Goal: Task Accomplishment & Management: Complete application form

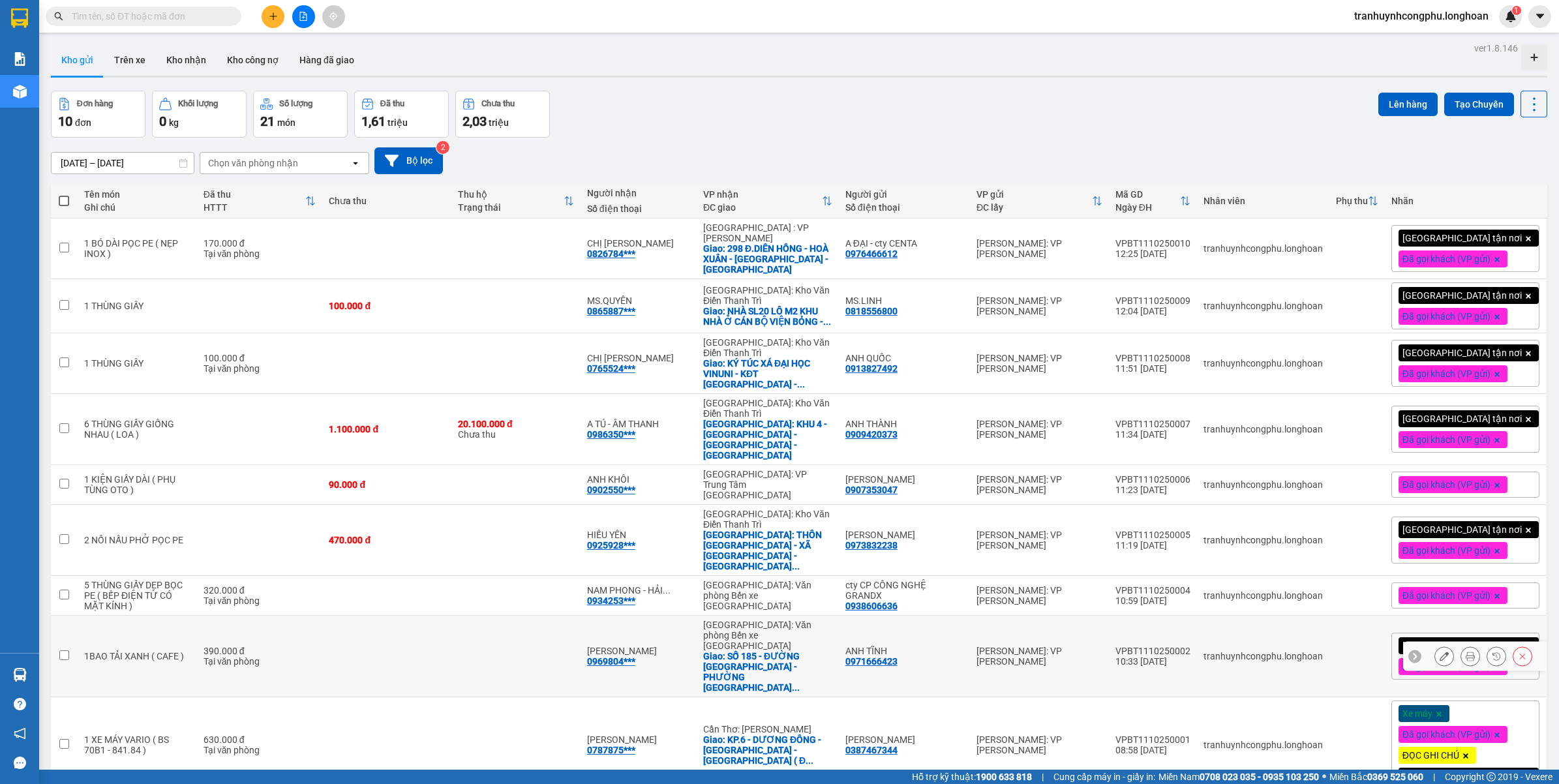
scroll to position [62, 0]
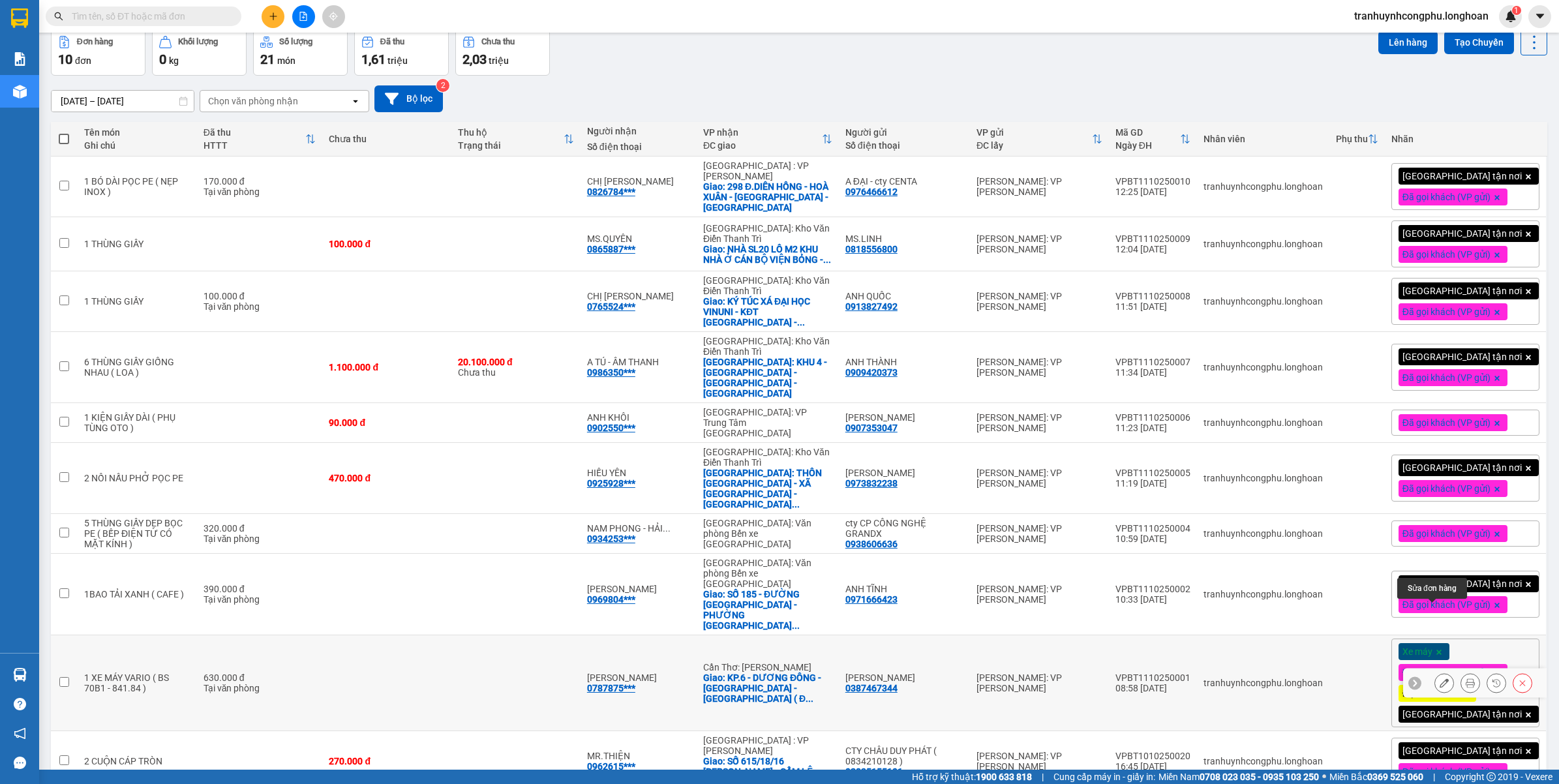
click at [1440, 678] on icon at bounding box center [1444, 682] width 9 height 9
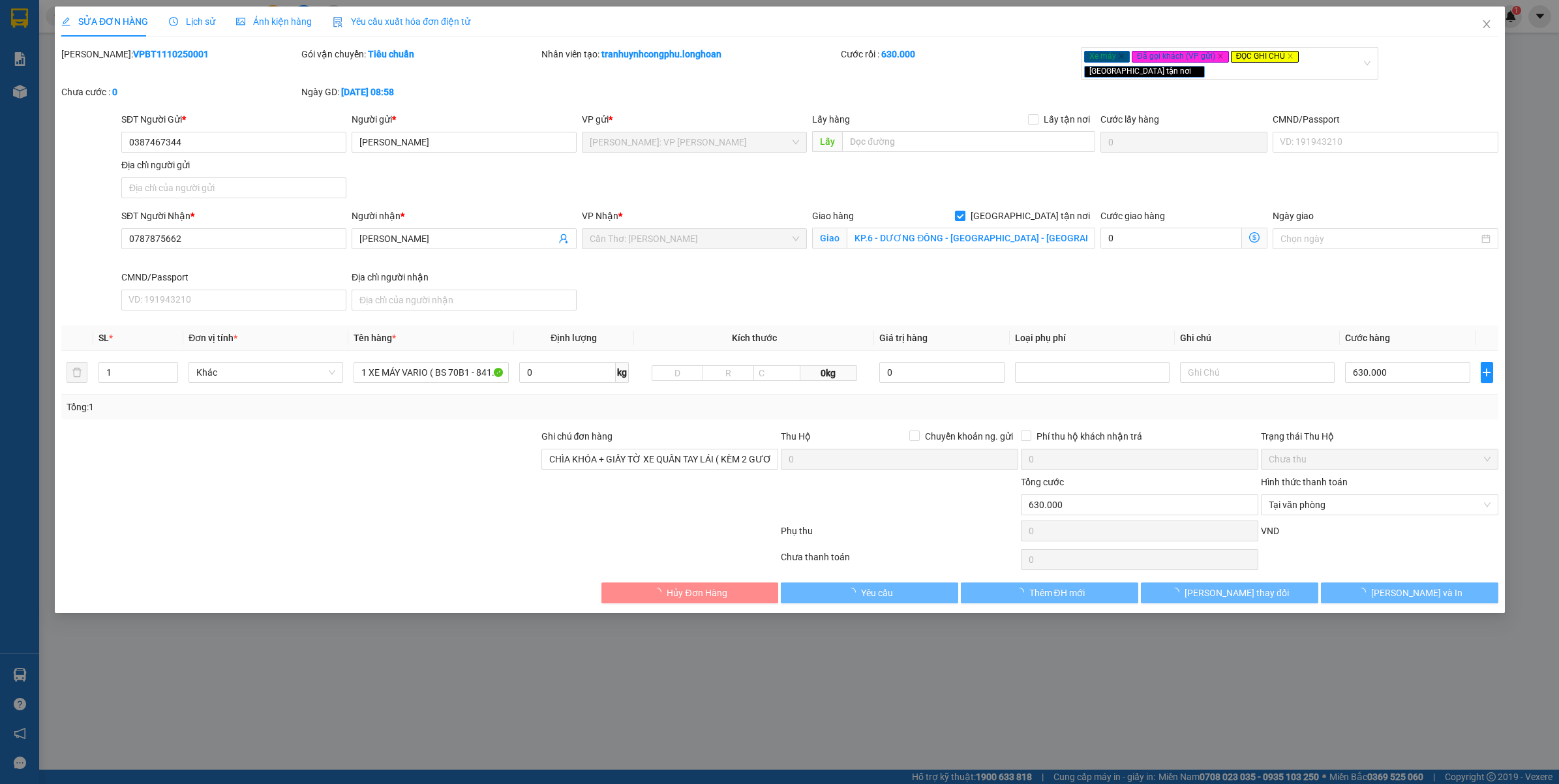
type input "0387467344"
type input "[PERSON_NAME]"
type input "0787875662"
type input "[PERSON_NAME]"
checkbox input "true"
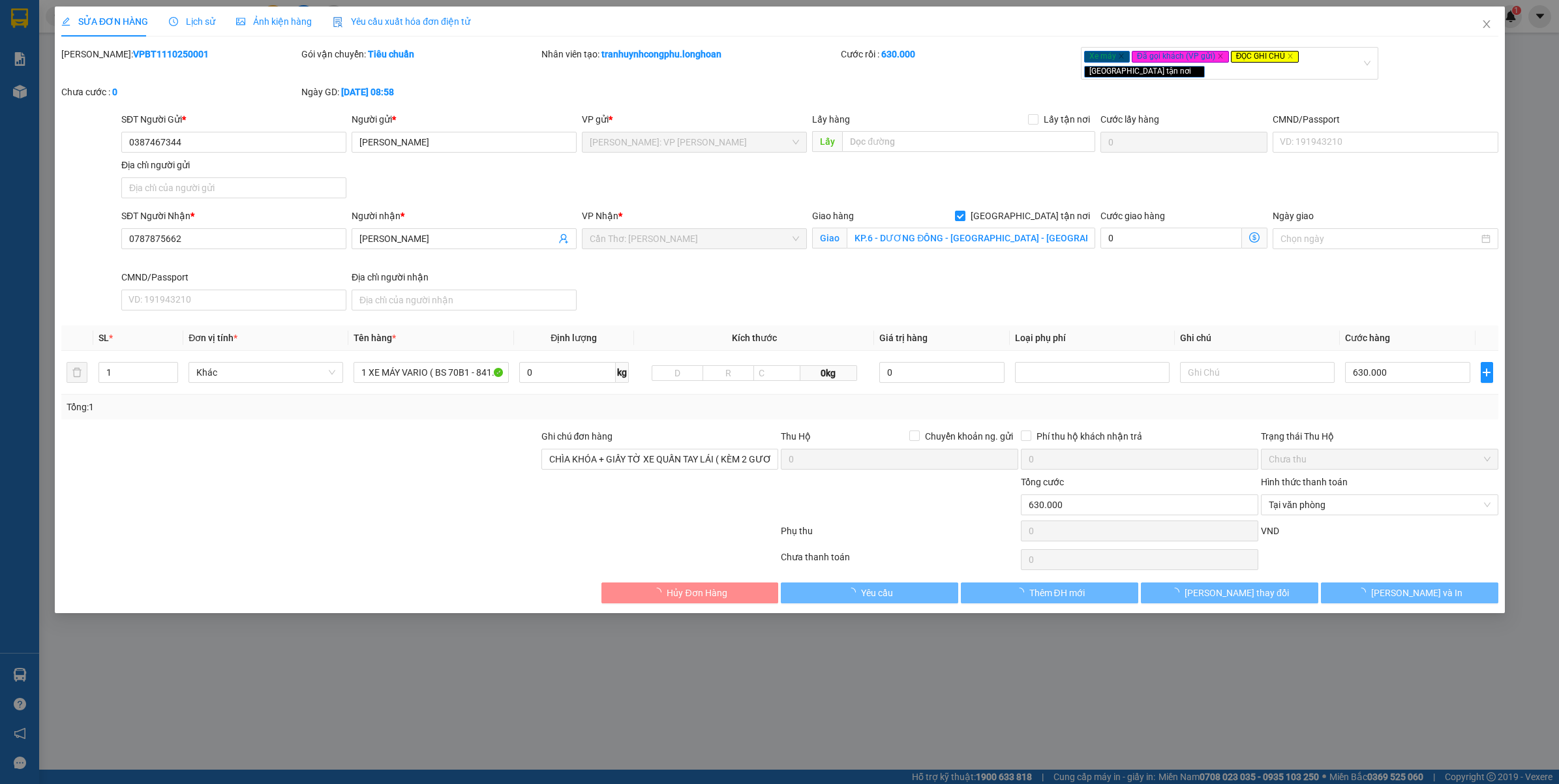
type input "KP.6 - DƯƠNG ĐÔNG - PHÚ QUỐC - KIÊN GIANG ( ĐỐI DIỆN QUÁN NHẬU CÁI THÚNG NGAY C…"
type input "CHÌA KHÓA + GIẤY TỜ XE QUẤN TAY LÁI ( KÈM 2 GƯƠNG XE TRONG CÓP )"
type input "0"
type input "630.000"
click at [146, 57] on b "VPBT1110250001" at bounding box center [171, 54] width 76 height 10
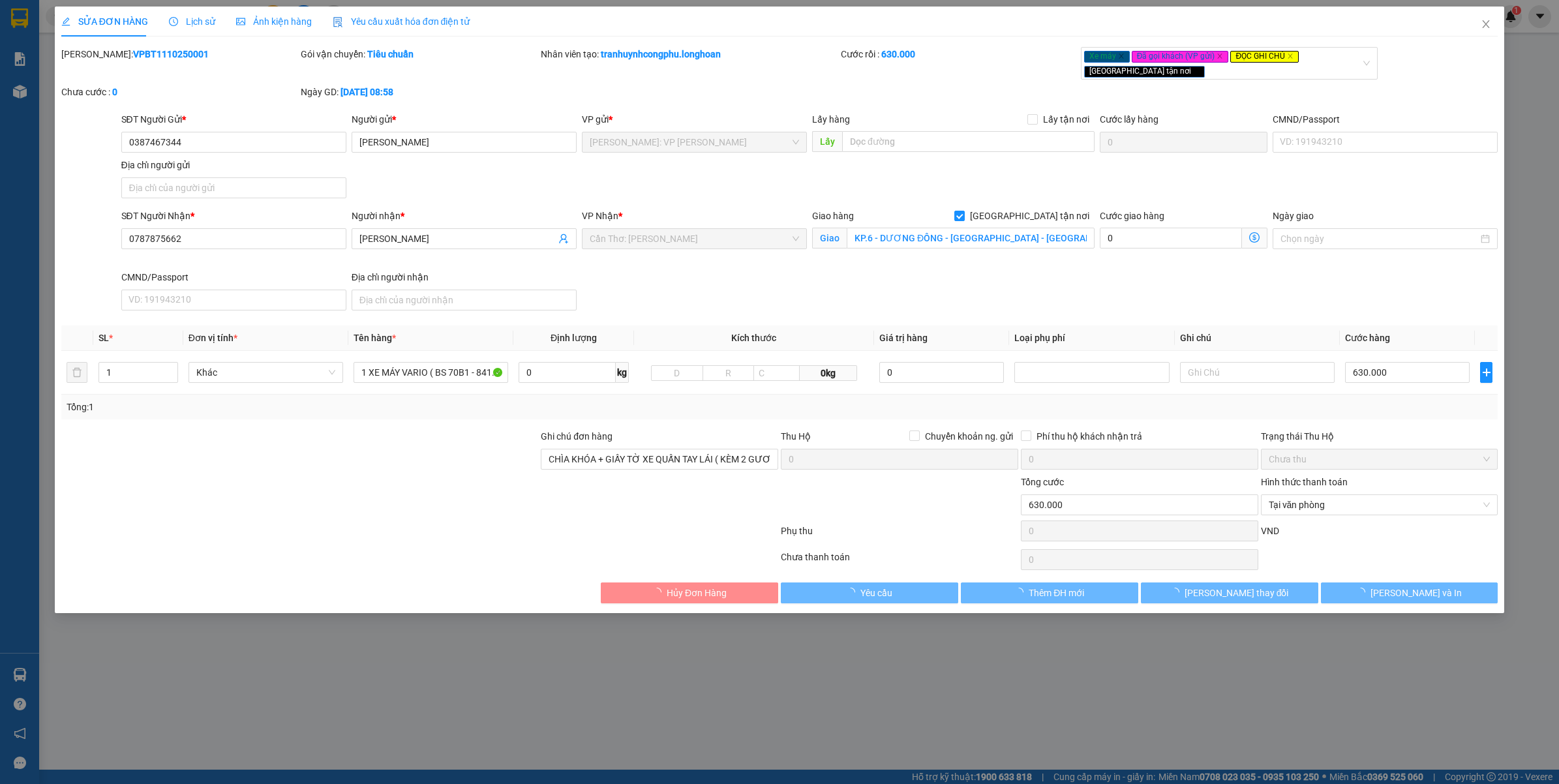
click at [146, 57] on b "VPBT1110250001" at bounding box center [171, 54] width 76 height 10
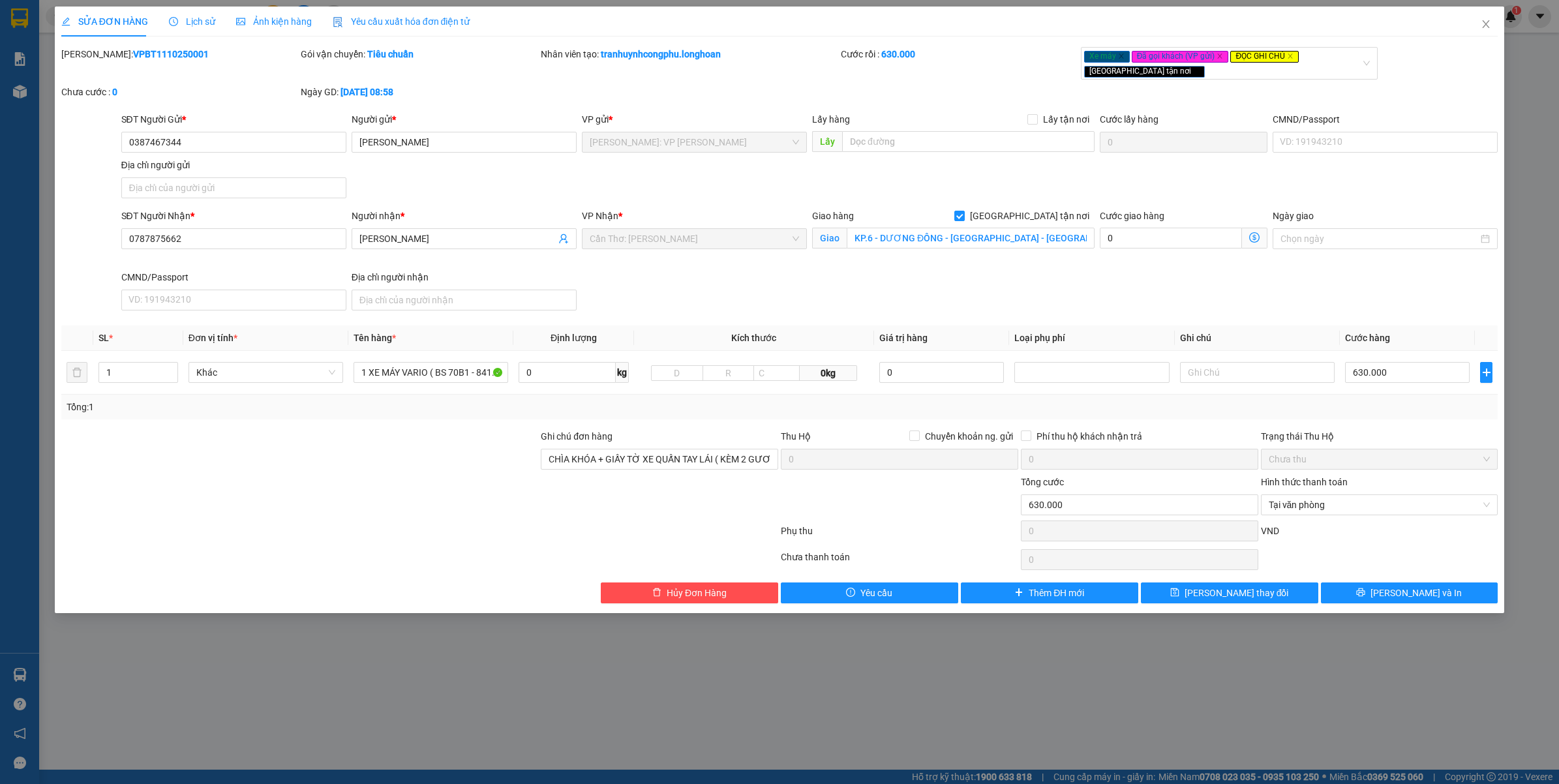
copy b "VPBT1110250001"
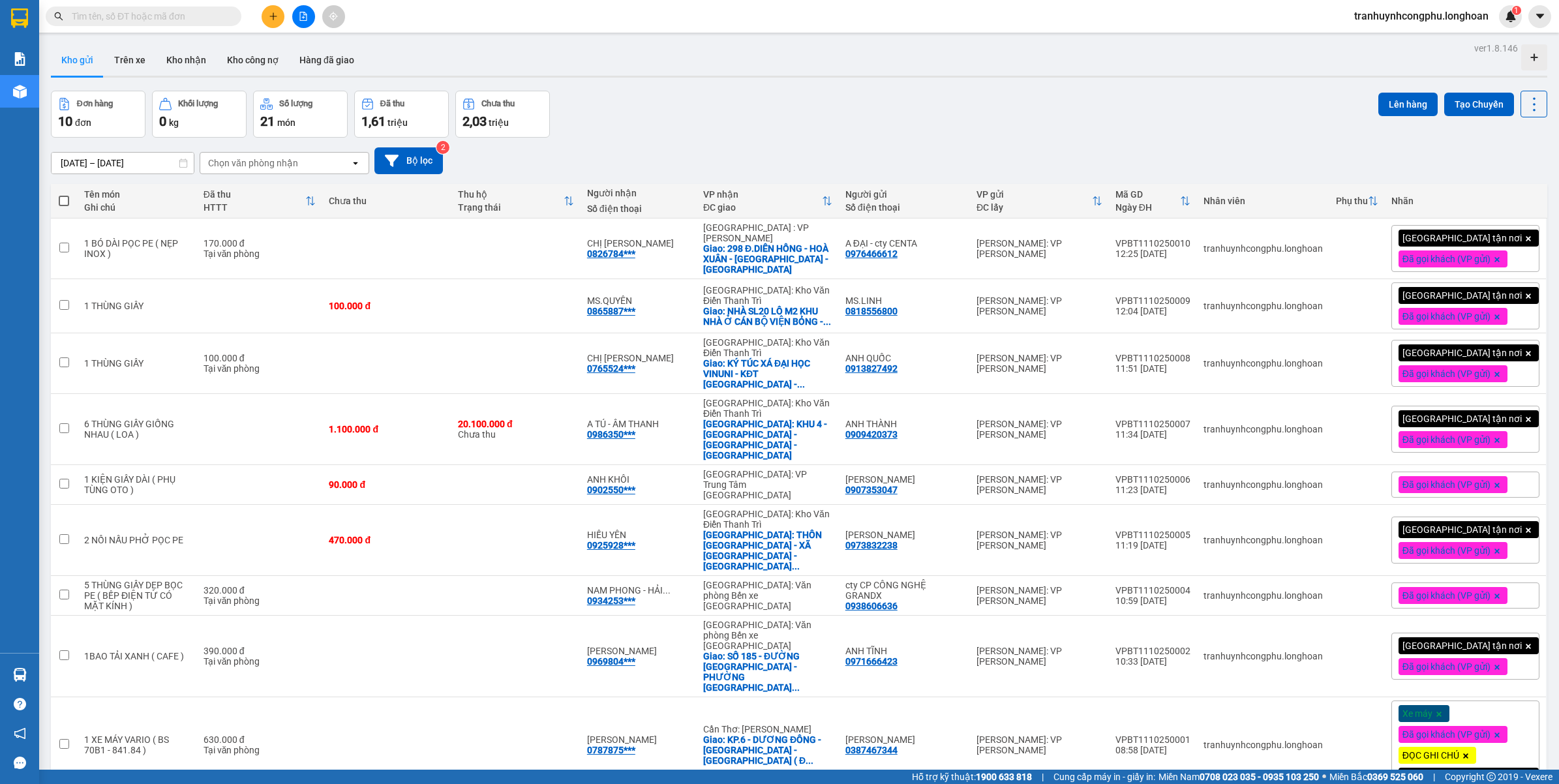
click at [278, 23] on button at bounding box center [273, 17] width 23 height 23
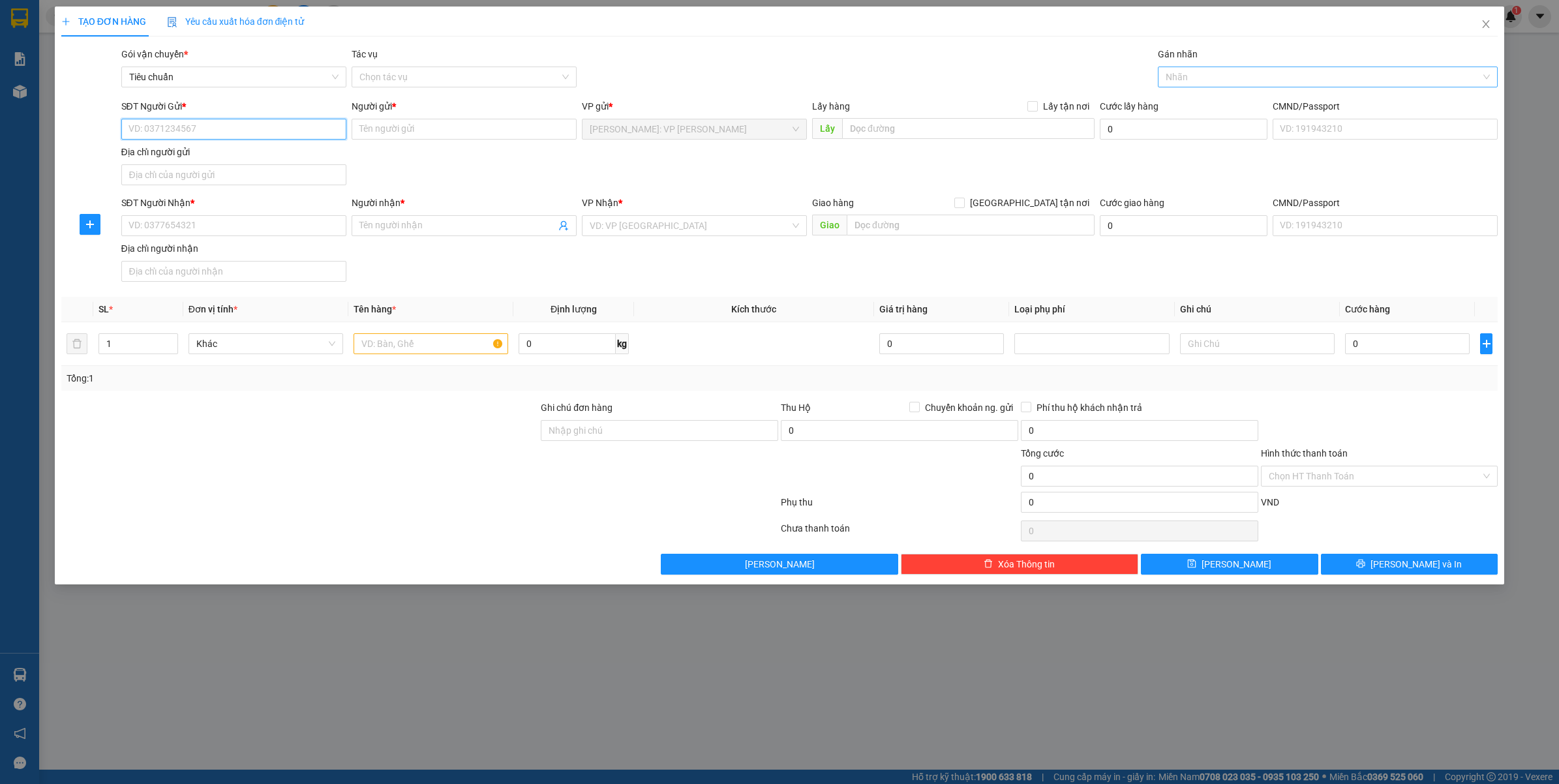
click at [1239, 78] on div at bounding box center [1321, 77] width 321 height 16
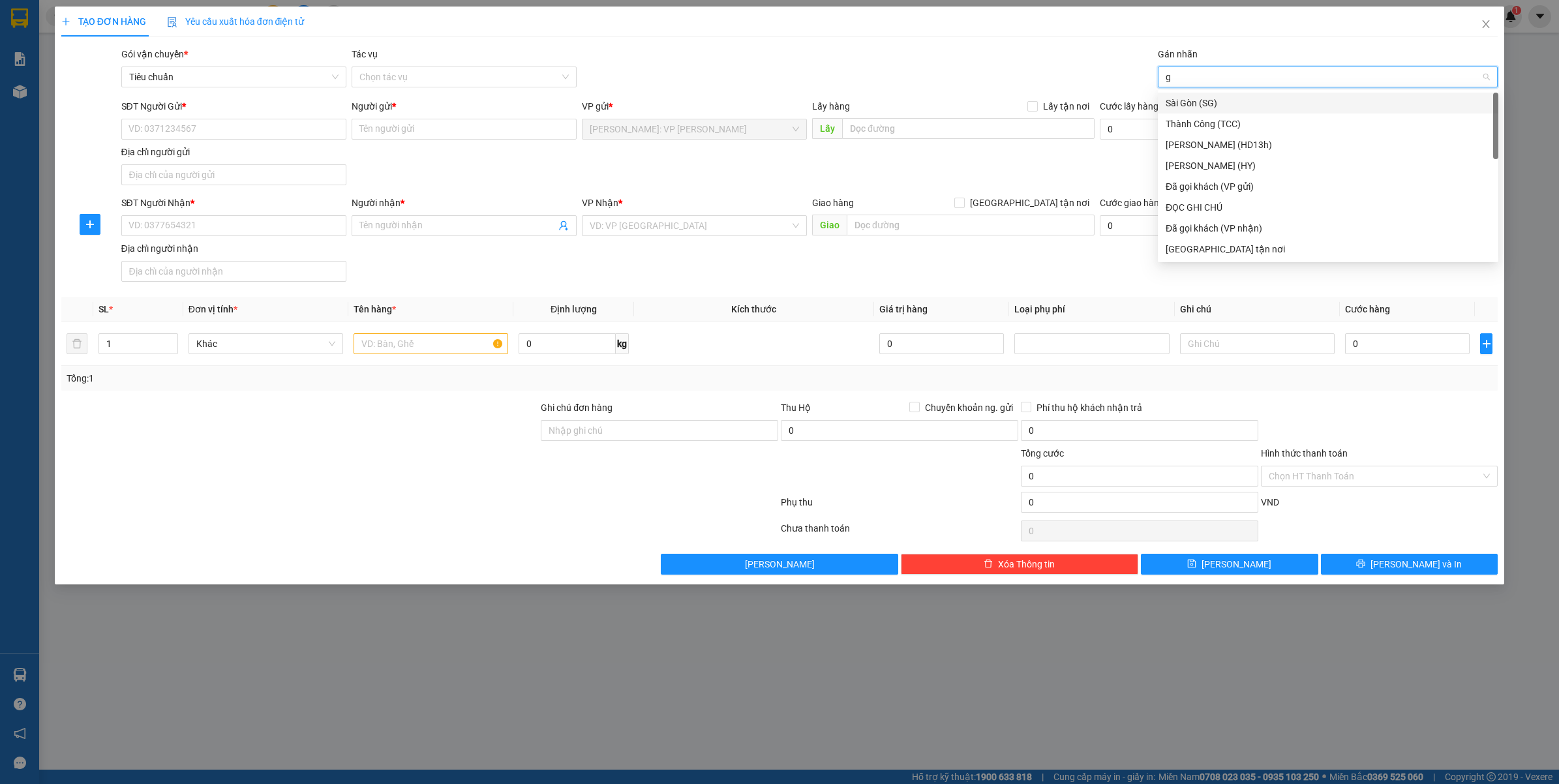
type input "gt"
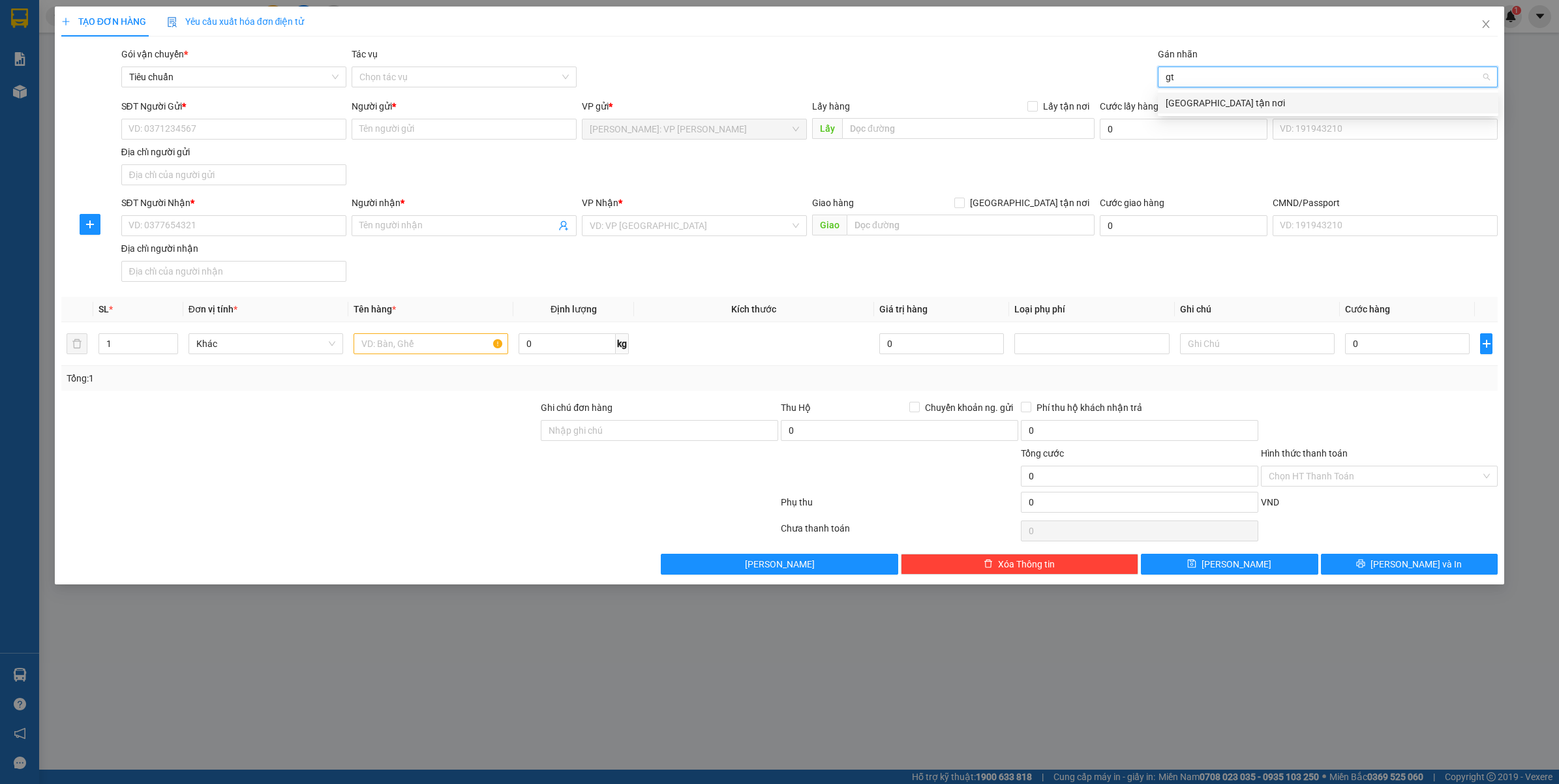
click at [1166, 106] on div "[GEOGRAPHIC_DATA] tận nơi" at bounding box center [1328, 102] width 325 height 14
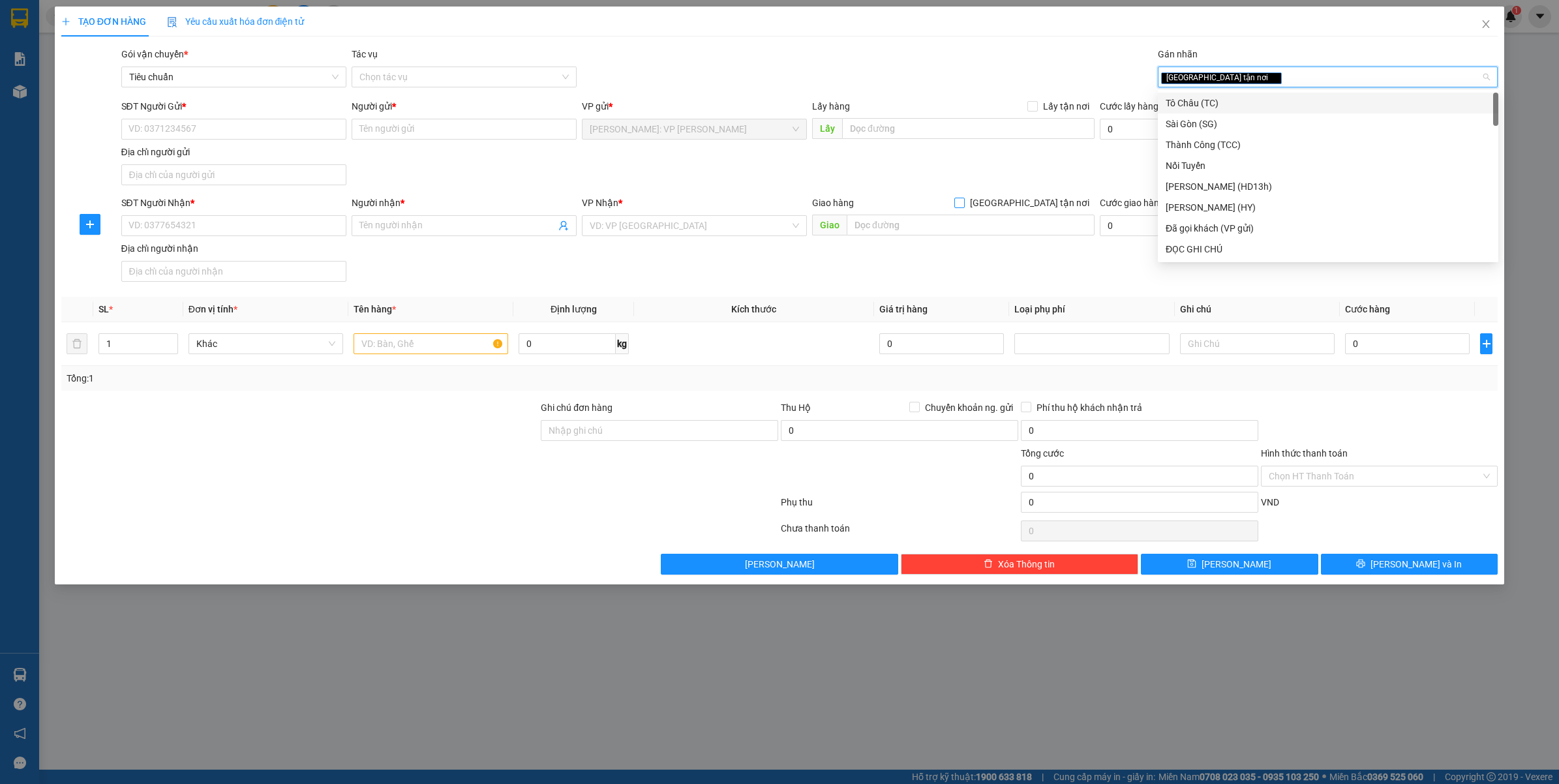
click at [1038, 197] on span "[GEOGRAPHIC_DATA] tận nơi" at bounding box center [1030, 203] width 130 height 14
click at [963, 198] on input "[GEOGRAPHIC_DATA] tận nơi" at bounding box center [958, 202] width 9 height 9
checkbox input "true"
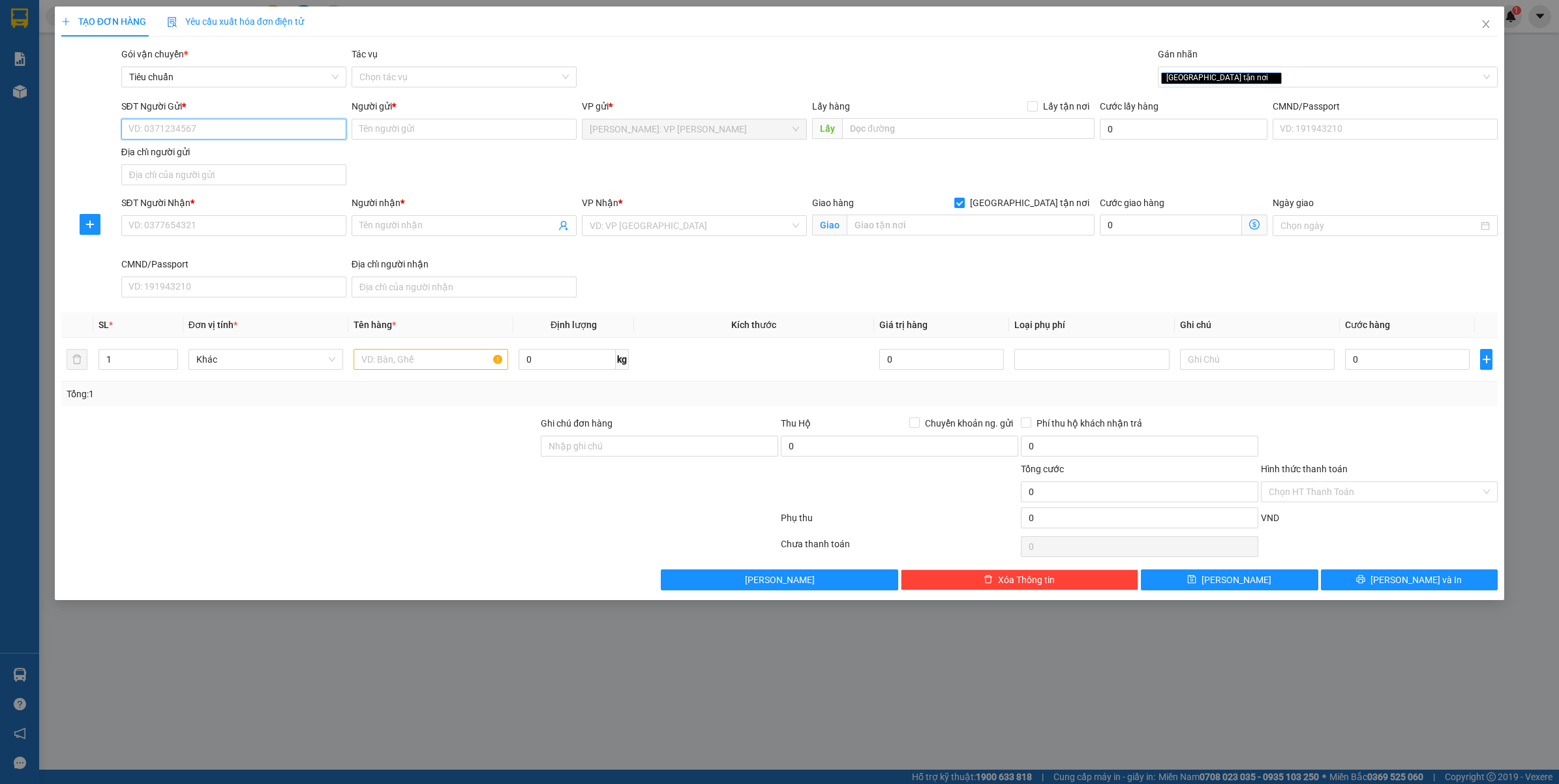
click at [266, 129] on input "SĐT Người Gửi *" at bounding box center [234, 129] width 225 height 21
click at [1253, 81] on div "[GEOGRAPHIC_DATA] tận nơi" at bounding box center [1321, 77] width 321 height 16
type input "d"
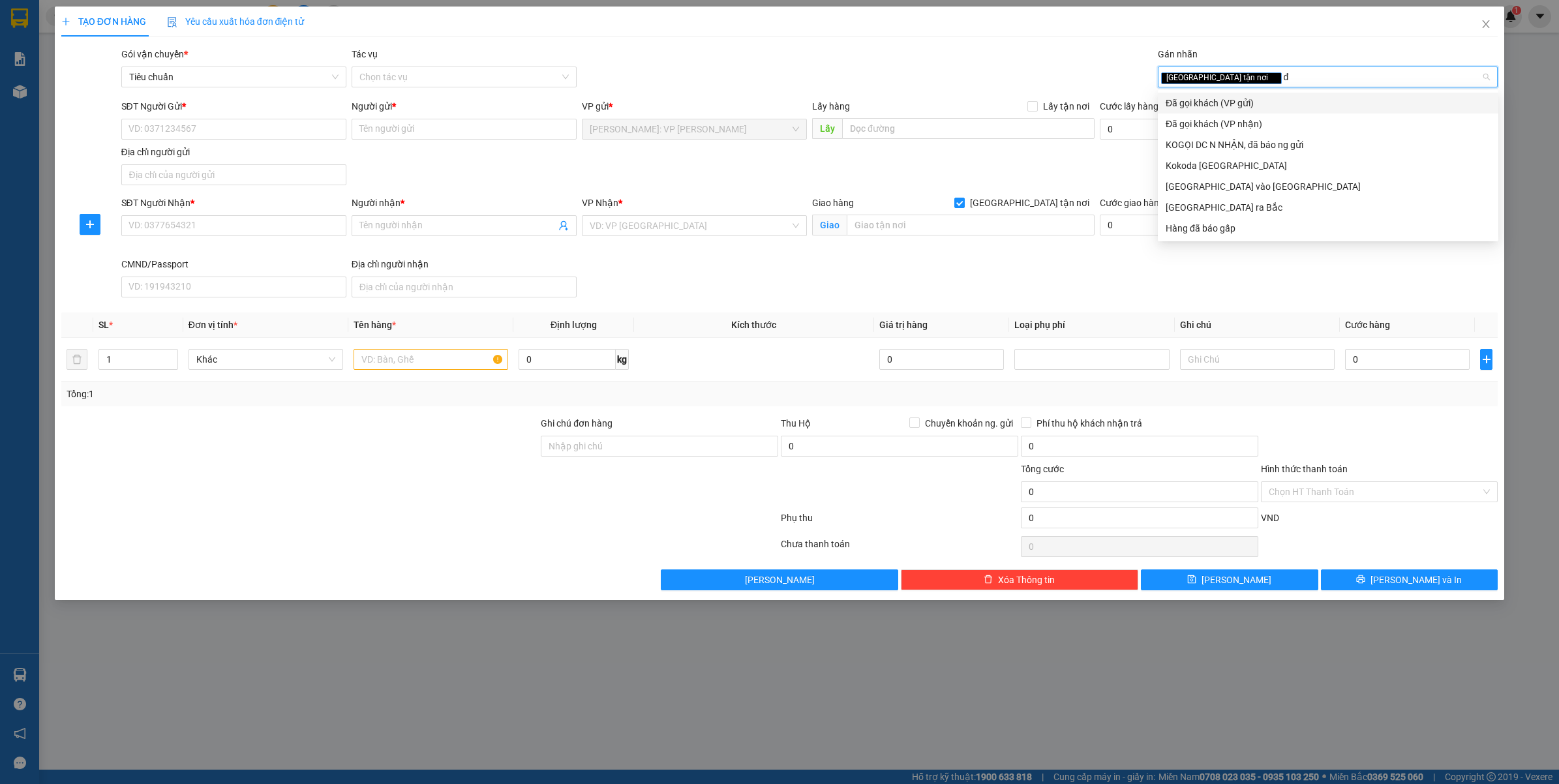
type input "đa"
click at [1243, 96] on div "Đã gọi khách (VP gửi)" at bounding box center [1328, 102] width 325 height 14
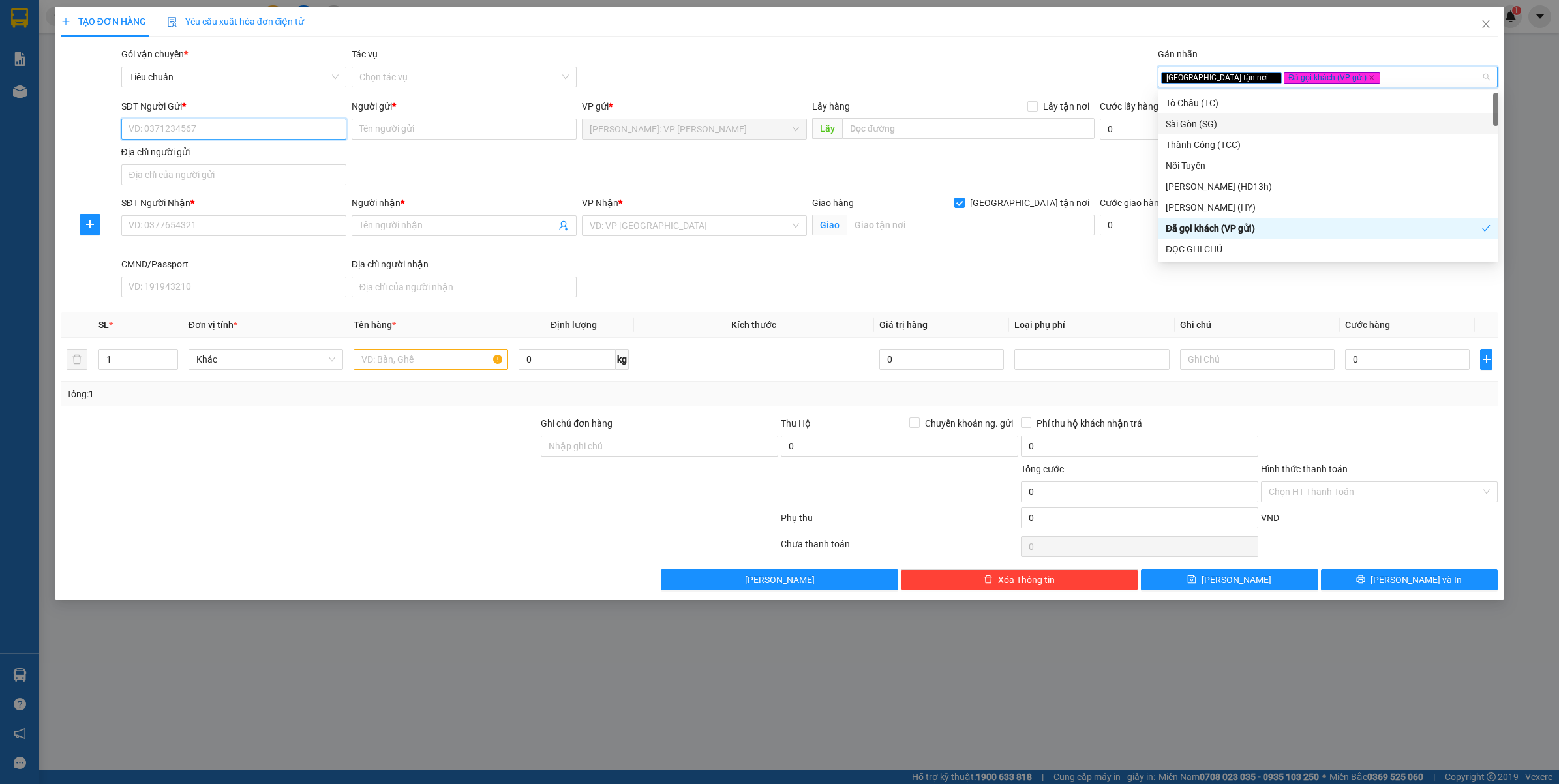
click at [239, 130] on input "SĐT Người Gửi *" at bounding box center [234, 129] width 225 height 21
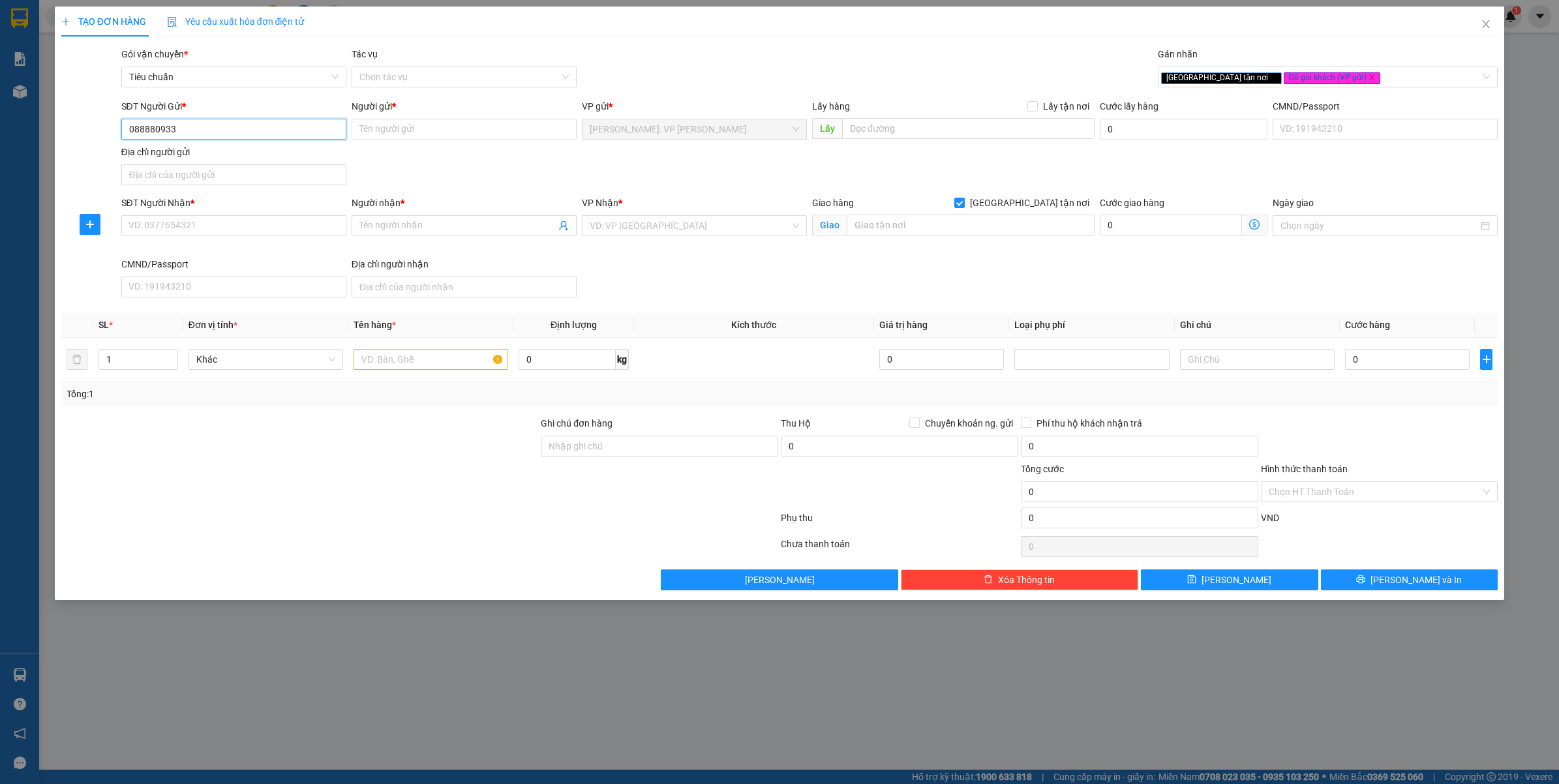
type input "0888809339"
click at [235, 154] on div "0888809339 - CTY VINBA" at bounding box center [234, 155] width 209 height 14
type input "CTY VINBA"
type input "0888809339"
click at [184, 219] on input "SĐT Người Nhận *" at bounding box center [234, 226] width 225 height 21
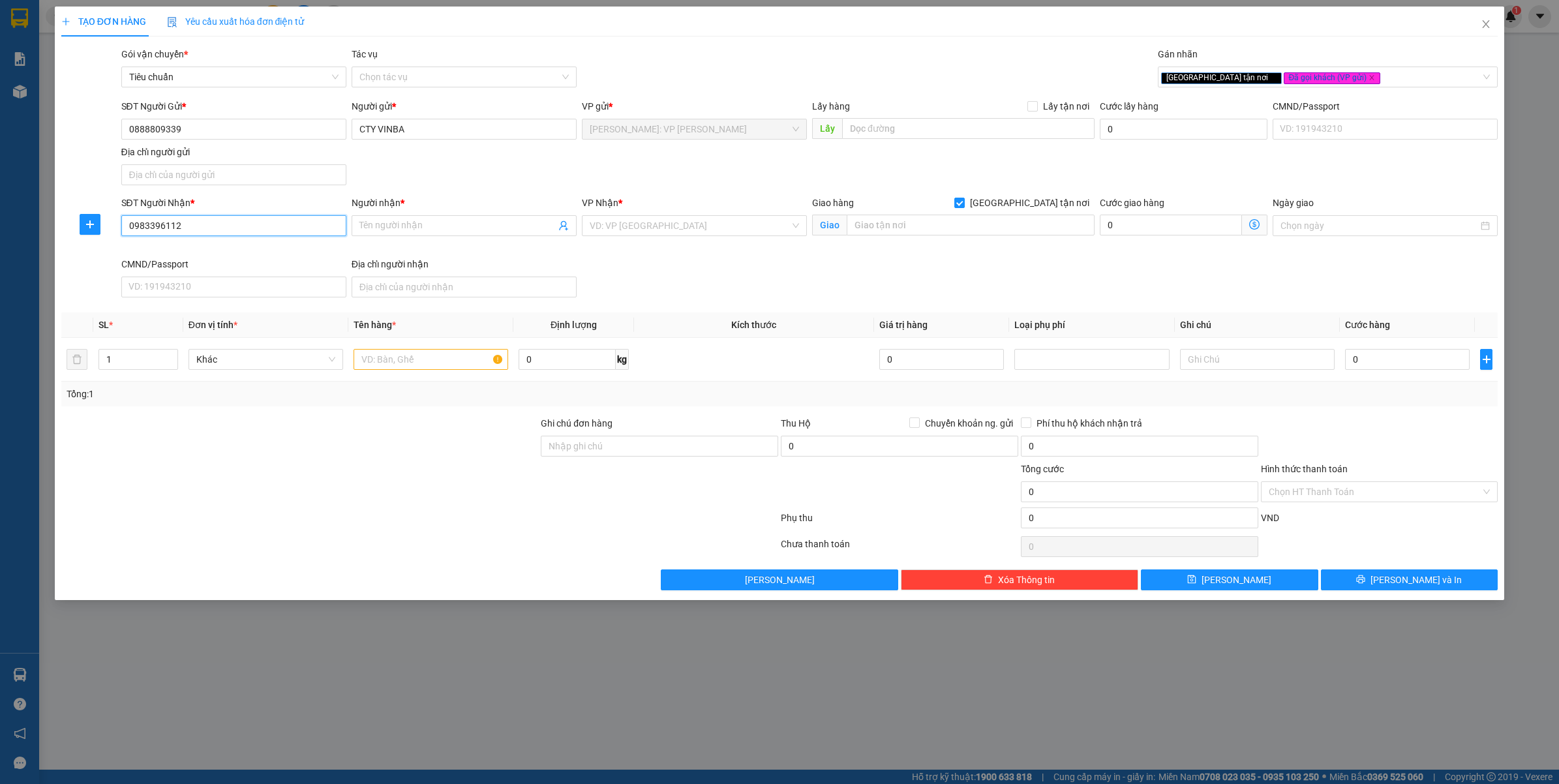
click at [184, 218] on input "0983396112" at bounding box center [234, 226] width 225 height 21
type input "0983396112"
click at [232, 119] on input "0888809339" at bounding box center [234, 129] width 225 height 21
click at [232, 121] on input "0888809339" at bounding box center [234, 129] width 225 height 21
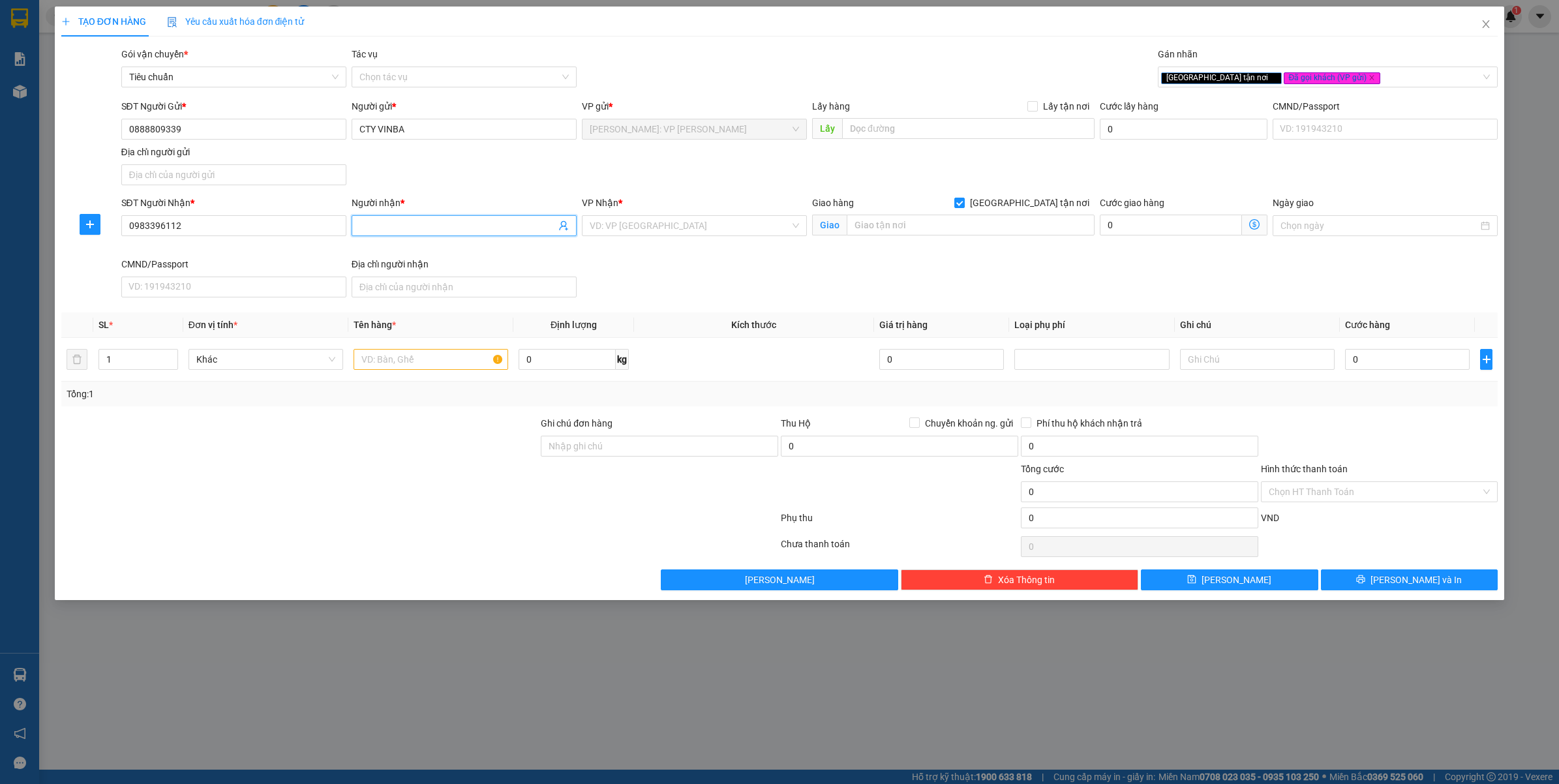
click at [394, 226] on input "Người nhận *" at bounding box center [458, 225] width 197 height 14
type input "c"
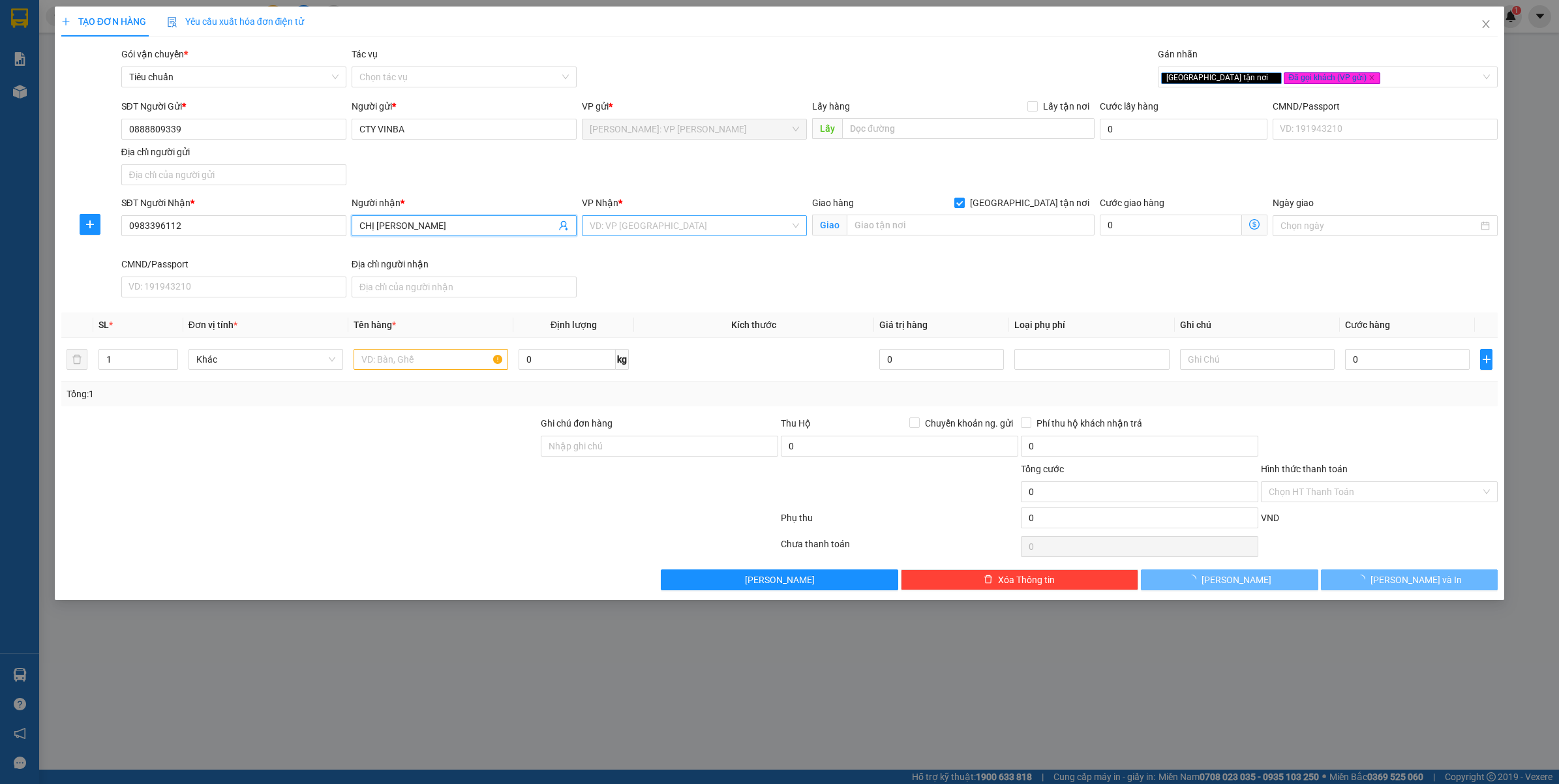
type input "CHỊ VÂN"
click at [610, 218] on input "search" at bounding box center [689, 226] width 200 height 20
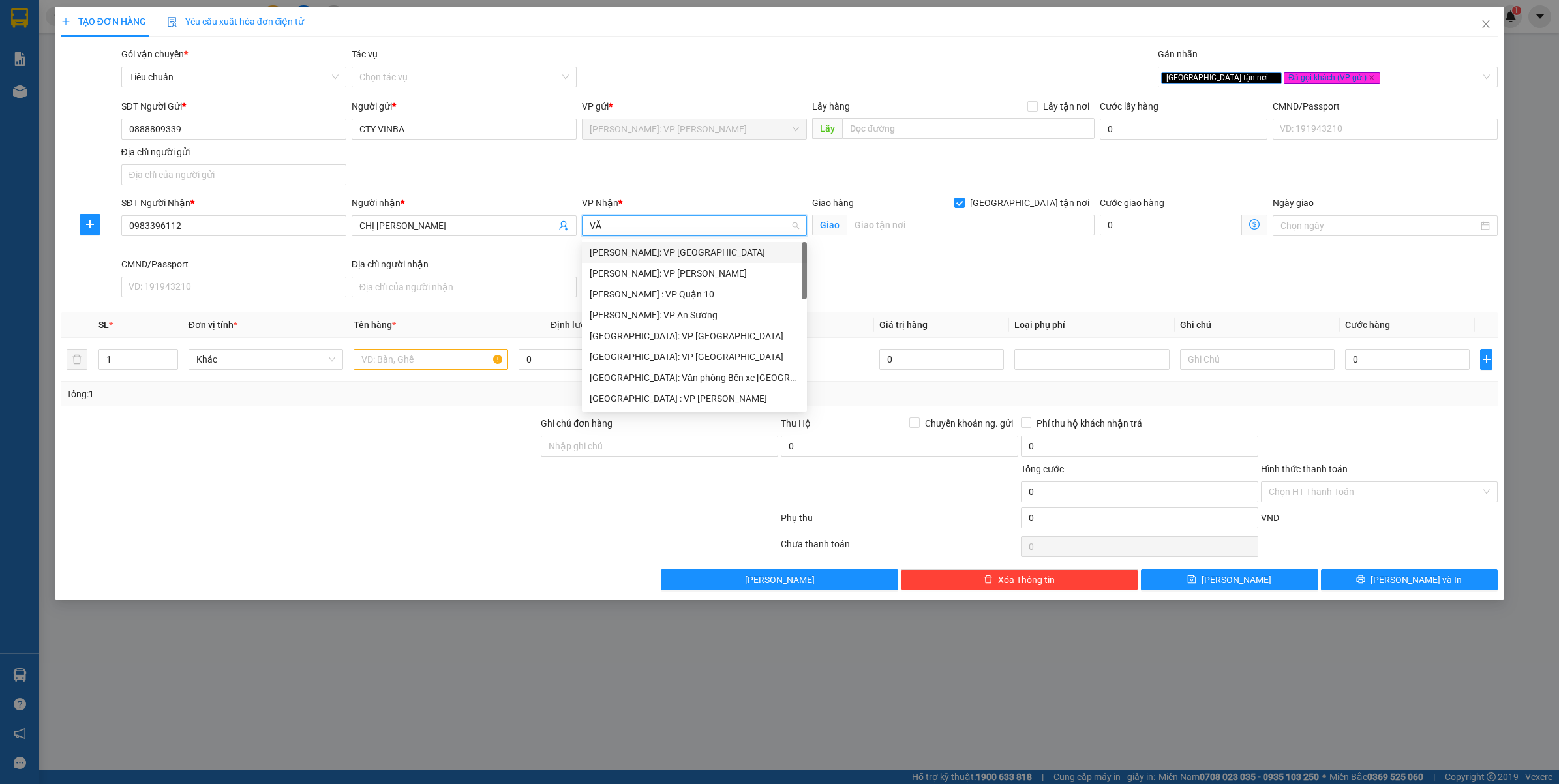
type input "VĂN"
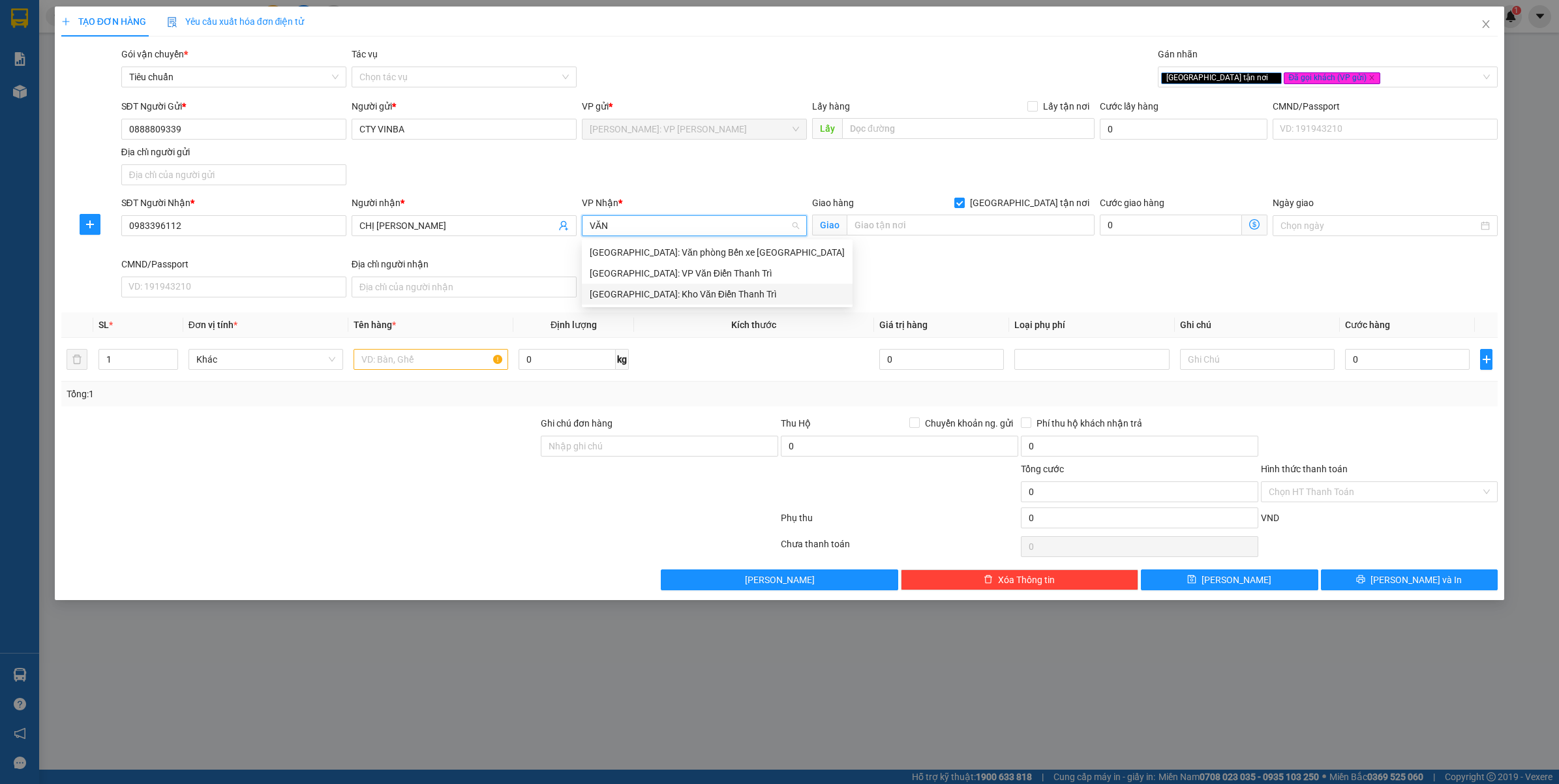
click at [685, 287] on div "[GEOGRAPHIC_DATA]: Kho Văn Điển Thanh Trì" at bounding box center [717, 293] width 255 height 14
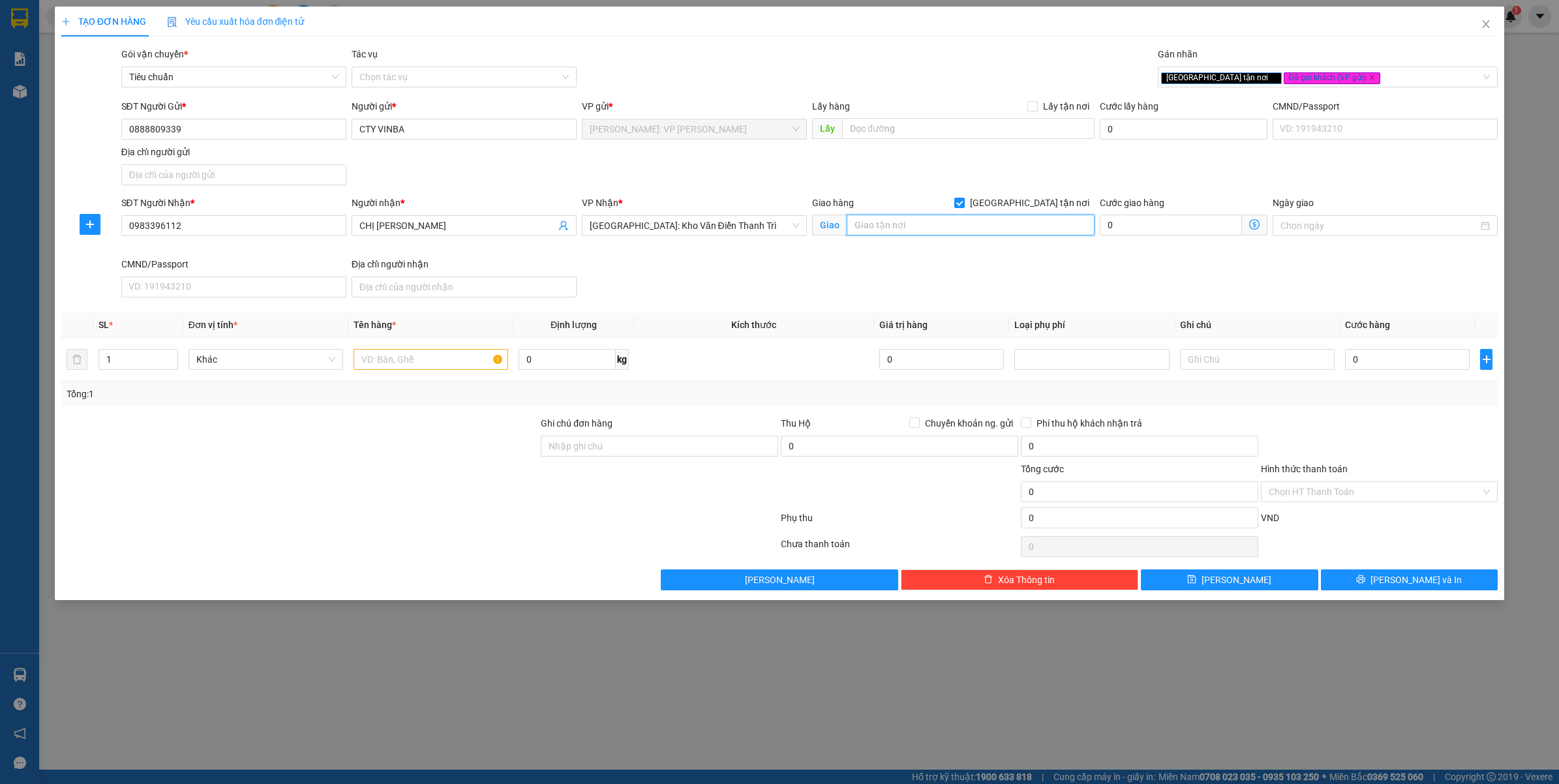
click at [895, 229] on input "text" at bounding box center [971, 225] width 248 height 21
type input "22 F.HÀNG DA - PHỐ CỔ HÀ NỘI - HOÀN KIẾM - HÀ NỘI"
click at [913, 222] on input "22 F.HÀNG DA - PHỐ CỔ HÀ NỘI - HOÀN KIẾM - HÀ NỘI" at bounding box center [971, 225] width 248 height 21
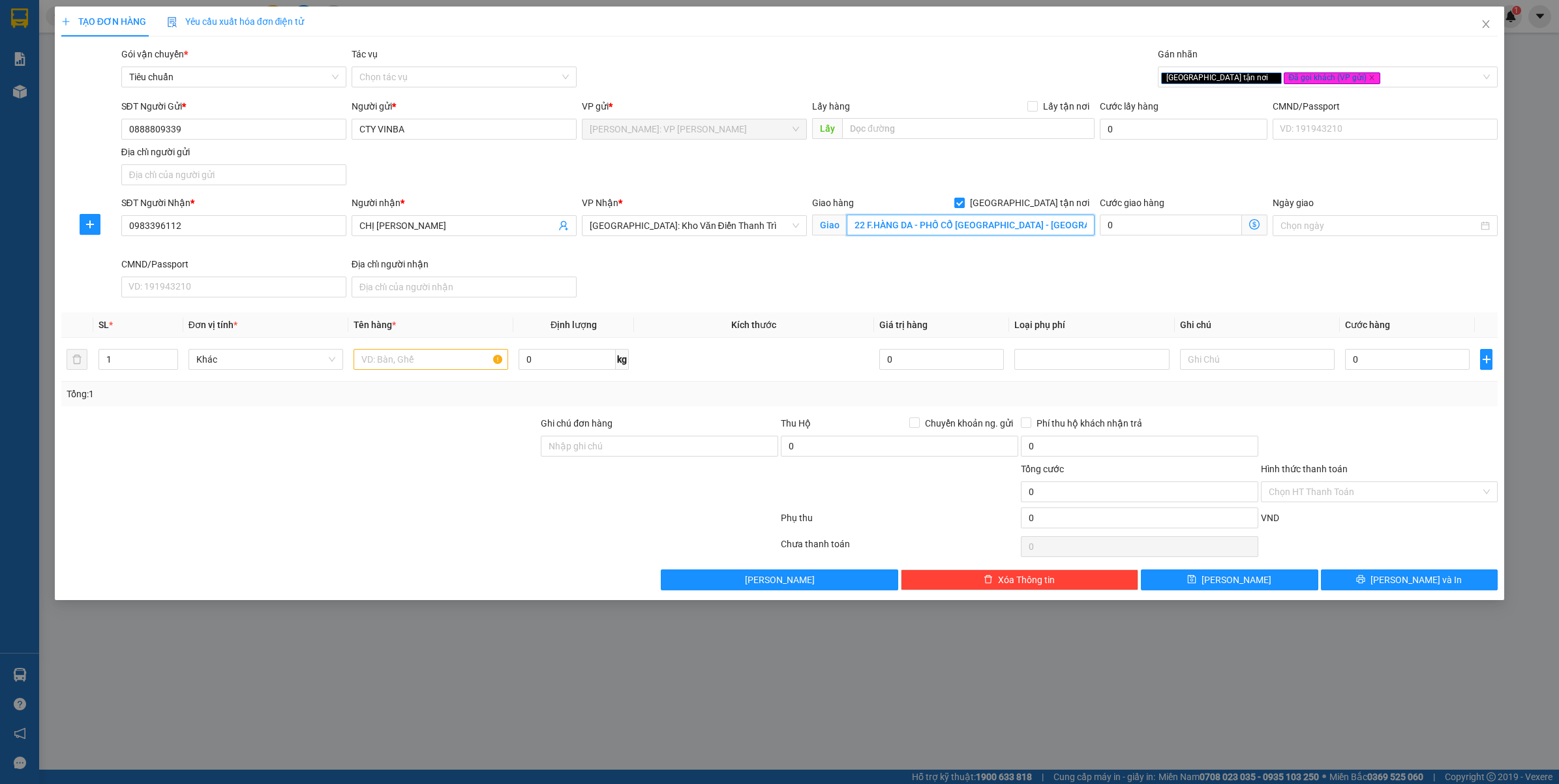
click at [913, 222] on input "22 F.HÀNG DA - PHỐ CỔ HÀ NỘI - HOÀN KIẾM - HÀ NỘI" at bounding box center [971, 225] width 248 height 21
click at [1163, 281] on div "SĐT Người Nhận * 0983396112 Người nhận * CHỊ VÂN VP Nhận * Hà Nội: Kho Văn Điển…" at bounding box center [809, 249] width 1382 height 107
click at [391, 360] on input "text" at bounding box center [431, 359] width 155 height 21
type input "1 THÙNG GIẤY"
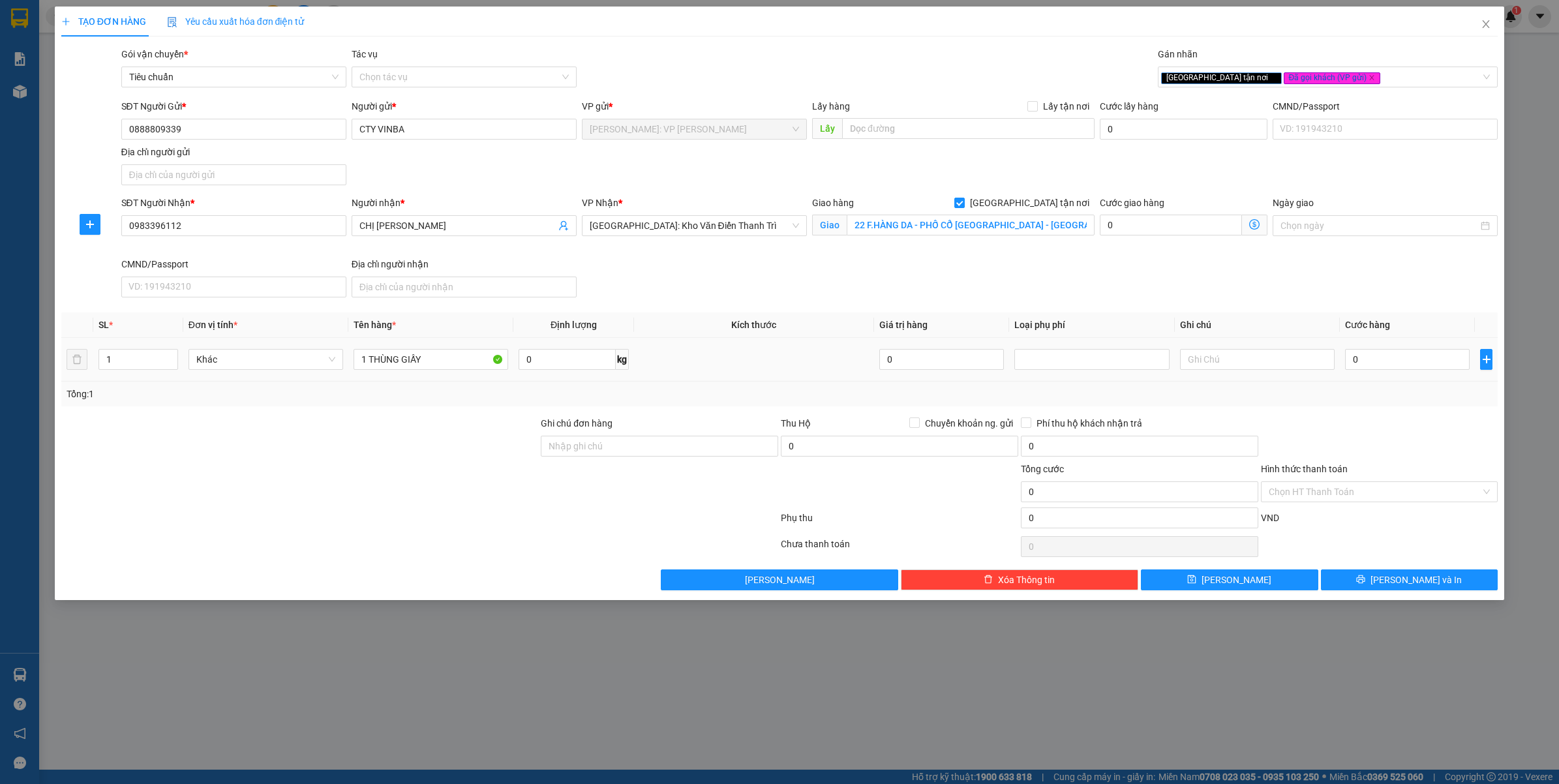
click at [1396, 348] on div "0" at bounding box center [1407, 359] width 125 height 26
click at [1396, 364] on input "0" at bounding box center [1407, 359] width 125 height 21
type input "1"
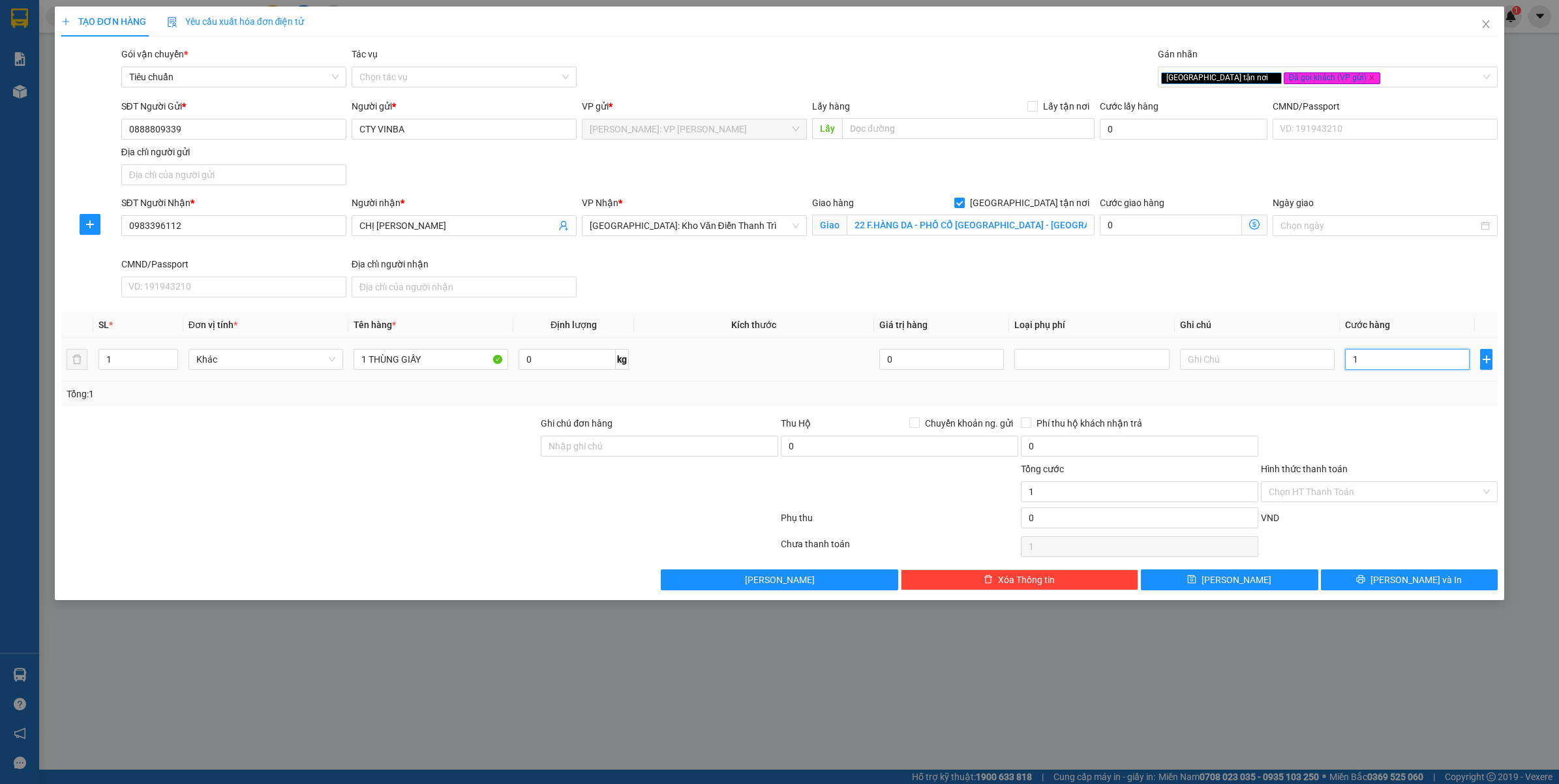
type input "10"
type input "100"
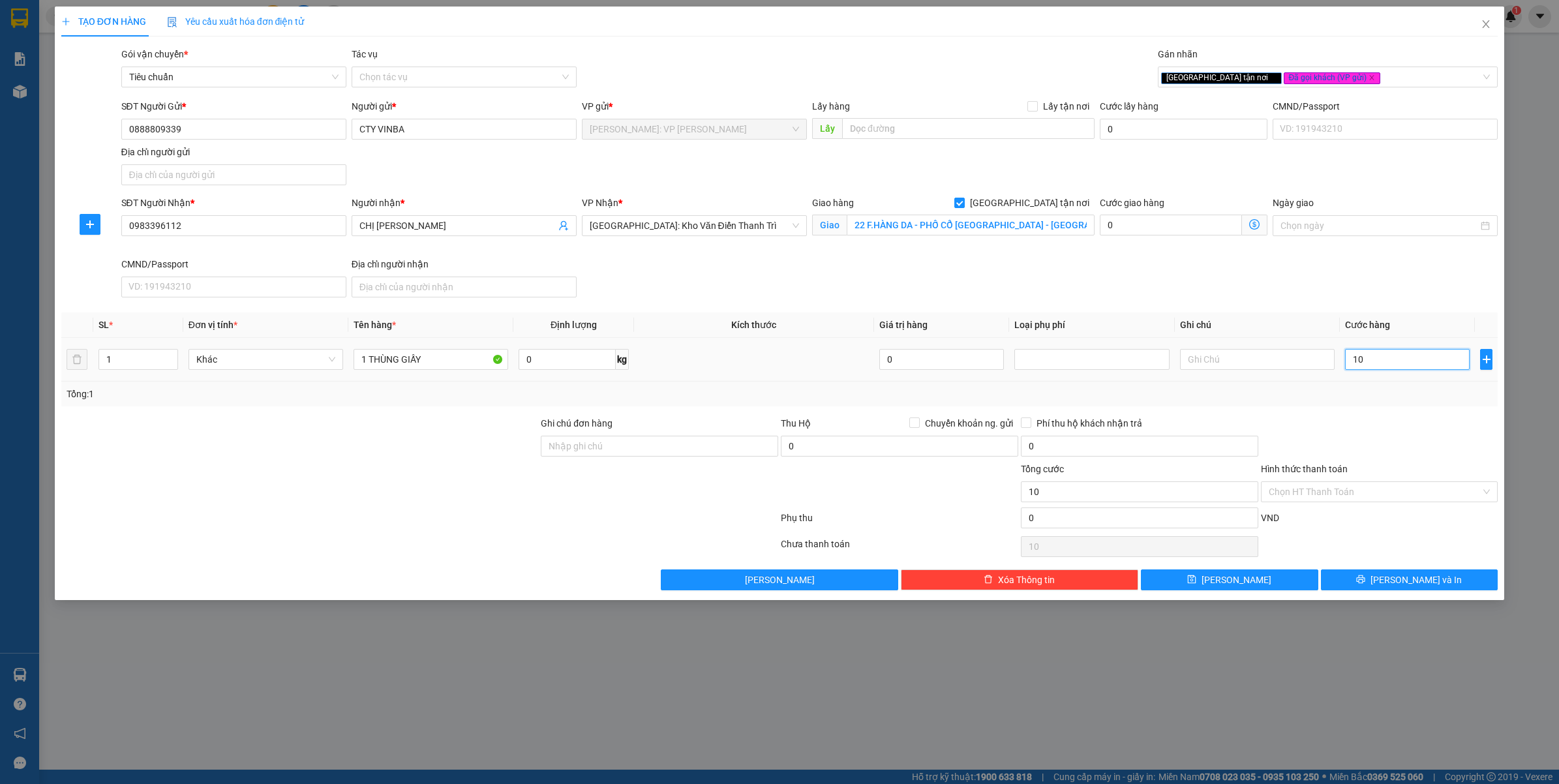
type input "100"
click at [1386, 413] on div "Transit Pickup Surcharge Ids Transit Deliver Surcharge Ids Transit Deliver Surc…" at bounding box center [779, 318] width 1437 height 543
type input "100.000"
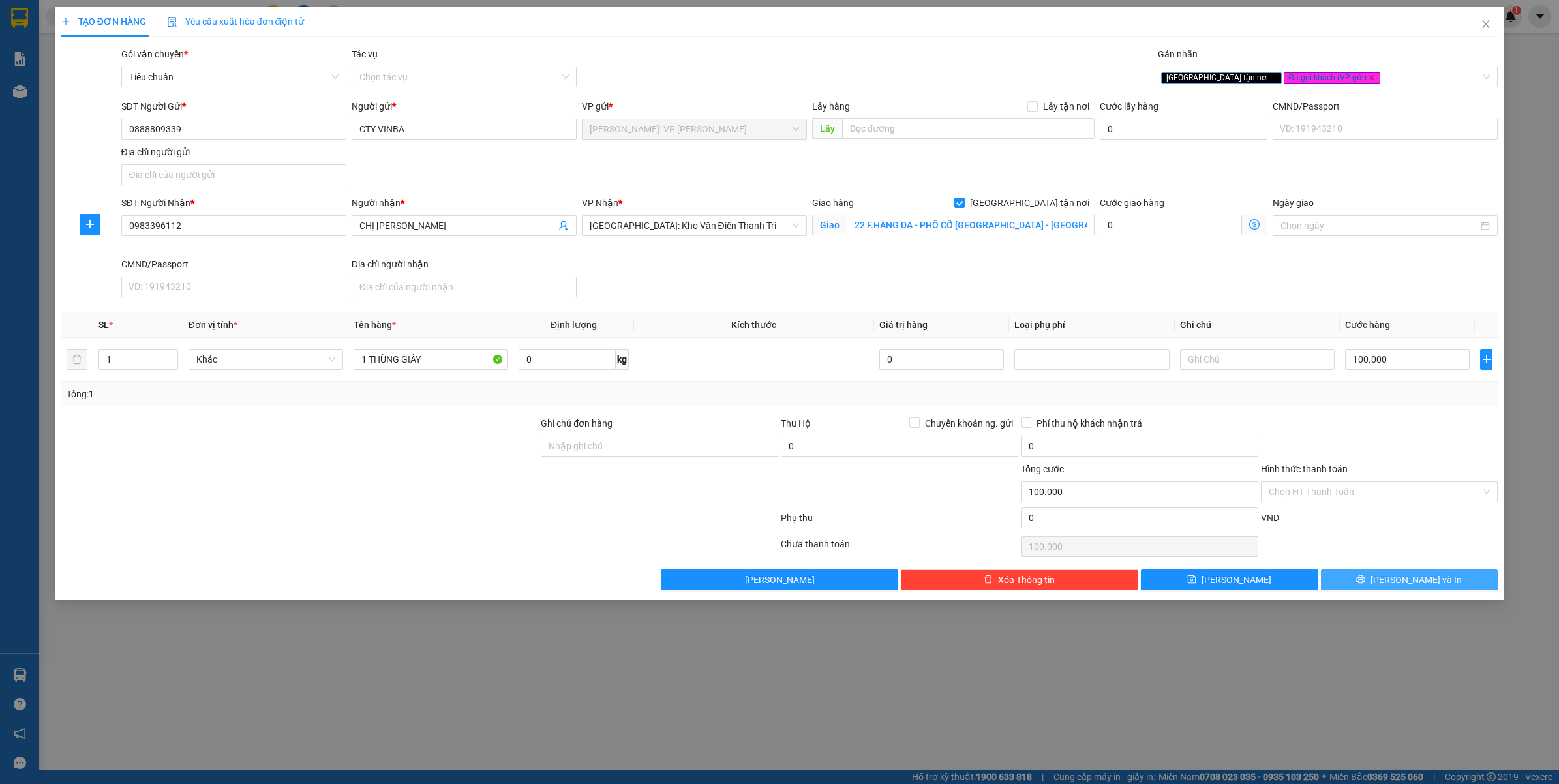
click at [1362, 590] on button "[PERSON_NAME] và In" at bounding box center [1410, 579] width 178 height 21
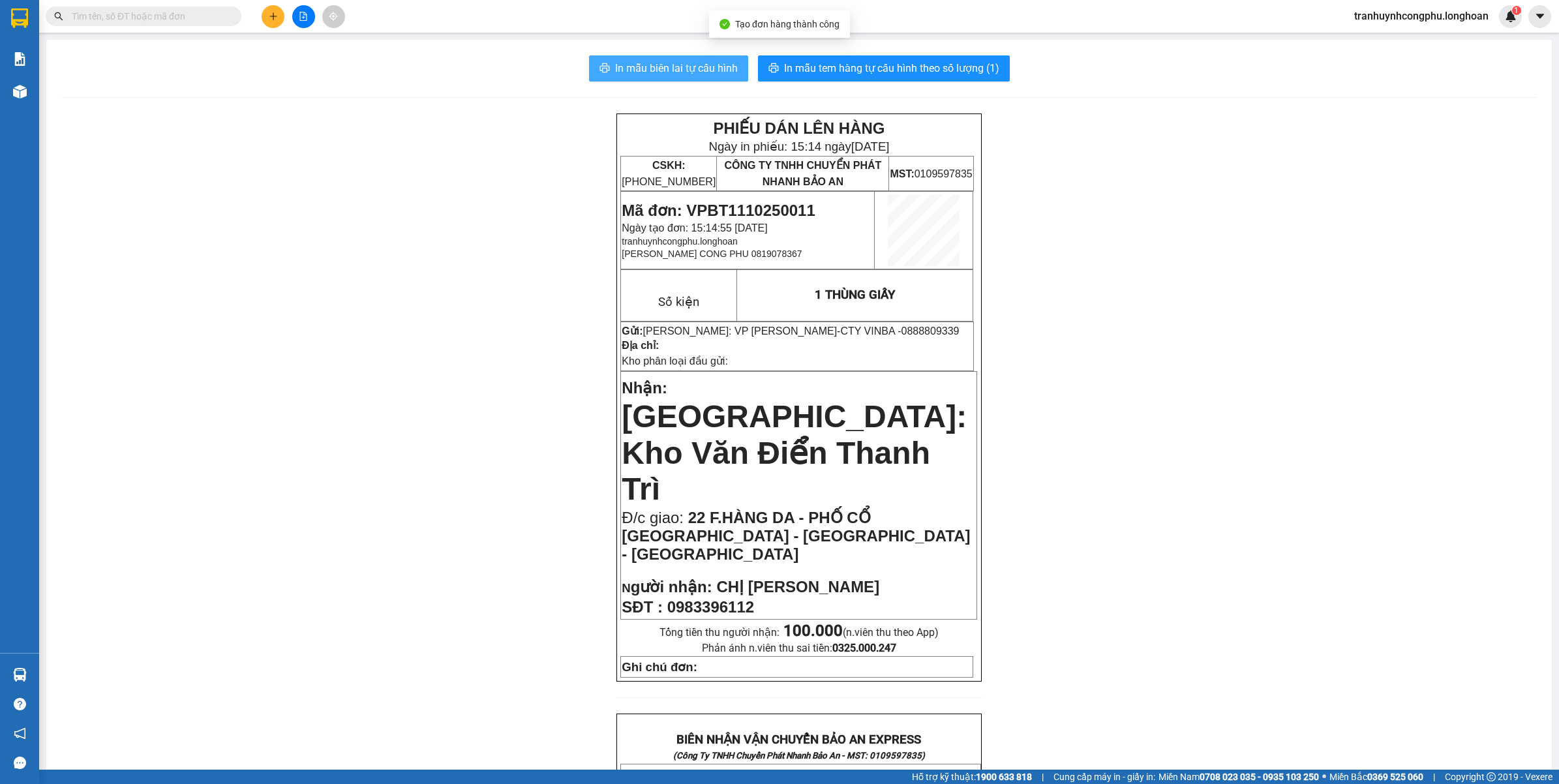
click at [695, 77] on span "In mẫu biên lai tự cấu hình" at bounding box center [676, 68] width 123 height 16
click at [735, 509] on span "22 F.HÀNG DA - PHỐ CỔ HÀ NỘI - HOÀN KIẾM - HÀ NỘI" at bounding box center [796, 536] width 348 height 54
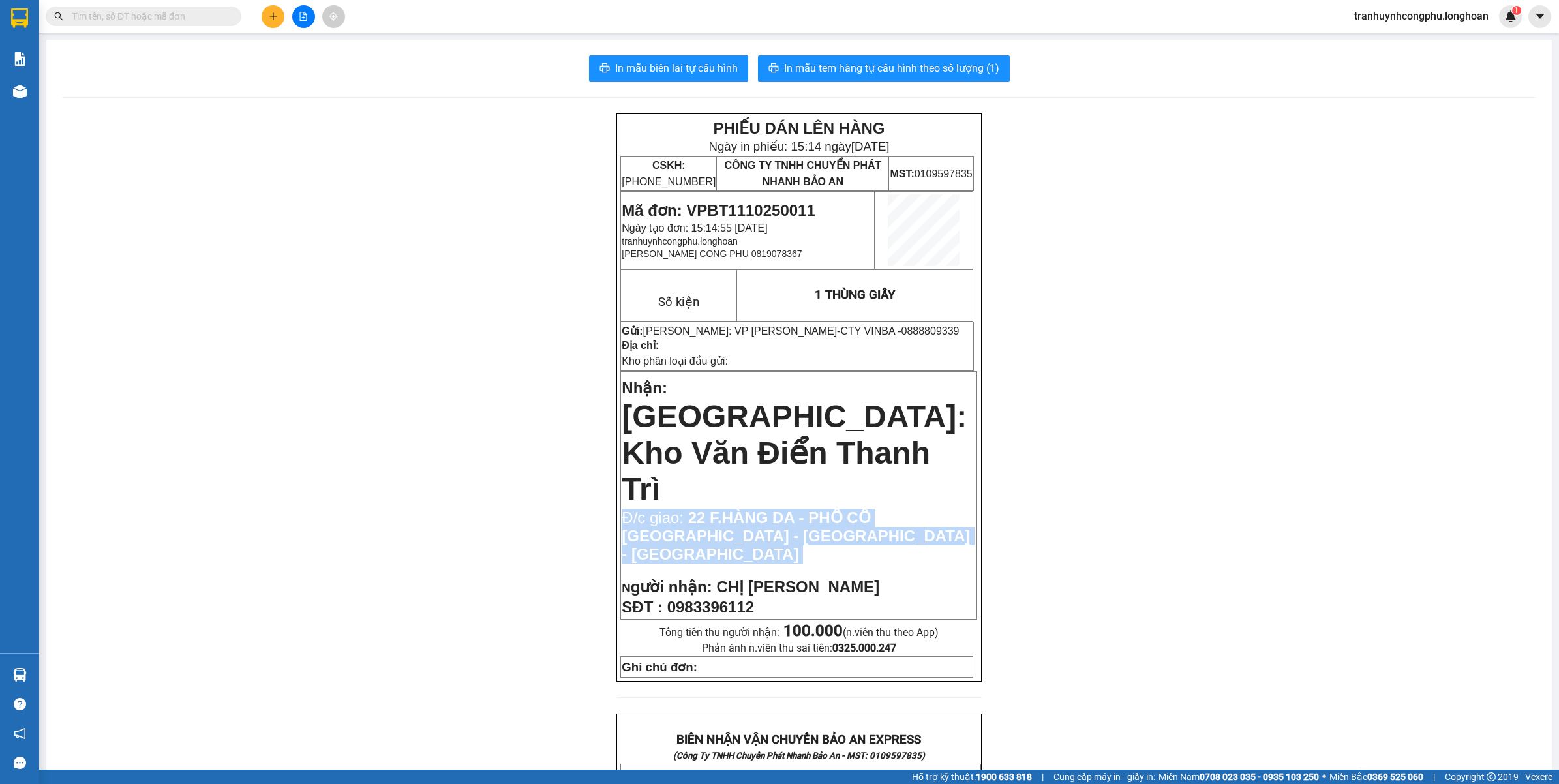
click at [735, 509] on span "22 F.HÀNG DA - PHỐ CỔ HÀ NỘI - HOÀN KIẾM - HÀ NỘI" at bounding box center [796, 536] width 348 height 54
copy td "Đ/c giao: 22 F.HÀNG DA - PHỐ CỔ HÀ NỘI - HOÀN KIẾM - HÀ NỘI"
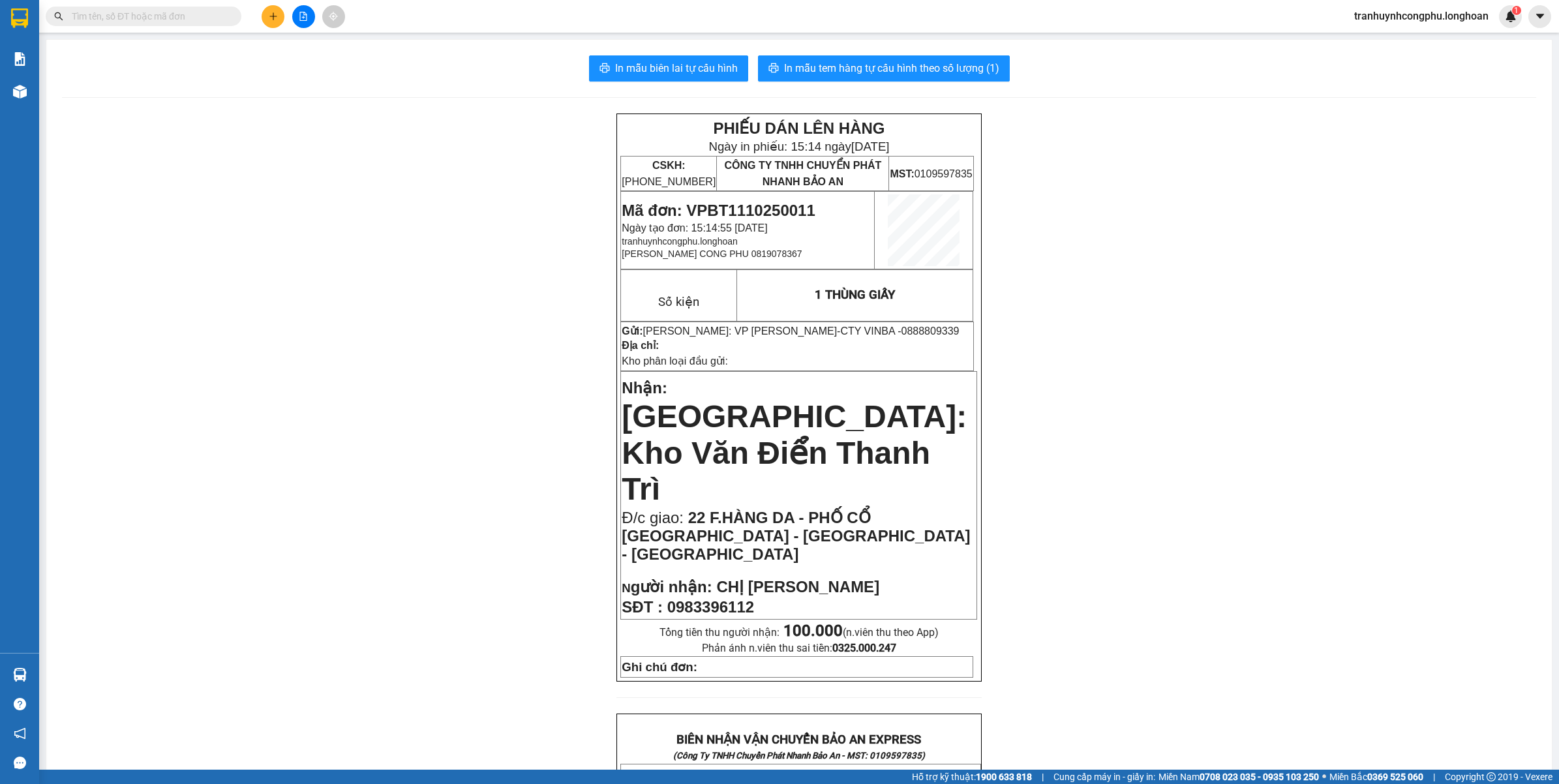
click at [1048, 527] on div "PHIẾU DÁN LÊN HÀNG Ngày in phiếu: 15:14 ngày 11-10-2025 CSKH: 1900.06.88.33 CÔN…" at bounding box center [798, 799] width 1474 height 1372
drag, startPoint x: 1546, startPoint y: 315, endPoint x: 1561, endPoint y: 357, distance: 44.6
click at [1558, 357] on html "Kết quả tìm kiếm ( 0 ) Bộ lọc No Data tranhuynhcongphu.longhoan 1 Báo cáo 1. Bá…" at bounding box center [779, 392] width 1559 height 784
drag, startPoint x: 1561, startPoint y: 357, endPoint x: 1373, endPoint y: 382, distance: 189.7
click at [1274, 382] on div "PHIẾU DÁN LÊN HÀNG Ngày in phiếu: 15:14 ngày 11-10-2025 CSKH: 1900.06.88.33 CÔN…" at bounding box center [798, 799] width 1474 height 1372
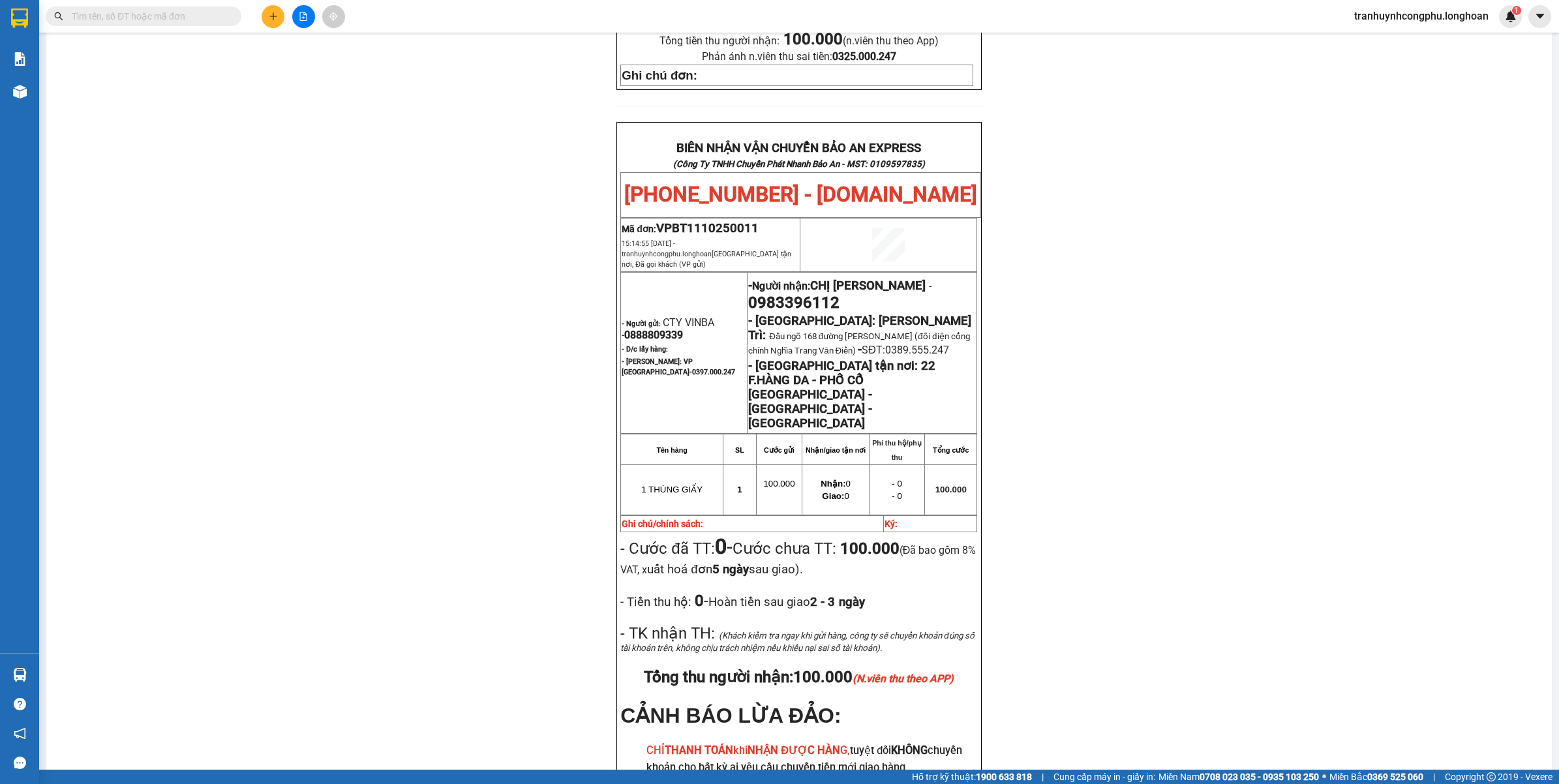
scroll to position [595, 0]
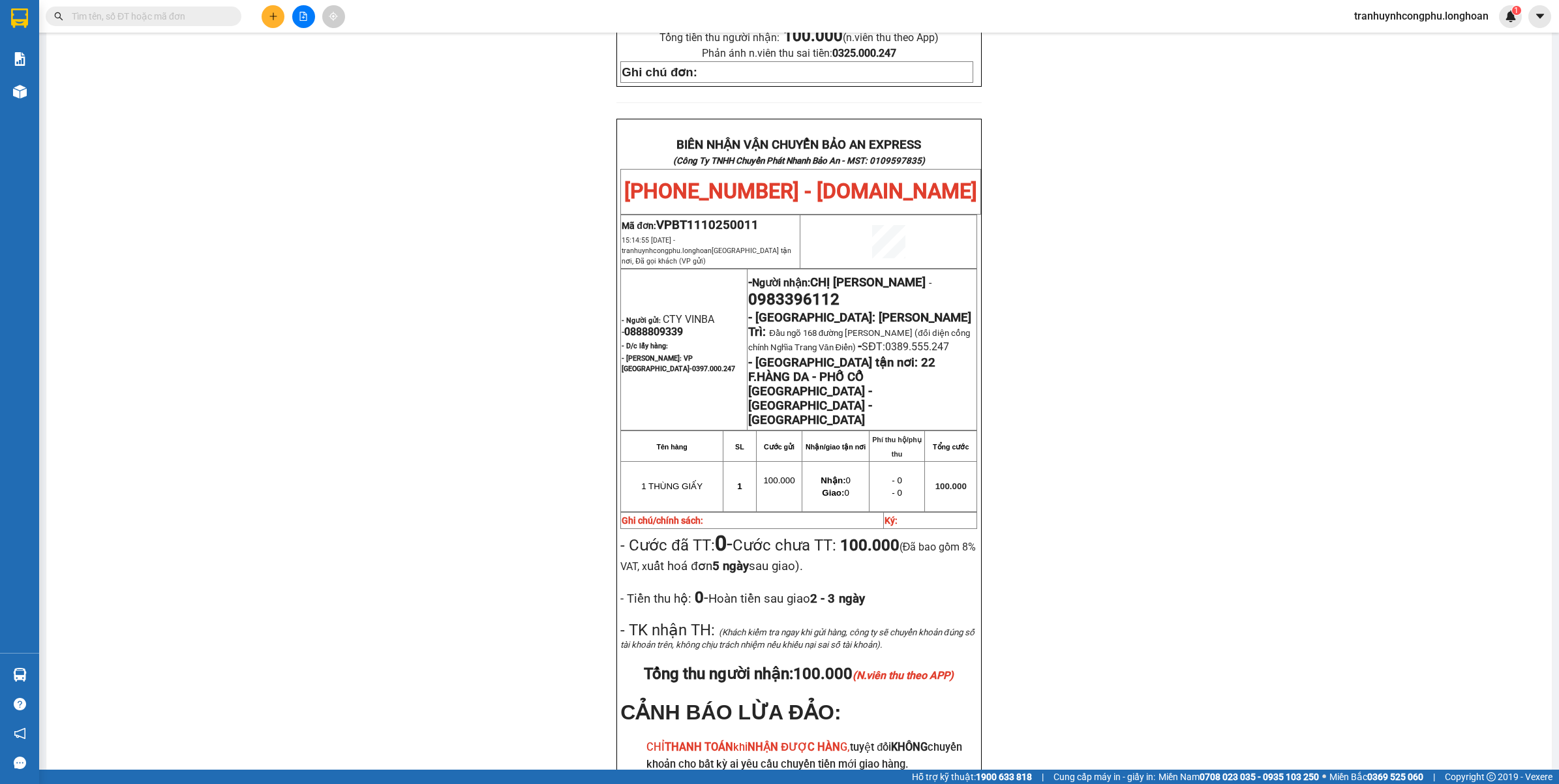
click at [508, 562] on div "PHIẾU DÁN LÊN HÀNG Ngày in phiếu: 15:14 ngày 11-10-2025 CSKH: 1900.06.88.33 CÔN…" at bounding box center [798, 205] width 1474 height 1372
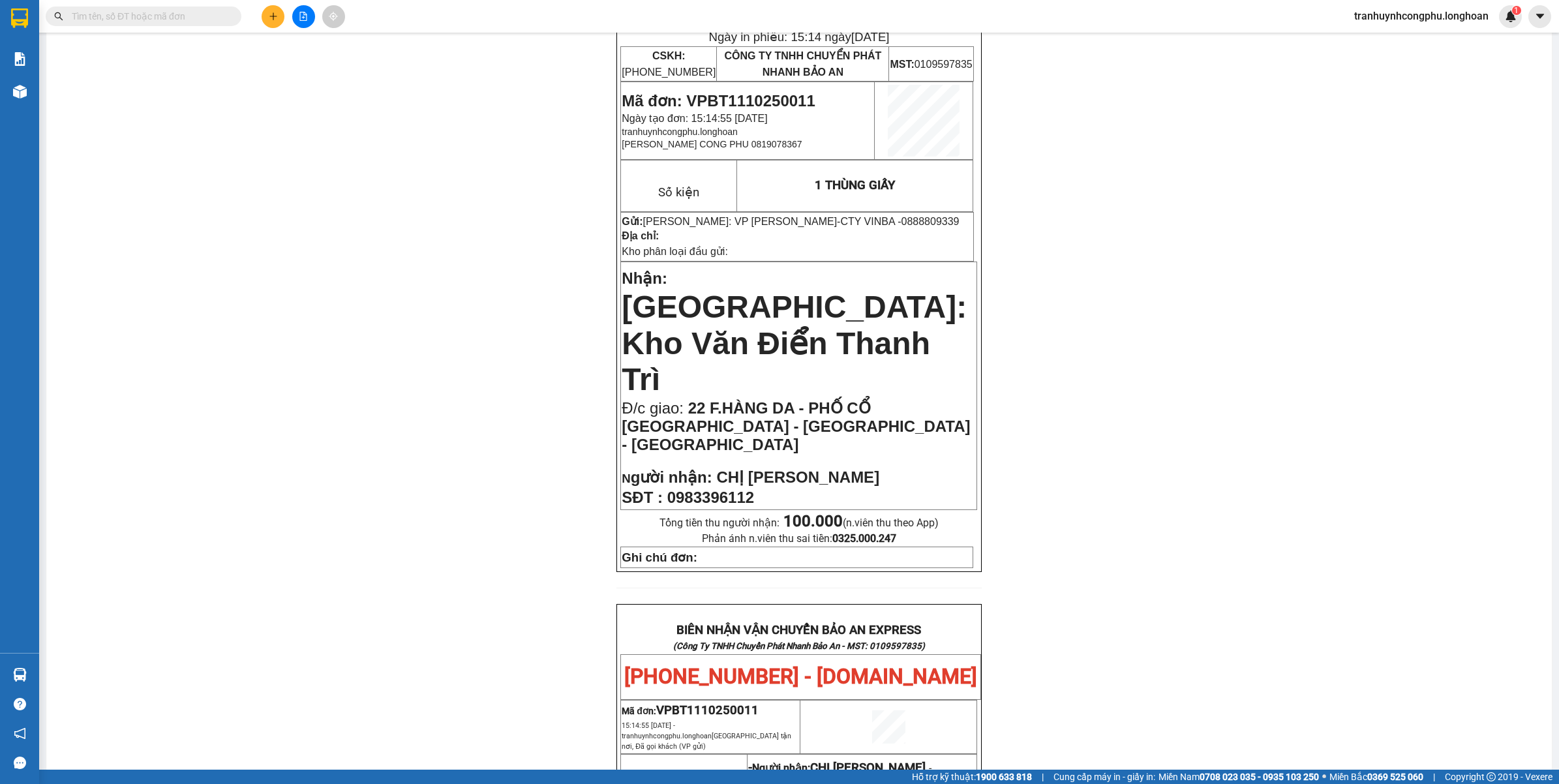
scroll to position [0, 0]
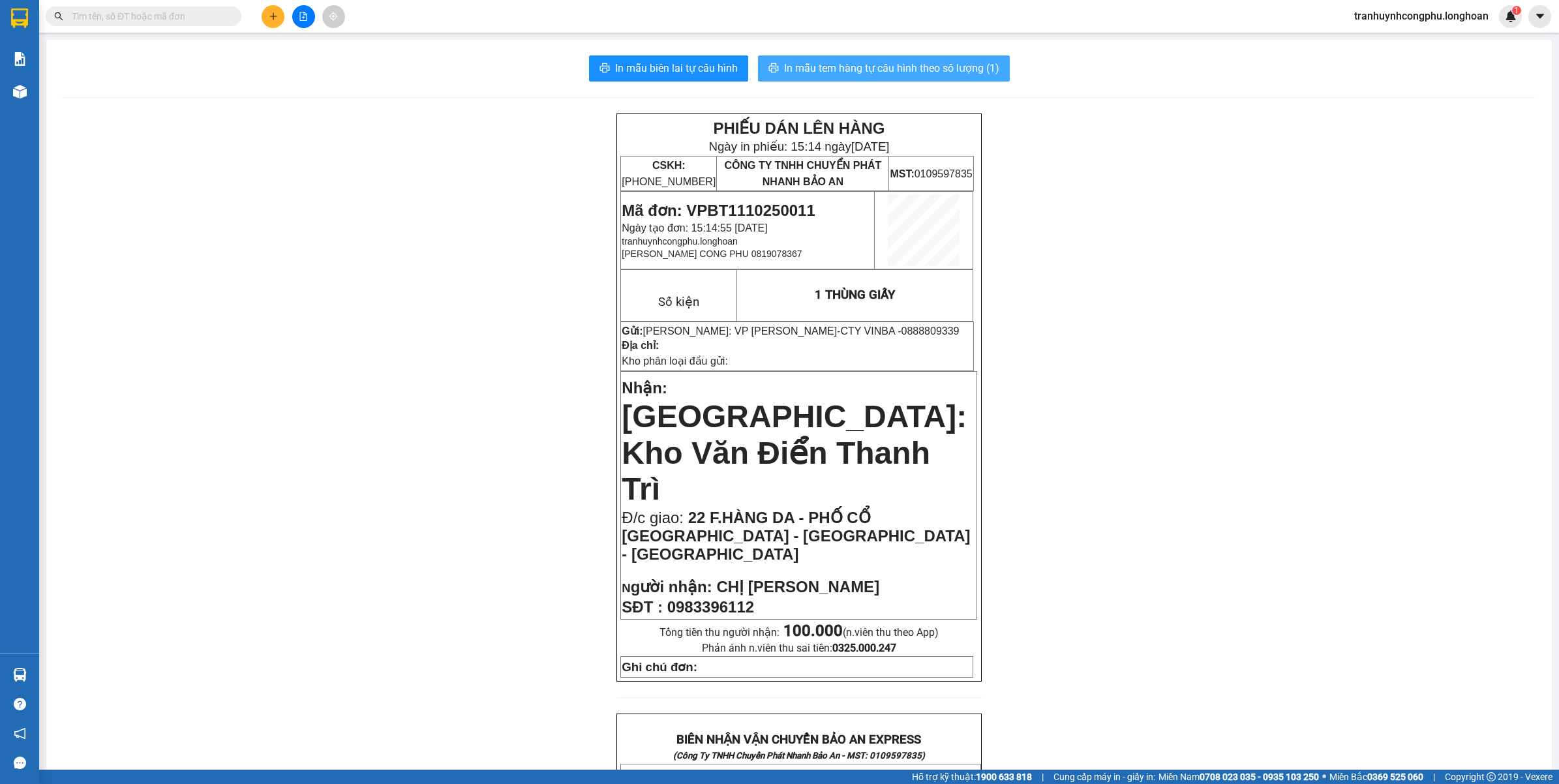
click at [906, 63] on span "In mẫu tem hàng tự cấu hình theo số lượng (1)" at bounding box center [892, 68] width 216 height 16
click at [771, 207] on span "Mã đơn: VPBT1110250011" at bounding box center [718, 210] width 193 height 18
copy span "VPBT1110250011"
click at [227, 386] on div "PHIẾU DÁN LÊN HÀNG Ngày in phiếu: 15:16 ngày 11-10-2025 CSKH: 1900.06.88.33 CÔN…" at bounding box center [798, 799] width 1474 height 1372
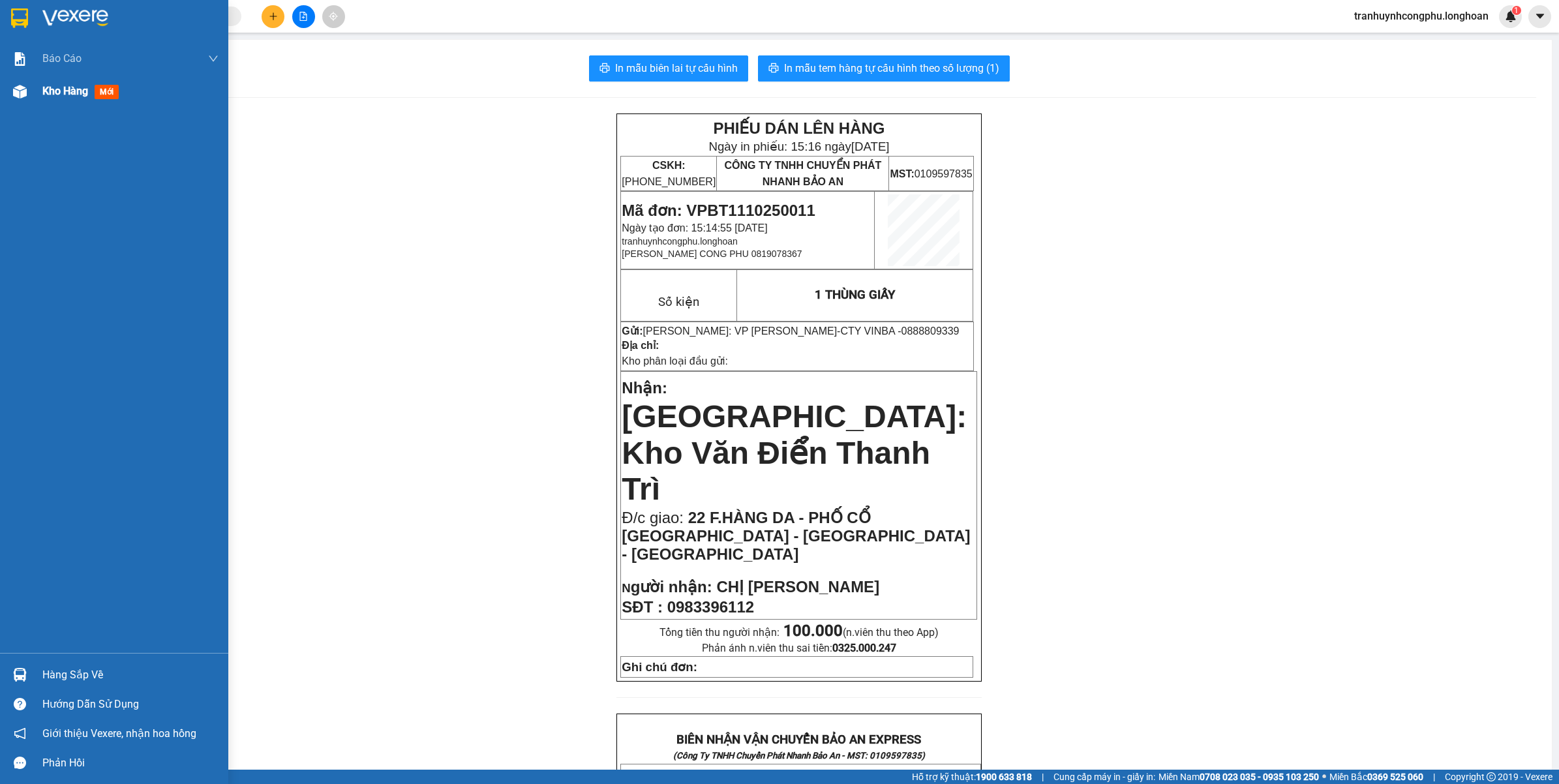
click at [24, 89] on img at bounding box center [20, 91] width 14 height 14
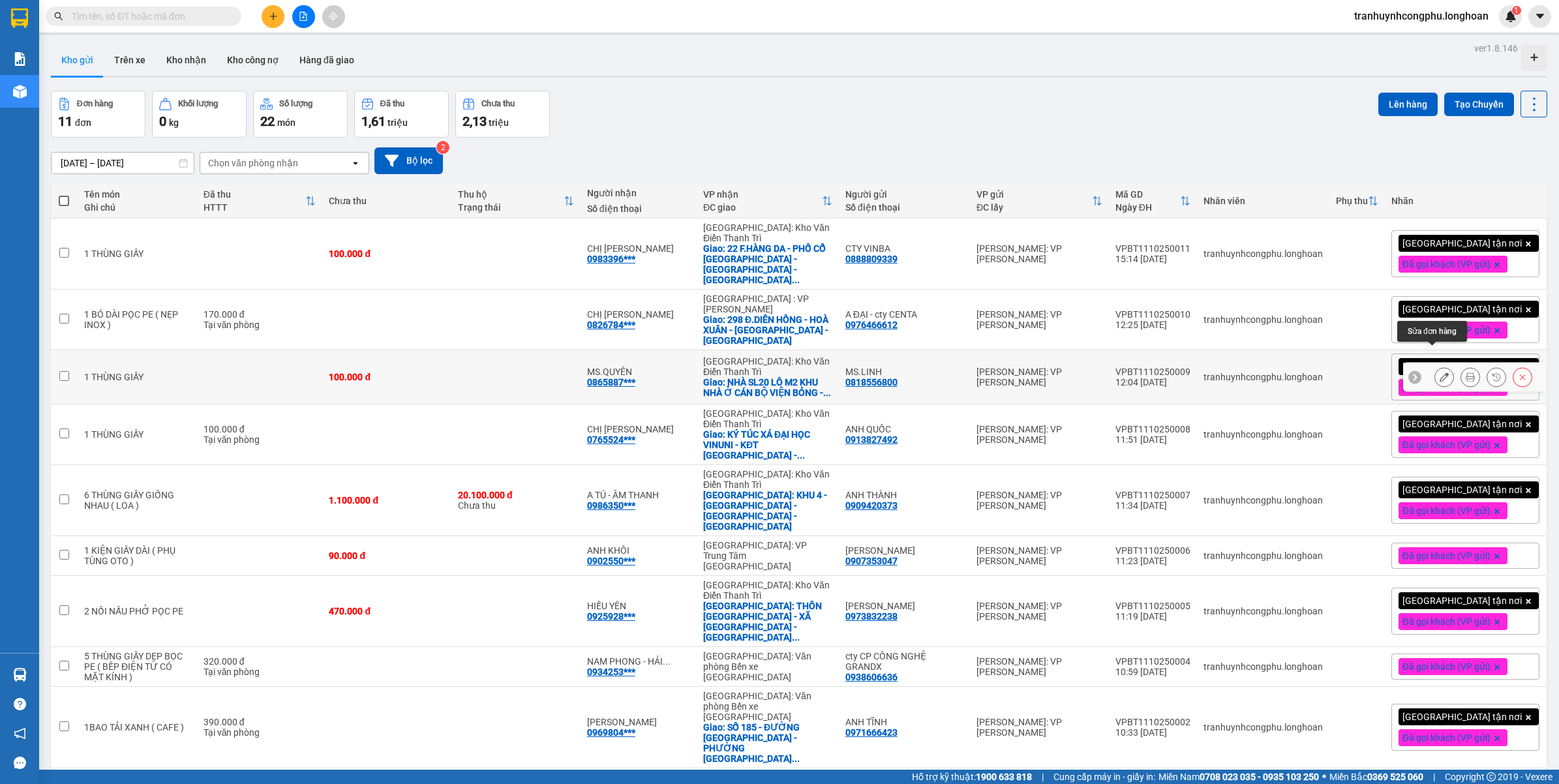
click at [1440, 372] on icon at bounding box center [1444, 376] width 9 height 9
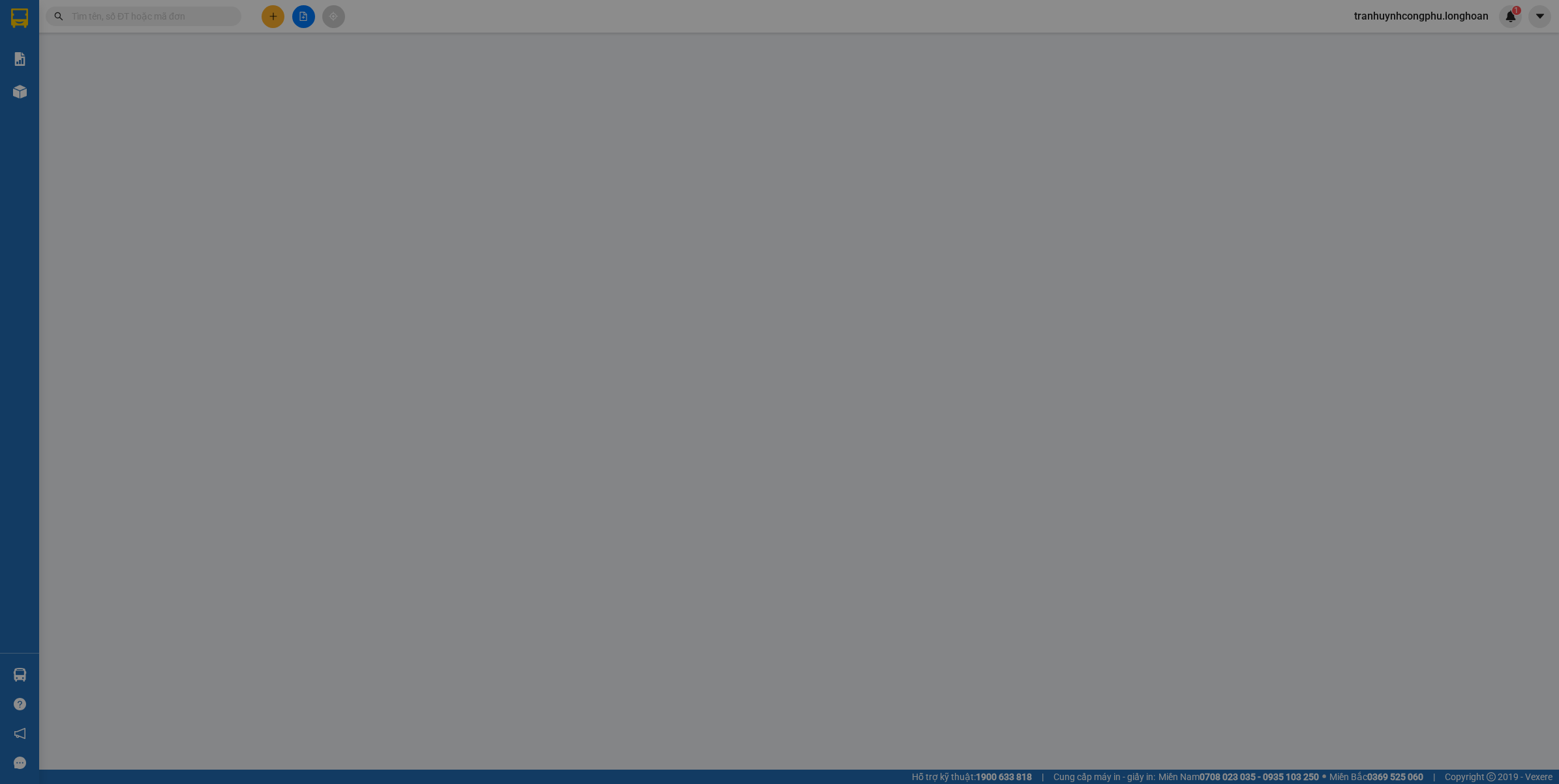
type input "0818556800"
type input "MS.LINH"
type input "0865887499"
type input "MS.QUYÊN"
checkbox input "true"
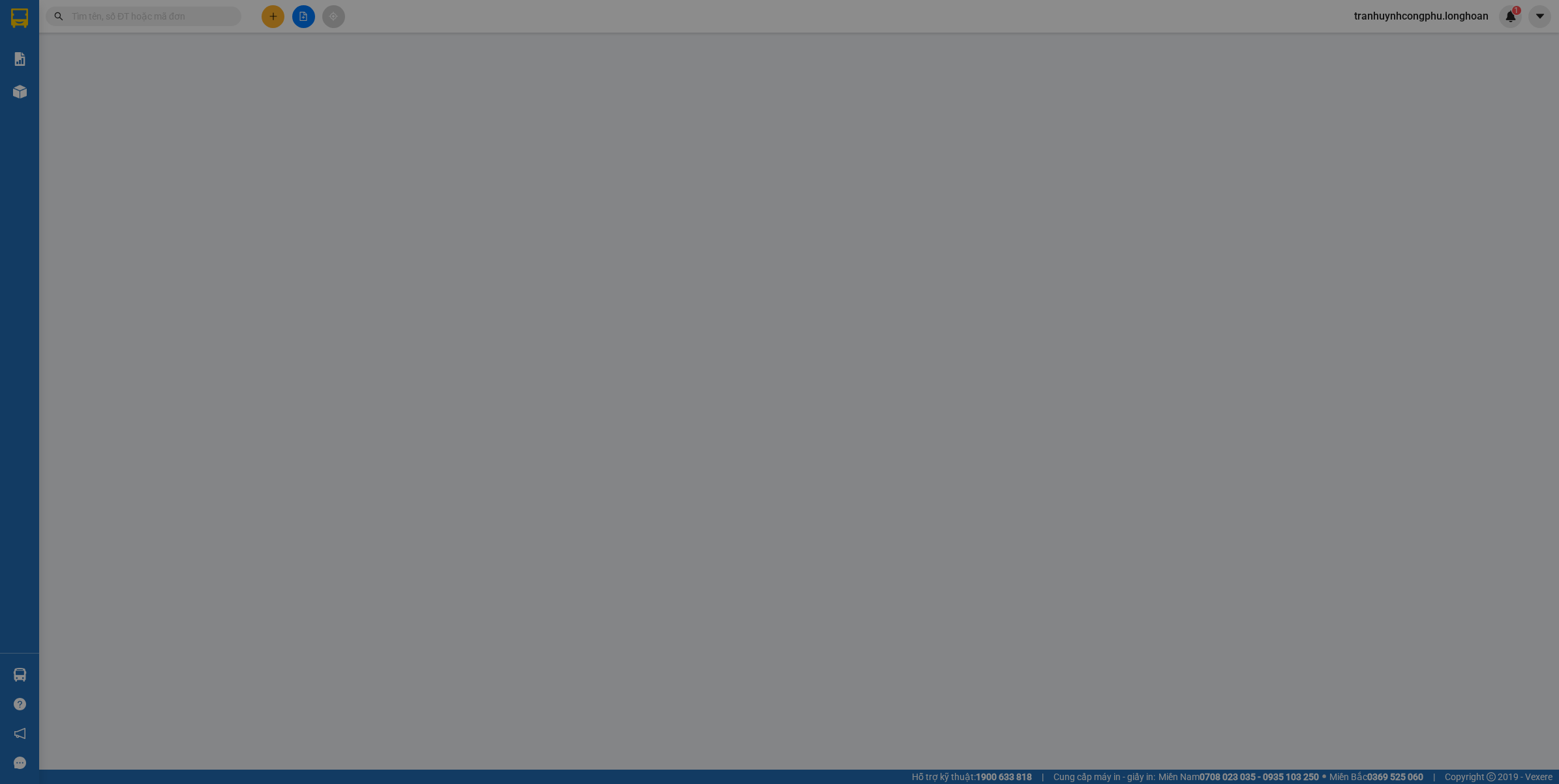
type input "NHÀ SL20 LÔ M2 KHU NHÀ Ở CÁN BỘ VIỆN BỎNG - F.HÀ ĐÔNG - HÀ NỘI"
type input "VẬN CHUYỂN NHẸ TAY - HƯ VỠ KHÔNG ĐỀN"
type input "0"
type input "100.000"
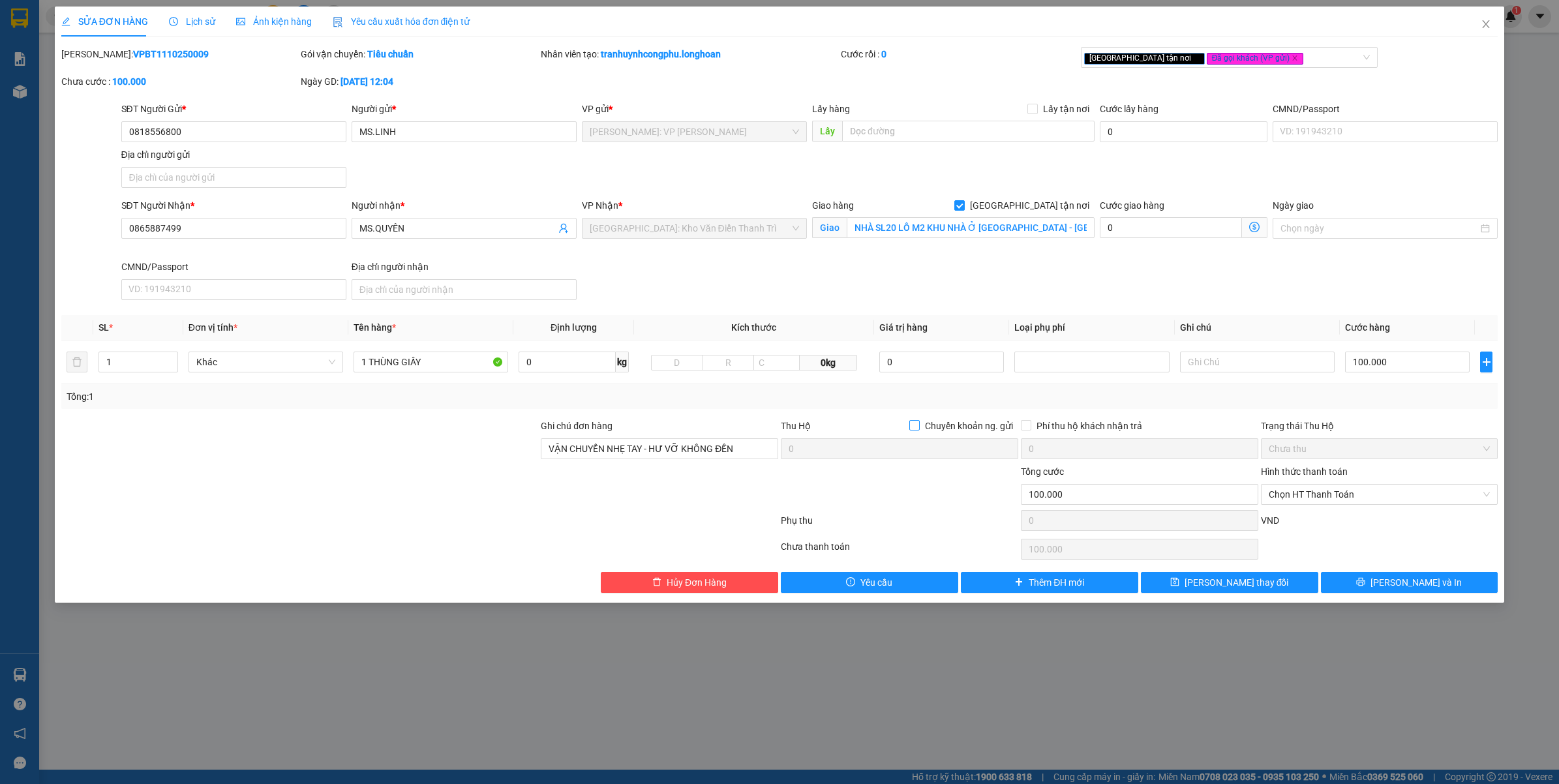
click at [933, 428] on span "Chuyển khoản ng. gửi" at bounding box center [969, 426] width 98 height 14
click at [918, 428] on input "Chuyển khoản ng. gửi" at bounding box center [913, 424] width 9 height 9
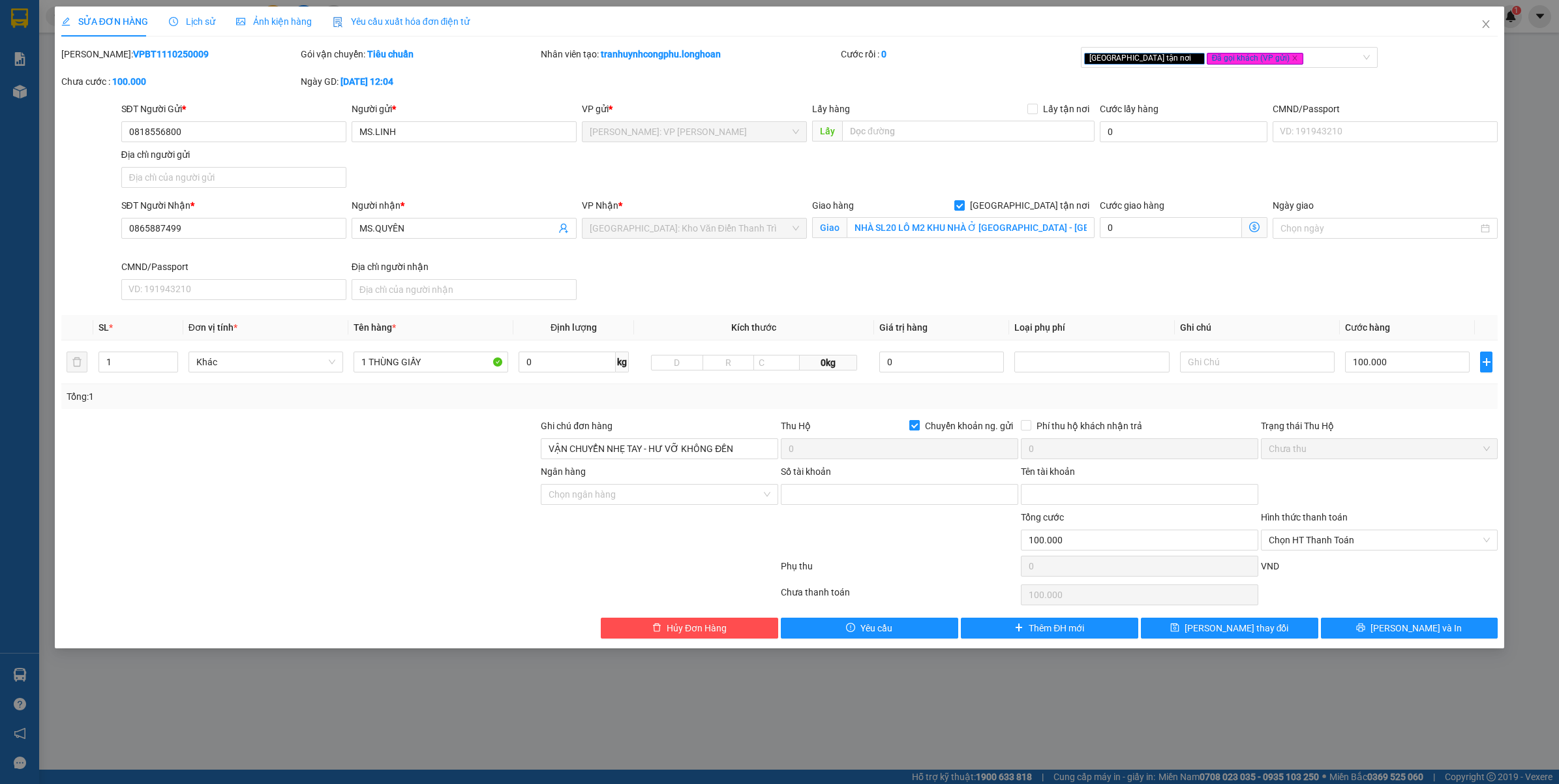
click at [923, 433] on span "Chuyển khoản ng. gửi" at bounding box center [969, 426] width 98 height 14
click at [918, 429] on input "Chuyển khoản ng. gửi" at bounding box center [913, 424] width 9 height 9
checkbox input "false"
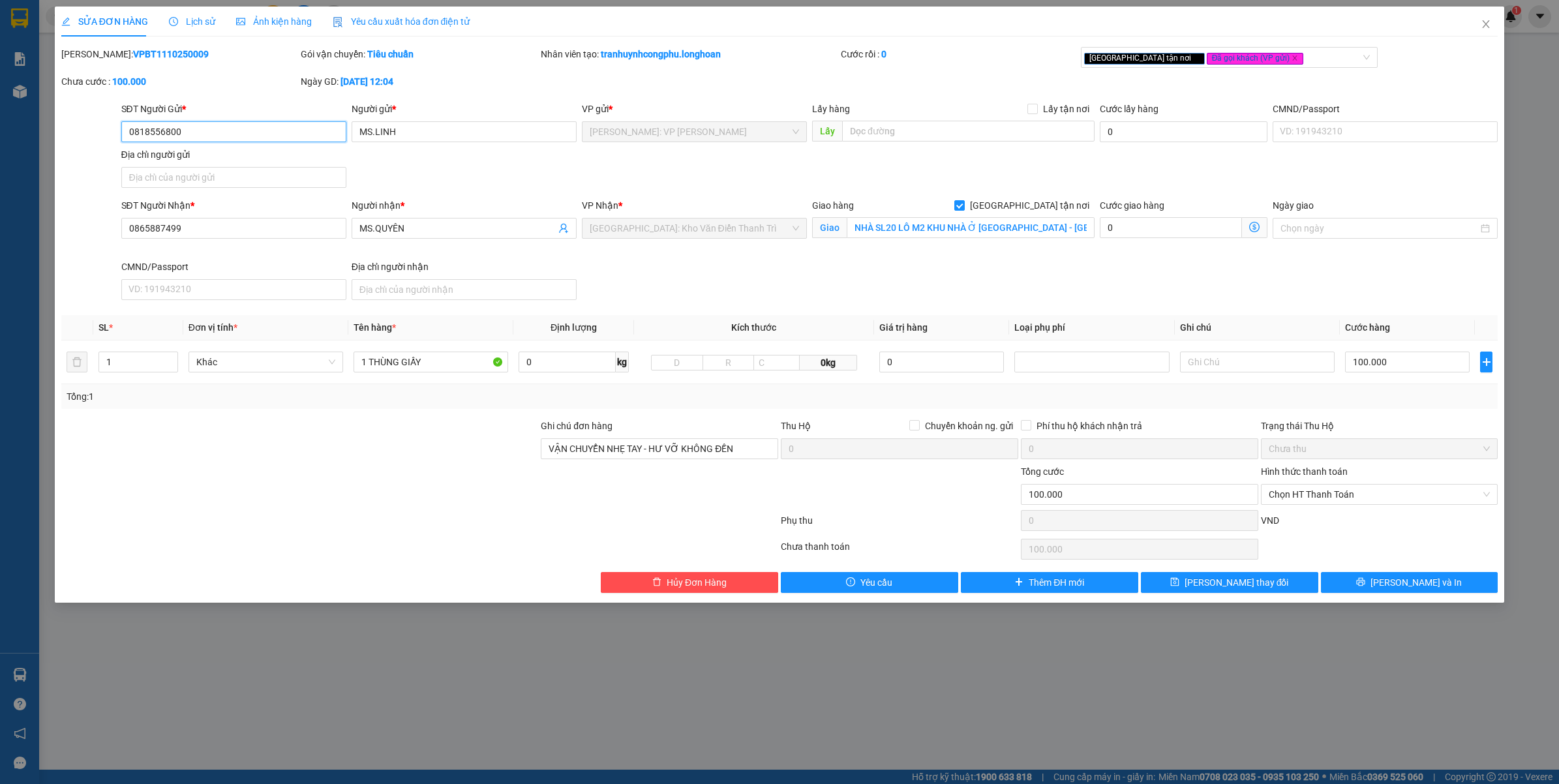
click at [219, 127] on input "0818556800" at bounding box center [234, 131] width 225 height 21
click at [220, 127] on input "0818556800" at bounding box center [234, 131] width 225 height 21
click at [174, 230] on input "0865887499" at bounding box center [234, 228] width 225 height 21
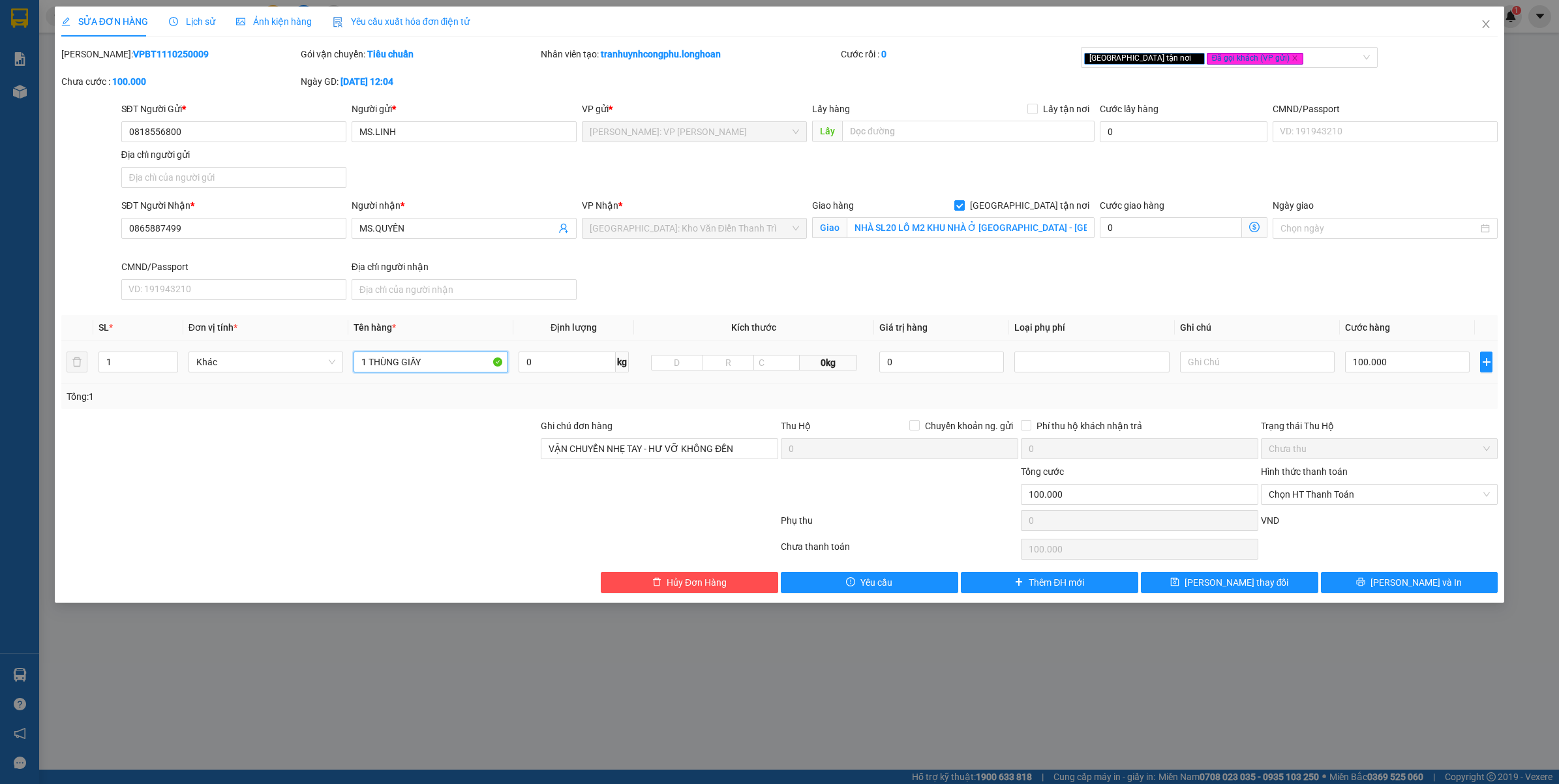
click at [409, 360] on input "1 THÙNG GIẤY" at bounding box center [431, 362] width 155 height 21
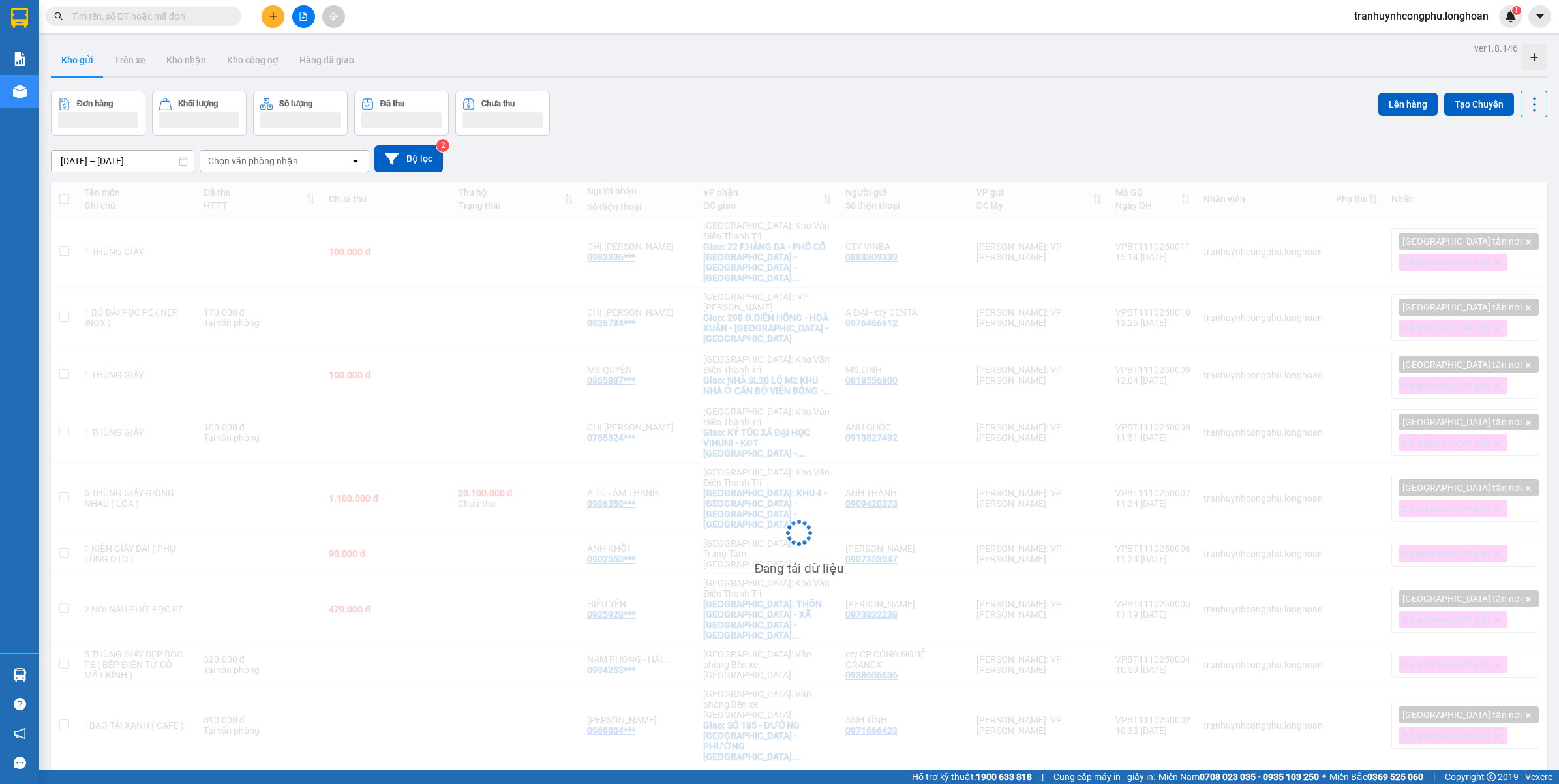
click at [335, 608] on div "Đang tải dữ liệu" at bounding box center [799, 542] width 1497 height 722
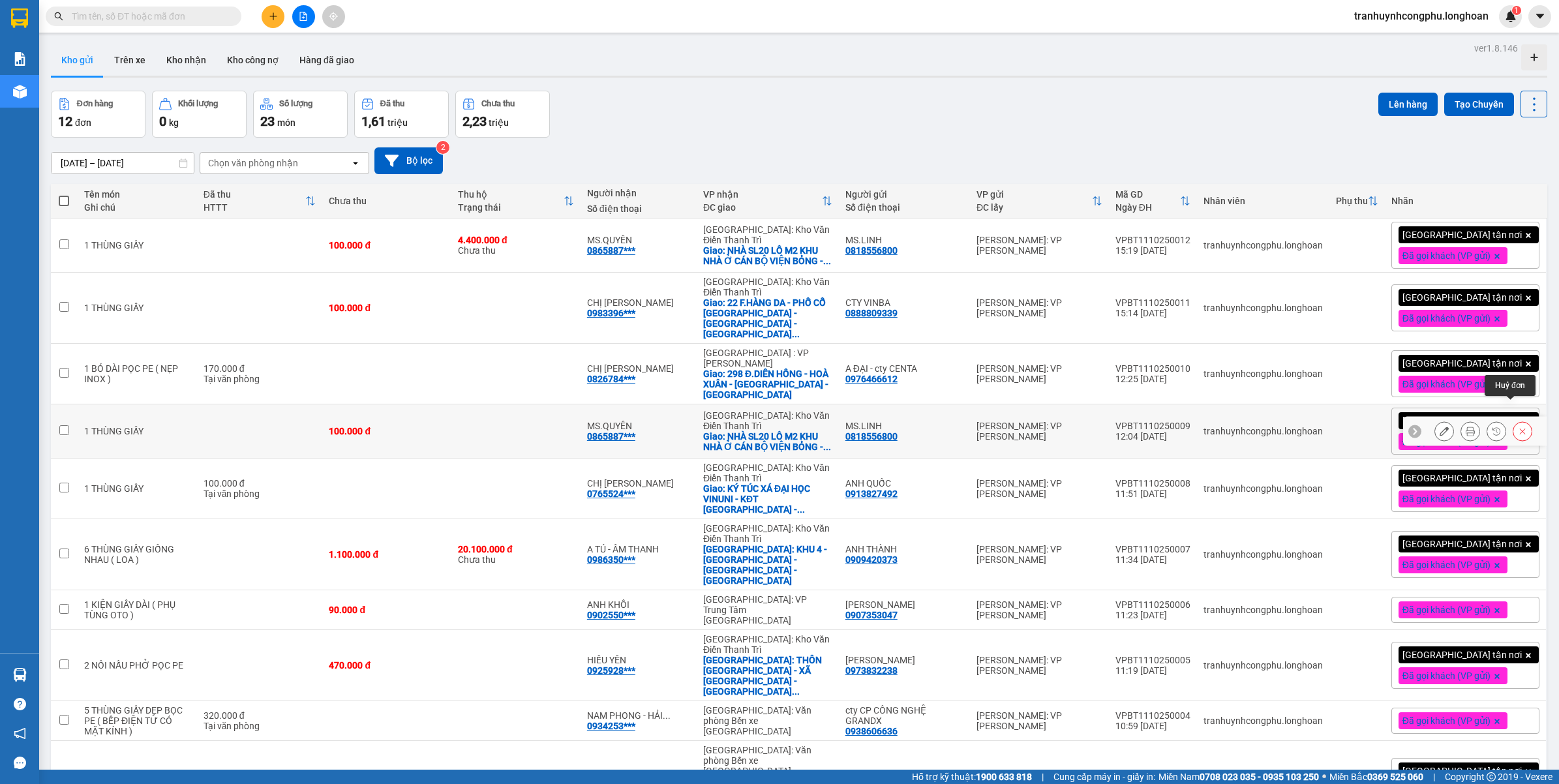
click at [1518, 426] on icon at bounding box center [1522, 430] width 9 height 9
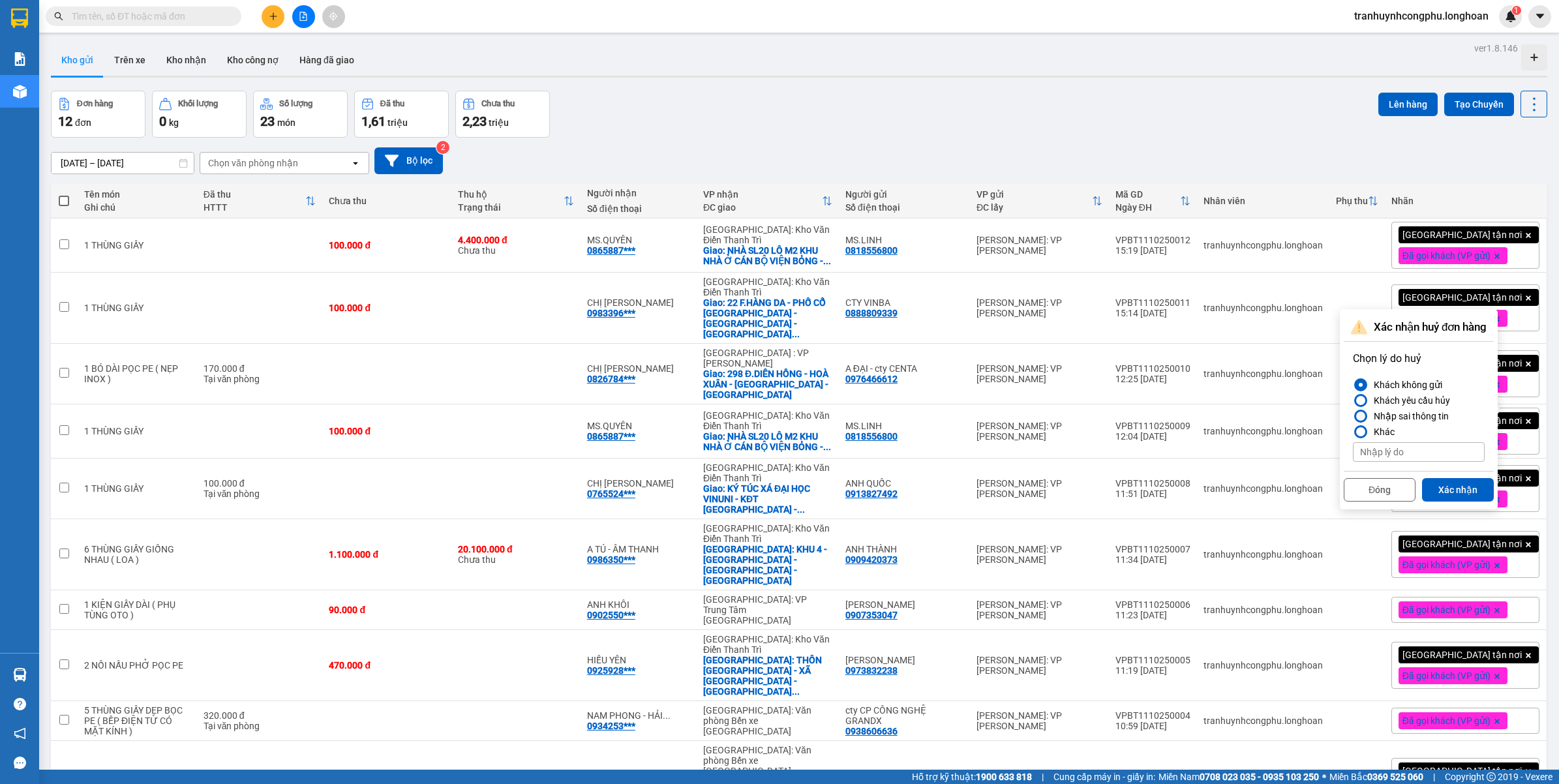
click at [1375, 417] on div "Nhập sai thông tin" at bounding box center [1409, 415] width 80 height 16
click at [1353, 416] on input "Nhập sai thông tin" at bounding box center [1353, 416] width 0 height 0
click at [1457, 487] on button "Xác nhận" at bounding box center [1458, 489] width 72 height 24
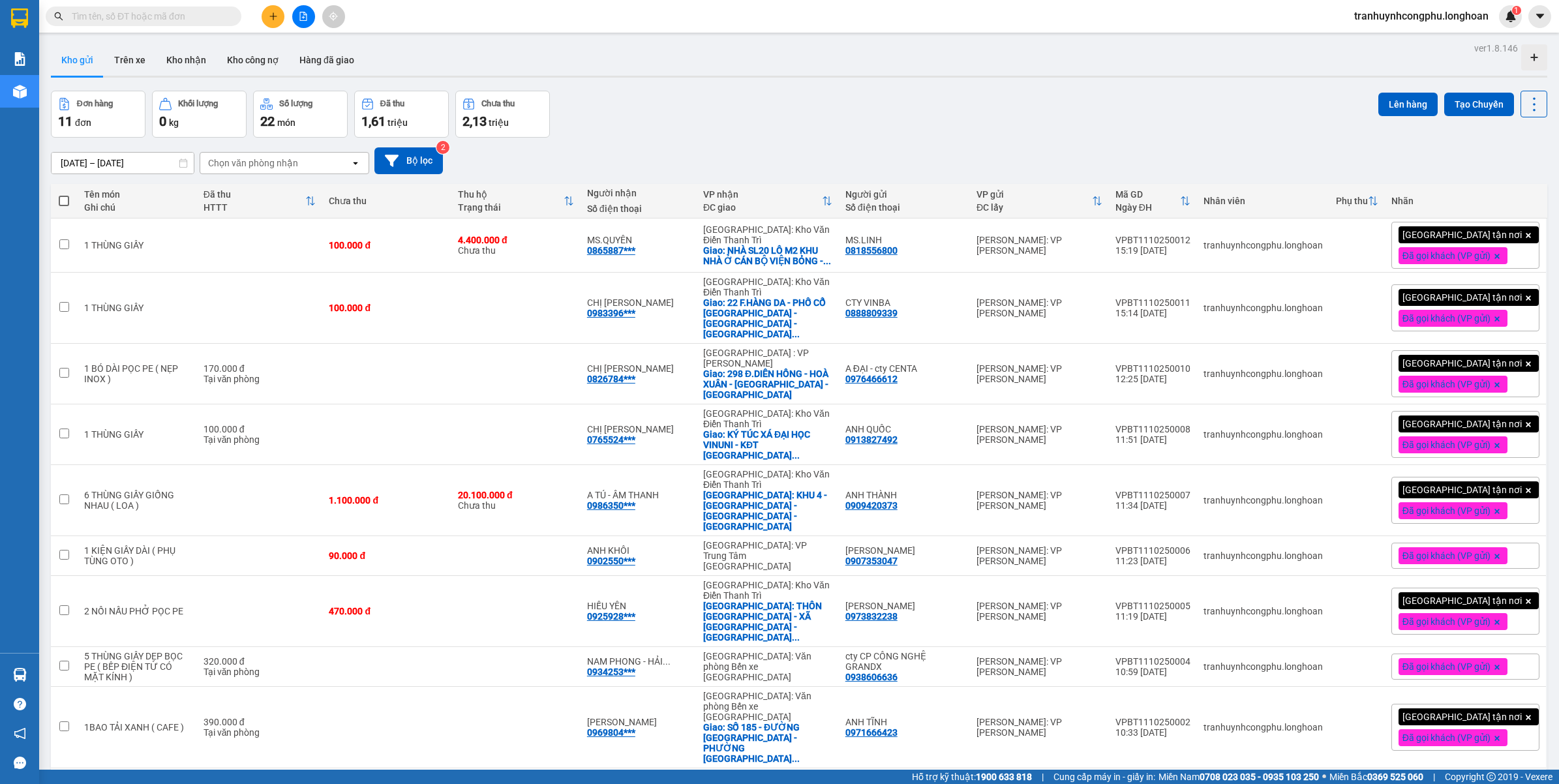
click at [755, 144] on div "12/09/2025 – 11/10/2025 Press the down arrow key to interact with the calendar …" at bounding box center [799, 161] width 1497 height 46
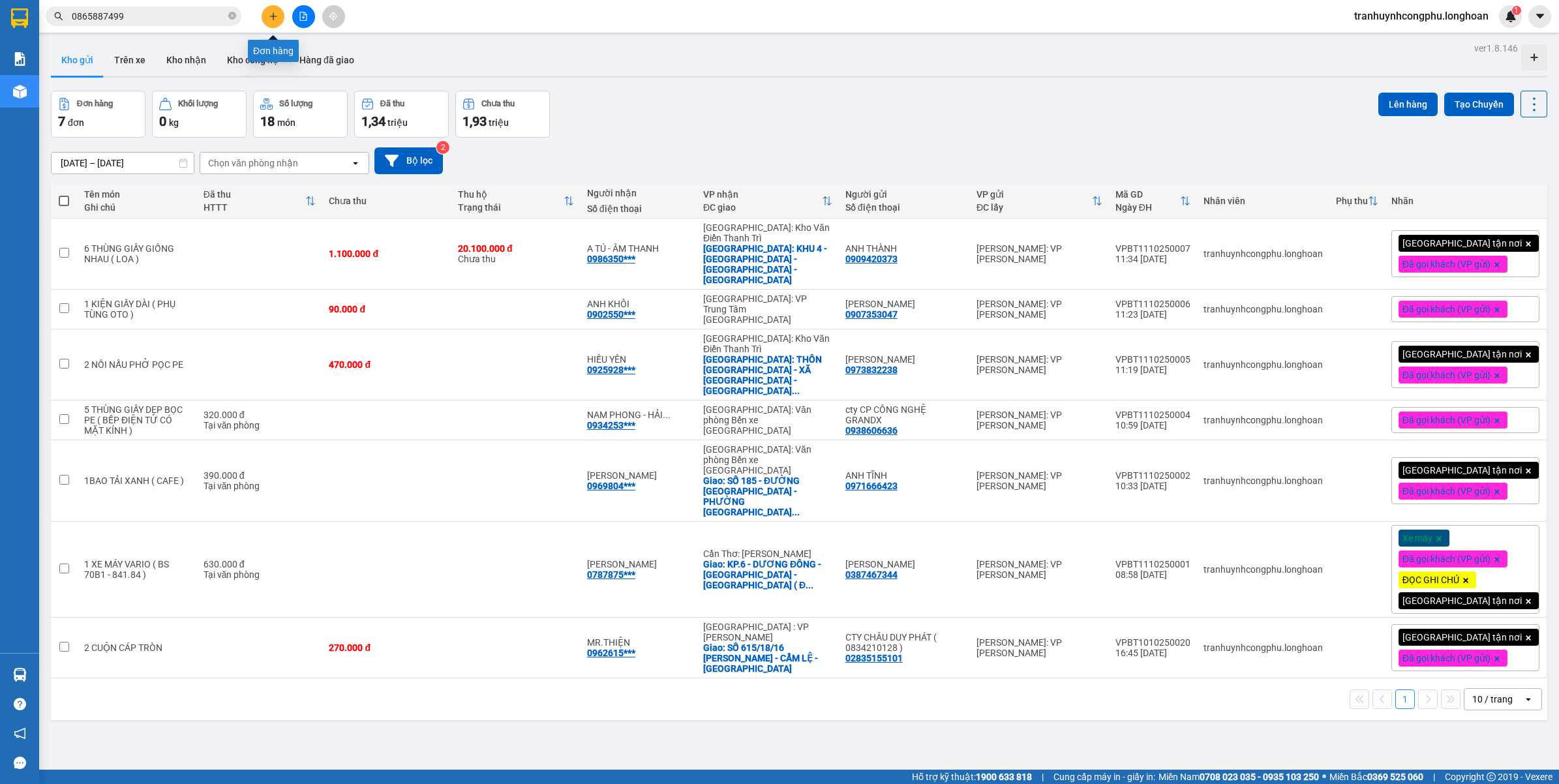
click at [272, 14] on icon "plus" at bounding box center [272, 16] width 9 height 9
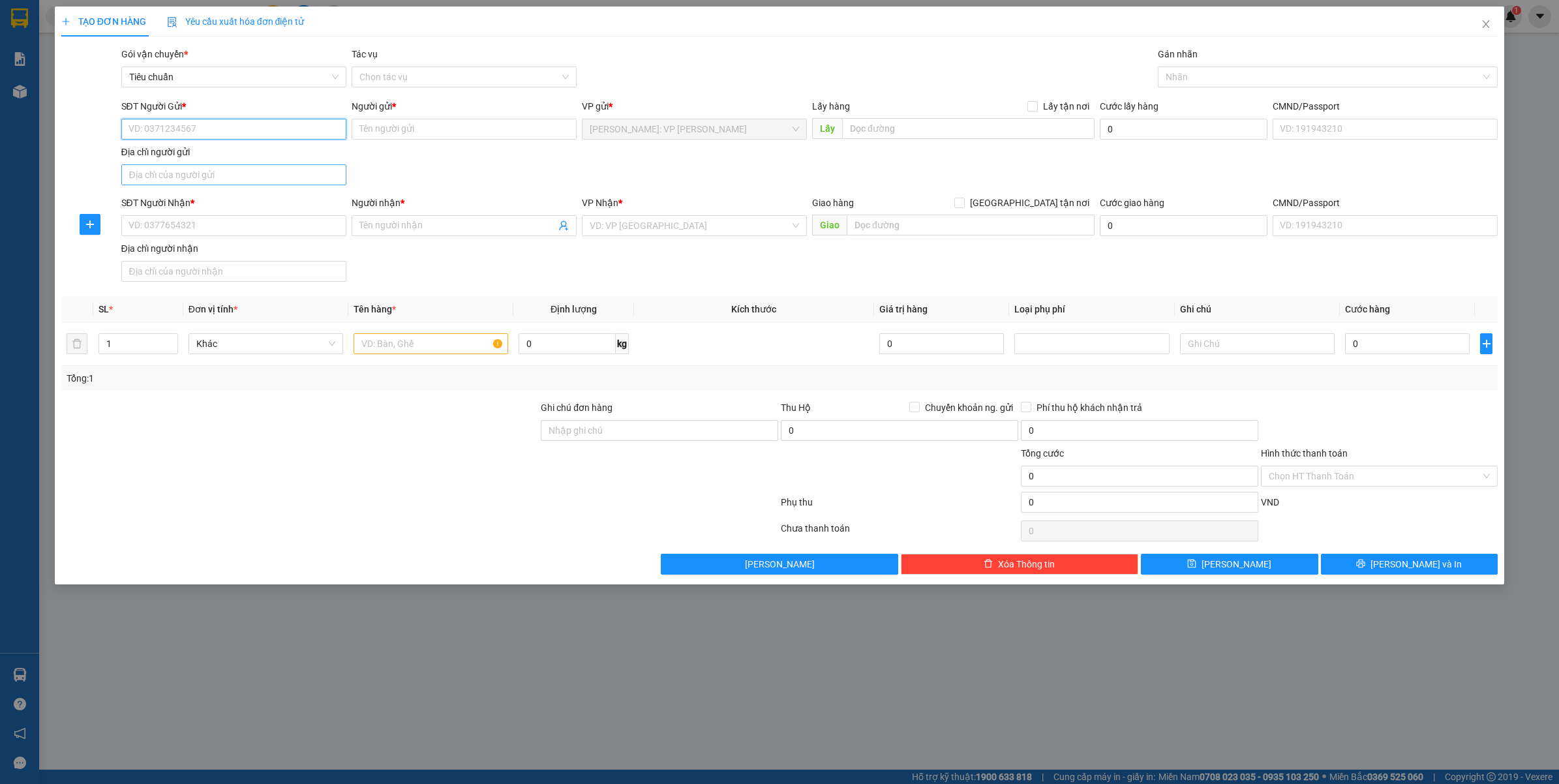
paste input "0818556800"
paste input "0865887499"
type input "08185568000865887499"
click at [173, 124] on input "08185568000865887499" at bounding box center [234, 129] width 225 height 21
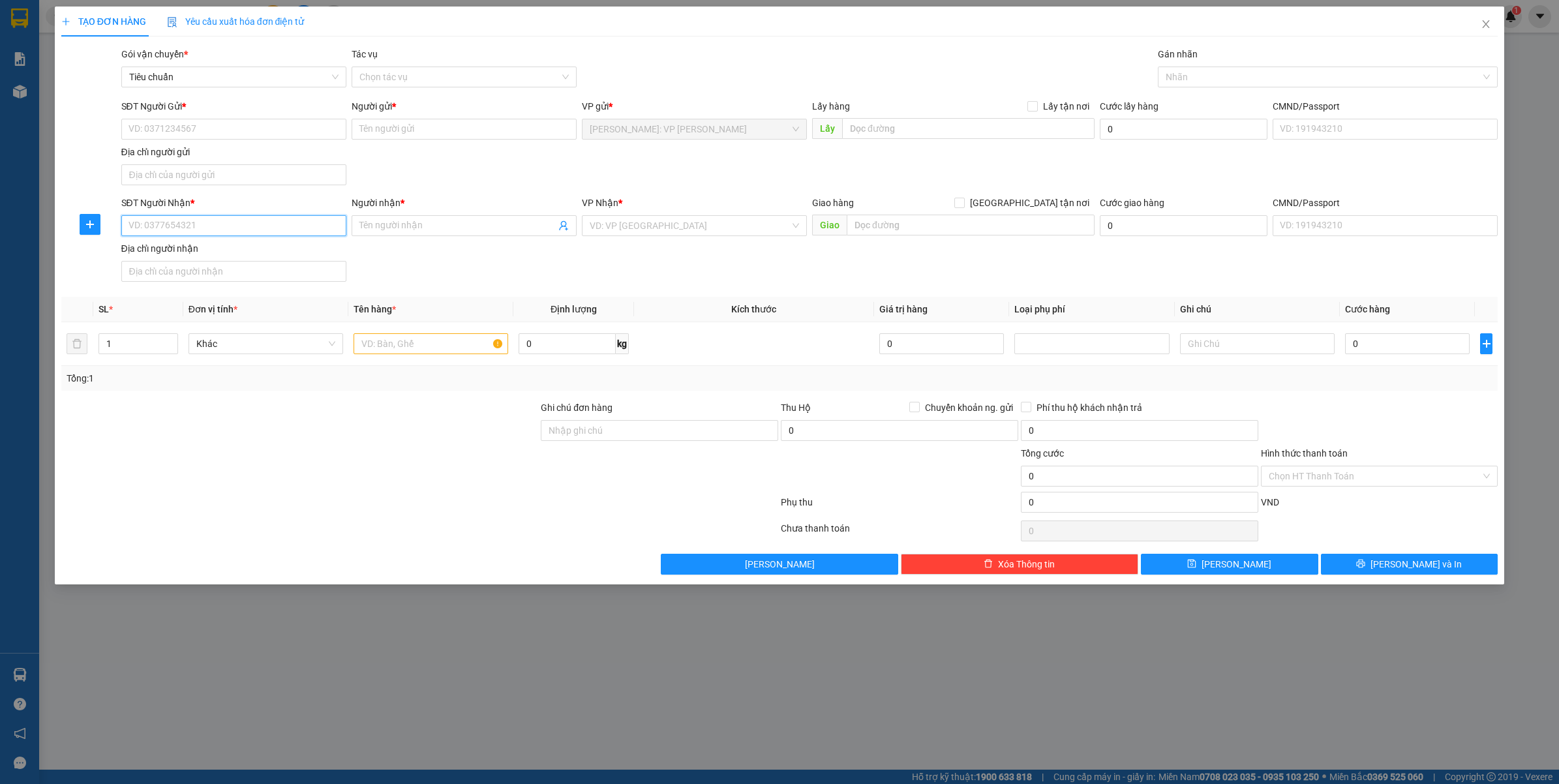
click at [169, 232] on input "SĐT Người Nhận *" at bounding box center [234, 226] width 225 height 21
paste input "0865887499"
type input "0865887499"
click at [194, 252] on div "0865887499 - MS.QUYÊN" at bounding box center [234, 253] width 209 height 14
type input "MS.QUYÊN"
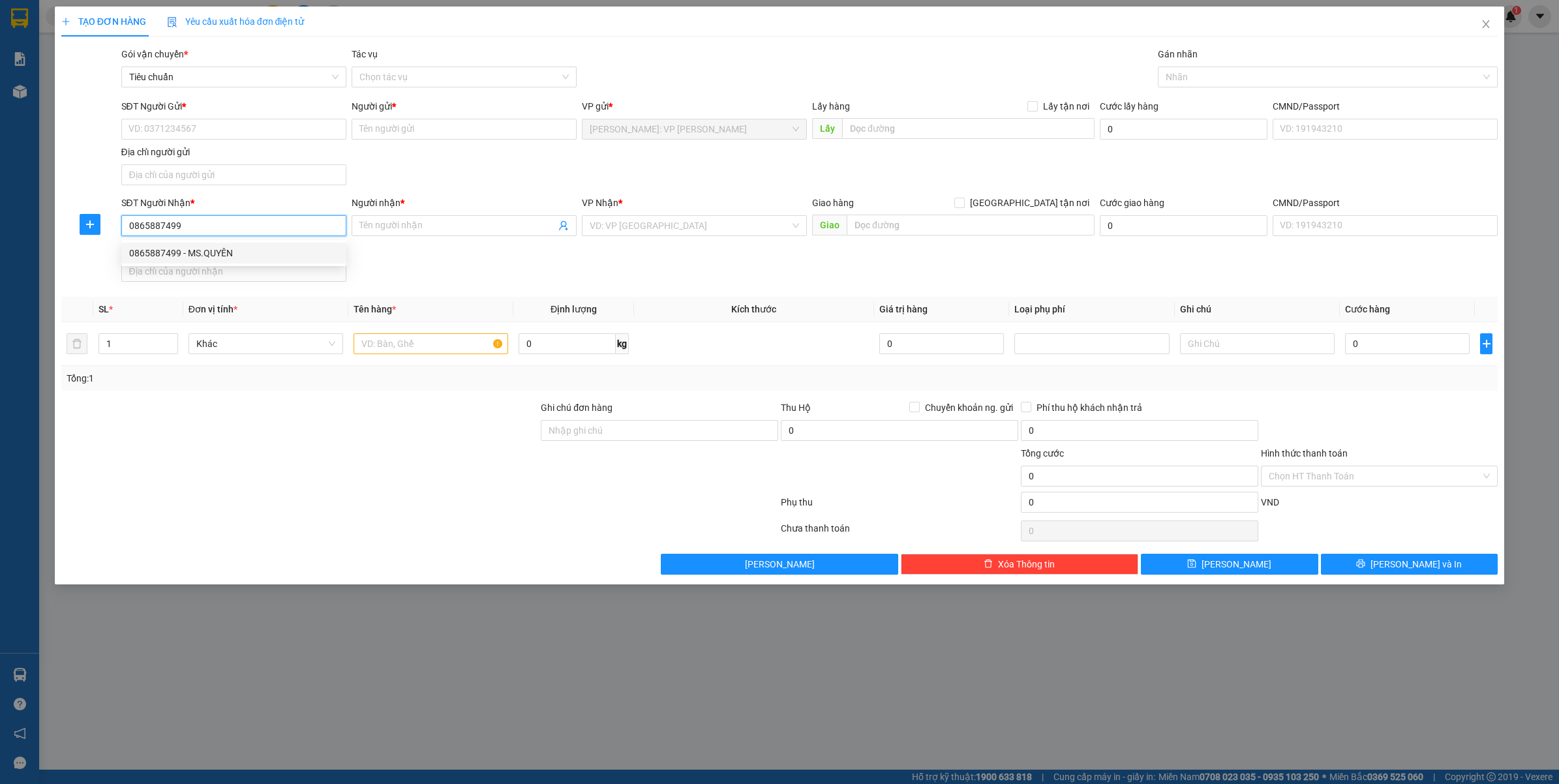
checkbox input "true"
type input "NHÀ SL20 LÔ M2 KHU NHÀ Ở [GEOGRAPHIC_DATA] - [GEOGRAPHIC_DATA]"
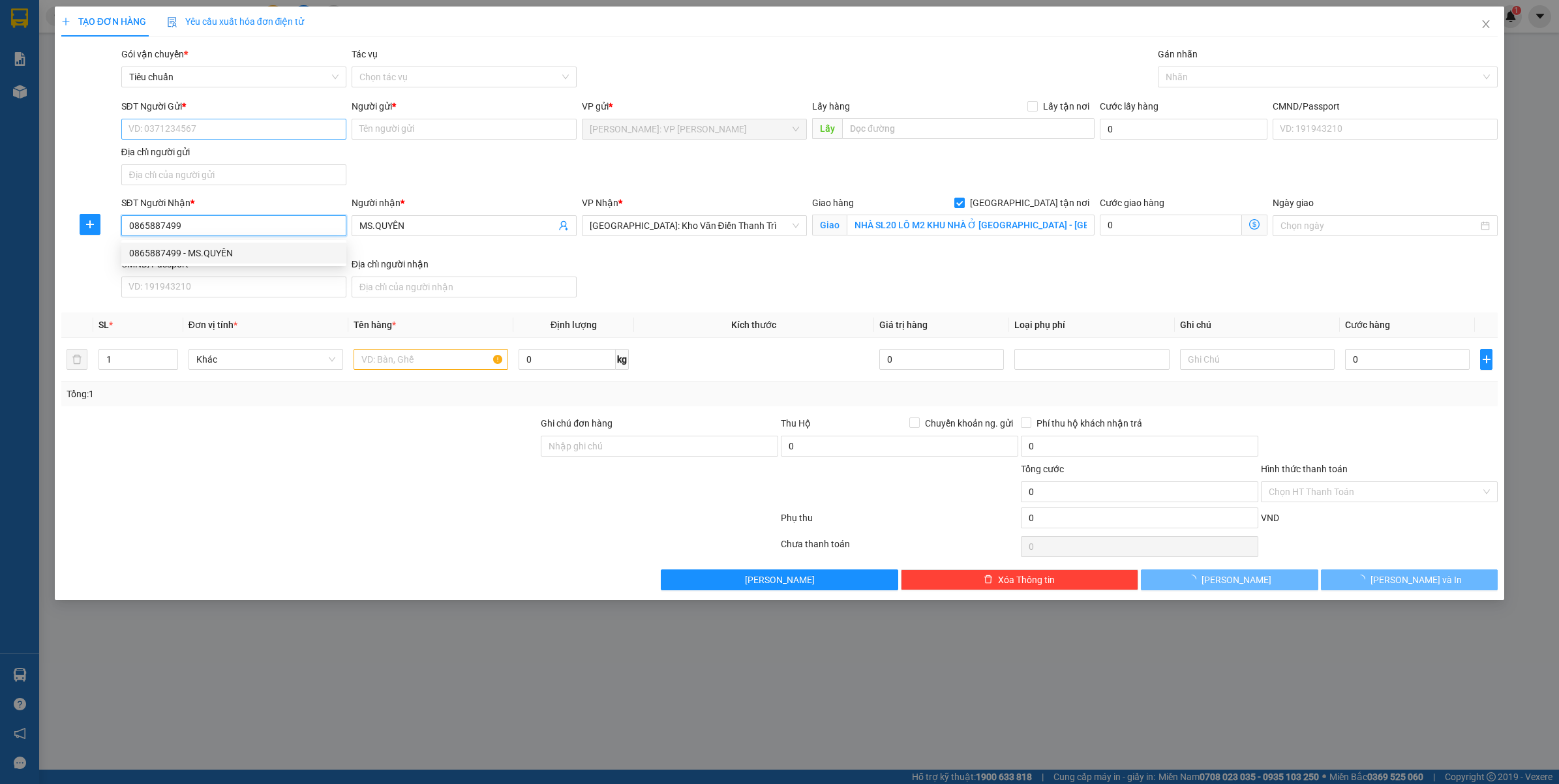
type input "0865887499"
click at [224, 133] on input "SĐT Người Gửi *" at bounding box center [234, 129] width 225 height 21
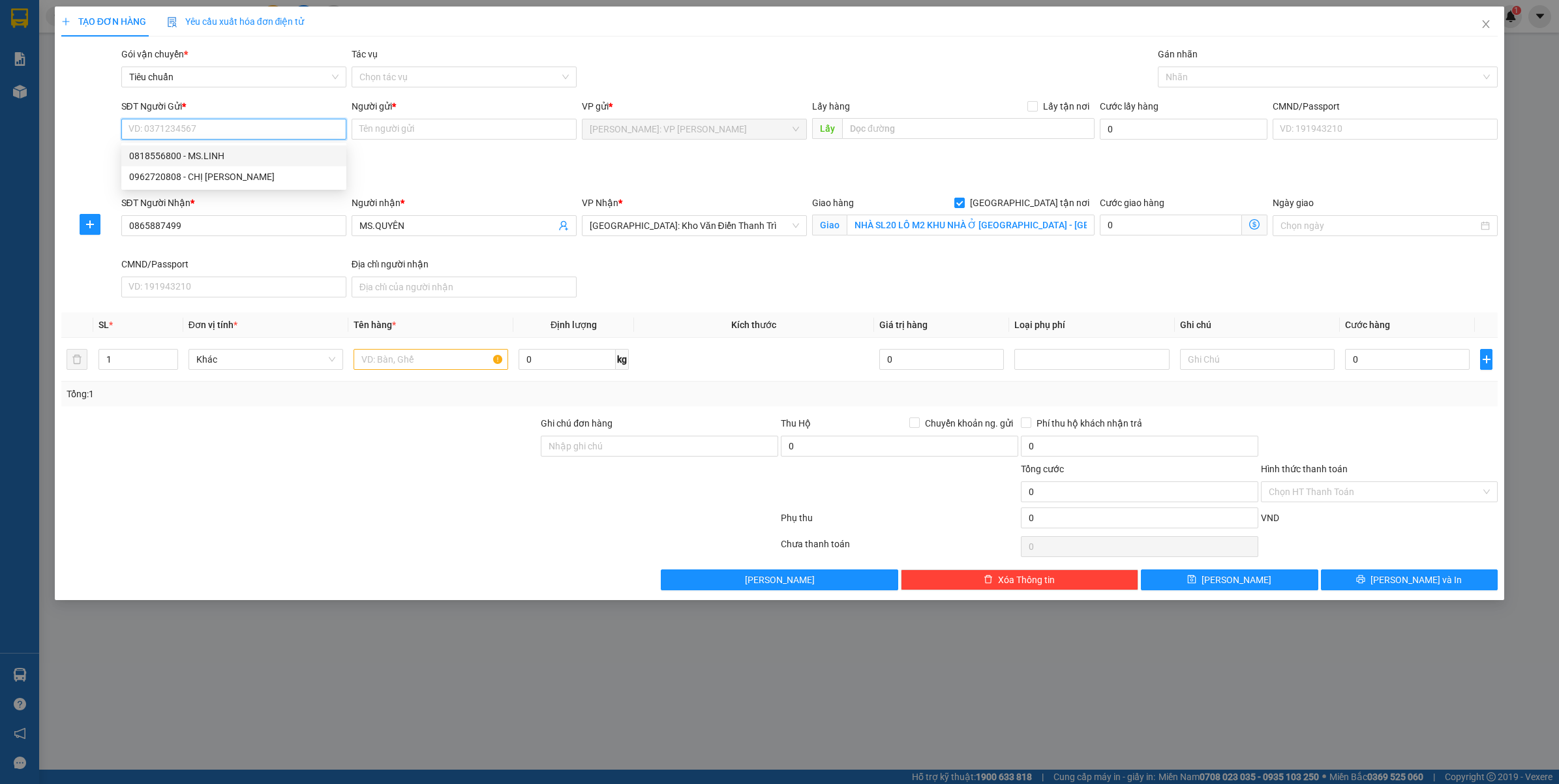
click at [220, 153] on div "0818556800 - MS.LINH" at bounding box center [234, 155] width 209 height 14
type input "0818556800"
type input "MS.LINH"
click at [1188, 70] on div at bounding box center [1321, 77] width 321 height 16
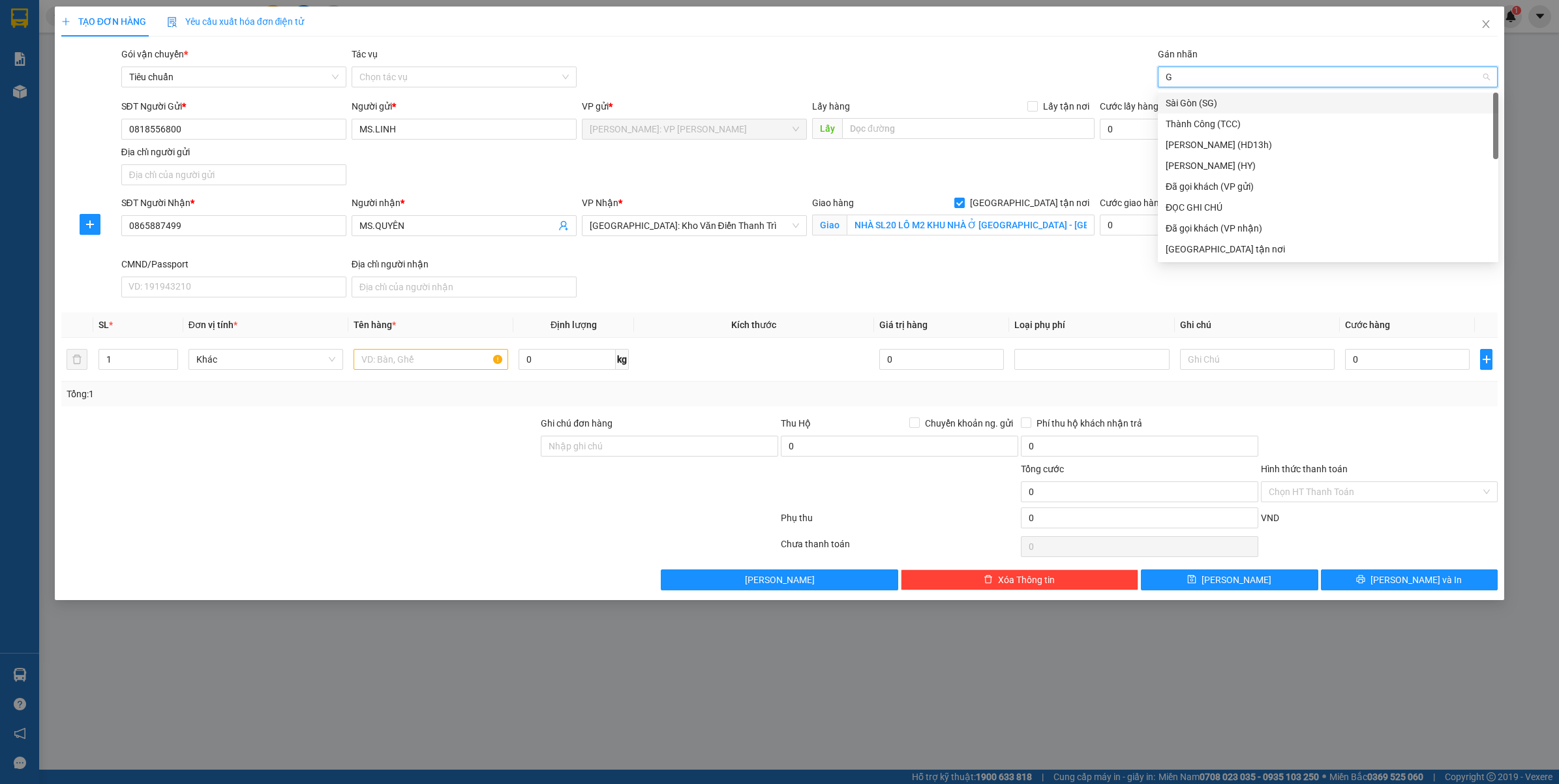
type input "GT"
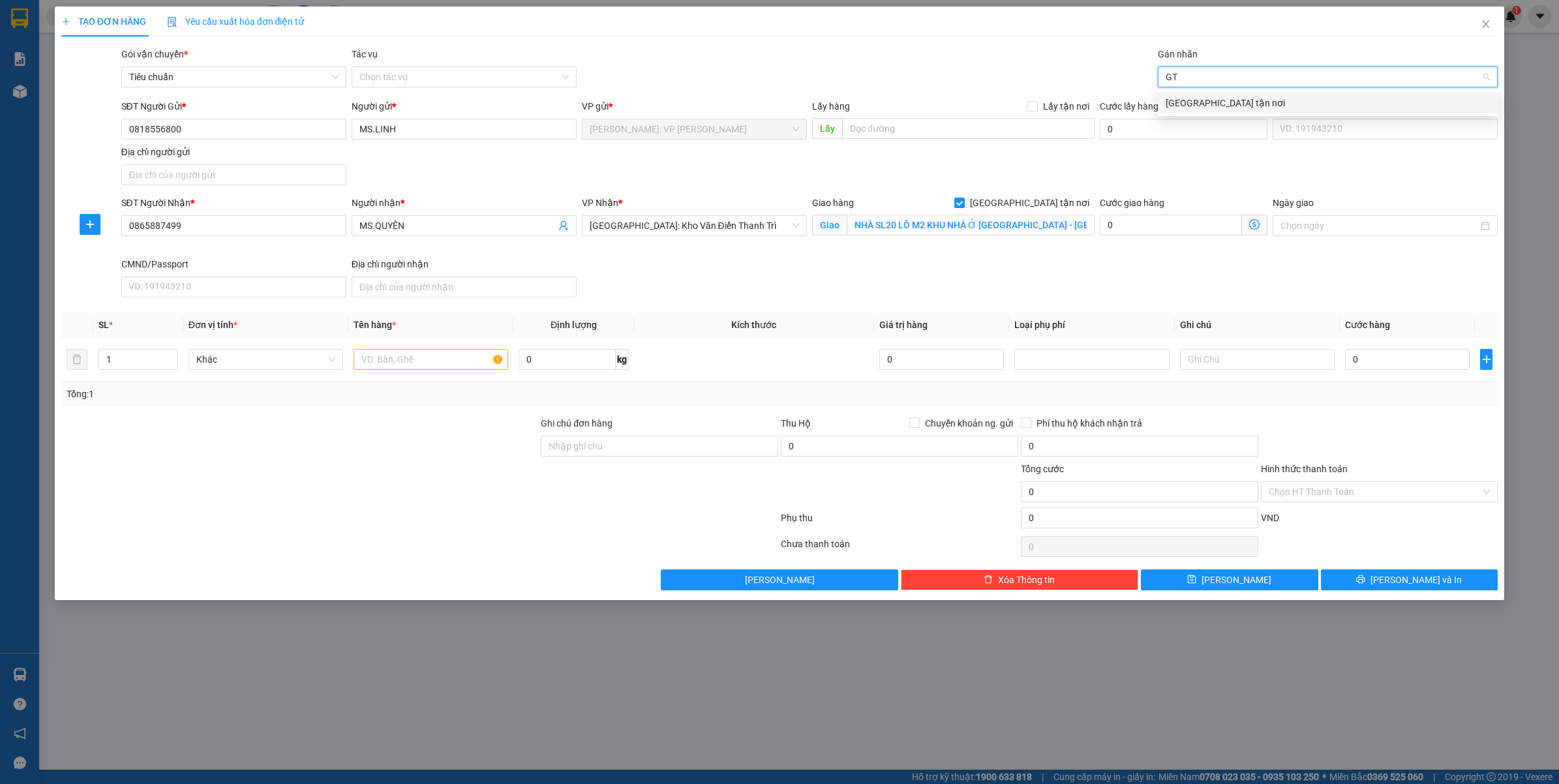
click at [1190, 98] on div "[GEOGRAPHIC_DATA] tận nơi" at bounding box center [1328, 102] width 325 height 14
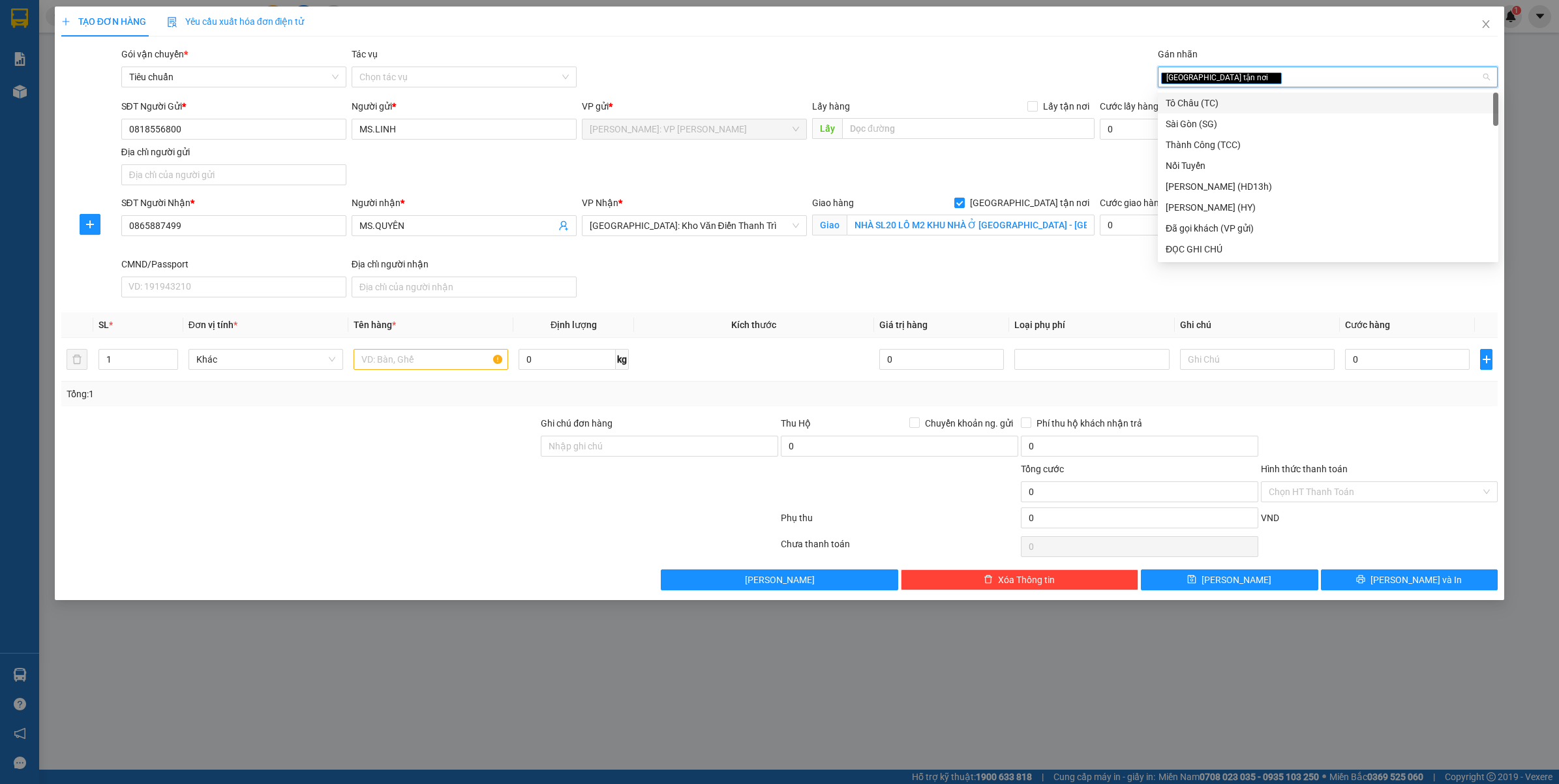
type input "D"
type input "ĐA"
click at [1190, 98] on div "Đã gọi khách (VP gửi)" at bounding box center [1328, 102] width 325 height 14
click at [878, 74] on div "Gói vận chuyển * Tiêu chuẩn Tác vụ Chọn tác vụ Gán nhãn Giao tận nơi Đã gọi k…" at bounding box center [809, 69] width 1382 height 45
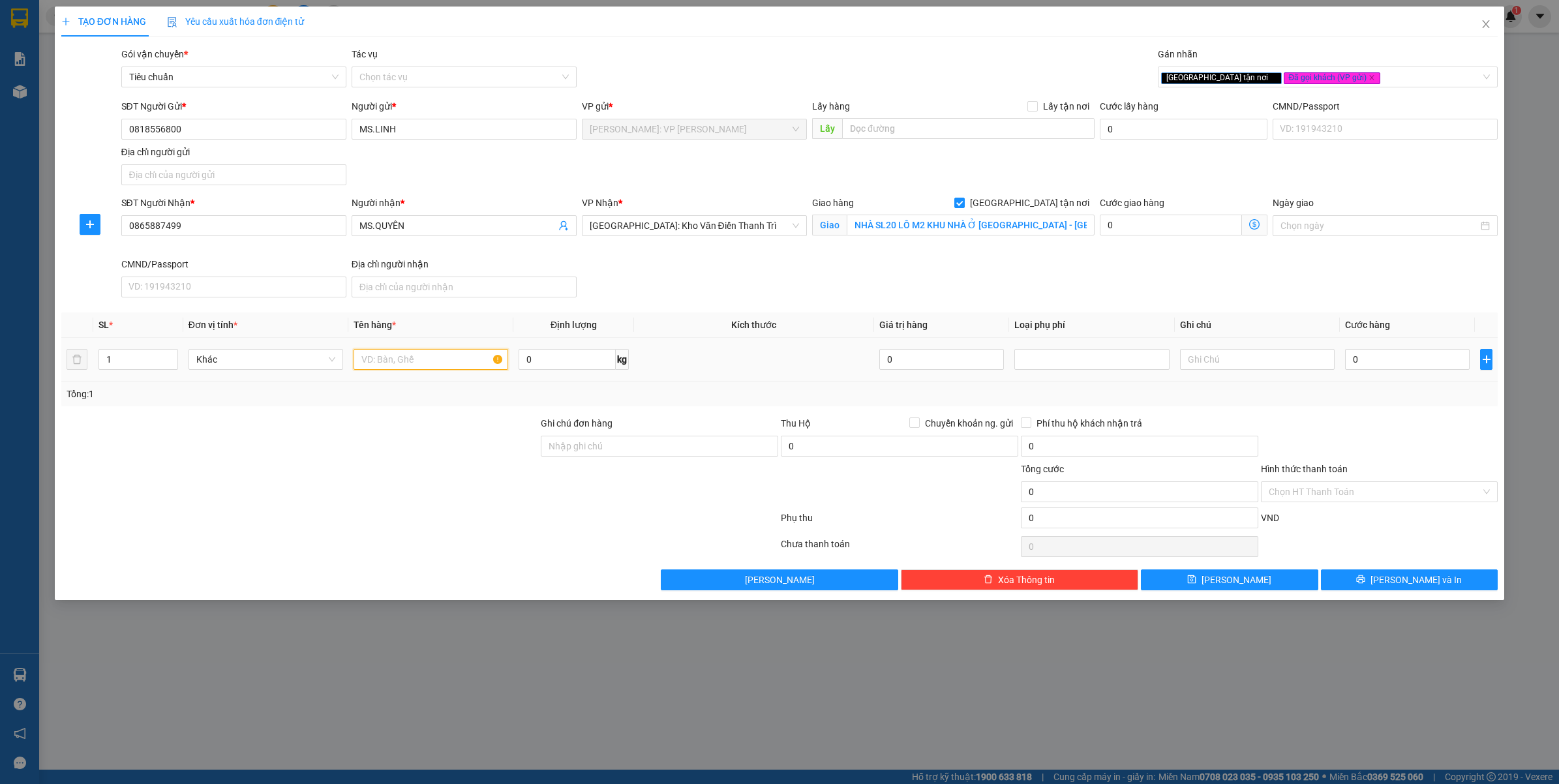
click at [429, 367] on input "text" at bounding box center [431, 359] width 155 height 21
click at [432, 360] on input "text" at bounding box center [431, 359] width 155 height 21
paste input "1 THÙNG GIẤY"
type input "1 THÙNG GIẤY"
click at [572, 438] on input "Ghi chú đơn hàng" at bounding box center [660, 446] width 237 height 21
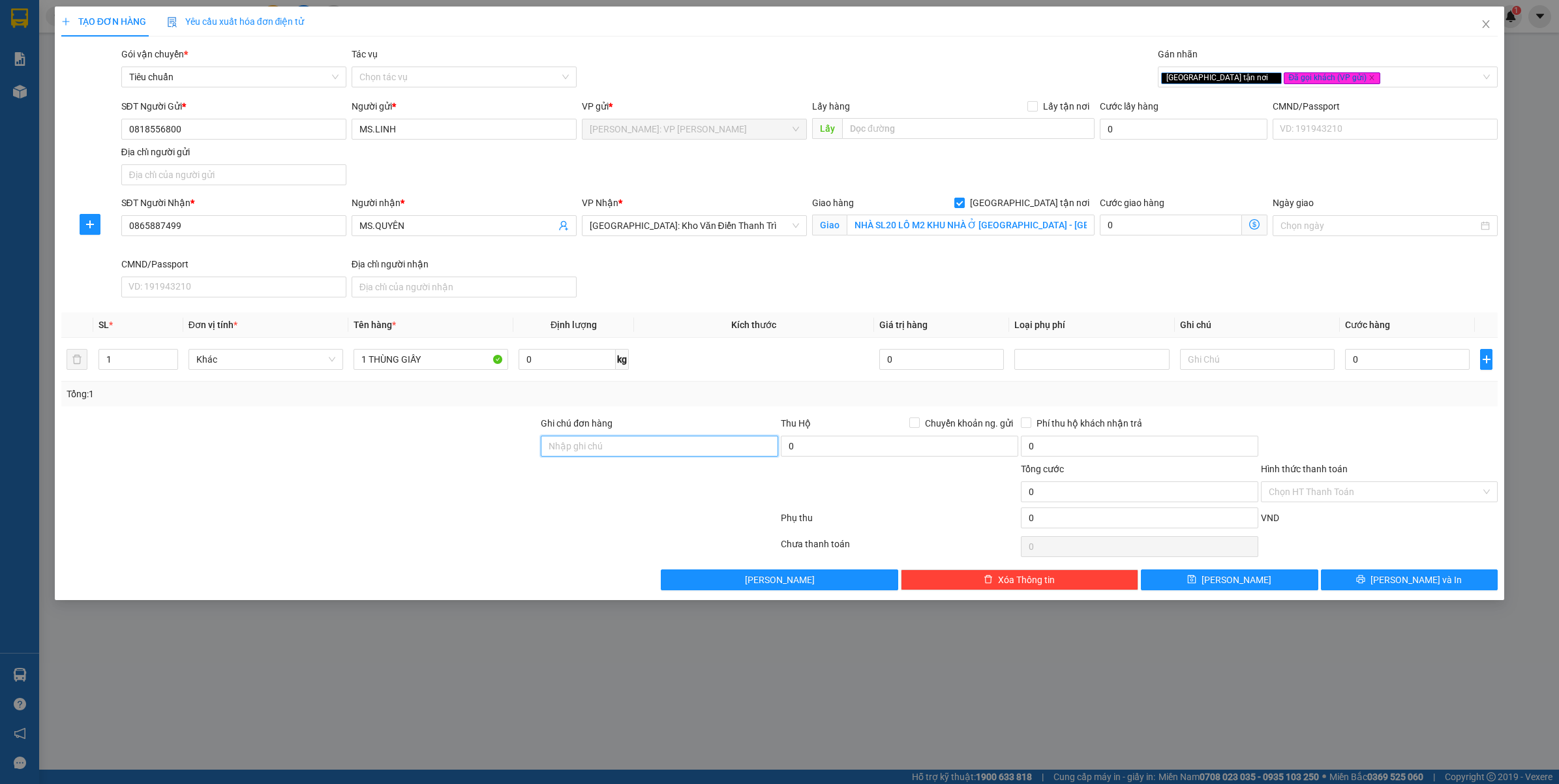
type input "VẬN CHUYỂN NHẸ TAY - HƯ VỠ KHÔNG ĐỀN"
click at [463, 528] on div at bounding box center [420, 520] width 719 height 26
click at [1381, 364] on input "0" at bounding box center [1407, 359] width 125 height 21
type input "1"
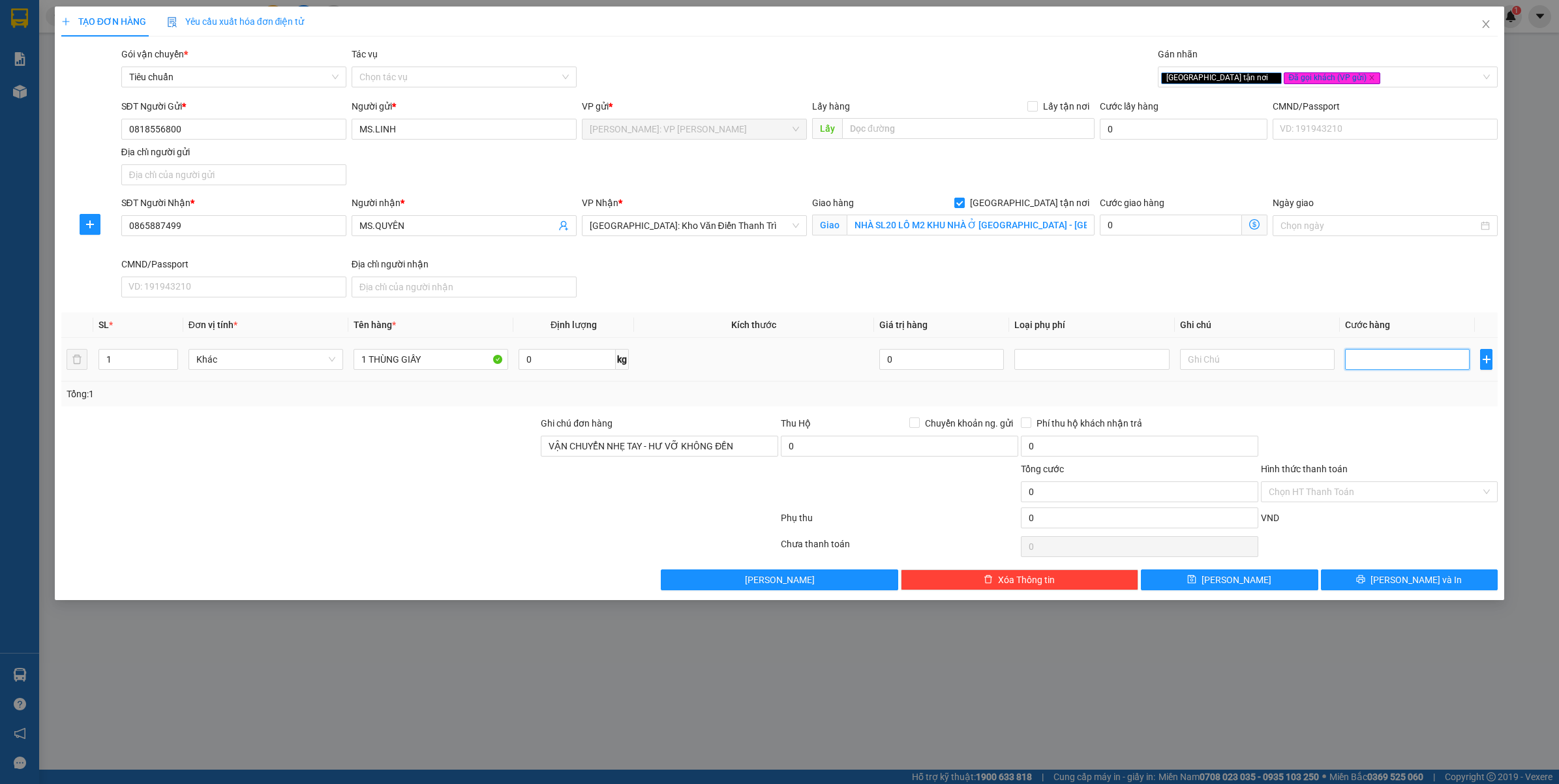
type input "1"
type input "10"
type input "100"
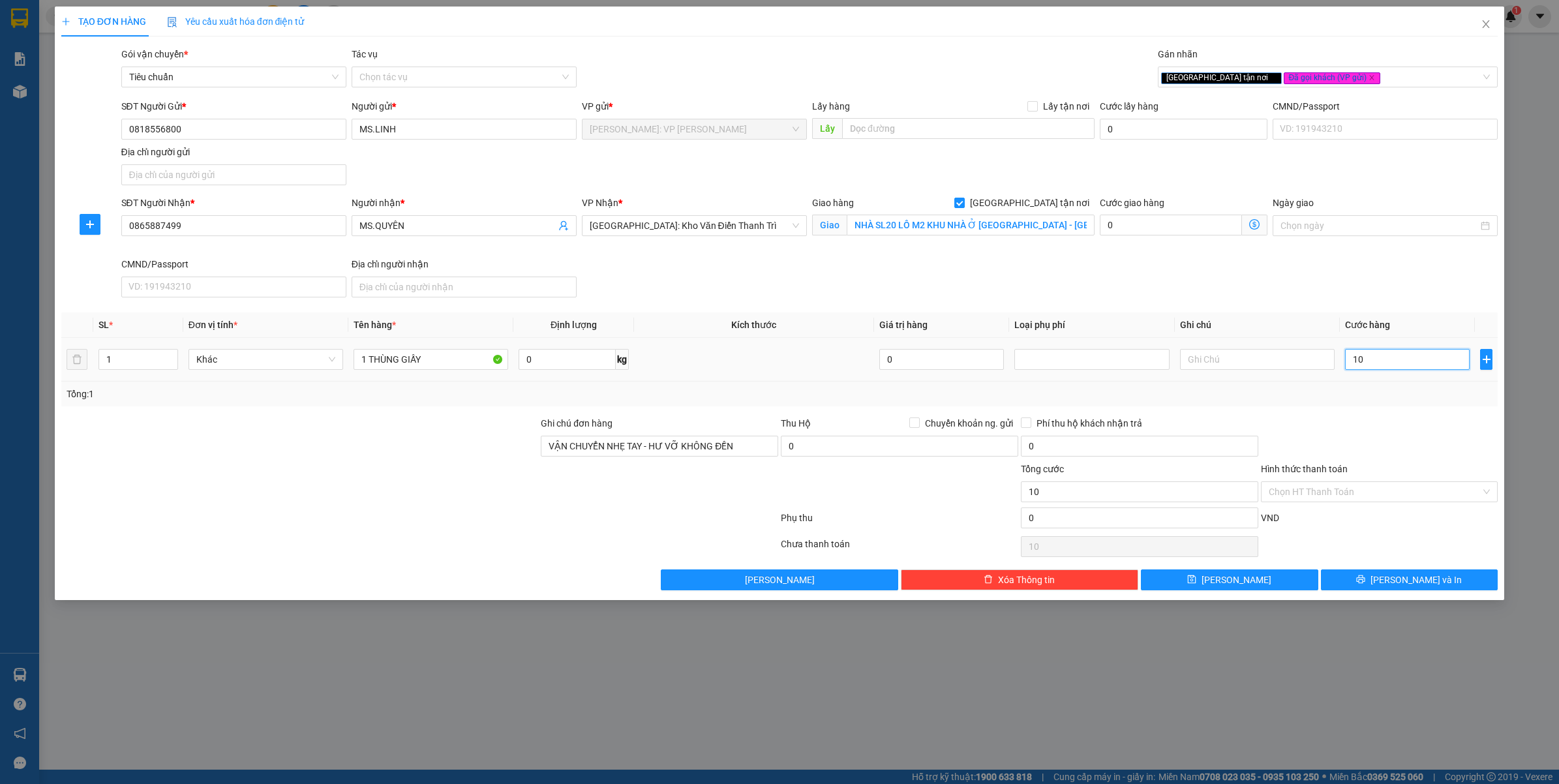
type input "100"
type input "100.000"
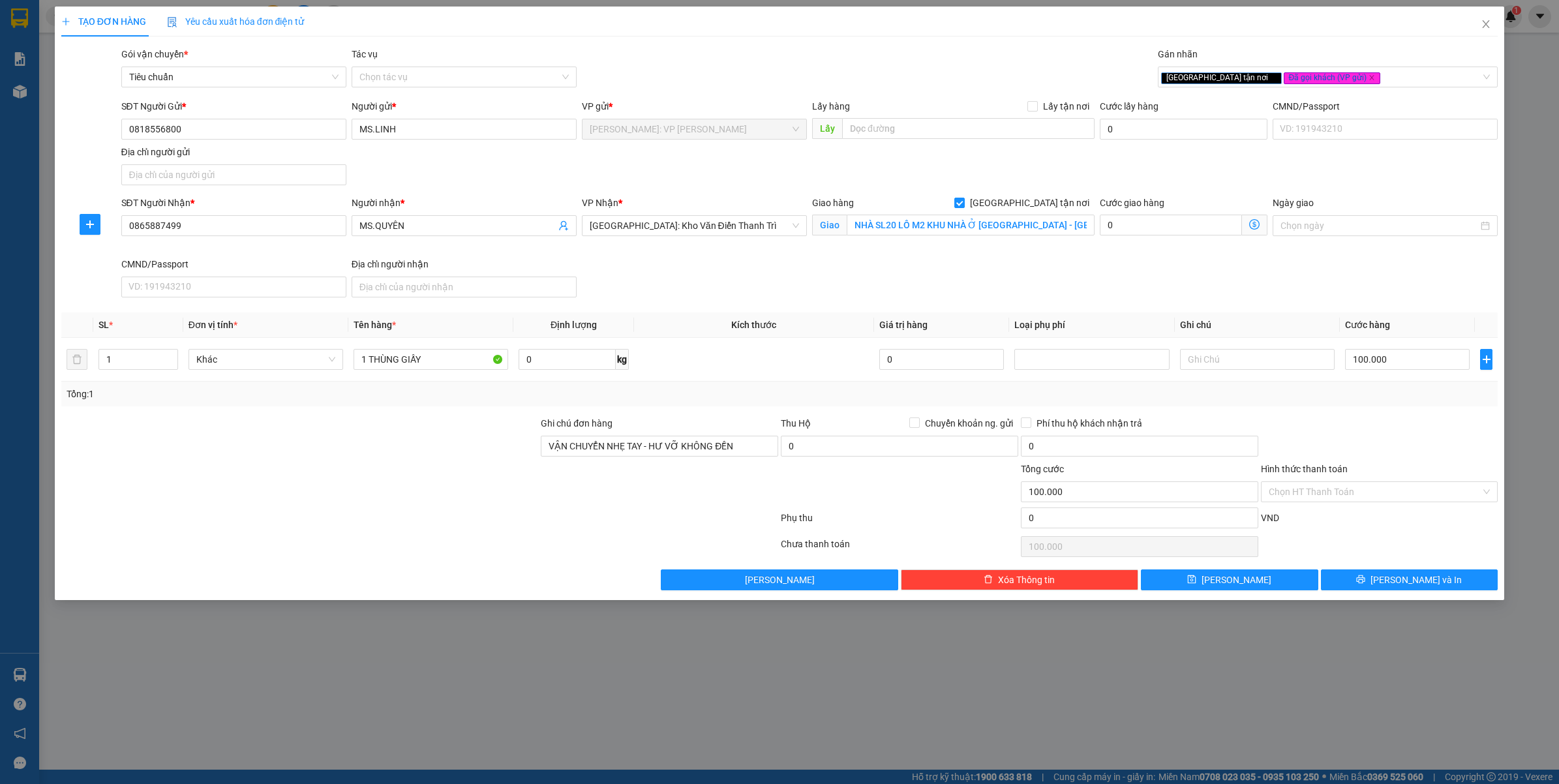
click at [1358, 403] on div "Tổng: 1" at bounding box center [779, 394] width 1437 height 25
drag, startPoint x: 921, startPoint y: 427, endPoint x: 918, endPoint y: 434, distance: 7.6
click at [922, 427] on span "Chuyển khoản ng. gửi" at bounding box center [969, 423] width 98 height 14
click at [918, 426] on input "Chuyển khoản ng. gửi" at bounding box center [913, 421] width 9 height 9
checkbox input "true"
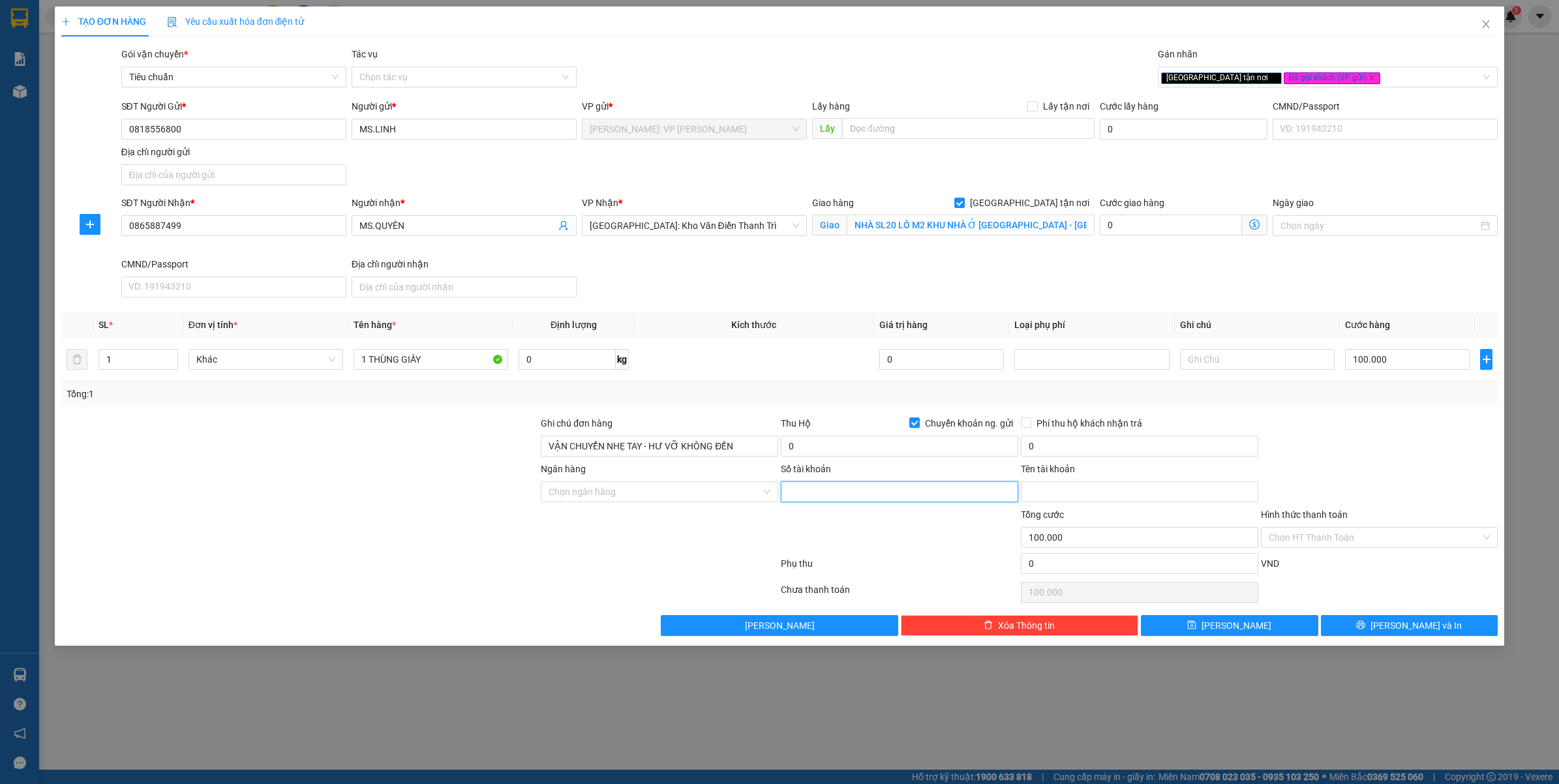
click at [886, 494] on input "Số tài khoản" at bounding box center [899, 491] width 237 height 21
paste input "19132200280010"
type input "19132200280010"
click at [1077, 496] on input "Tên tài khoản" at bounding box center [1139, 491] width 237 height 21
paste input "NGUYEN THỊ THUỲ LINH"
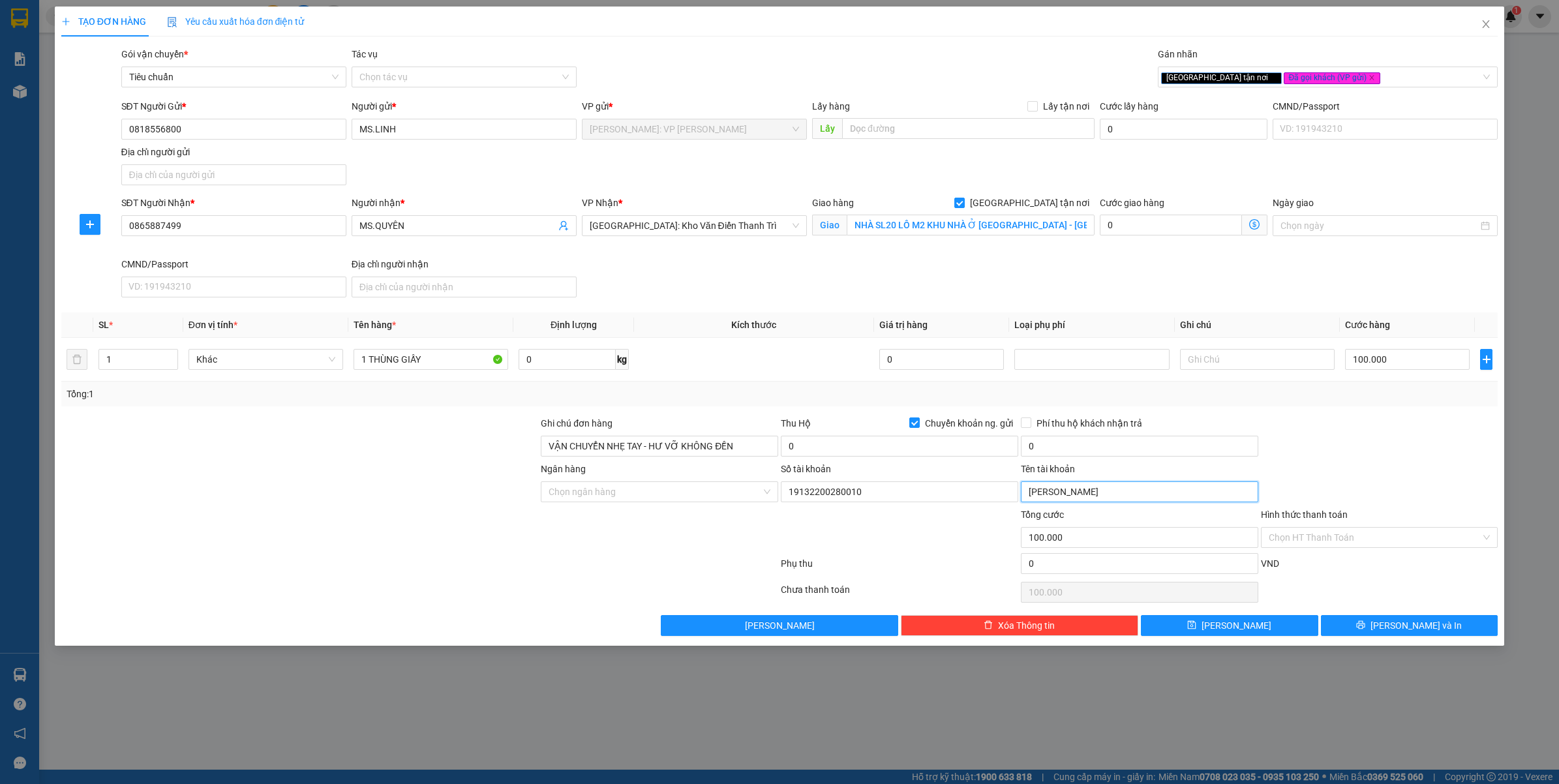
type input "NGUYEN THI THUY LINH"
click at [1341, 473] on div "Ngân hàng Chọn ngân hàng Số tài khoản 19132200280010 Tên tài khoản NGUYEN THI T…" at bounding box center [780, 484] width 1440 height 45
click at [597, 487] on input "Ngân hàng" at bounding box center [655, 491] width 213 height 20
type input "TECH"
click at [615, 527] on div "Techcombank - Ngân hàng TMCP Kỹ thương Việt Nam" at bounding box center [683, 519] width 285 height 21
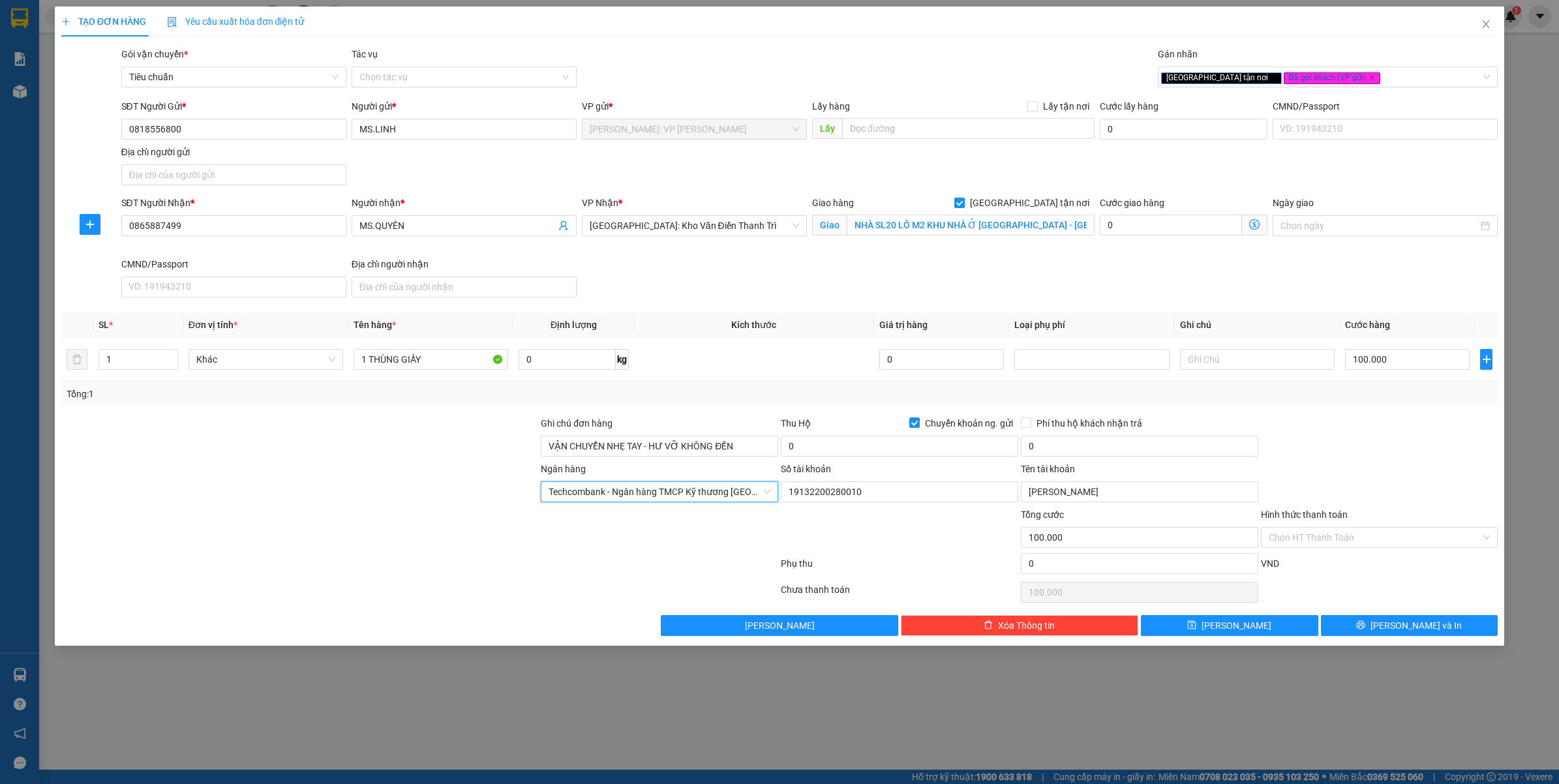
click at [500, 562] on div at bounding box center [420, 566] width 719 height 26
click at [822, 453] on input "0" at bounding box center [899, 446] width 237 height 21
type input "4.400.000"
click at [857, 389] on div "Tổng: 1" at bounding box center [779, 394] width 1427 height 14
click at [1094, 453] on input "0" at bounding box center [1139, 446] width 237 height 21
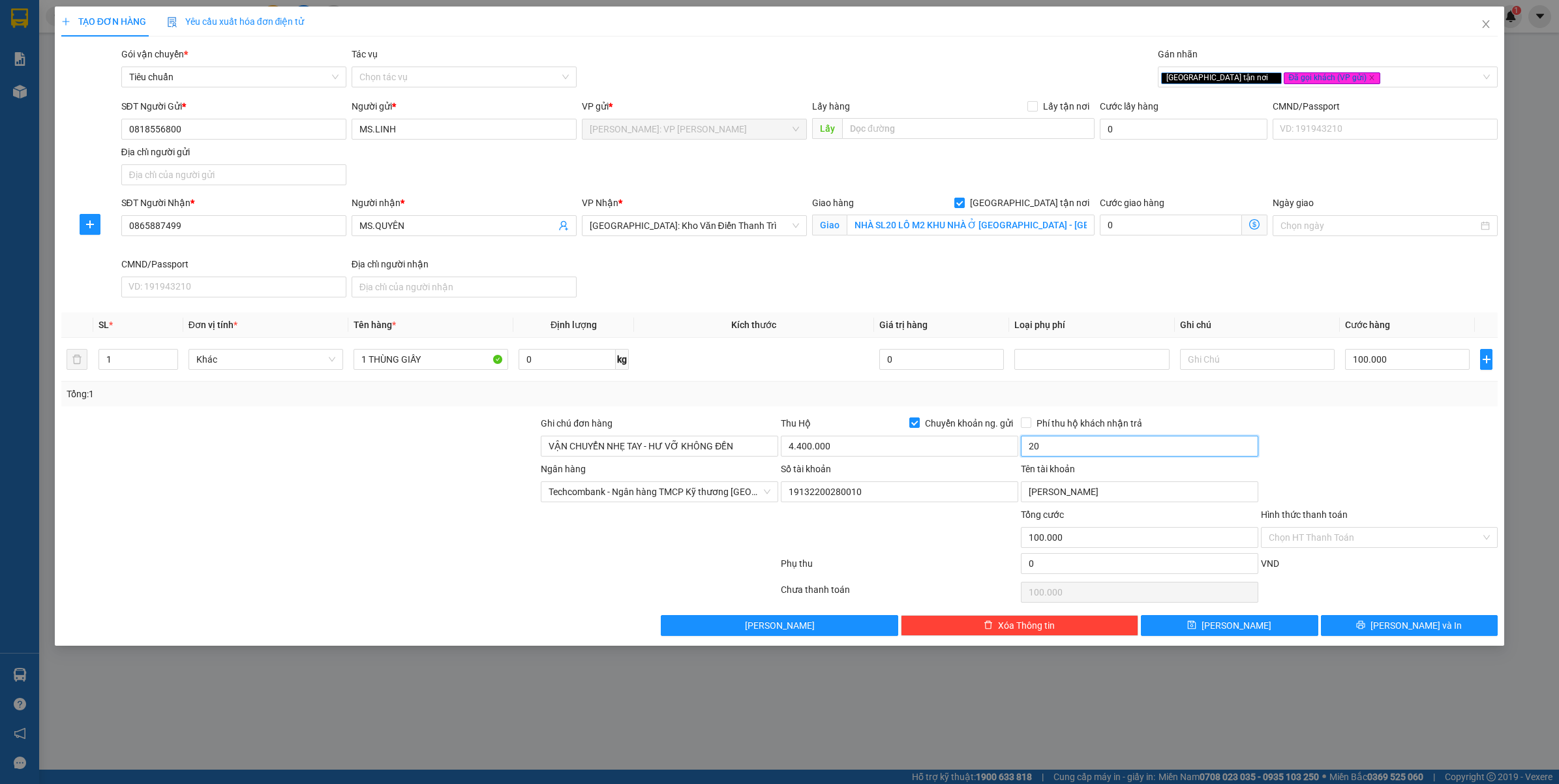
type input "20.000"
click at [1064, 429] on span "Phí thu hộ khách nhận trả" at bounding box center [1089, 423] width 116 height 14
click at [1030, 426] on input "Phí thu hộ khách nhận trả" at bounding box center [1025, 421] width 9 height 9
checkbox input "true"
click at [1303, 427] on div at bounding box center [1379, 438] width 240 height 45
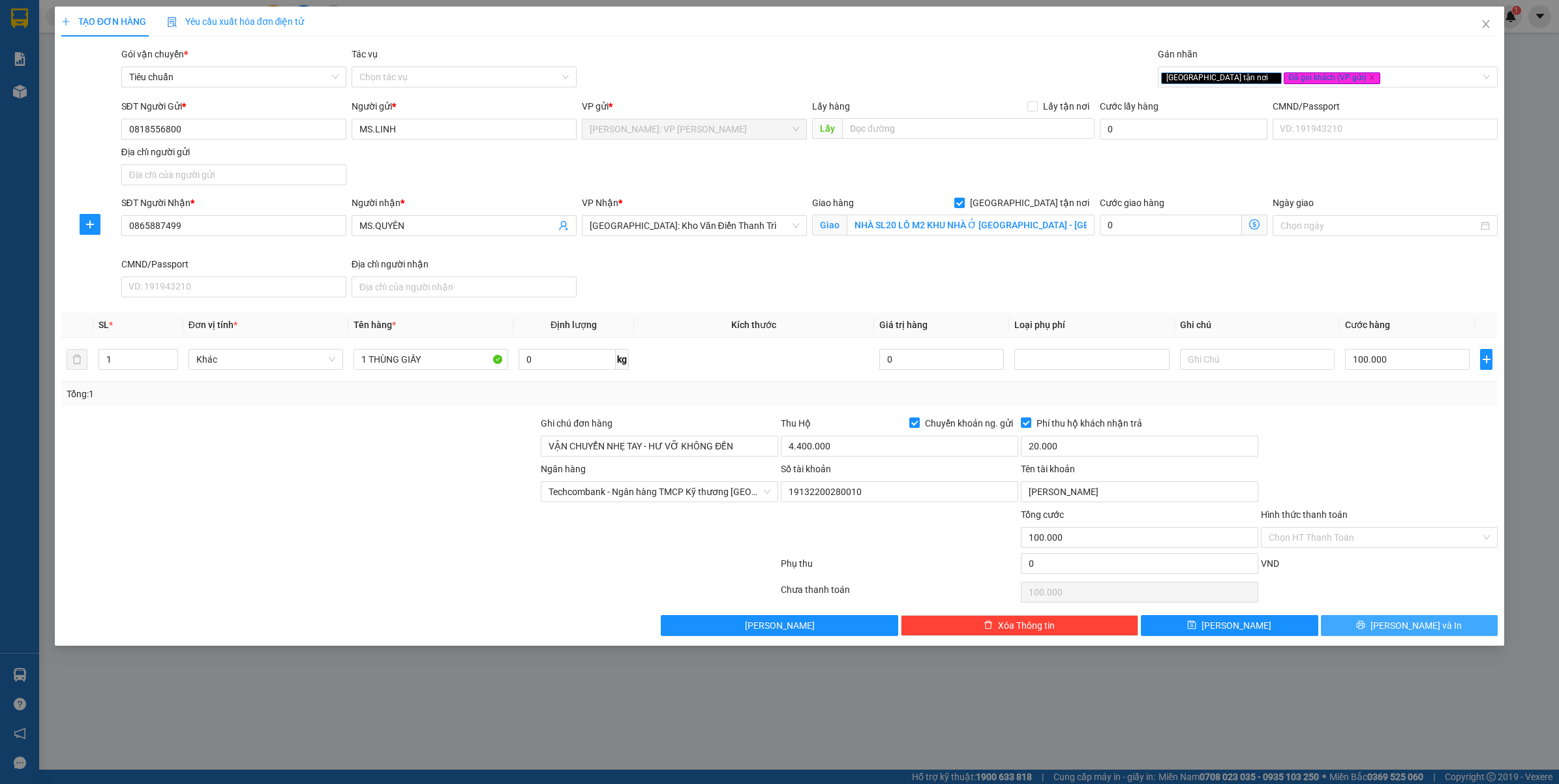
click at [1352, 632] on button "[PERSON_NAME] và In" at bounding box center [1410, 625] width 178 height 21
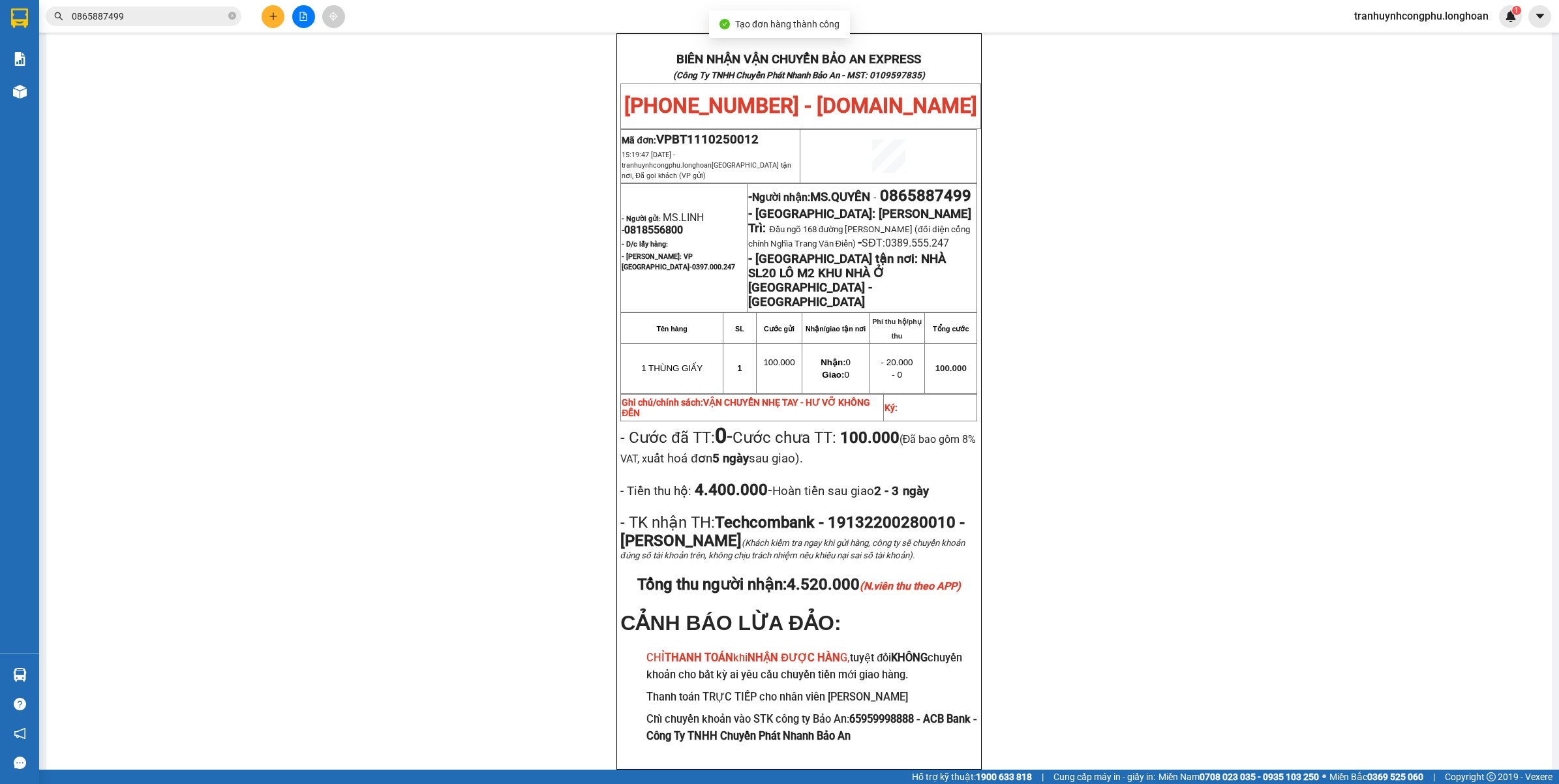
scroll to position [666, 0]
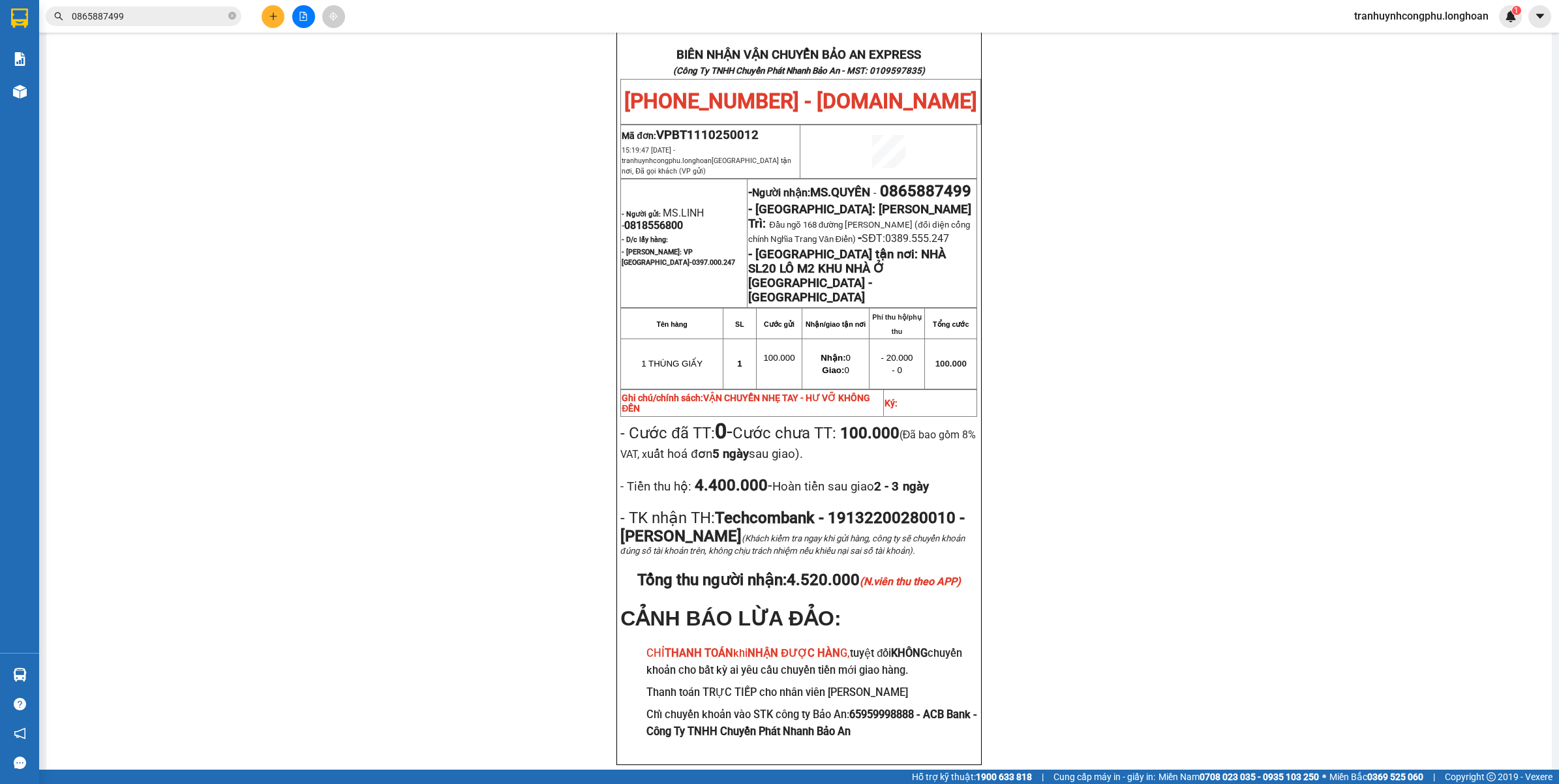
click at [531, 584] on div "PHIẾU DÁN LÊN HÀNG Ngày in phiếu: 15:19 ngày 11-10-2025 CSKH: 1900.06.88.33 CÔN…" at bounding box center [798, 122] width 1474 height 1350
click at [474, 572] on div "PHIẾU DÁN LÊN HÀNG Ngày in phiếu: 15:19 ngày 11-10-2025 CSKH: 1900.06.88.33 CÔN…" at bounding box center [798, 122] width 1474 height 1350
click at [342, 262] on div "PHIẾU DÁN LÊN HÀNG Ngày in phiếu: 15:19 ngày 11-10-2025 CSKH: 1900.06.88.33 CÔN…" at bounding box center [798, 122] width 1474 height 1350
click at [732, 128] on span "VPBT1110250012" at bounding box center [707, 135] width 102 height 14
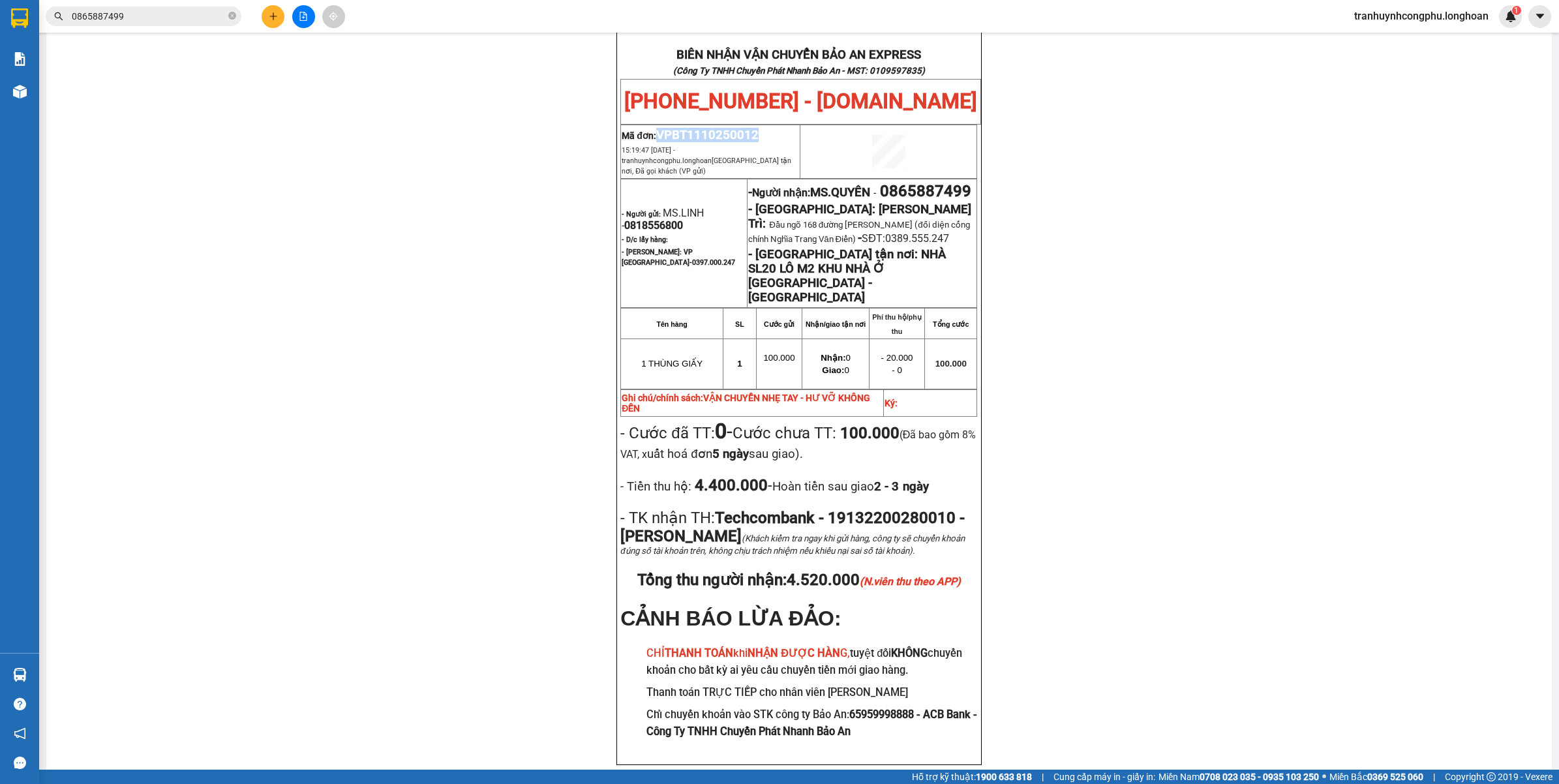
copy span "VPBT1110250012"
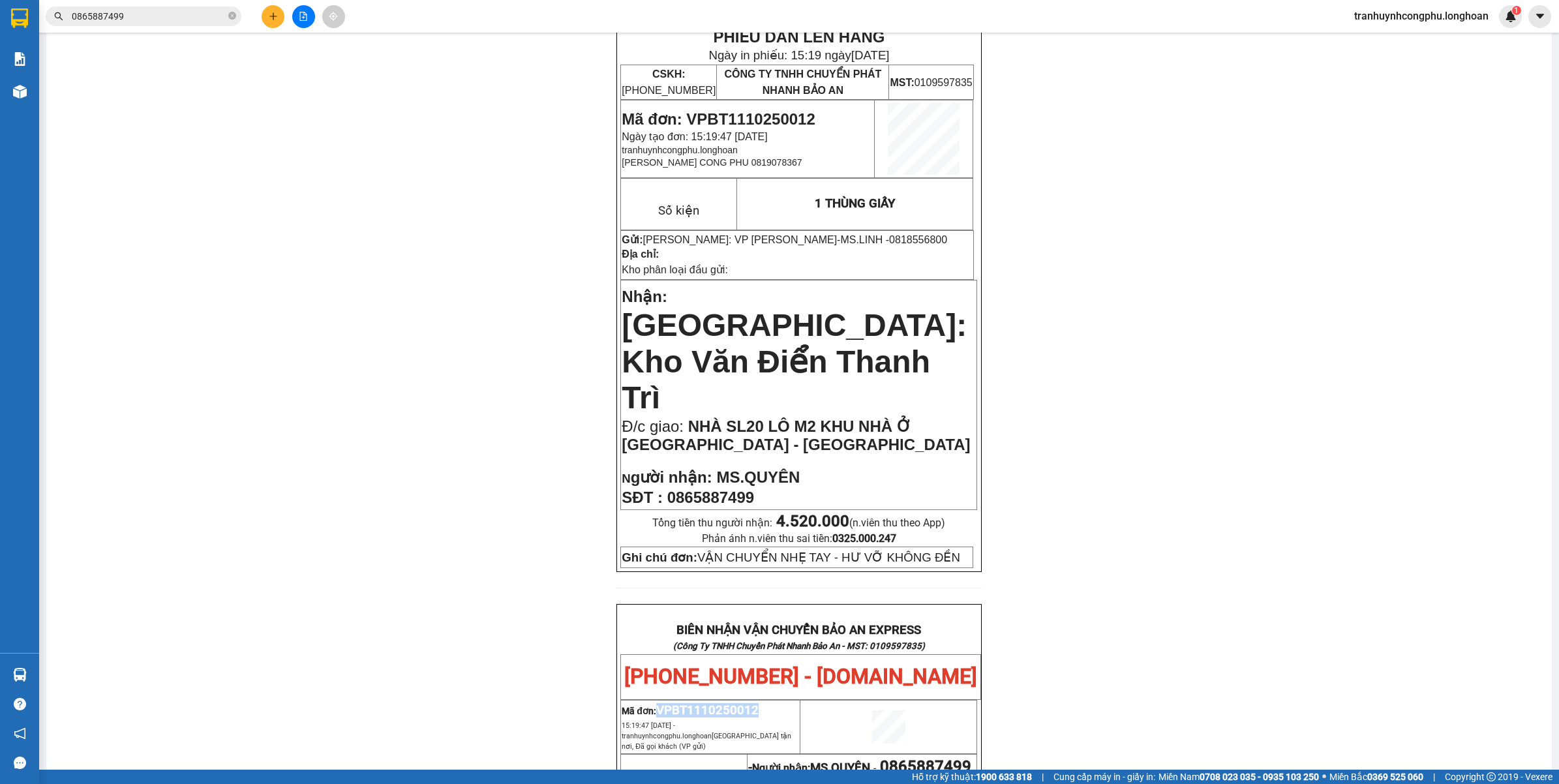
scroll to position [0, 0]
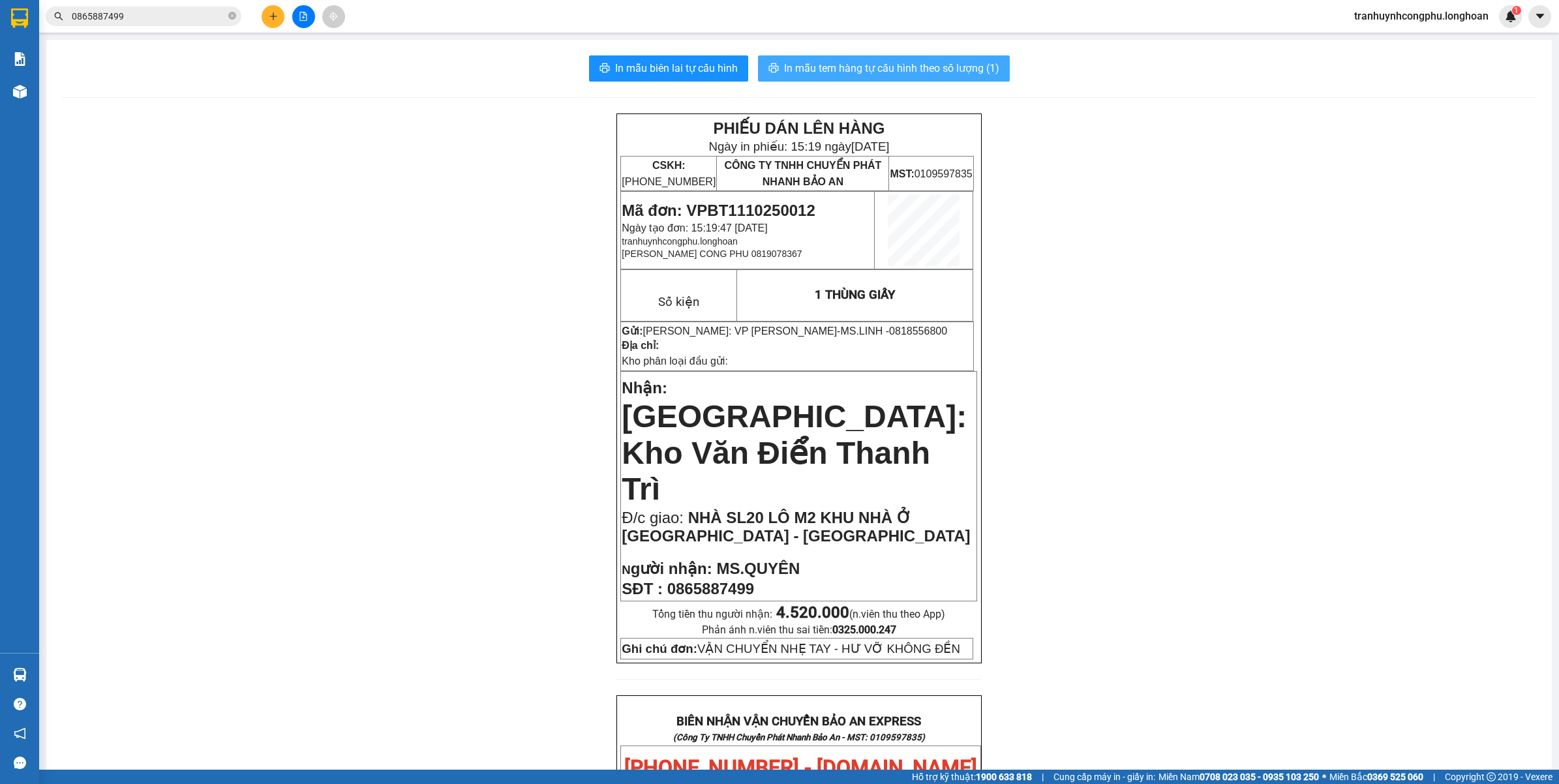
click at [868, 72] on span "In mẫu tem hàng tự cấu hình theo số lượng (1)" at bounding box center [892, 68] width 216 height 16
click at [441, 284] on div "PHIẾU DÁN LÊN HÀNG Ngày in phiếu: 15:21 ngày 11-10-2025 CSKH: 1900.06.88.33 CÔN…" at bounding box center [798, 788] width 1474 height 1350
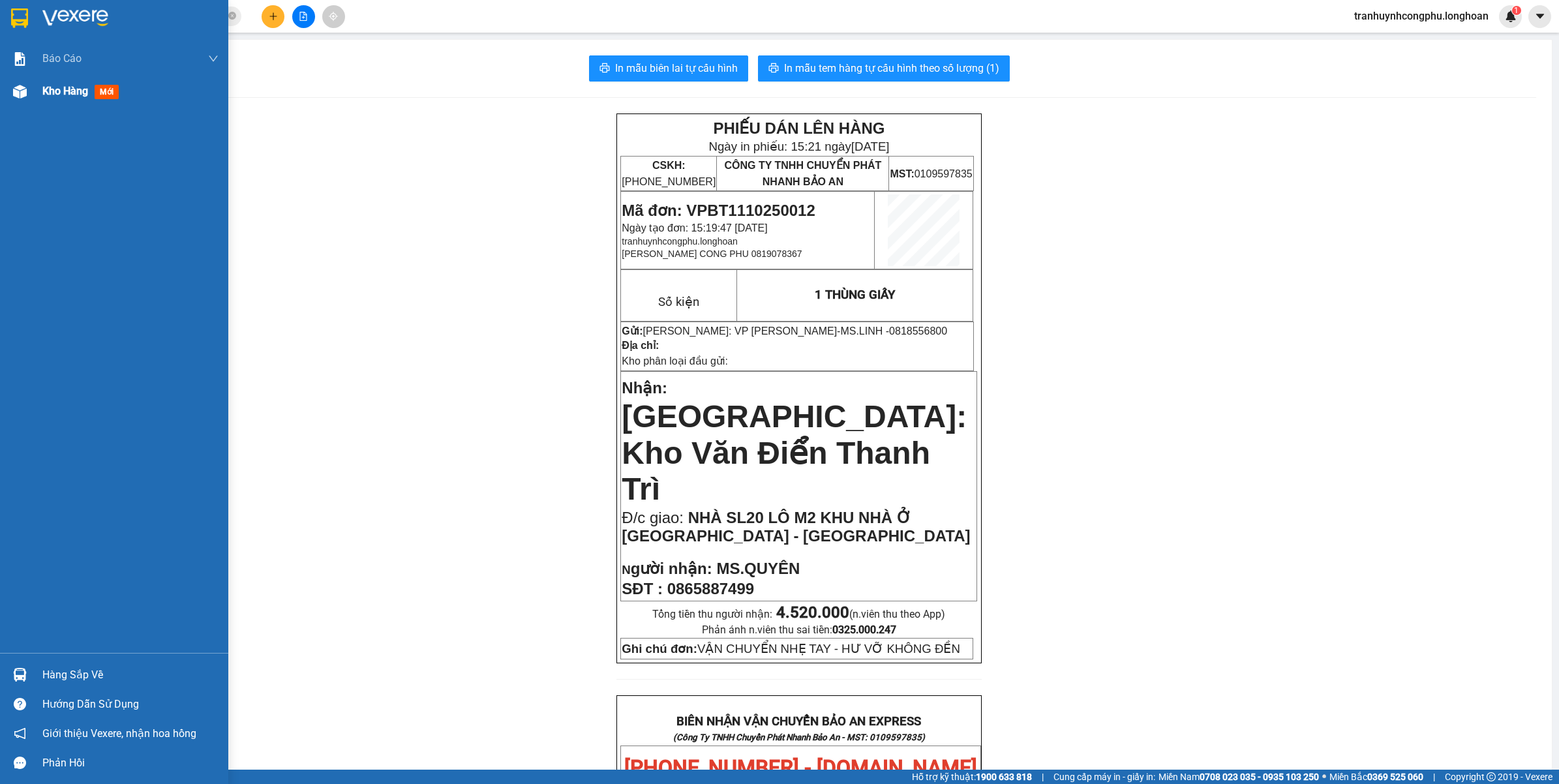
click at [52, 79] on div "Kho hàng mới" at bounding box center [131, 91] width 176 height 33
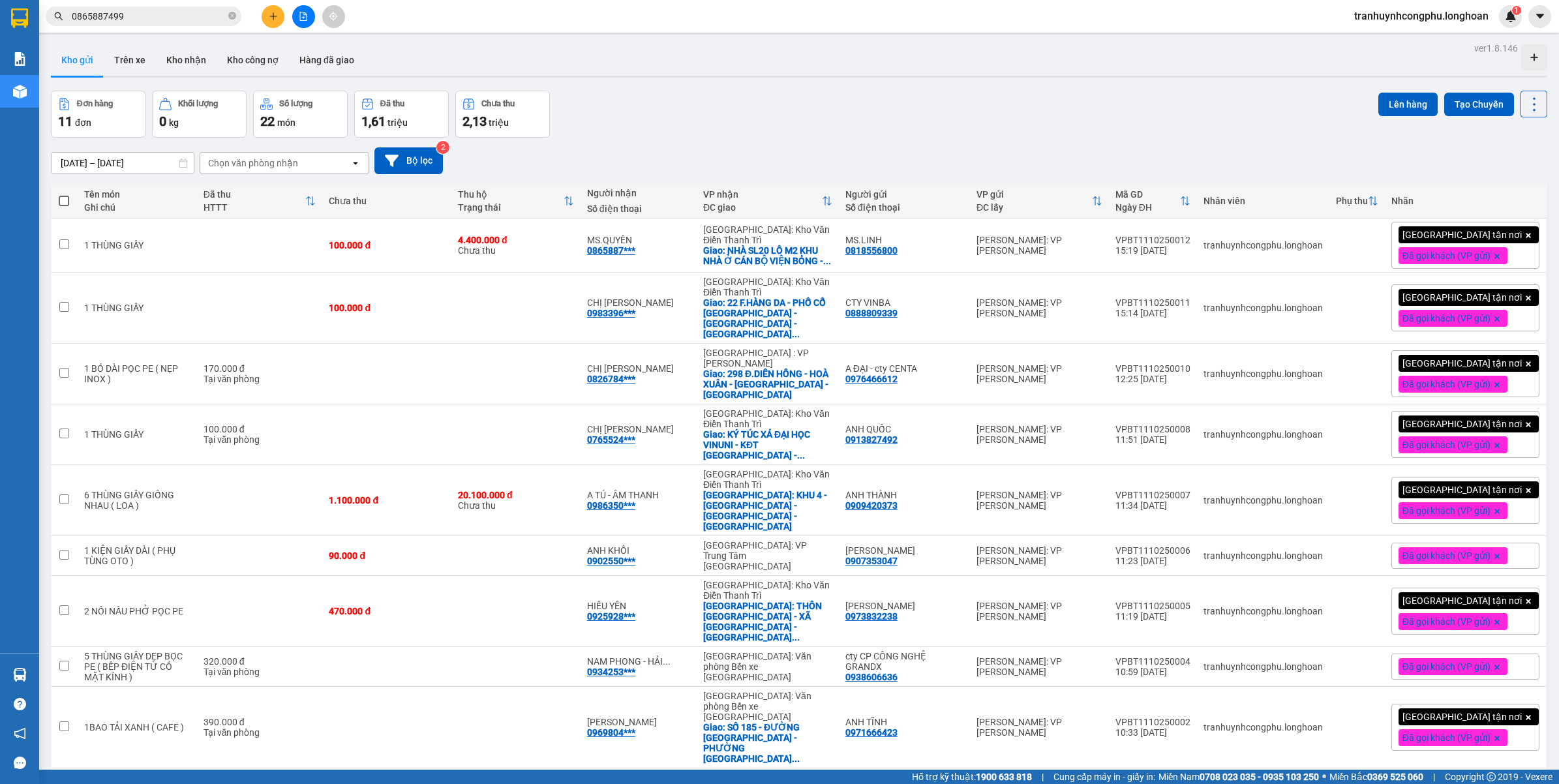
click at [709, 122] on div "Đơn hàng 11 đơn Khối lượng 0 kg Số lượng 22 món Đã thu 1,61 triệu Chưa thu 2,13…" at bounding box center [799, 114] width 1497 height 47
click at [275, 18] on icon "plus" at bounding box center [272, 16] width 9 height 9
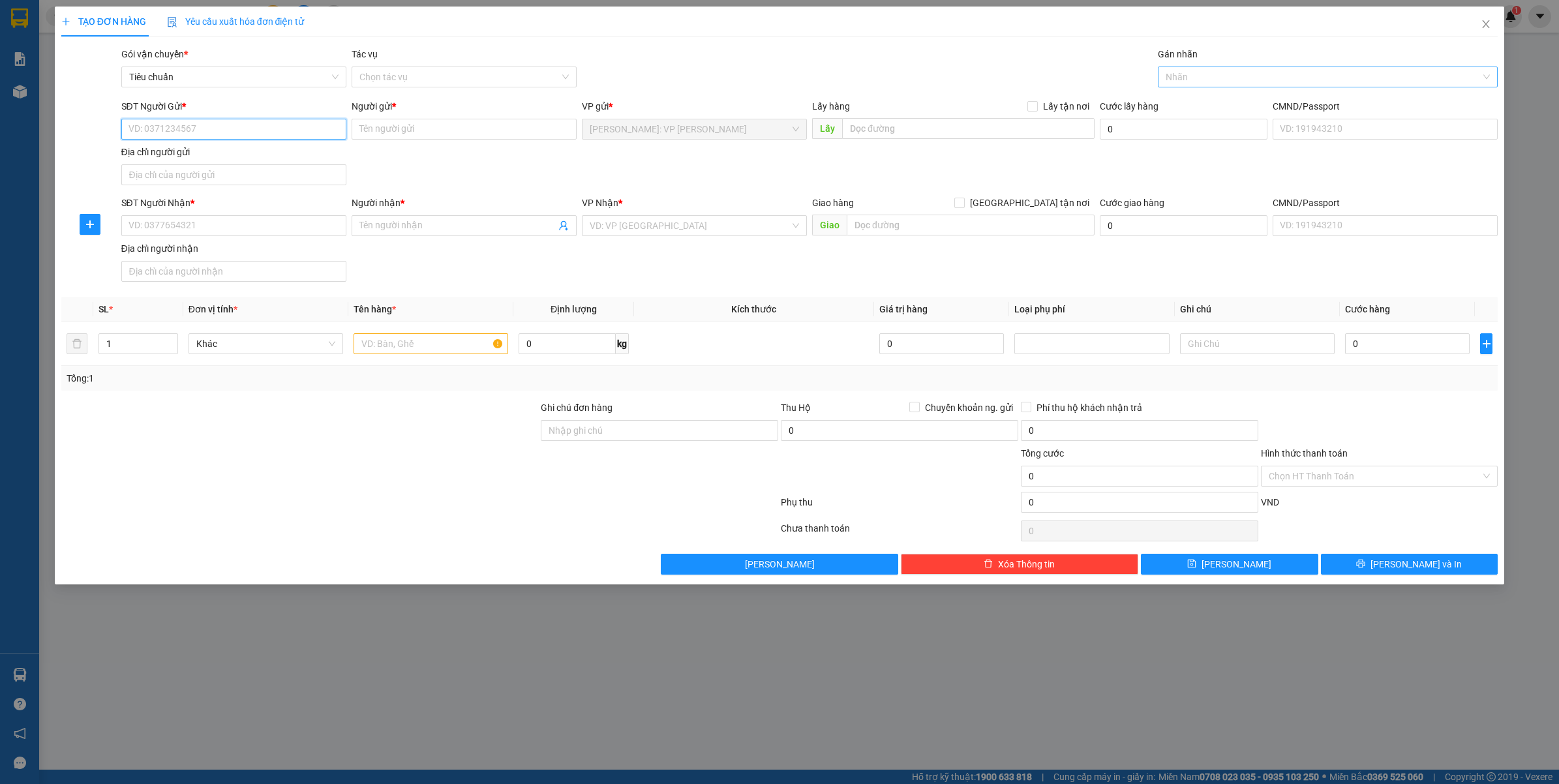
click at [1220, 76] on div at bounding box center [1321, 77] width 321 height 16
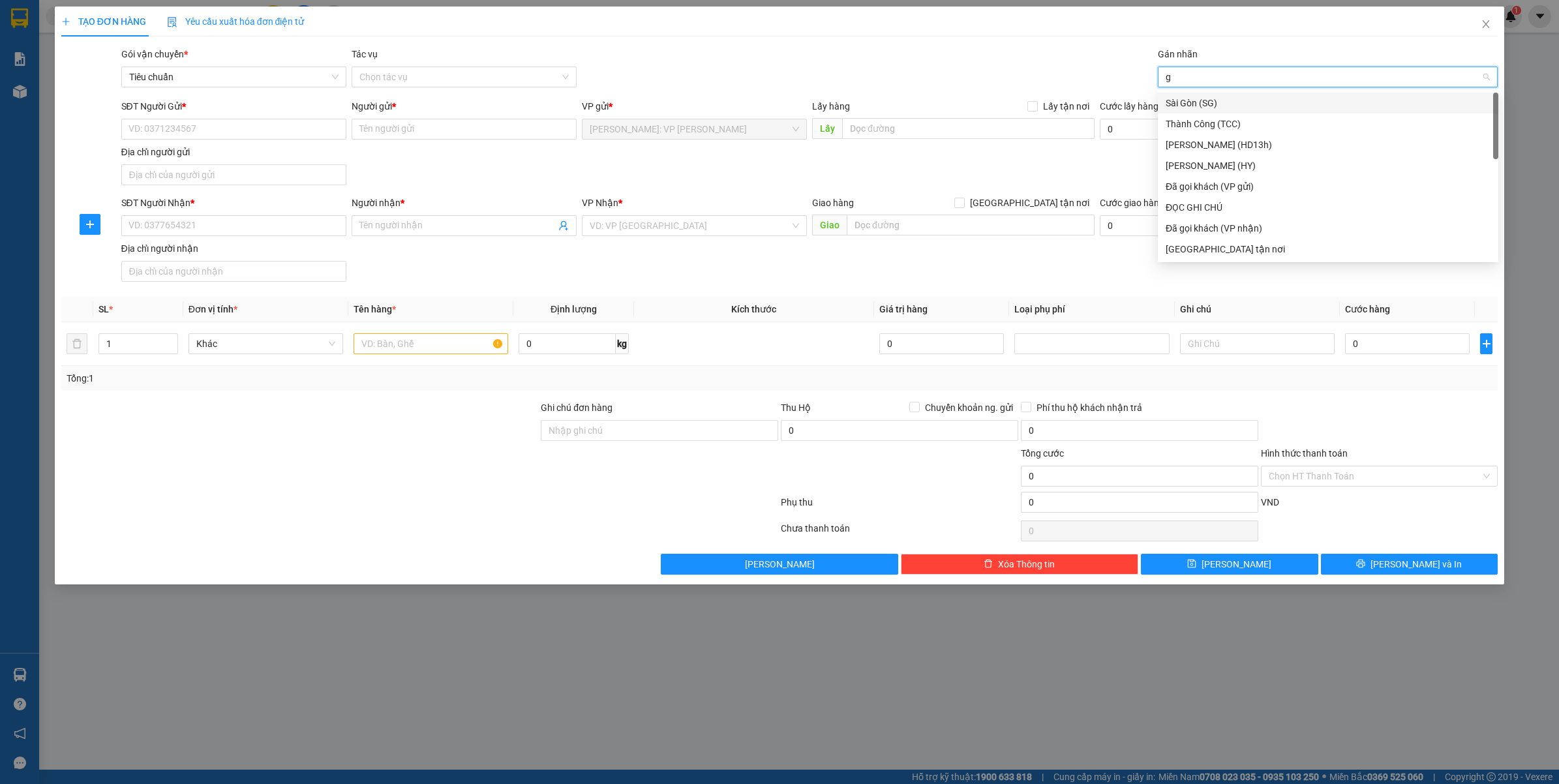
type input "gt"
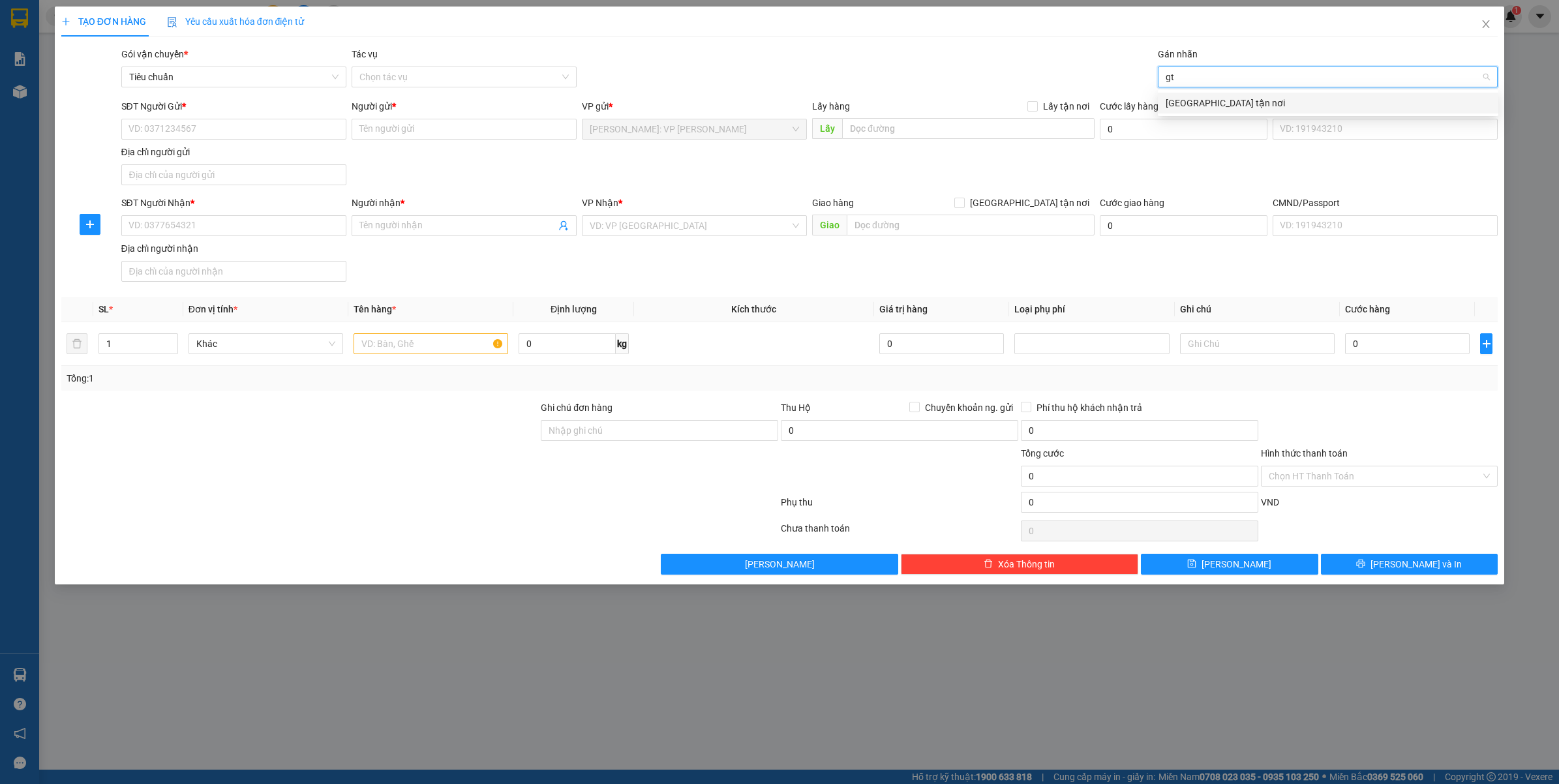
click at [1182, 101] on div "[GEOGRAPHIC_DATA] tận nơi" at bounding box center [1328, 102] width 325 height 14
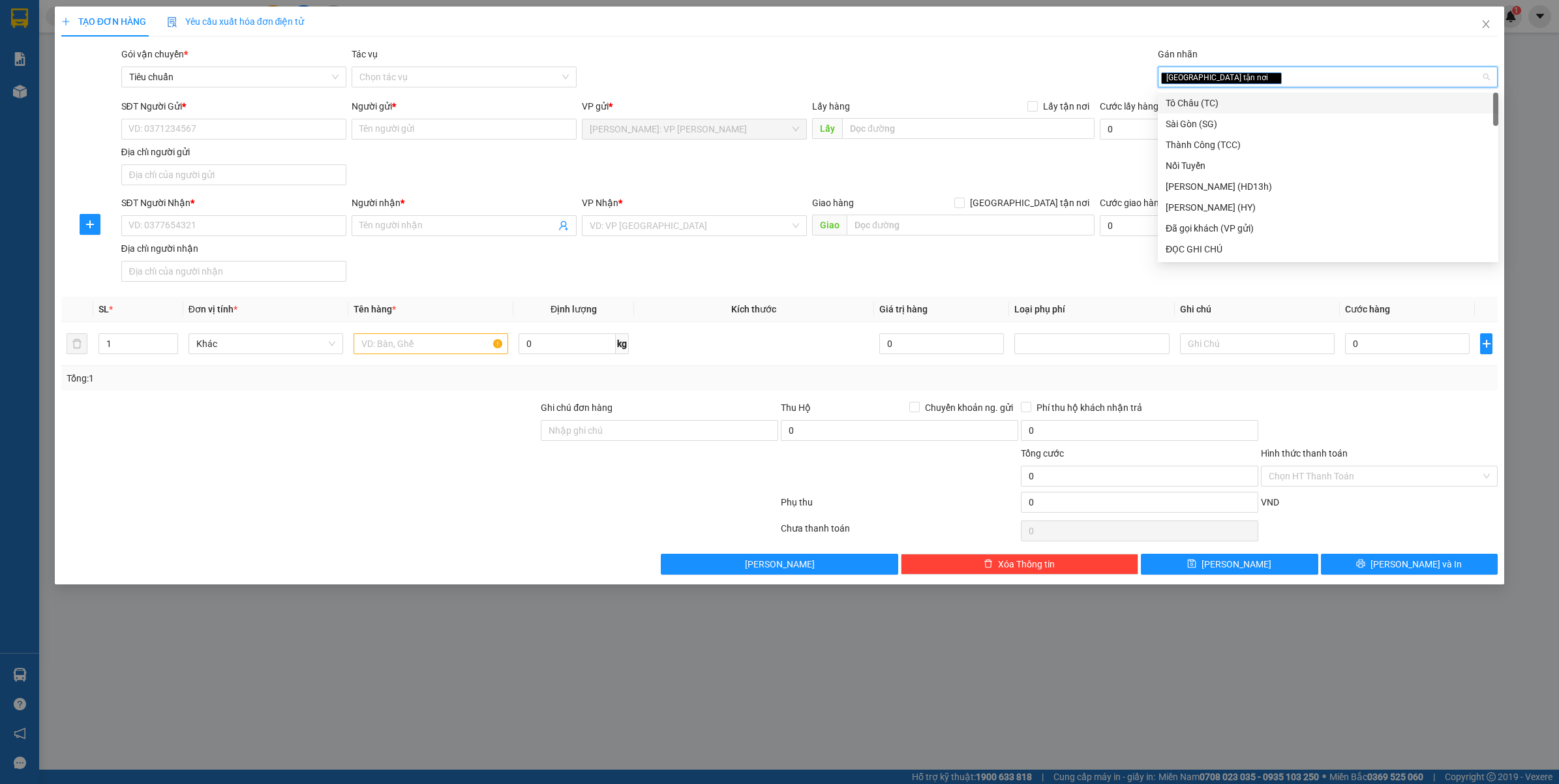
type input "d"
type input "đa"
click at [1182, 117] on div "Đã gọi khách (VP gửi)" at bounding box center [1328, 123] width 325 height 14
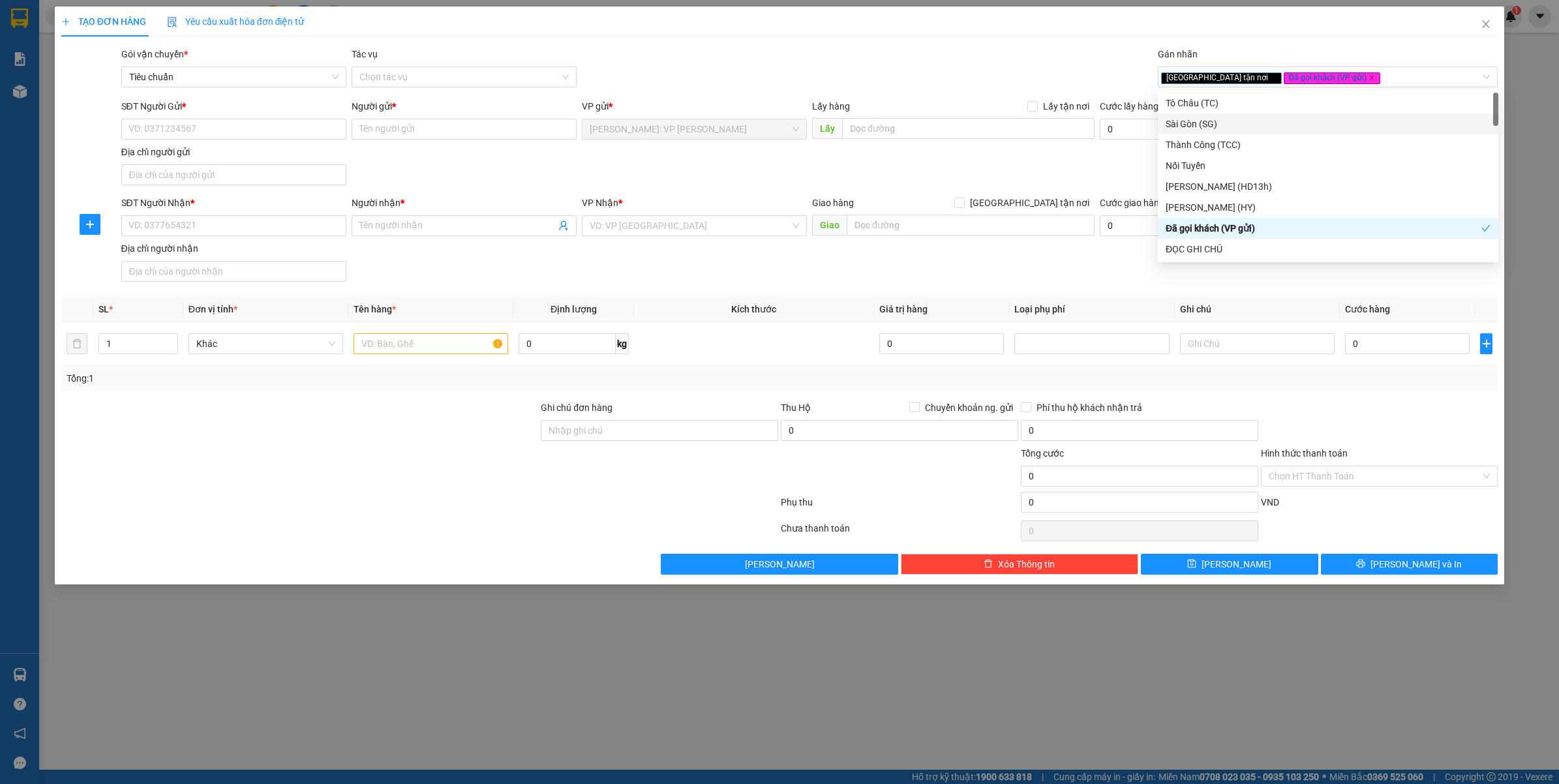
drag, startPoint x: 1042, startPoint y: 205, endPoint x: 873, endPoint y: 203, distance: 169.0
click at [1040, 204] on span "[GEOGRAPHIC_DATA] tận nơi" at bounding box center [1030, 203] width 130 height 14
click at [963, 204] on input "[GEOGRAPHIC_DATA] tận nơi" at bounding box center [958, 202] width 9 height 9
checkbox input "true"
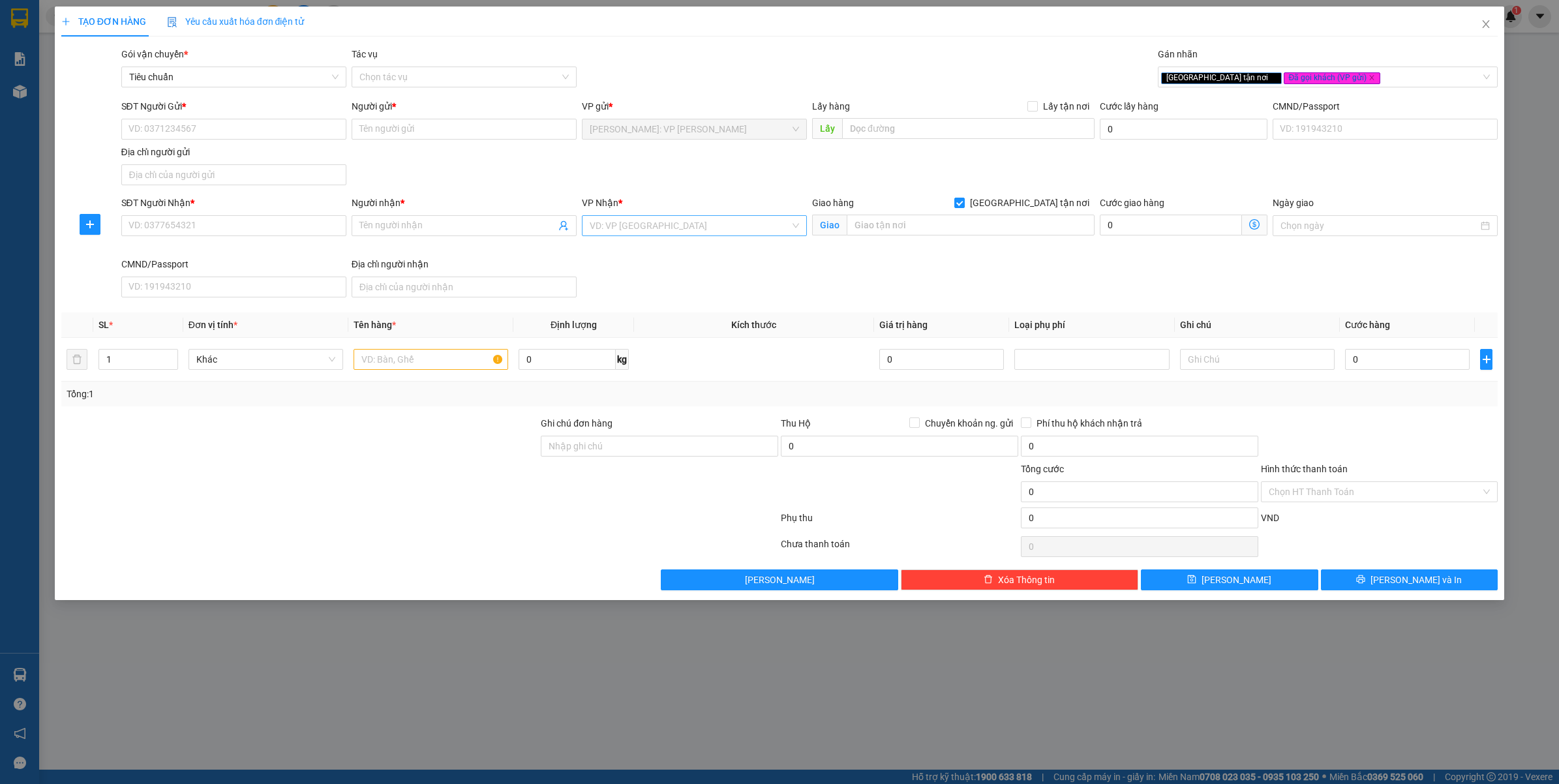
click at [680, 215] on div "VD: VP [GEOGRAPHIC_DATA]" at bounding box center [694, 226] width 225 height 21
type input "d"
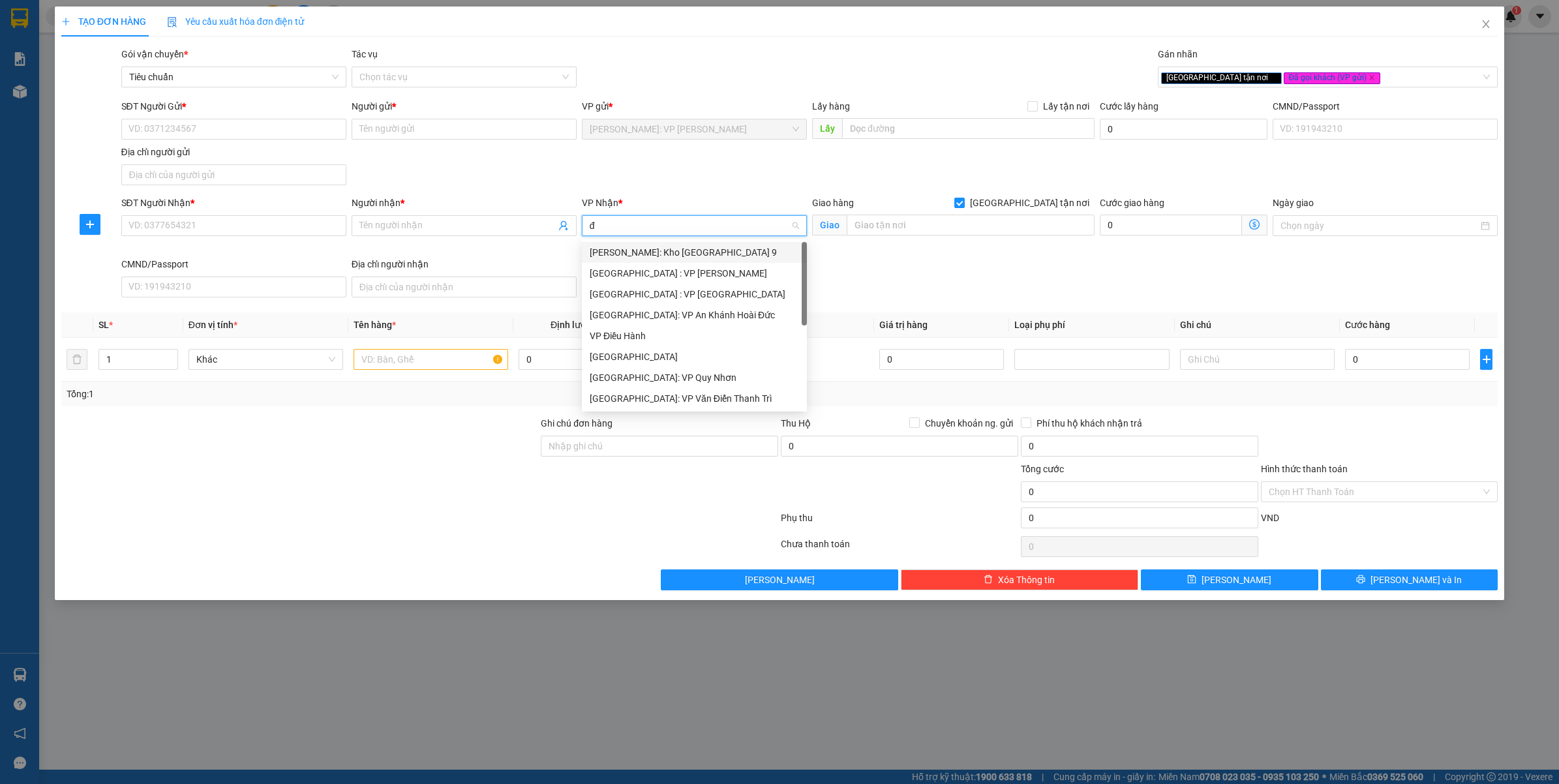
type input "đa"
click at [674, 252] on div "[GEOGRAPHIC_DATA] : VP [PERSON_NAME]" at bounding box center [710, 252] width 240 height 14
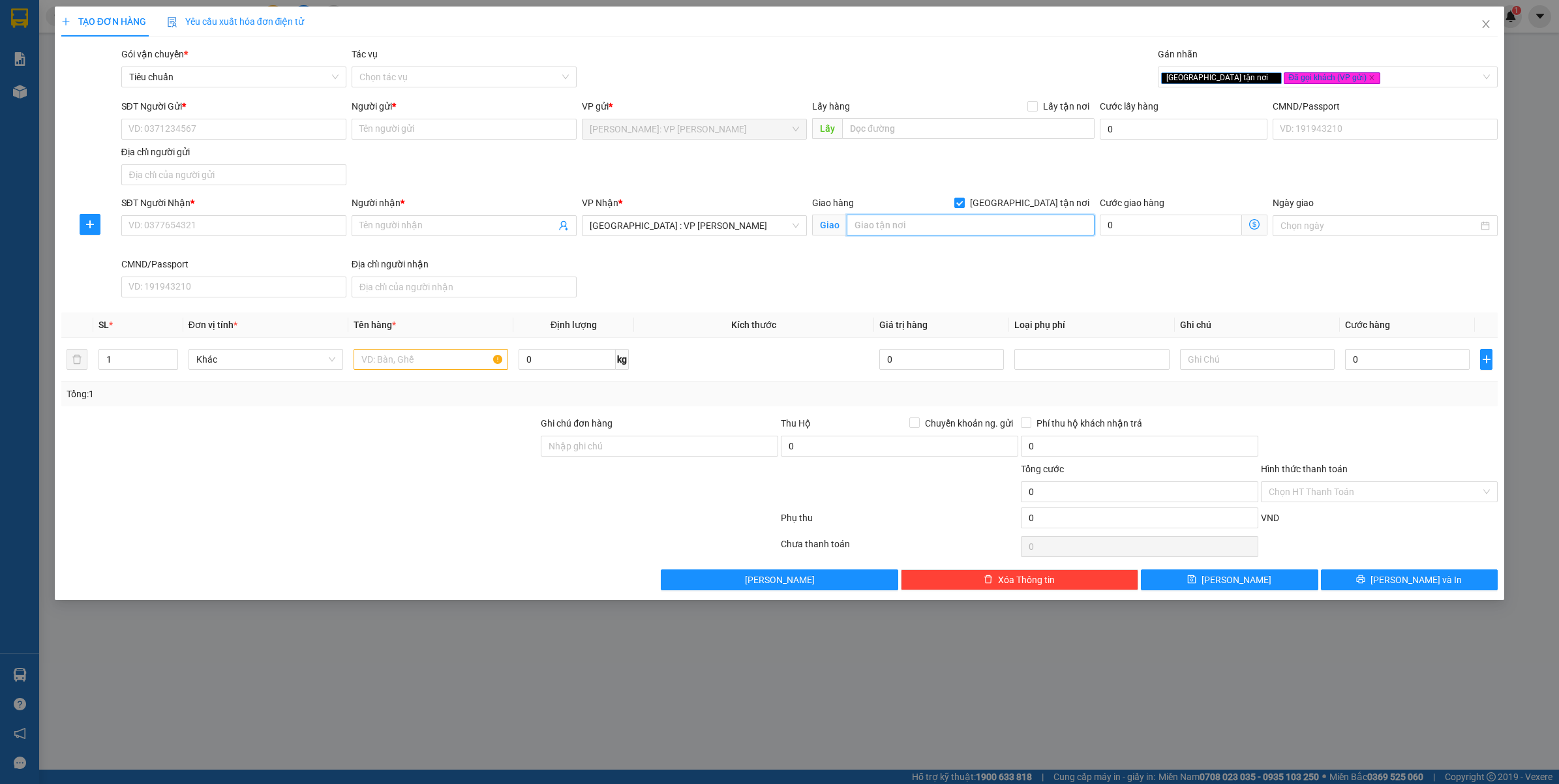
click at [998, 234] on input "text" at bounding box center [971, 225] width 248 height 21
click at [963, 233] on input "96-98" at bounding box center [971, 225] width 248 height 21
type input "96-98 Đ.THĂNG LONG - HOÀ CƯỜNG"
click at [223, 230] on input "SĐT Người Nhận *" at bounding box center [234, 226] width 225 height 21
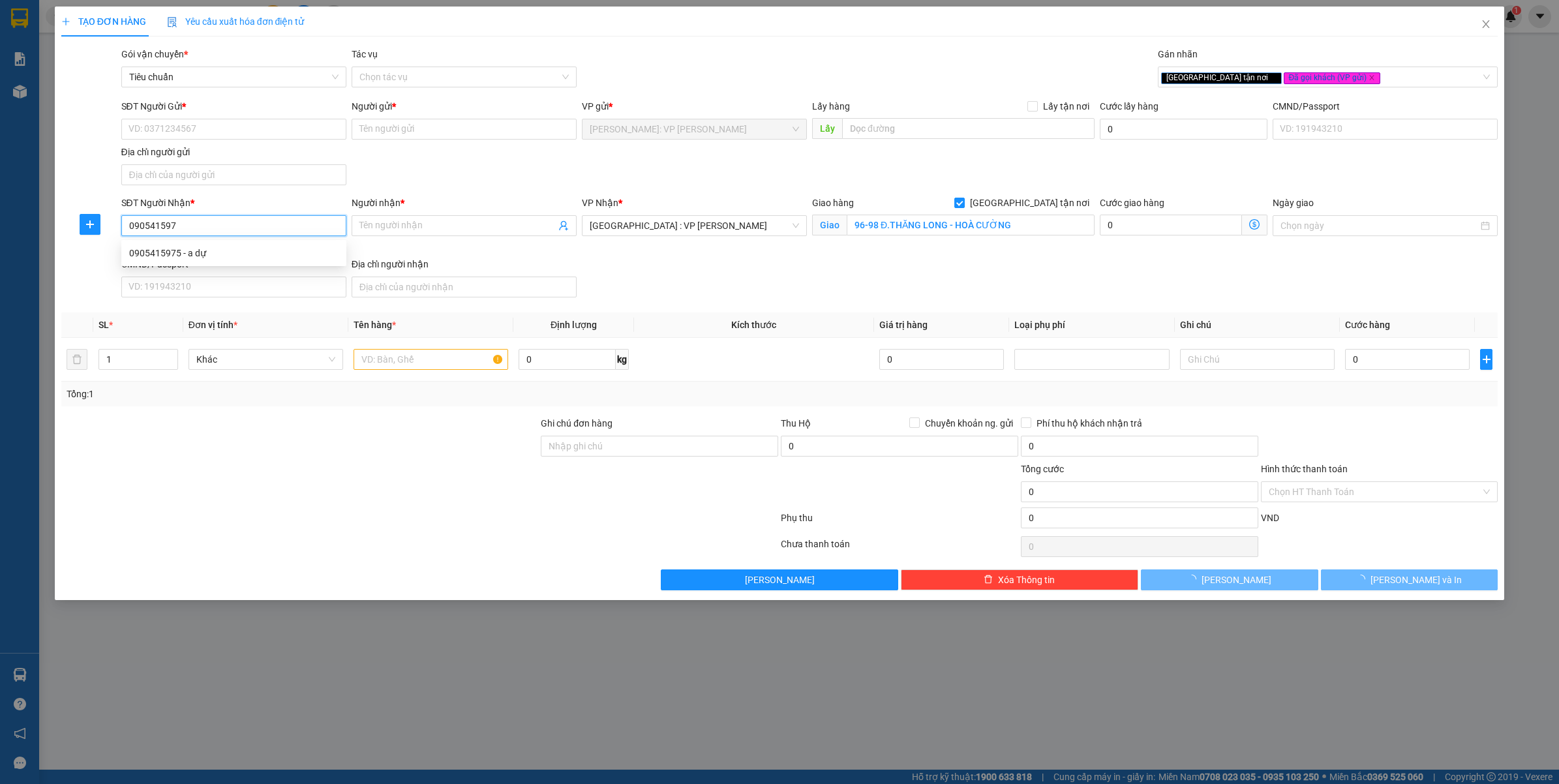
type input "0905415975"
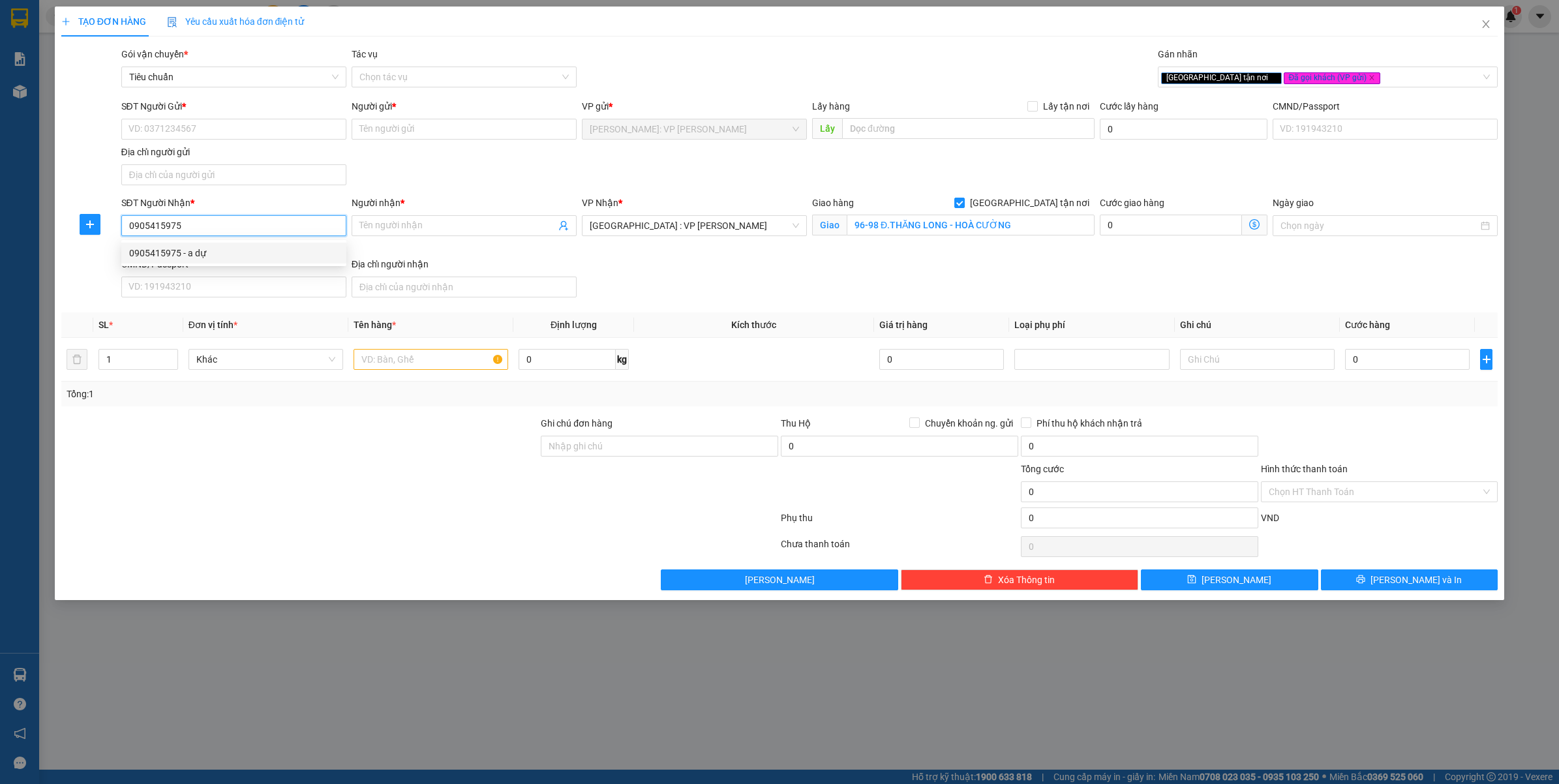
click at [225, 255] on div "0905415975 - a dự" at bounding box center [234, 253] width 209 height 14
type input "a dự"
type input "96-98 Thăng Long, Hoà Cường Nam, Hải Châu, Đà Nẵng"
checkbox input "true"
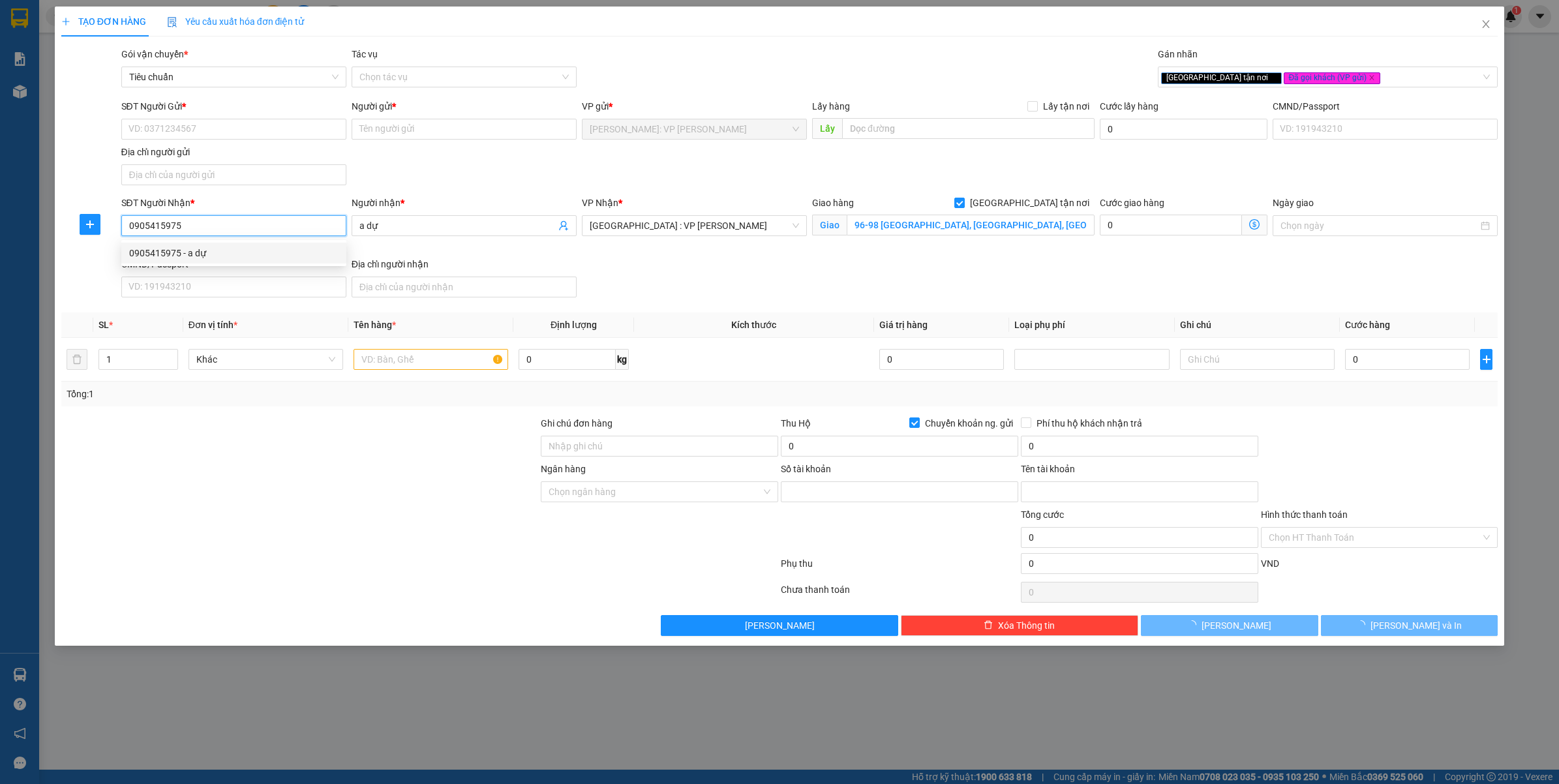
type input "19050691"
type input "VU THANH LUAN"
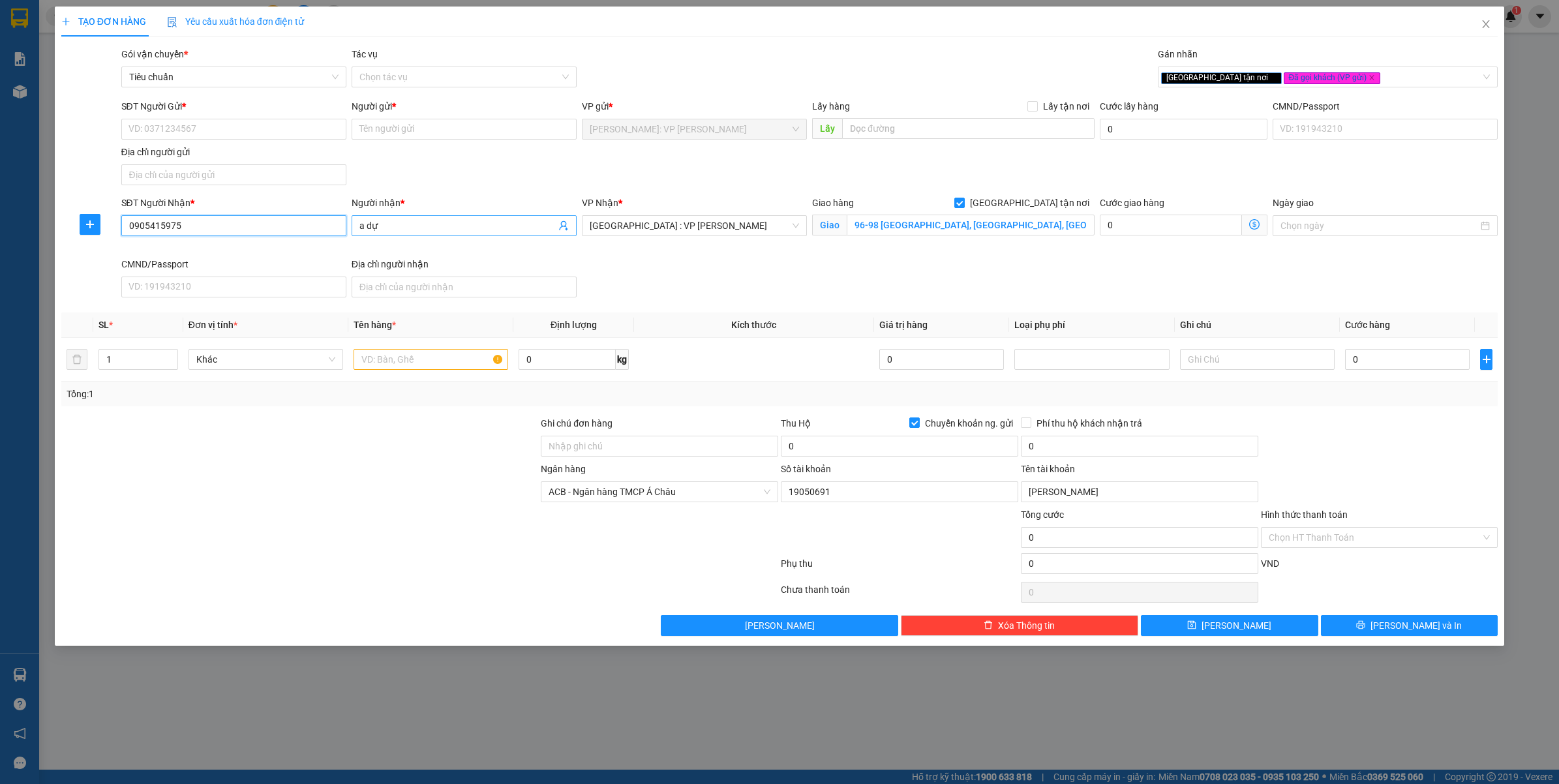
type input "0905415975"
click at [460, 225] on input "a dự" at bounding box center [458, 225] width 197 height 14
type input "a"
type input "ANH HENRRY"
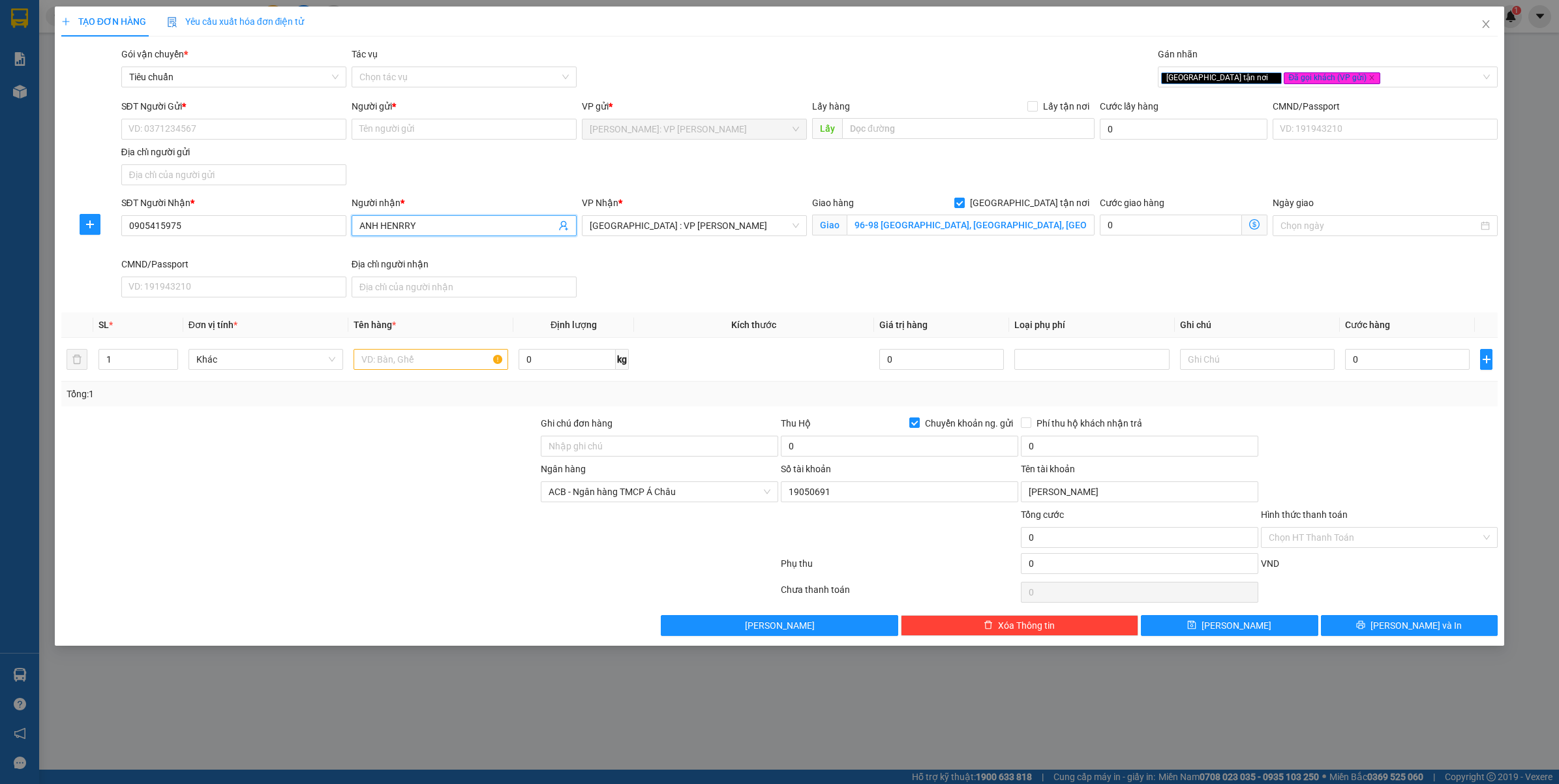
click at [326, 515] on div at bounding box center [300, 530] width 480 height 45
drag, startPoint x: 980, startPoint y: 229, endPoint x: 1165, endPoint y: 474, distance: 307.0
click at [981, 229] on input "96-98 Thăng Long, Hoà Cường Nam, Hải Châu, Đà Nẵng" at bounding box center [971, 225] width 248 height 21
type input "96-98 Thăng Long - Hoà Cường Nam - Hải Châu - Đà Nẵng"
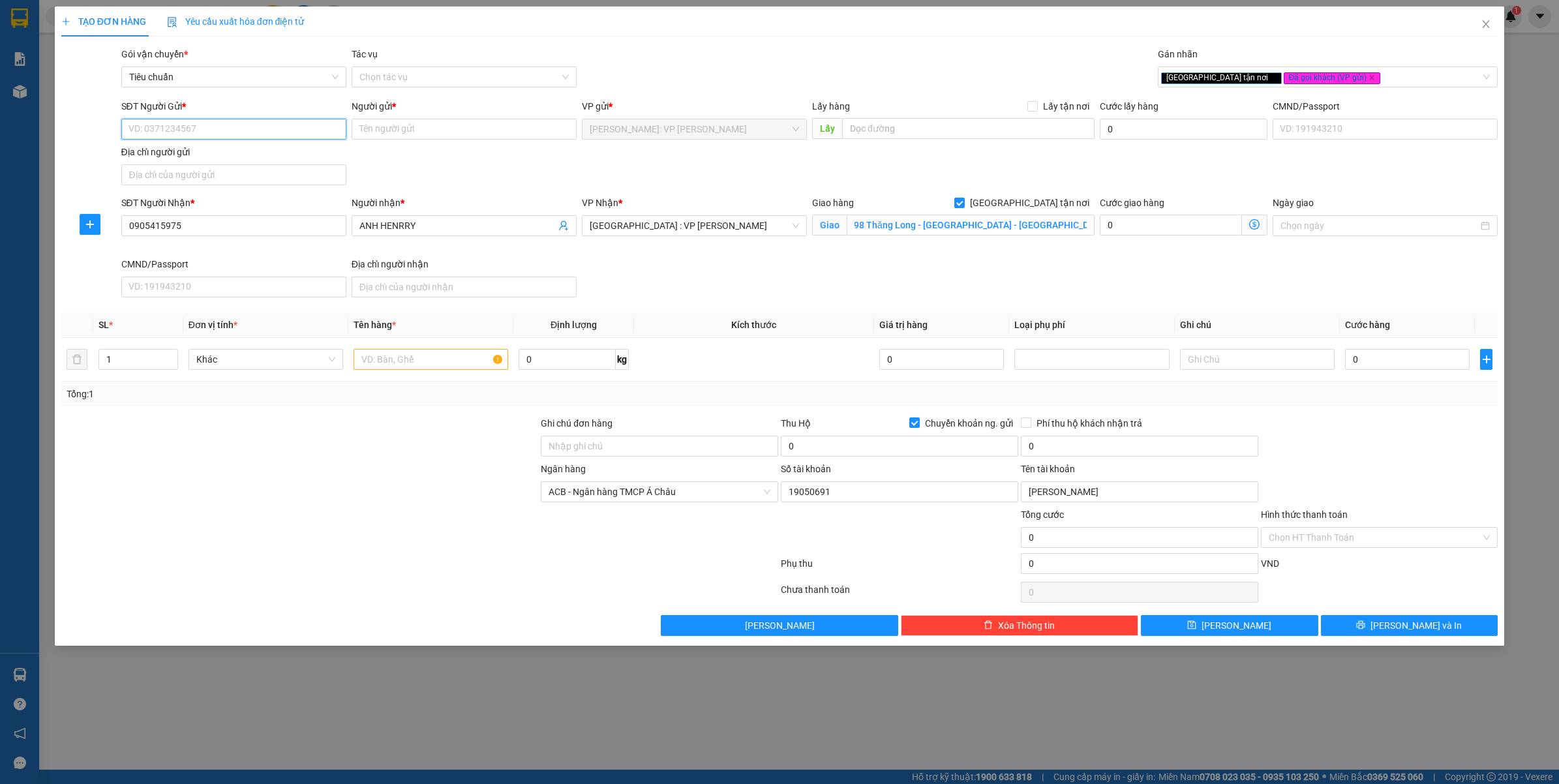
click at [246, 125] on input "SĐT Người Gửi *" at bounding box center [234, 129] width 225 height 21
click at [246, 125] on input "0931135359" at bounding box center [234, 129] width 225 height 21
type input "0931135359"
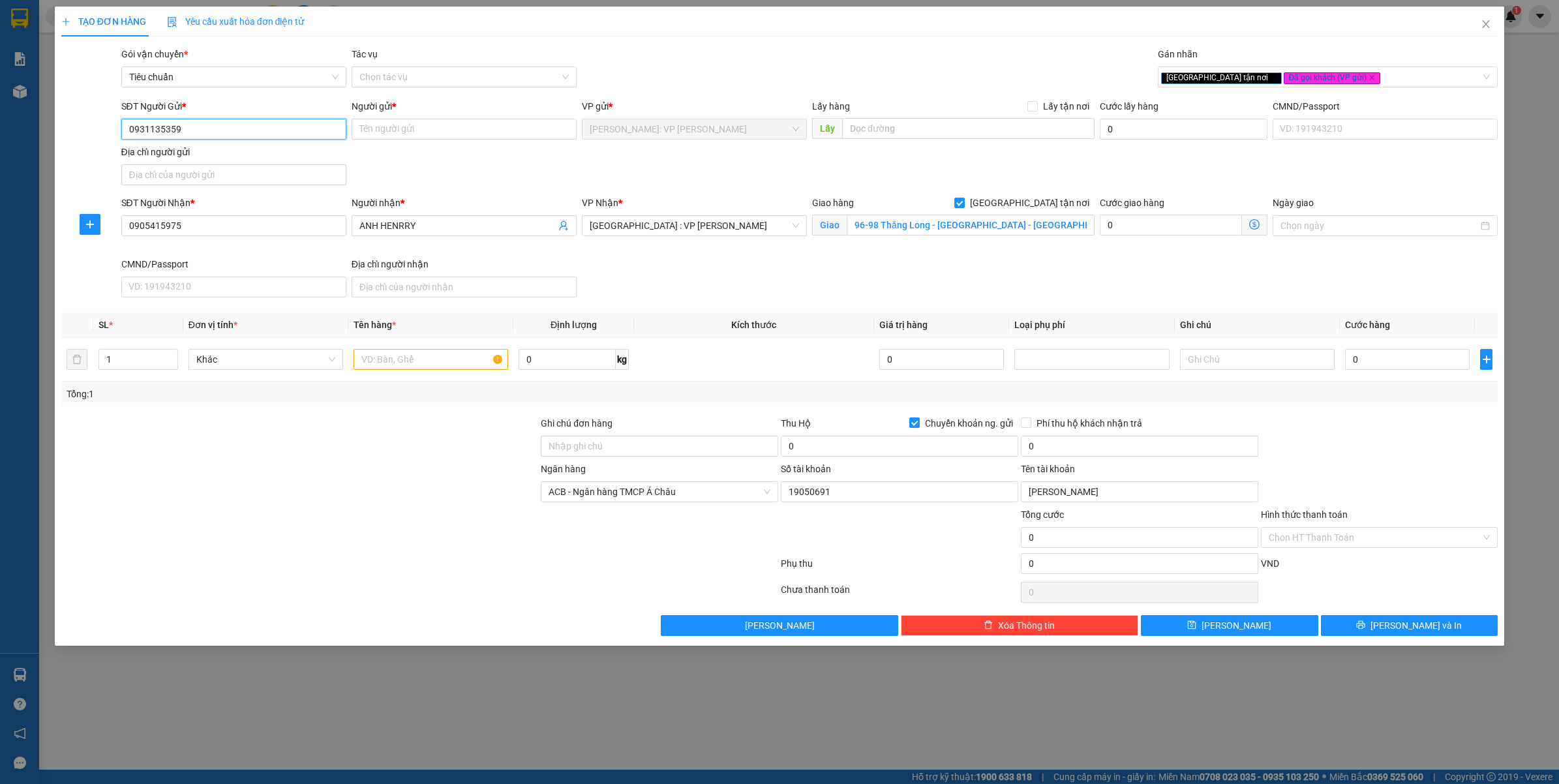
click at [247, 127] on input "0931135359" at bounding box center [234, 129] width 225 height 21
click at [247, 127] on input "0357139135" at bounding box center [234, 129] width 225 height 21
type input "0357139135"
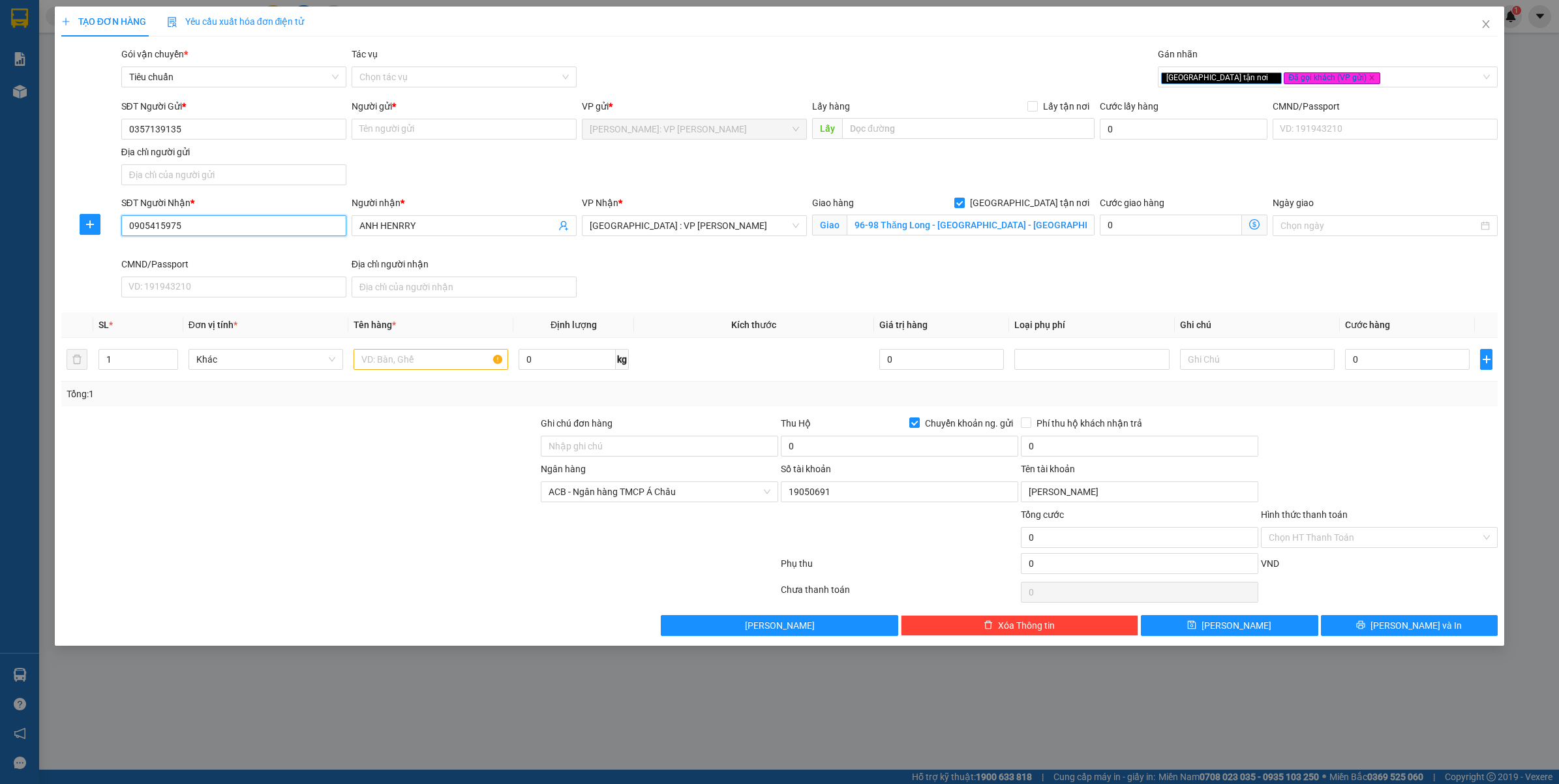
click at [200, 222] on input "0905415975" at bounding box center [234, 226] width 225 height 21
click at [933, 230] on input "96-98 Thăng Long - Hoà Cường Nam - Hải Châu - Đà Nẵng" at bounding box center [971, 225] width 248 height 21
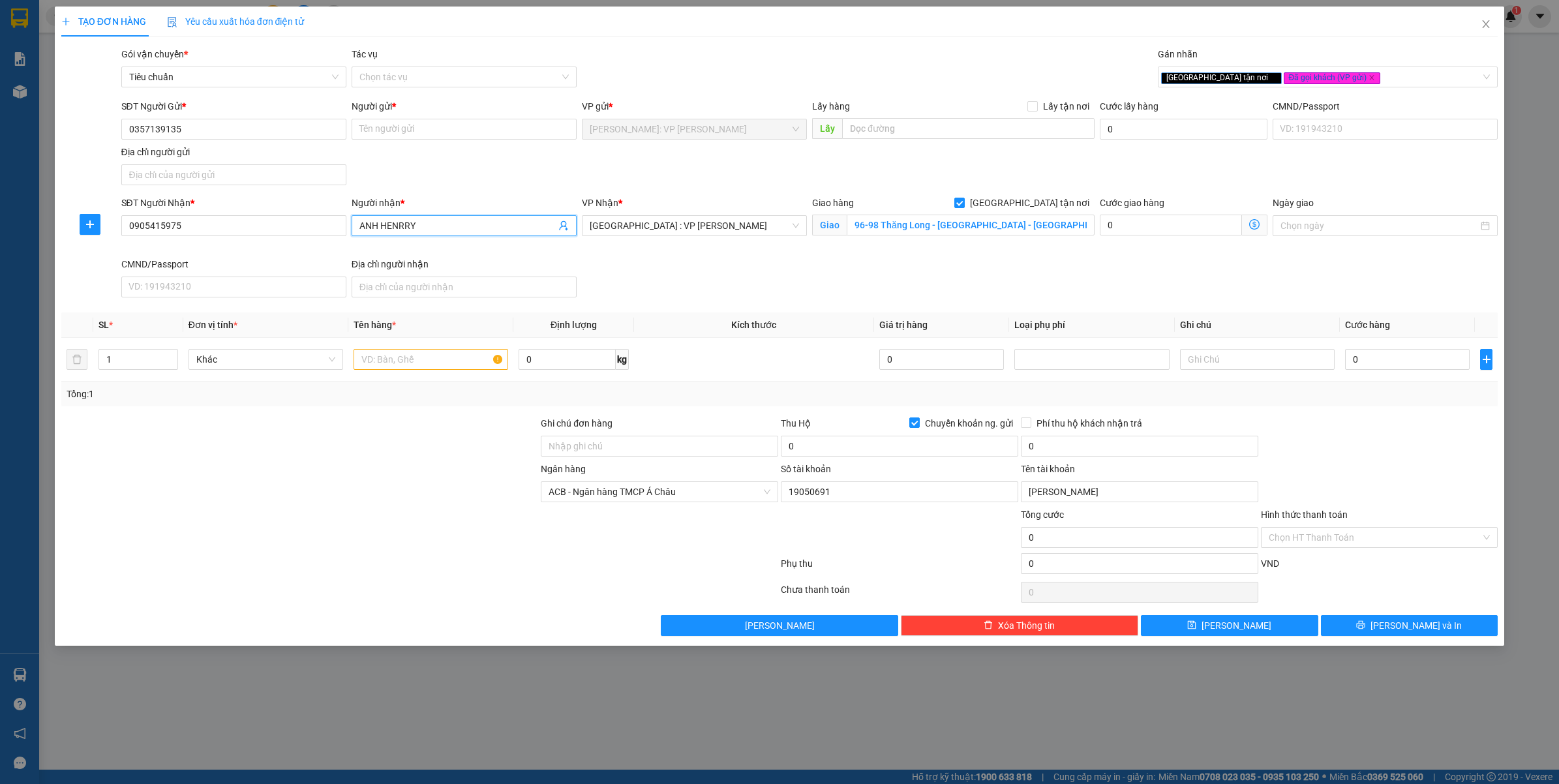
click at [450, 225] on input "ANH HENRRY" at bounding box center [458, 225] width 197 height 14
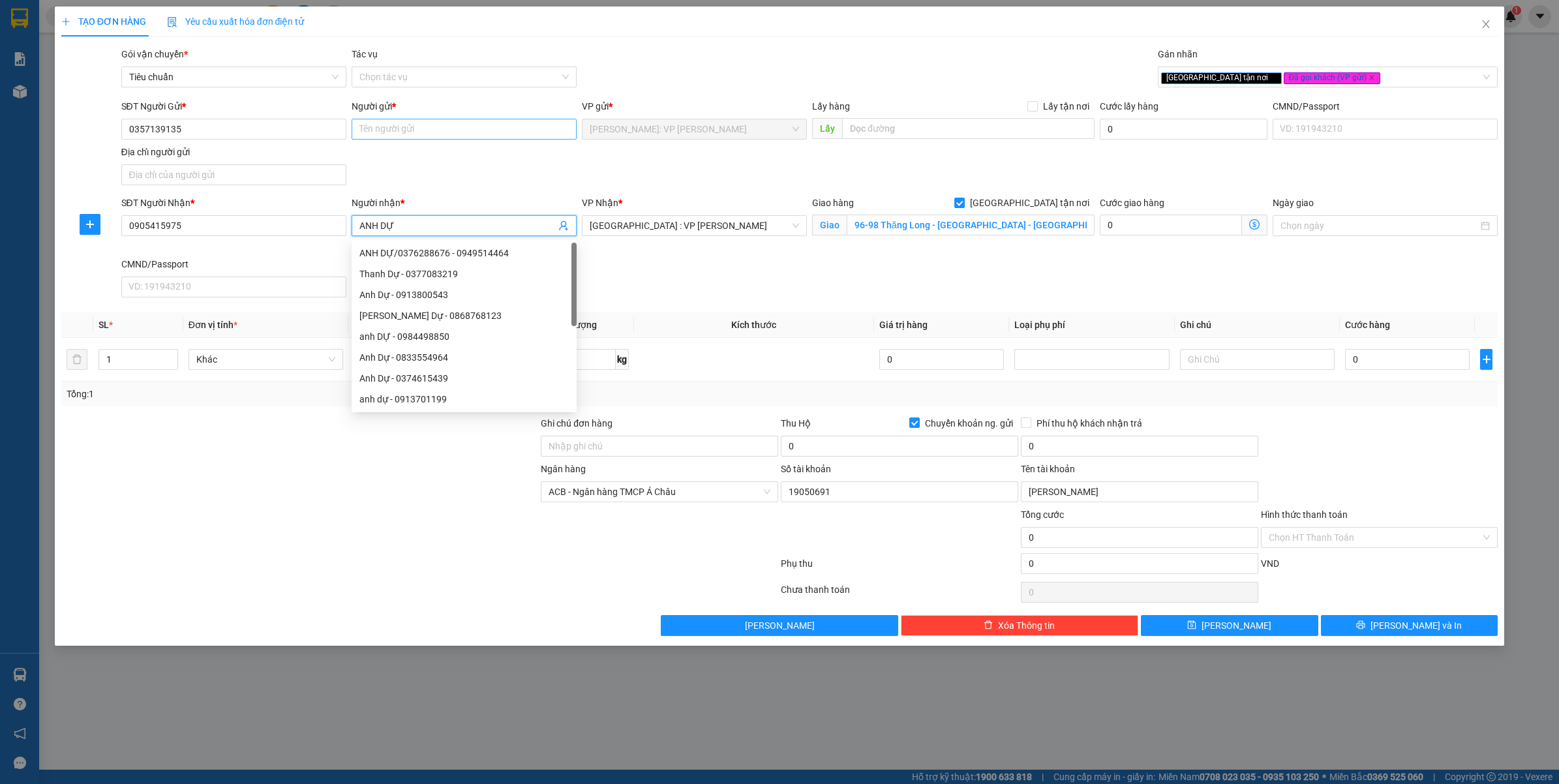
type input "ANH DỰ"
click at [441, 128] on input "Người gửi *" at bounding box center [464, 129] width 225 height 21
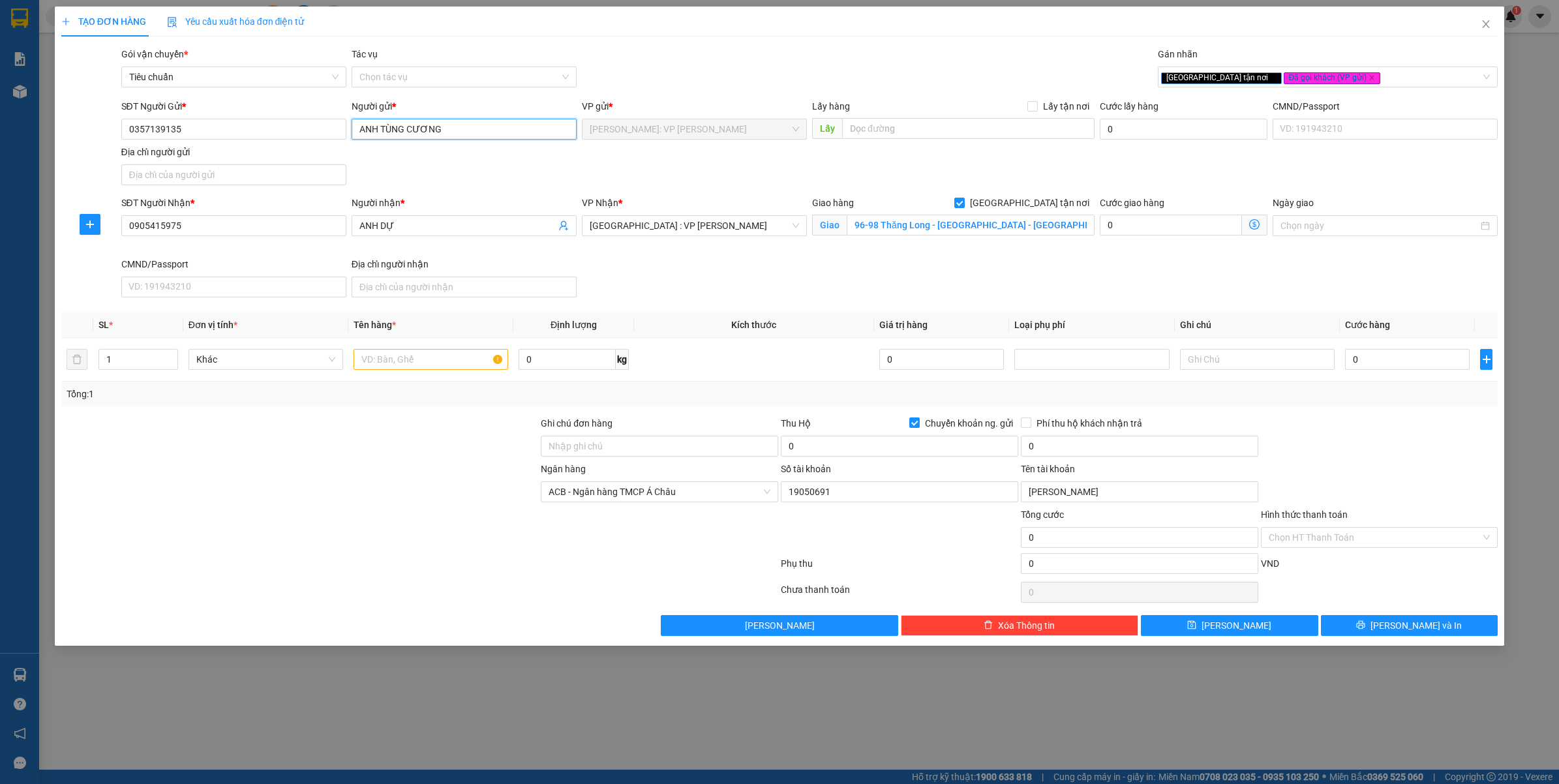
type input "ANH TÙNG CƯƠNG"
click at [682, 67] on div "Gói vận chuyển * Tiêu chuẩn Tác vụ Chọn tác vụ Gán nhãn Giao tận nơi Đã gọi k…" at bounding box center [809, 69] width 1382 height 45
click at [685, 82] on div "Gói vận chuyển * Tiêu chuẩn Tác vụ Chọn tác vụ Gán nhãn Giao tận nơi Đã gọi k…" at bounding box center [809, 69] width 1382 height 45
click at [684, 81] on div "Gói vận chuyển * Tiêu chuẩn Tác vụ Chọn tác vụ Gán nhãn Giao tận nơi Đã gọi k…" at bounding box center [809, 69] width 1382 height 45
click at [889, 230] on input "96-98 Thăng Long - Hoà Cường Nam - Hải Châu - Đà Nẵng" at bounding box center [971, 225] width 248 height 21
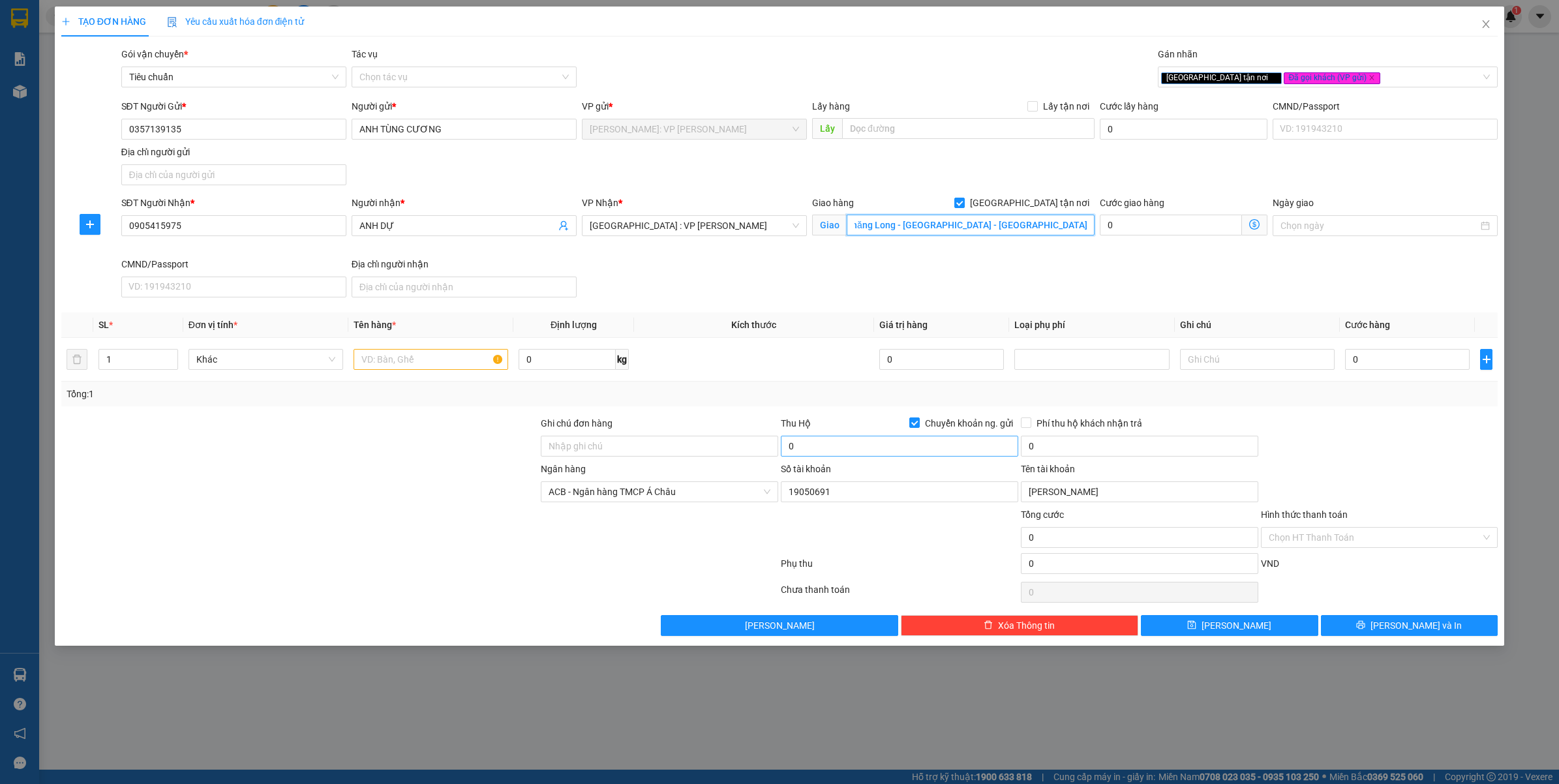
scroll to position [0, 49]
type input "96-98 Đ.Thăng Long - Hoà Cường Nam - Hải Châu - Đà Nẵng ( CŨ )"
drag, startPoint x: 737, startPoint y: 274, endPoint x: 748, endPoint y: 272, distance: 11.2
click at [737, 274] on div "SĐT Người Nhận * 0905415975 Người nhận * ANH DỰ VP Nhận * Đà Nẵng : VP Thanh Kh…" at bounding box center [809, 249] width 1382 height 107
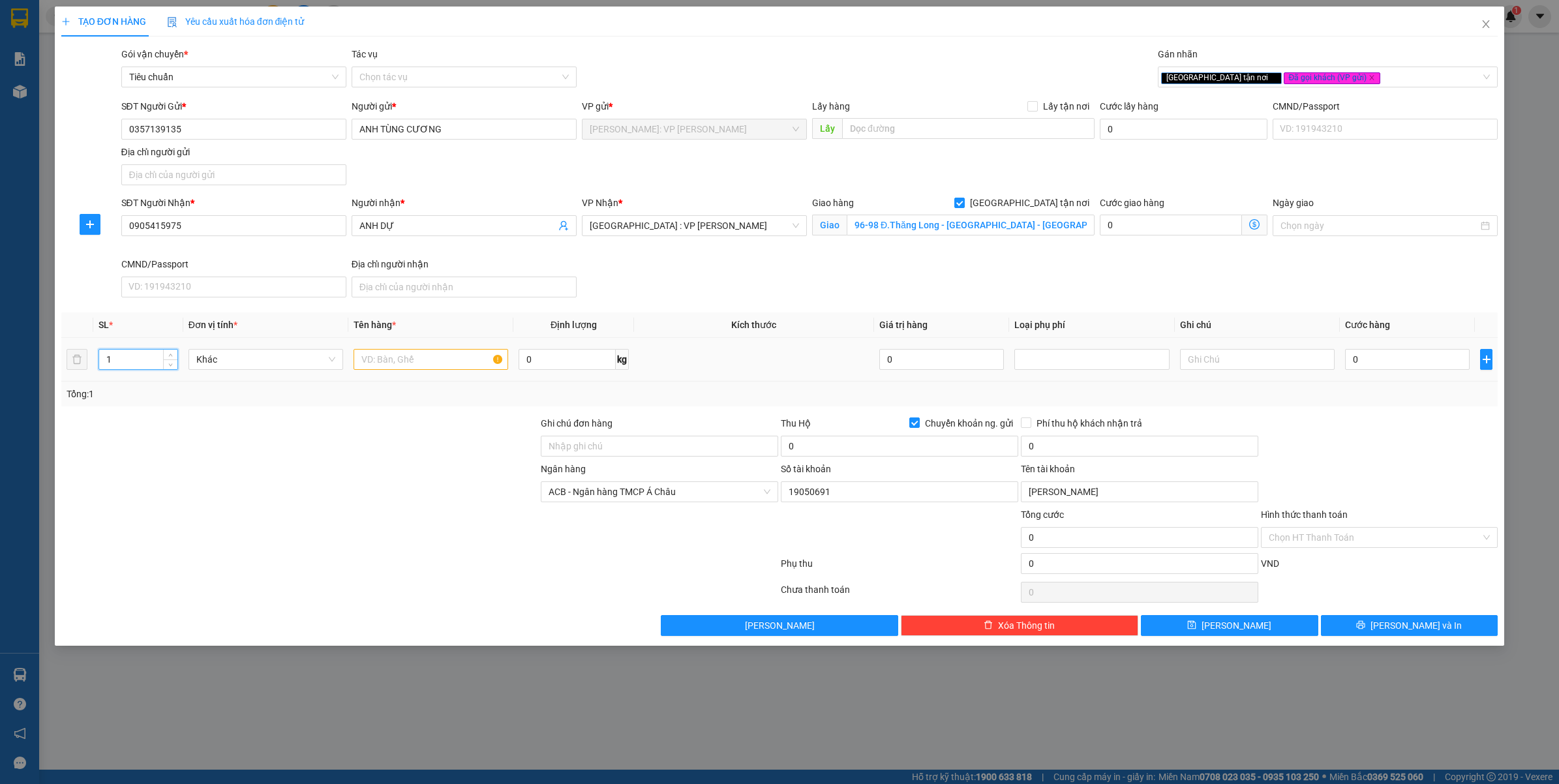
click at [146, 363] on input "1" at bounding box center [138, 359] width 78 height 20
type input "5"
type input "6"
click at [382, 364] on input "text" at bounding box center [431, 359] width 155 height 21
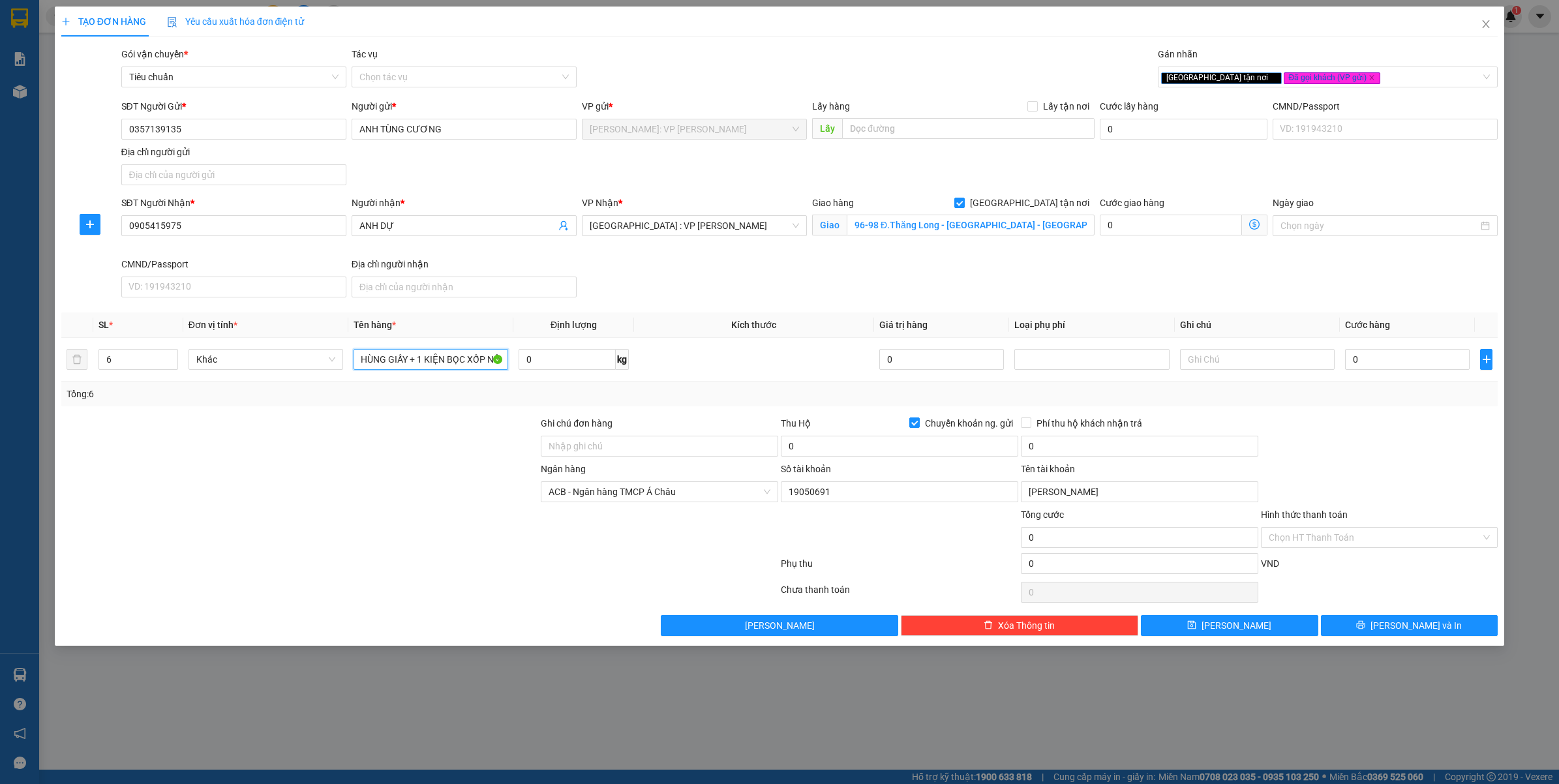
type input "5 THÙNG GIẤY + 1 KIỆN BỌC XỐP NỔ"
drag, startPoint x: 356, startPoint y: 457, endPoint x: 533, endPoint y: 459, distance: 177.0
click at [357, 459] on div at bounding box center [300, 438] width 480 height 45
click at [451, 364] on input "5 THÙNG GIẤY + 1 KIỆN BỌC XỐP NỔ" at bounding box center [431, 359] width 155 height 21
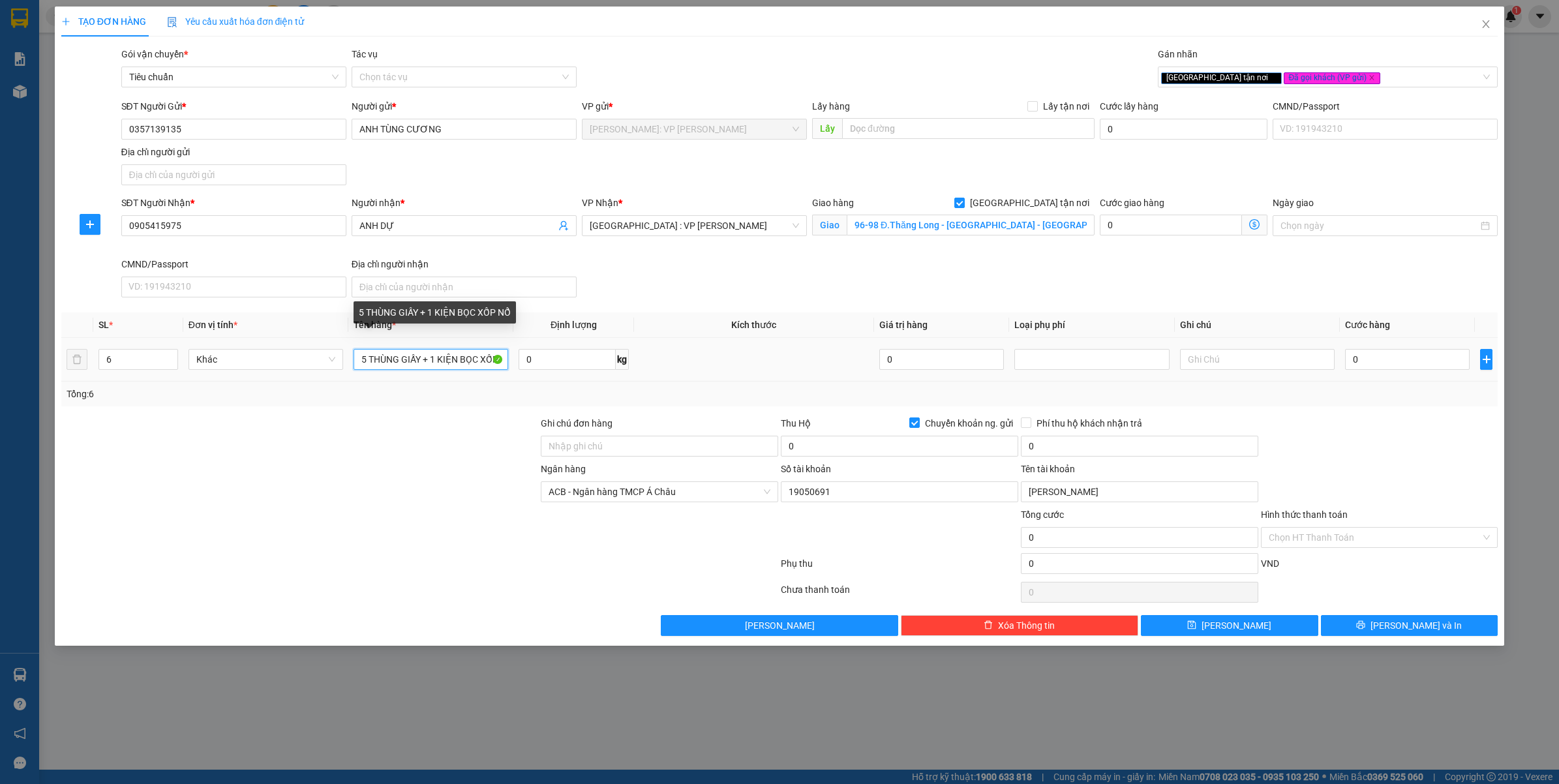
scroll to position [0, 18]
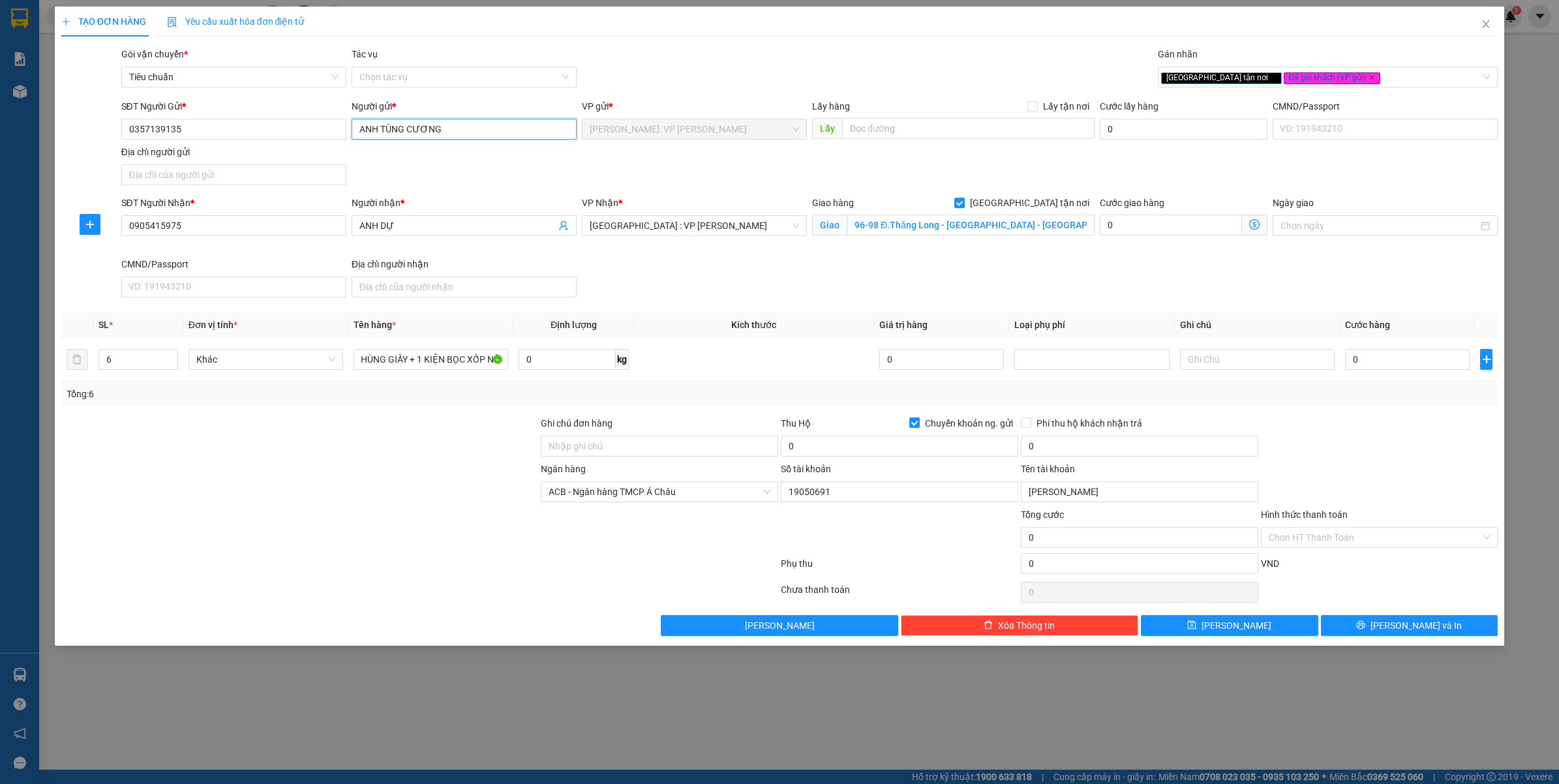
click at [462, 129] on input "ANH TÙNG CƯƠNG" at bounding box center [464, 129] width 225 height 21
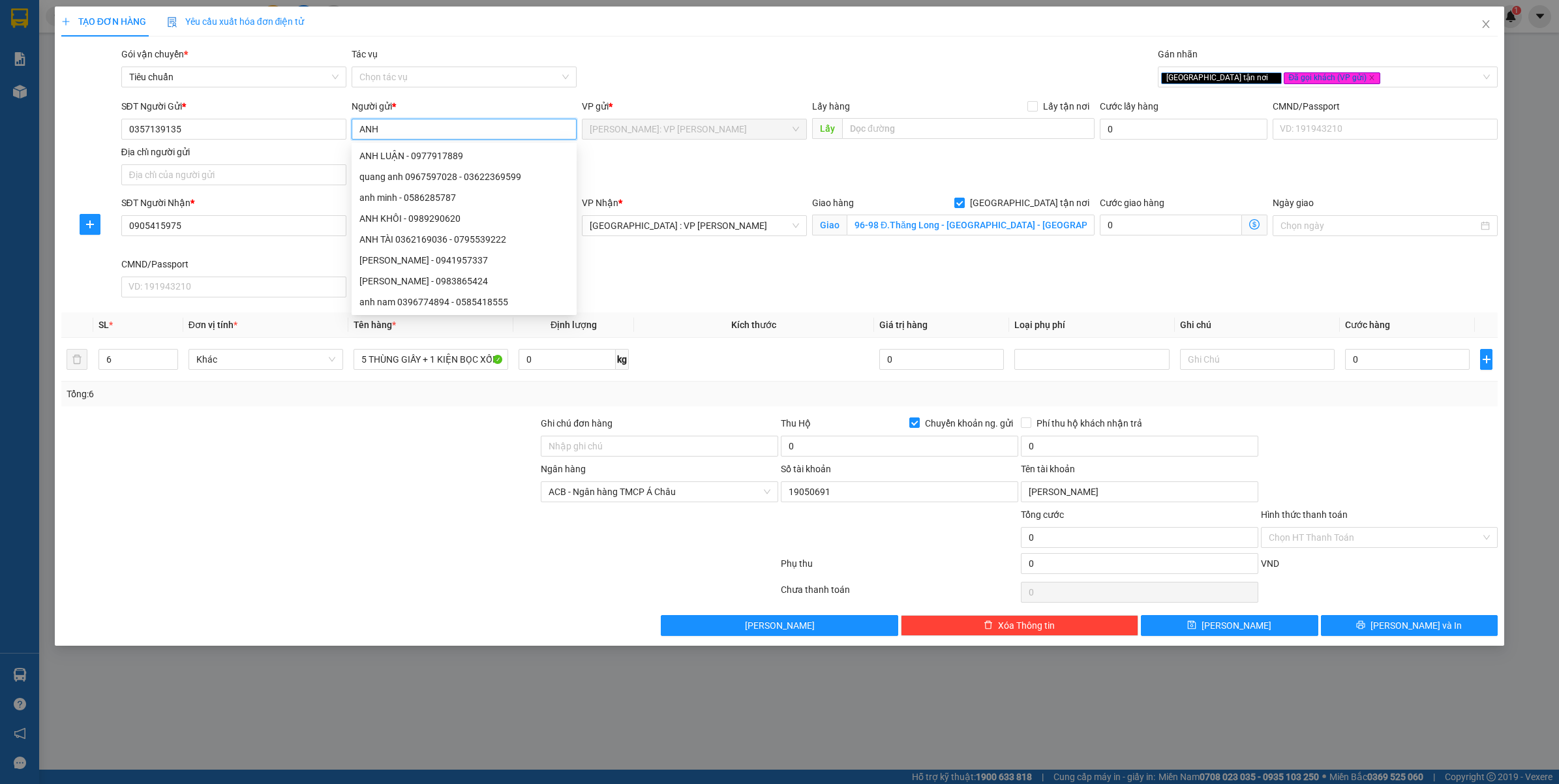
type input "ANH"
click at [749, 72] on div "Gói vận chuyển * Tiêu chuẩn Tác vụ Chọn tác vụ Gán nhãn Giao tận nơi Đã gọi k…" at bounding box center [809, 69] width 1382 height 45
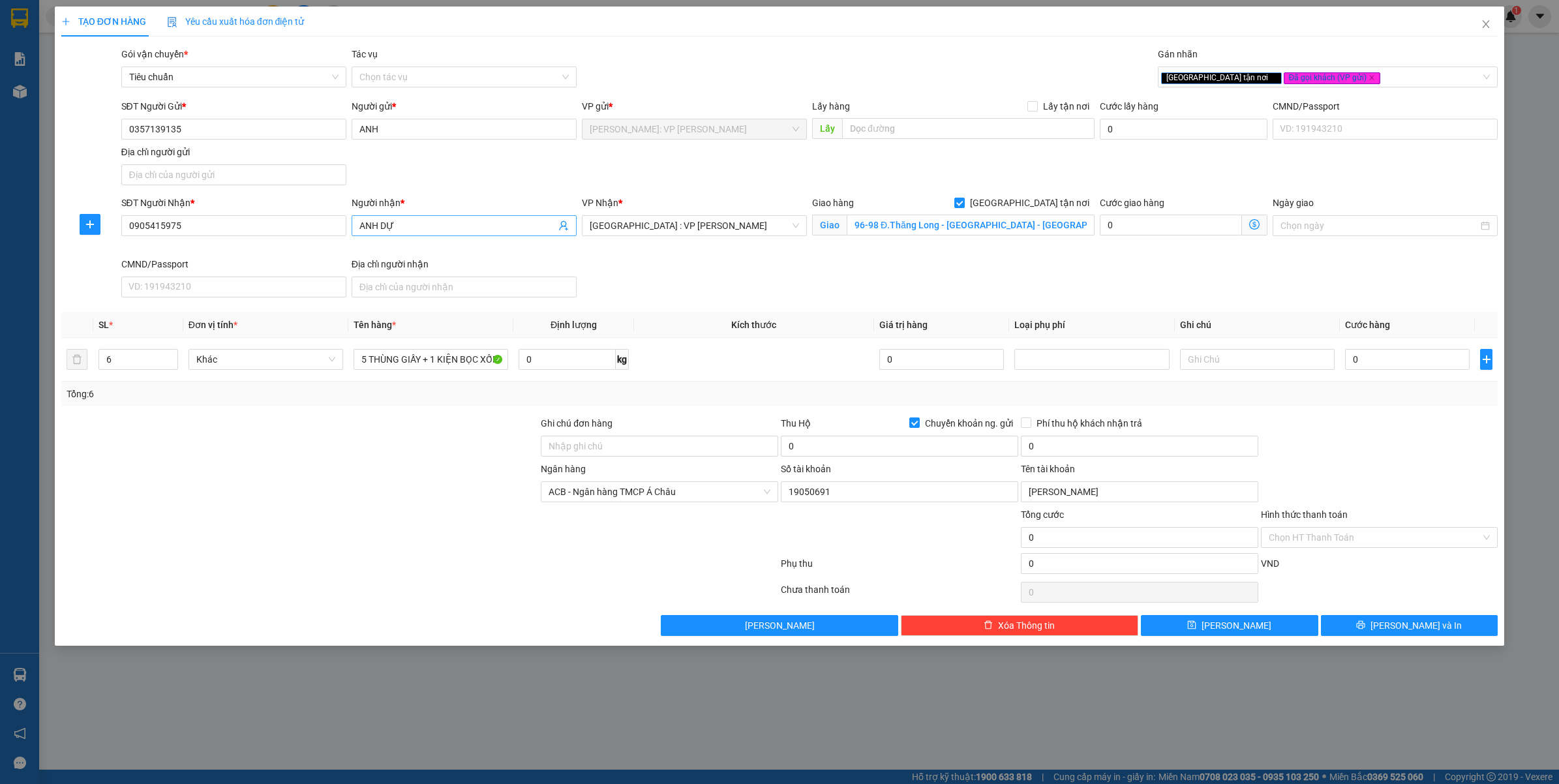
click at [441, 224] on input "ANH DỰ" at bounding box center [458, 225] width 197 height 14
type input "ANH DỰ - HENRY"
click at [475, 182] on div "SĐT Người Gửi * 0357139135 Người gửi * ANH VP gửi * Hồ Chí Minh: VP Bình Thạnh …" at bounding box center [809, 144] width 1382 height 91
click at [463, 363] on input "5 THÙNG GIẤY + 1 KIỆN BỌC XỐP NỔ" at bounding box center [431, 359] width 155 height 21
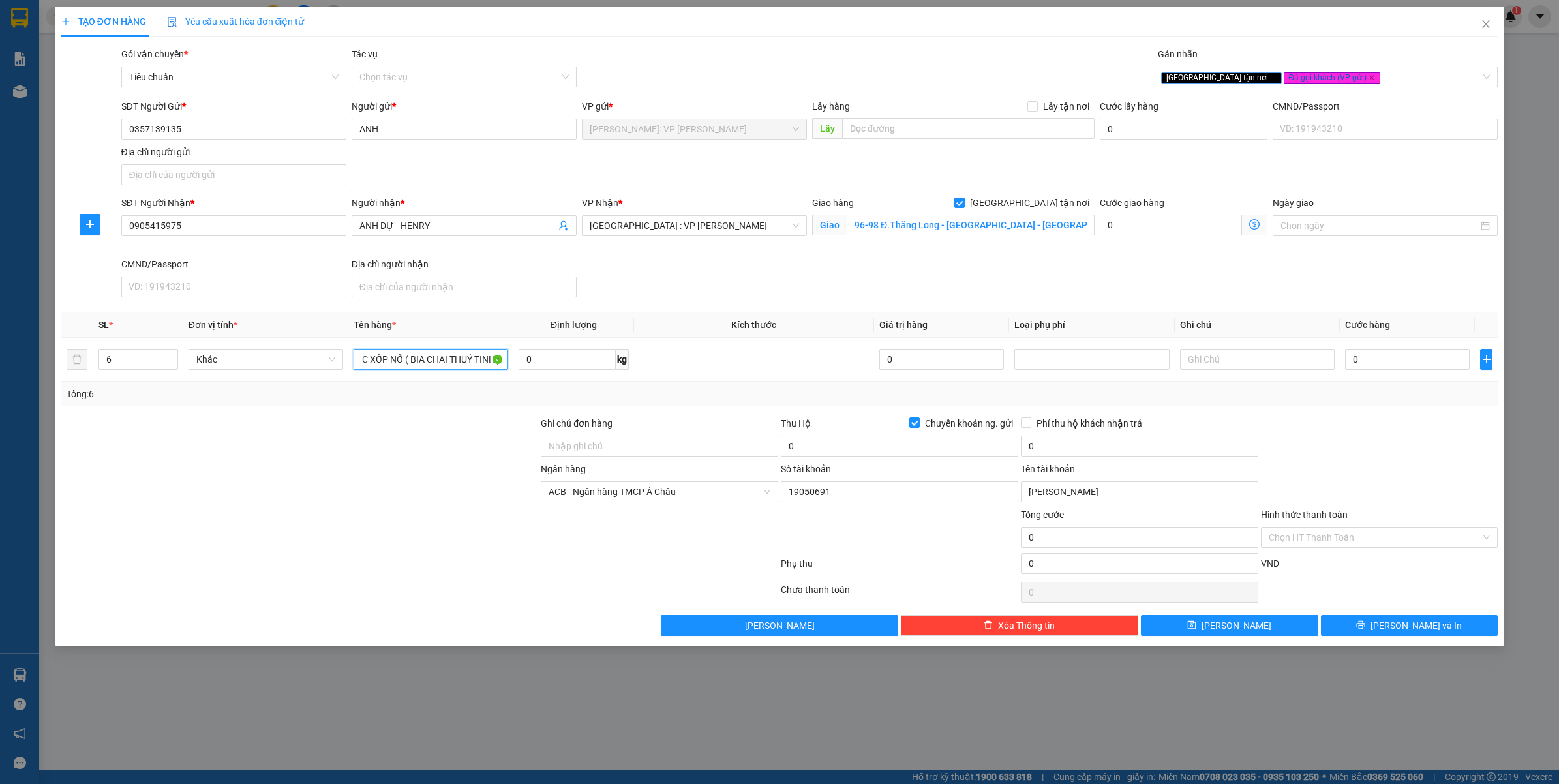
type input "5 THÙNG GIẤY + 1 KIỆN BỌC XỐP NỔ ( BIA CHAI THUỶ TINH )"
drag, startPoint x: 384, startPoint y: 522, endPoint x: 563, endPoint y: 466, distance: 187.6
click at [390, 522] on div at bounding box center [300, 530] width 480 height 45
drag, startPoint x: 630, startPoint y: 441, endPoint x: 794, endPoint y: 441, distance: 164.0
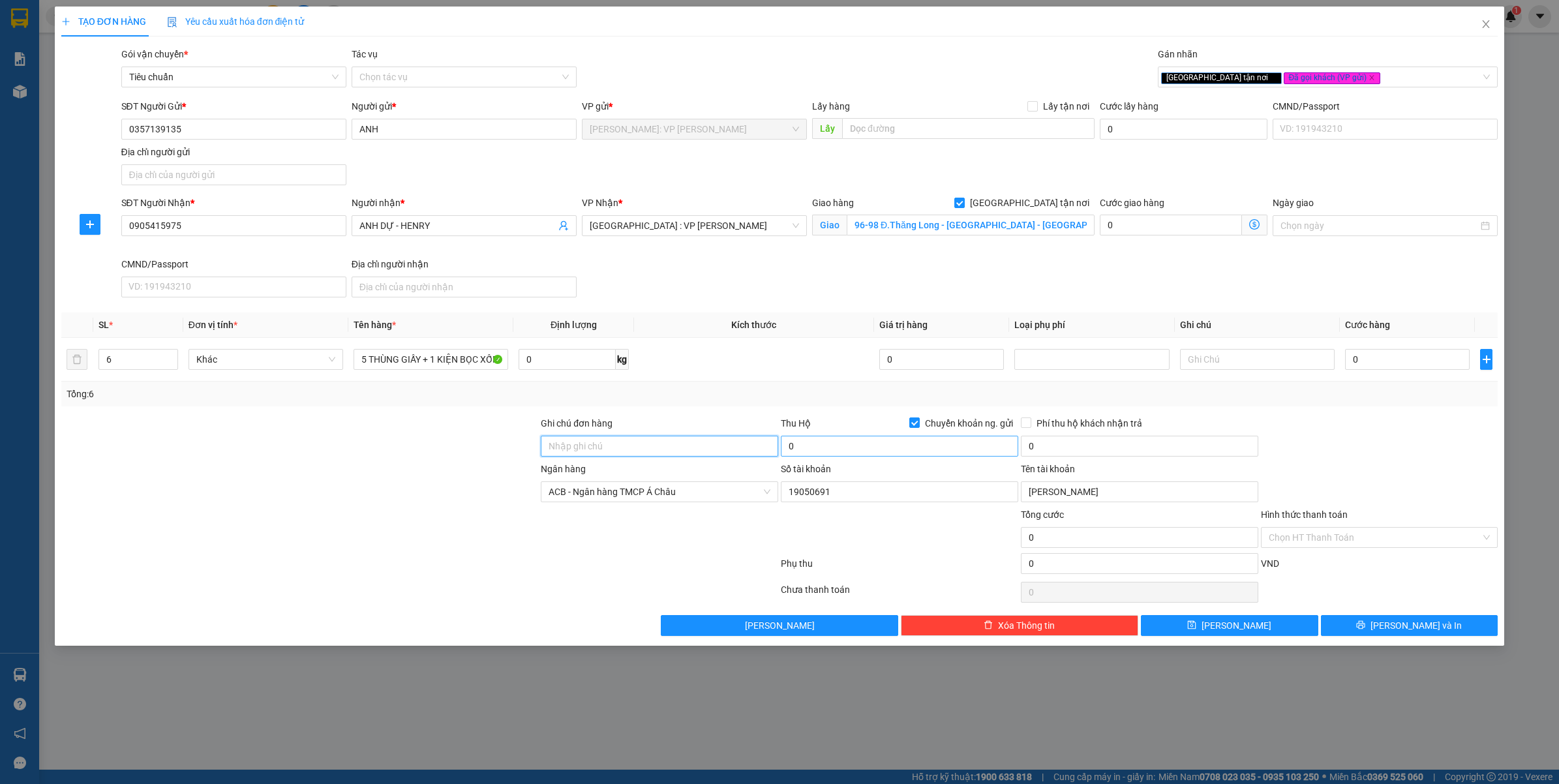
click at [636, 441] on input "Ghi chú đơn hàng" at bounding box center [660, 446] width 237 height 21
drag, startPoint x: 915, startPoint y: 427, endPoint x: 869, endPoint y: 431, distance: 46.2
click at [914, 426] on input "Chuyển khoản ng. gửi" at bounding box center [913, 421] width 9 height 9
checkbox input "false"
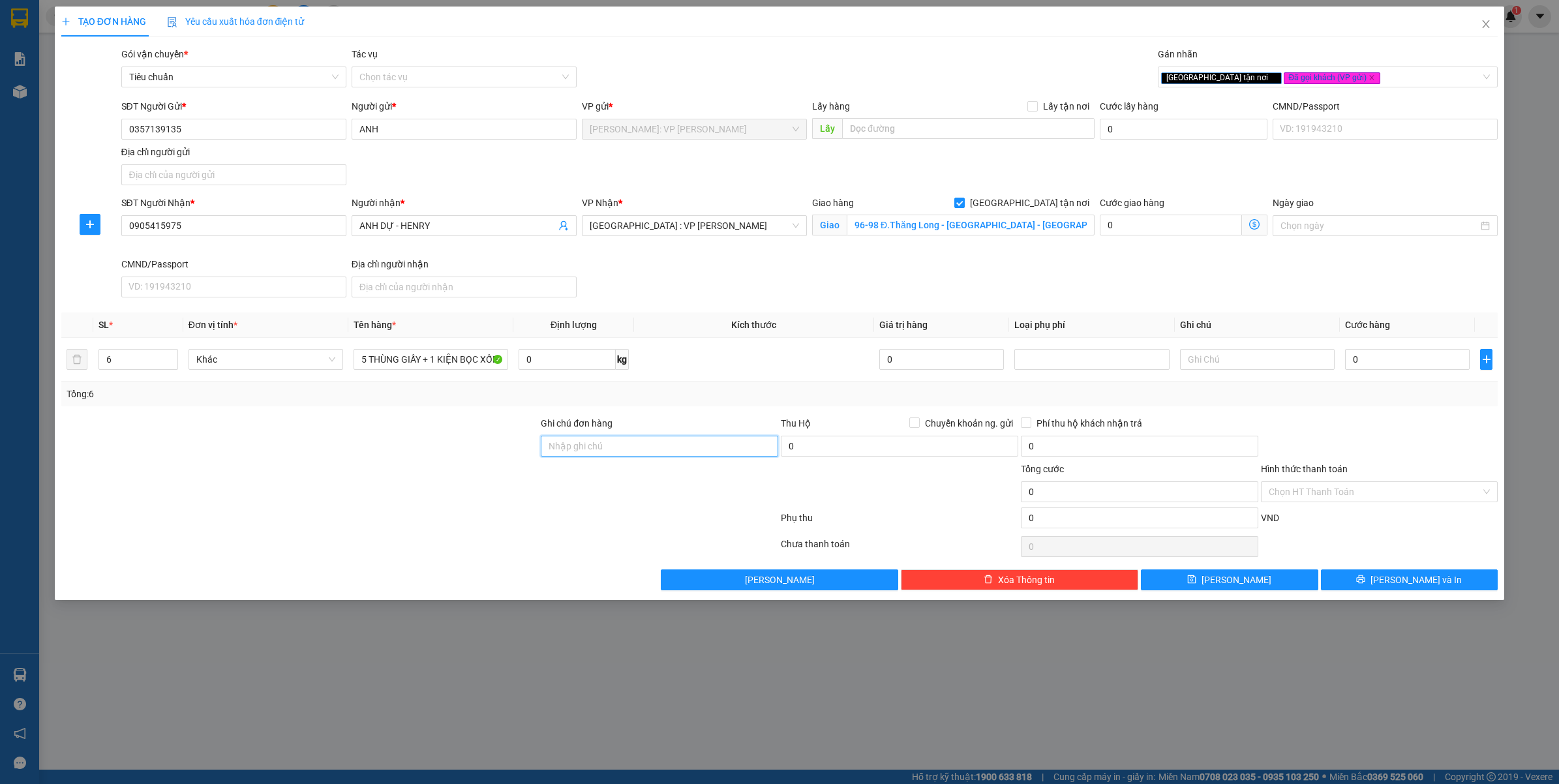
click at [624, 443] on input "Ghi chú đơn hàng" at bounding box center [660, 446] width 237 height 21
click at [633, 448] on input "HÀNG DỄ VỠ VẬN CHUYỂN NHẸ TAY - HƯ VỠ KHÔNG ĐỀN" at bounding box center [660, 446] width 237 height 21
type input "HÀNG DỄ VỠ VẬN CHUYỂN NHẸ TAY - HƯ VỠ KHÔNG ĐỀN ĐÃ BÁO KHÁCH GỬI"
click at [650, 520] on div at bounding box center [420, 520] width 719 height 26
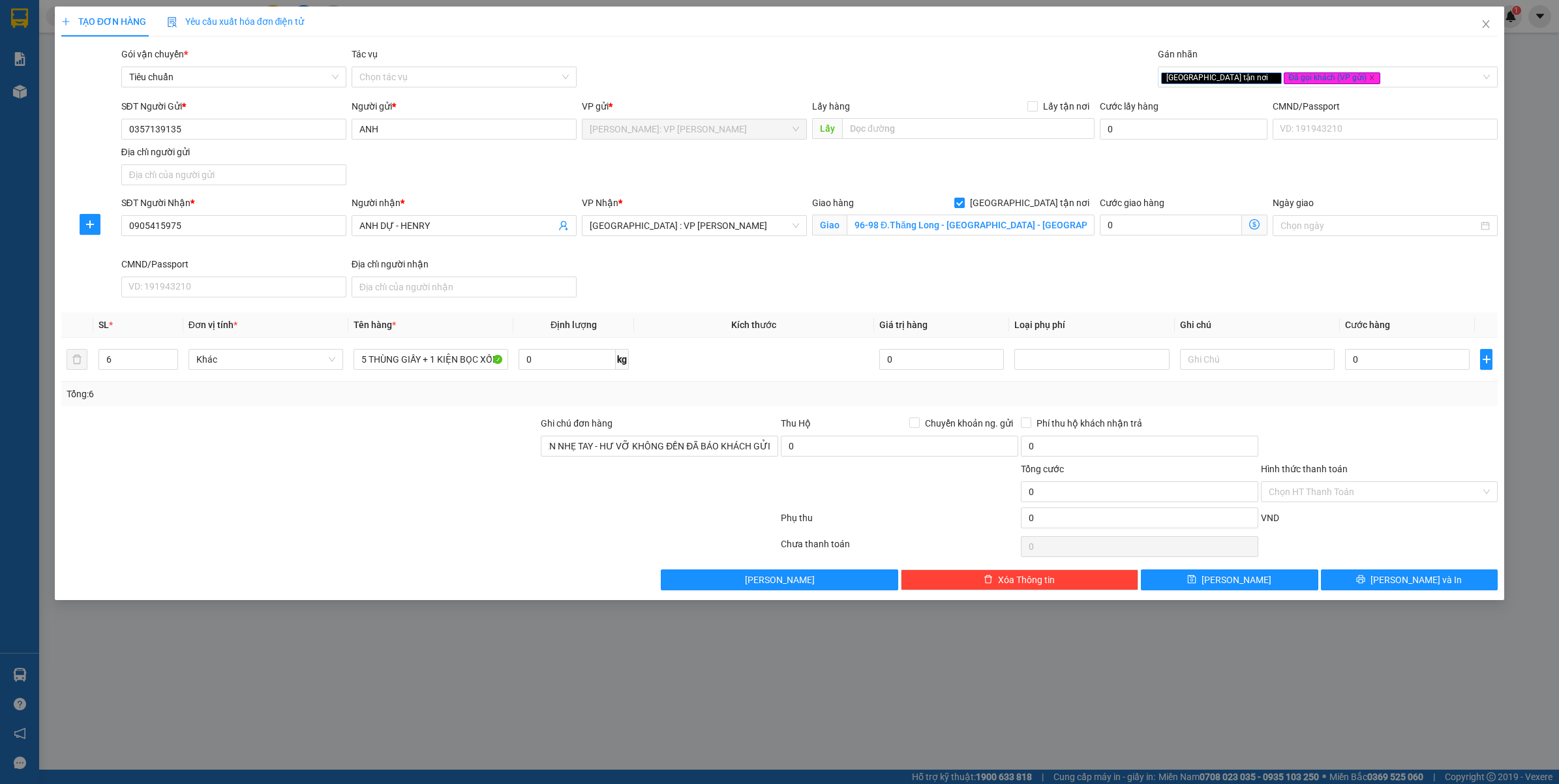
scroll to position [0, 0]
drag, startPoint x: 470, startPoint y: 141, endPoint x: 478, endPoint y: 135, distance: 10.0
click at [472, 139] on div "Người gửi * ANH" at bounding box center [464, 121] width 225 height 45
click at [481, 134] on input "ANH" at bounding box center [464, 129] width 225 height 21
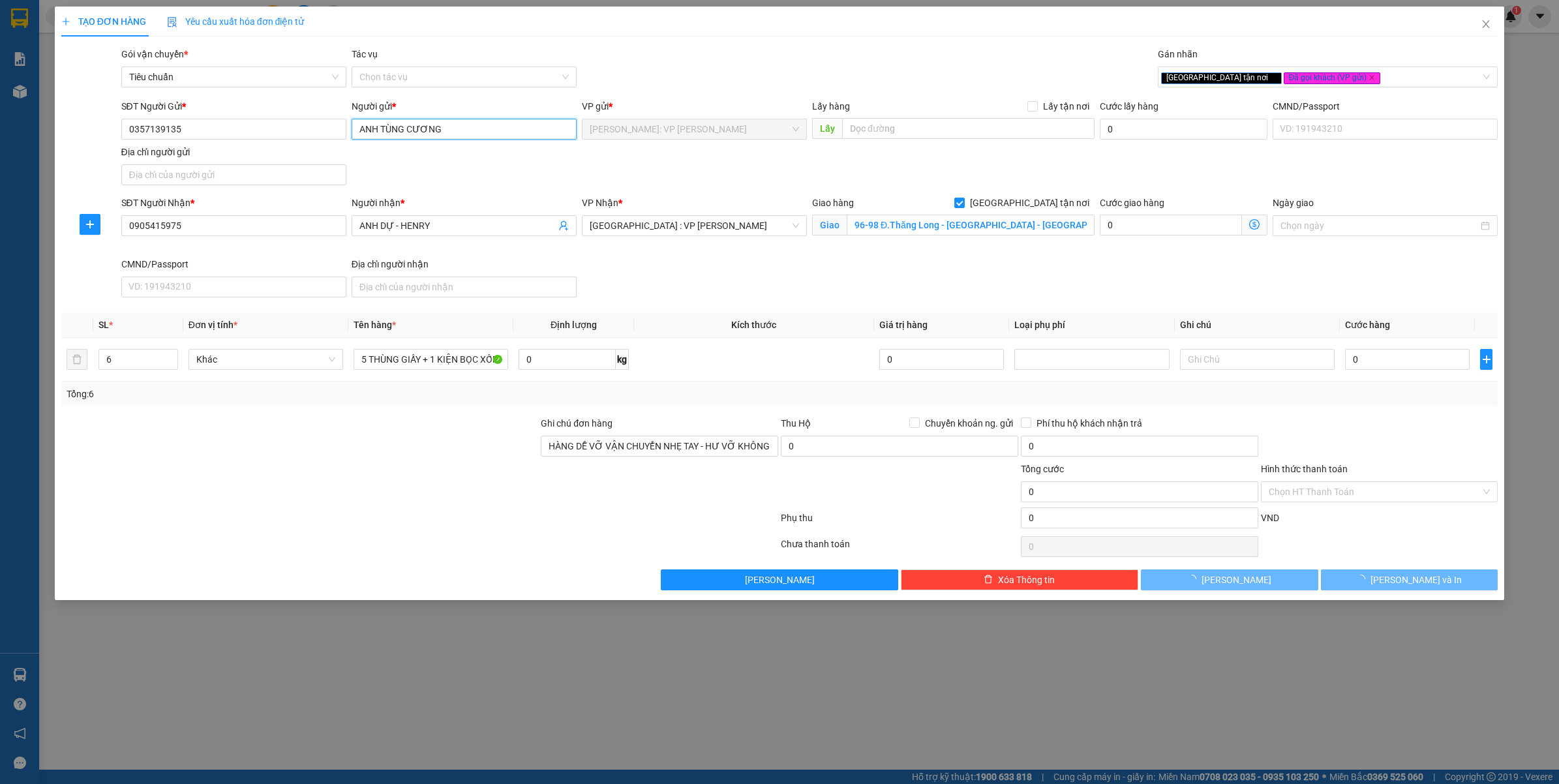
type input "ANH TÙNG CƯƠNG"
click at [523, 167] on div "SĐT Người Gửi * 0357139135 Người gửi * ANH TÙNG CƯƠNG ANH TÙNG CƯƠNG VP gửi * H…" at bounding box center [809, 144] width 1382 height 91
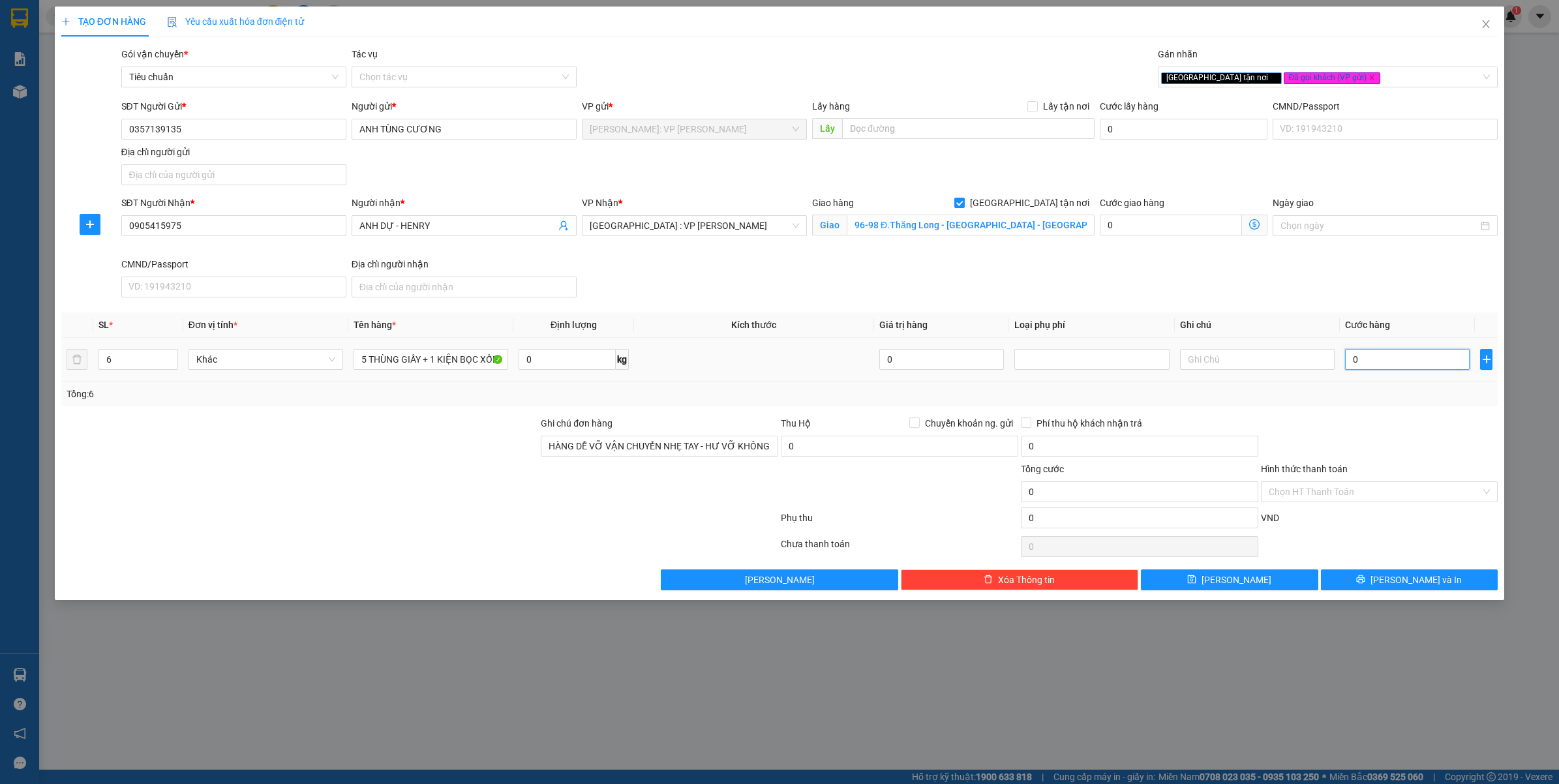
click at [1367, 357] on input "0" at bounding box center [1407, 359] width 125 height 21
type input "3"
type input "32"
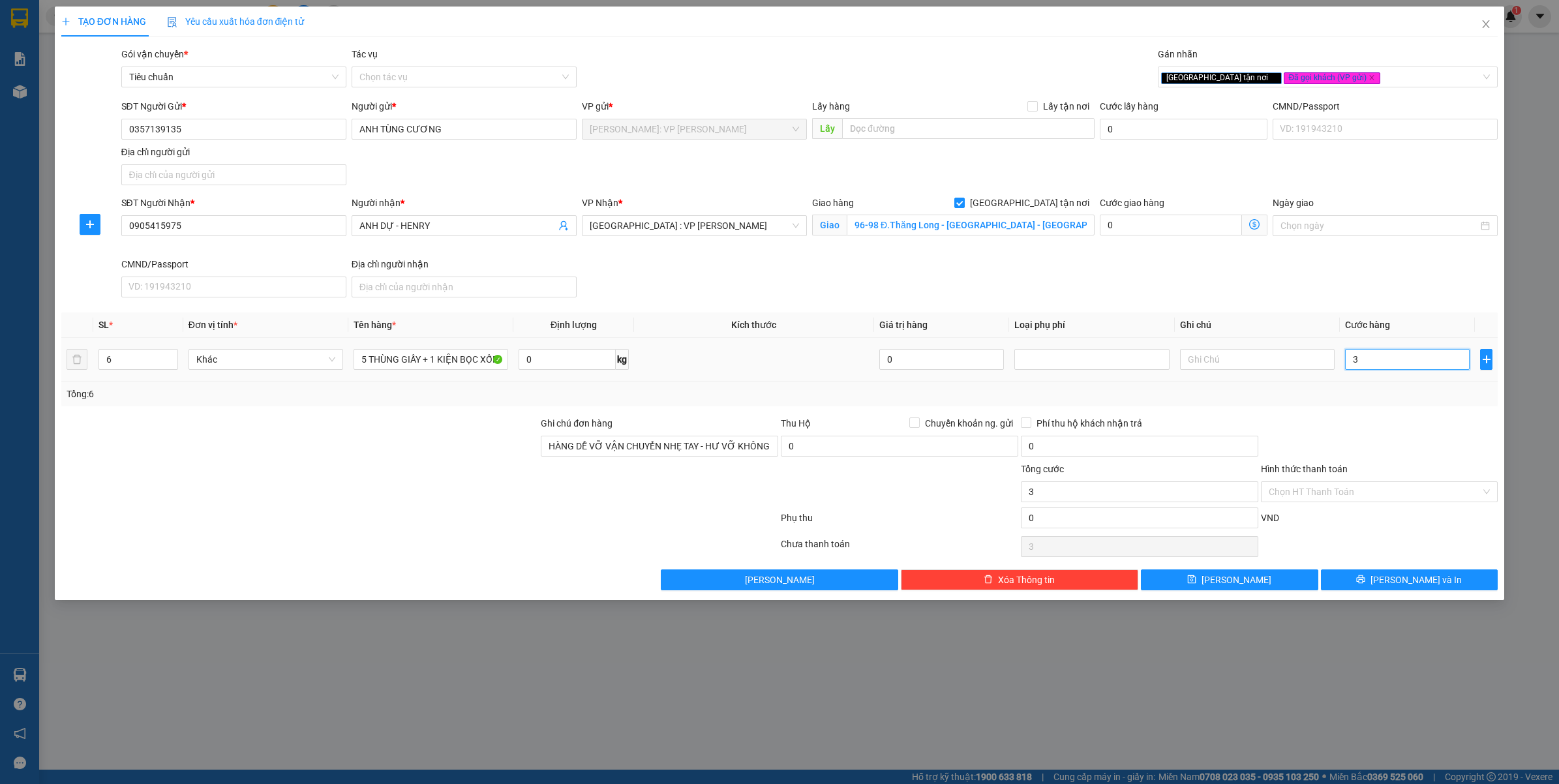
type input "32"
type input "320"
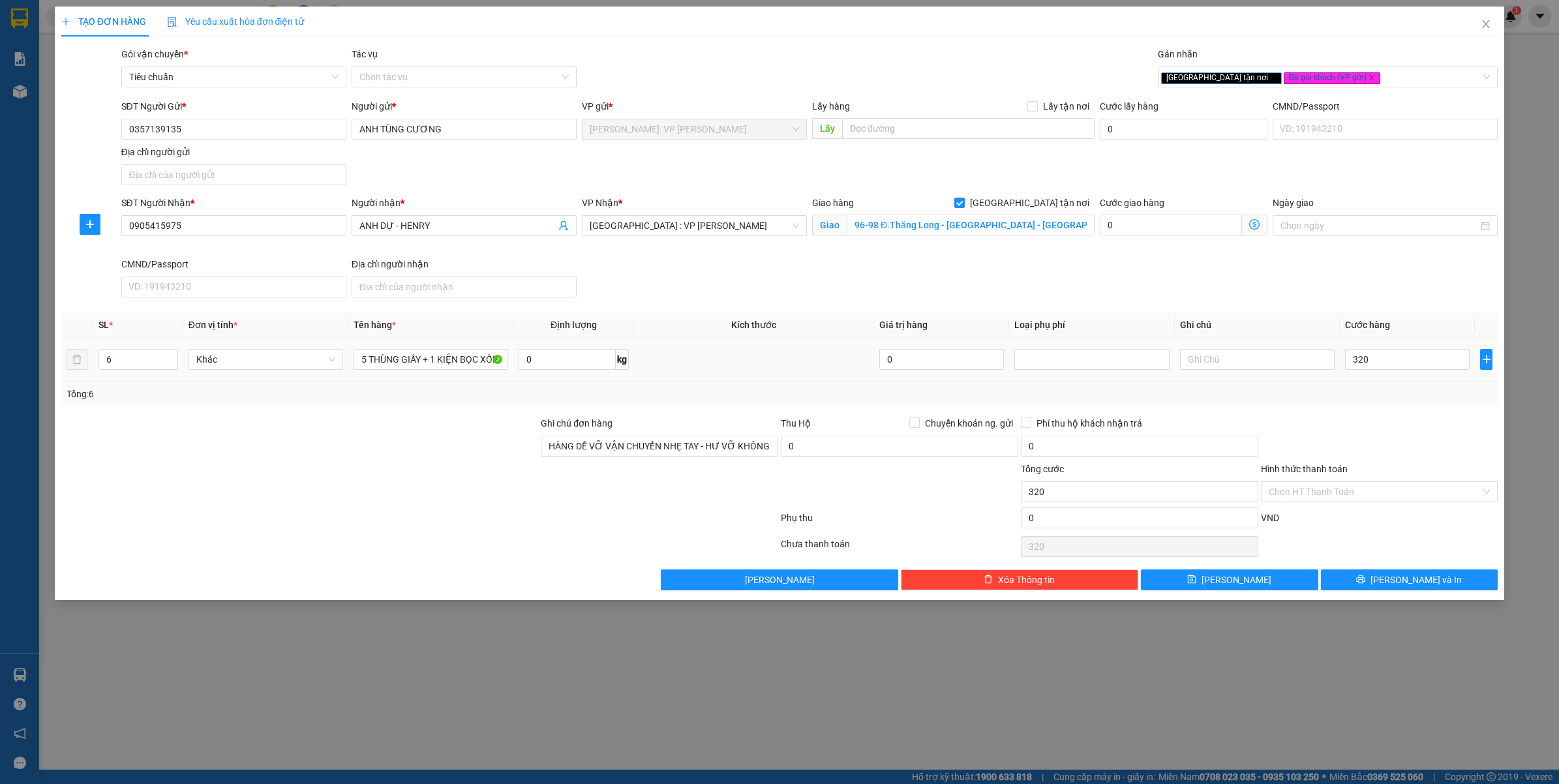
type input "320.000"
click at [1357, 411] on div "Transit Pickup Surcharge Ids Transit Deliver Surcharge Ids Transit Deliver Surc…" at bounding box center [779, 318] width 1437 height 543
click at [1348, 582] on button "Lưu và In" at bounding box center [1410, 579] width 178 height 21
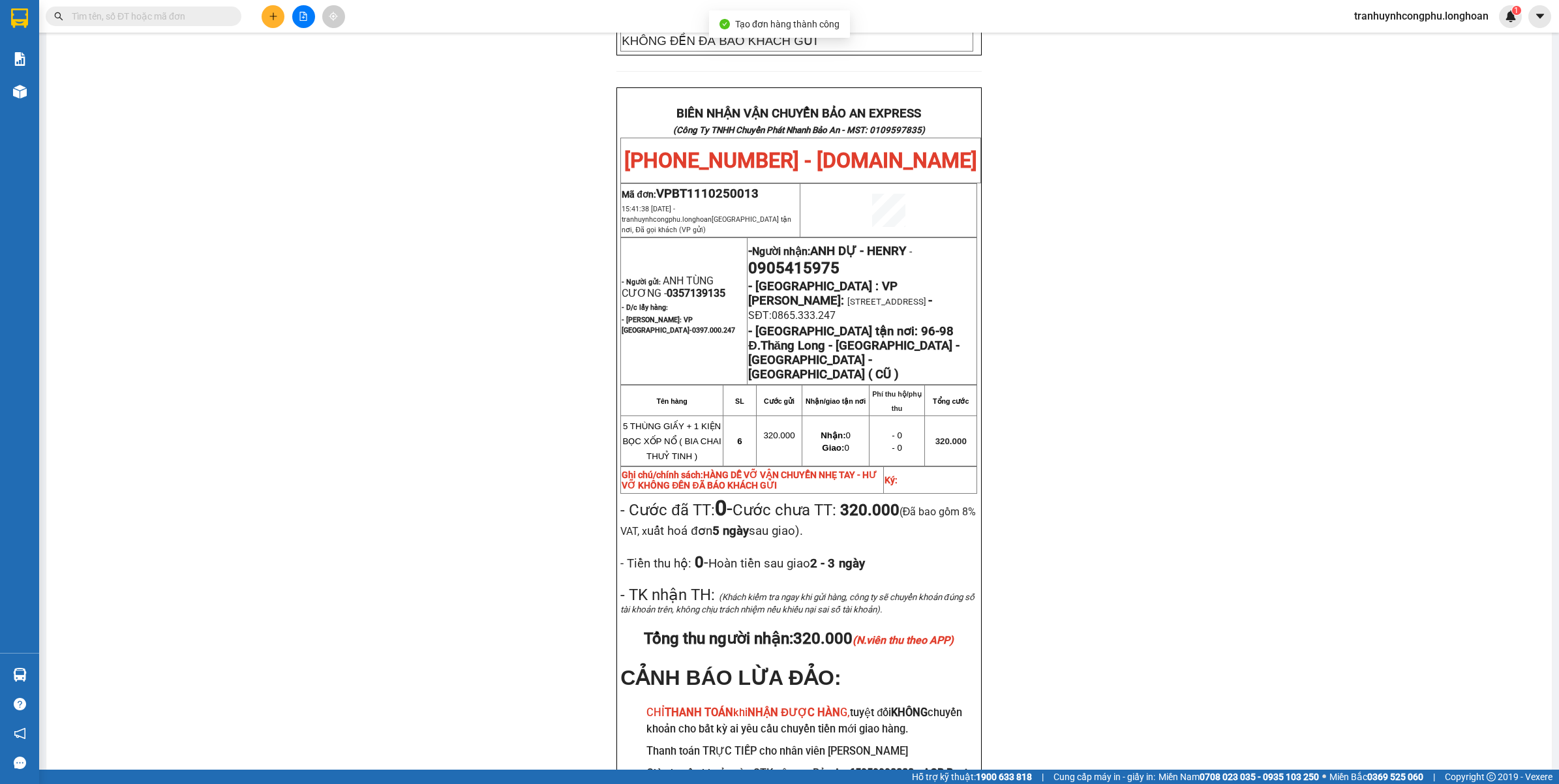
scroll to position [618, 0]
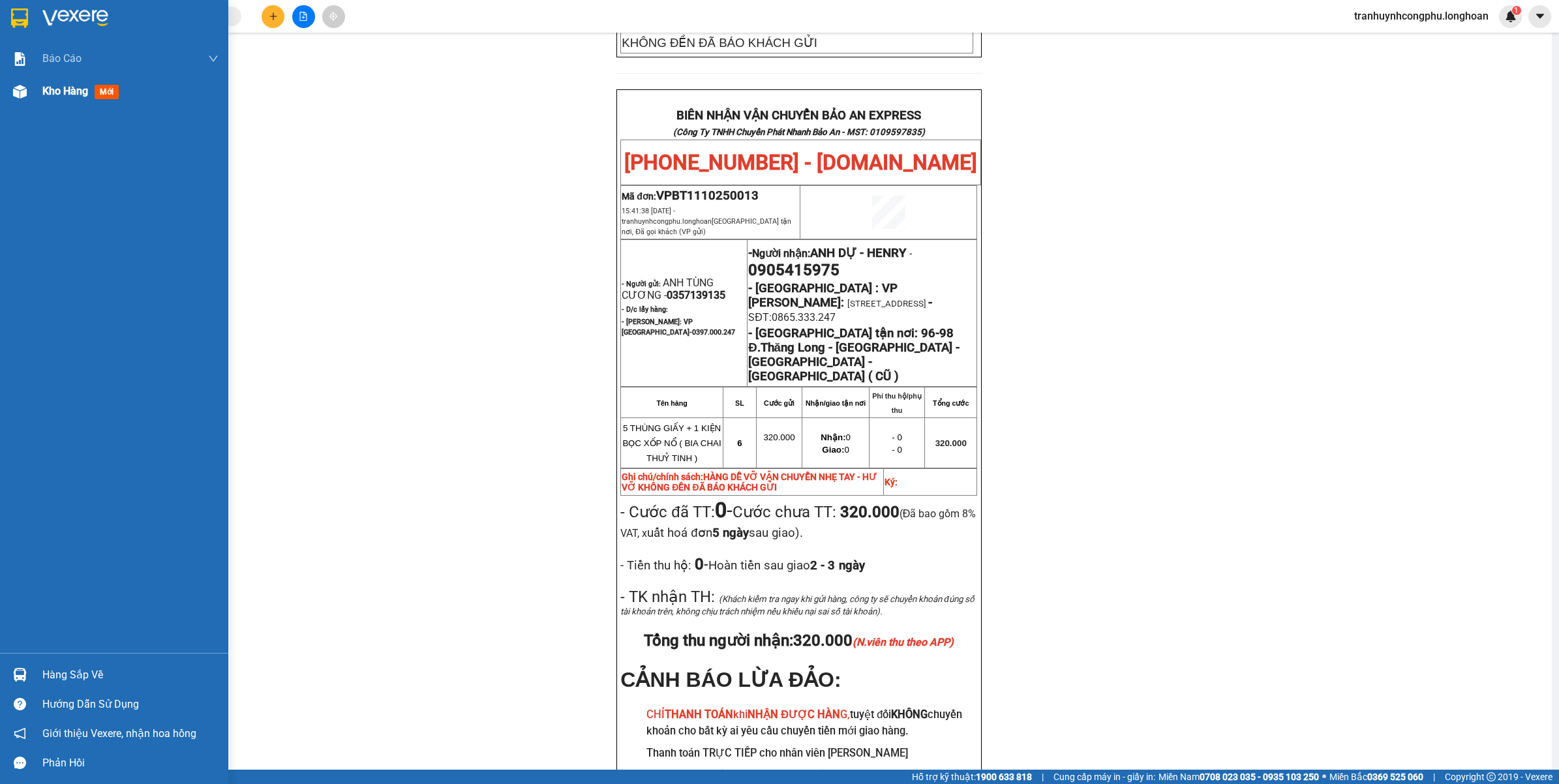
click at [67, 94] on span "Kho hàng" at bounding box center [65, 91] width 45 height 12
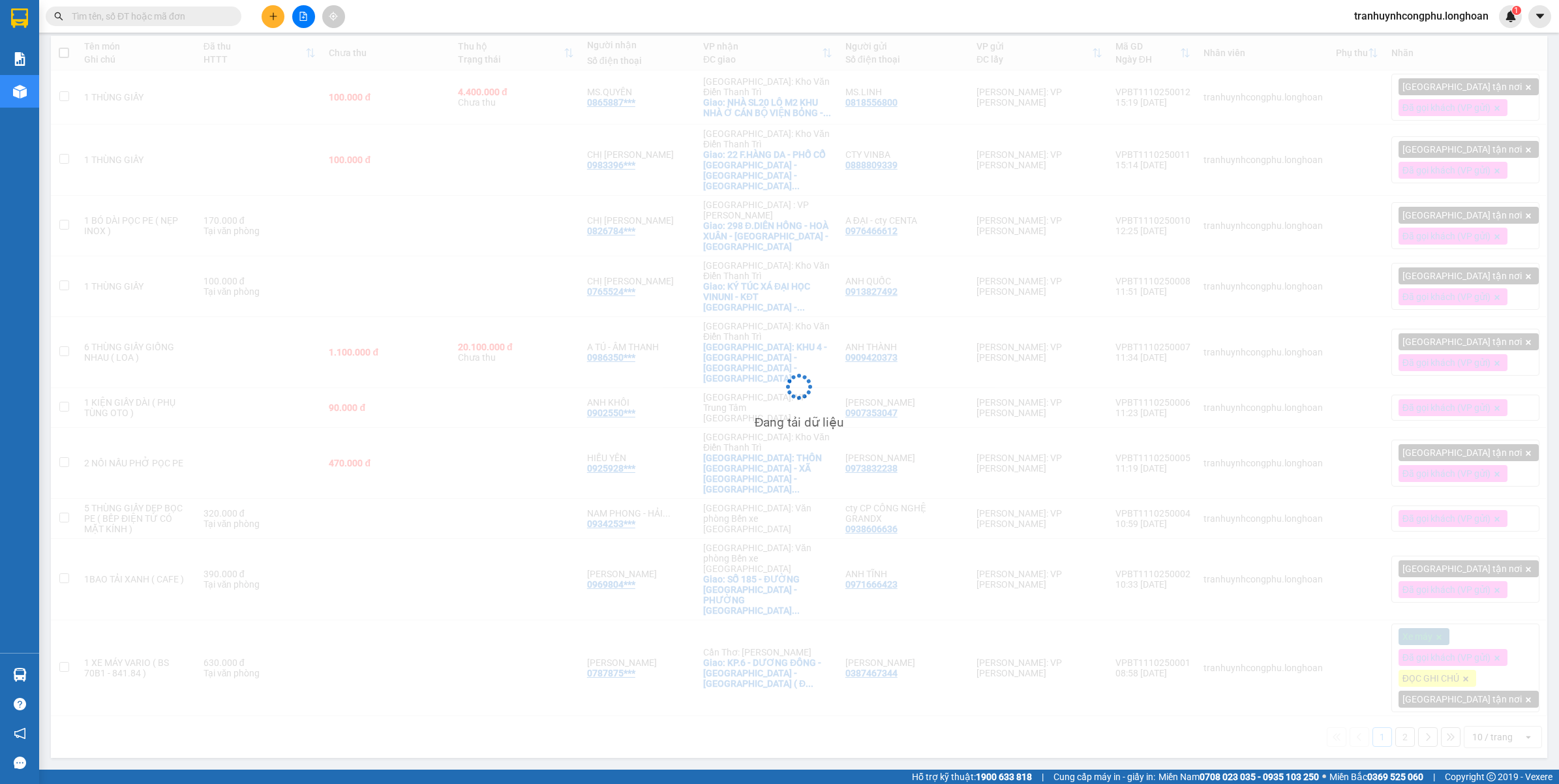
scroll to position [60, 0]
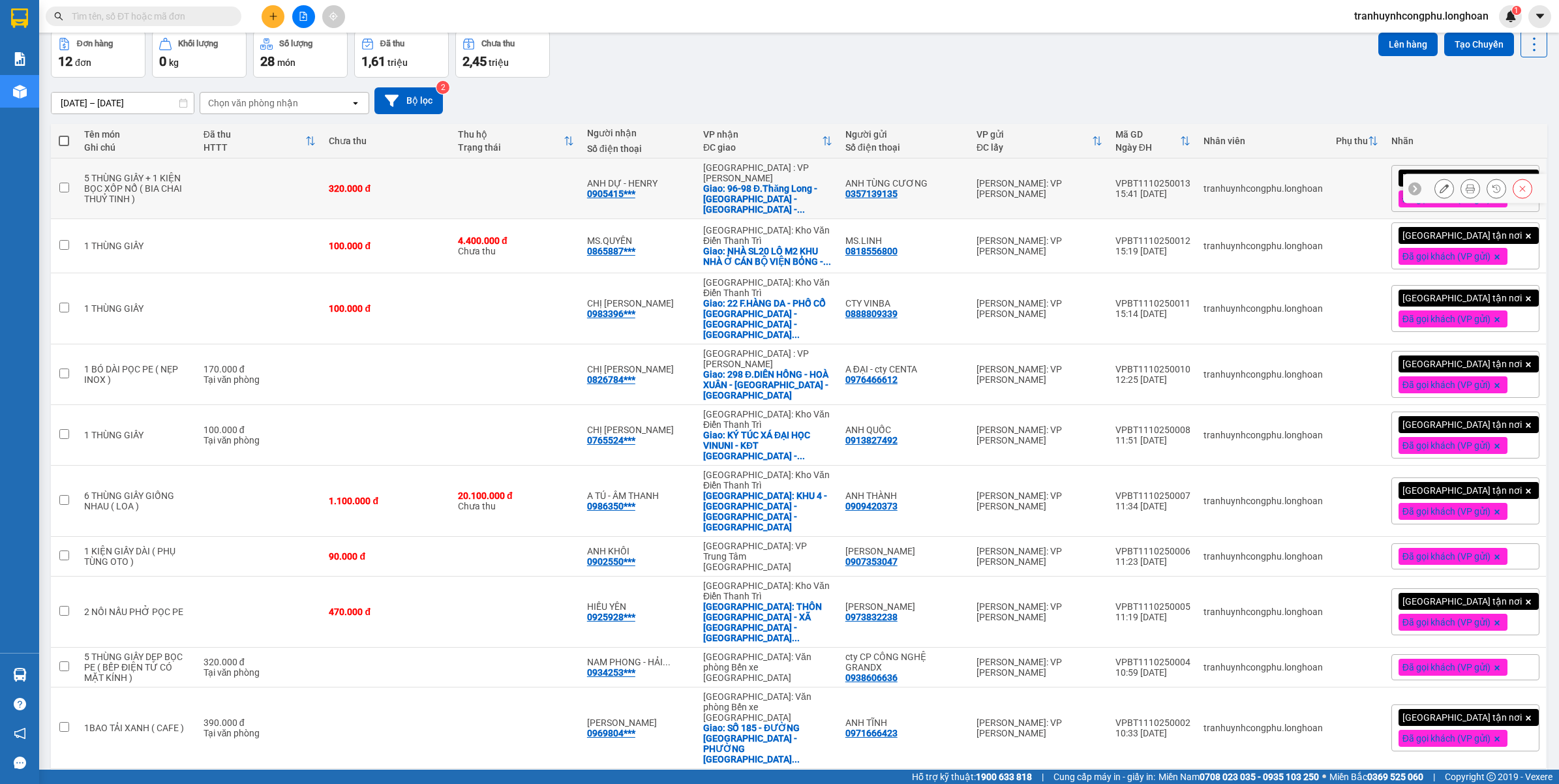
click at [1437, 183] on button at bounding box center [1444, 189] width 18 height 23
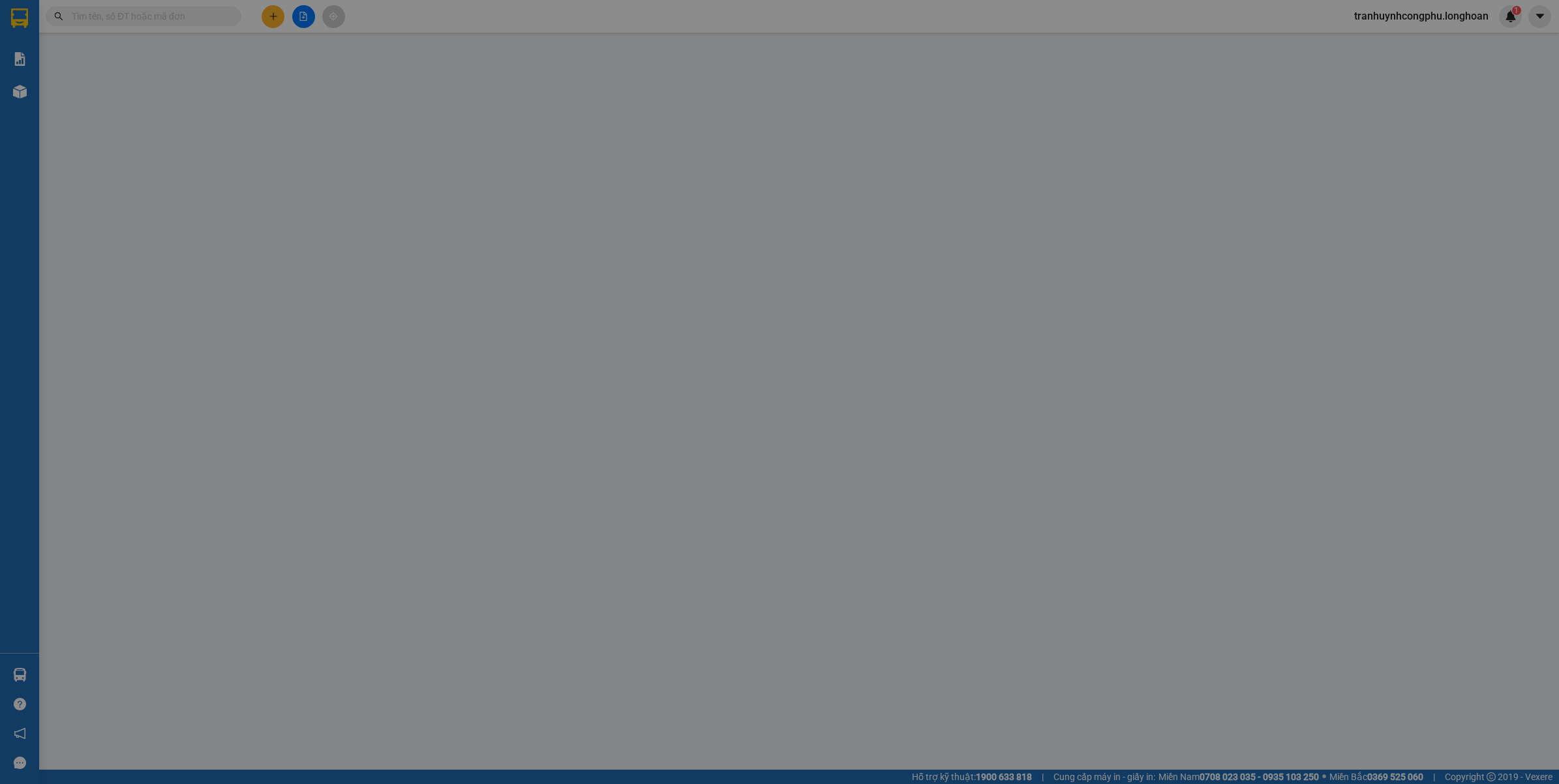
type input "0357139135"
type input "ANH TÙNG CƯƠNG"
type input "0905415975"
type input "ANH DỰ - HENRY"
checkbox input "true"
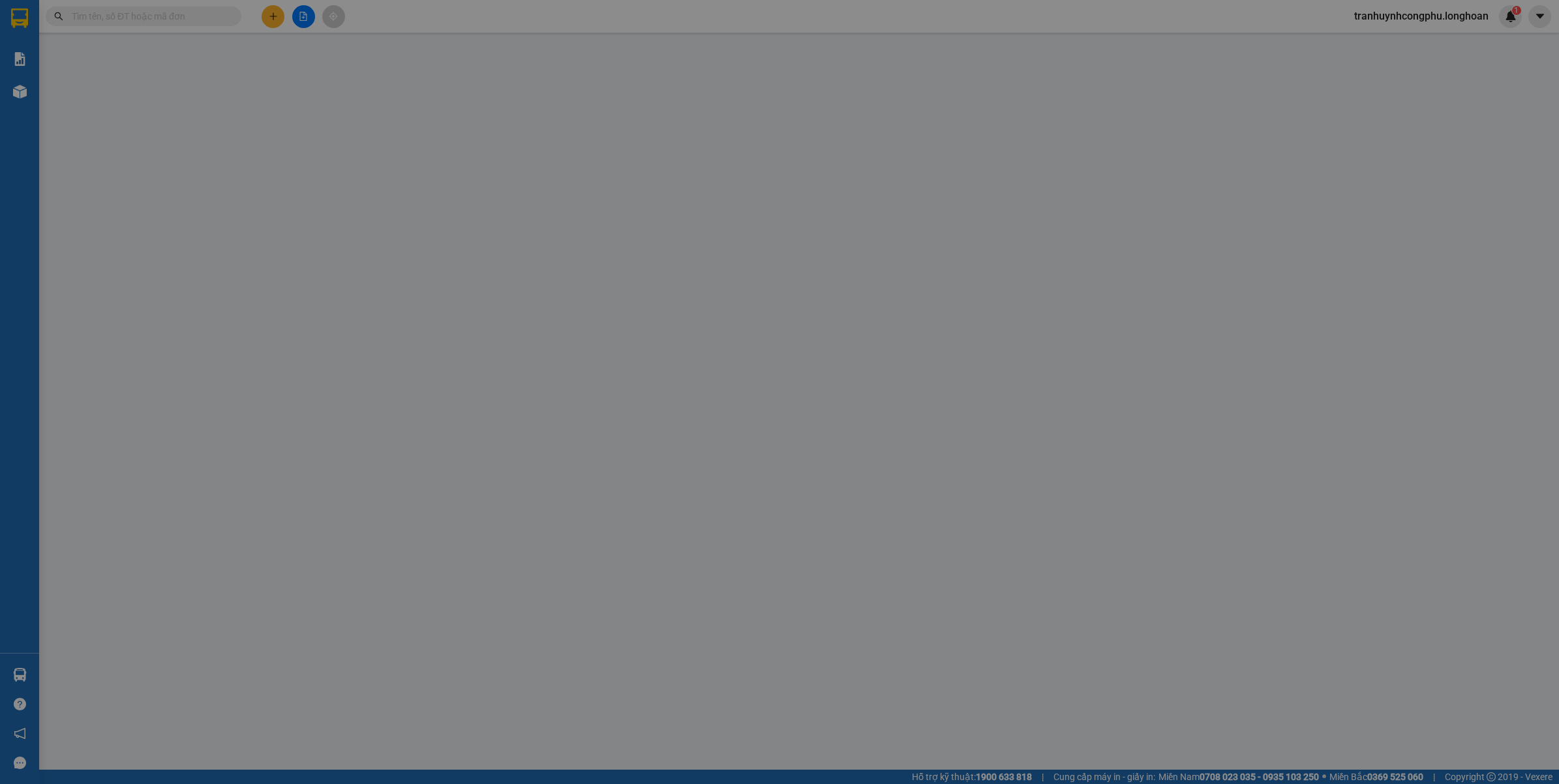
type input "96-98 Đ.Thăng Long - Hoà Cường Nam - Hải Châu - Đà Nẵng ( CŨ )"
type input "HÀNG DỄ VỠ VẬN CHUYỂN NHẸ TAY - HƯ VỠ KHÔNG ĐỀN ĐÃ BÁO KHÁCH GỬI"
type input "0"
type input "320.000"
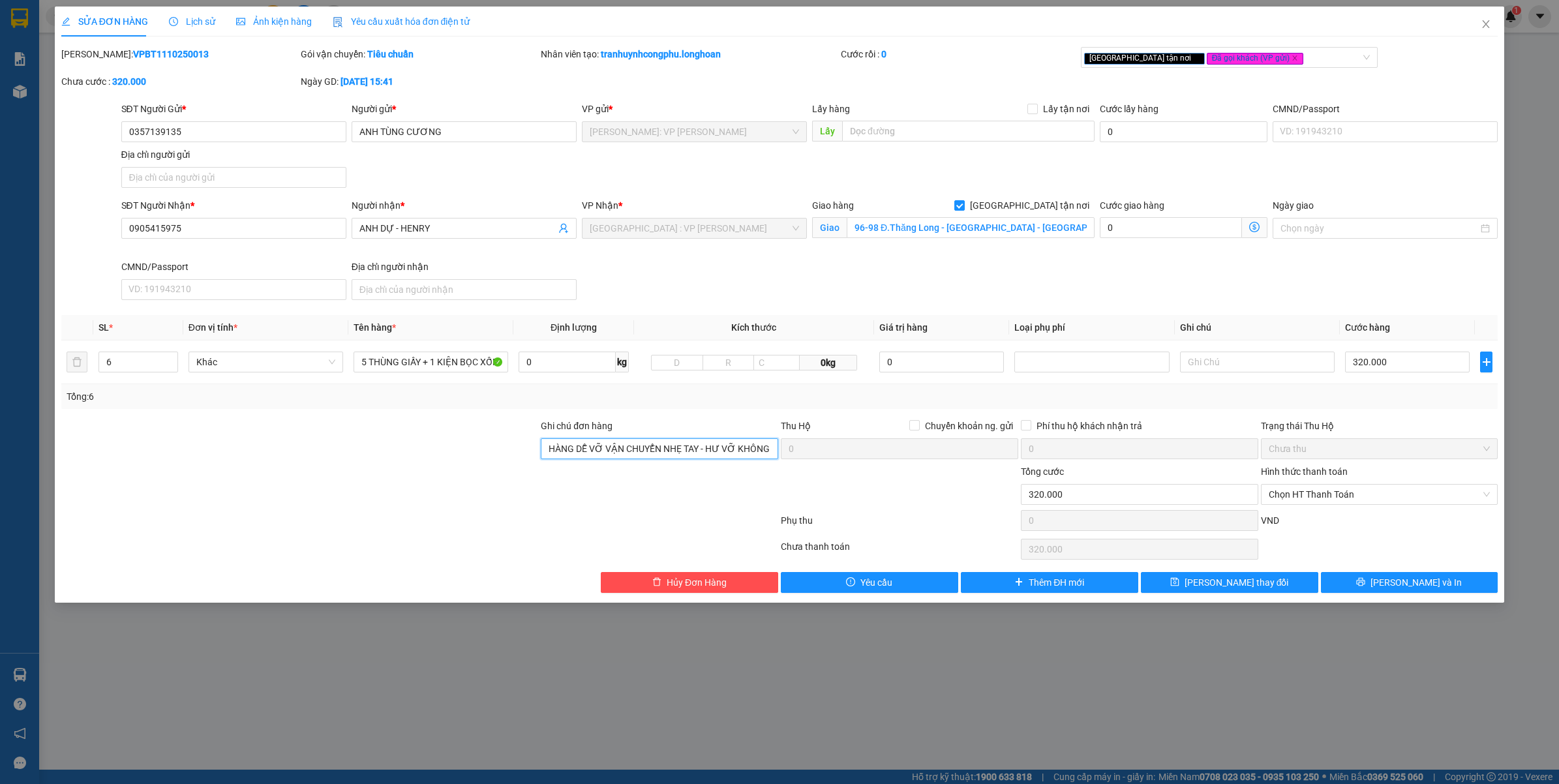
click at [595, 443] on input "HÀNG DỄ VỠ VẬN CHUYỂN NHẸ TAY - HƯ VỠ KHÔNG ĐỀN ĐÃ BÁO KHÁCH GỬI" at bounding box center [660, 449] width 237 height 21
click at [601, 442] on input "HÀNG DỄ VỠ VẬN CHUYỂN NHẸ TAY - HƯ VỠ KHÔNG ĐỀN ĐÃ BÁO KHÁCH GỬI" at bounding box center [660, 449] width 237 height 21
type input "HÀNG DỄ VỠ VẬN CHUYỂN NHẸ TAY - HƯ VỠ KHÔNG ĐỀN ĐÃ BÁO KHÁCH GỬI ( CÓ VAT KÈM T…"
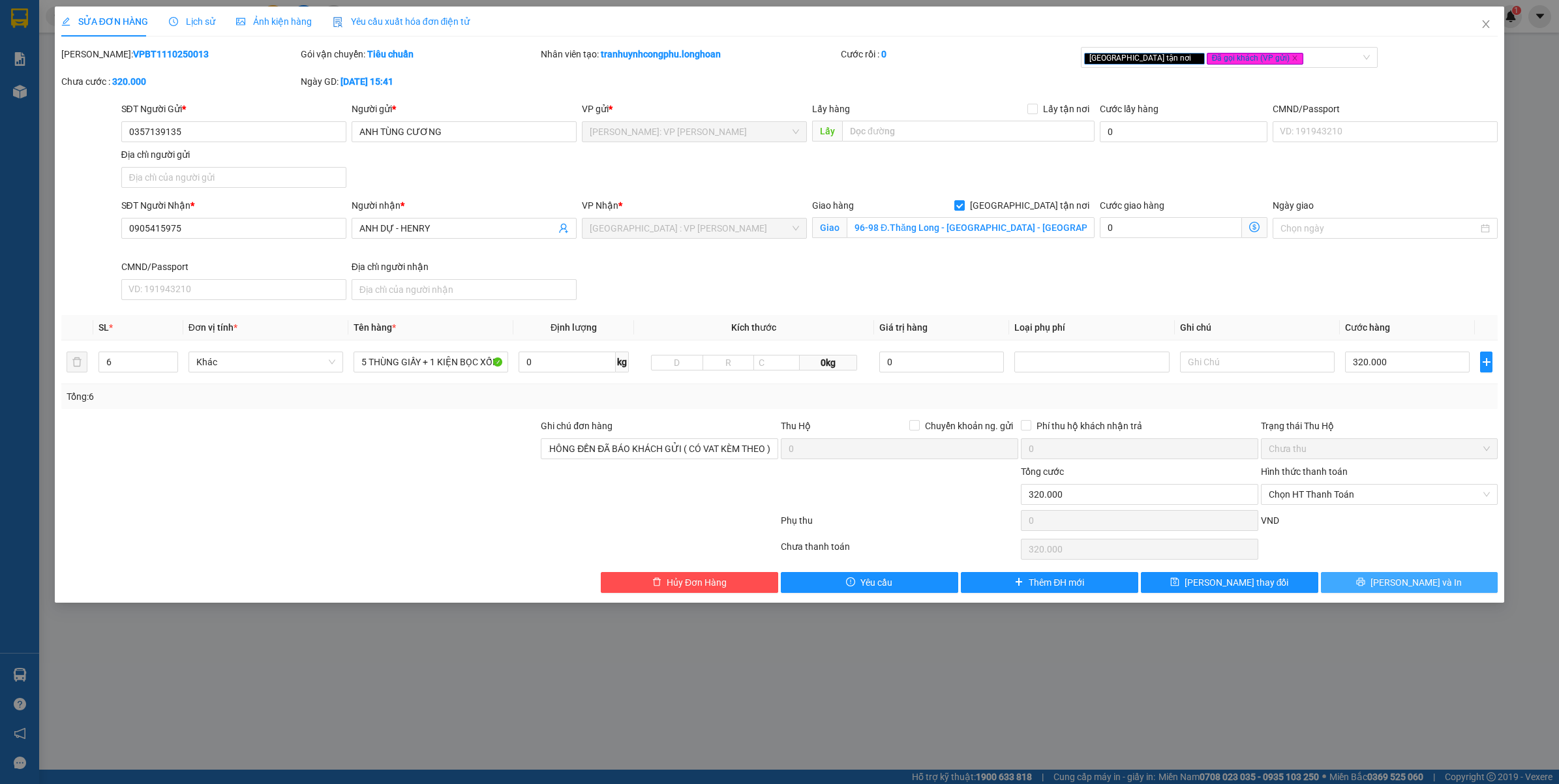
click at [1435, 581] on button "Lưu và In" at bounding box center [1410, 582] width 178 height 21
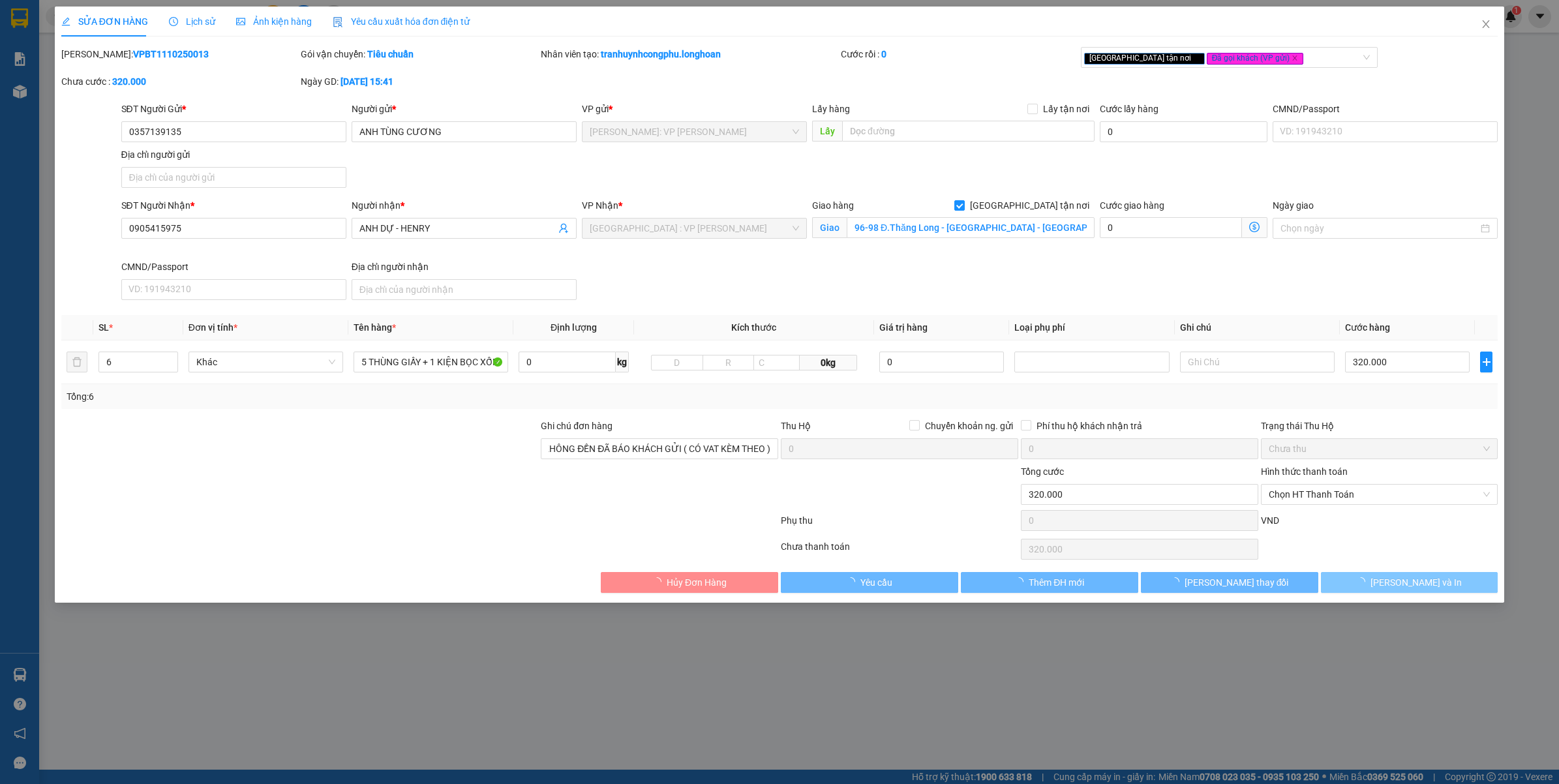
scroll to position [0, 0]
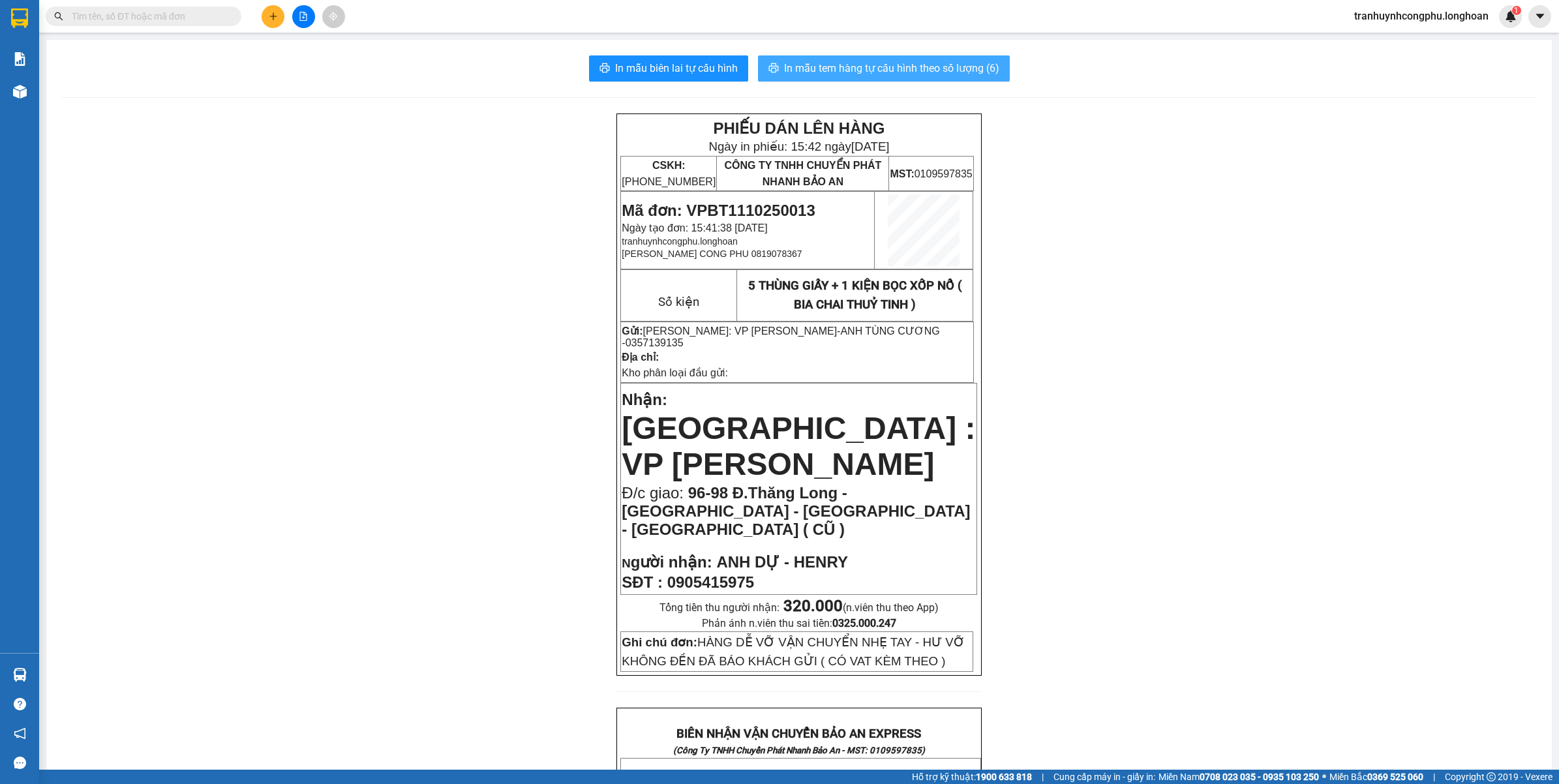
click at [880, 62] on span "In mẫu tem hàng tự cấu hình theo số lượng (6)" at bounding box center [892, 68] width 216 height 16
click at [771, 203] on span "Mã đơn: VPBT1110250013" at bounding box center [718, 210] width 193 height 18
copy span "VPBT1110250013"
click at [248, 354] on div "PHIẾU DÁN LÊN HÀNG Ngày in phiếu: 15:42 ngày 11-10-2025 CSKH: 1900.06.88.33 CÔN…" at bounding box center [798, 794] width 1474 height 1363
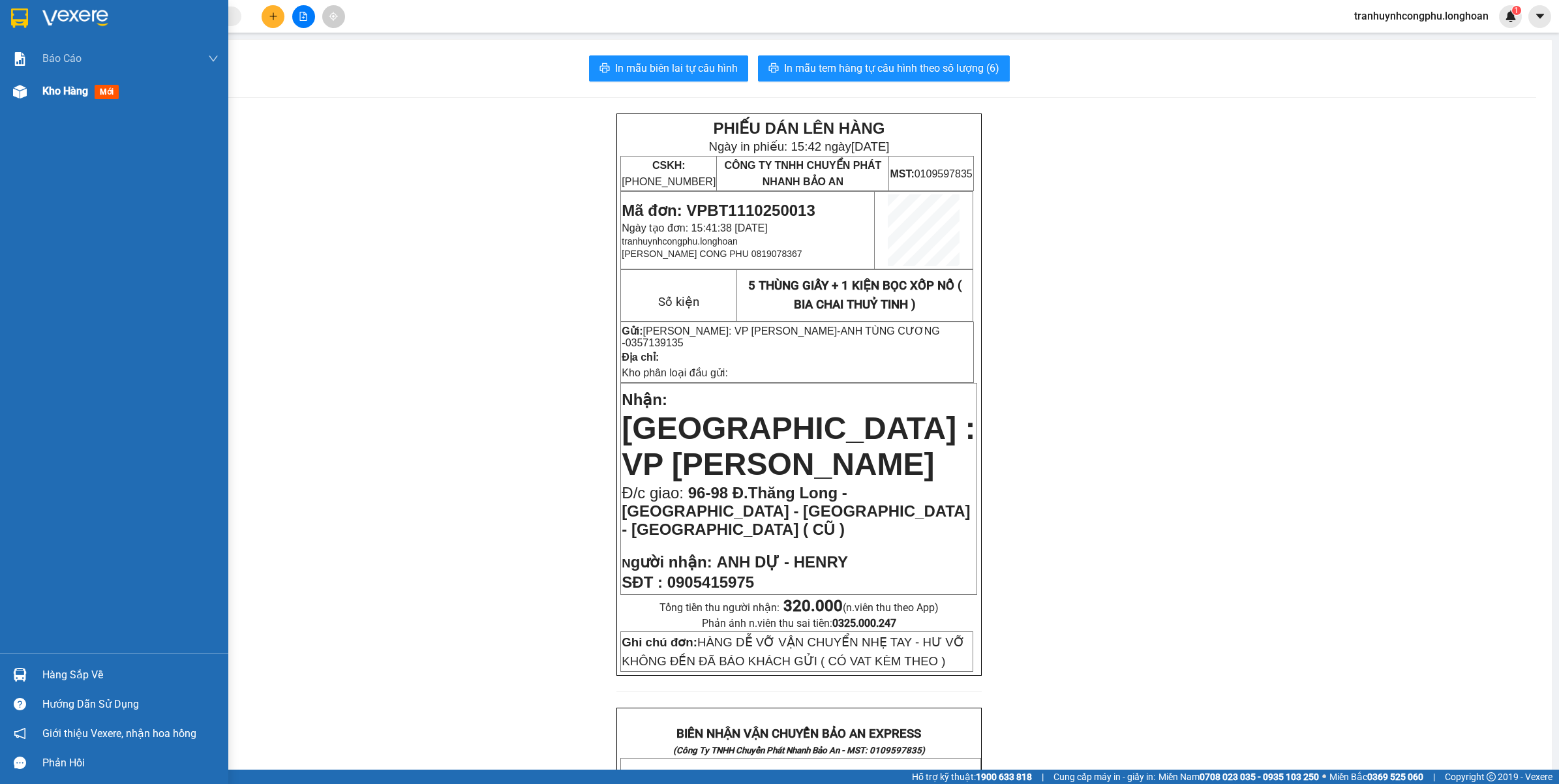
click at [7, 83] on div "Kho hàng mới" at bounding box center [114, 91] width 228 height 33
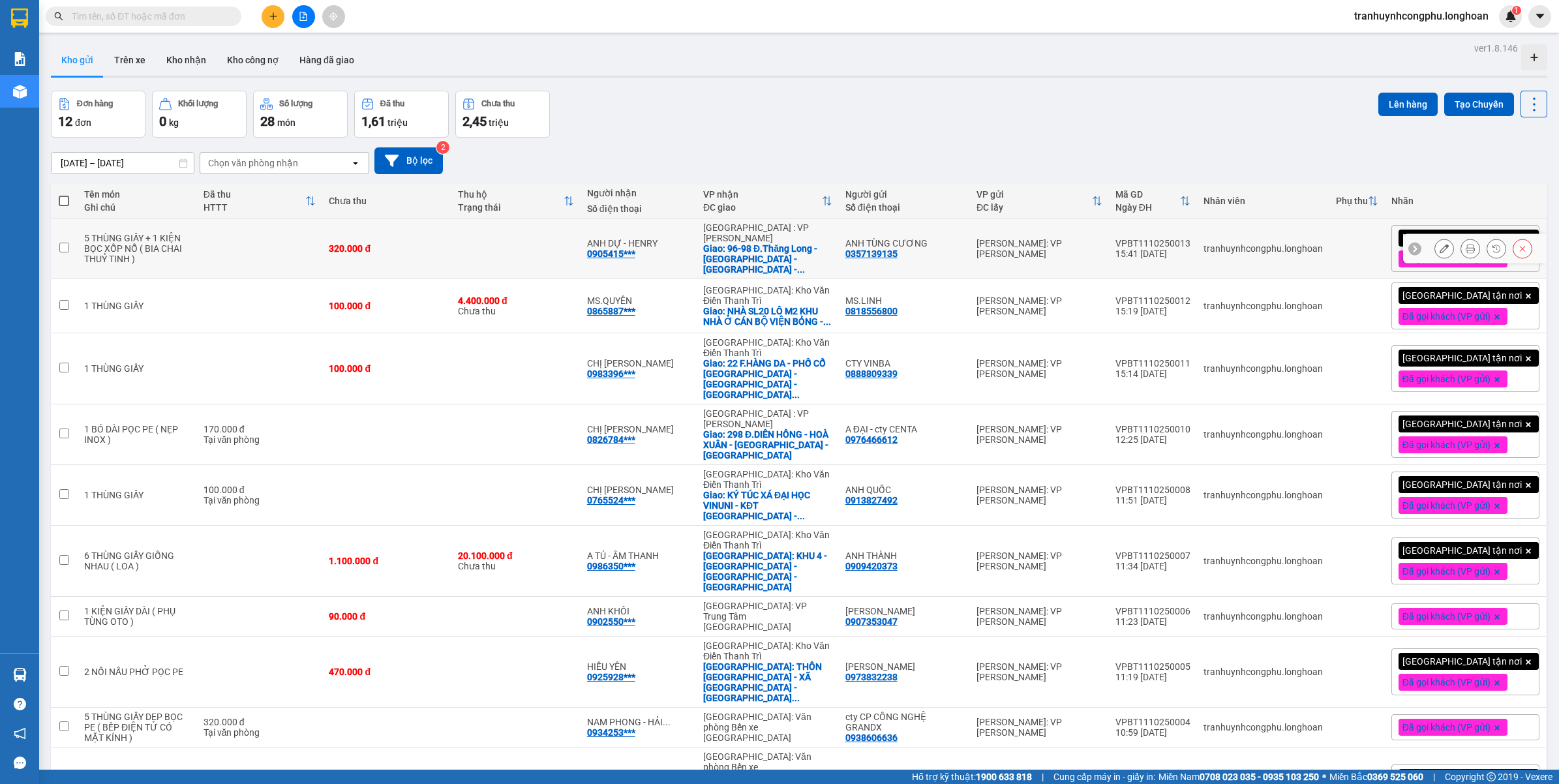
click at [1440, 245] on icon at bounding box center [1444, 248] width 9 height 9
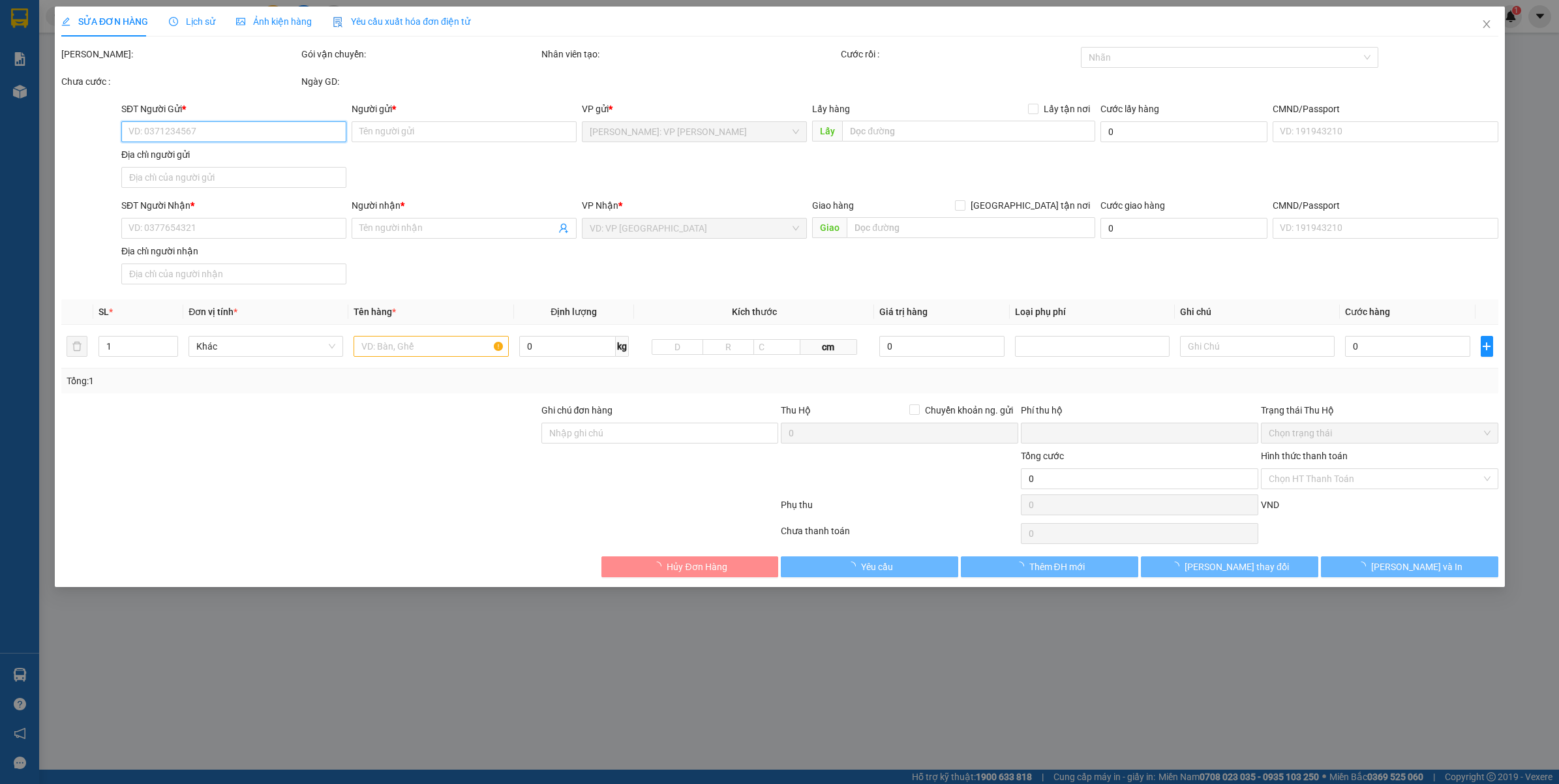
type input "0357139135"
type input "ANH TÙNG CƯƠNG"
type input "0905415975"
type input "ANH DỰ - HENRY"
checkbox input "true"
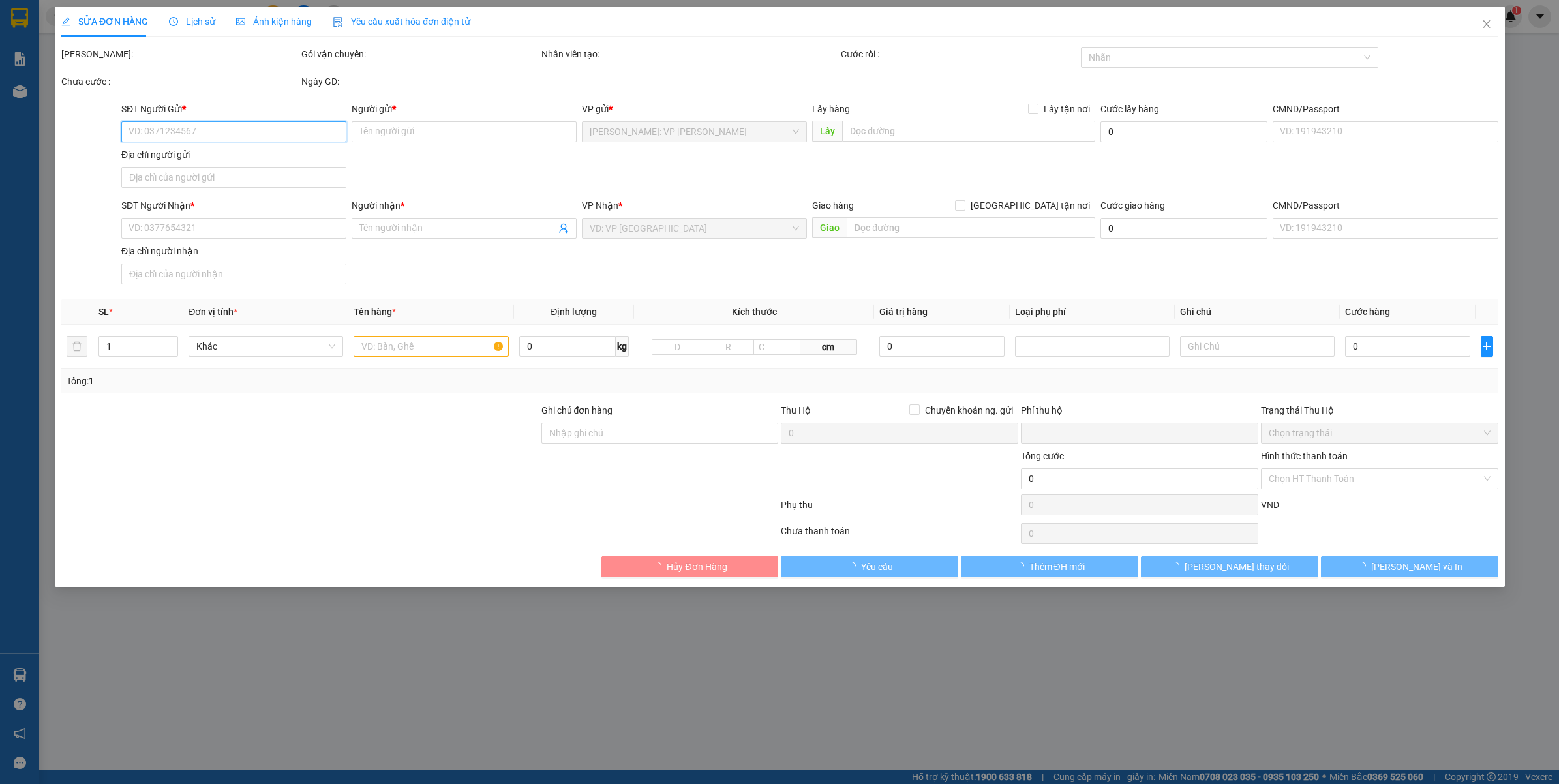
type input "96-98 Đ.Thăng Long - Hoà Cường Nam - Hải Châu - Đà Nẵng ( CŨ )"
type input "HÀNG DỄ VỠ VẬN CHUYỂN NHẸ TAY - HƯ VỠ KHÔNG ĐỀN ĐÃ BÁO KHÁCH GỬI ( CÓ VAT KÈM T…"
type input "0"
type input "320.000"
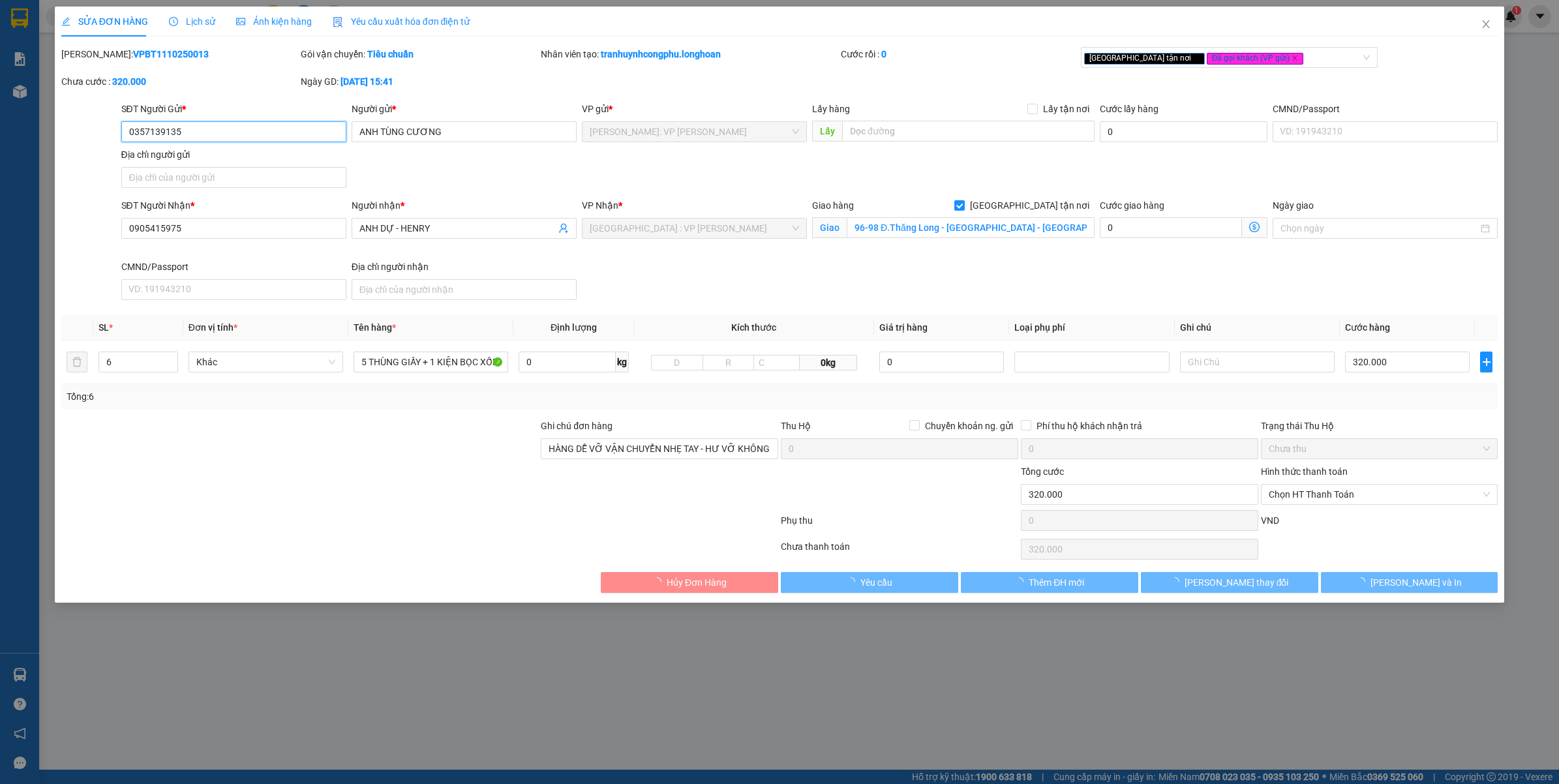
click at [1211, 58] on span "Đã gọi khách (VP gửi)" at bounding box center [1255, 58] width 97 height 12
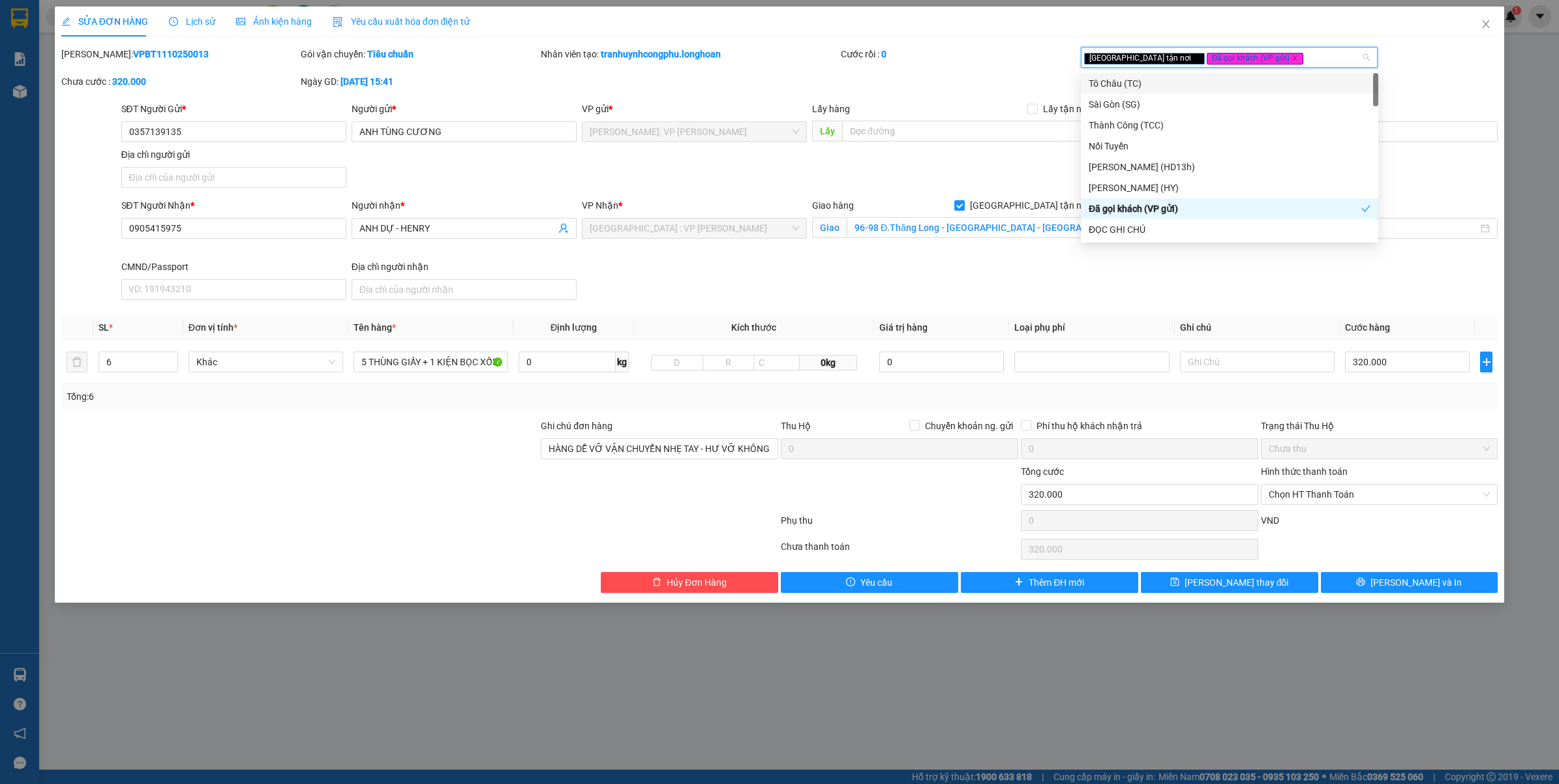
type input "D"
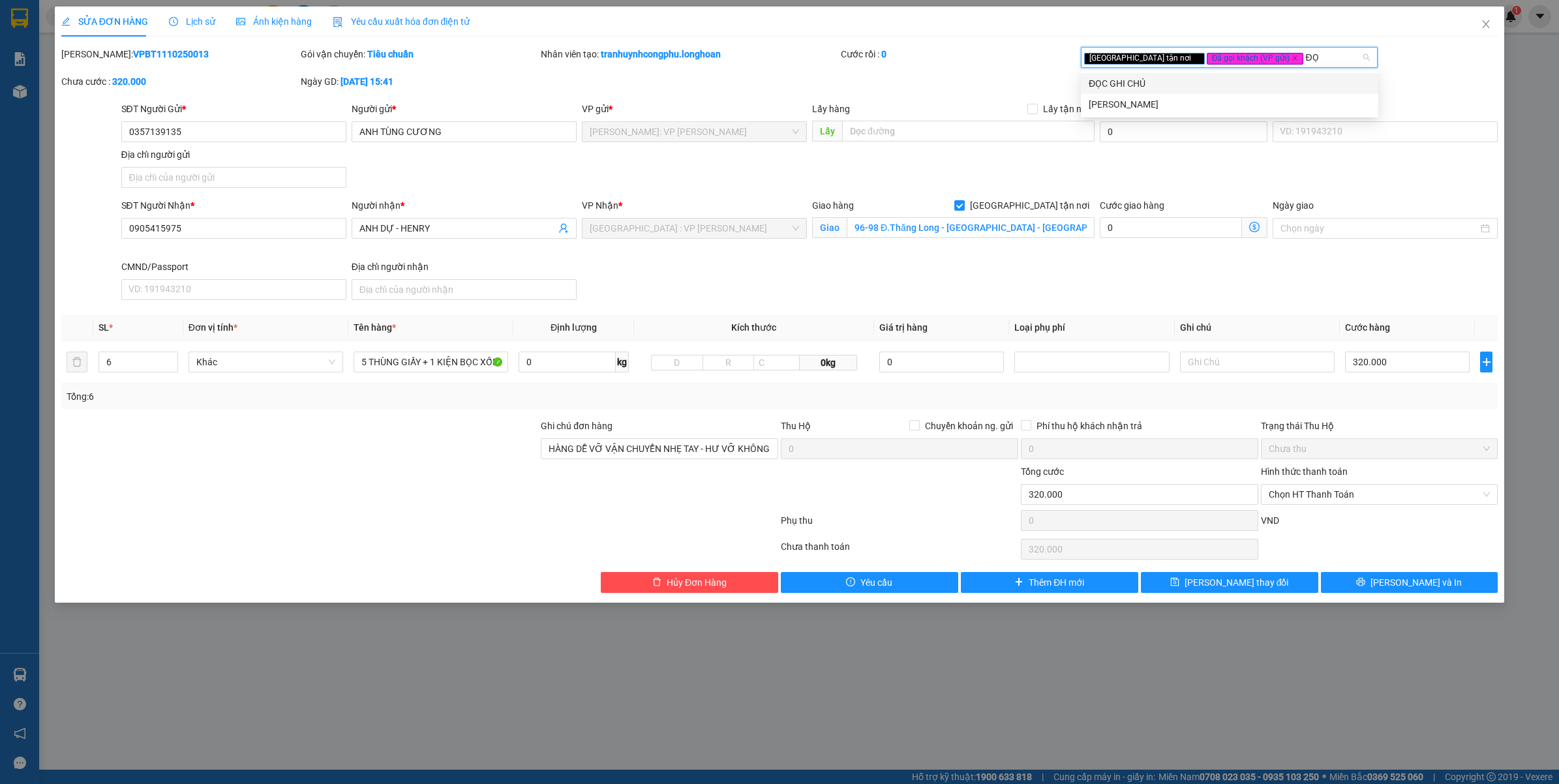
type input "ĐỌC"
click at [1104, 77] on div "ĐỌC GHI CHÚ" at bounding box center [1230, 83] width 282 height 14
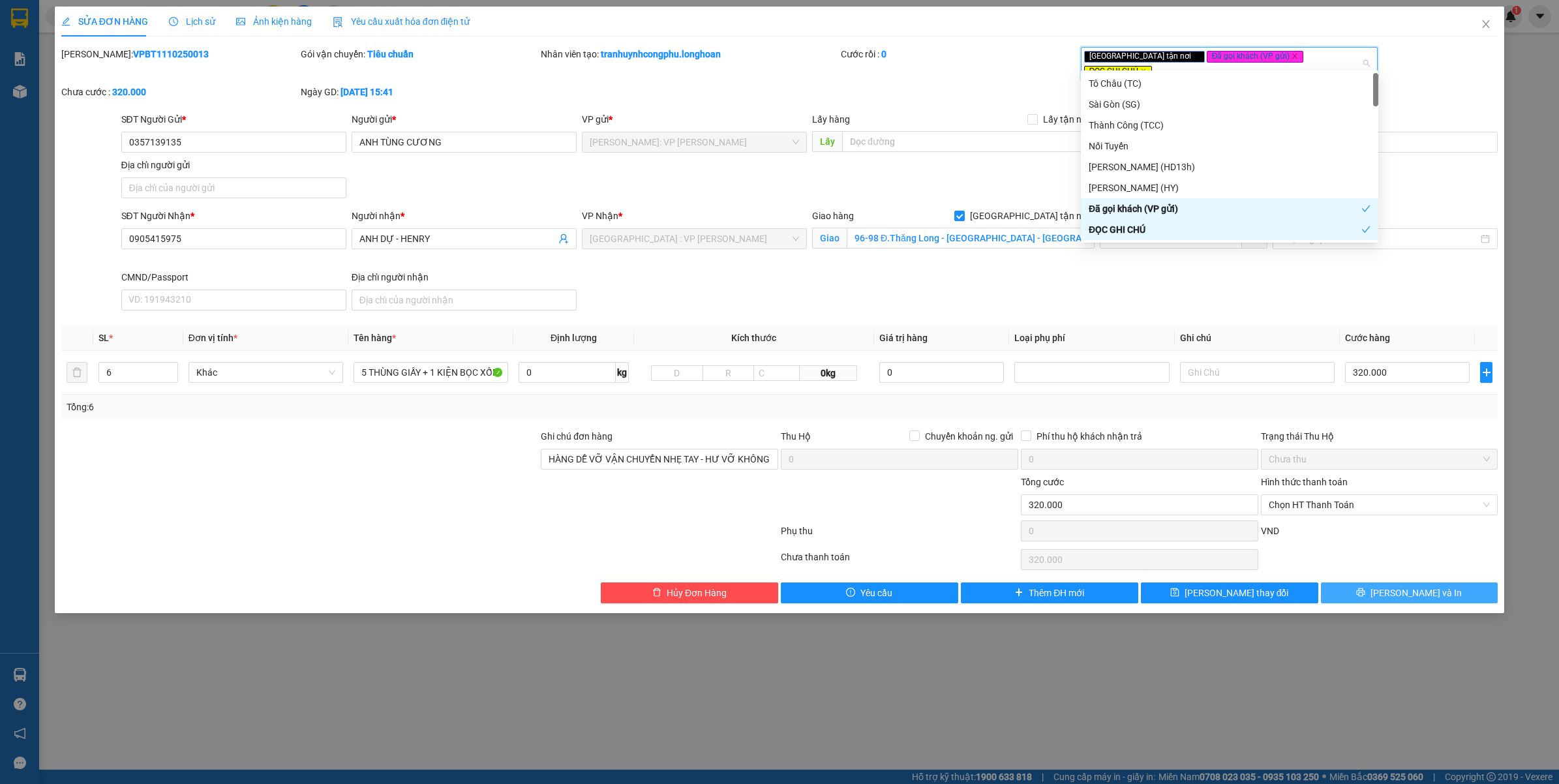
click at [1411, 585] on span "Lưu và In" at bounding box center [1416, 592] width 92 height 14
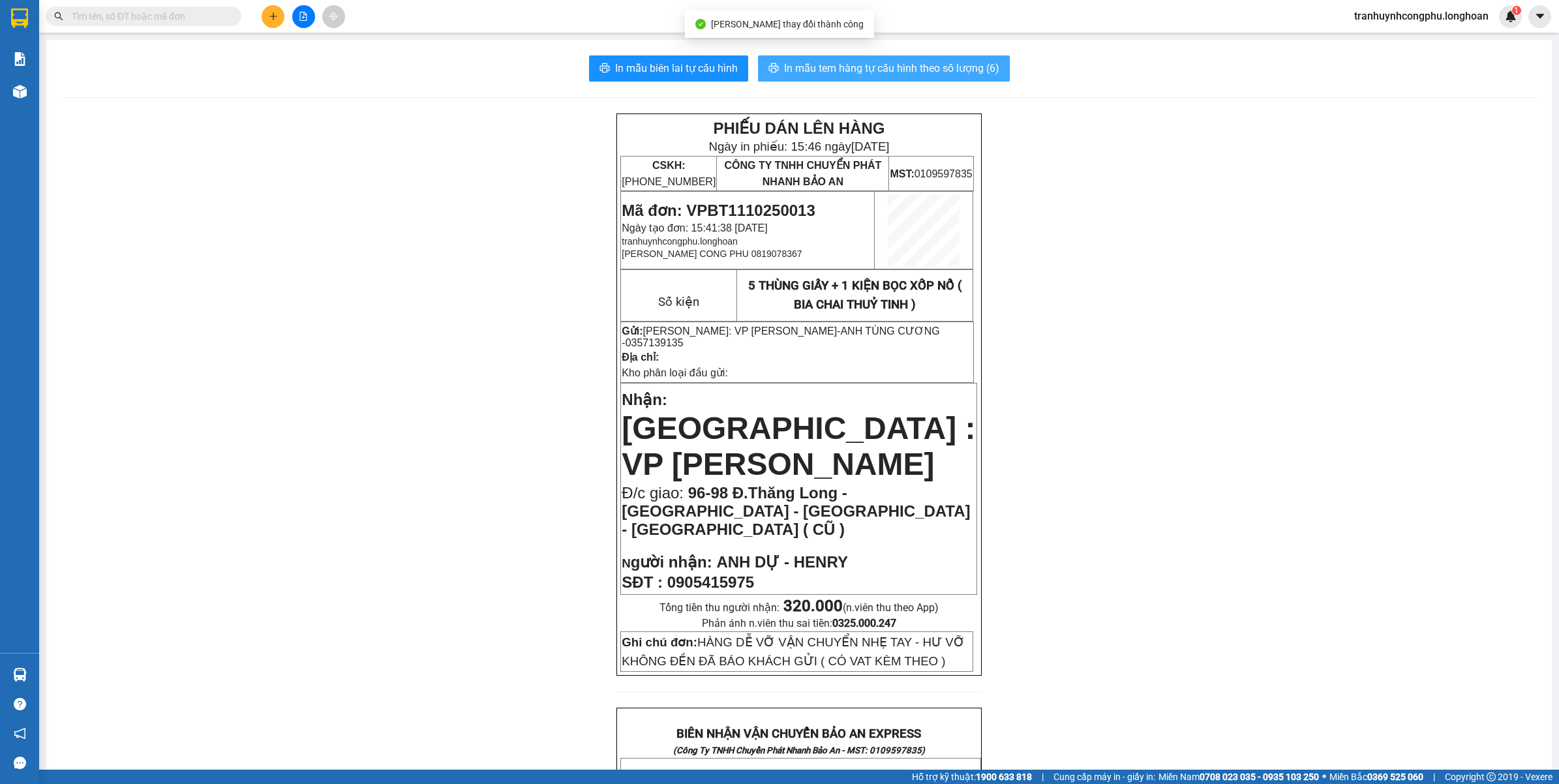
click at [878, 70] on span "In mẫu tem hàng tự cấu hình theo số lượng (6)" at bounding box center [892, 68] width 216 height 16
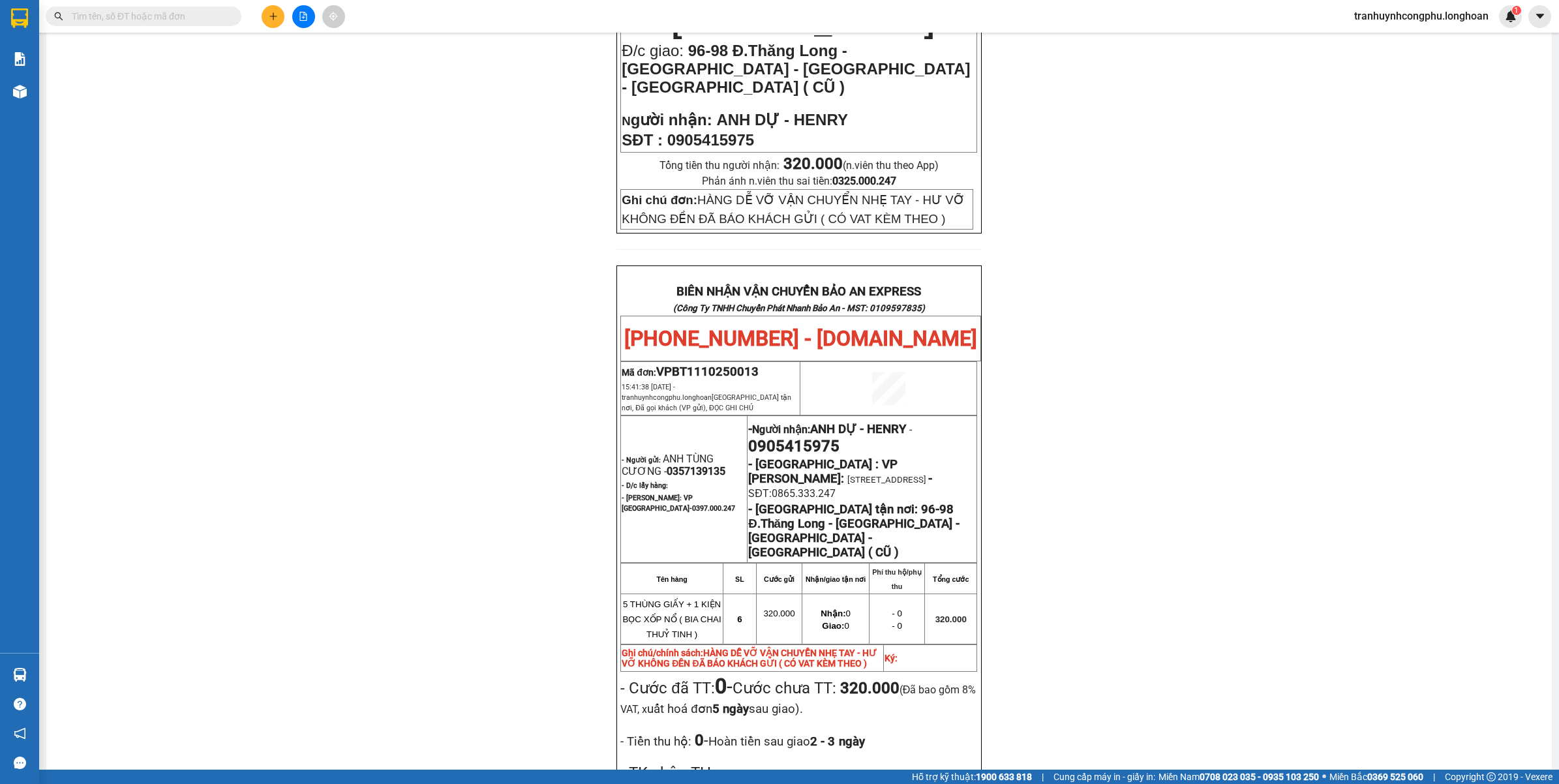
scroll to position [571, 0]
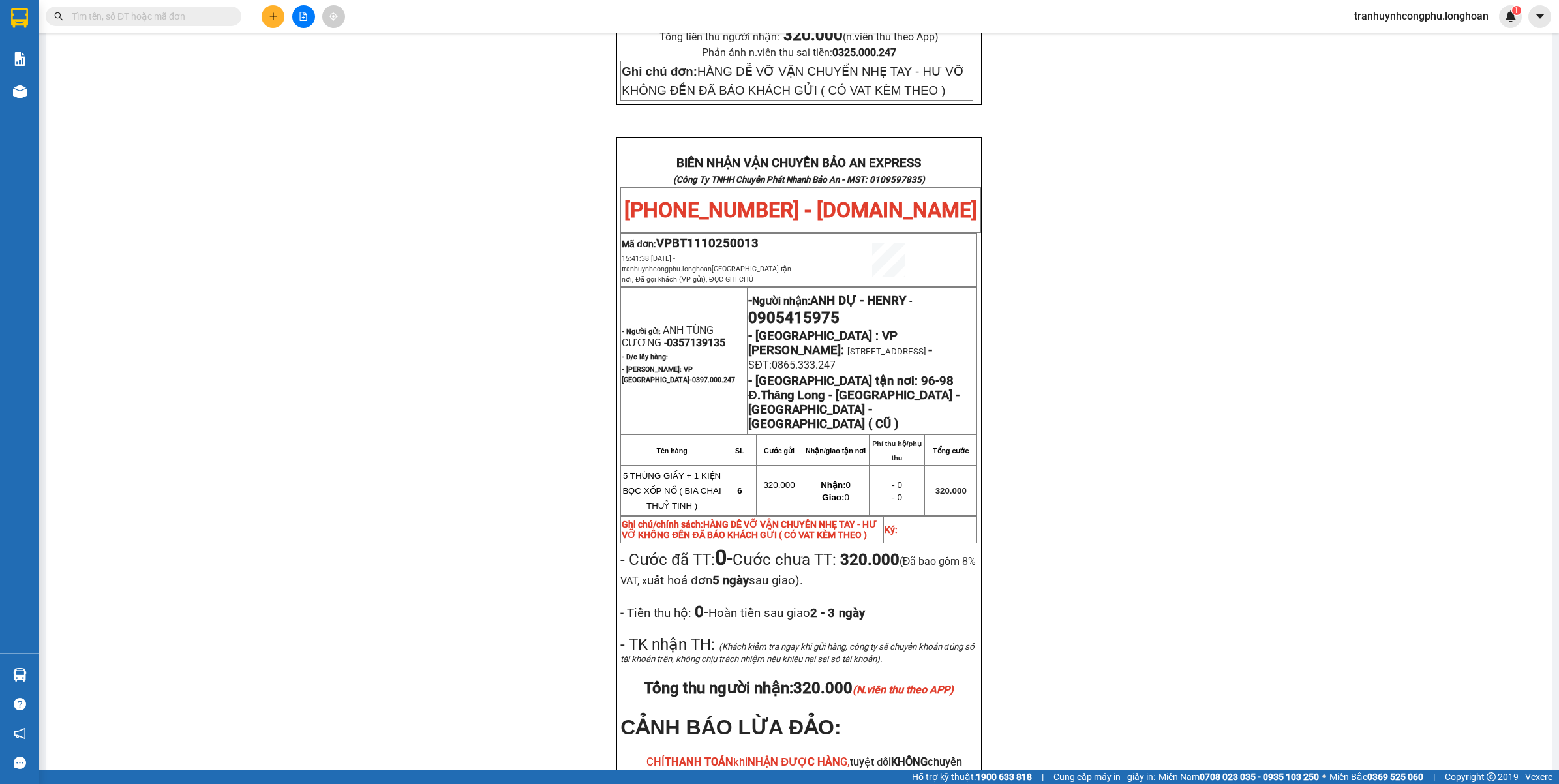
drag, startPoint x: 1129, startPoint y: 502, endPoint x: 1114, endPoint y: 503, distance: 15.0
click at [1127, 502] on div "PHIẾU DÁN LÊN HÀNG Ngày in phiếu: 15:47 ngày 11-10-2025 CSKH: 1900.06.88.33 CÔN…" at bounding box center [798, 224] width 1474 height 1363
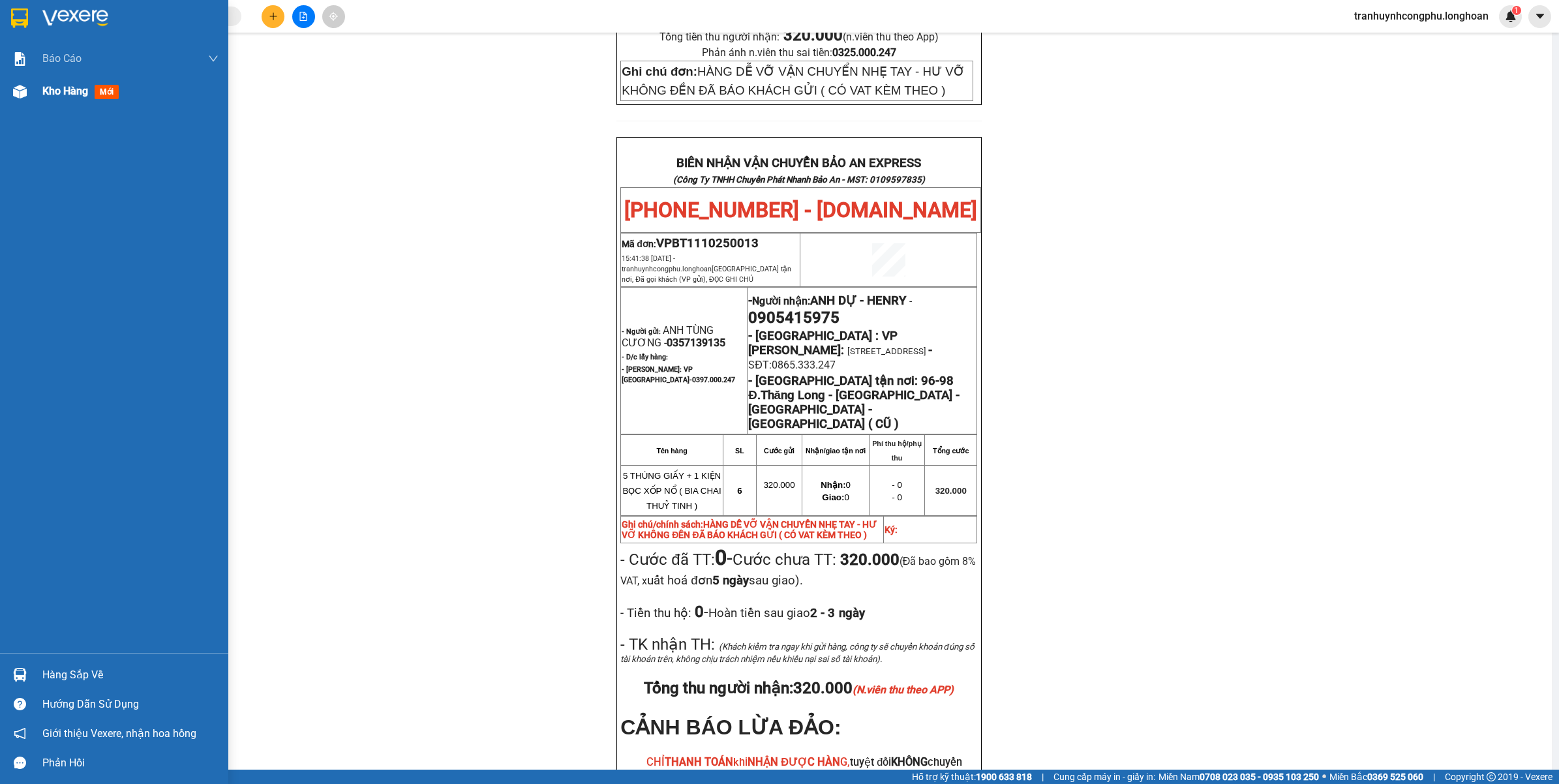
click at [2, 95] on div "Kho hàng mới" at bounding box center [114, 91] width 228 height 33
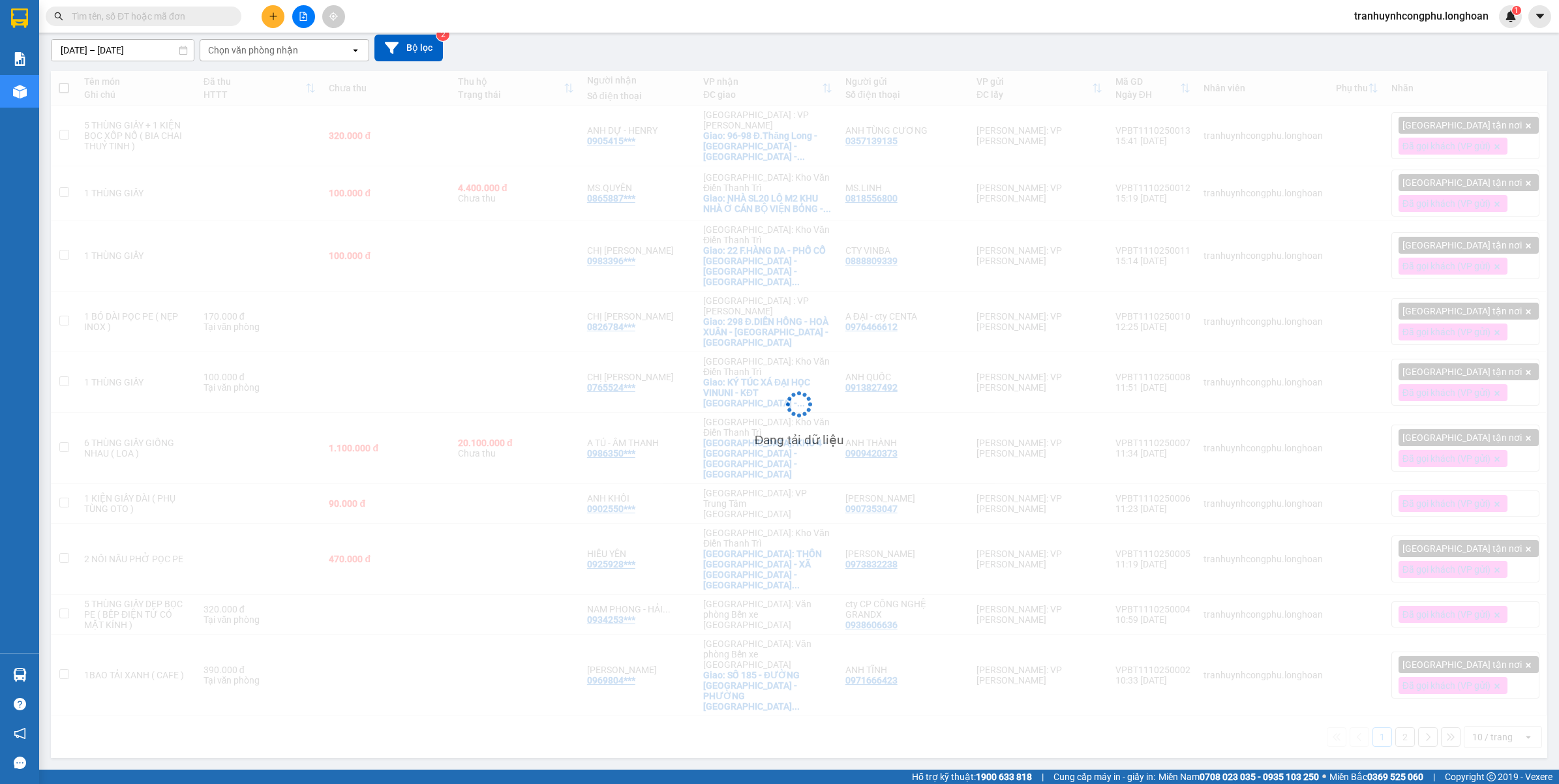
scroll to position [60, 0]
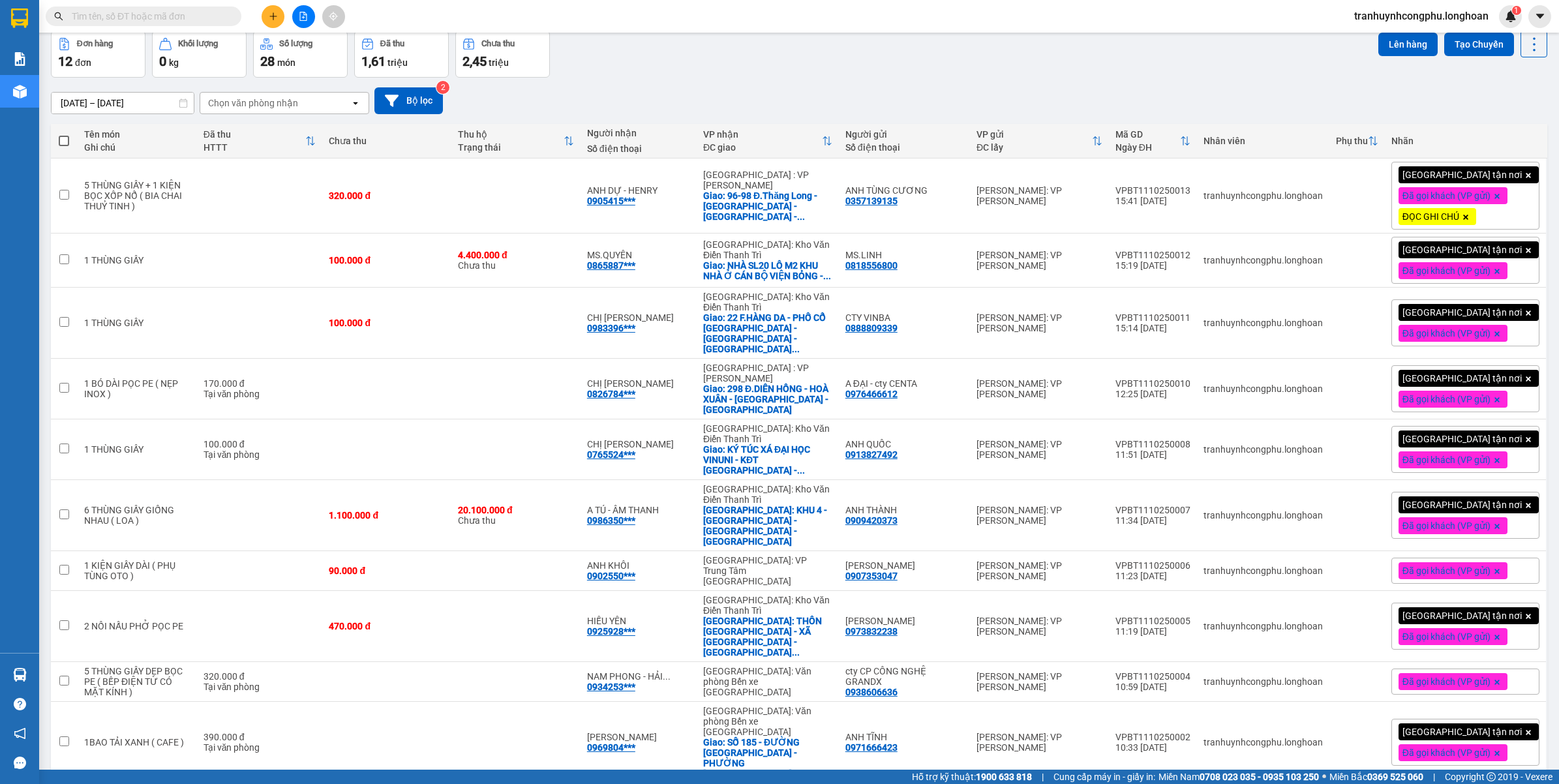
click at [272, 21] on button at bounding box center [273, 17] width 23 height 23
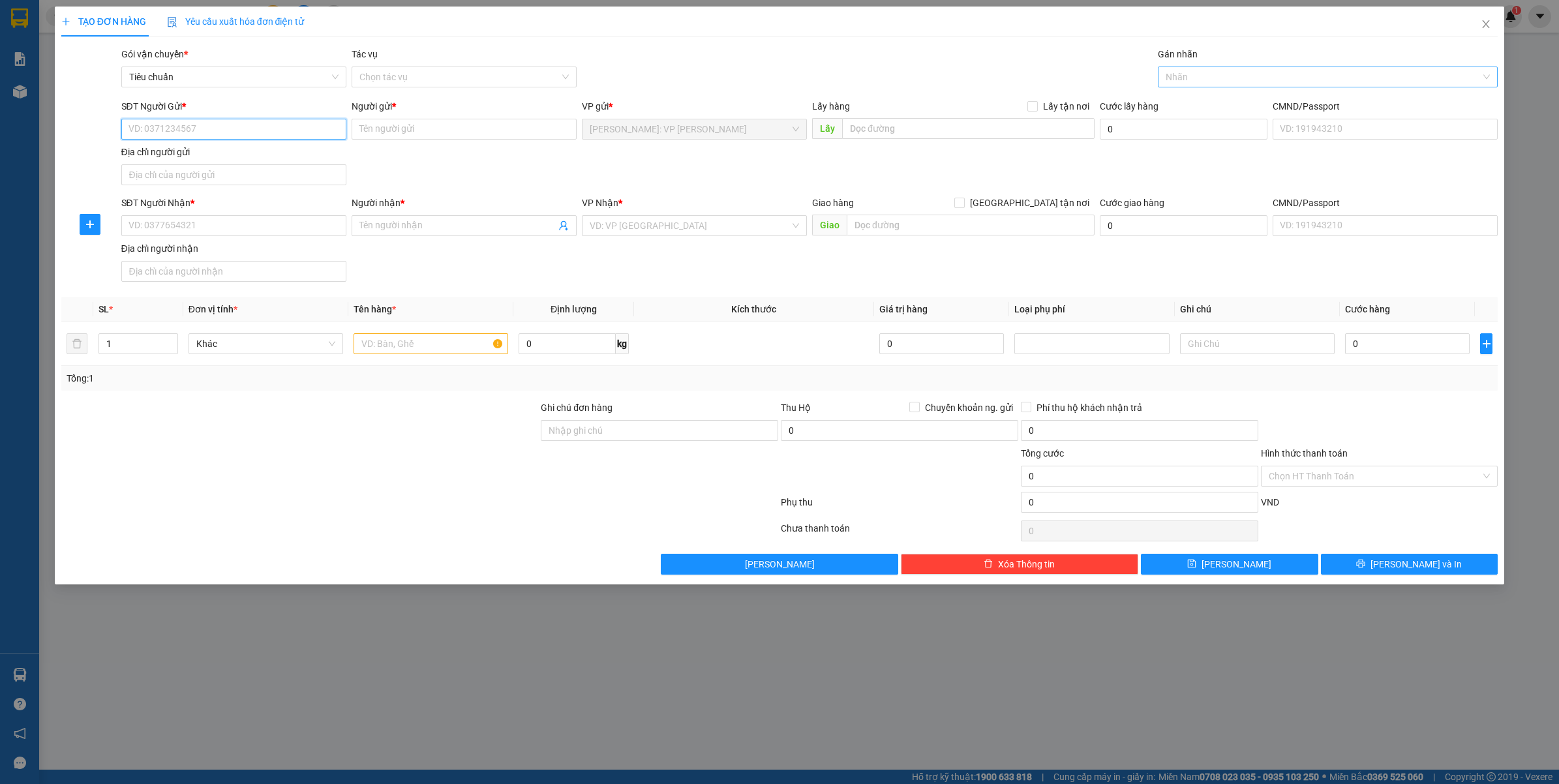
click at [1192, 75] on div at bounding box center [1321, 77] width 321 height 16
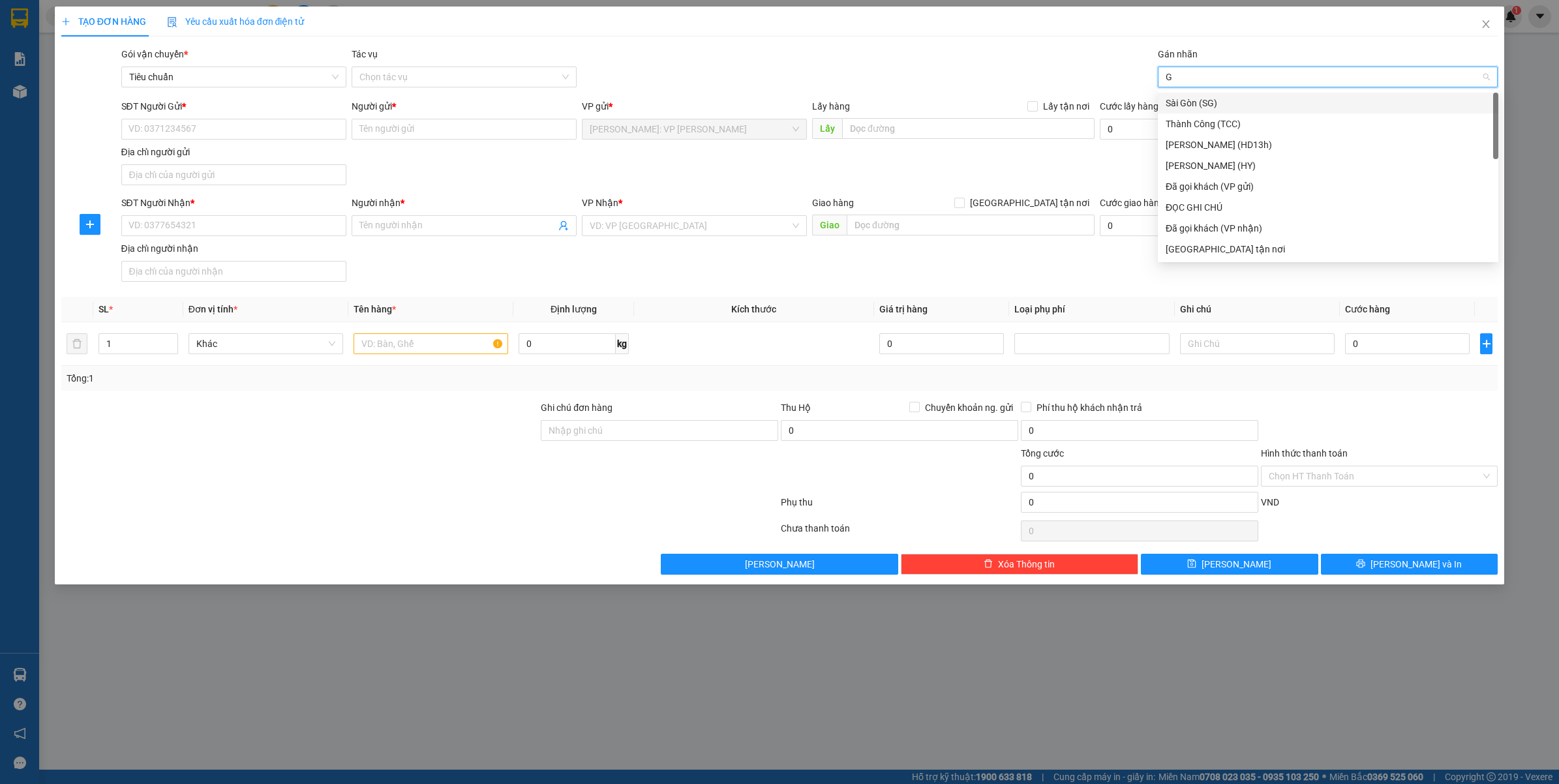
type input "GT"
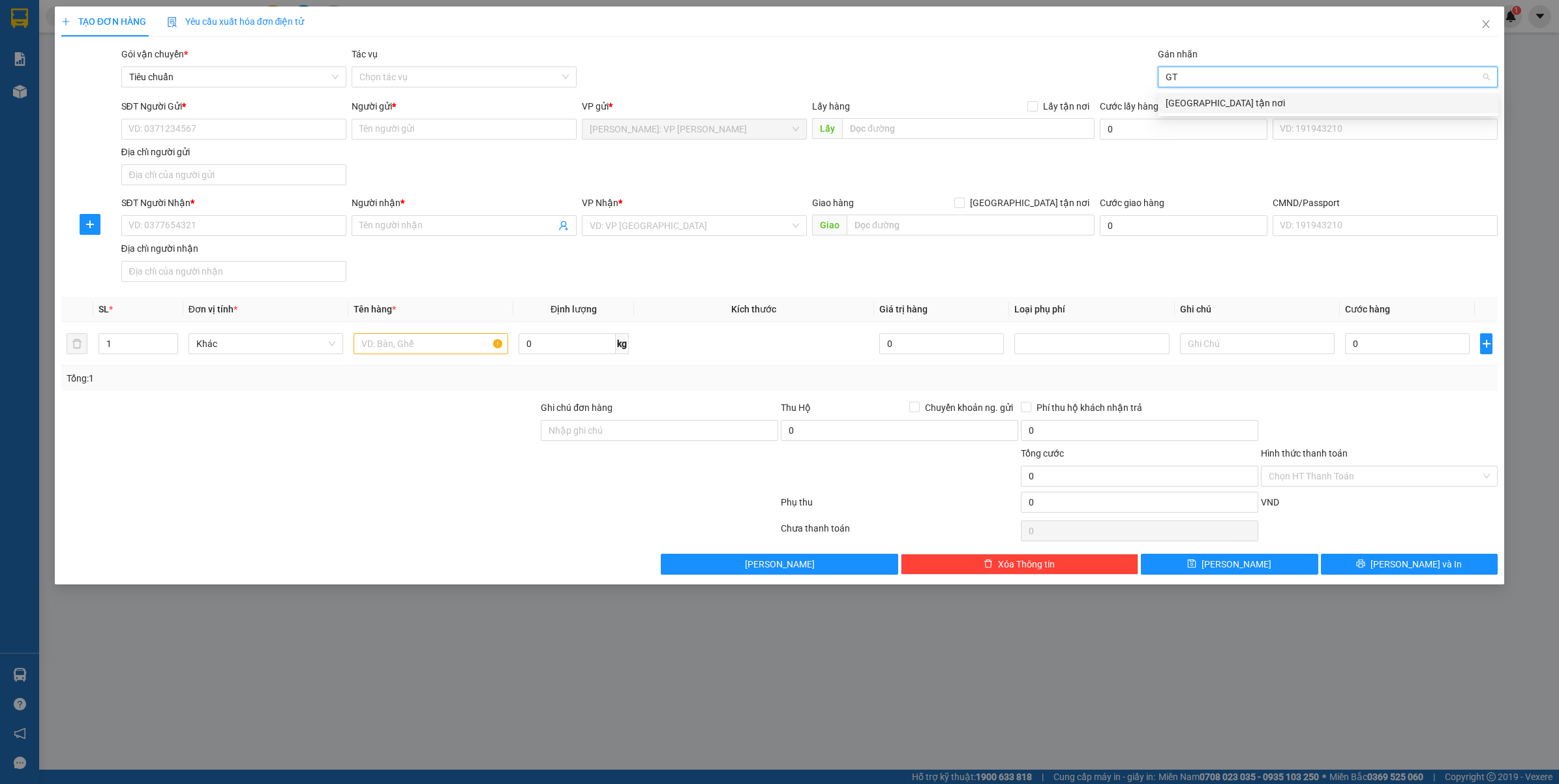
click at [1186, 98] on div "Giao tận nơi" at bounding box center [1328, 102] width 325 height 14
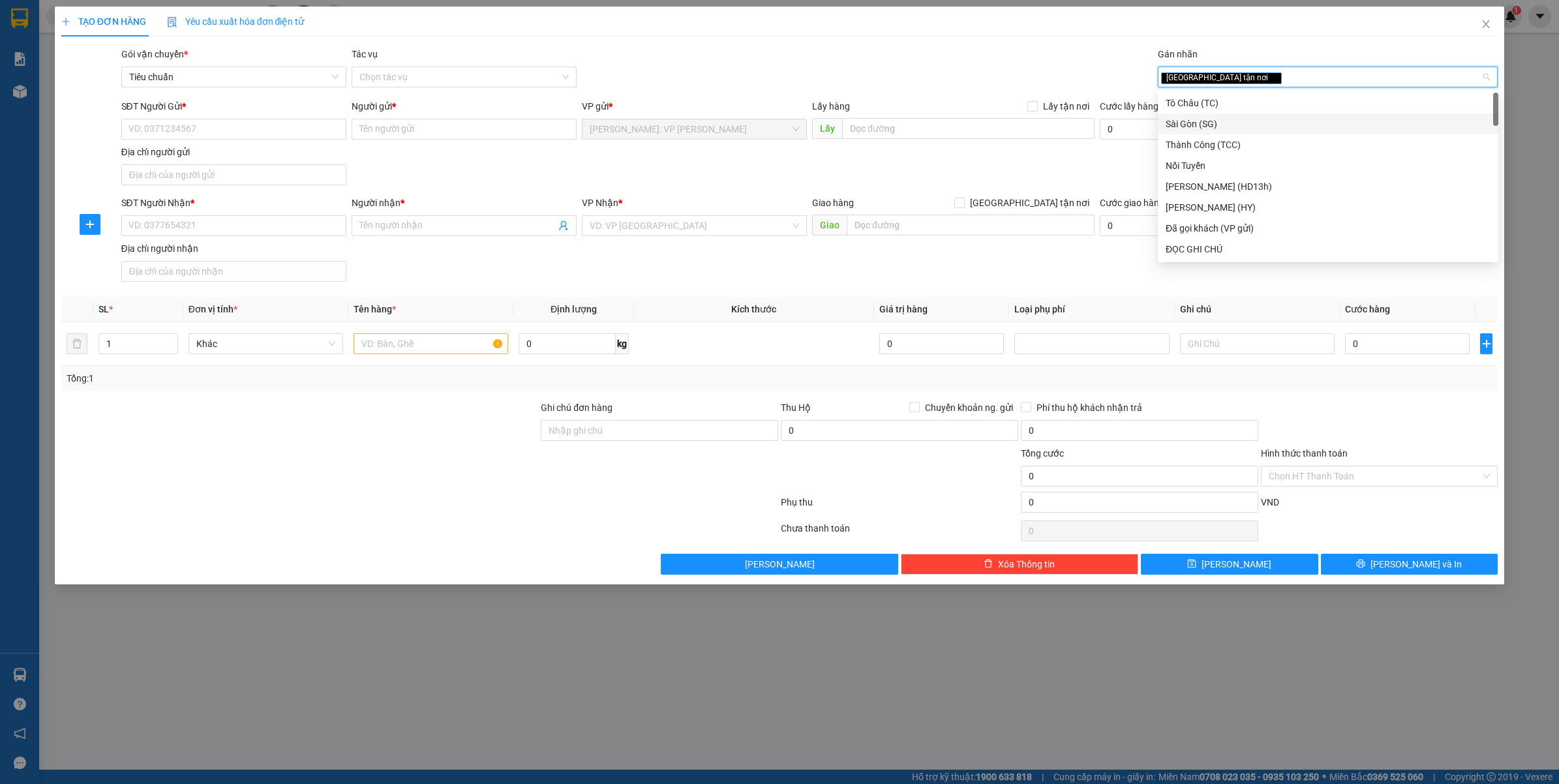
type input "D"
type input "ĐA"
drag, startPoint x: 1062, startPoint y: 200, endPoint x: 889, endPoint y: 249, distance: 179.8
click at [1062, 202] on span "Giao tận nơi" at bounding box center [1030, 203] width 130 height 14
click at [963, 202] on input "Giao tận nơi" at bounding box center [958, 202] width 9 height 9
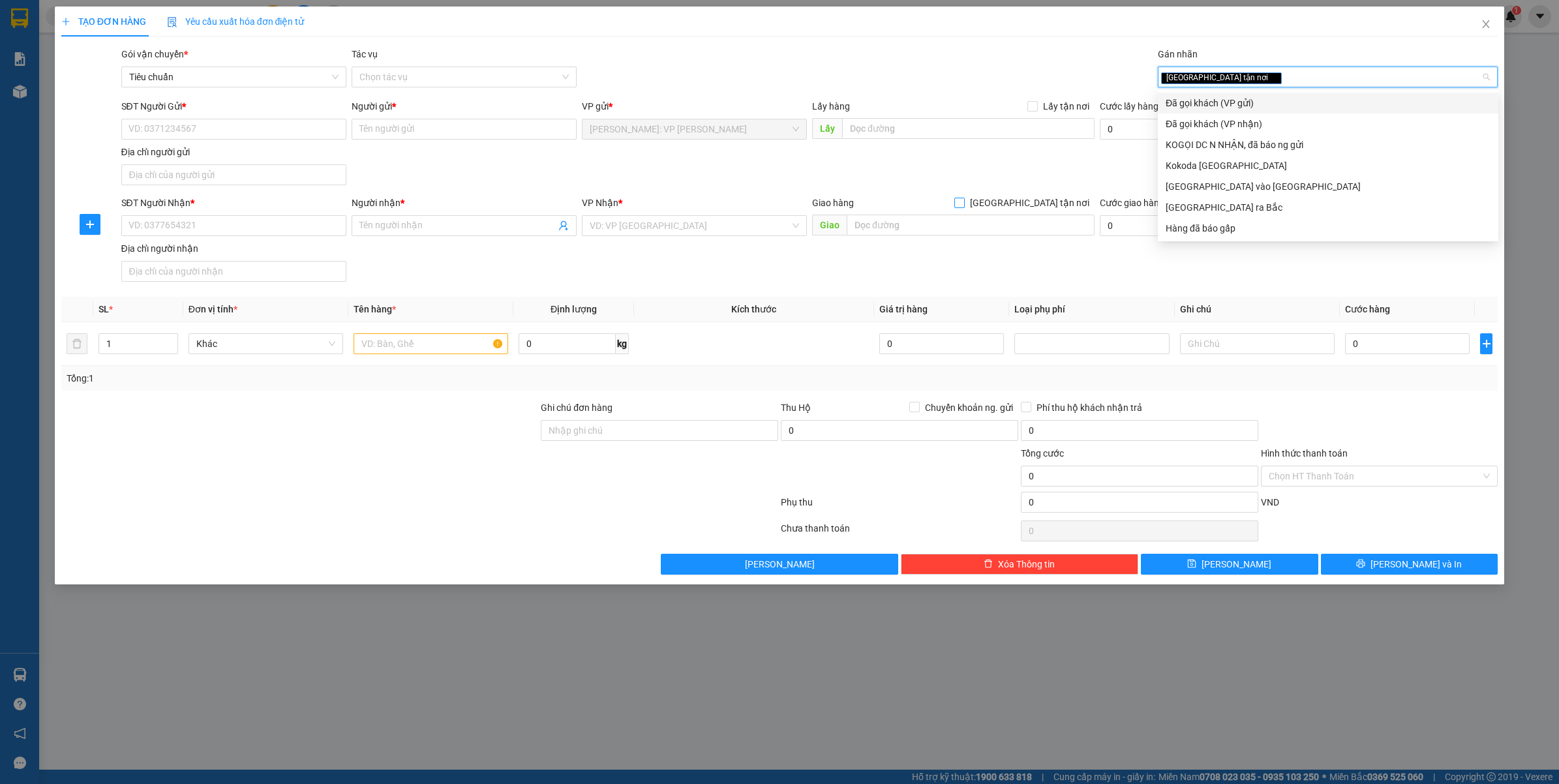
checkbox input "true"
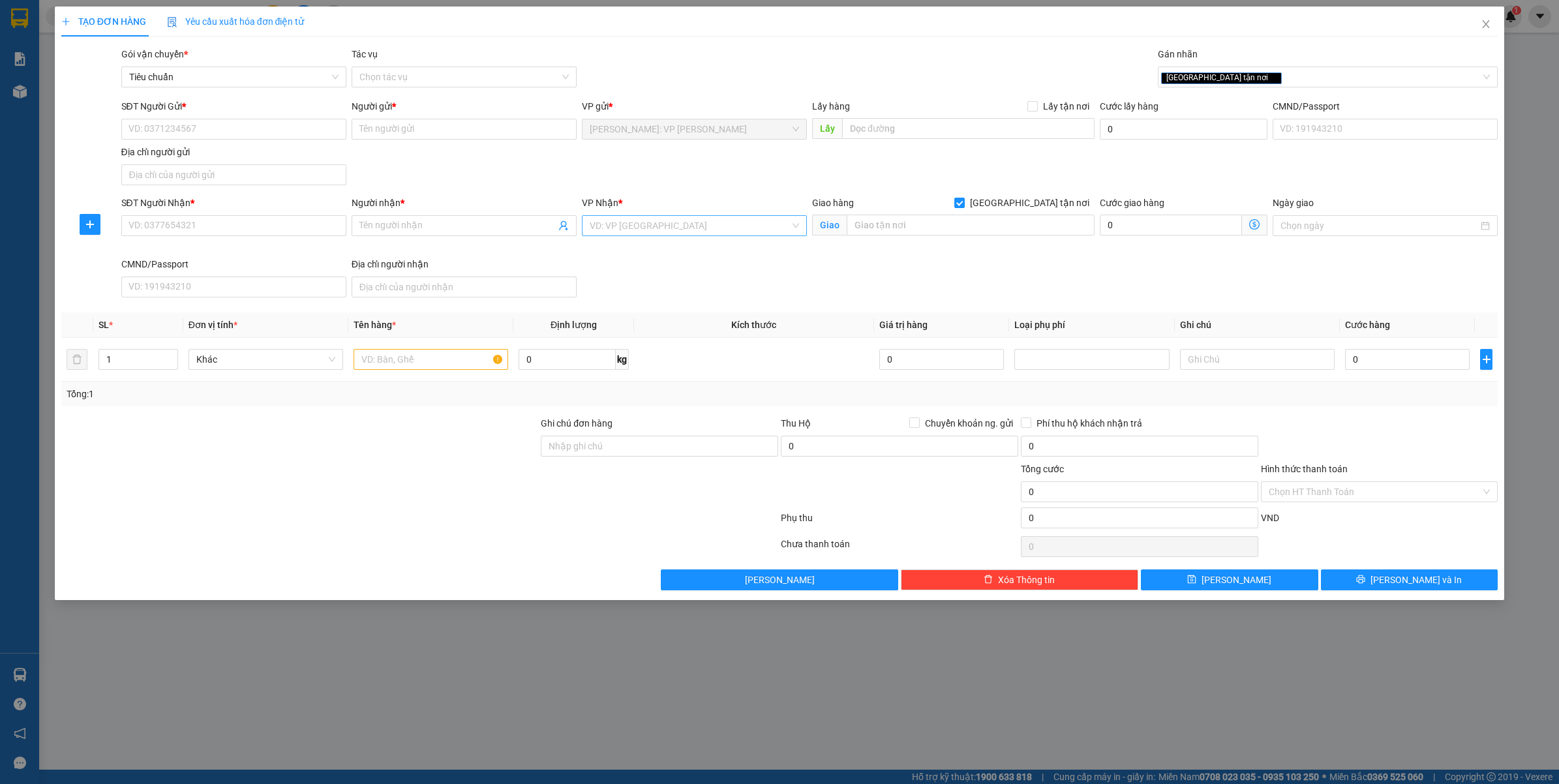
click at [740, 222] on input "search" at bounding box center [689, 226] width 200 height 20
type input "CẦN"
click at [713, 258] on div "Cần Thơ: Kho Ninh Kiều" at bounding box center [694, 252] width 209 height 14
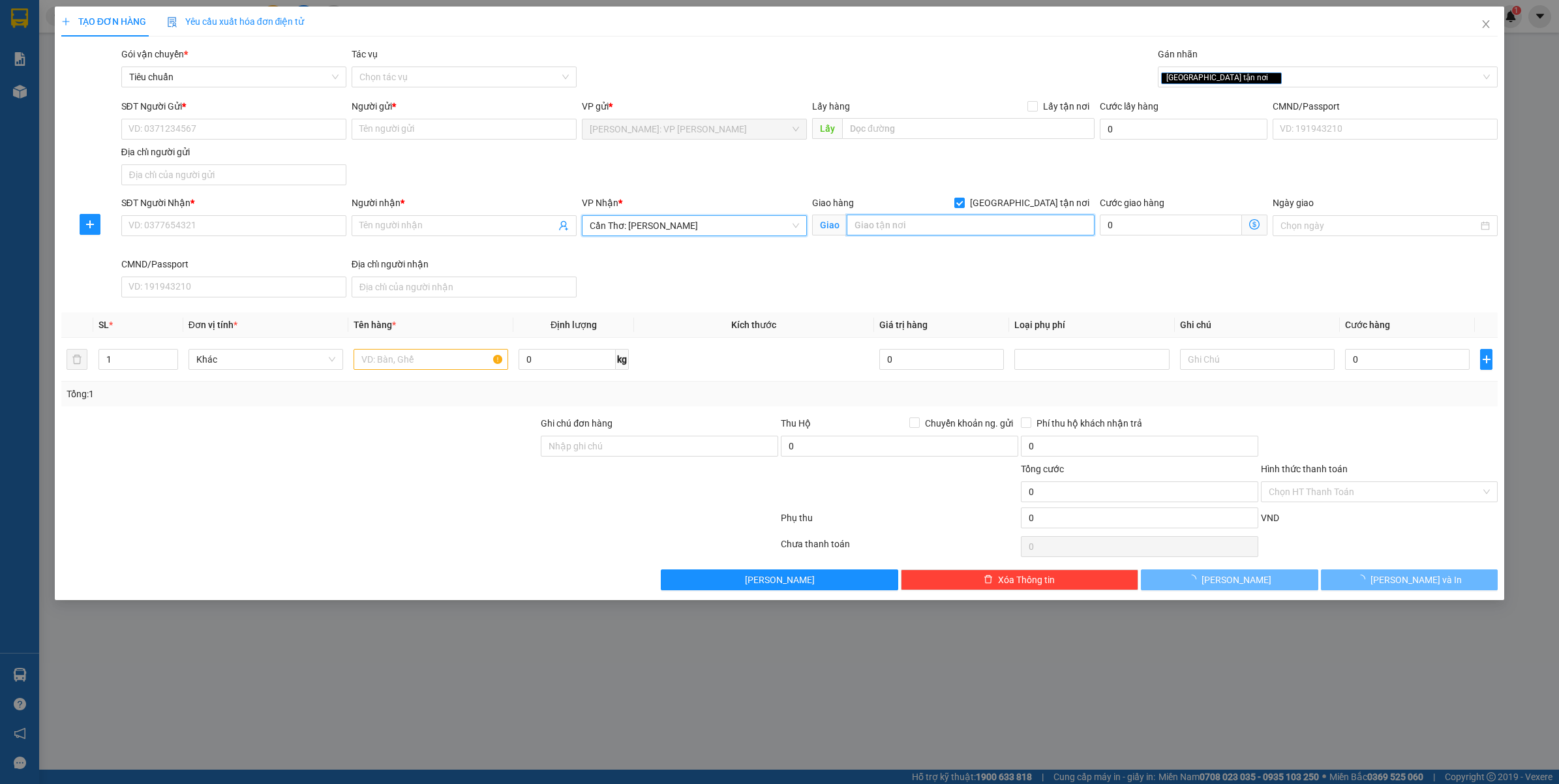
click at [885, 225] on input "text" at bounding box center [971, 225] width 248 height 21
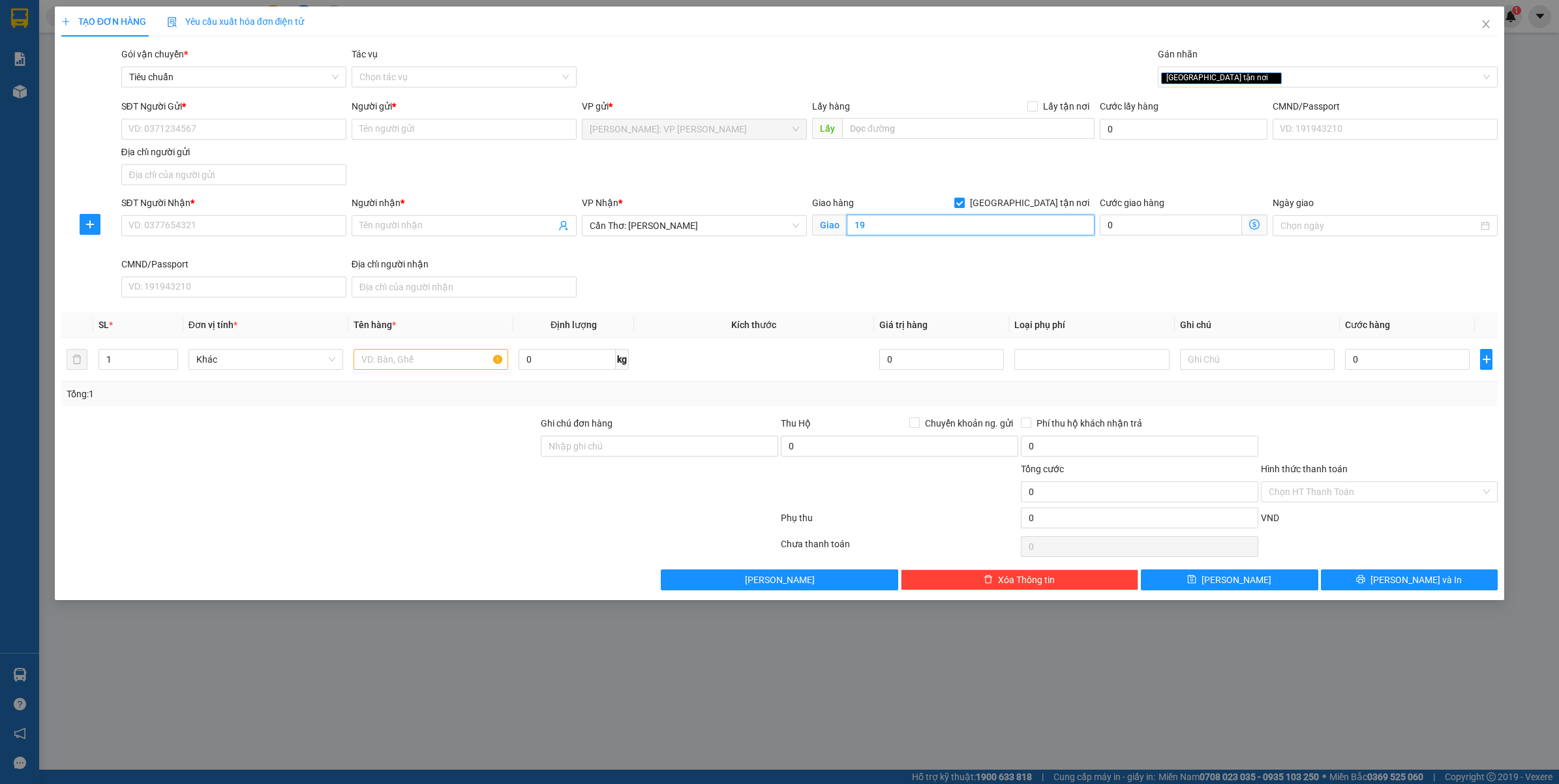
type input "1"
type input "196/53A TÔN ĐỨC THẮNG - KP 1 - F.5 - TP.SÓC TRĂNG ( CŨ )"
click at [820, 274] on div "SĐT Người Nhận * VD: 0377654321 Người nhận * Tên người nhận VP Nhận * Cần Thơ: …" at bounding box center [809, 249] width 1382 height 107
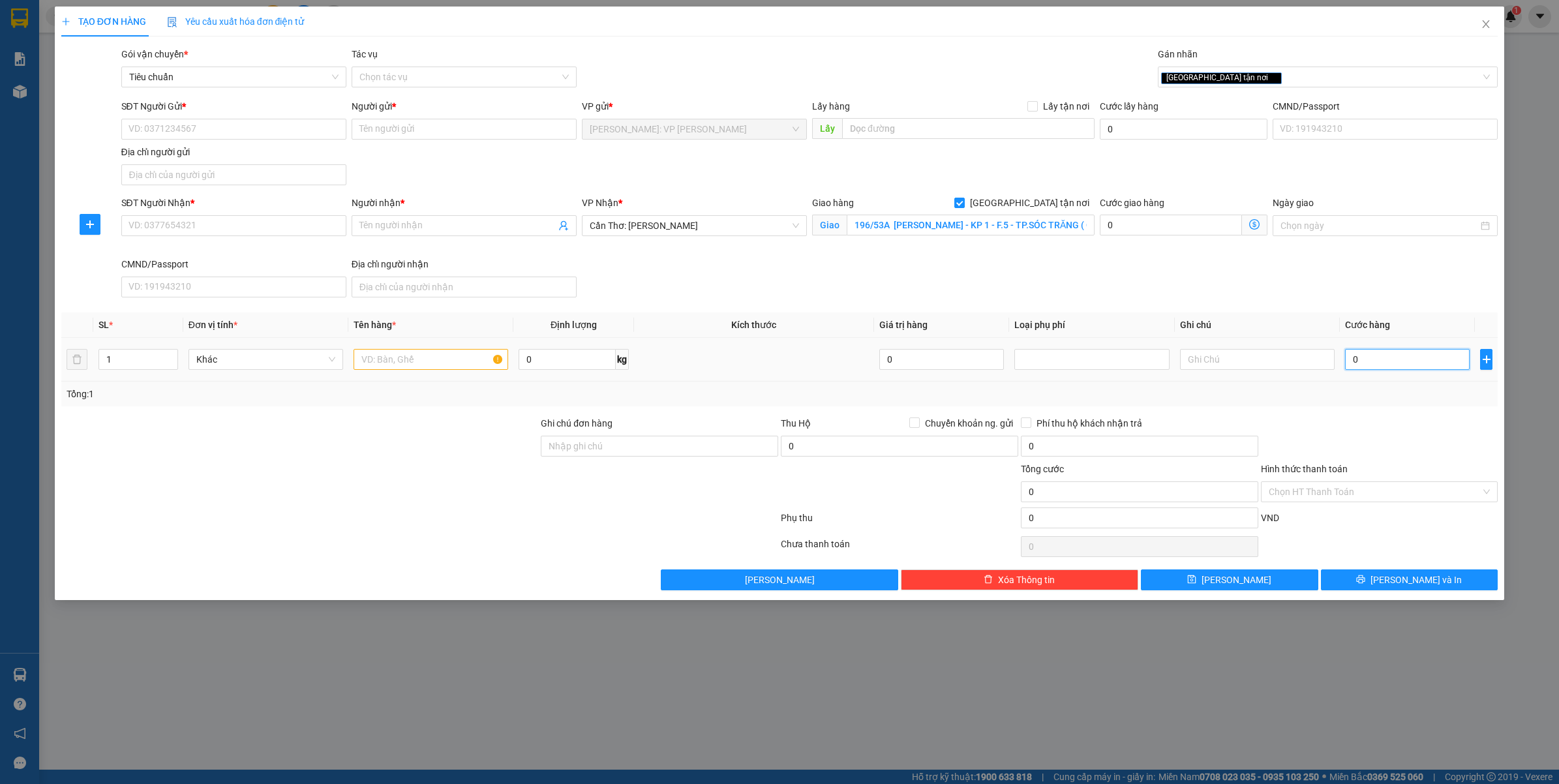
click at [1396, 366] on input "0" at bounding box center [1407, 359] width 125 height 21
type input "7"
type input "75"
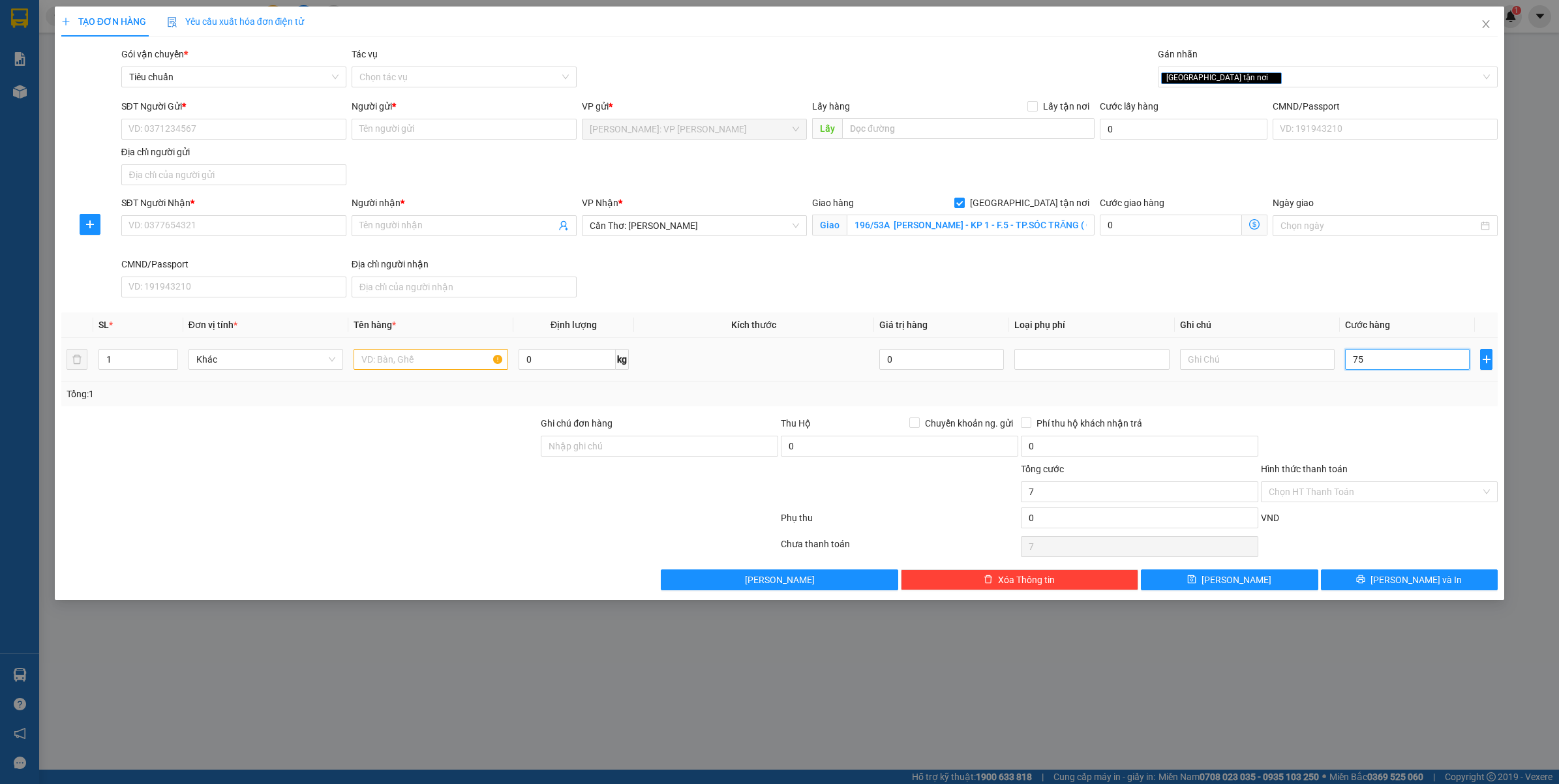
type input "75"
type input "75.000"
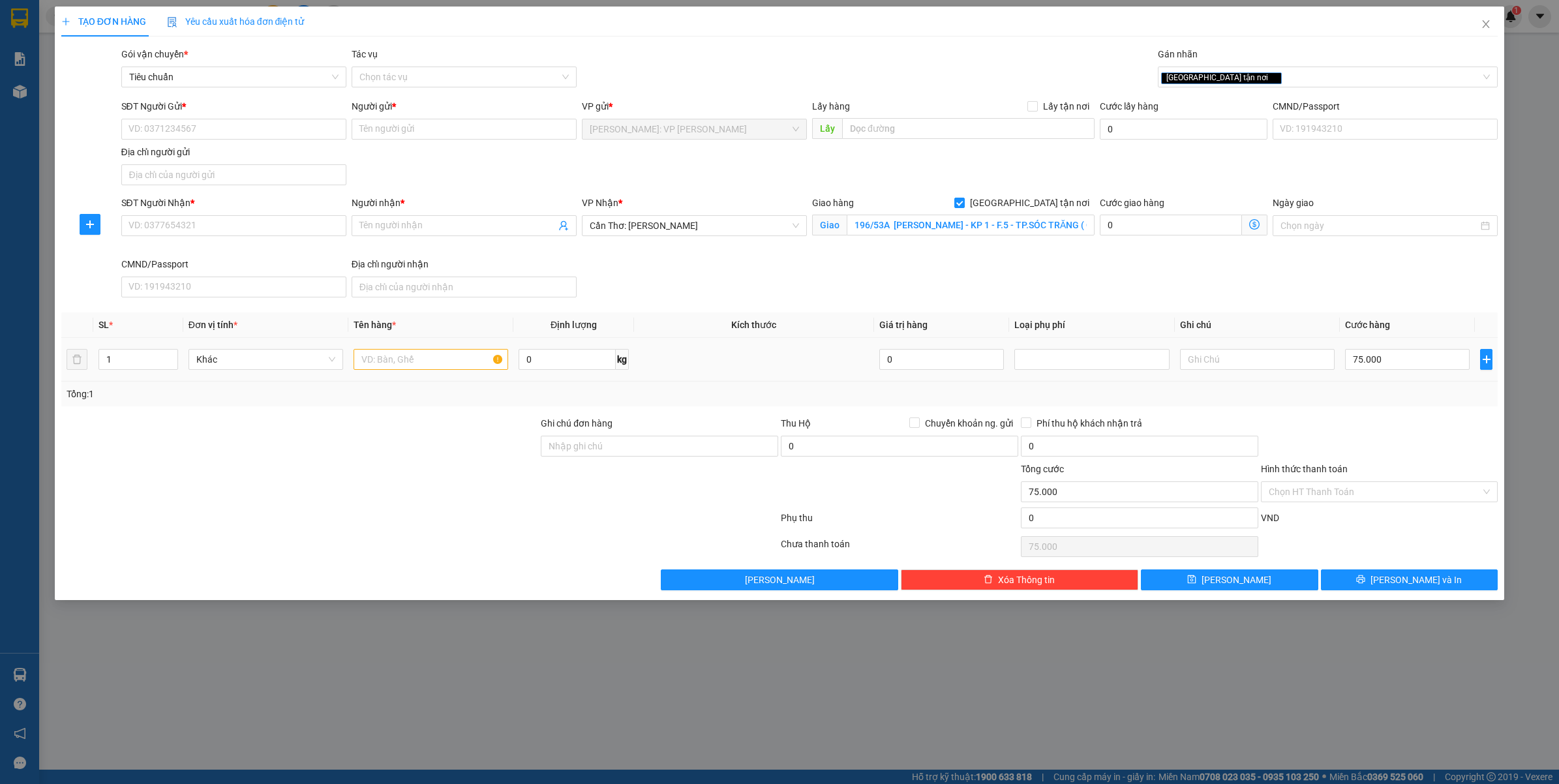
click at [1375, 409] on div "Transit Pickup Surcharge Ids Transit Deliver Surcharge Ids Transit Deliver Surc…" at bounding box center [779, 318] width 1437 height 543
click at [1232, 67] on div "Giao tận nơi" at bounding box center [1328, 77] width 340 height 21
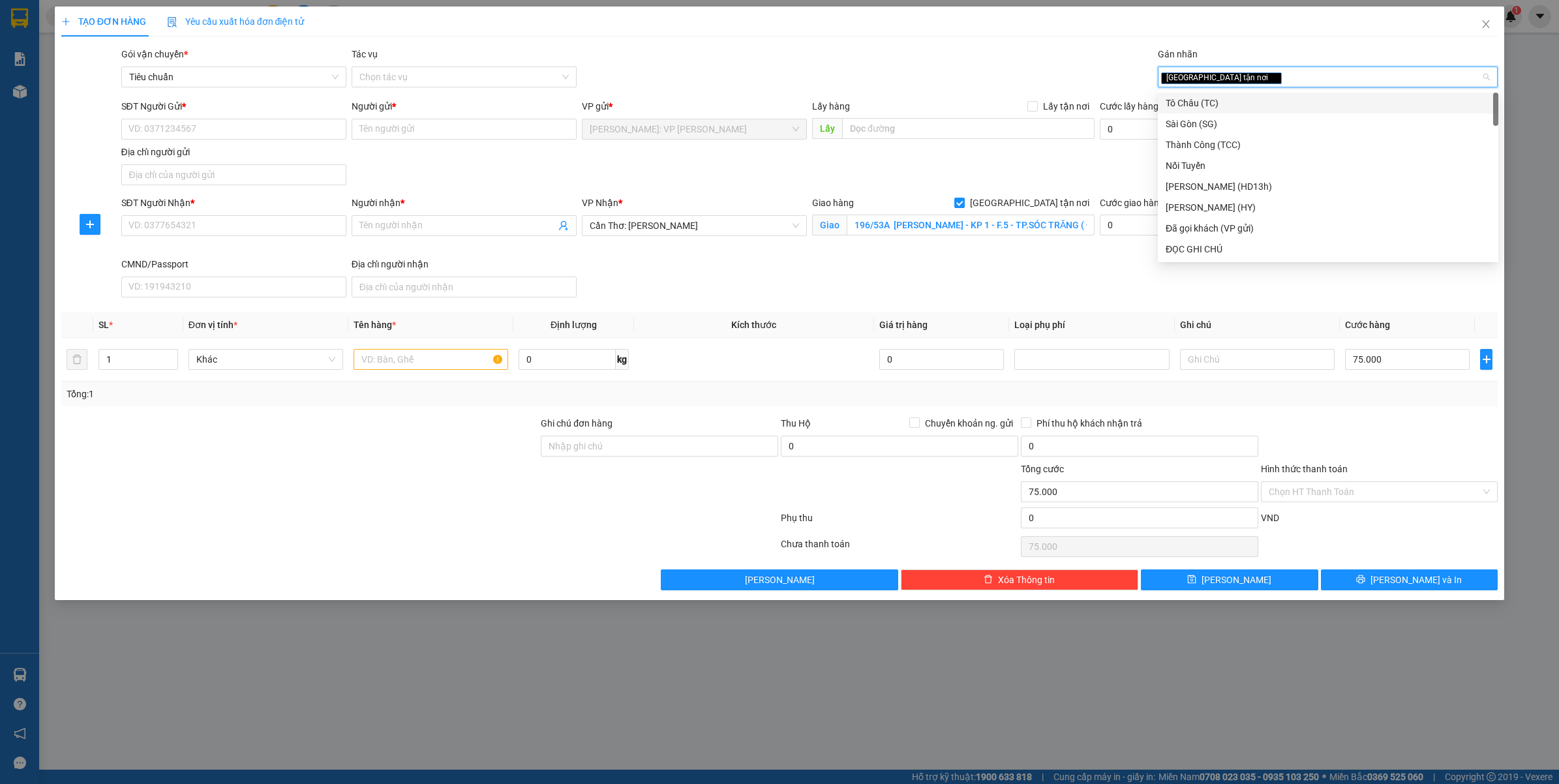
type input "D"
type input "ĐA"
click at [1234, 103] on div "Đã gọi khách (VP gửi)" at bounding box center [1328, 102] width 325 height 14
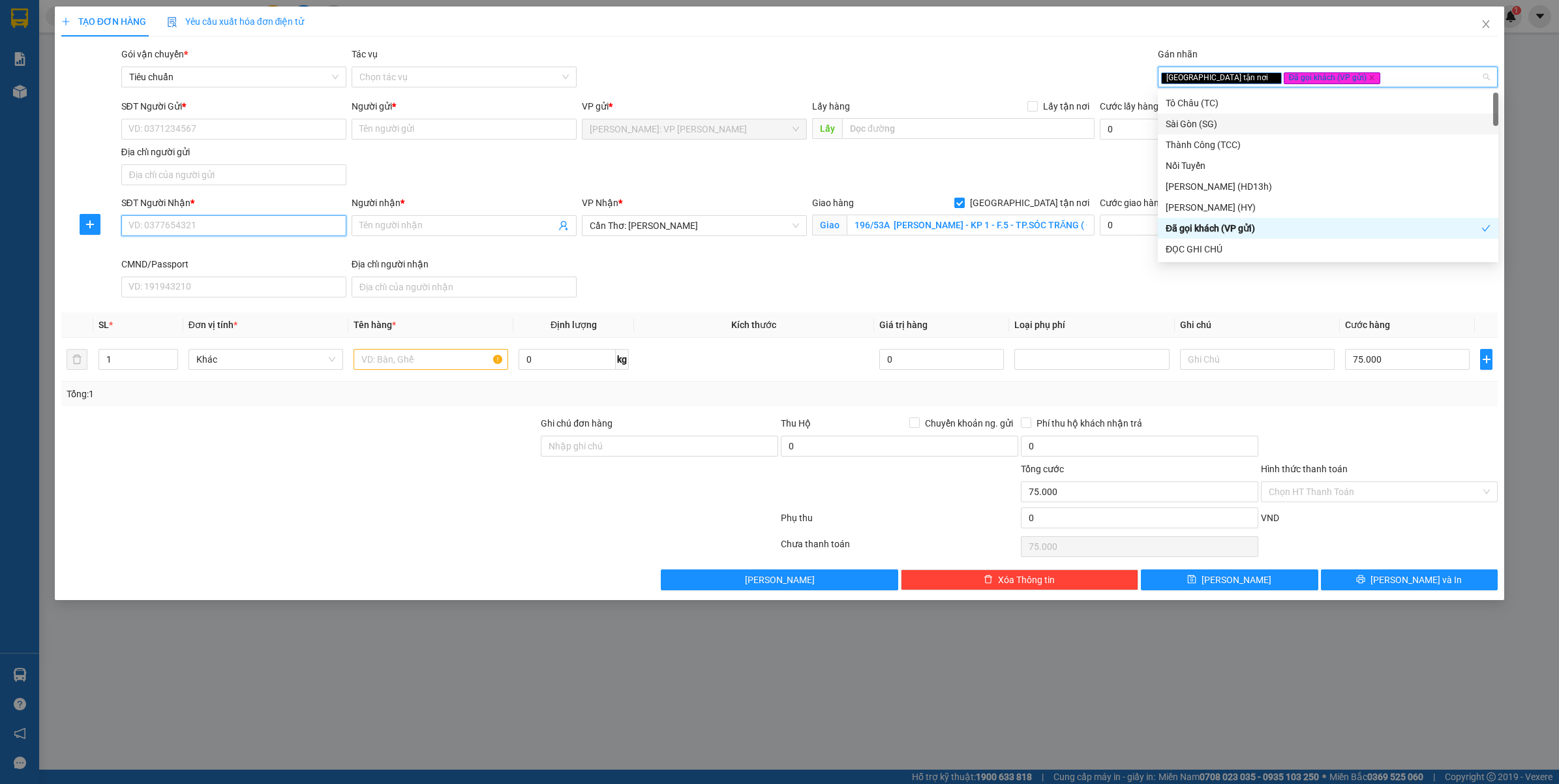
click at [220, 228] on input "SĐT Người Nhận *" at bounding box center [234, 226] width 225 height 21
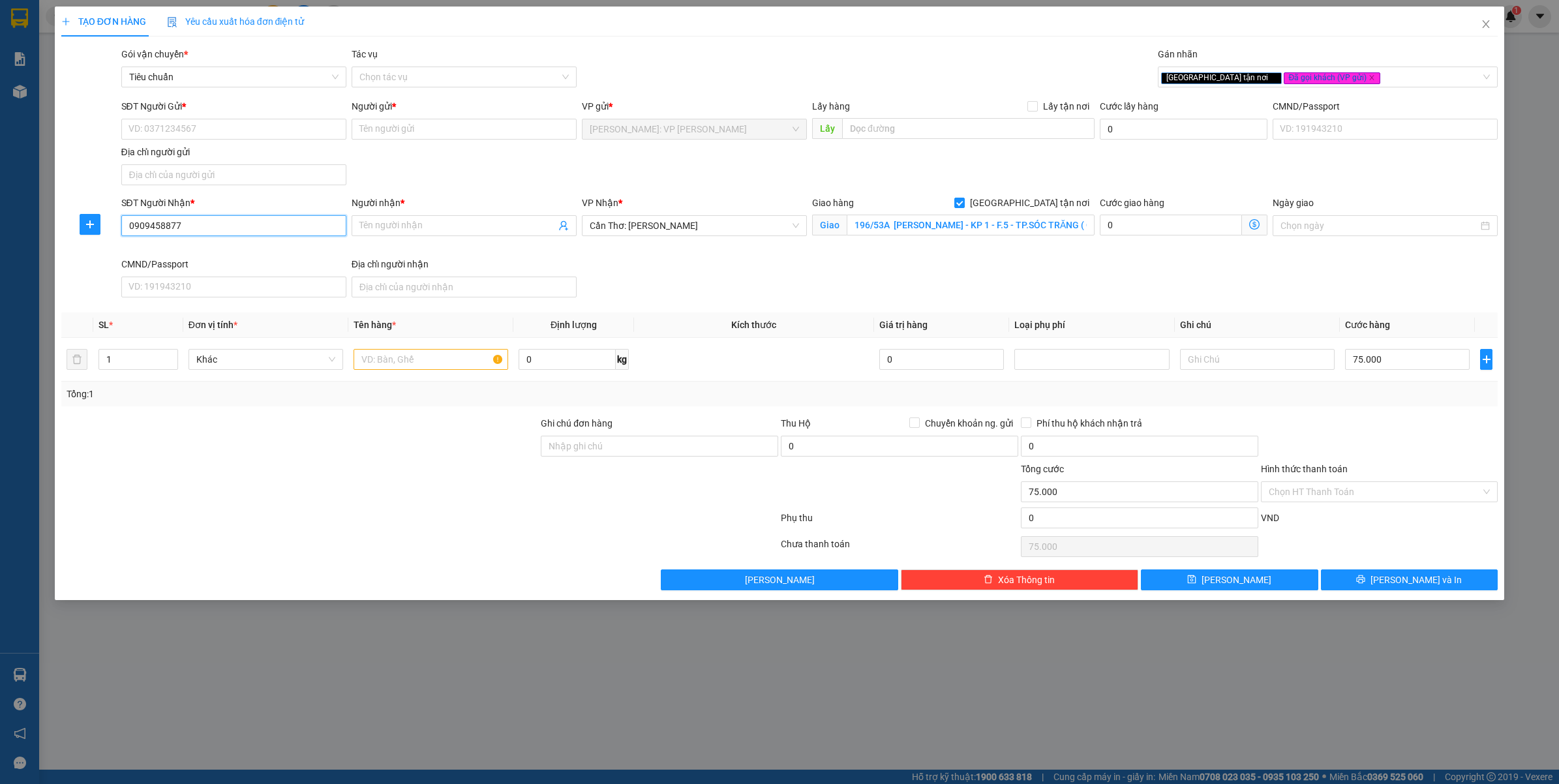
click at [220, 228] on input "0909458877" at bounding box center [234, 226] width 225 height 21
type input "0909458877"
click at [432, 222] on input "Người nhận *" at bounding box center [458, 225] width 197 height 14
type input "CHỊ HOÀNG"
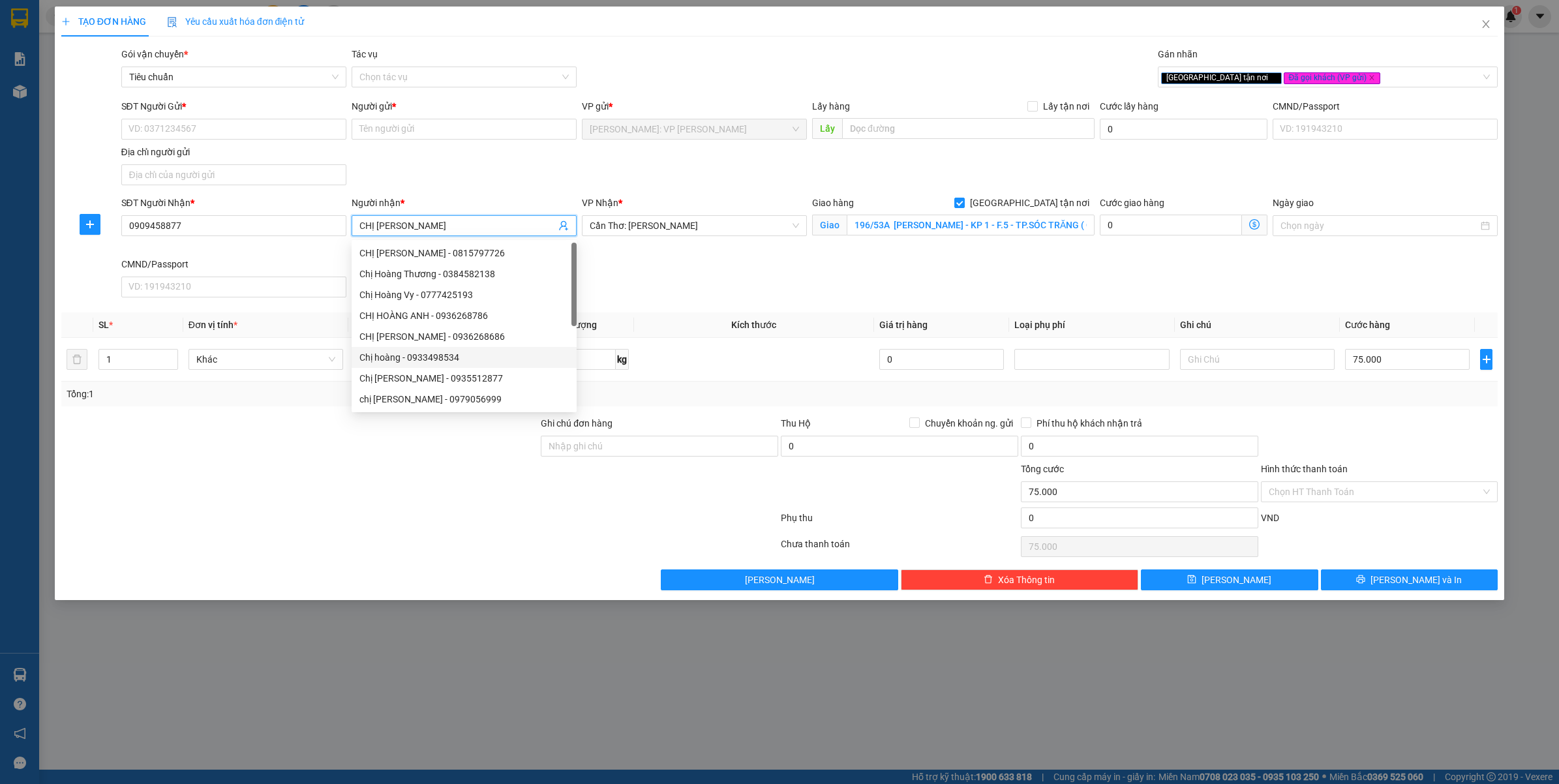
click at [376, 358] on div "Chị hoàng - 0933498534" at bounding box center [464, 357] width 209 height 14
type input "0933498534"
type input "Chị hoàng"
checkbox input "false"
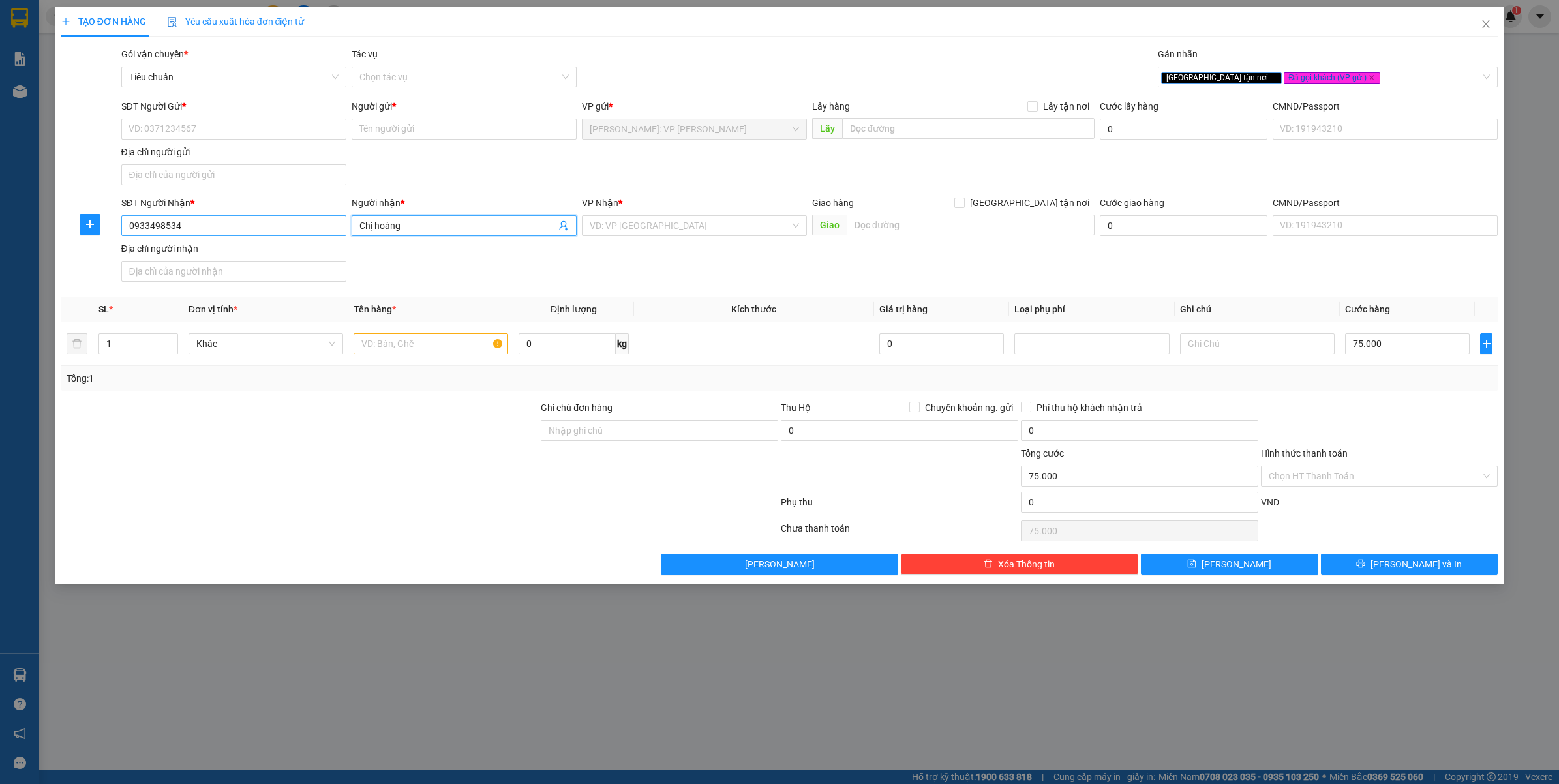
type input "Chị hoàng"
click at [218, 227] on input "0933498534" at bounding box center [234, 226] width 225 height 21
click at [209, 218] on input "090" at bounding box center [234, 226] width 225 height 21
click at [207, 226] on input "090" at bounding box center [234, 226] width 225 height 21
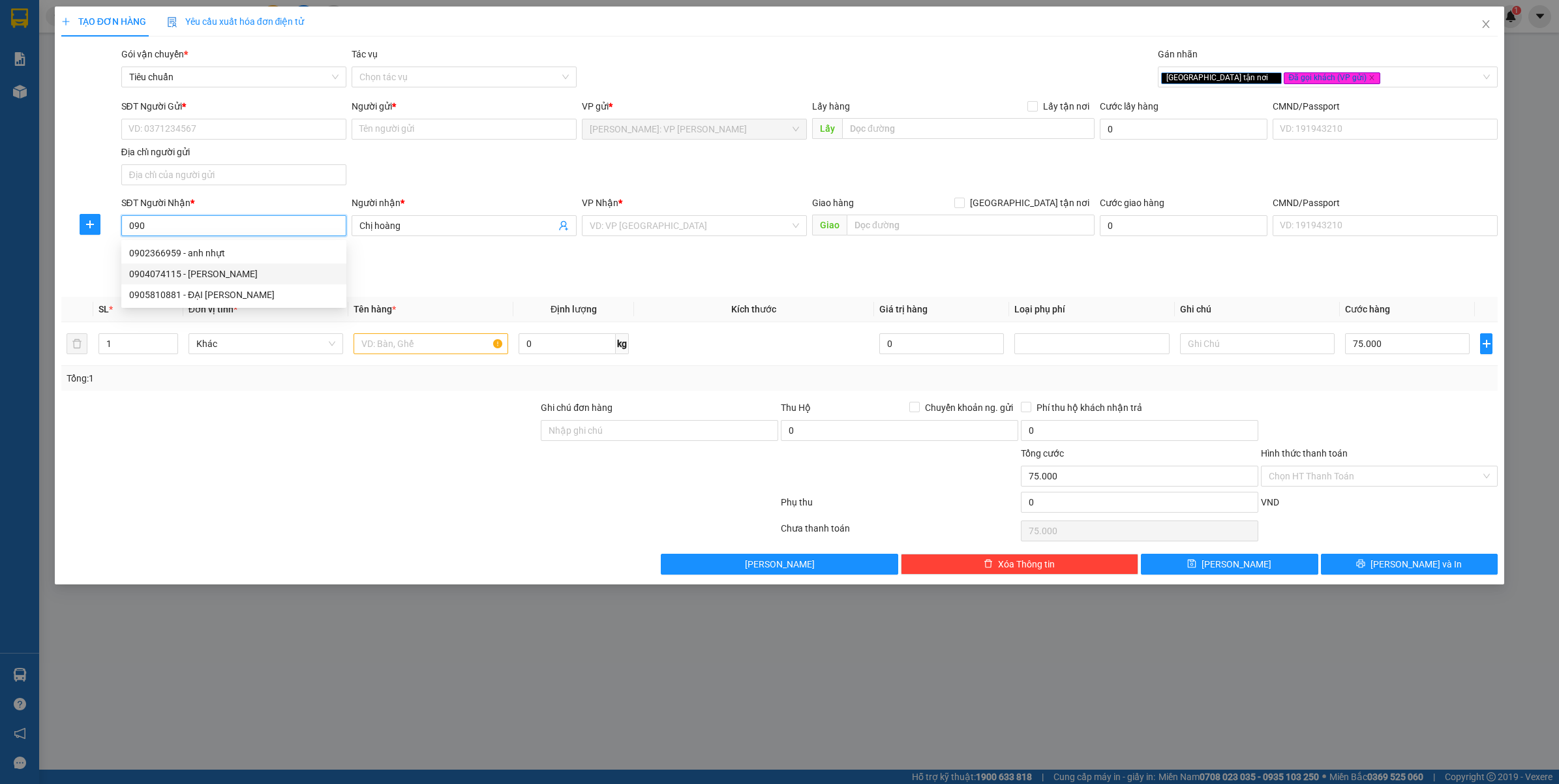
click at [207, 226] on input "090" at bounding box center [234, 226] width 225 height 21
paste input "9458877"
type input "0909458877"
click at [449, 224] on input "Chị hoàng" at bounding box center [458, 225] width 197 height 14
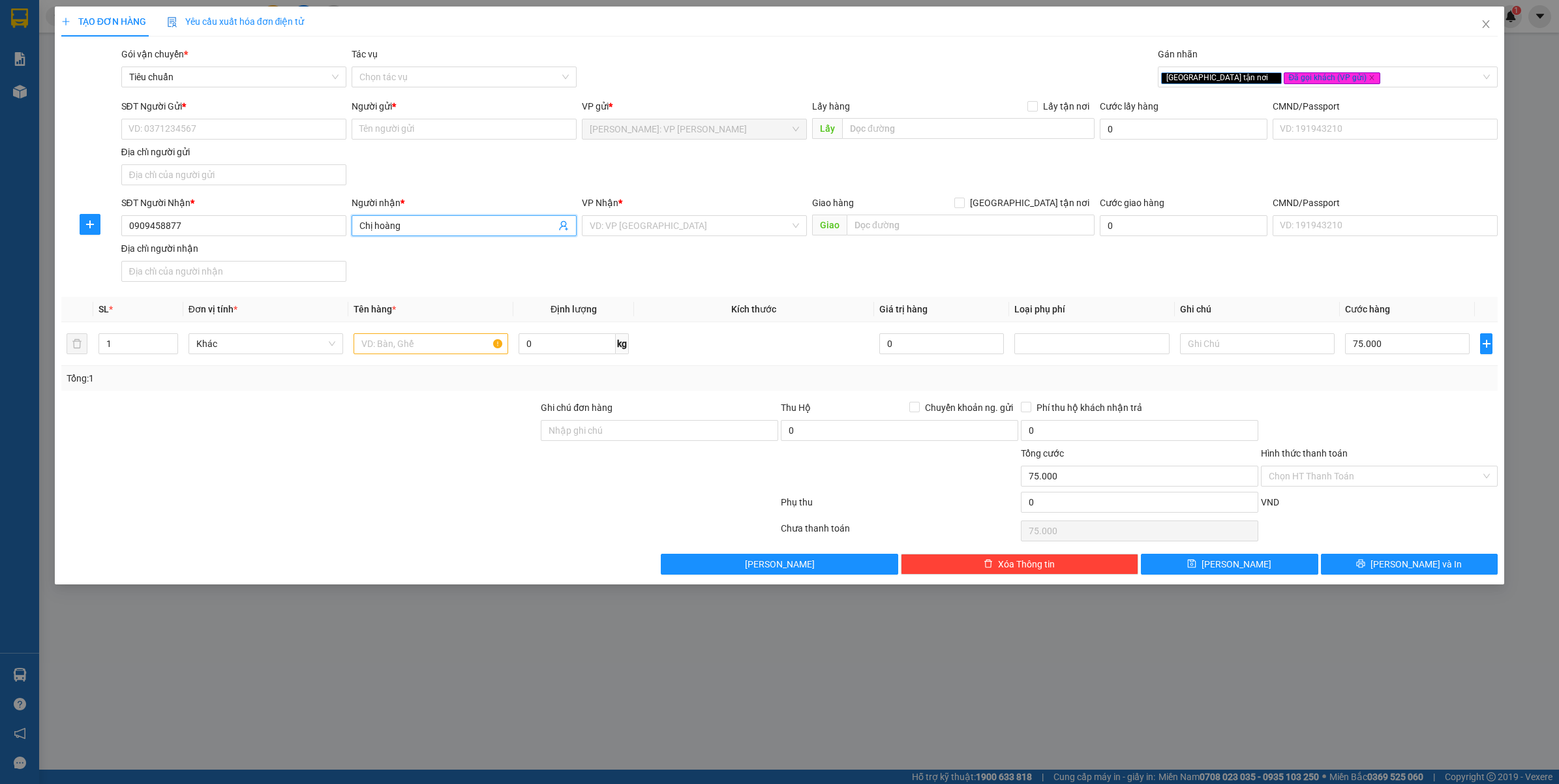
click at [449, 224] on input "Chị hoàng" at bounding box center [458, 225] width 197 height 14
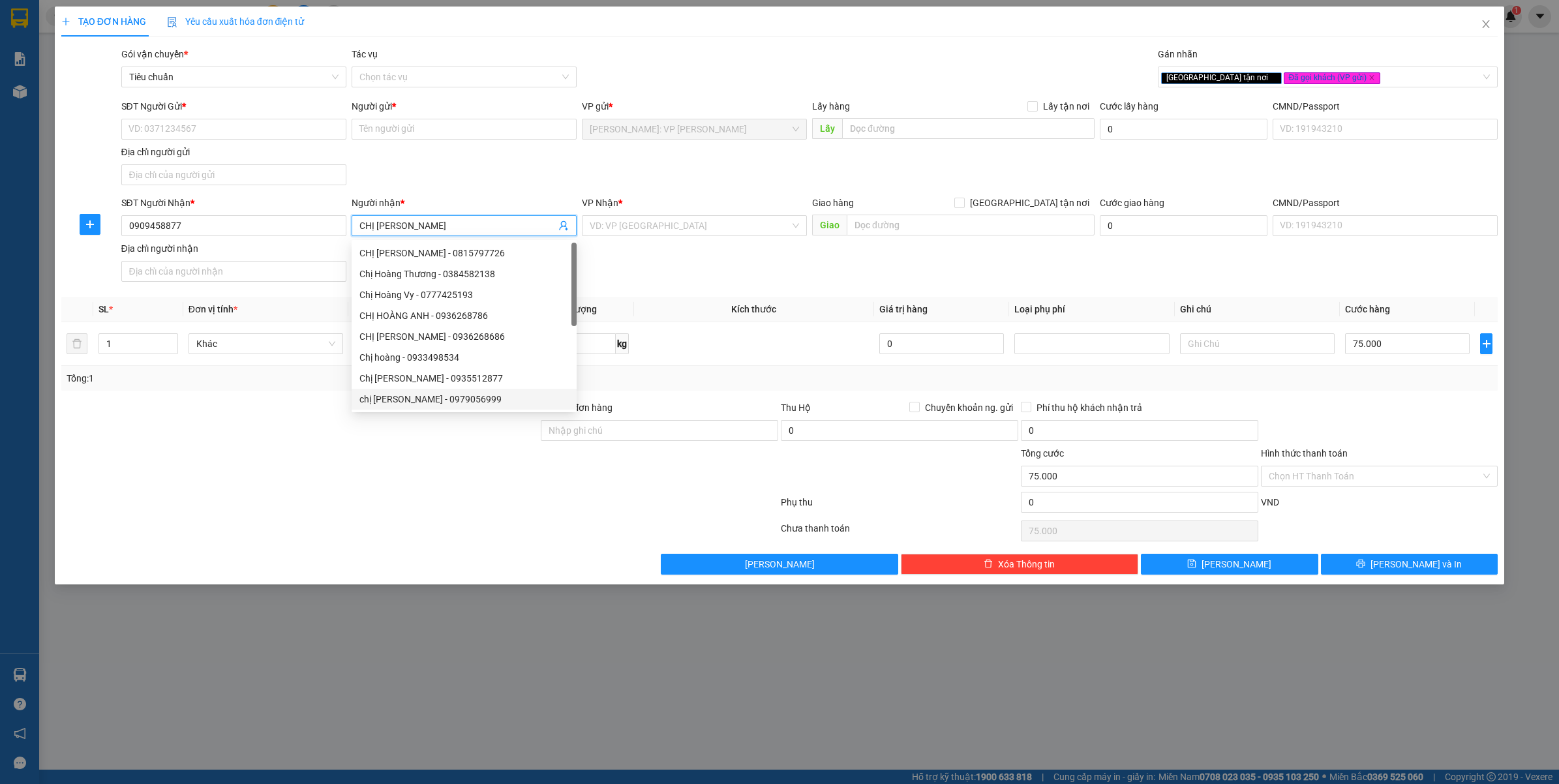
type input "CHỊ HOÀNG"
click at [310, 649] on div "TẠO ĐƠN HÀNG Yêu cầu xuất hóa đơn điện tử Transit Pickup Surcharge Ids Transit …" at bounding box center [779, 392] width 1559 height 784
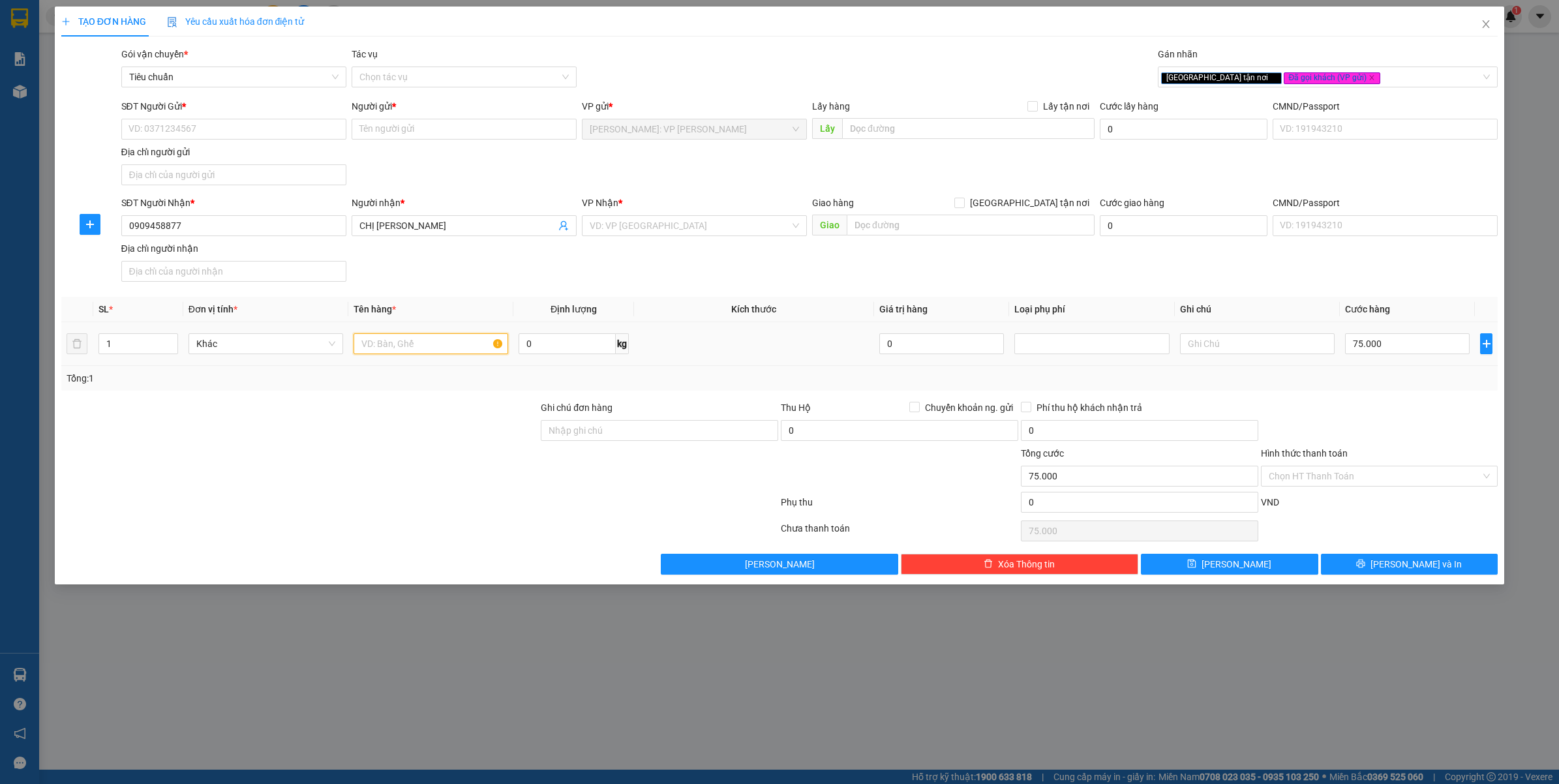
click at [401, 346] on input "text" at bounding box center [431, 344] width 155 height 21
type input "1 HỘP GIẤY BÉ ( SỮA BỘT )"
click at [460, 417] on div at bounding box center [300, 423] width 480 height 45
click at [640, 438] on input "Ghi chú đơn hàng" at bounding box center [660, 430] width 237 height 21
type input "HÀNG DỄ VỠ VẬN CHUYỂN NHẸ TAY - HƯ VỠ KHÔNG ĐỀN ĐÃ BÁO KHÁCH GỬI"
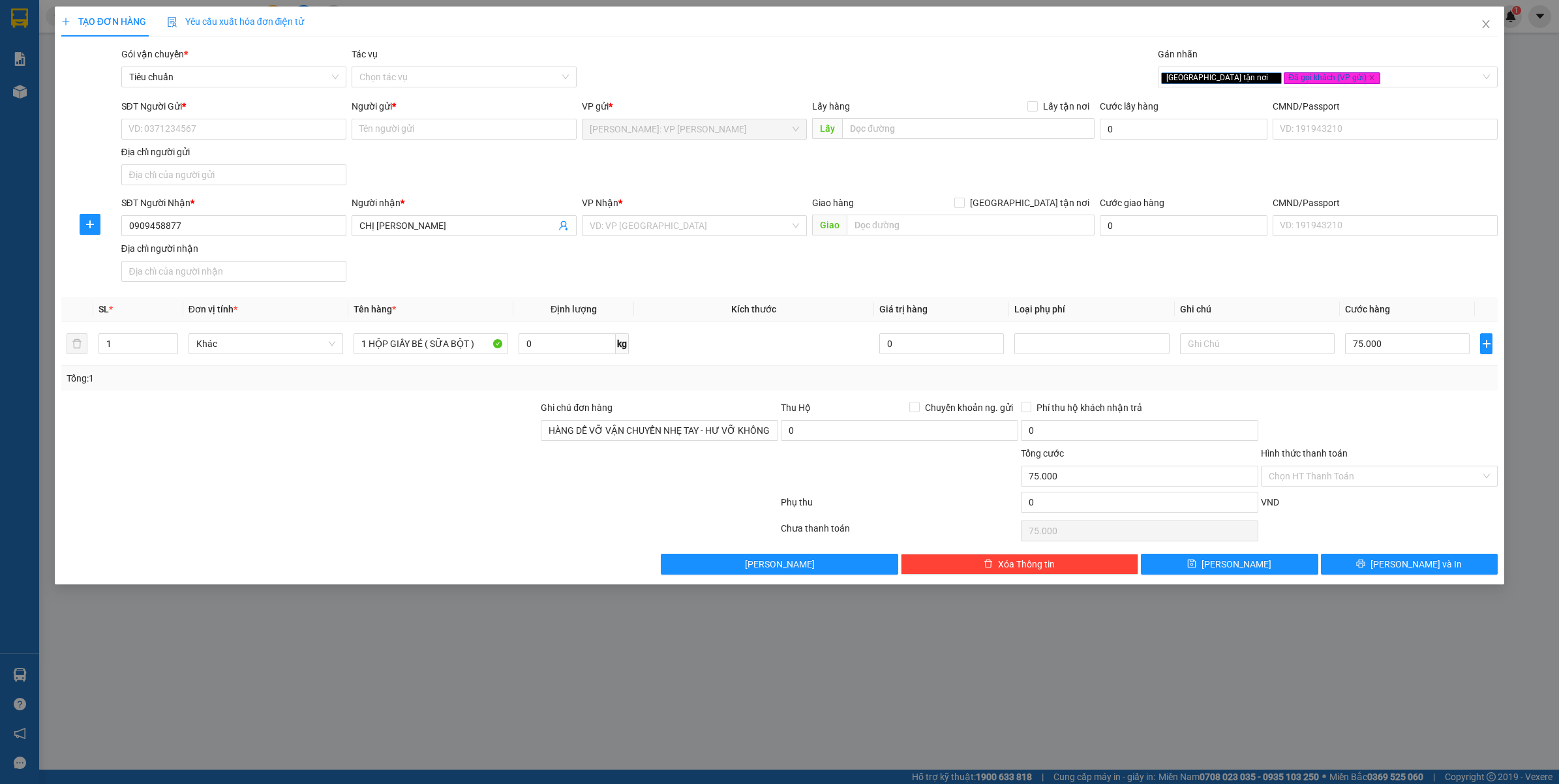
click at [395, 470] on div at bounding box center [300, 468] width 480 height 45
click at [584, 428] on input "HÀNG DỄ VỠ VẬN CHUYỂN NHẸ TAY - HƯ VỠ KHÔNG ĐỀN ĐÃ BÁO KHÁCH GỬI" at bounding box center [660, 430] width 237 height 21
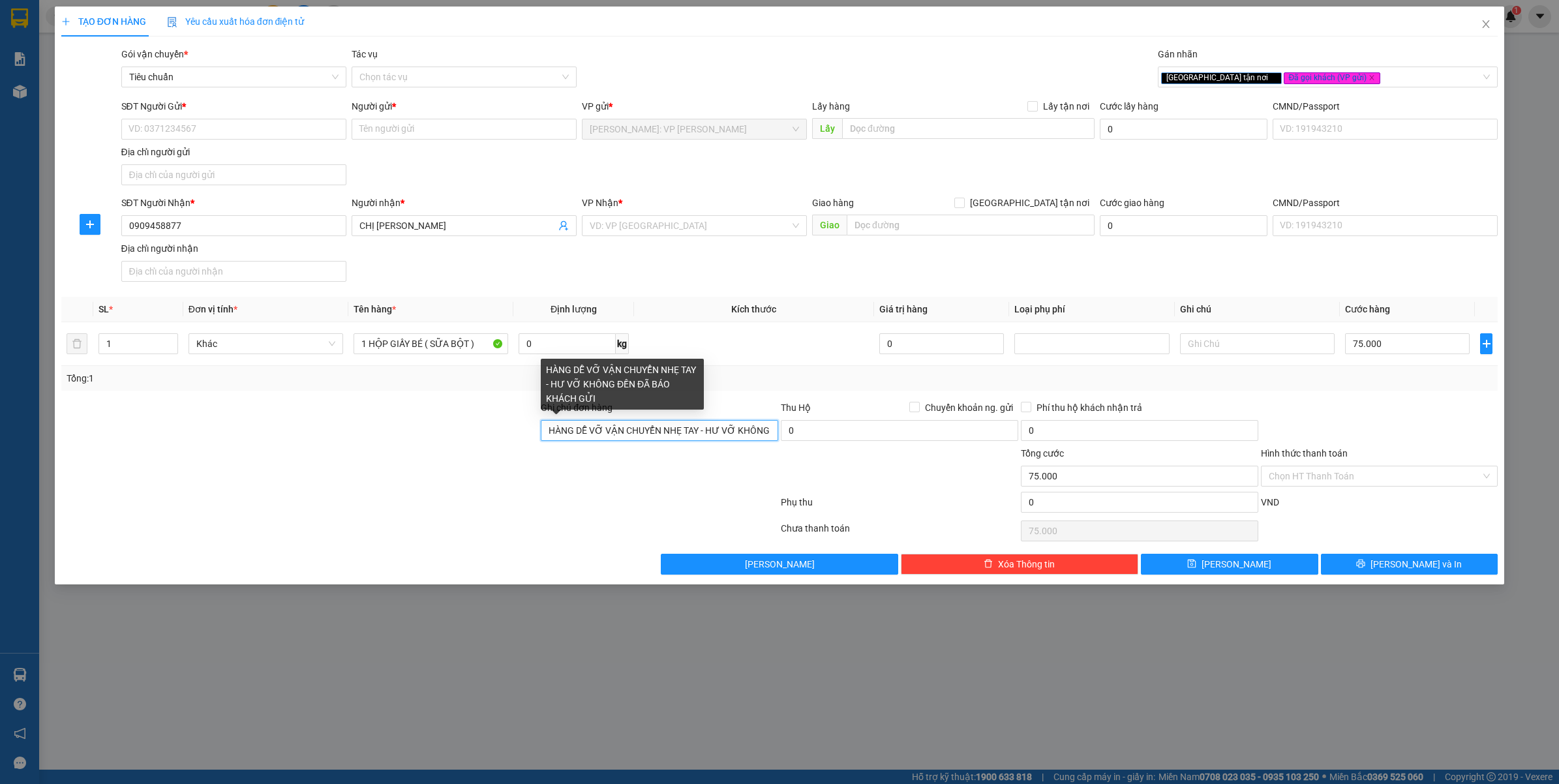
click at [584, 428] on input "HÀNG DỄ VỠ VẬN CHUYỂN NHẸ TAY - HƯ VỠ KHÔNG ĐỀN ĐÃ BÁO KHÁCH GỬI" at bounding box center [660, 430] width 237 height 21
click at [584, 428] on input "Ghi chú đơn hàng" at bounding box center [660, 430] width 237 height 21
type input "VẬN CHUYỂN NHẸ TAY - HƯ VỠ KHÔNG ĐỀN"
click at [279, 518] on div at bounding box center [420, 505] width 719 height 26
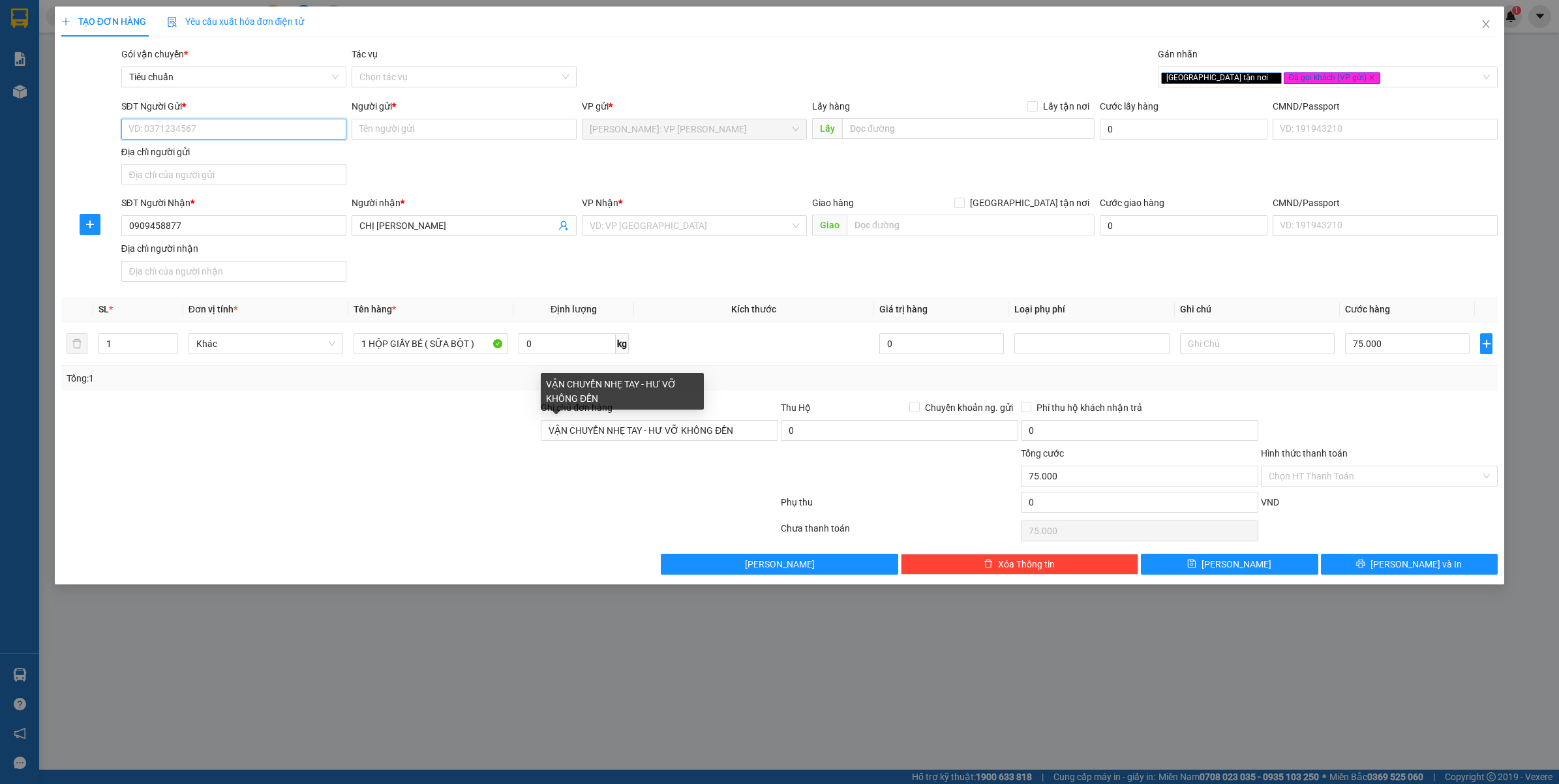
click at [199, 126] on input "SĐT Người Gửi *" at bounding box center [234, 129] width 225 height 21
click at [199, 126] on input "0907014296" at bounding box center [234, 129] width 225 height 21
type input "0907014296"
click at [463, 575] on div "Lưu nháp Xóa Thông tin Lưu Lưu và In" at bounding box center [780, 564] width 1440 height 21
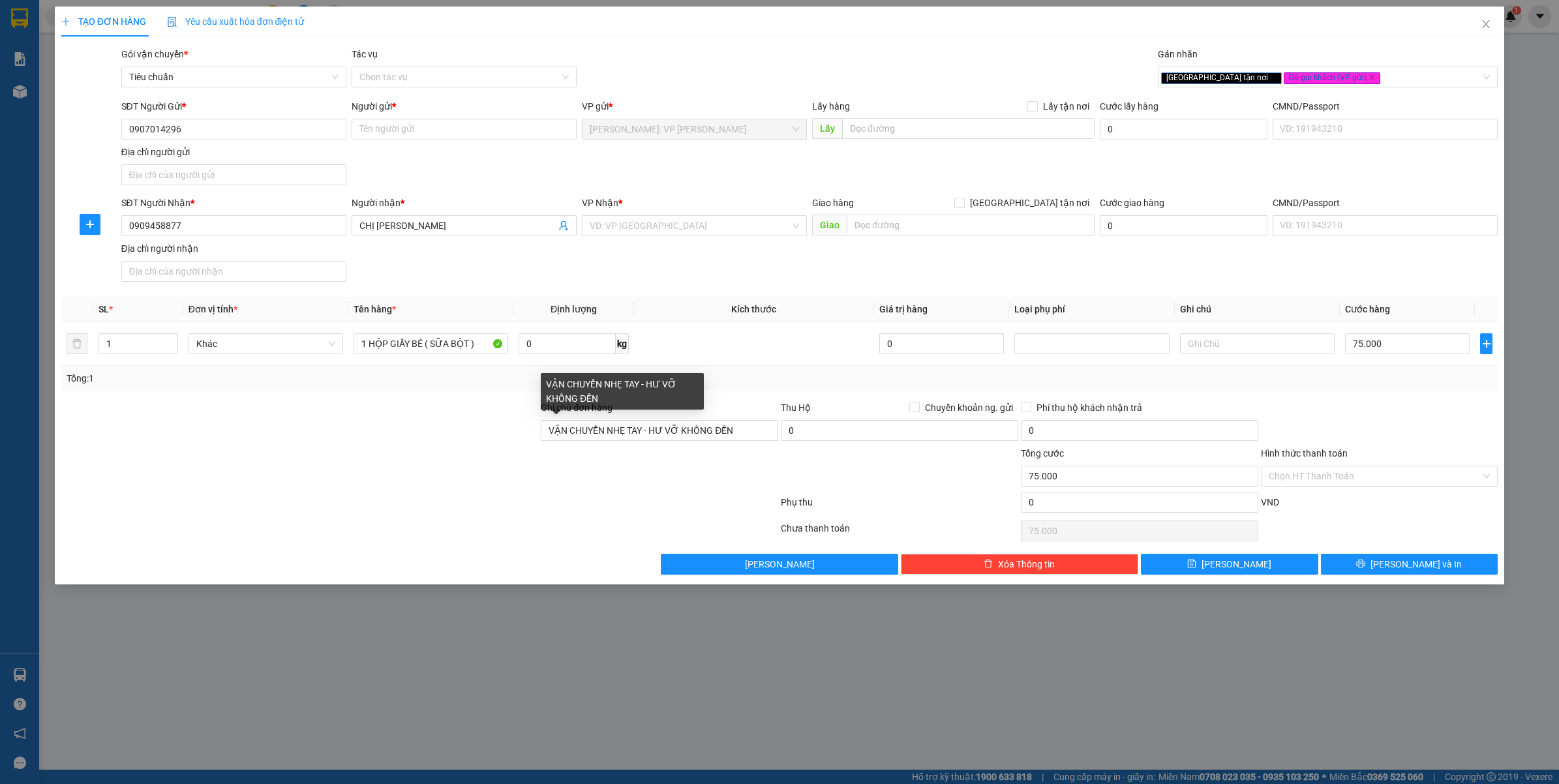
click at [522, 675] on div "TẠO ĐƠN HÀNG Yêu cầu xuất hóa đơn điện tử Transit Pickup Surcharge Ids Transit …" at bounding box center [779, 392] width 1559 height 784
click at [552, 522] on div at bounding box center [420, 531] width 719 height 26
click at [597, 432] on input "VẬN CHUYỂN NHẸ TAY - HƯ VỠ KHÔNG ĐỀN" at bounding box center [660, 430] width 237 height 21
click at [543, 487] on div at bounding box center [660, 468] width 240 height 45
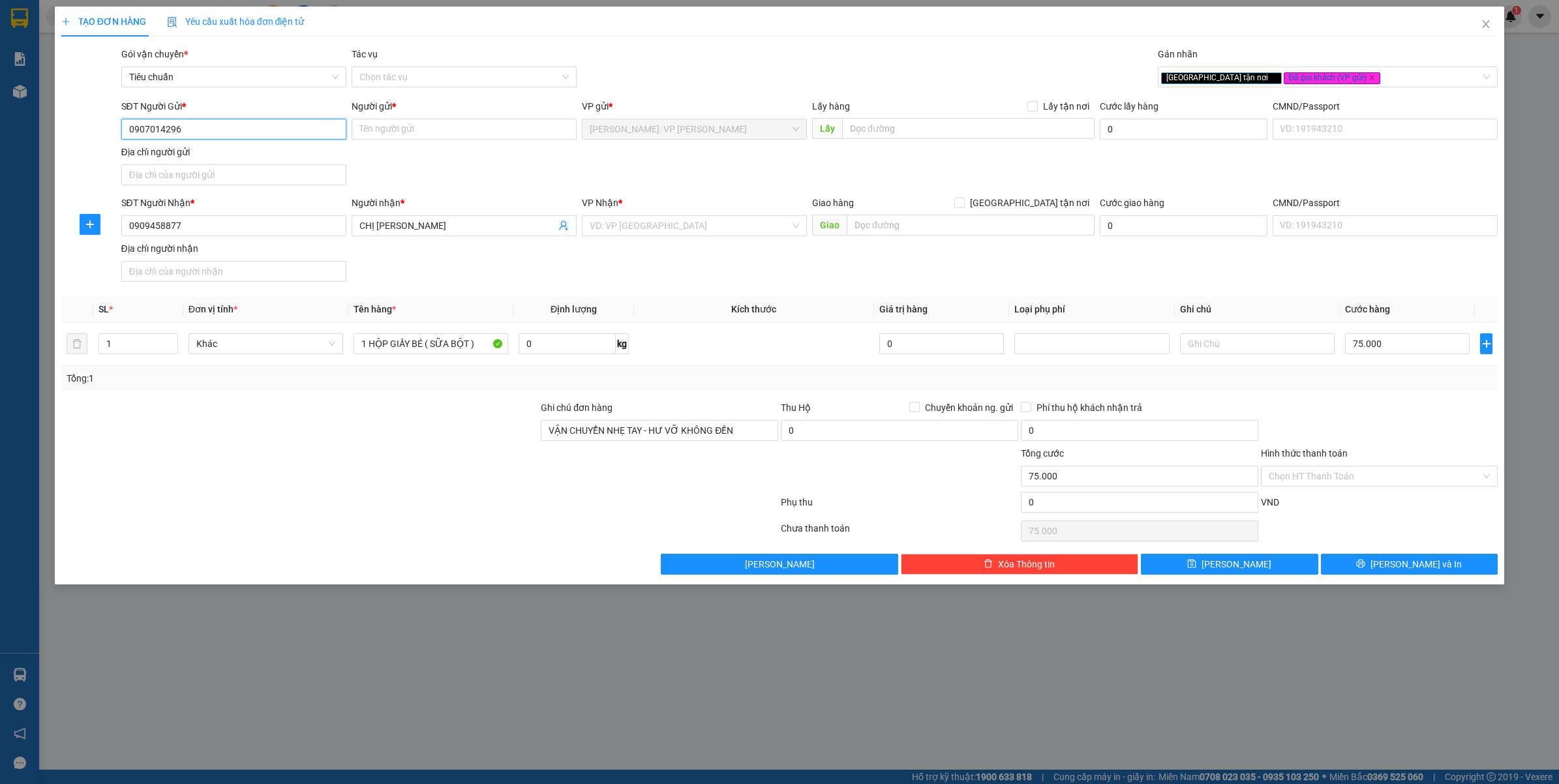
click at [199, 126] on input "0907014296" at bounding box center [234, 129] width 225 height 21
click at [398, 131] on input "Người gửi *" at bounding box center [464, 129] width 225 height 21
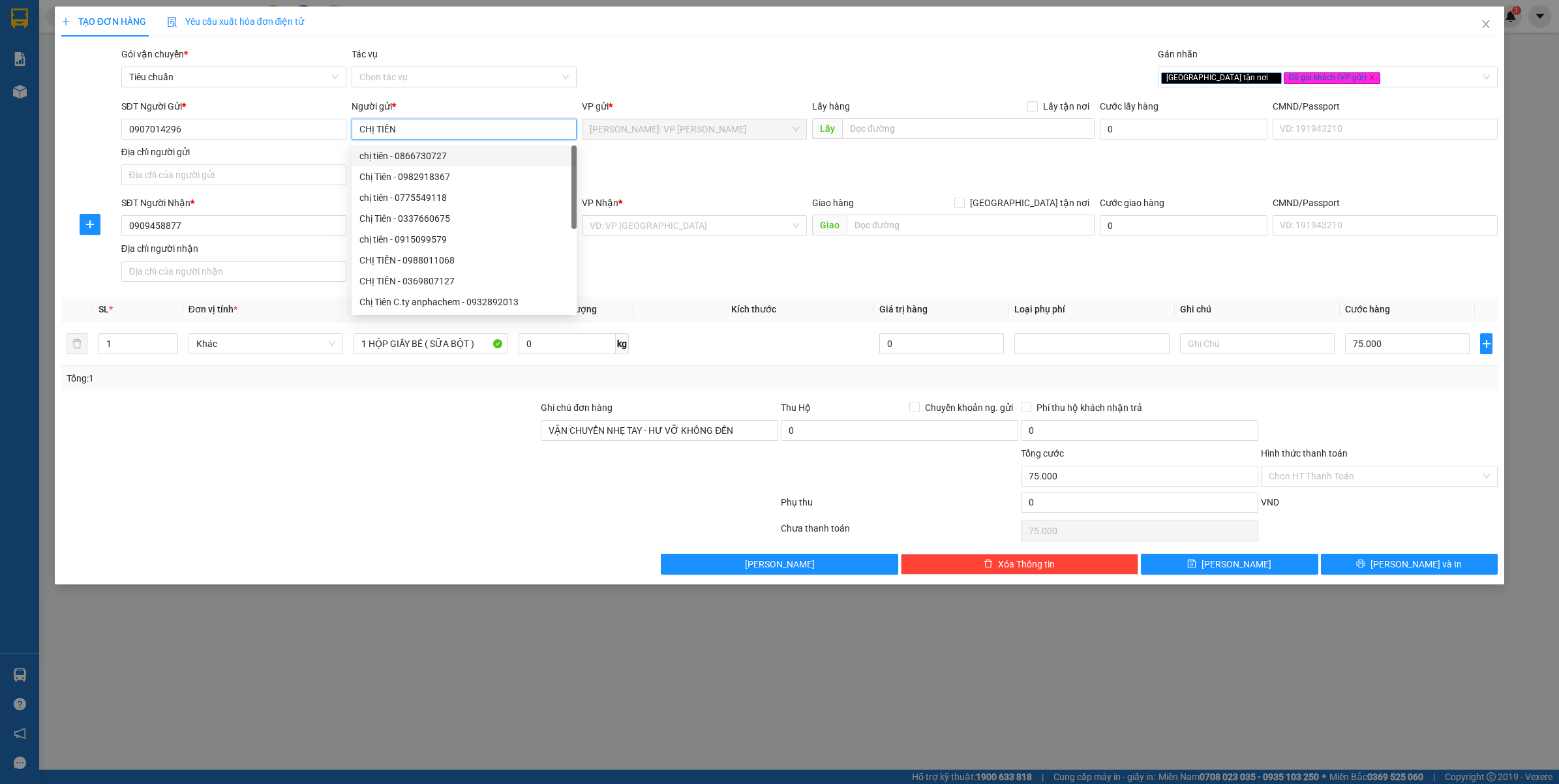
type input "CHỊ TIÊN"
click at [729, 181] on div "SĐT Người Gửi * 0907014296 Người gửi * CHỊ TIÊN VP gửi * Hồ Chí Minh: VP Bình T…" at bounding box center [809, 144] width 1382 height 91
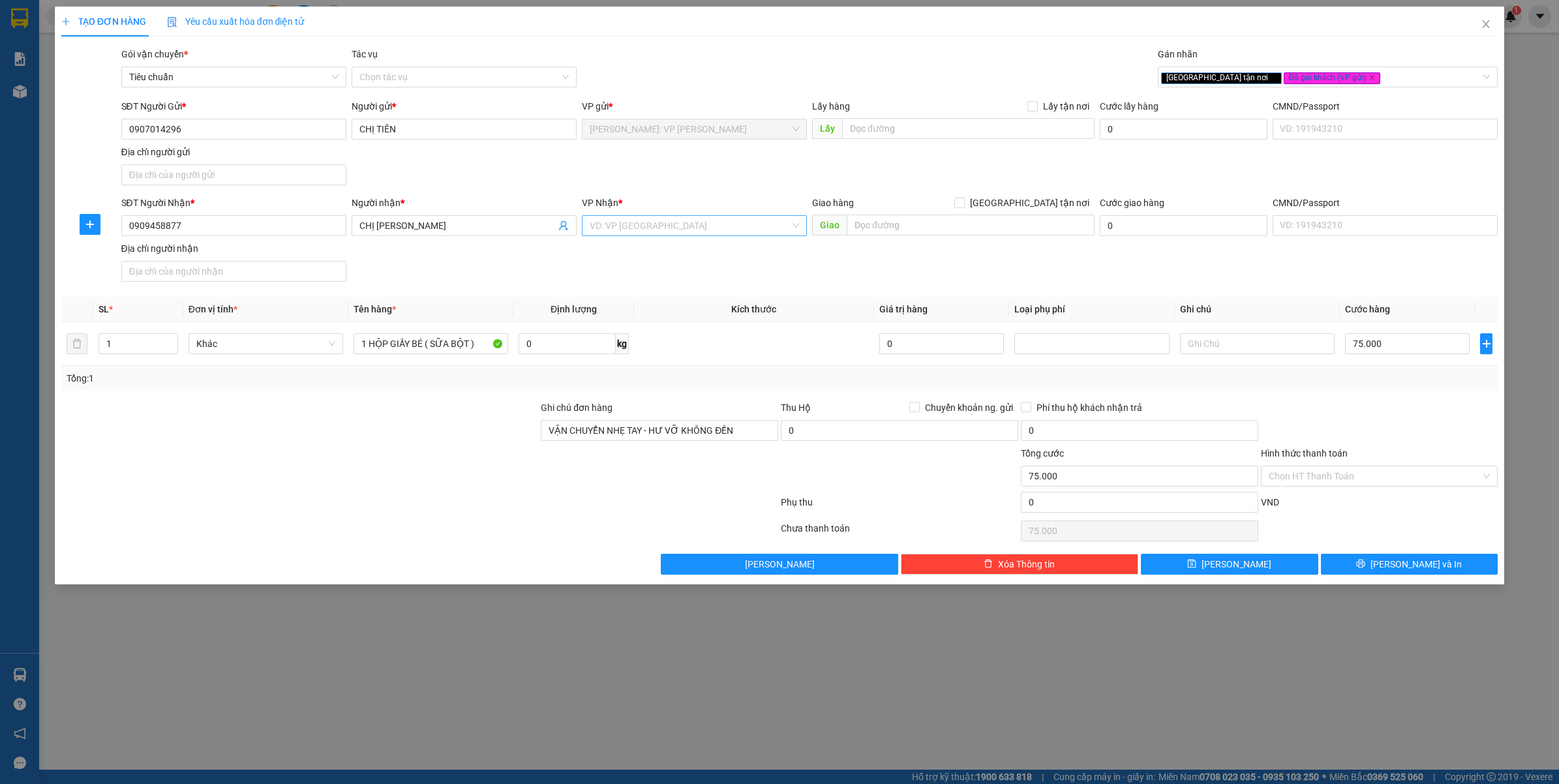
click at [653, 226] on input "search" at bounding box center [689, 226] width 200 height 20
type input "CẦ"
drag, startPoint x: 660, startPoint y: 248, endPoint x: 889, endPoint y: 230, distance: 229.7
click at [660, 249] on div "Cần Thơ: Kho Ninh Kiều" at bounding box center [694, 252] width 209 height 14
click at [1060, 197] on span "Giao tận nơi" at bounding box center [1030, 203] width 130 height 14
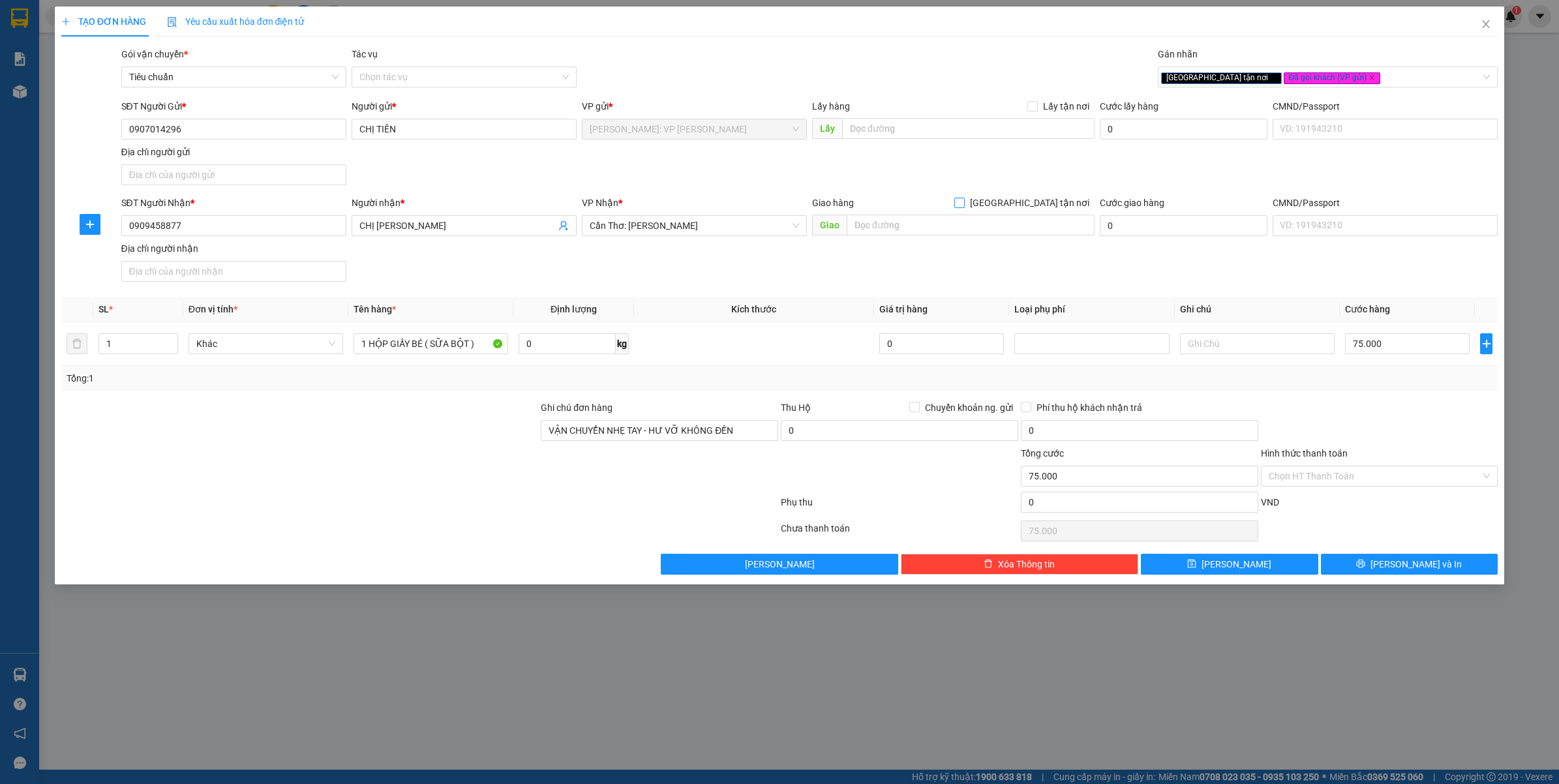
click at [963, 198] on input "Giao tận nơi" at bounding box center [958, 202] width 9 height 9
checkbox input "true"
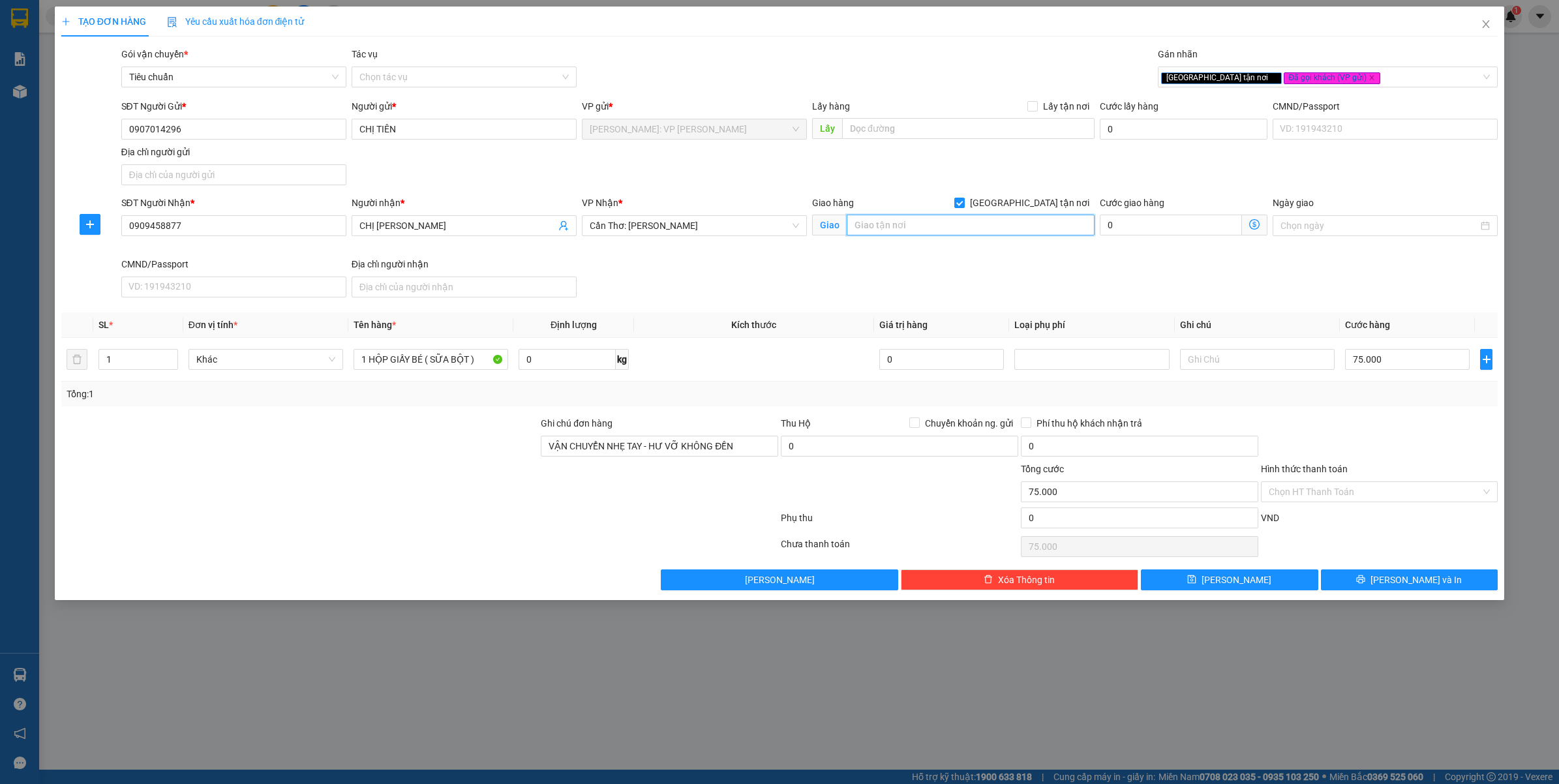
click at [944, 224] on input "text" at bounding box center [971, 225] width 248 height 21
type input "196/53A TÔN ĐỨC THẮNG - K1 - F.5 - TP.SÓC TRĂNG ( CŨ )"
click at [929, 260] on div "SĐT Người Nhận * 0909458877 Người nhận * CHỊ HOÀNG VP Nhận * Cần Thơ: Kho Ninh …" at bounding box center [809, 249] width 1382 height 107
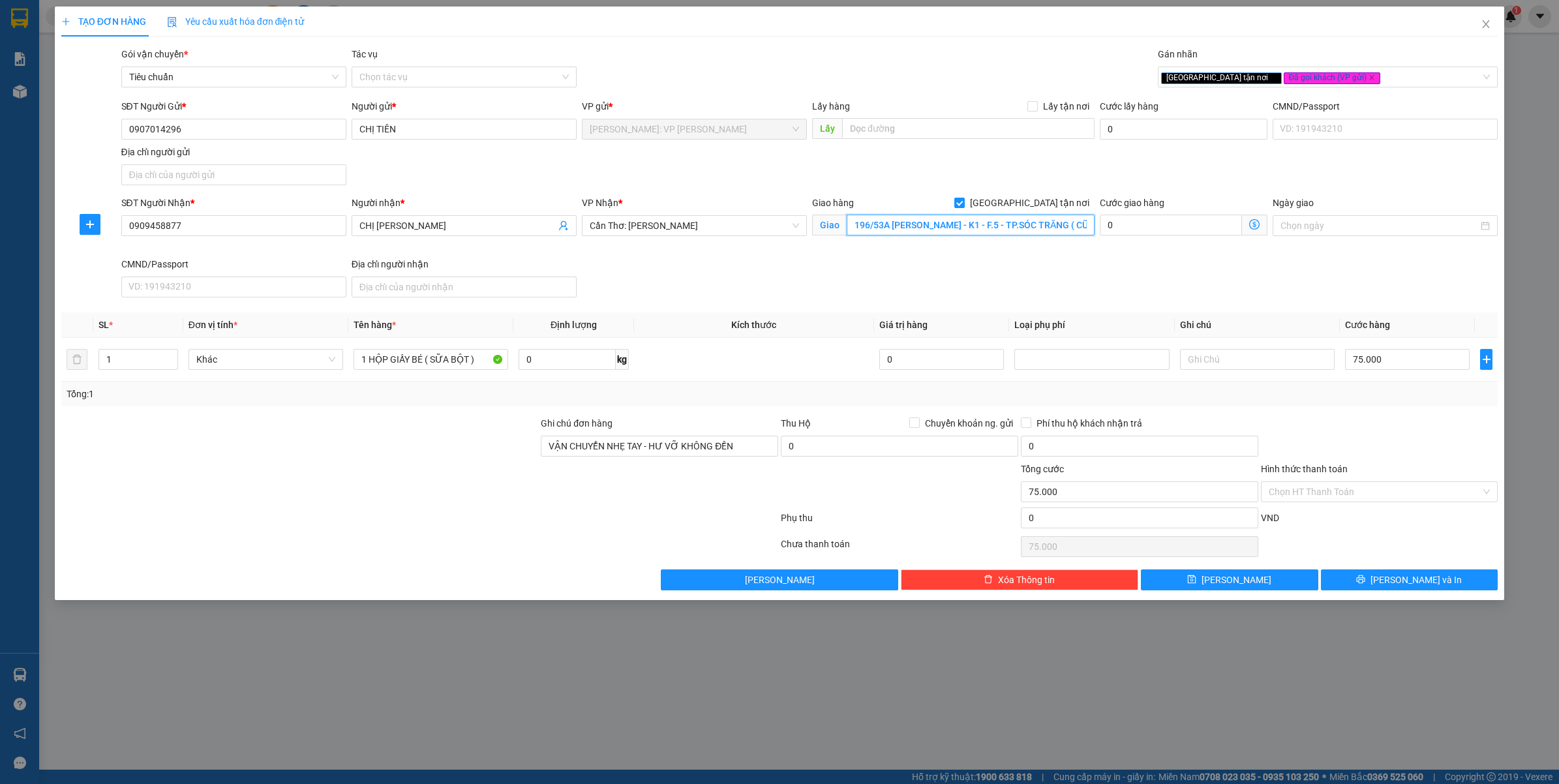
click at [931, 232] on input "196/53A TÔN ĐỨC THẮNG - K1 - F.5 - TP.SÓC TRĂNG ( CŨ )" at bounding box center [971, 225] width 248 height 21
click at [950, 318] on th "Giá trị hàng" at bounding box center [942, 325] width 135 height 26
click at [471, 503] on div at bounding box center [300, 484] width 480 height 45
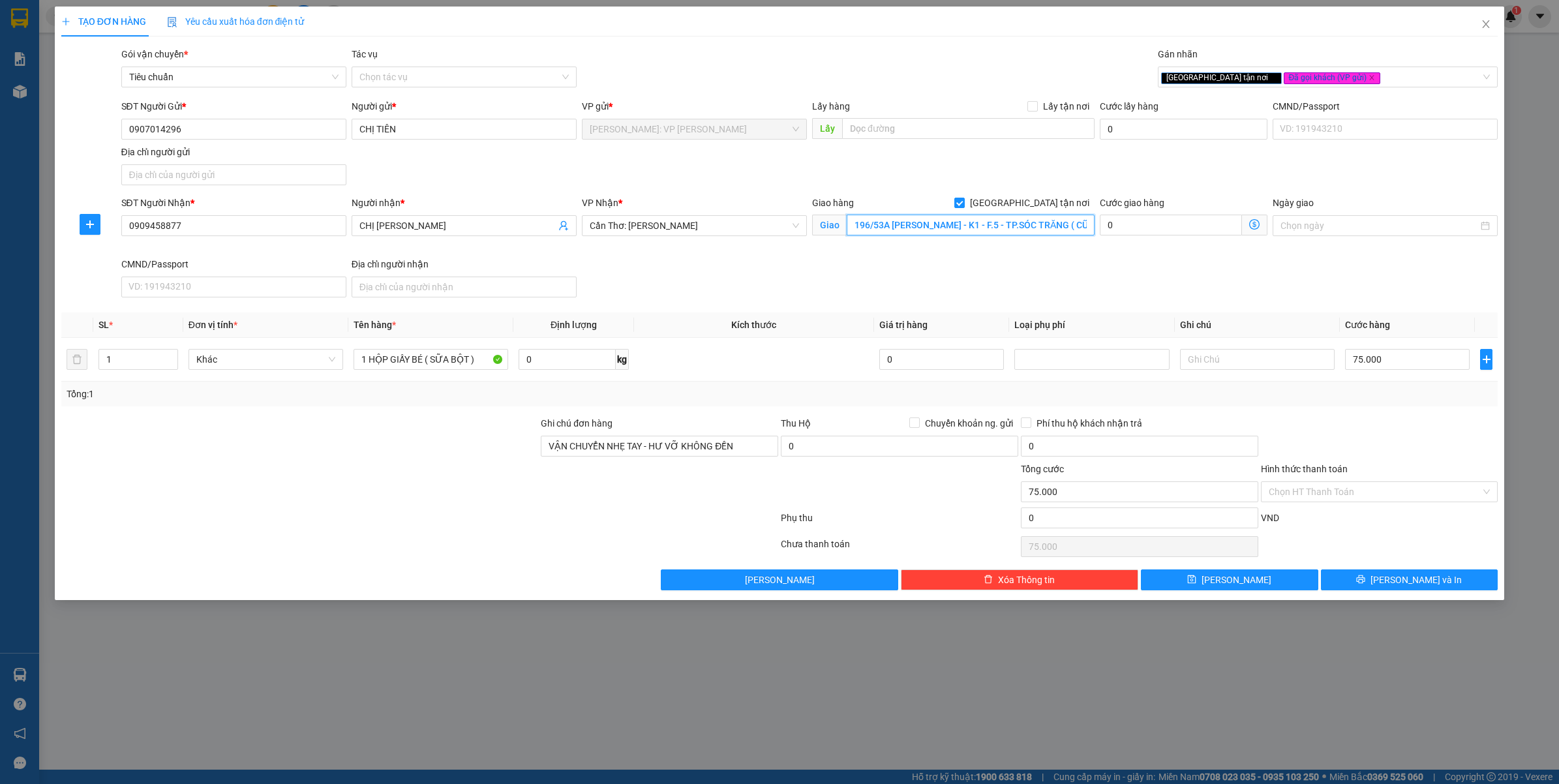
click at [944, 226] on input "196/53A TÔN ĐỨC THẮNG - K1 - F.5 - TP.SÓC TRĂNG ( CŨ )" at bounding box center [971, 225] width 248 height 21
click at [1366, 493] on input "Hình thức thanh toán" at bounding box center [1375, 491] width 213 height 20
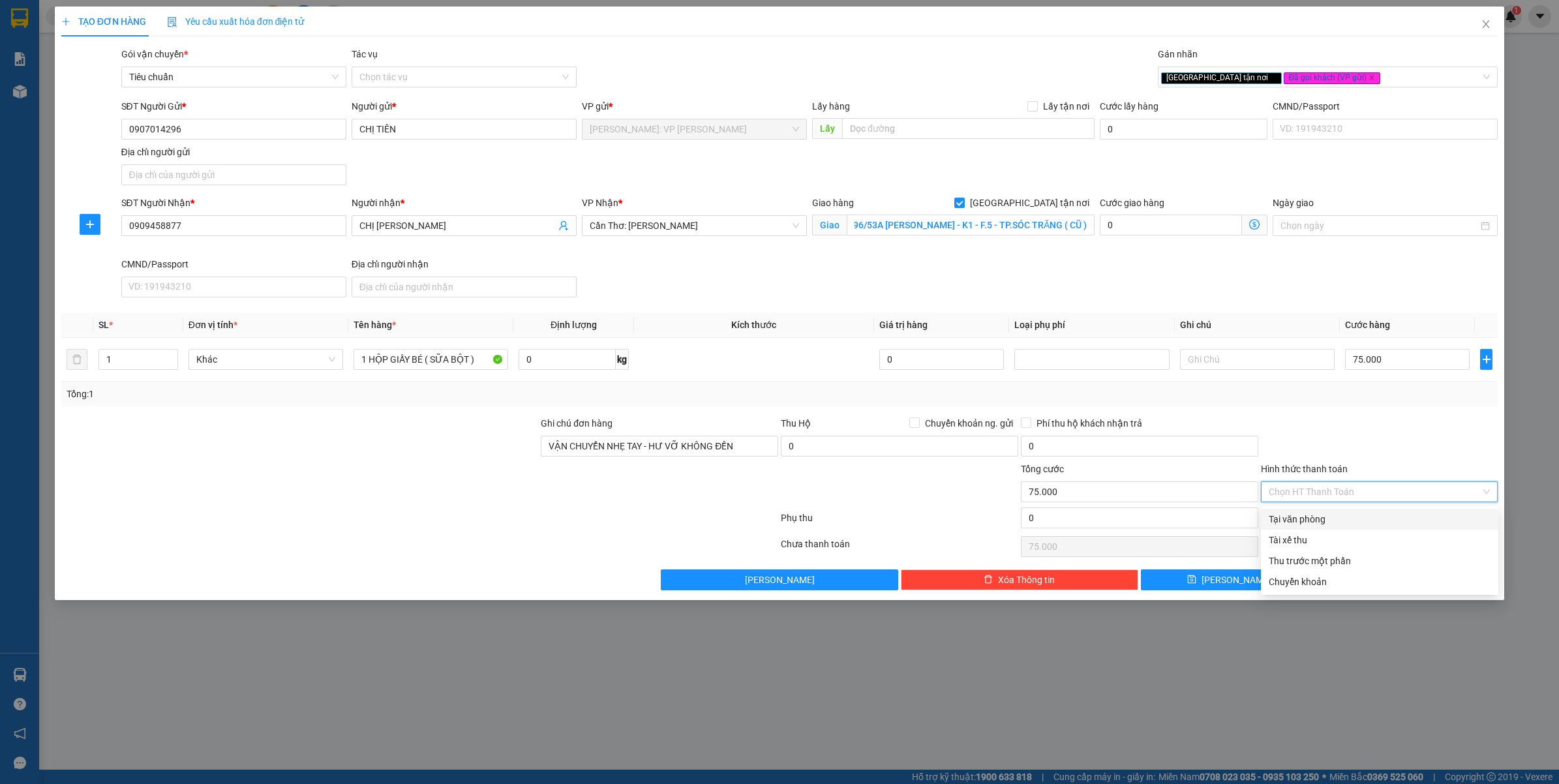
scroll to position [0, 0]
click at [1299, 519] on div "Tại văn phòng" at bounding box center [1379, 518] width 222 height 14
type input "0"
click at [1376, 577] on button "Lưu và In" at bounding box center [1410, 579] width 178 height 21
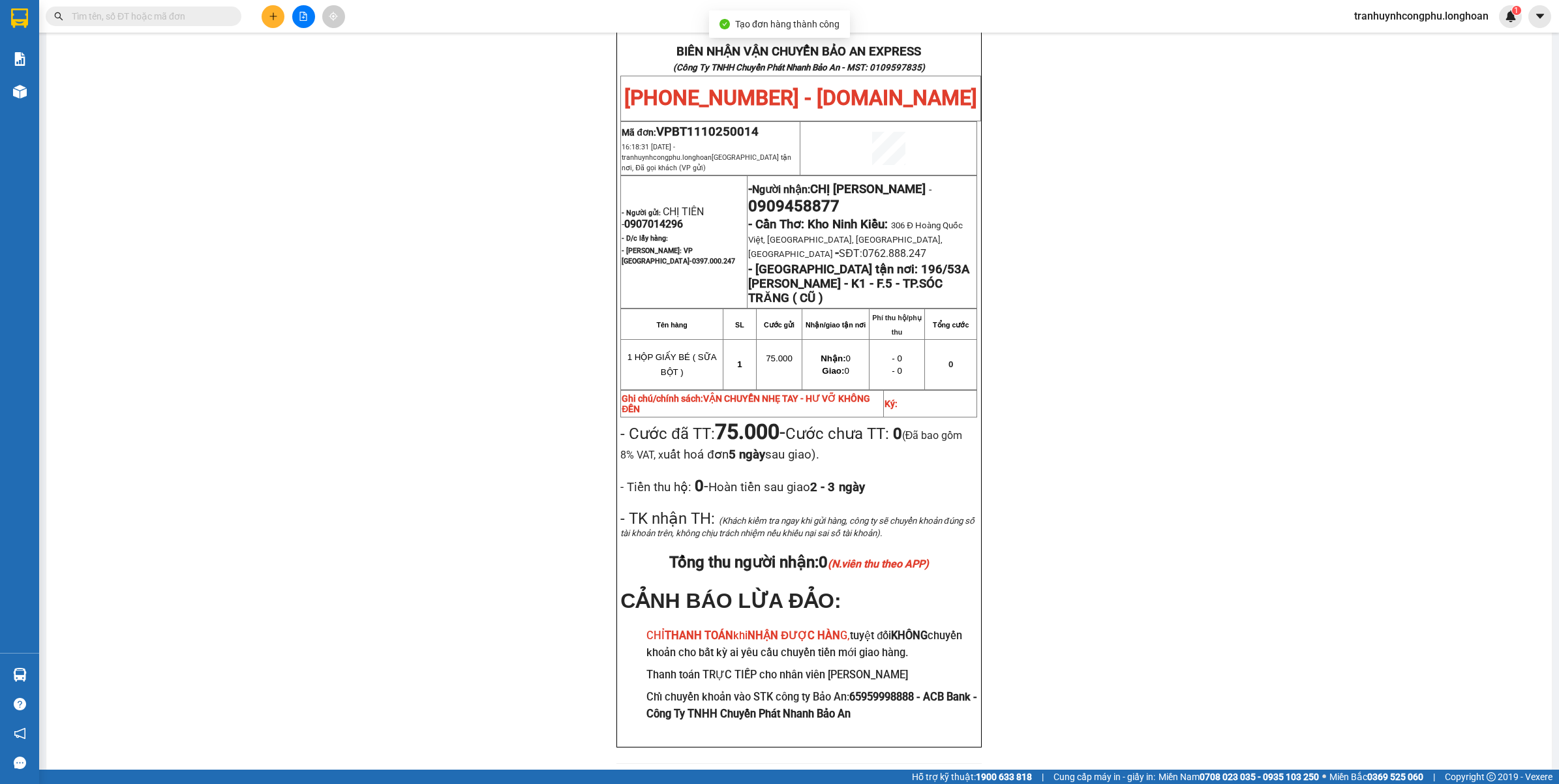
scroll to position [601, 0]
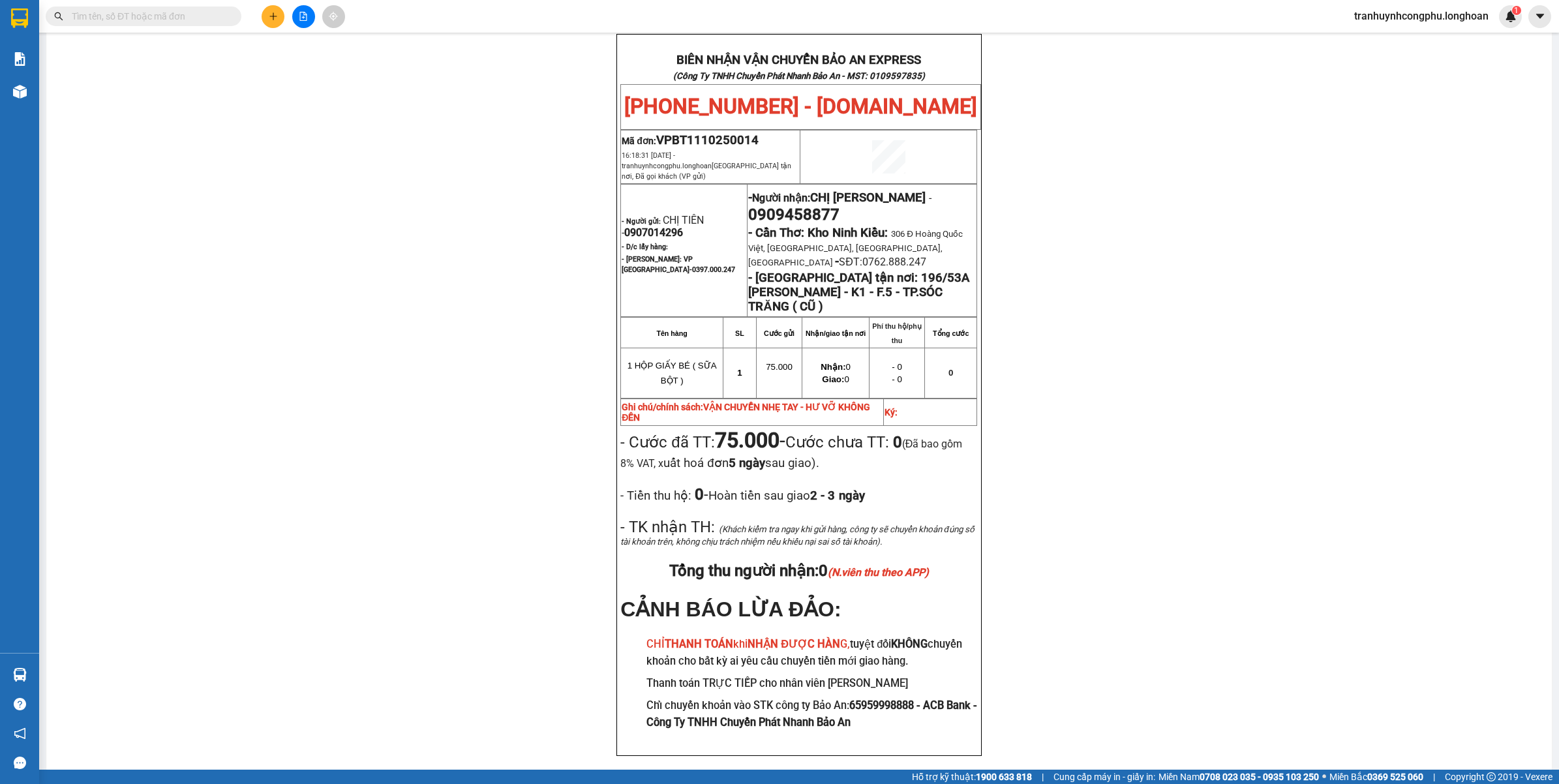
click at [437, 506] on div "PHIẾU DÁN LÊN HÀNG Ngày in phiếu: 16:18 ngày 11-10-2025 CSKH: 1900.06.88.33 CÔN…" at bounding box center [798, 150] width 1474 height 1275
click at [814, 293] on strong "196/53A TÔN ĐỨC THẮNG - K1 - F.5 - TP.SÓC TRĂNG ( CŨ )" at bounding box center [859, 292] width 221 height 43
copy table "- Giao tận nơi: 196/53A TÔN ĐỨC THẮNG - K1 - F.5 - TP.SÓC TRĂNG ( CŨ )"
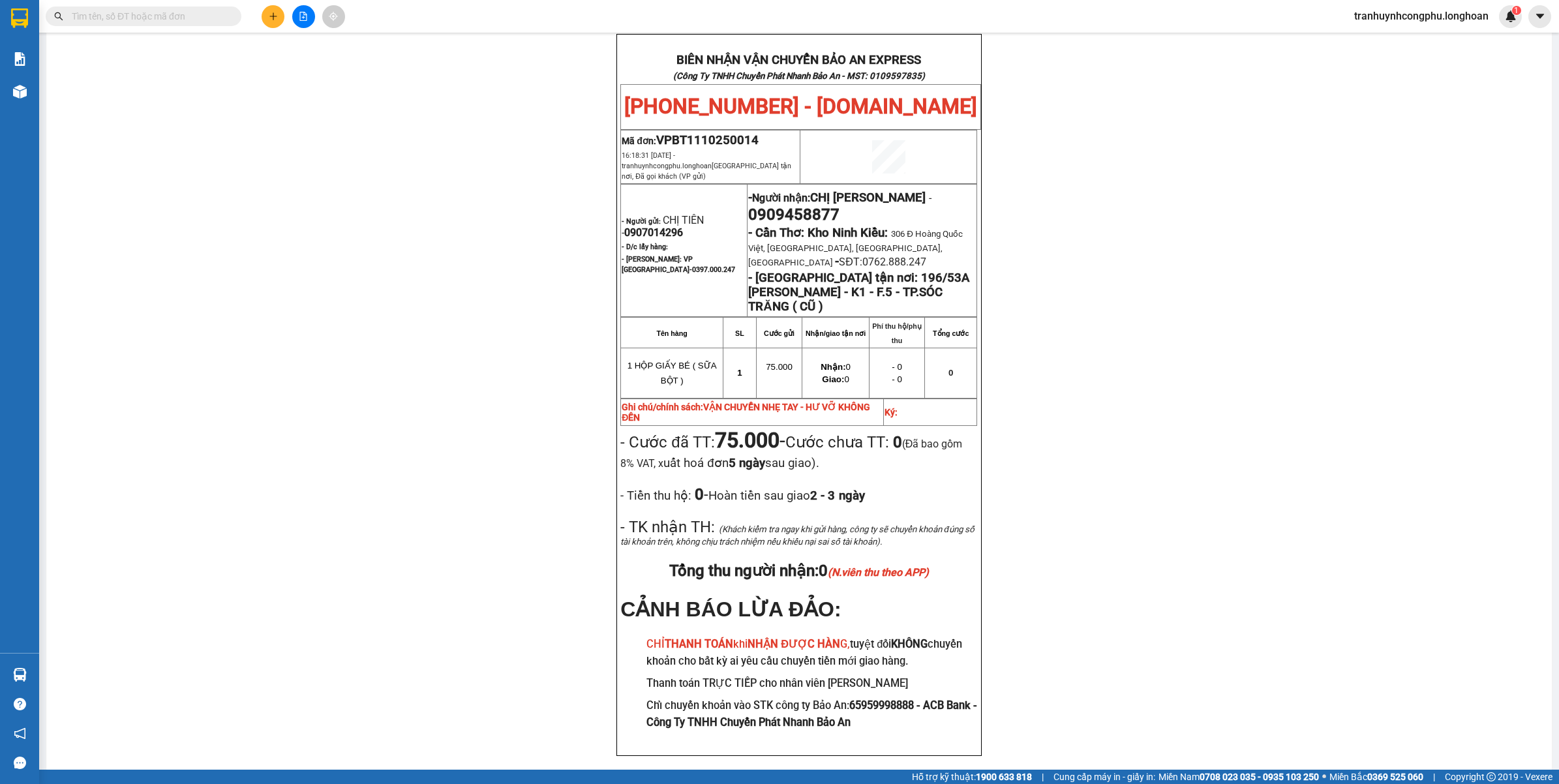
drag, startPoint x: 428, startPoint y: 539, endPoint x: 451, endPoint y: 531, distance: 24.4
click at [428, 539] on div "PHIẾU DÁN LÊN HÀNG Ngày in phiếu: 16:18 ngày 11-10-2025 CSKH: 1900.06.88.33 CÔN…" at bounding box center [798, 150] width 1474 height 1275
click at [718, 147] on span "VPBT1110250014" at bounding box center [707, 140] width 102 height 14
copy span "VPBT1110250014"
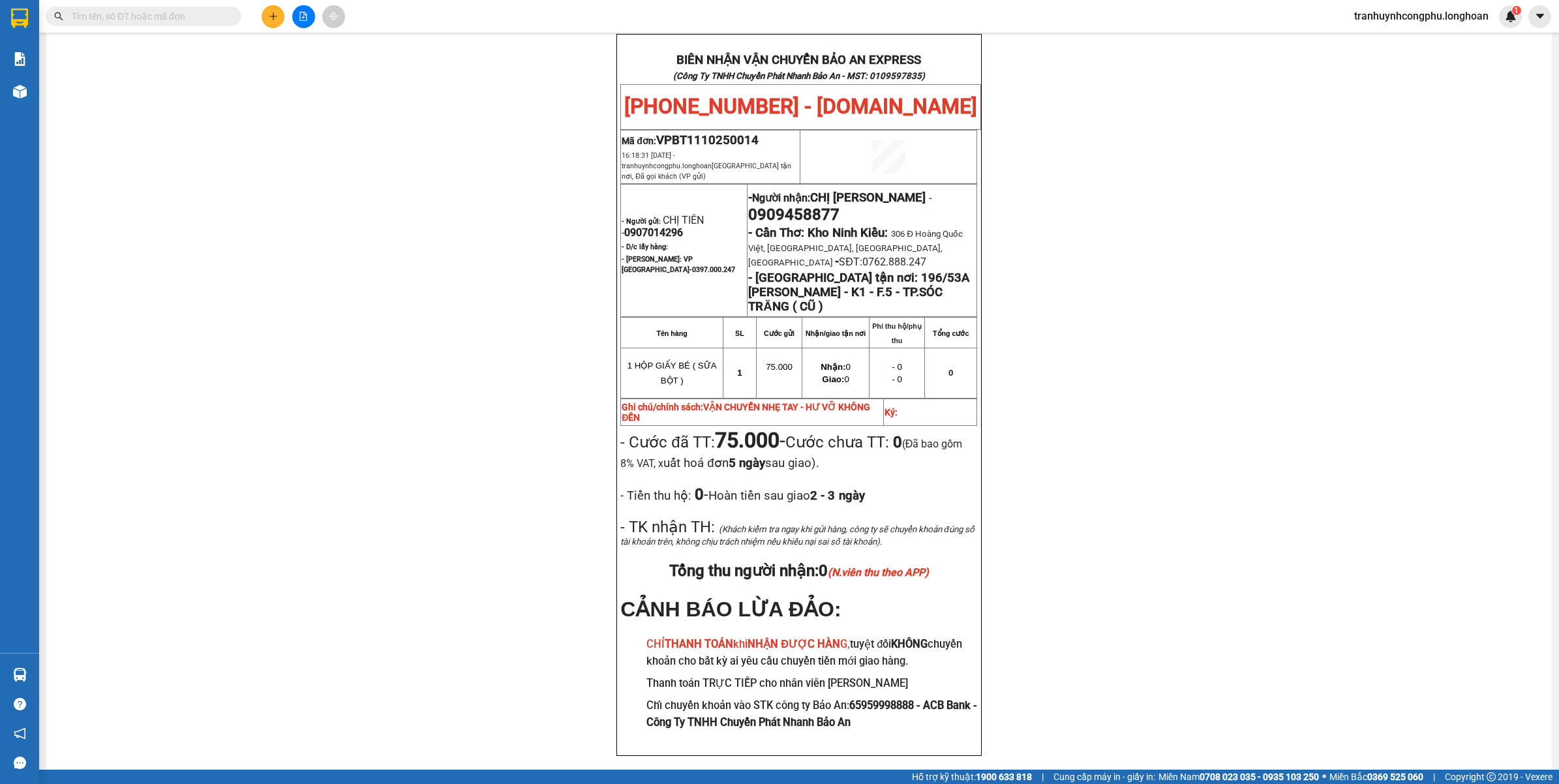
click at [241, 334] on div "PHIẾU DÁN LÊN HÀNG Ngày in phiếu: 16:18 ngày 11-10-2025 CSKH: 1900.06.88.33 CÔN…" at bounding box center [798, 150] width 1474 height 1275
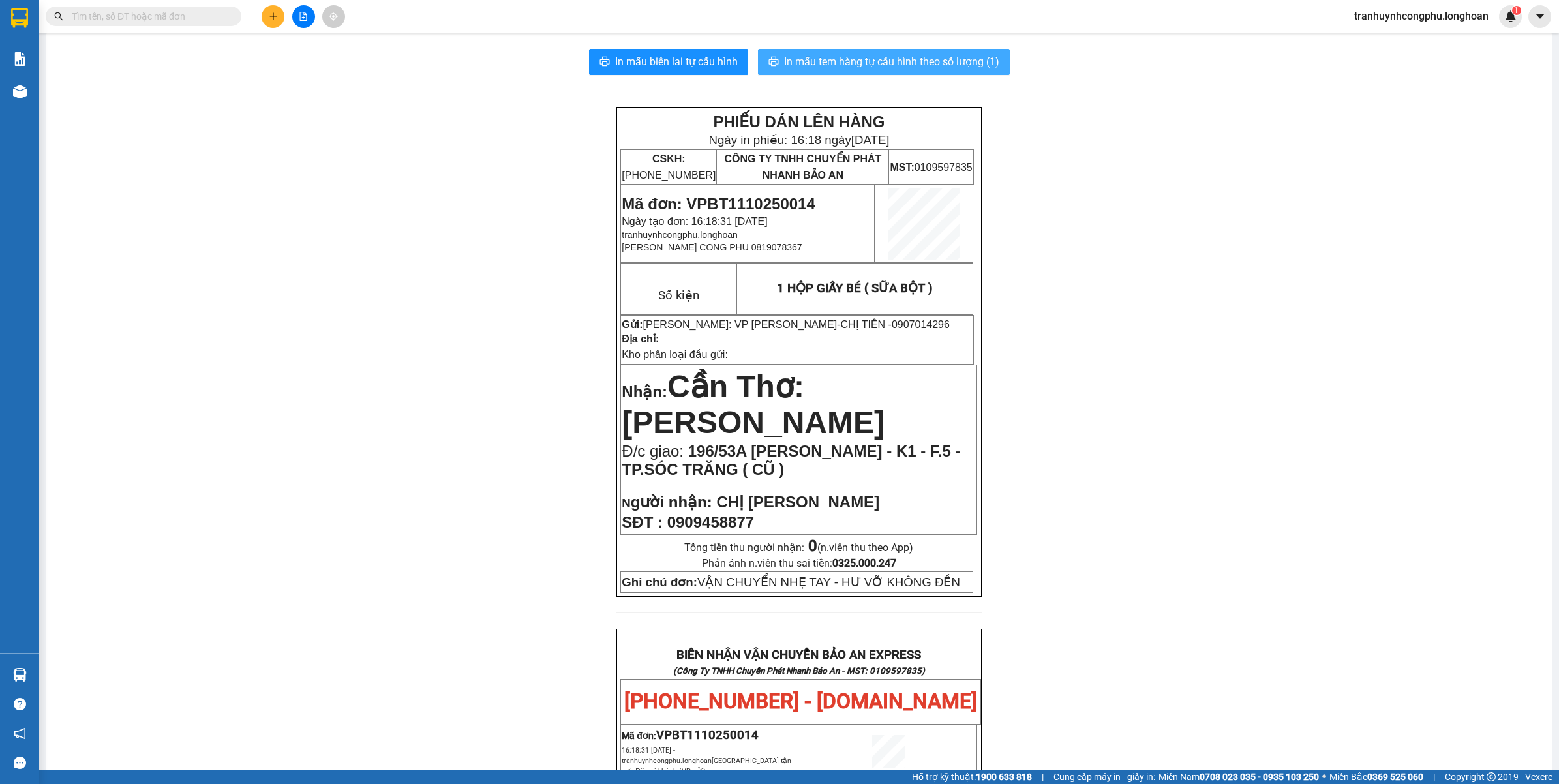
scroll to position [0, 0]
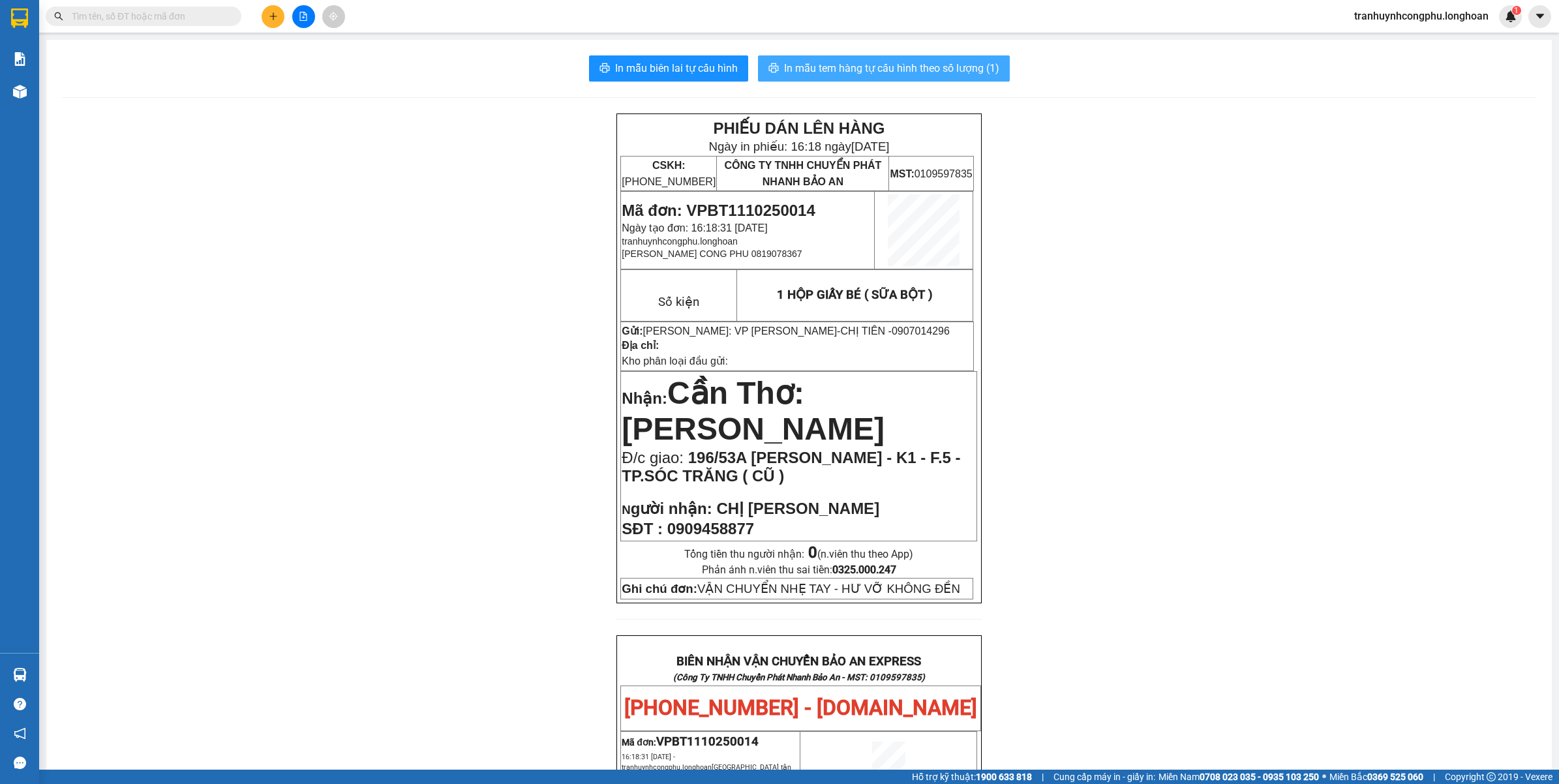
click at [971, 58] on button "In mẫu tem hàng tự cấu hình theo số lượng (1)" at bounding box center [883, 68] width 251 height 26
click at [711, 72] on span "In mẫu biên lai tự cấu hình" at bounding box center [676, 68] width 123 height 16
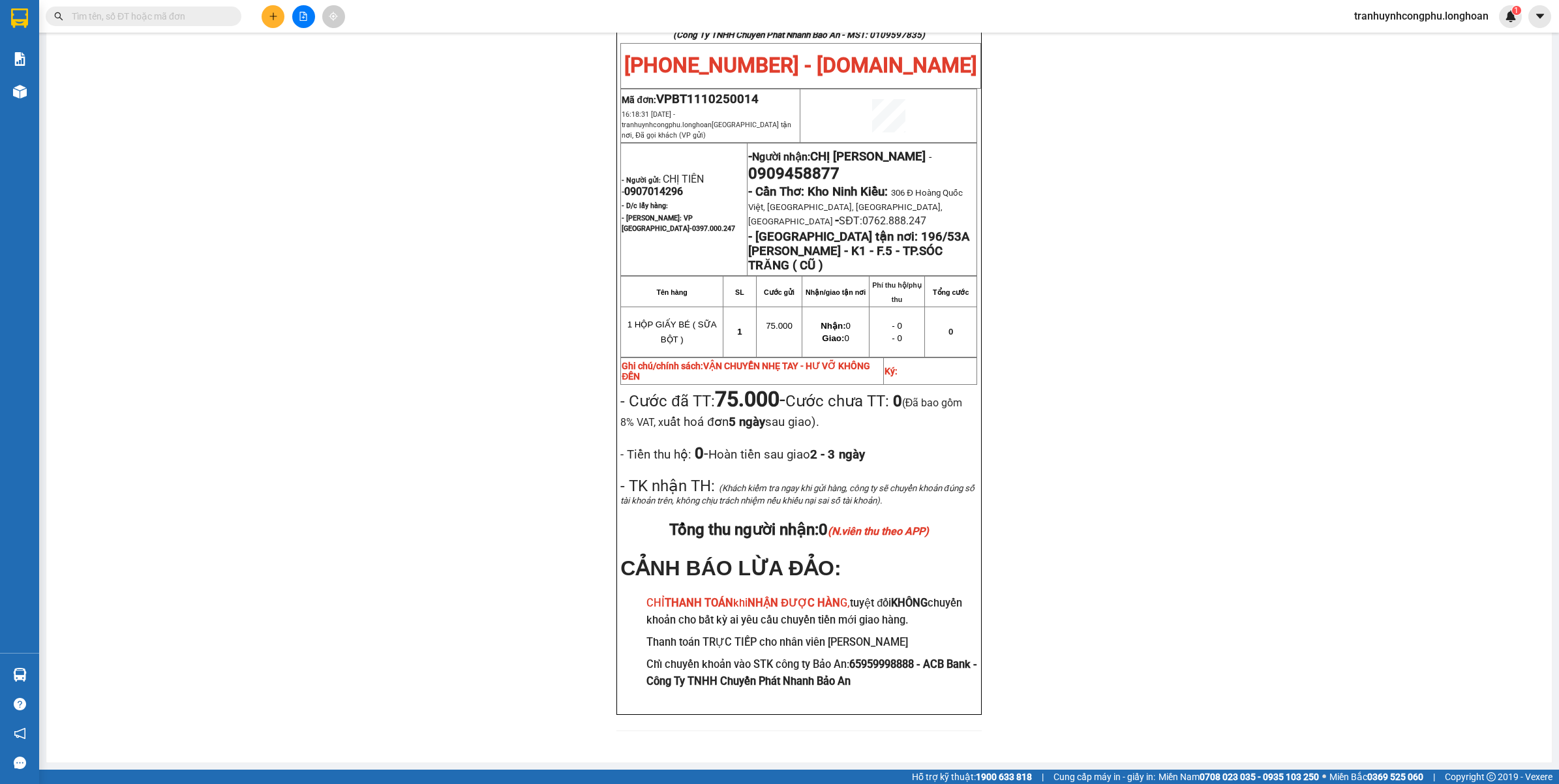
scroll to position [676, 0]
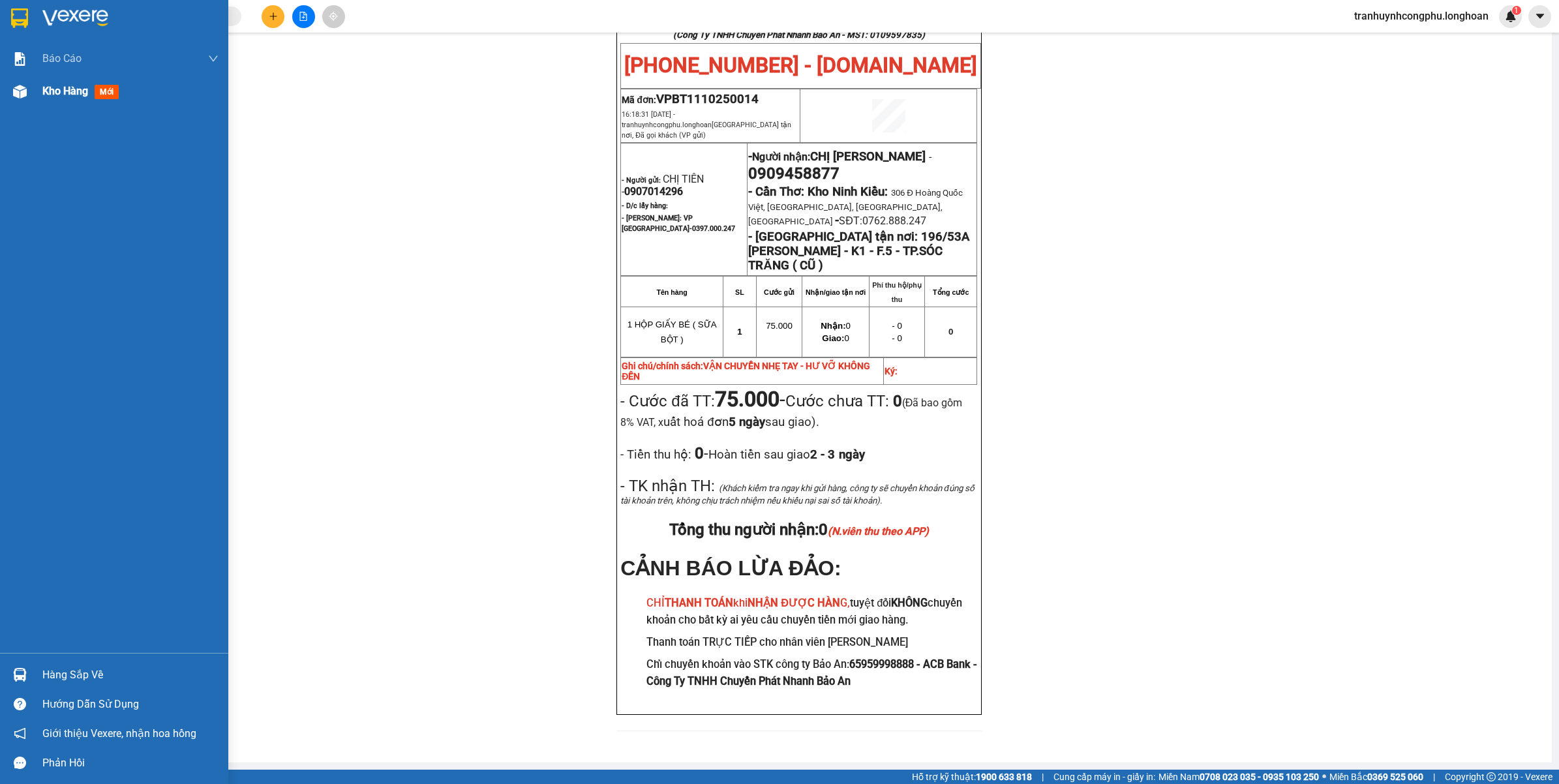
click at [56, 95] on span "Kho hàng" at bounding box center [65, 91] width 45 height 12
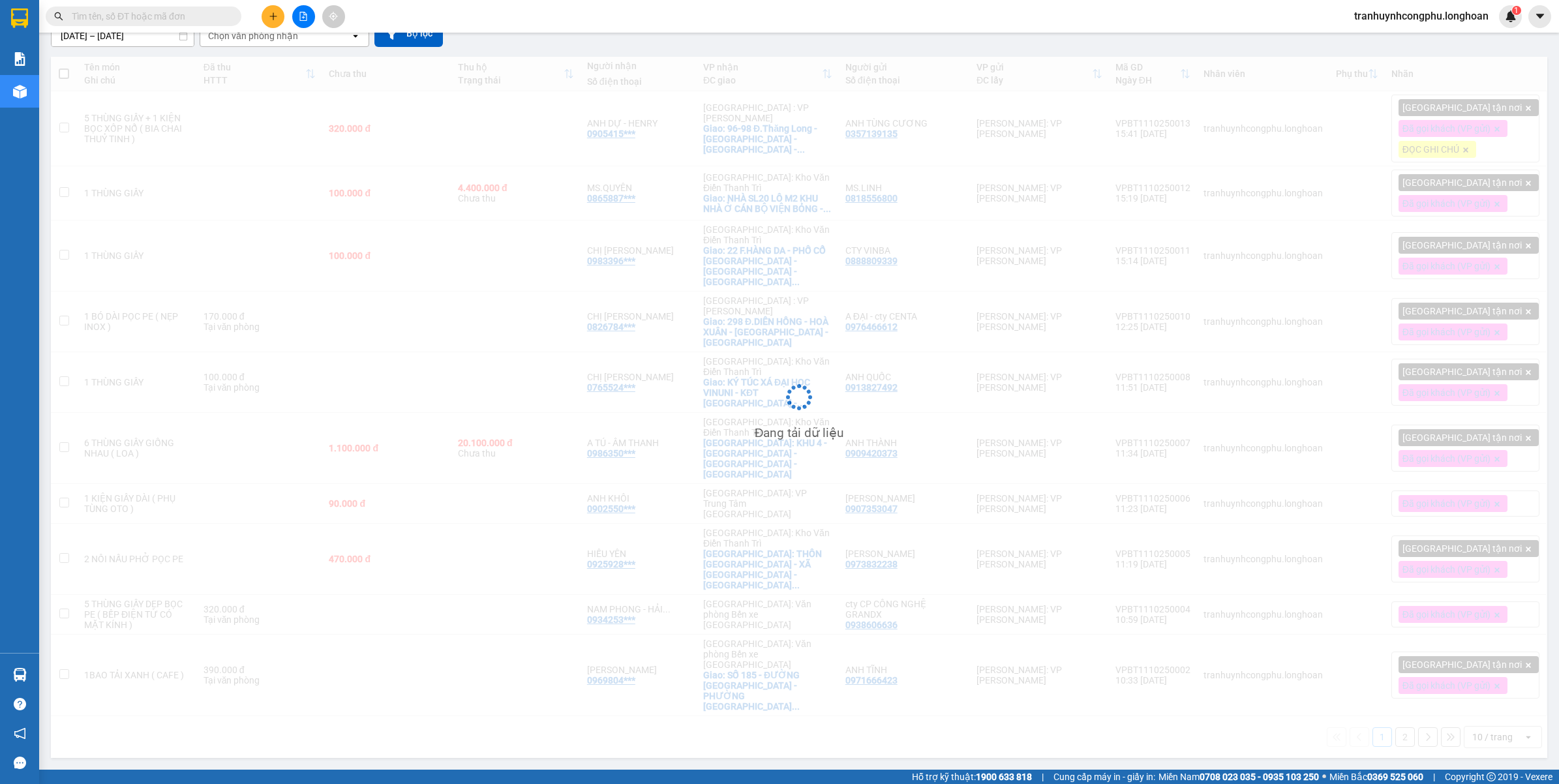
scroll to position [60, 0]
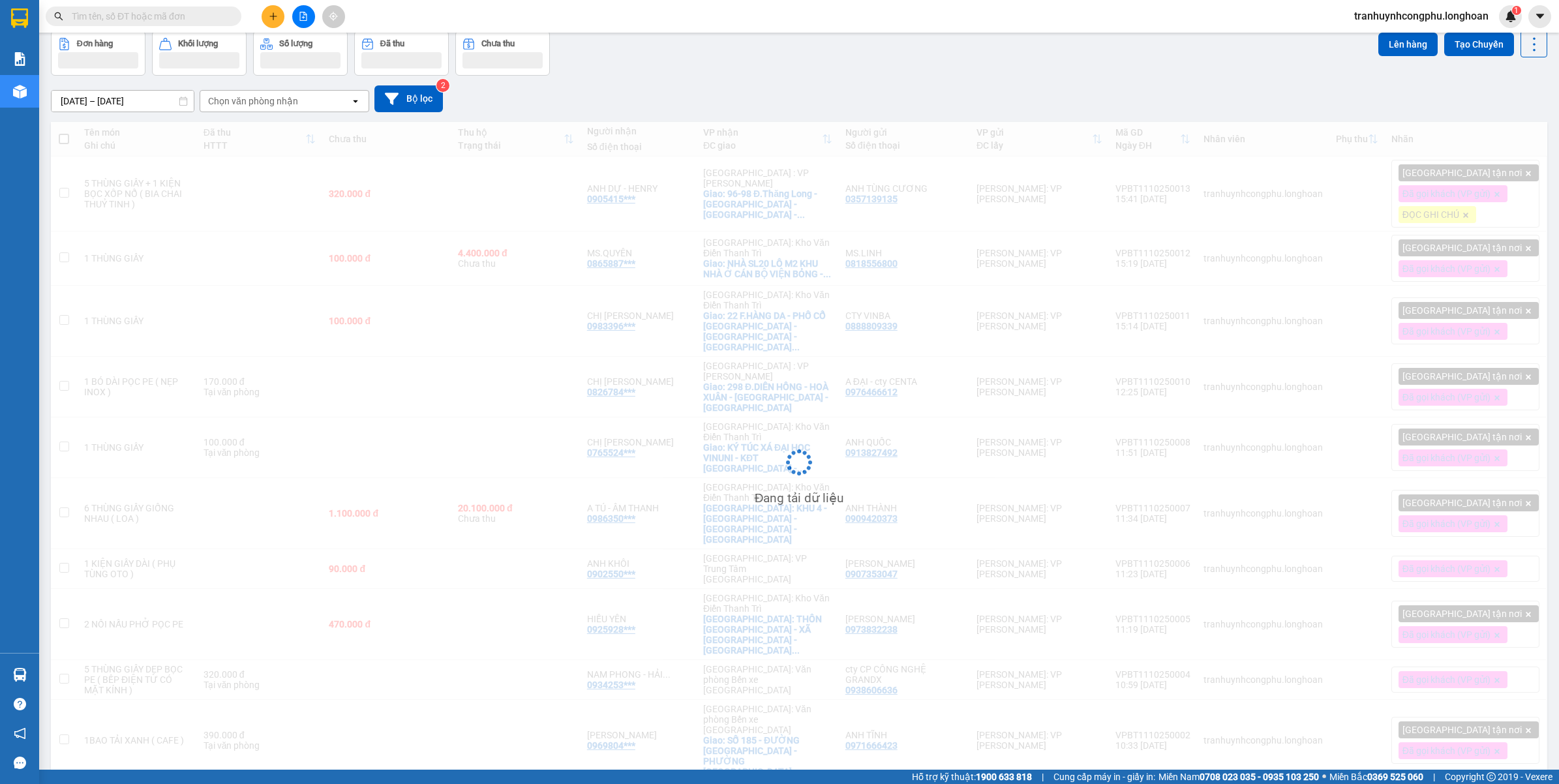
click at [1221, 411] on div "Đang tải dữ liệu" at bounding box center [799, 472] width 1497 height 701
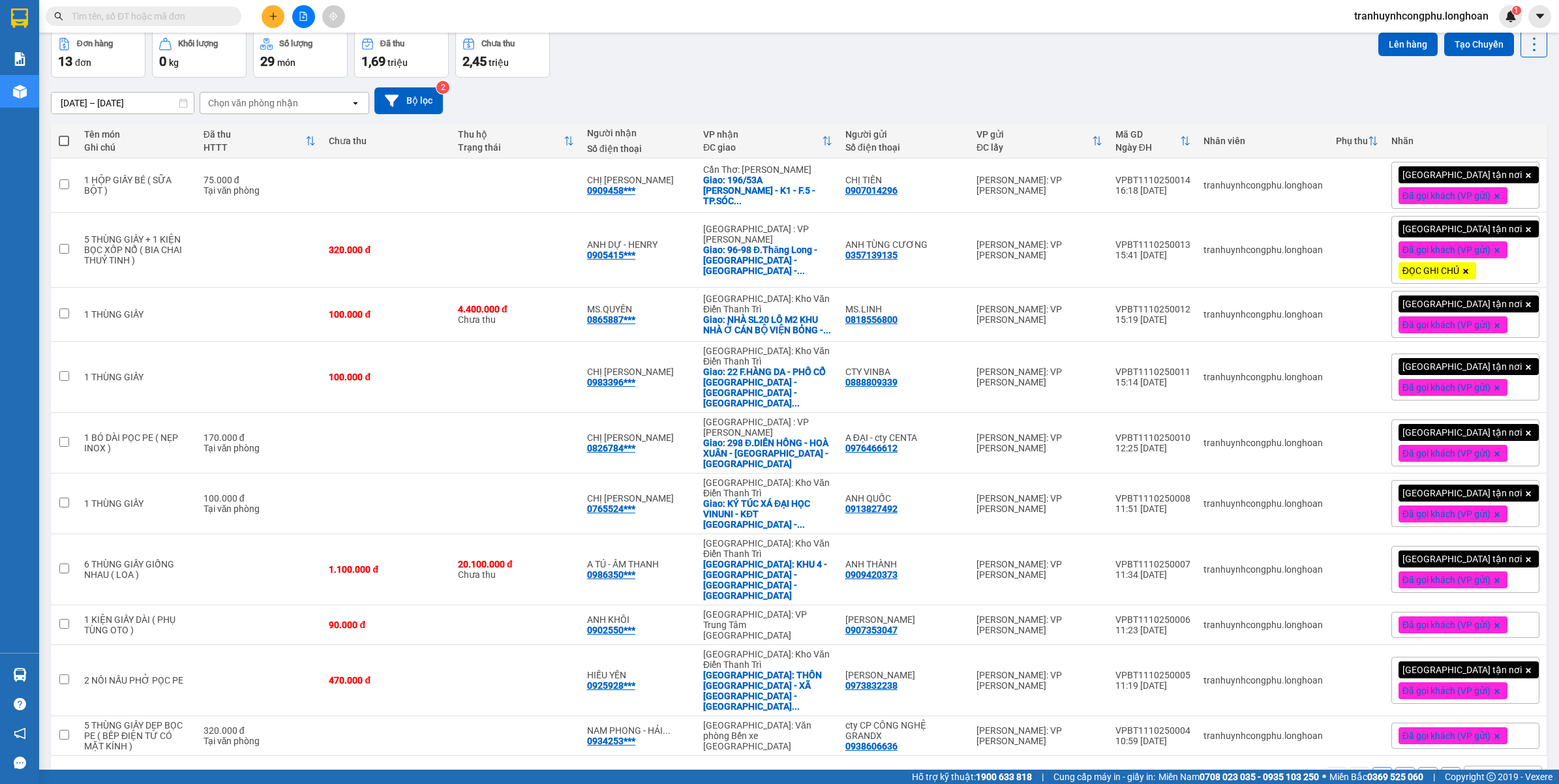
click at [1290, 73] on div "Đơn hàng 13 đơn Khối lượng 0 kg Số lượng 29 món Đã thu 1,69 triệu Chưa thu 2,45…" at bounding box center [799, 54] width 1497 height 47
click at [1459, 46] on button "Tạo Chuyến" at bounding box center [1479, 44] width 70 height 24
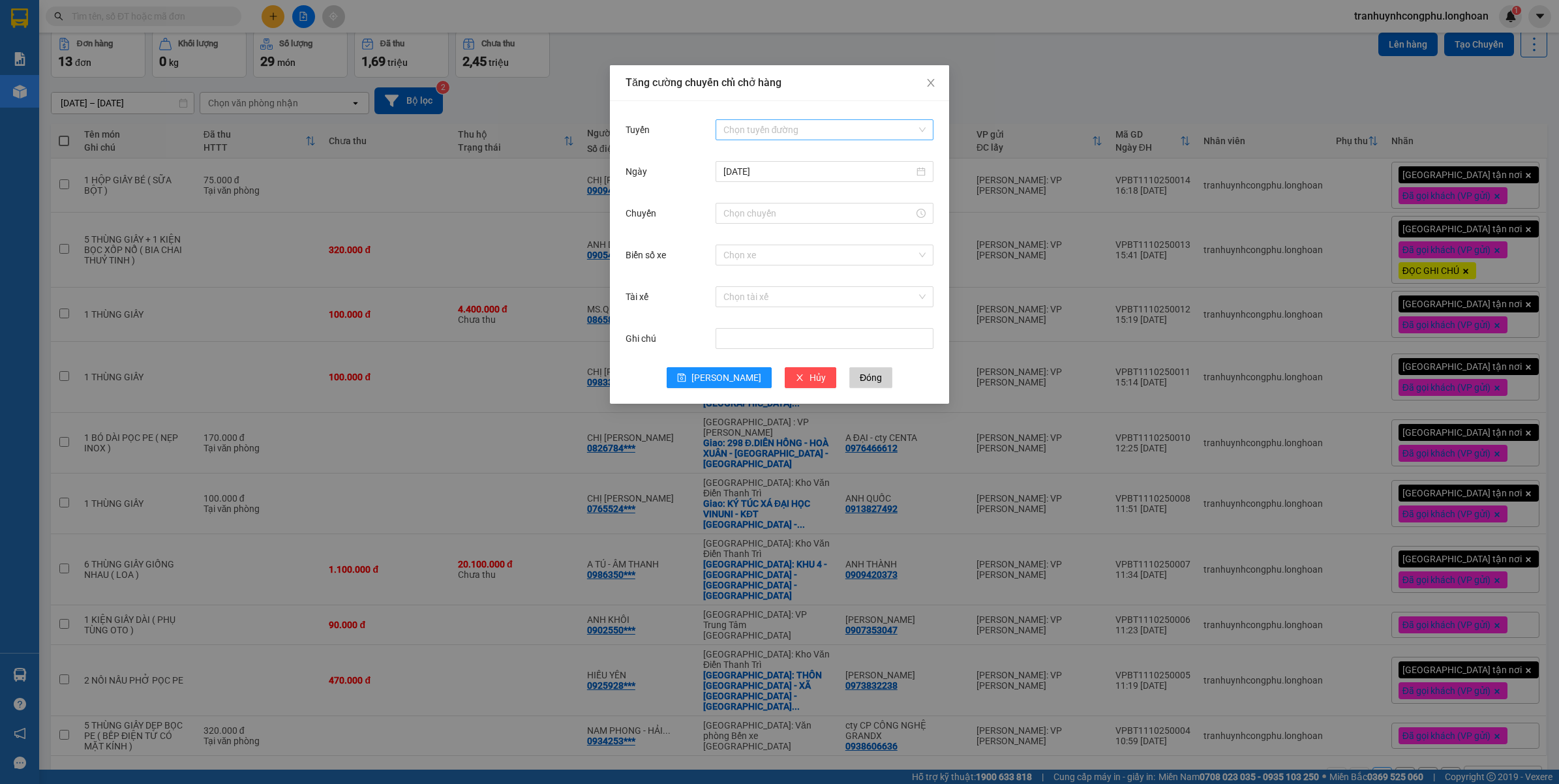
click at [767, 125] on input "Tuyến" at bounding box center [819, 129] width 193 height 20
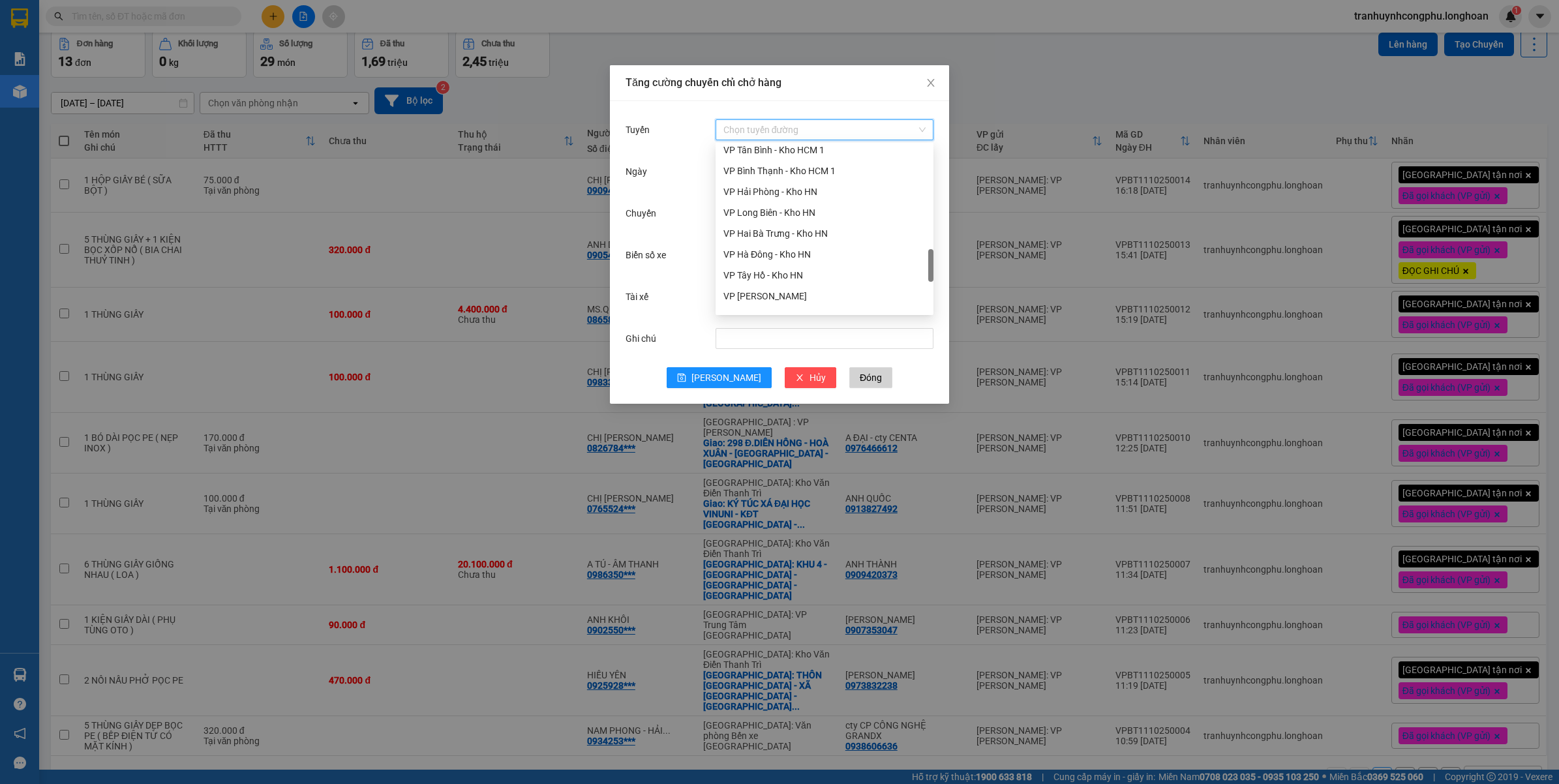
scroll to position [587, 0]
drag, startPoint x: 933, startPoint y: 174, endPoint x: 931, endPoint y: 268, distance: 94.0
click at [931, 268] on div at bounding box center [931, 255] width 5 height 33
click at [779, 238] on div "VP Bình Thạnh - Kho HCM 1" at bounding box center [824, 236] width 202 height 14
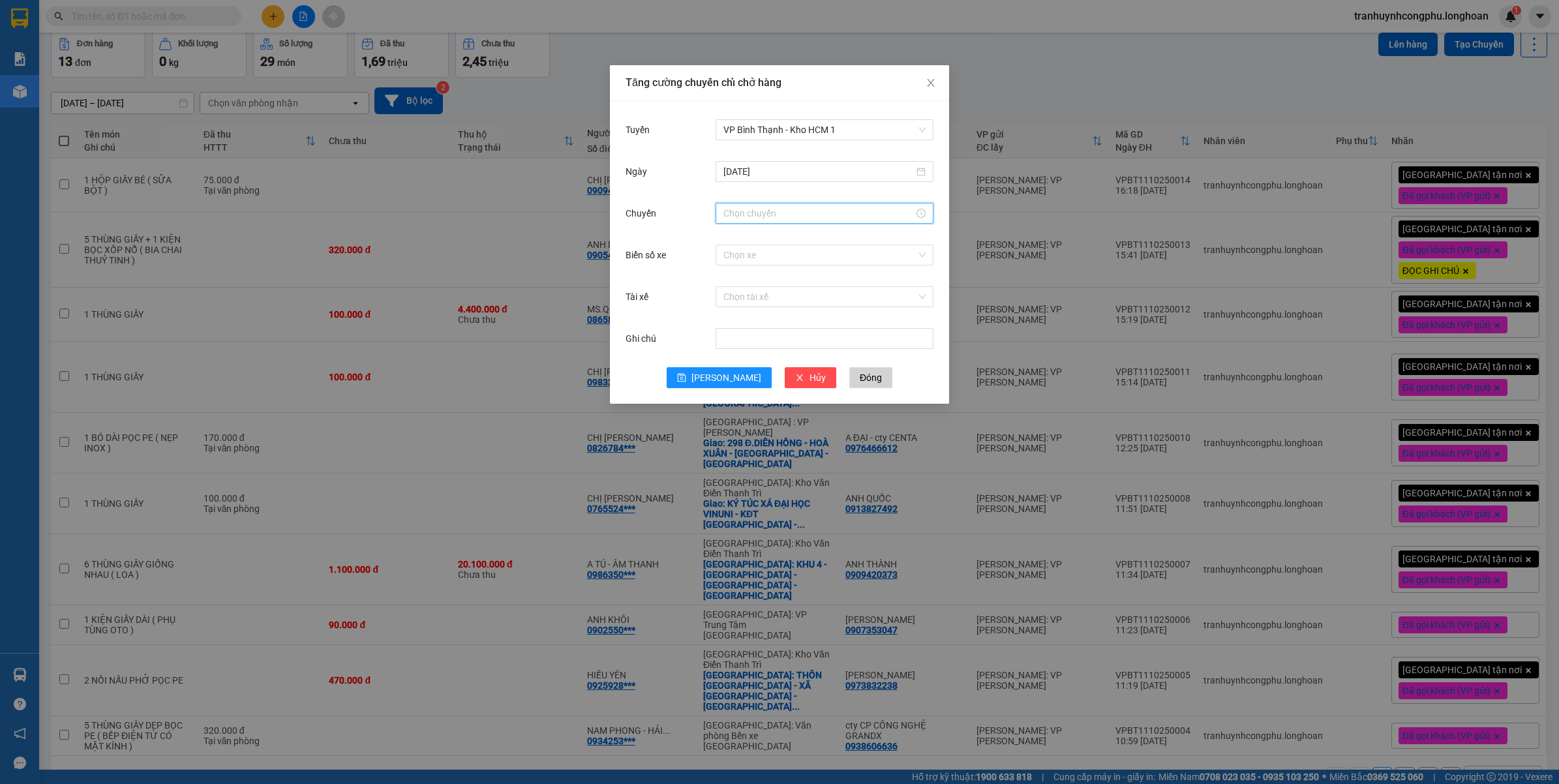
click at [790, 217] on input "Chuyến" at bounding box center [818, 213] width 190 height 14
click at [731, 369] on div "16" at bounding box center [734, 367] width 37 height 18
click at [771, 348] on div "20" at bounding box center [771, 342] width 36 height 18
type input "16:20"
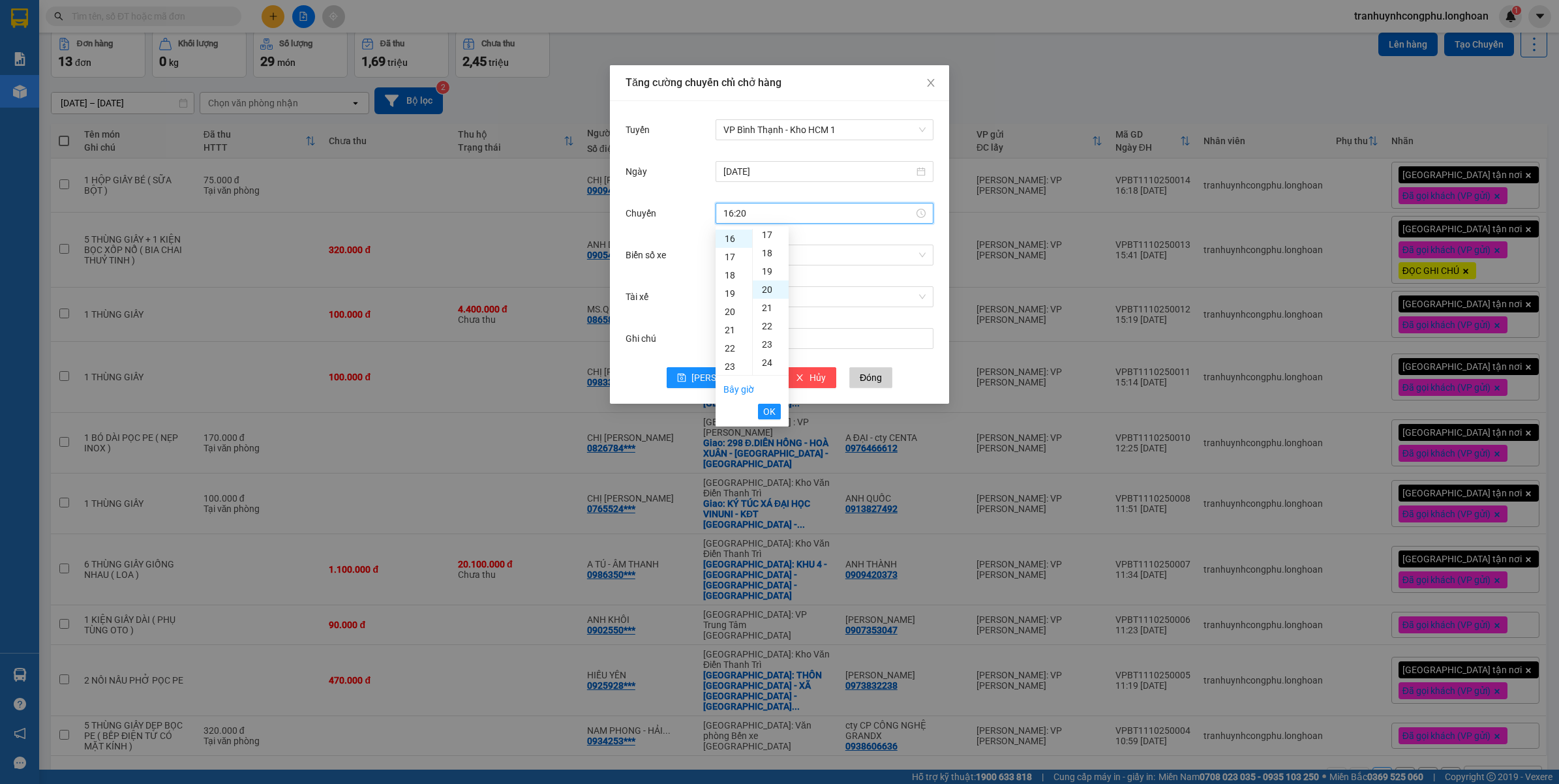
scroll to position [365, 0]
click at [769, 405] on span "OK" at bounding box center [769, 411] width 12 height 14
click at [719, 375] on span "Lưu" at bounding box center [726, 377] width 70 height 14
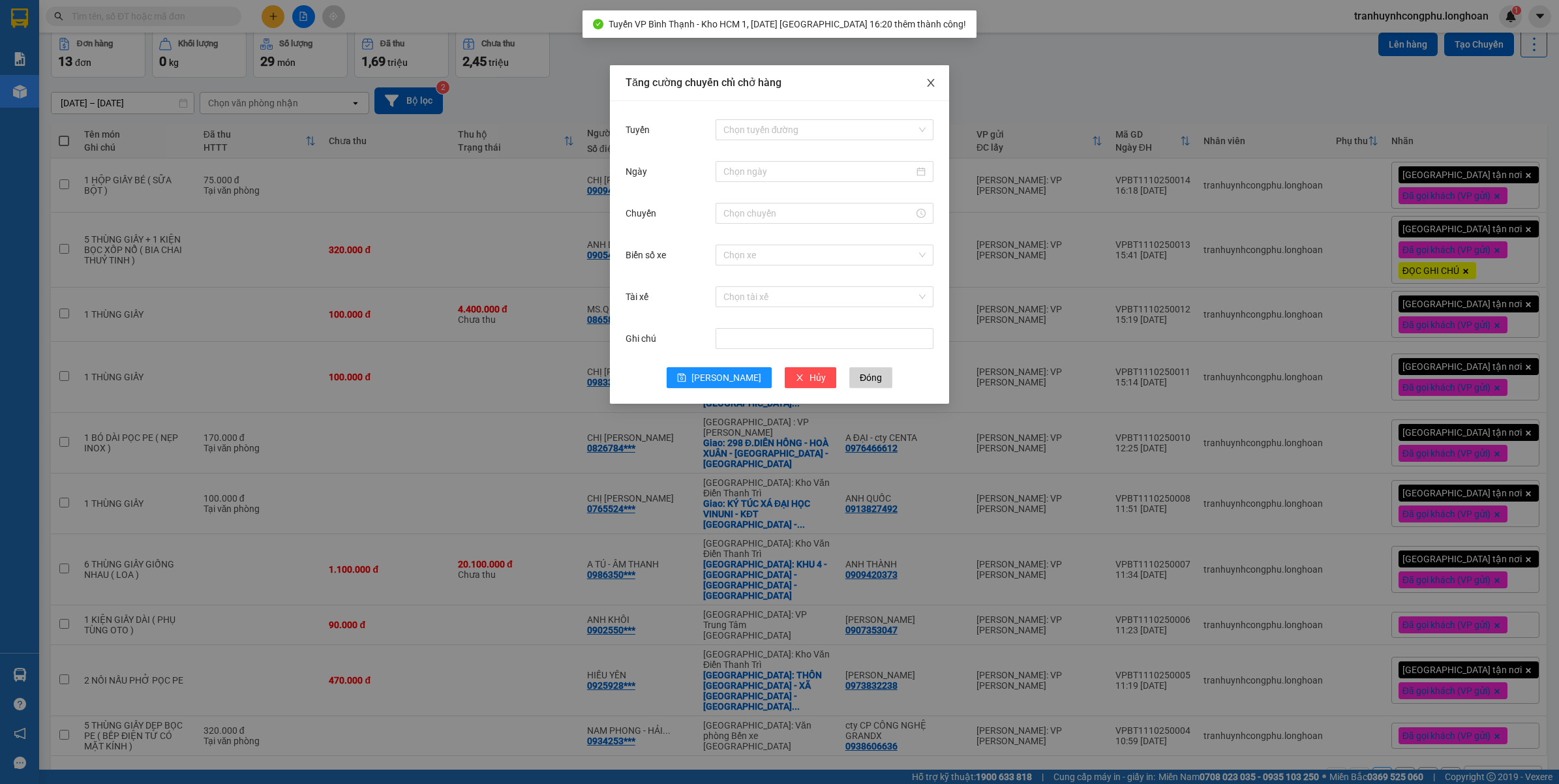
click at [936, 92] on span "Close" at bounding box center [931, 83] width 37 height 37
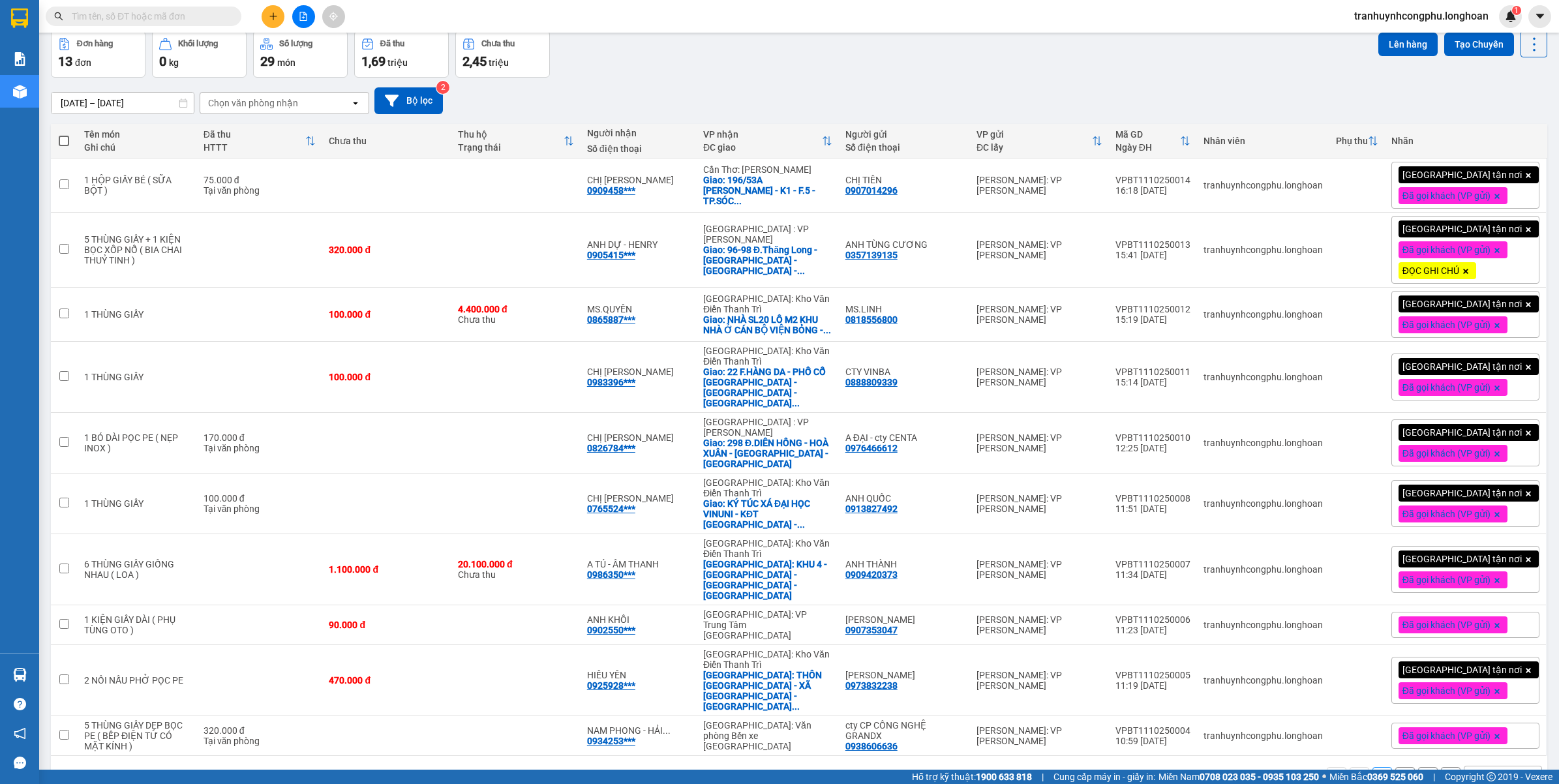
click at [1496, 756] on div "1 2 10 / trang open" at bounding box center [799, 777] width 1497 height 42
click at [1498, 770] on div "10 / trang" at bounding box center [1493, 776] width 41 height 13
click at [1489, 607] on span "20 / trang" at bounding box center [1483, 612] width 42 height 13
click at [292, 200] on td "75.000 đ Tại văn phòng" at bounding box center [260, 186] width 126 height 54
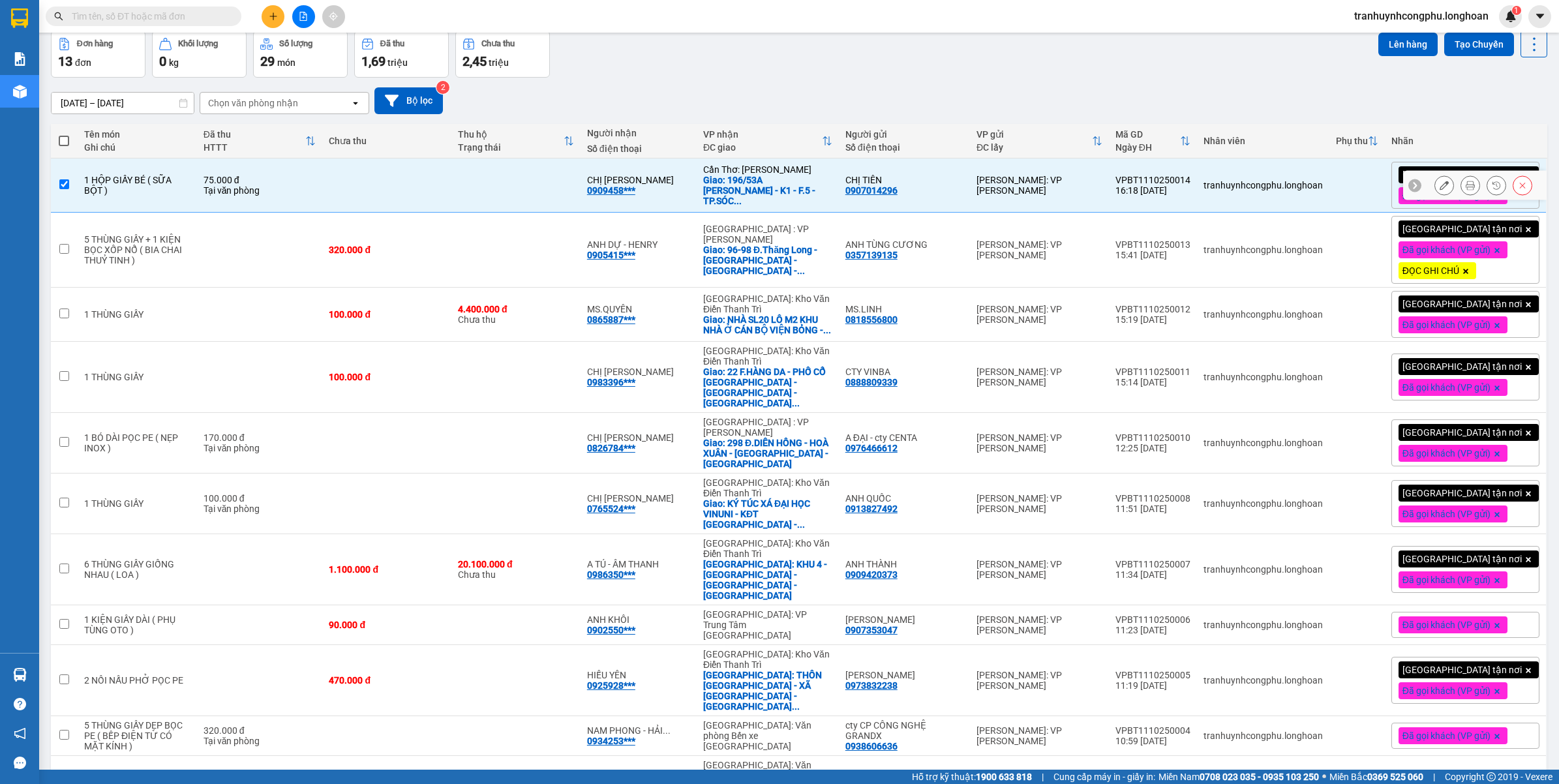
checkbox input "true"
click at [271, 265] on td at bounding box center [260, 250] width 126 height 75
checkbox input "true"
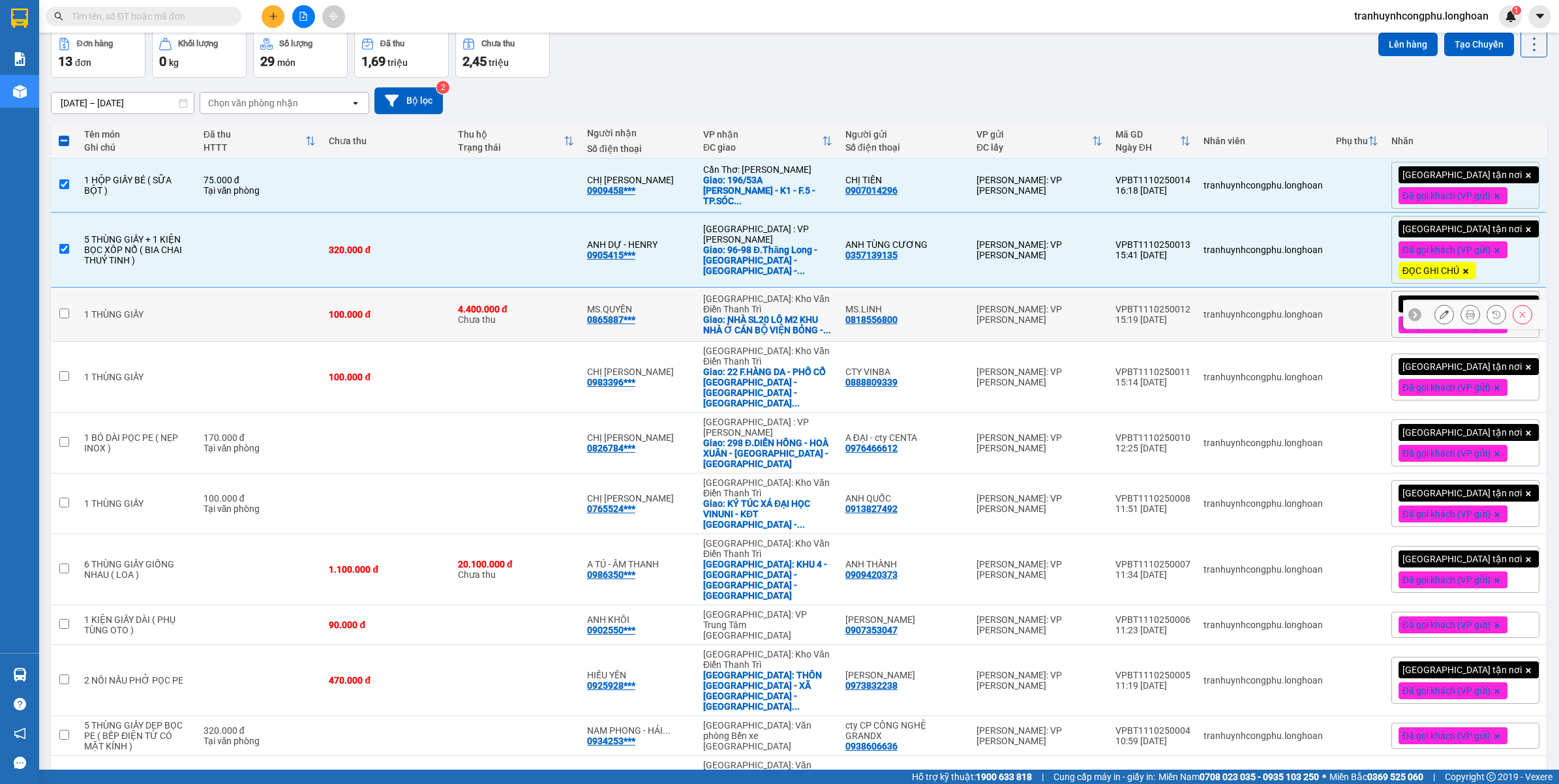
click at [255, 302] on td at bounding box center [260, 314] width 126 height 54
checkbox input "true"
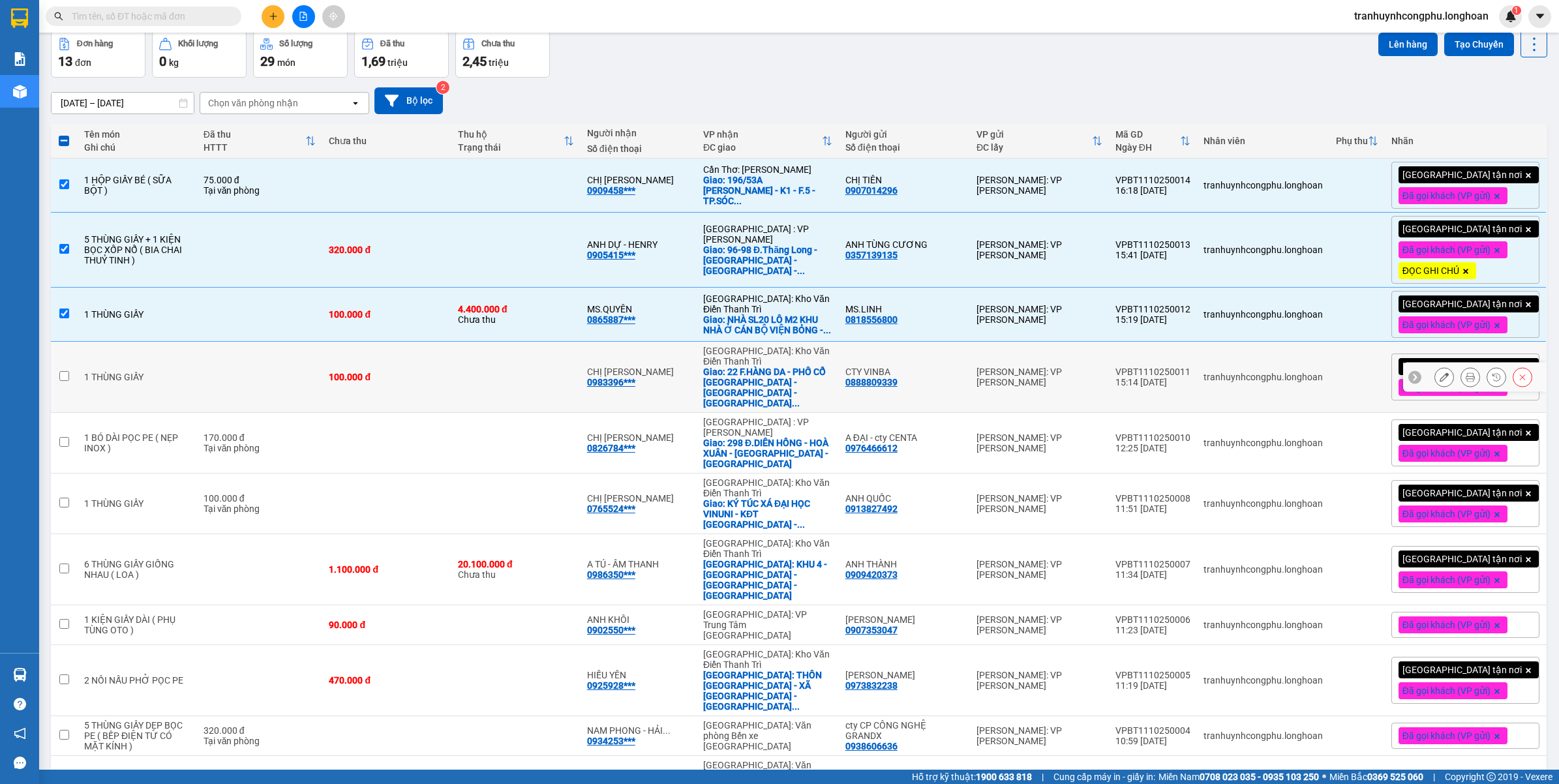
drag, startPoint x: 235, startPoint y: 390, endPoint x: 212, endPoint y: 434, distance: 49.6
click at [235, 391] on td at bounding box center [260, 377] width 126 height 71
checkbox input "true"
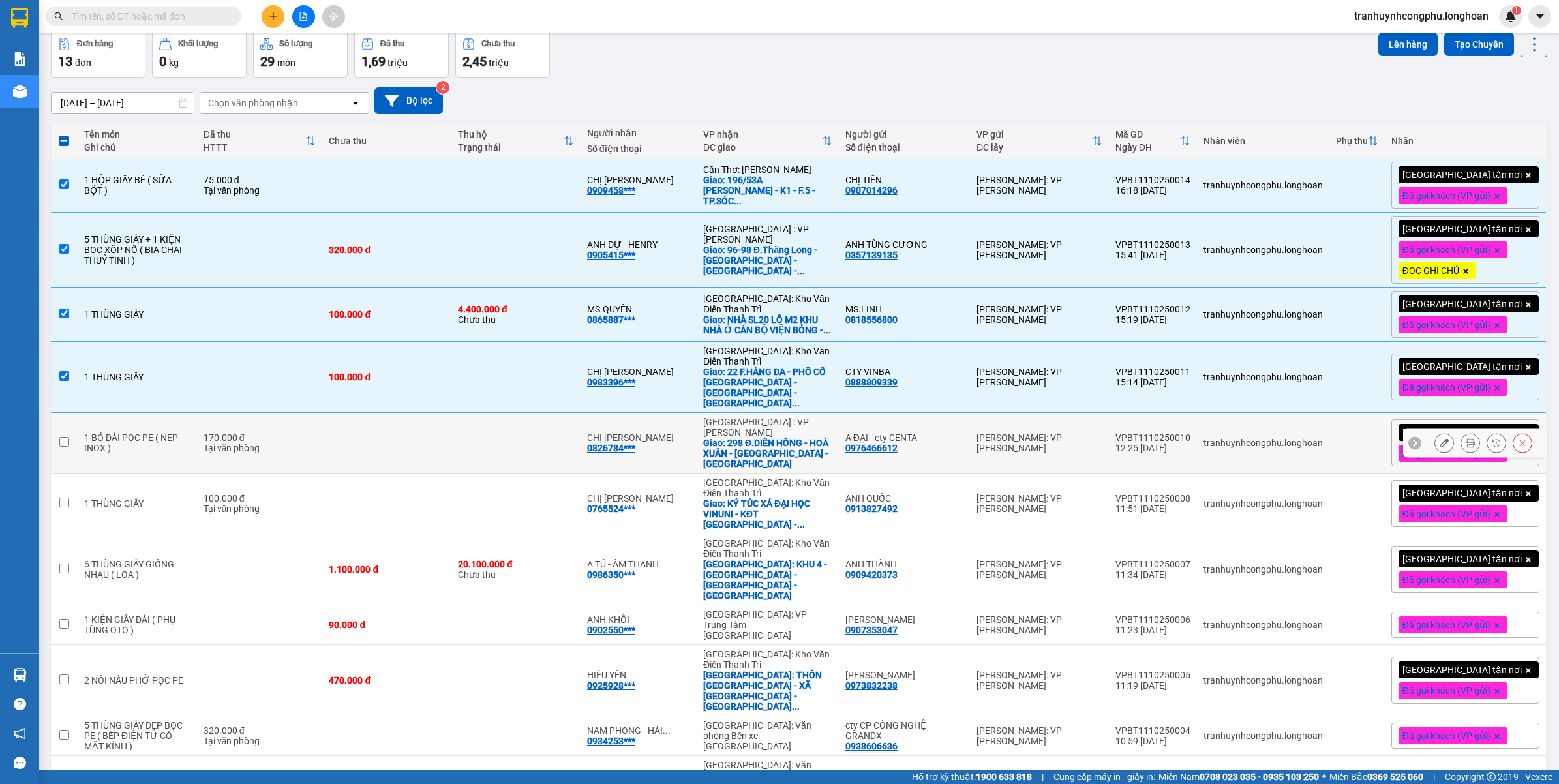
click at [210, 437] on td "170.000 đ Tại văn phòng" at bounding box center [260, 442] width 126 height 60
checkbox input "true"
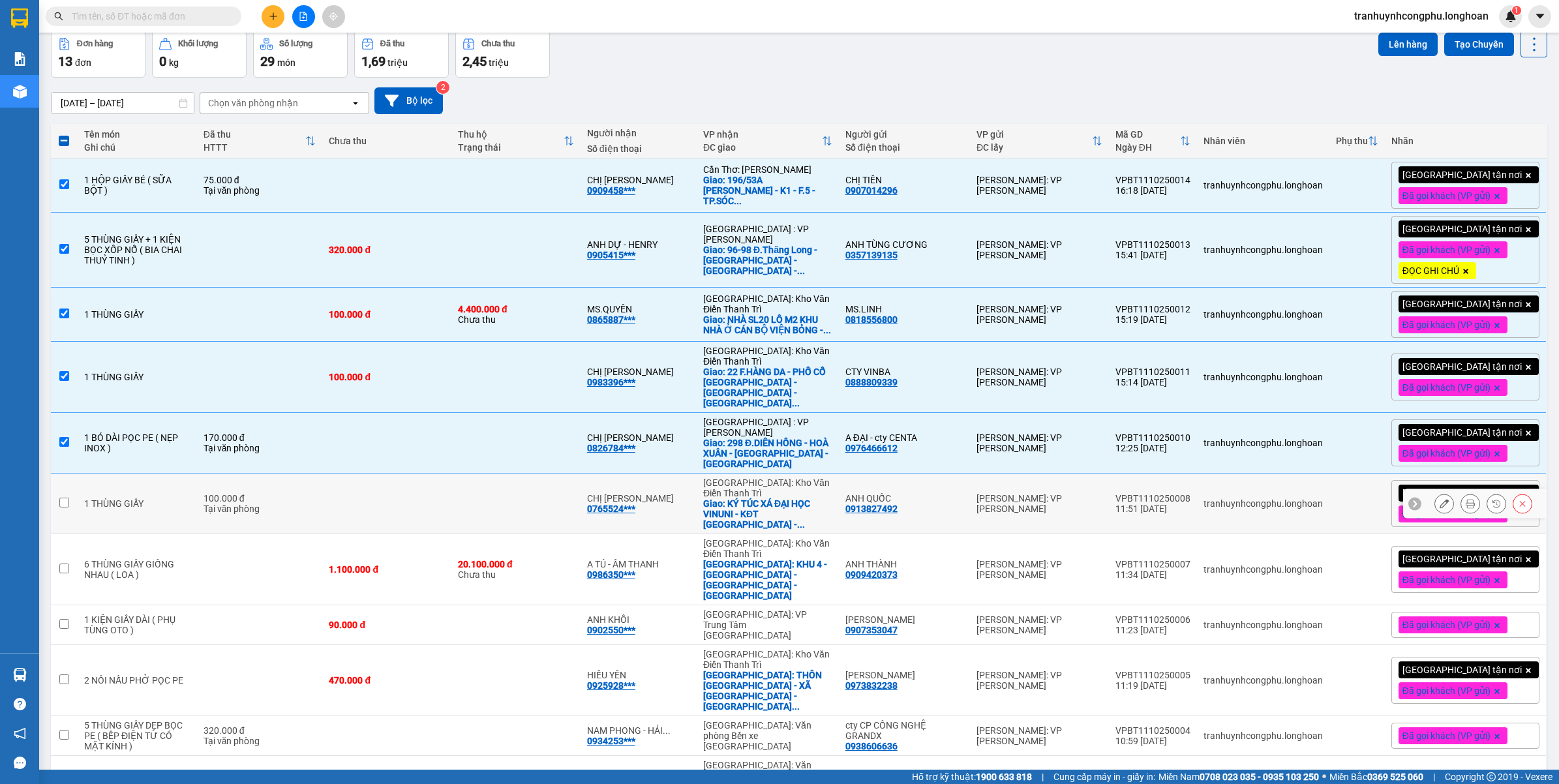
click at [190, 498] on div "1 THÙNG GIẤY" at bounding box center [137, 503] width 106 height 10
checkbox input "true"
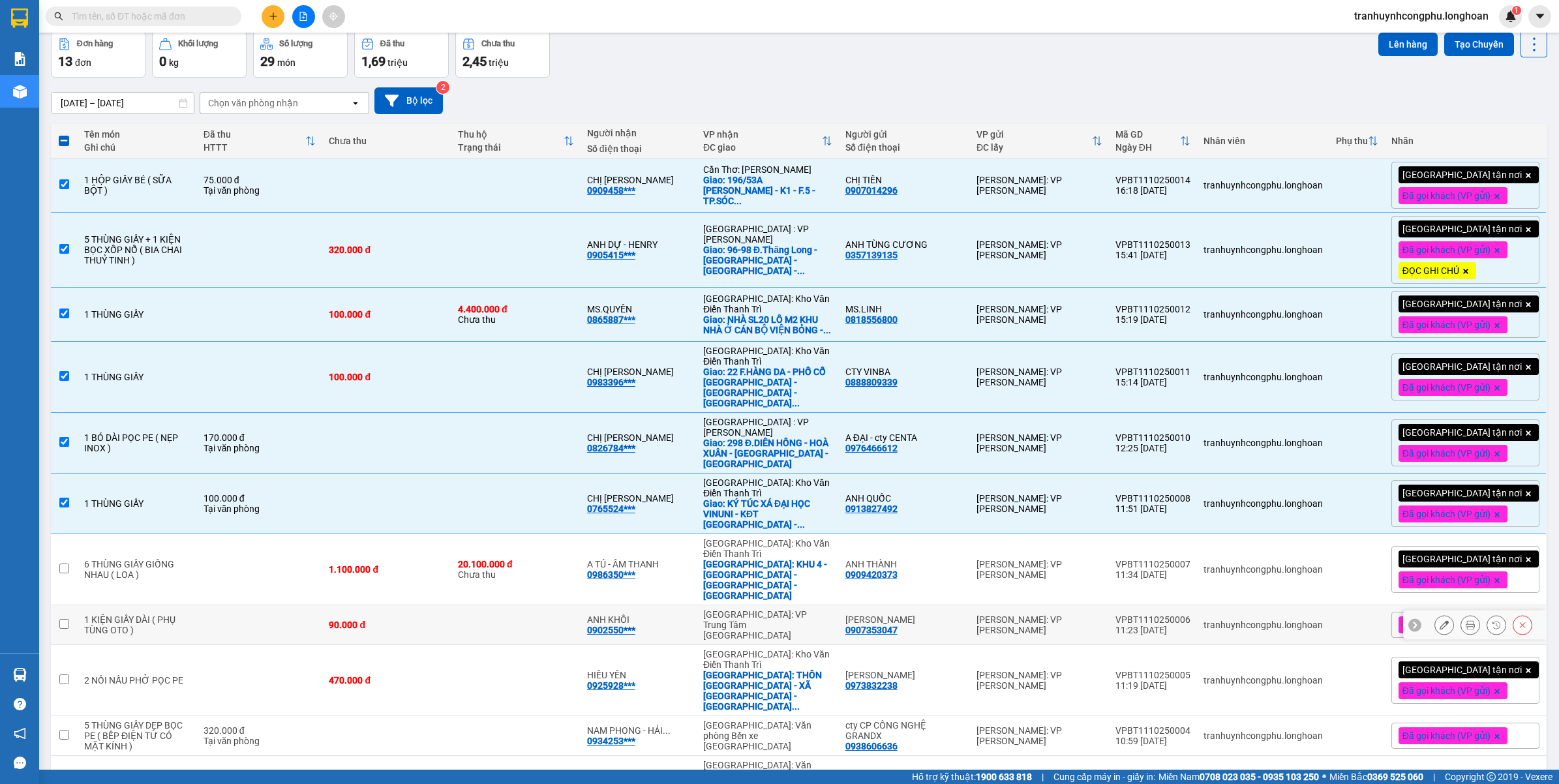
click at [189, 559] on div "6 THÙNG GIẤY GIỐNG NHAU ( LOA )" at bounding box center [137, 569] width 106 height 21
checkbox input "true"
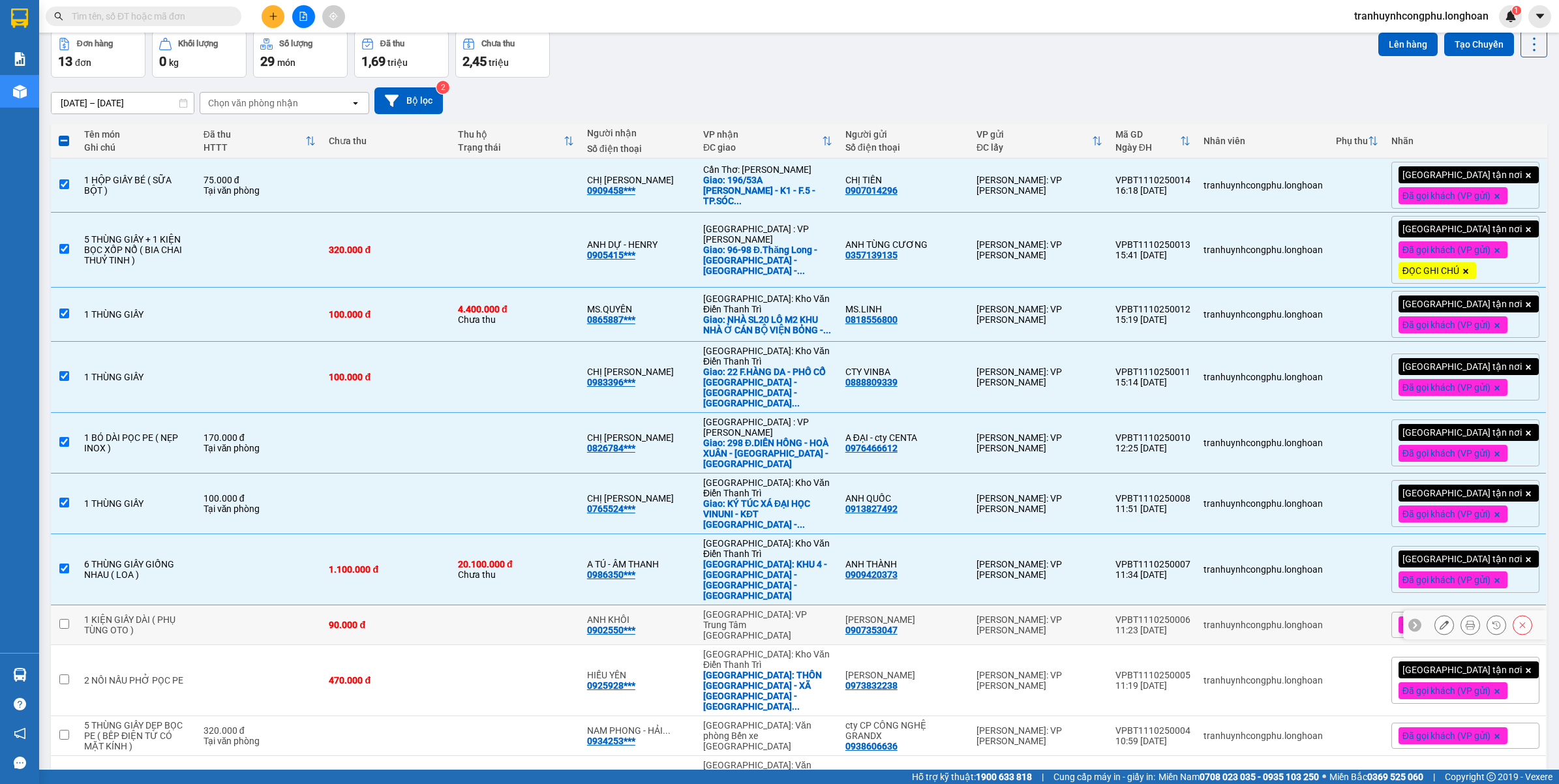
click at [162, 605] on td "1 KIỆN GIẤY DÀI ( PHỤ TÙNG OTO )" at bounding box center [138, 625] width 119 height 40
checkbox input "true"
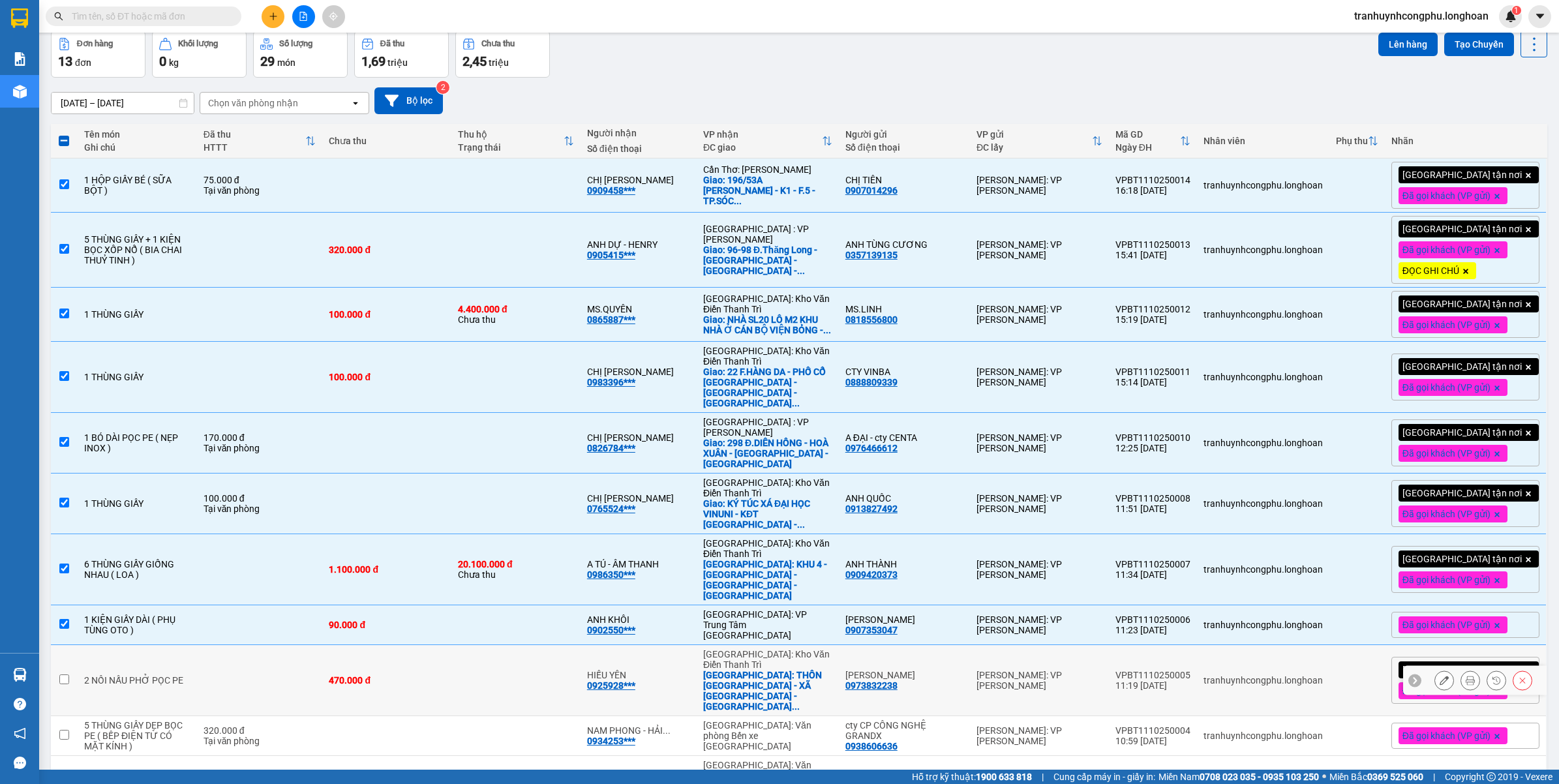
click at [150, 645] on td "2 NỒI NẤU PHỞ PỌC PE" at bounding box center [138, 680] width 119 height 71
checkbox input "true"
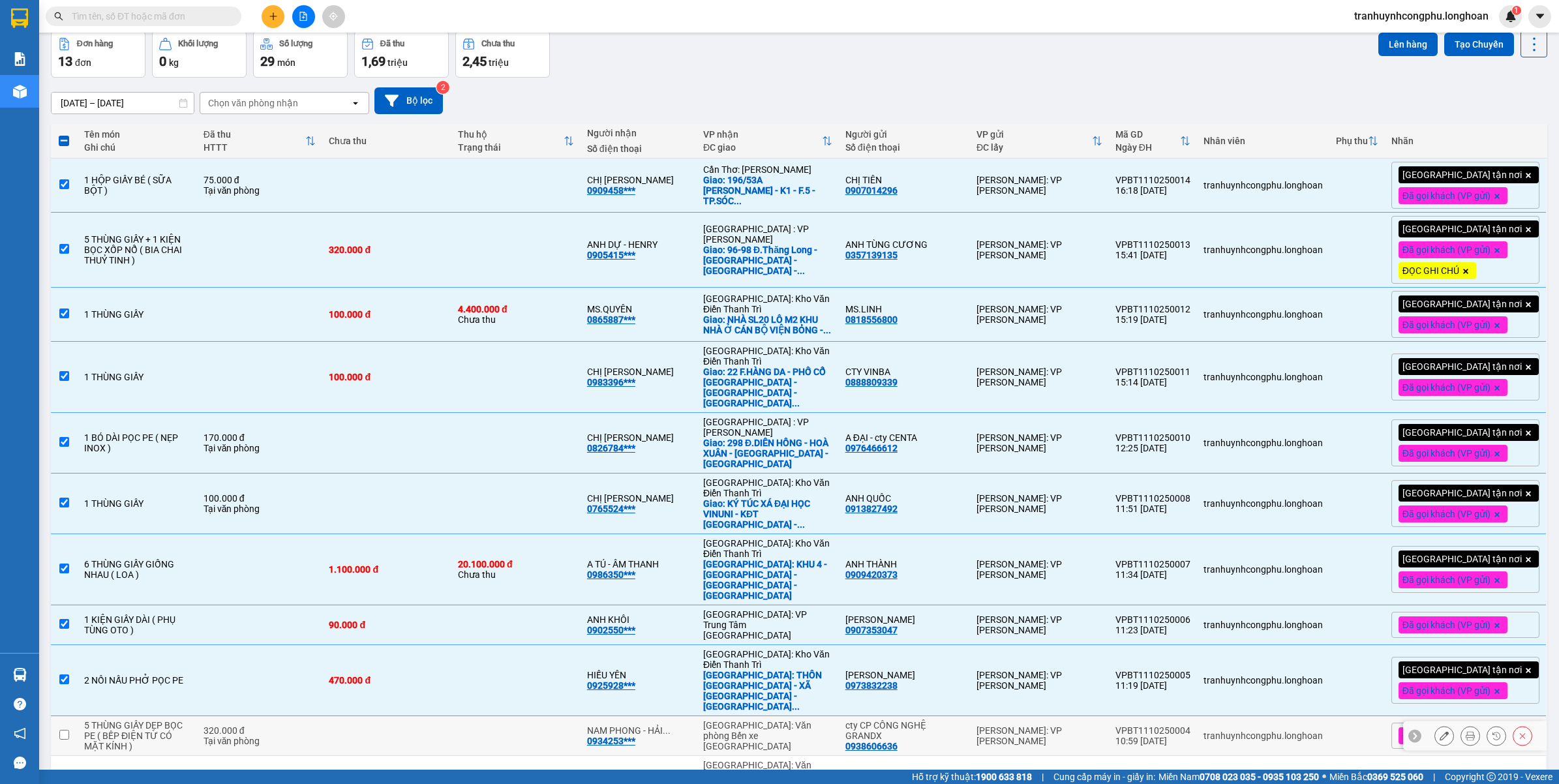
click at [140, 720] on div "5 THÙNG GIẤY DẸP BỌC PE ( BẾP ĐIỆN TỪ CÓ MẶT KÍNH )" at bounding box center [137, 735] width 106 height 31
checkbox input "true"
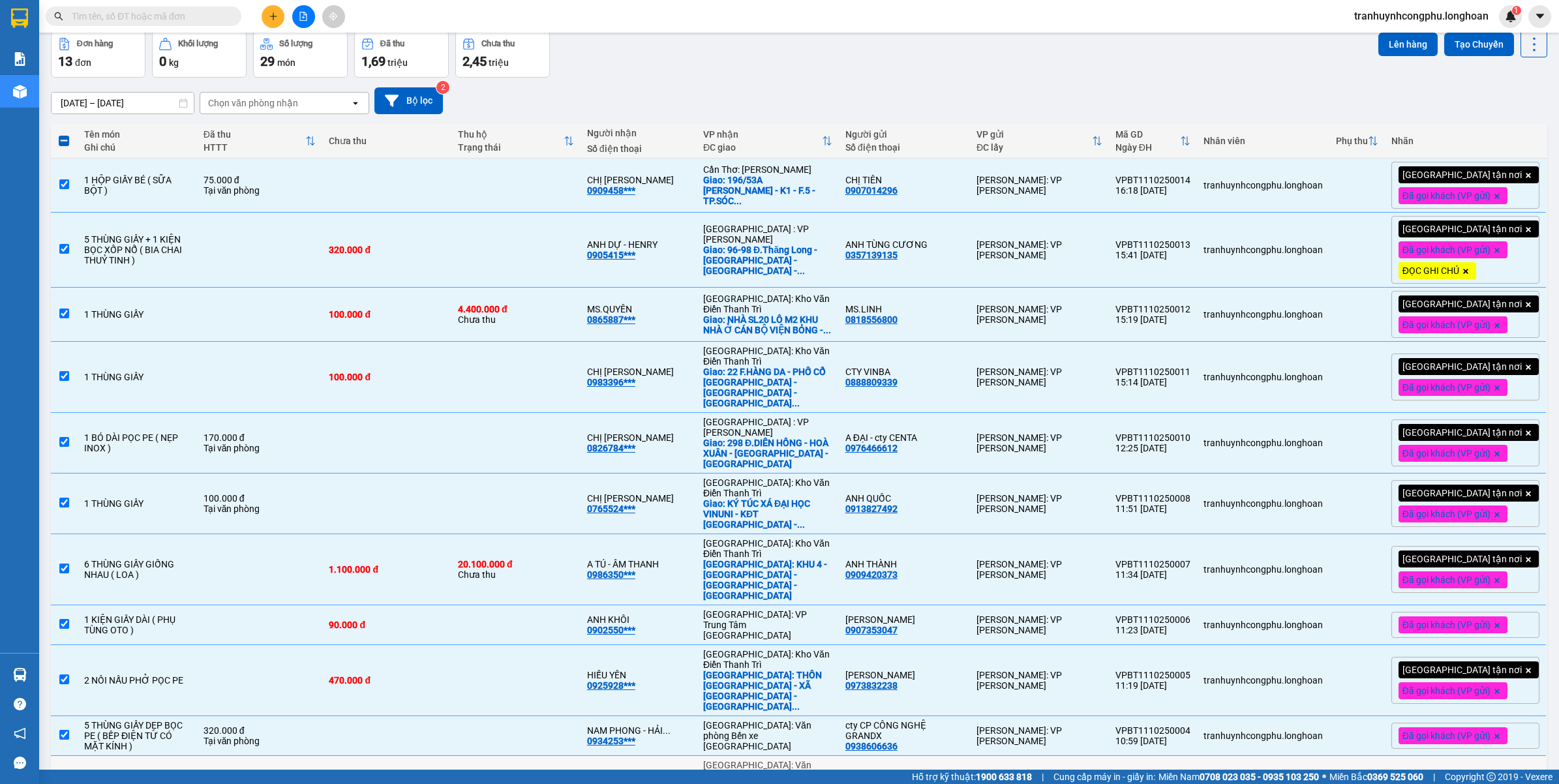
scroll to position [240, 0]
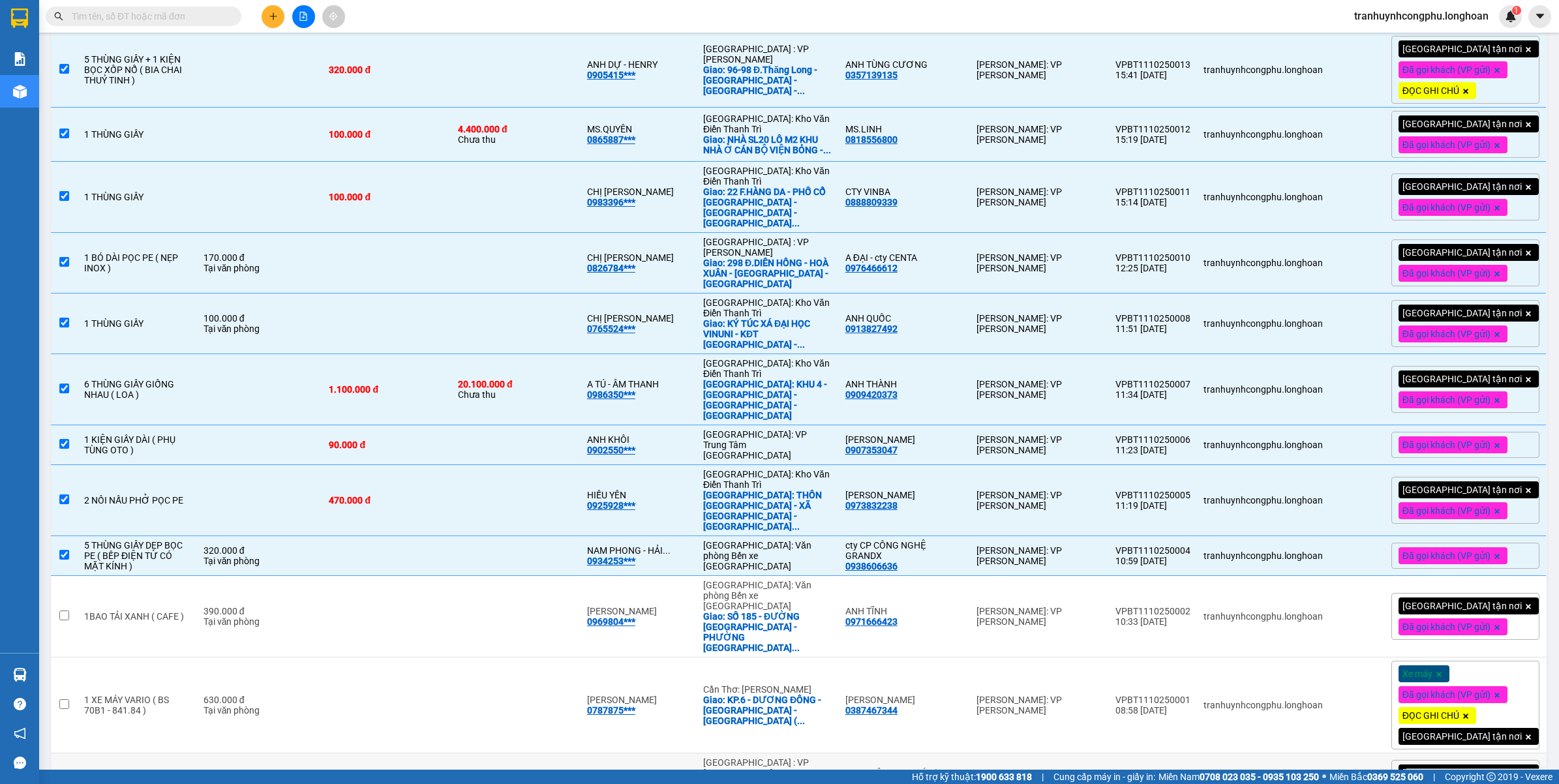
drag, startPoint x: 130, startPoint y: 682, endPoint x: 147, endPoint y: 649, distance: 37.1
click at [130, 778] on div "2 CUỘN CÁP TRÒN" at bounding box center [137, 783] width 106 height 10
checkbox input "true"
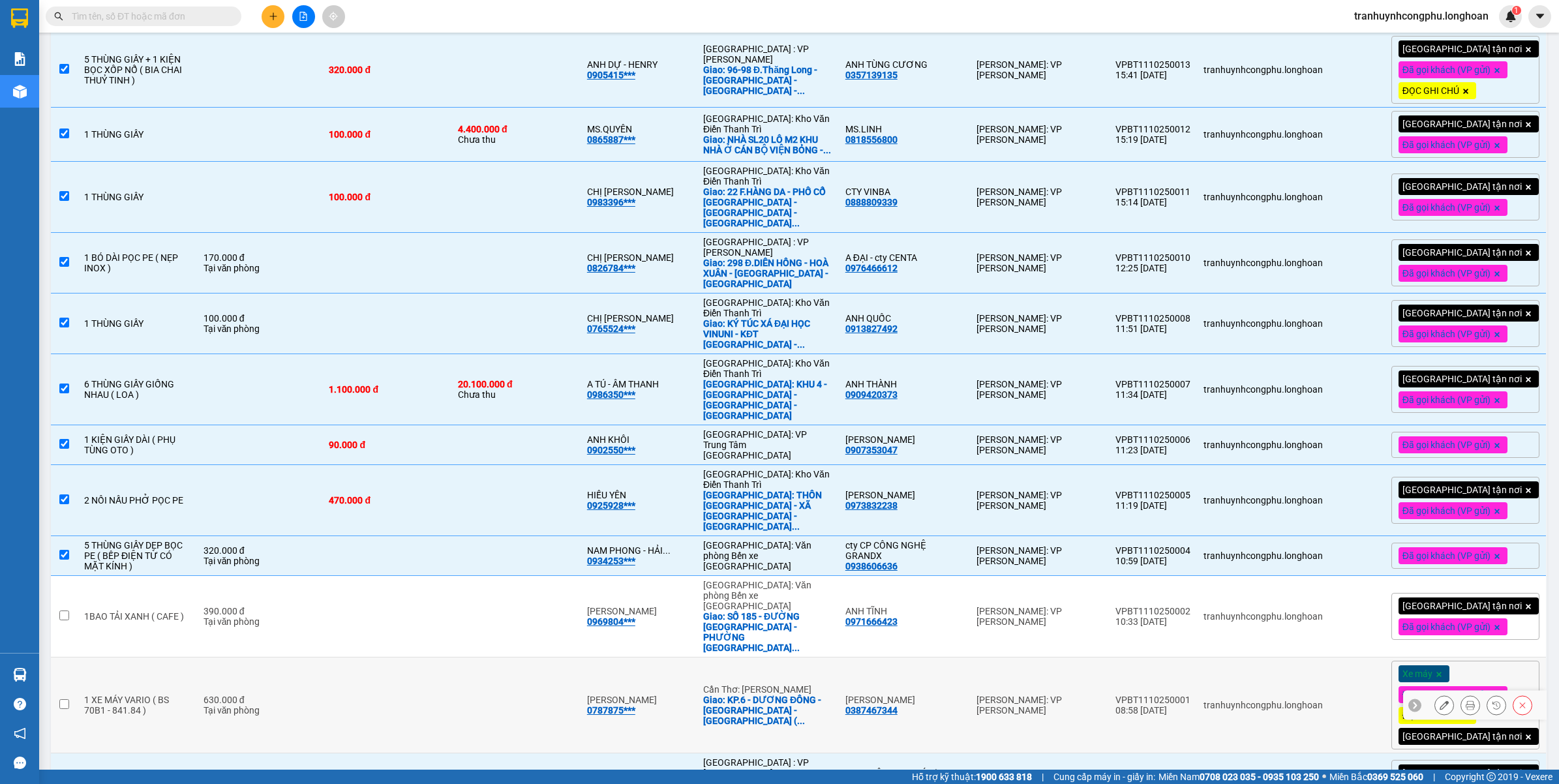
click at [150, 657] on td "1 XE MÁY VARIO ( BS 70B1 - 841.84 )" at bounding box center [138, 705] width 119 height 96
checkbox input "true"
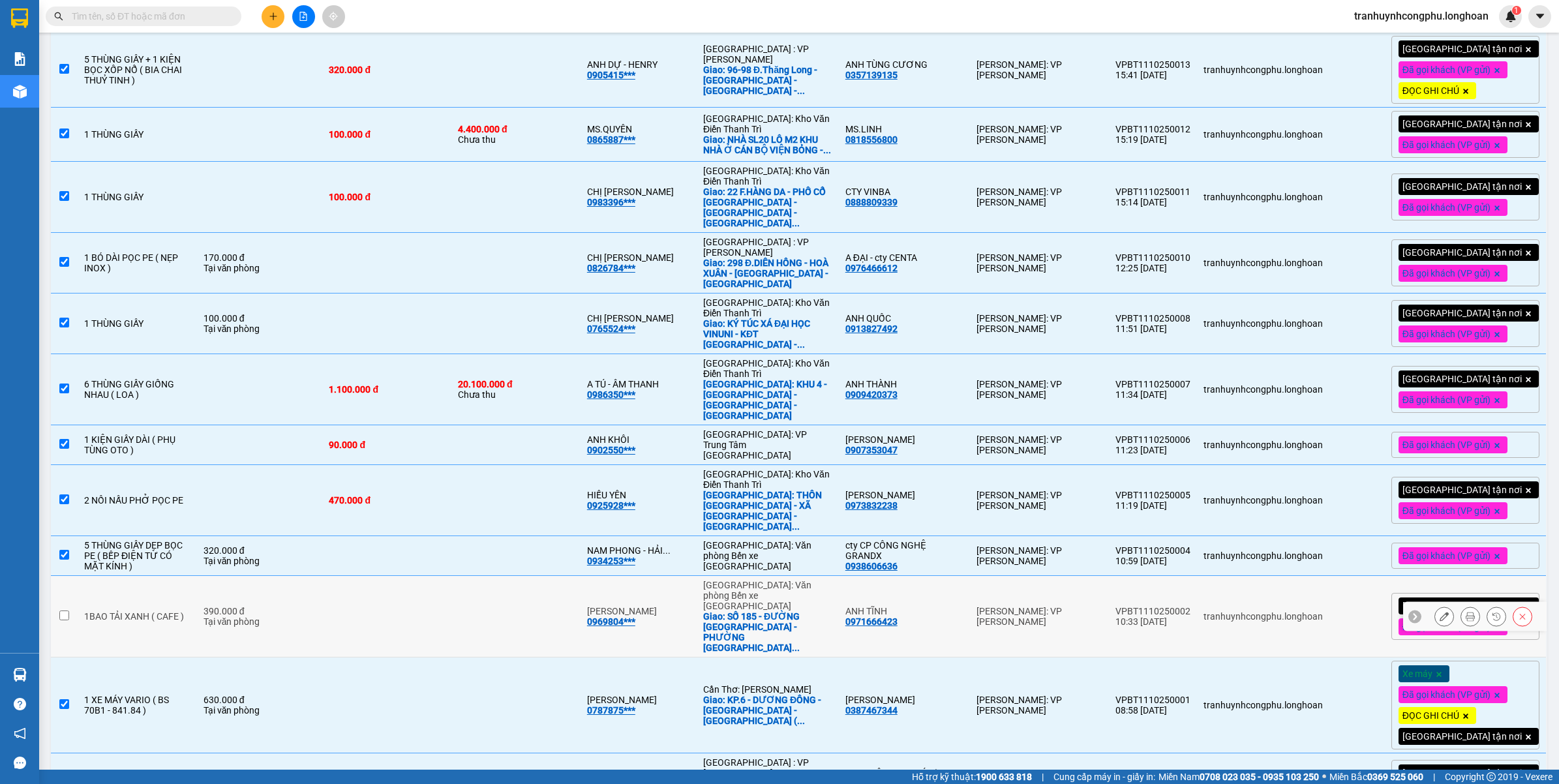
click at [186, 576] on td "1BAO TẢI XANH ( CAFE )" at bounding box center [138, 617] width 119 height 81
checkbox input "true"
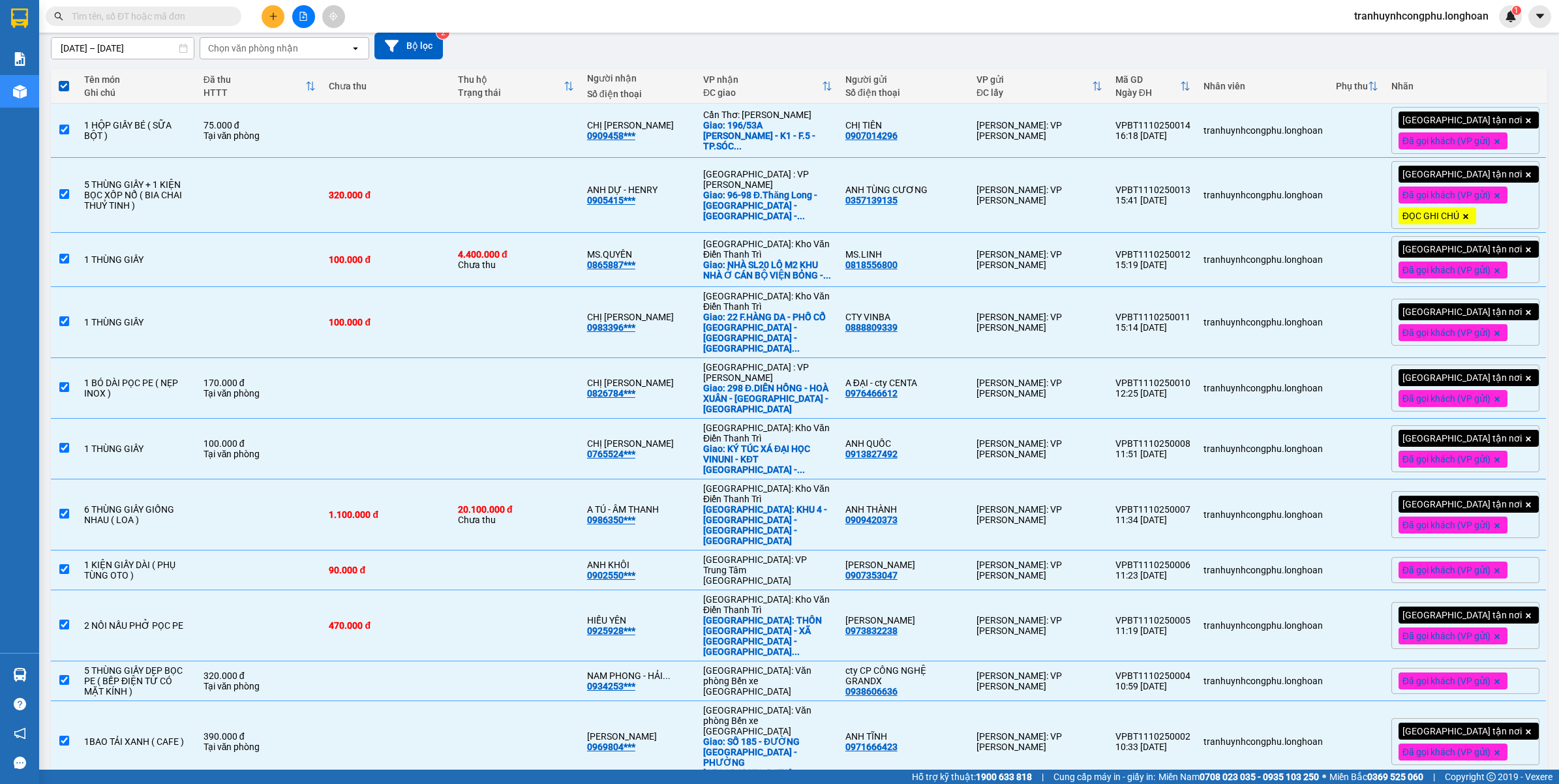
scroll to position [0, 0]
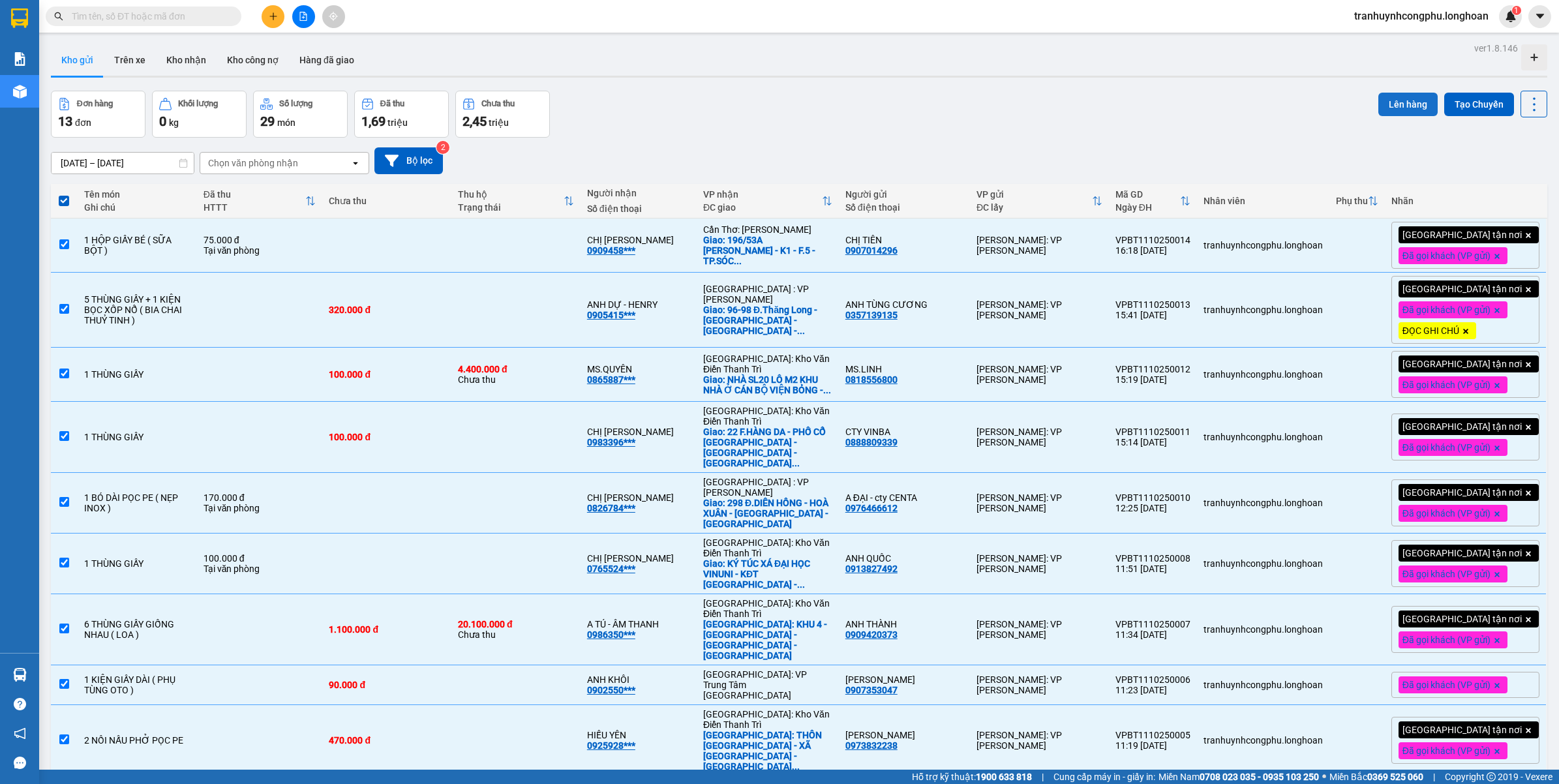
click at [1404, 103] on button "Lên hàng" at bounding box center [1408, 104] width 60 height 24
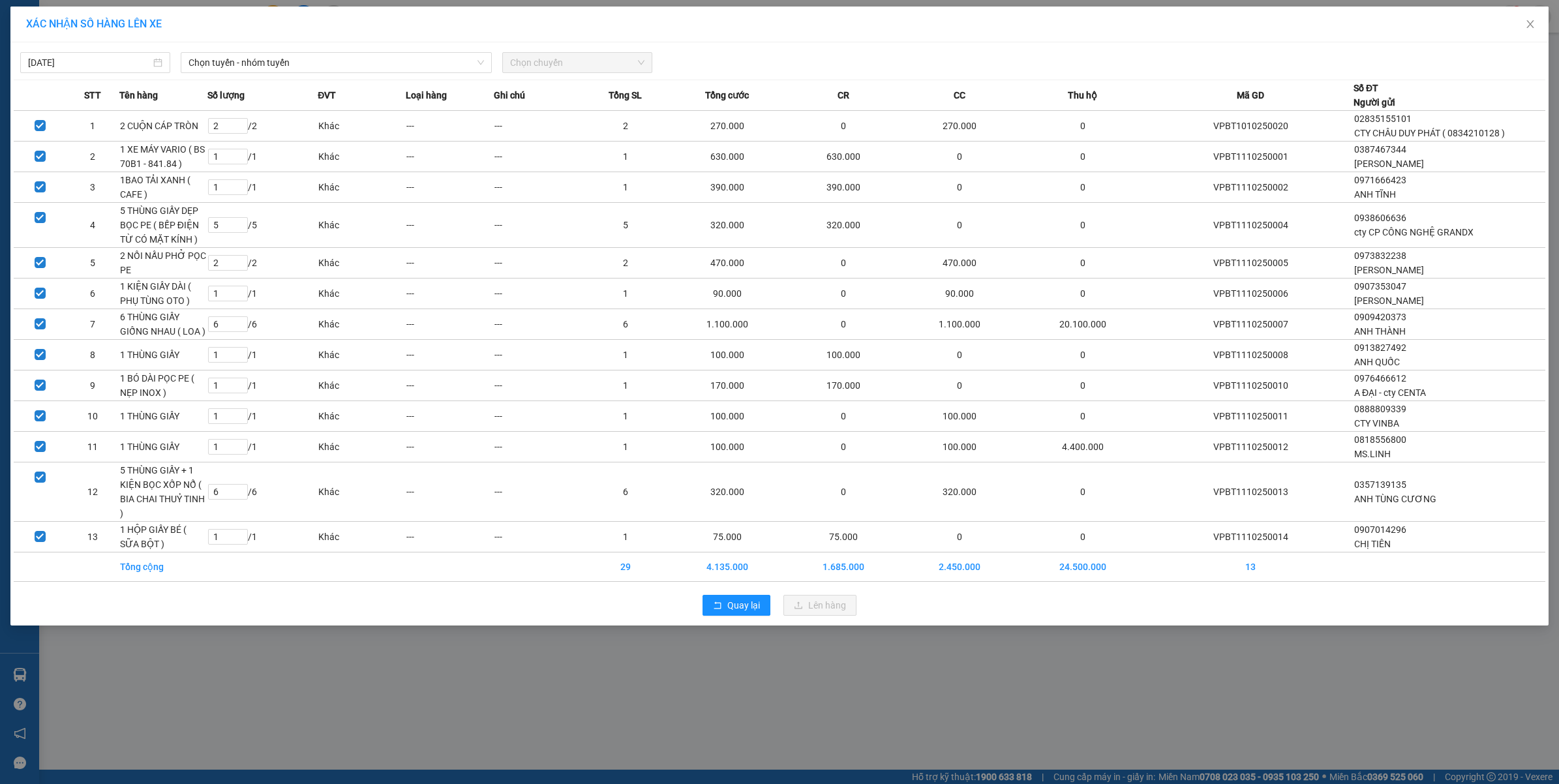
click at [405, 49] on div "11/10/2025 Chọn tuyến - nhóm tuyến Chọn chuyến" at bounding box center [779, 59] width 1532 height 27
click at [403, 54] on span "Chọn tuyến - nhóm tuyến" at bounding box center [336, 62] width 296 height 20
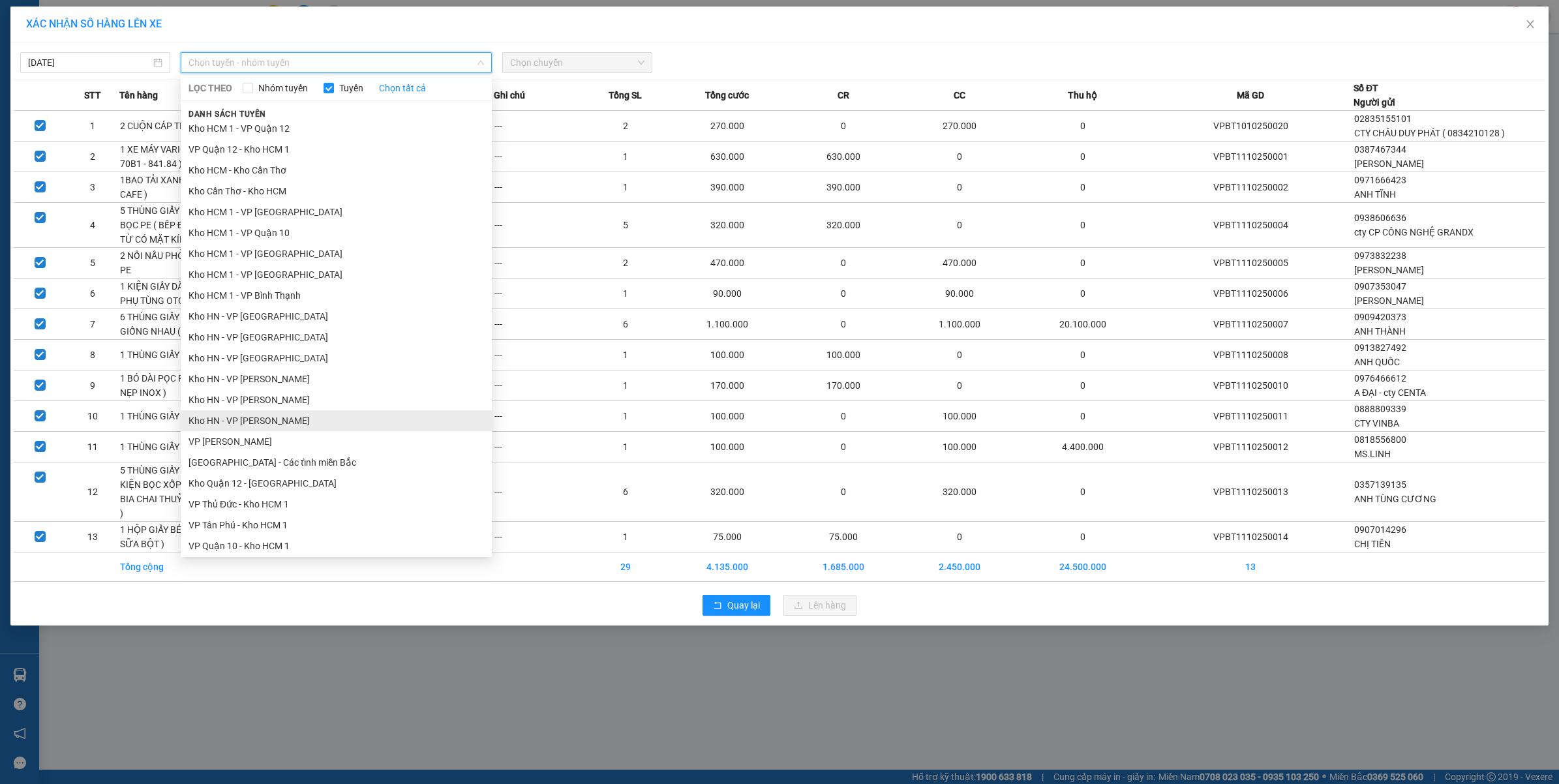
scroll to position [326, 0]
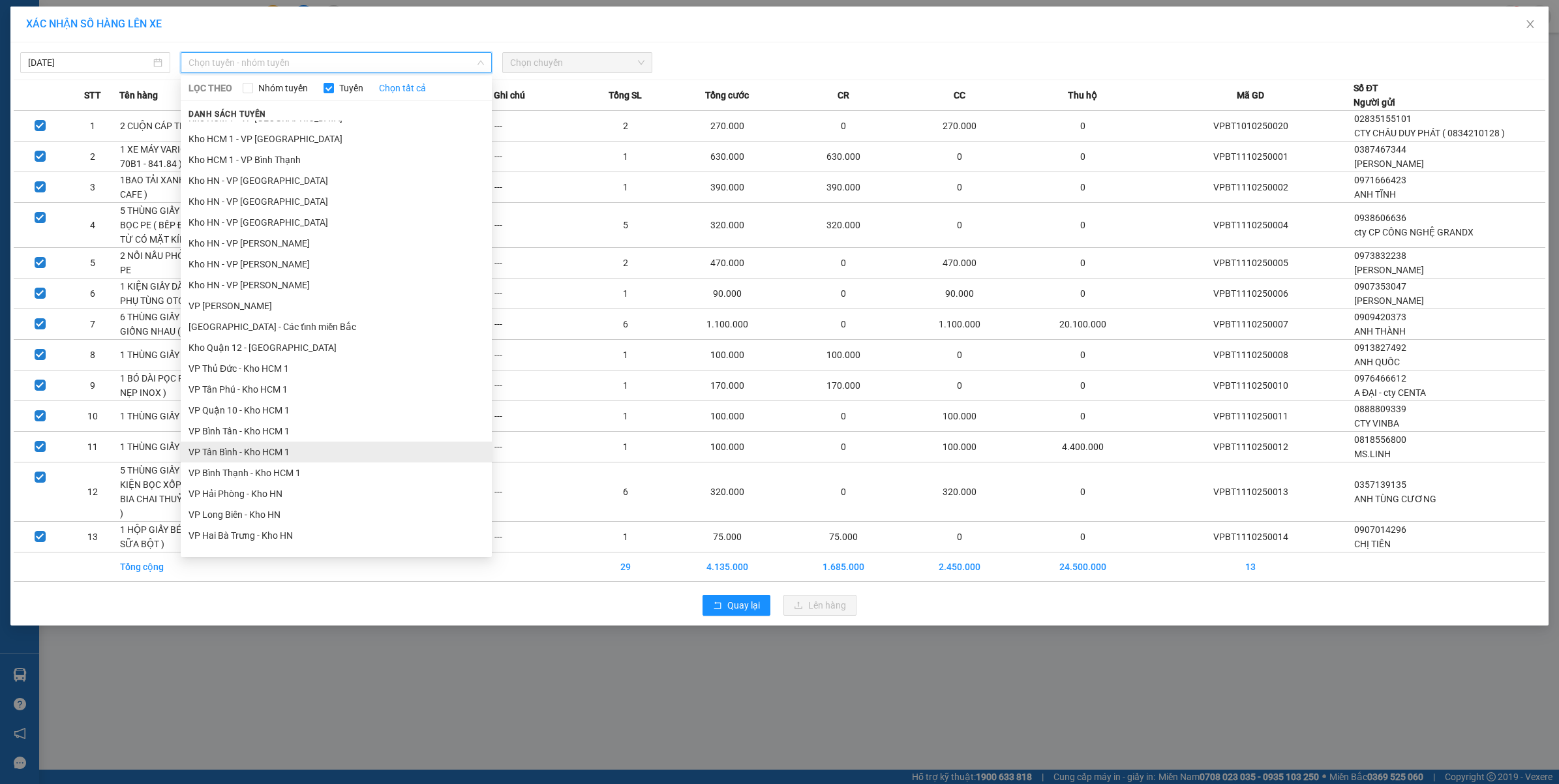
click at [292, 453] on li "VP Tân Bình - Kho HCM 1" at bounding box center [336, 451] width 311 height 21
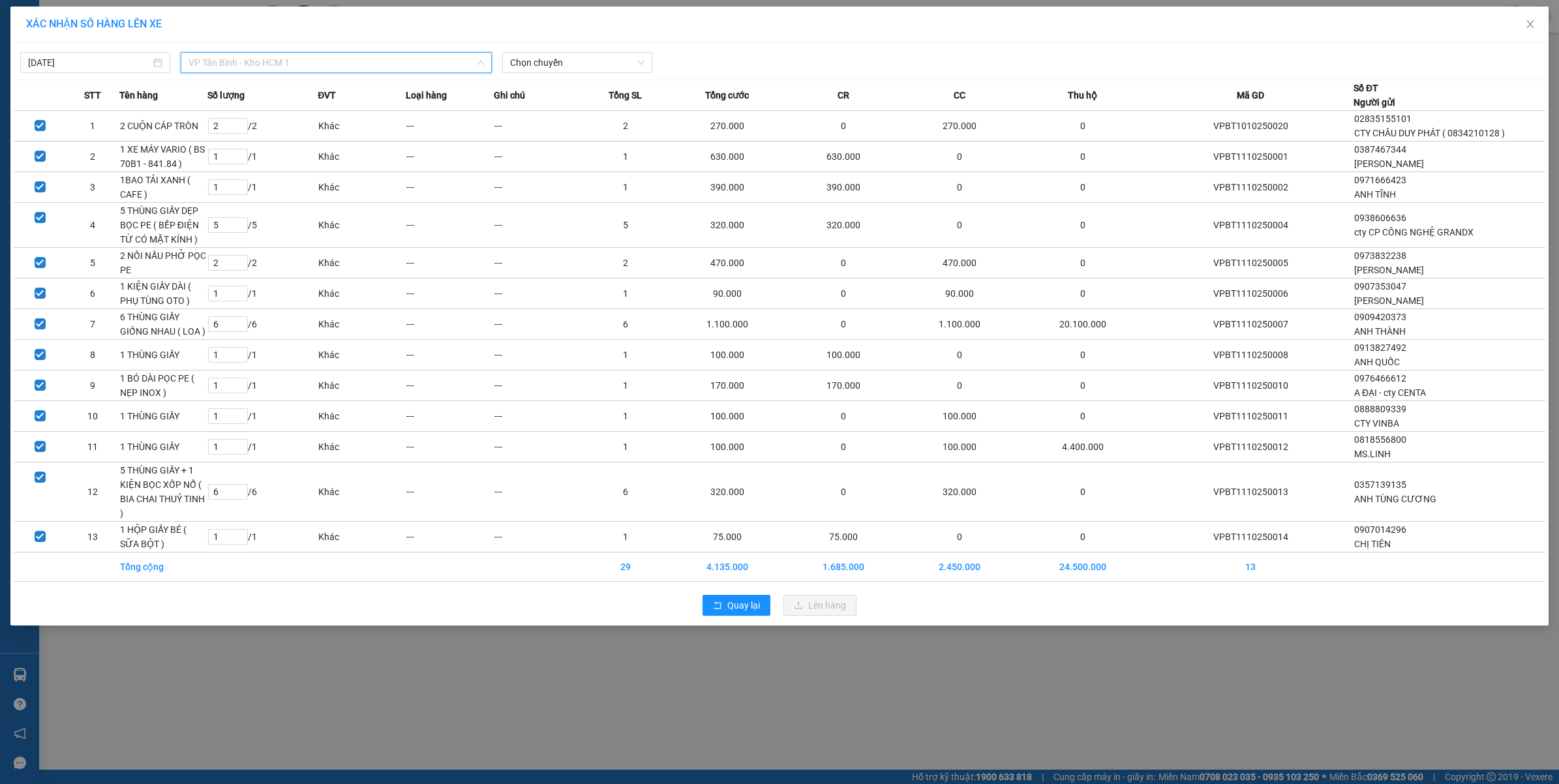
click at [311, 65] on span "VP Tân Bình - Kho HCM 1" at bounding box center [336, 62] width 296 height 20
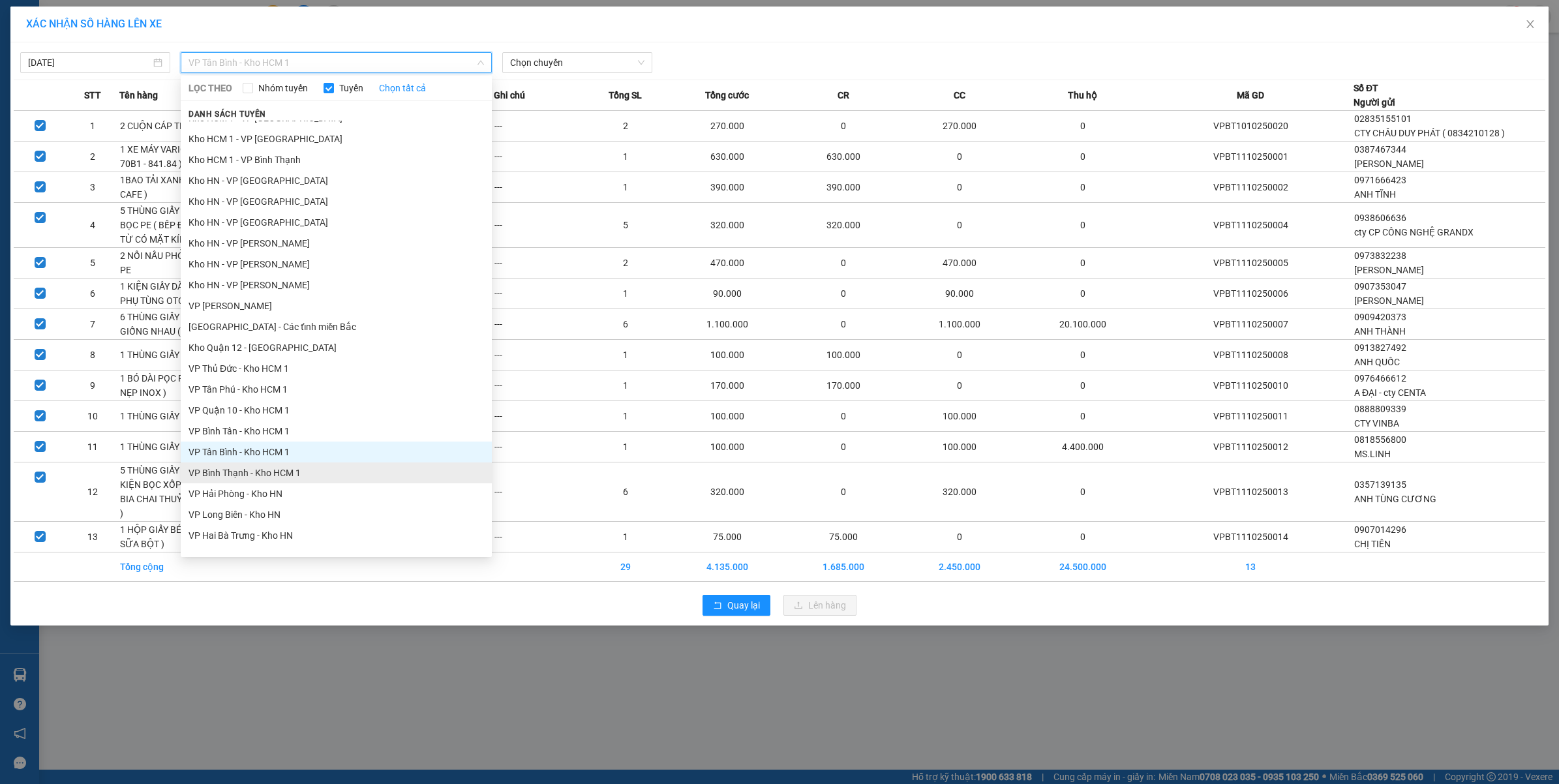
click at [248, 475] on li "VP Bình Thạnh - Kho HCM 1" at bounding box center [336, 472] width 311 height 21
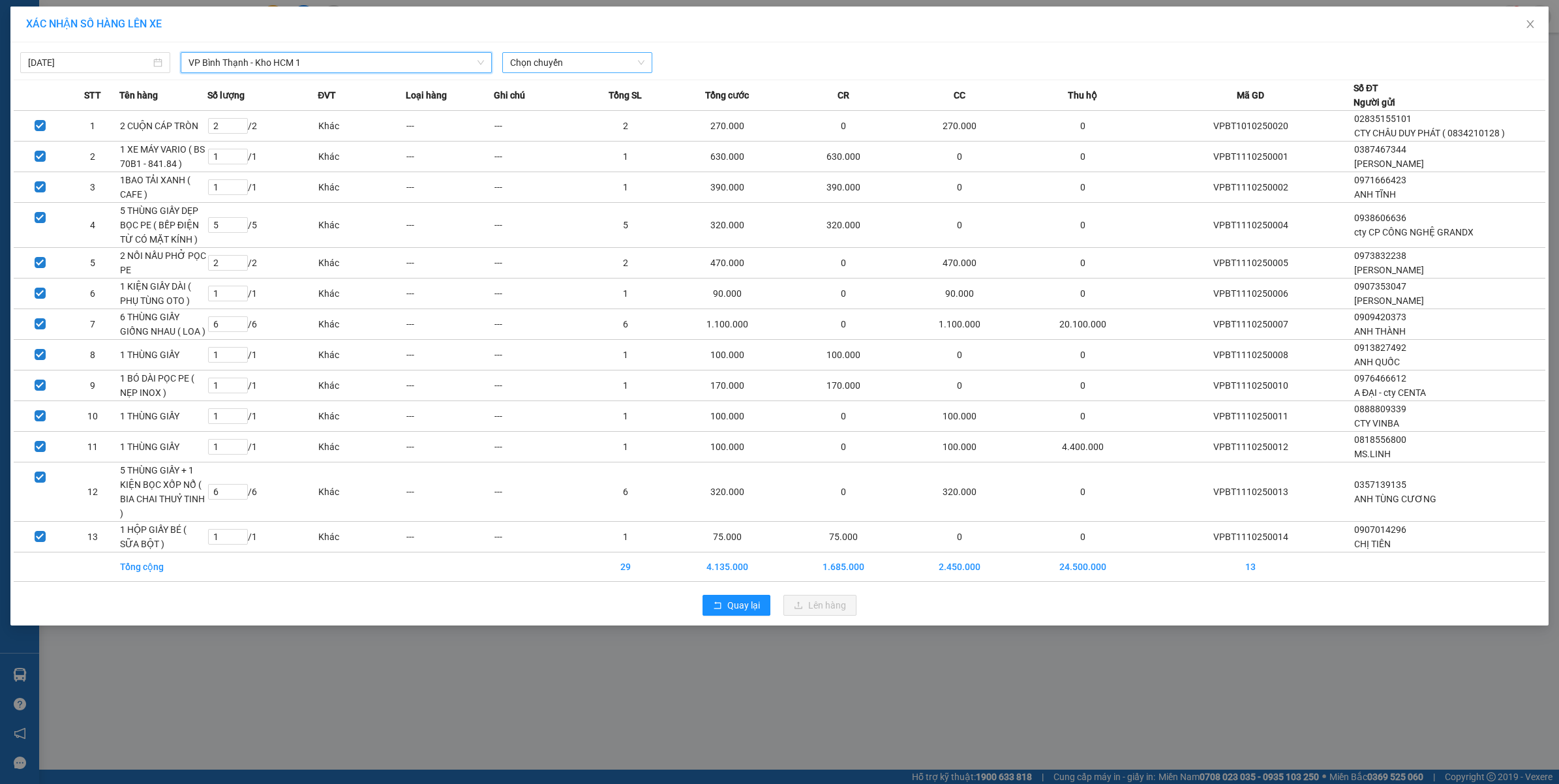
click at [546, 56] on span "Chọn chuyến" at bounding box center [578, 62] width 134 height 20
click at [546, 109] on div "16:20 (TC)" at bounding box center [561, 109] width 102 height 14
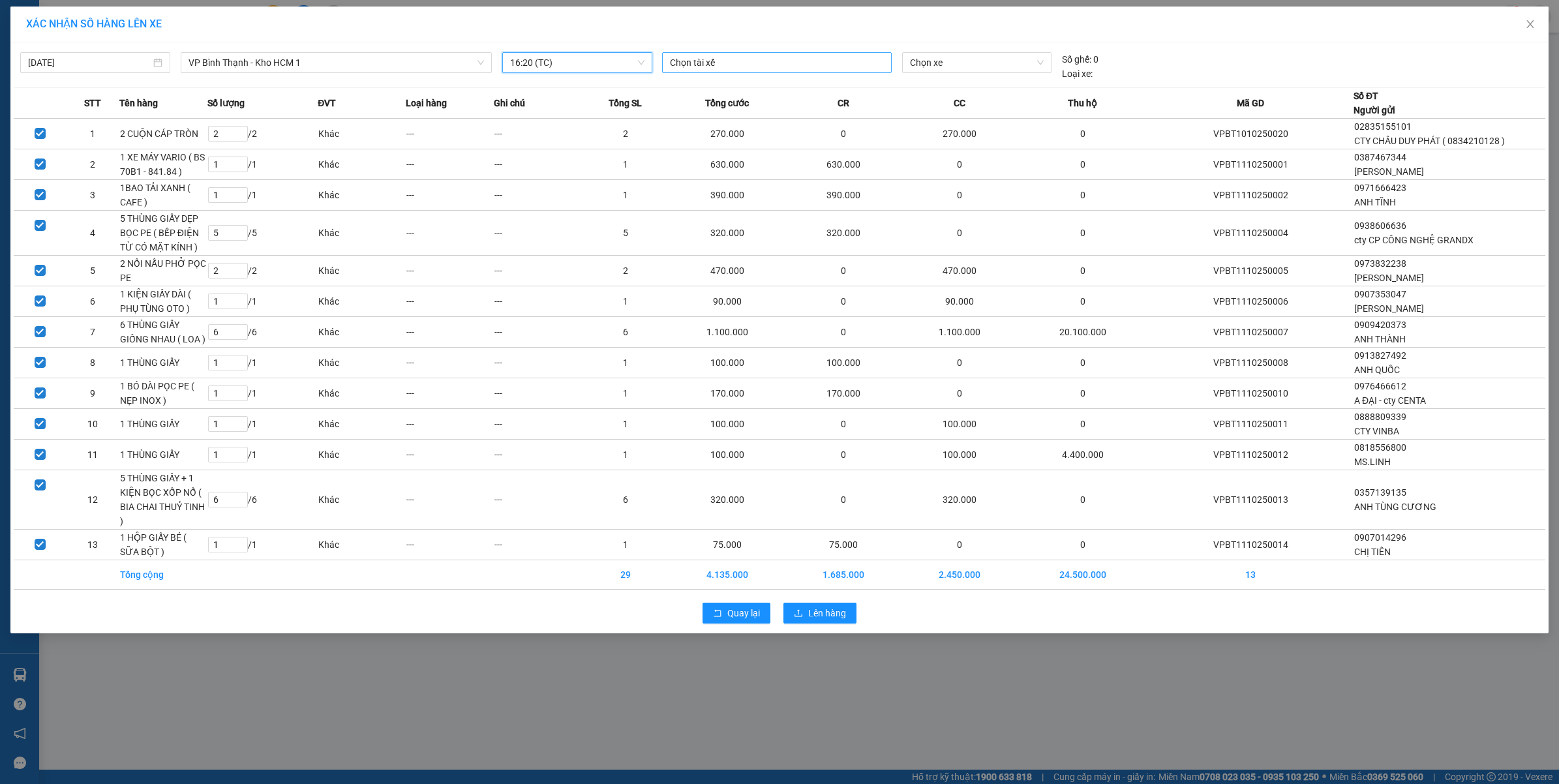
click at [721, 63] on div at bounding box center [777, 62] width 223 height 16
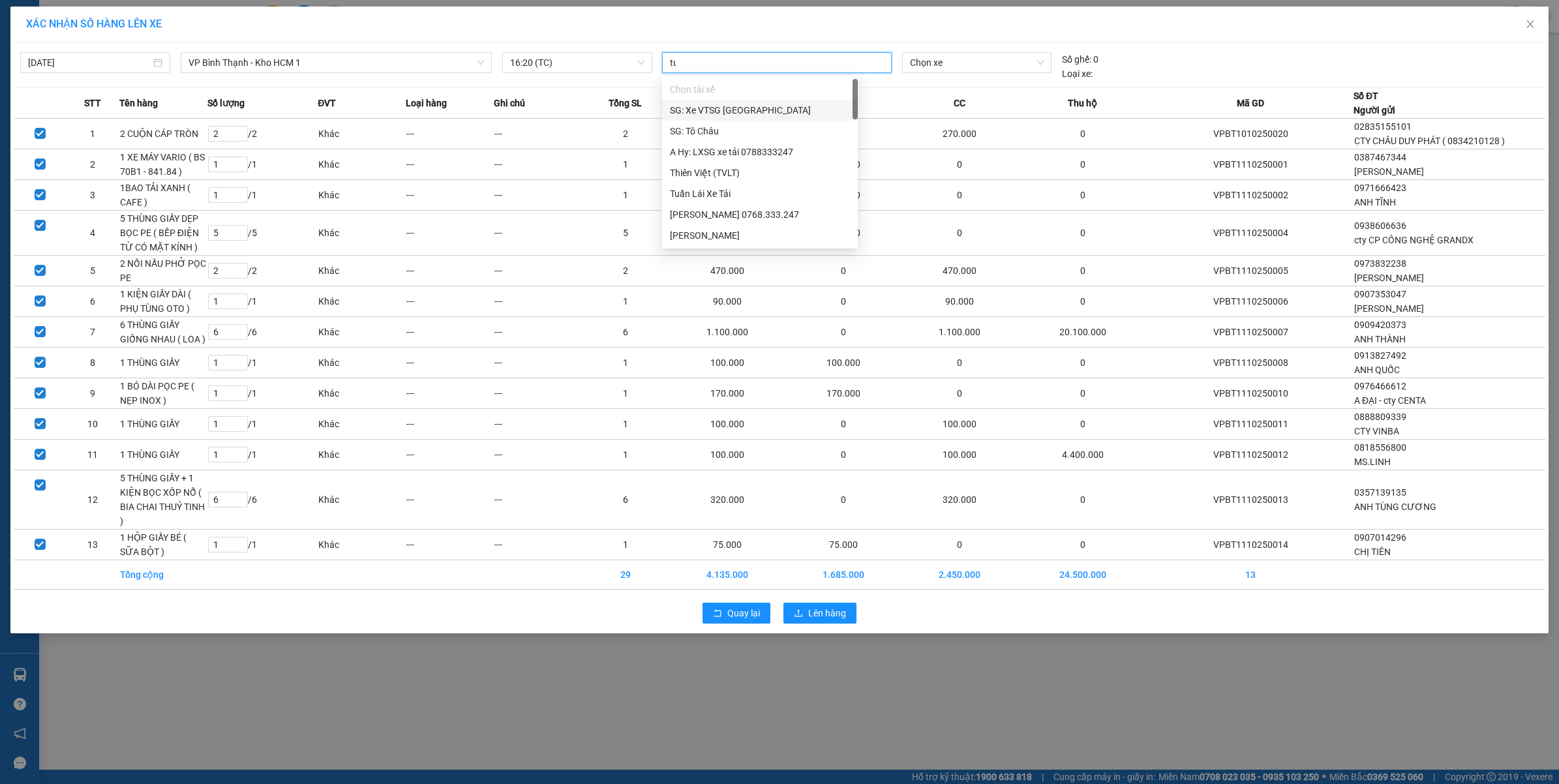
type input "tuy"
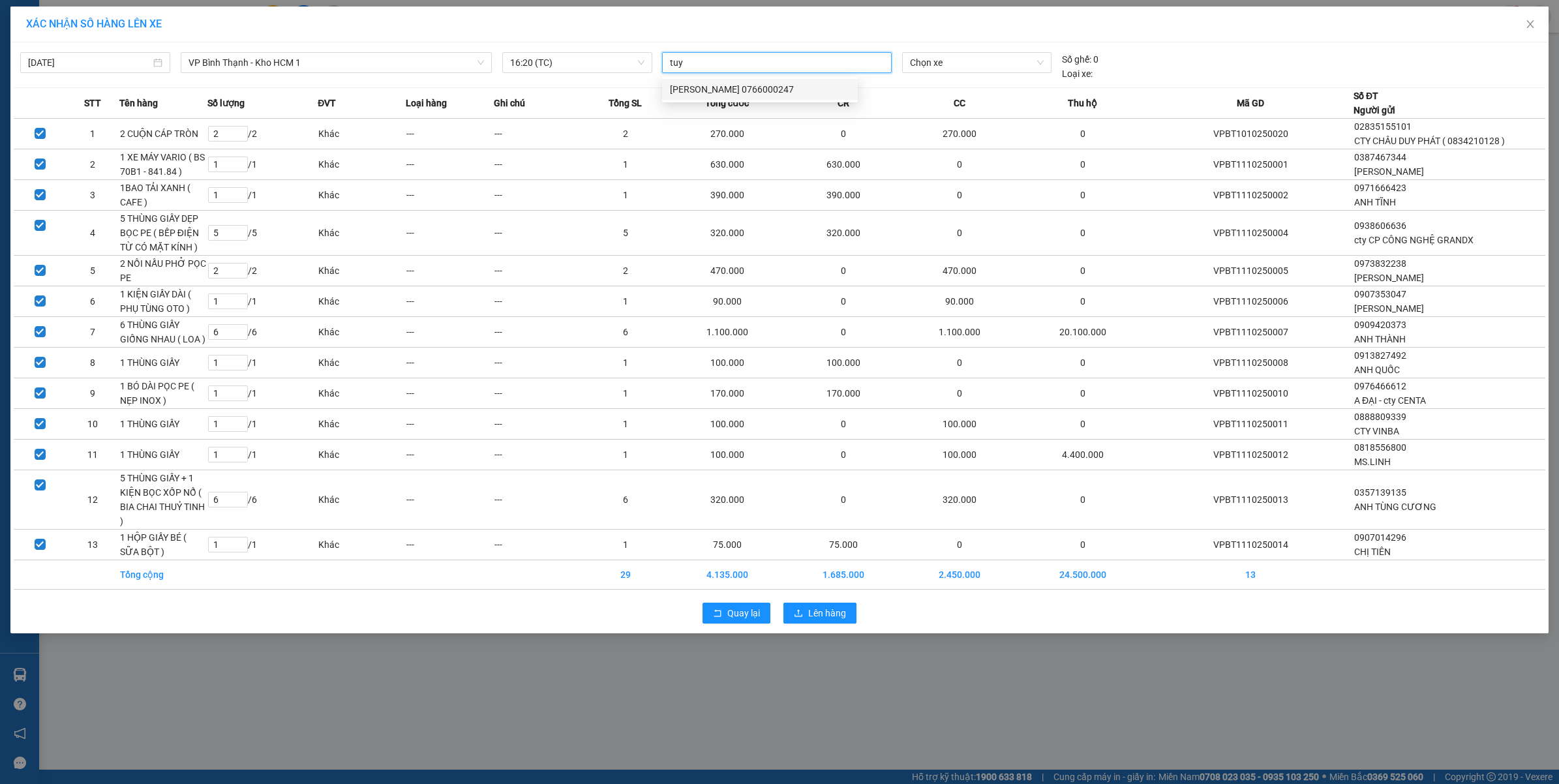
click at [712, 89] on div "NGUYỄN MINH TUYẾN 0766000247" at bounding box center [760, 89] width 180 height 14
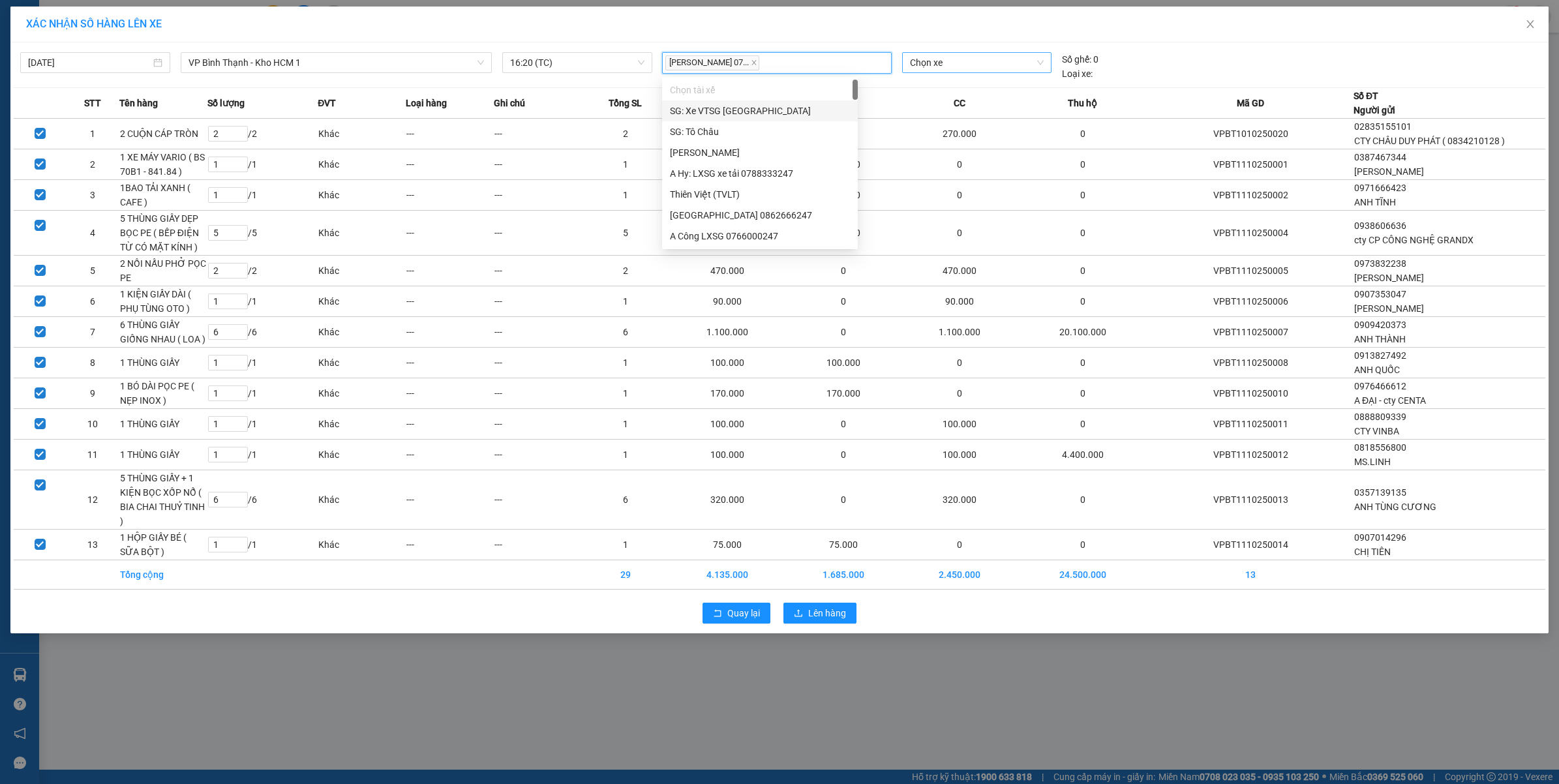
click at [939, 72] on div "Chọn xe" at bounding box center [977, 66] width 160 height 28
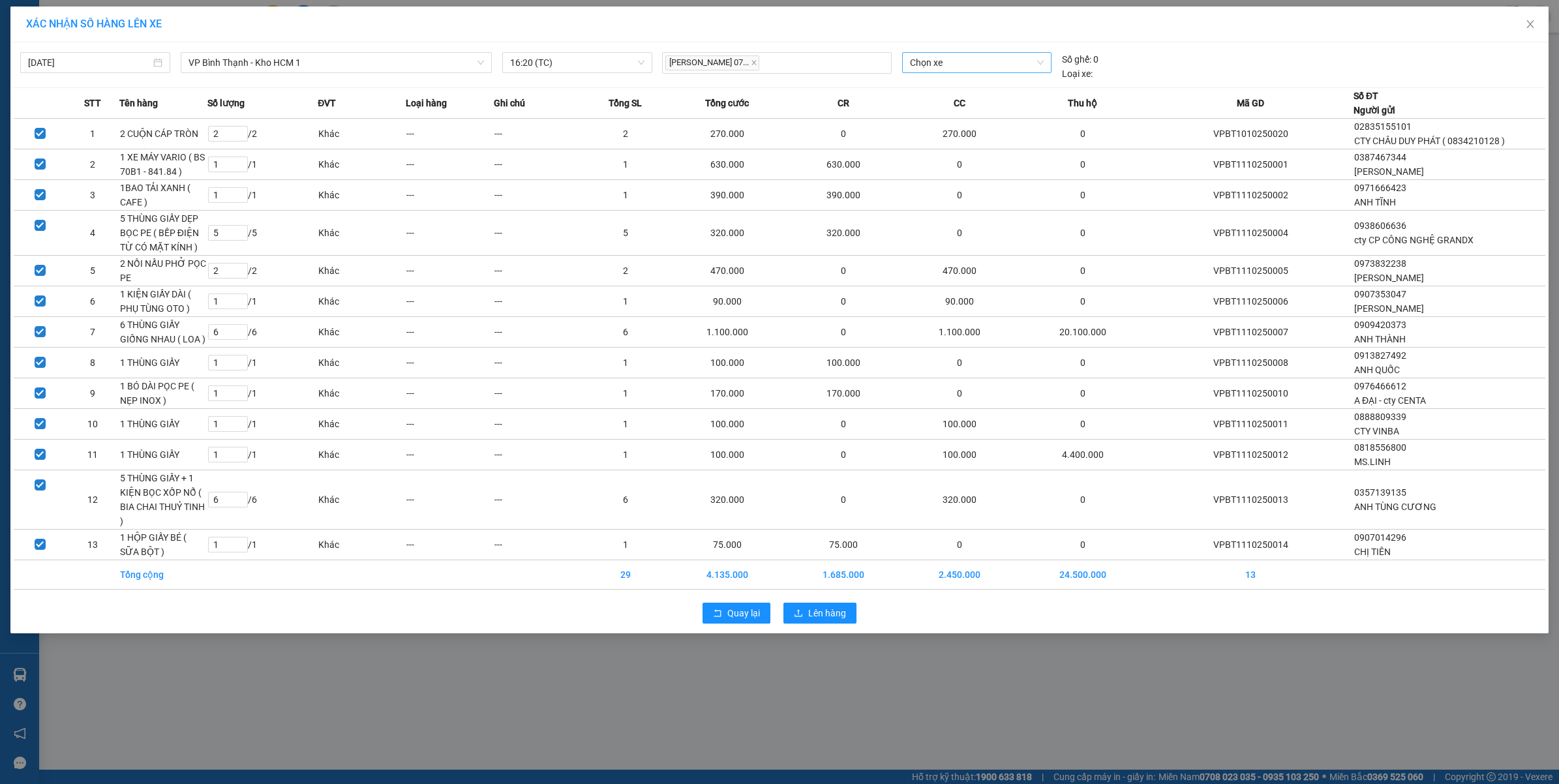
click at [940, 70] on span "Chọn xe" at bounding box center [976, 62] width 134 height 20
type input "2373"
click at [936, 94] on div "29K-023.73" at bounding box center [976, 88] width 134 height 14
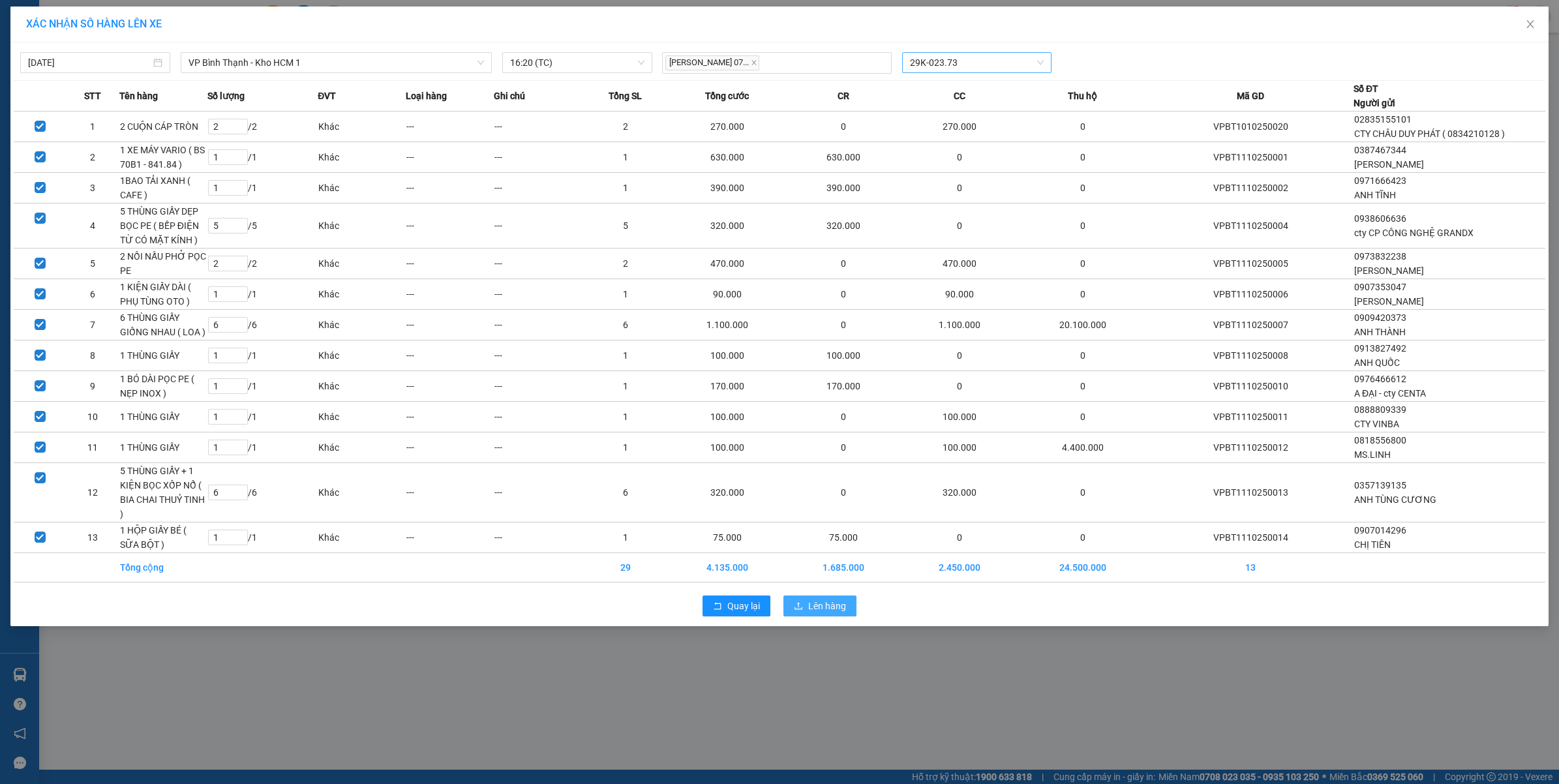
drag, startPoint x: 819, startPoint y: 577, endPoint x: 814, endPoint y: 591, distance: 14.9
click at [817, 589] on div "Quay lại Lên hàng" at bounding box center [779, 606] width 1532 height 34
click at [814, 598] on span "Lên hàng" at bounding box center [827, 605] width 38 height 14
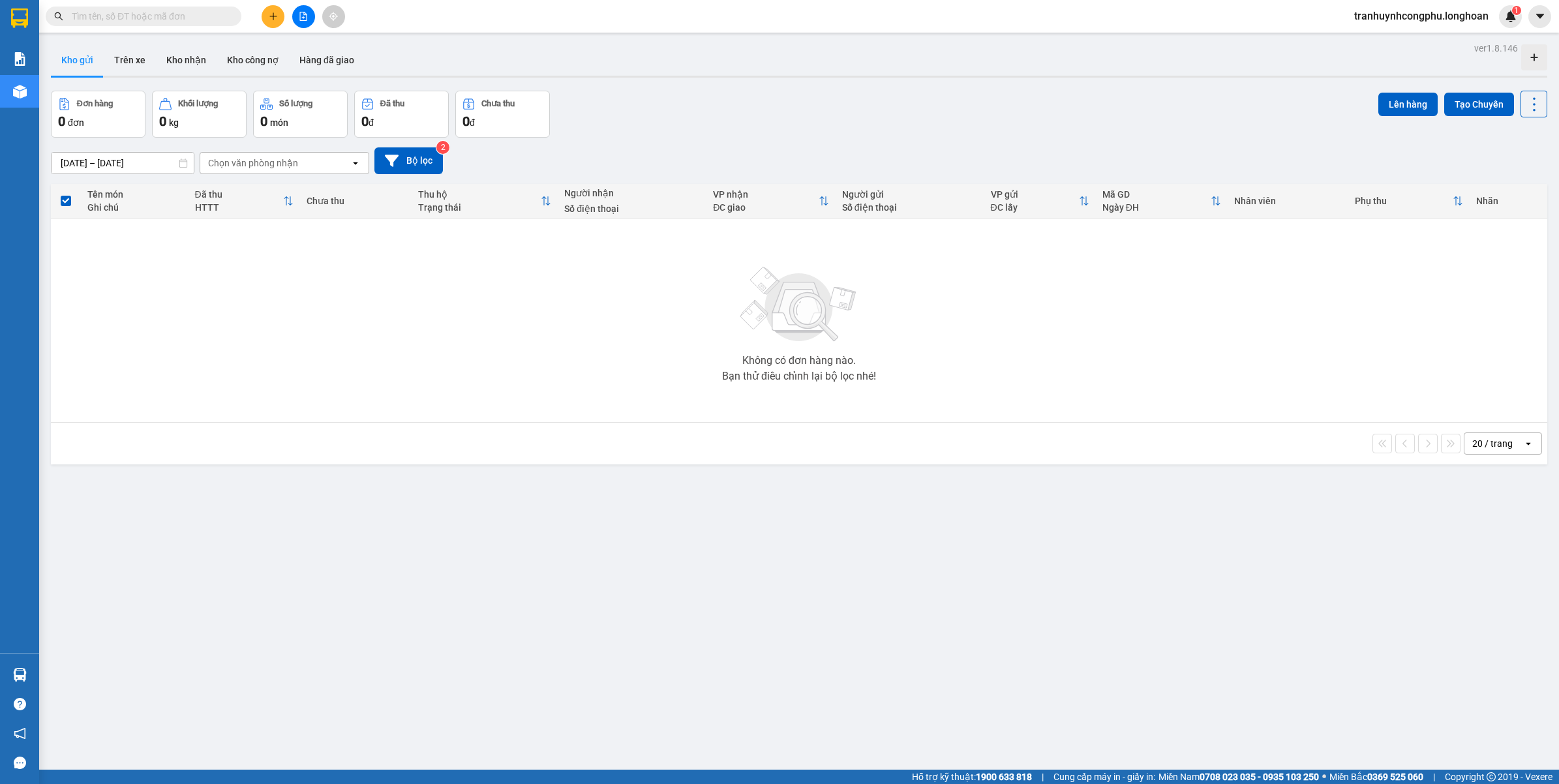
click at [412, 722] on div "ver 1.8.146 Kho gửi Trên xe Kho nhận Kho công nợ Hàng đã giao Đơn hàng 0 đơn Kh…" at bounding box center [798, 431] width 1507 height 784
click at [195, 607] on div "ver 1.8.146 Kho gửi Trên xe Kho nhận Kho công nợ Hàng đã giao Đơn hàng 0 đơn Kh…" at bounding box center [798, 431] width 1507 height 784
click at [64, 206] on span at bounding box center [65, 201] width 10 height 10
click at [66, 194] on input "checkbox" at bounding box center [66, 194] width 0 height 0
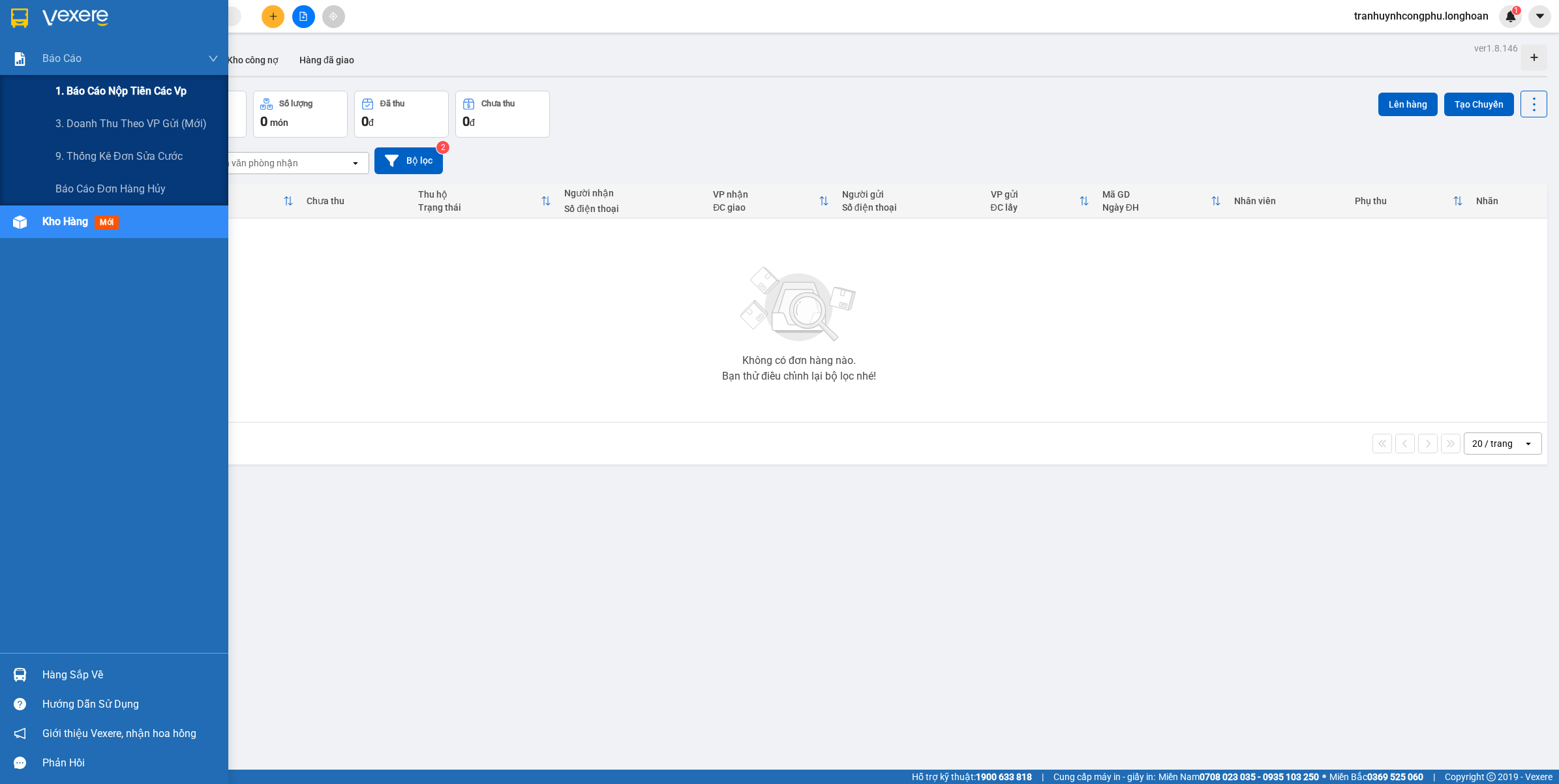
click at [96, 101] on div "1. Báo cáo nộp tiền các vp" at bounding box center [137, 91] width 163 height 33
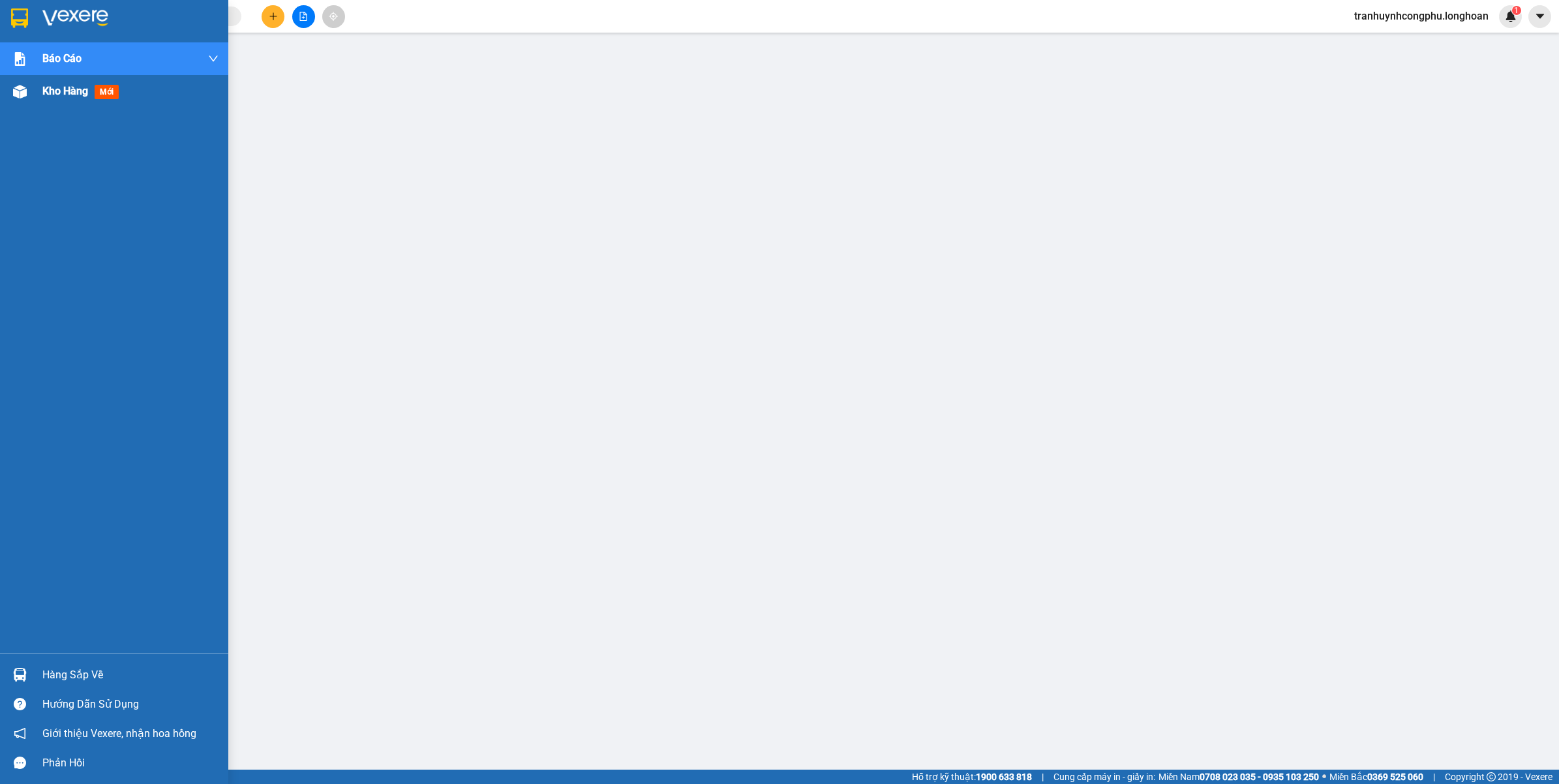
click at [28, 98] on div at bounding box center [20, 91] width 23 height 23
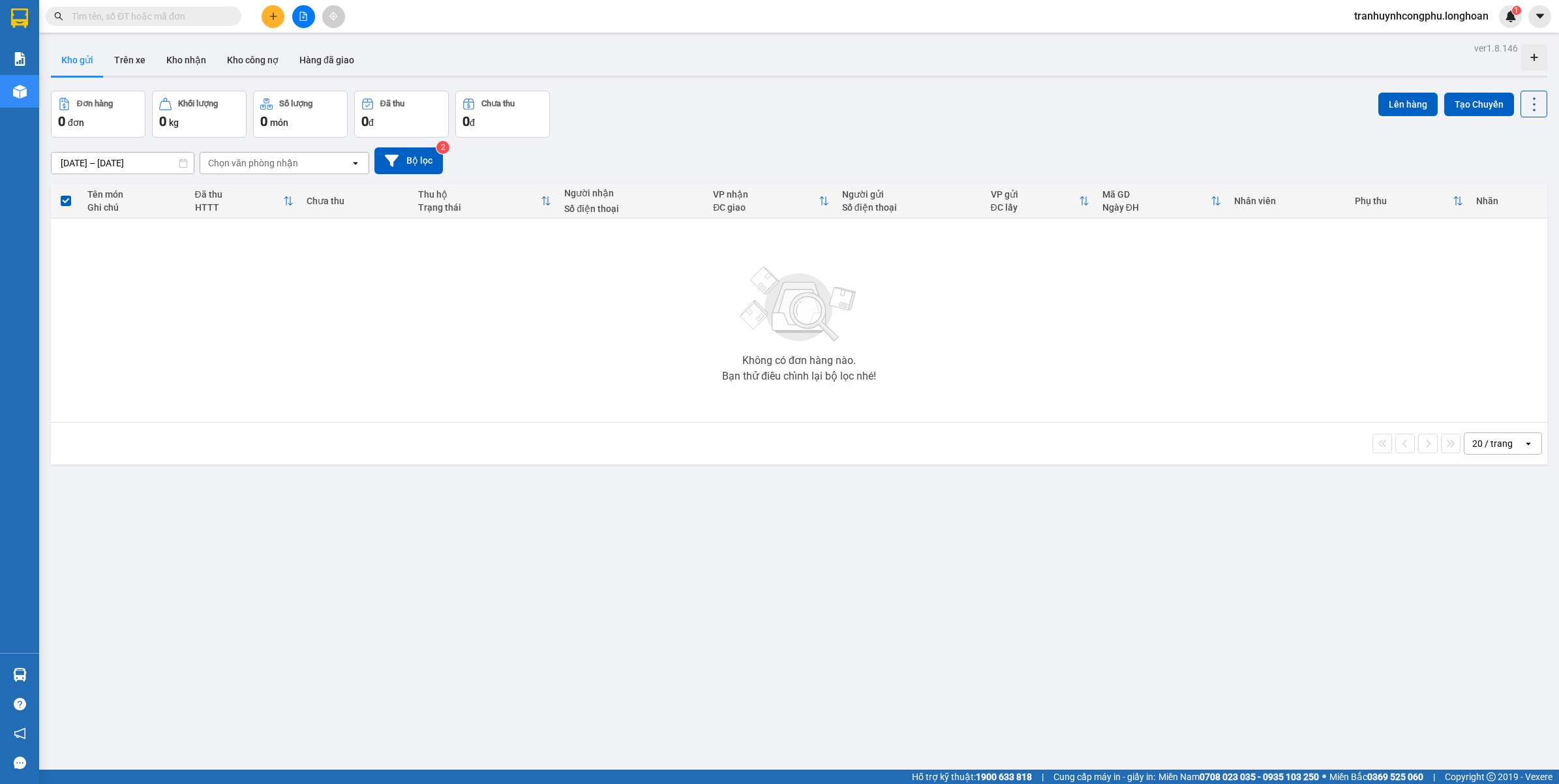
click at [272, 13] on icon "plus" at bounding box center [272, 16] width 9 height 9
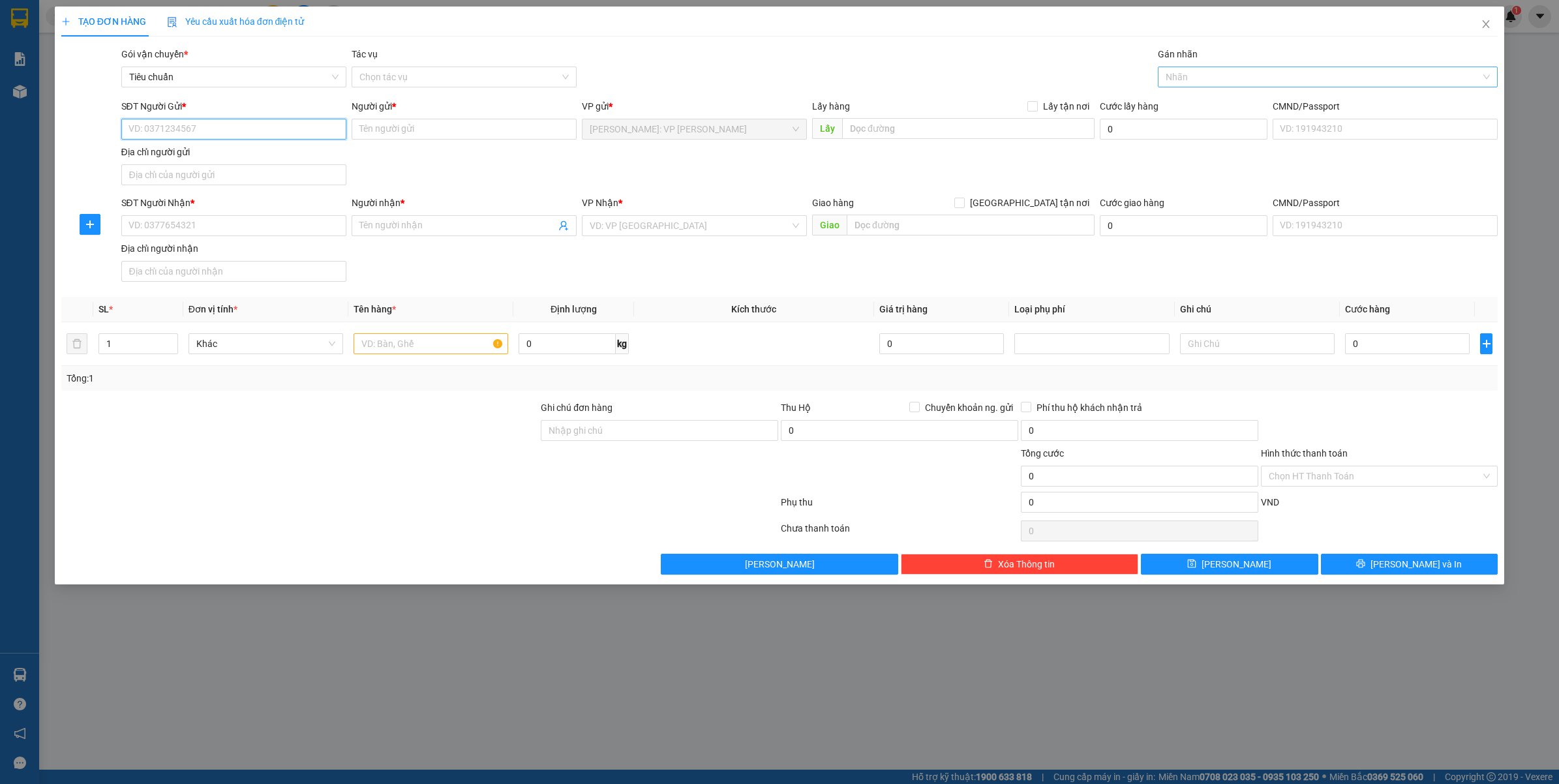
click at [1186, 82] on div at bounding box center [1321, 77] width 321 height 16
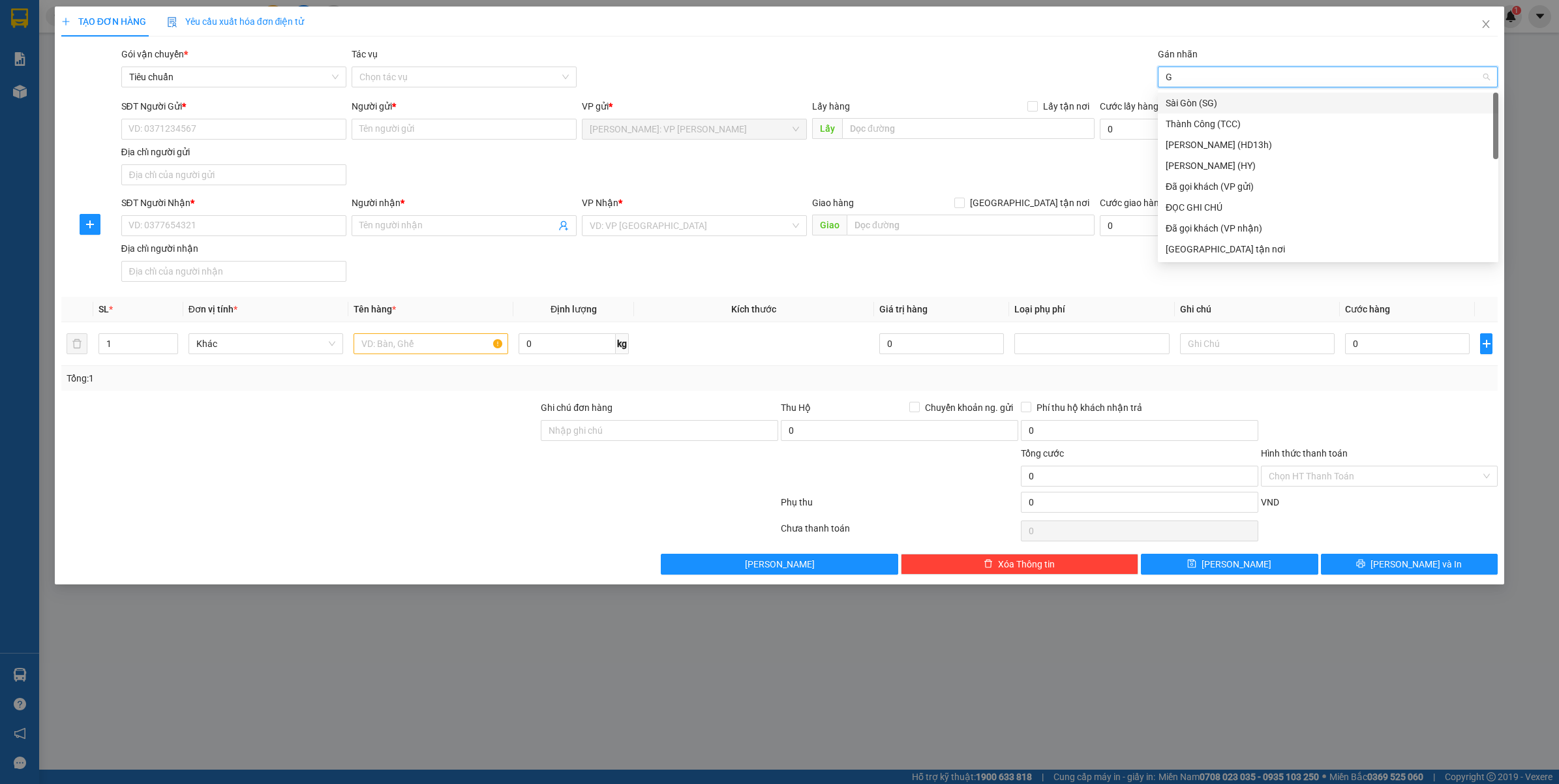
type input "GT"
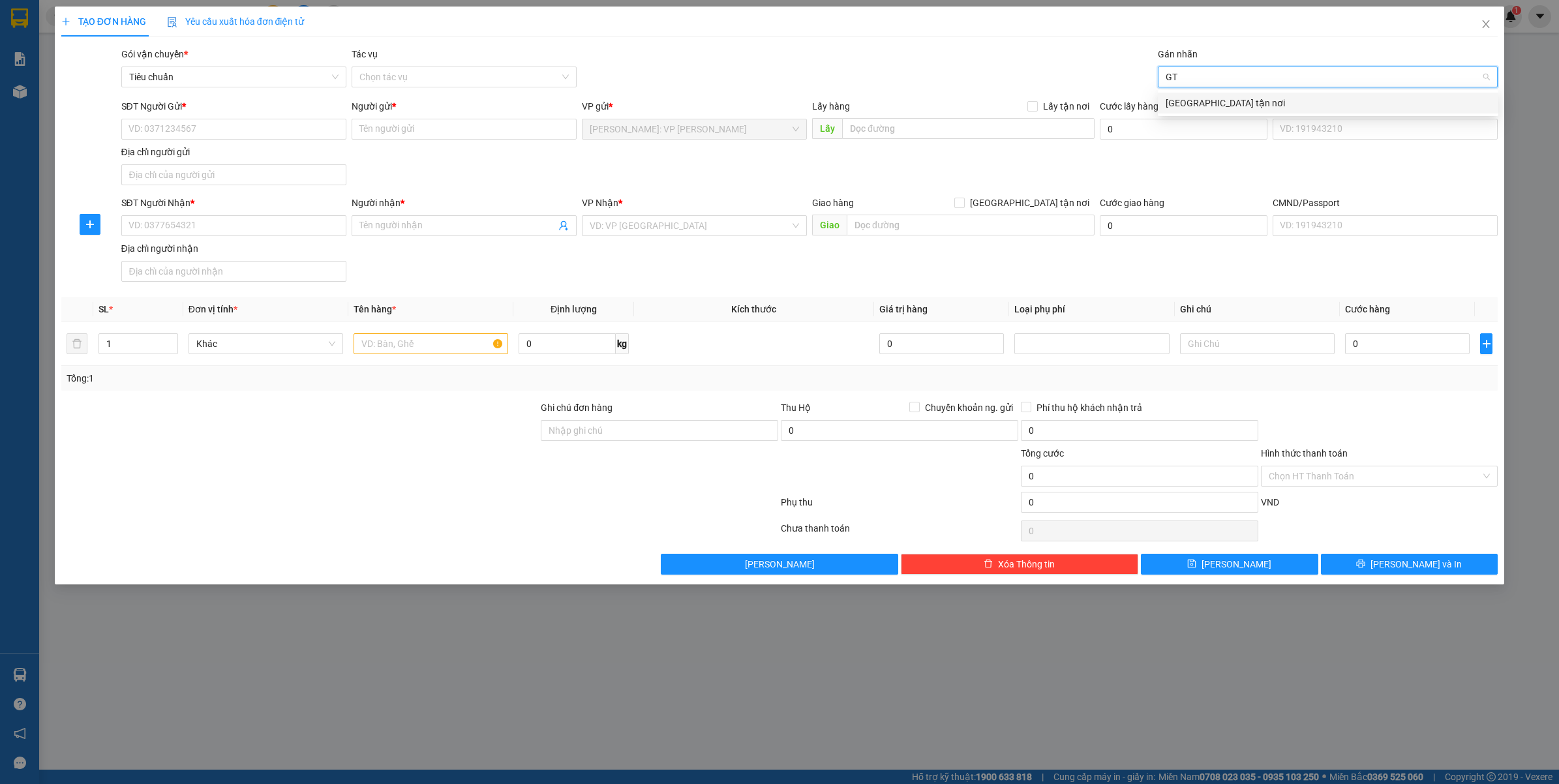
click at [1186, 96] on div "Giao tận nơi" at bounding box center [1328, 102] width 325 height 14
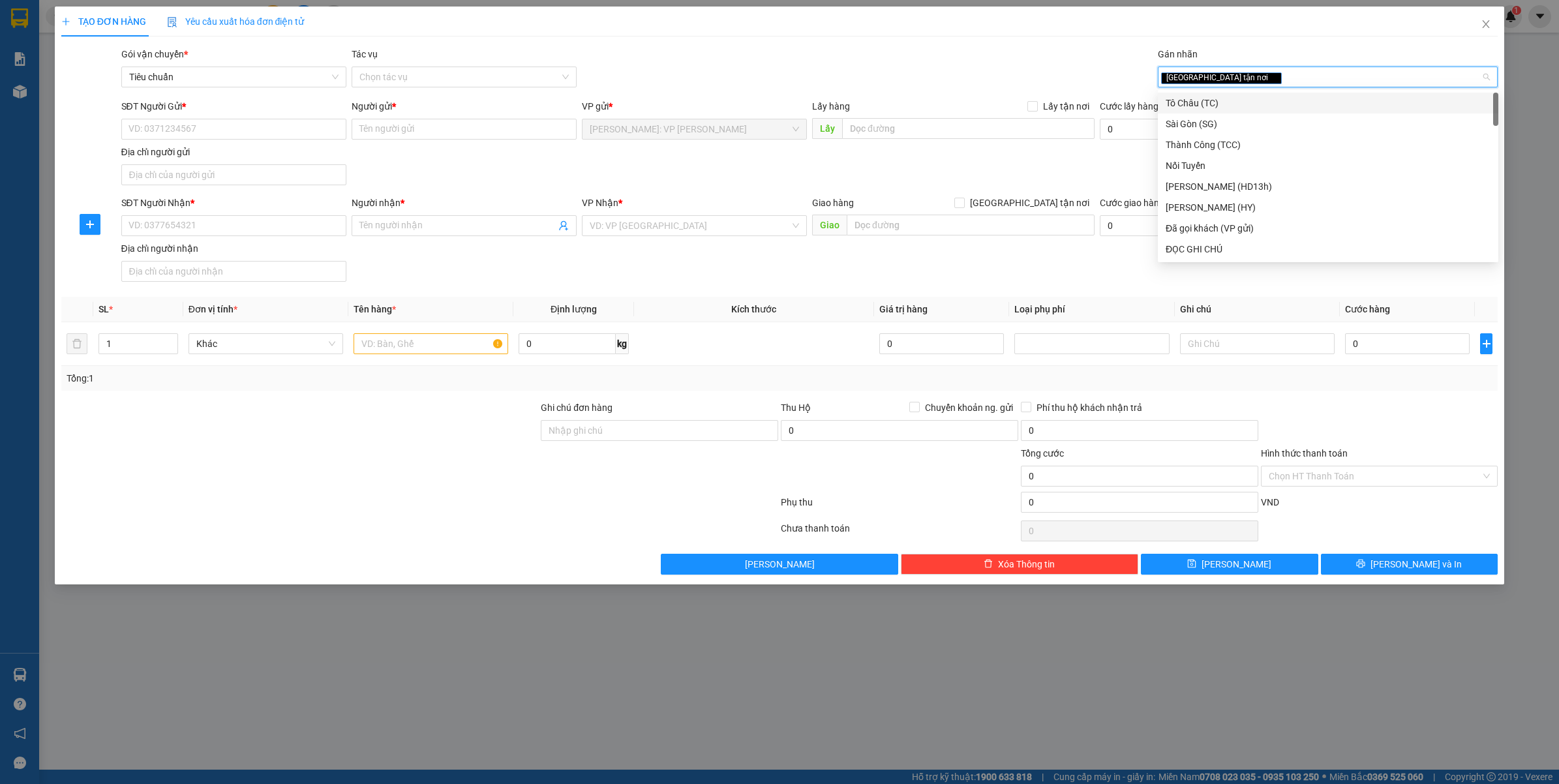
type input "D"
type input "ĐA"
click at [1186, 98] on div "Đã gọi khách (VP gửi)" at bounding box center [1328, 102] width 325 height 14
click at [1062, 207] on span "Giao tận nơi" at bounding box center [1030, 203] width 130 height 14
click at [963, 207] on input "Giao tận nơi" at bounding box center [958, 202] width 9 height 9
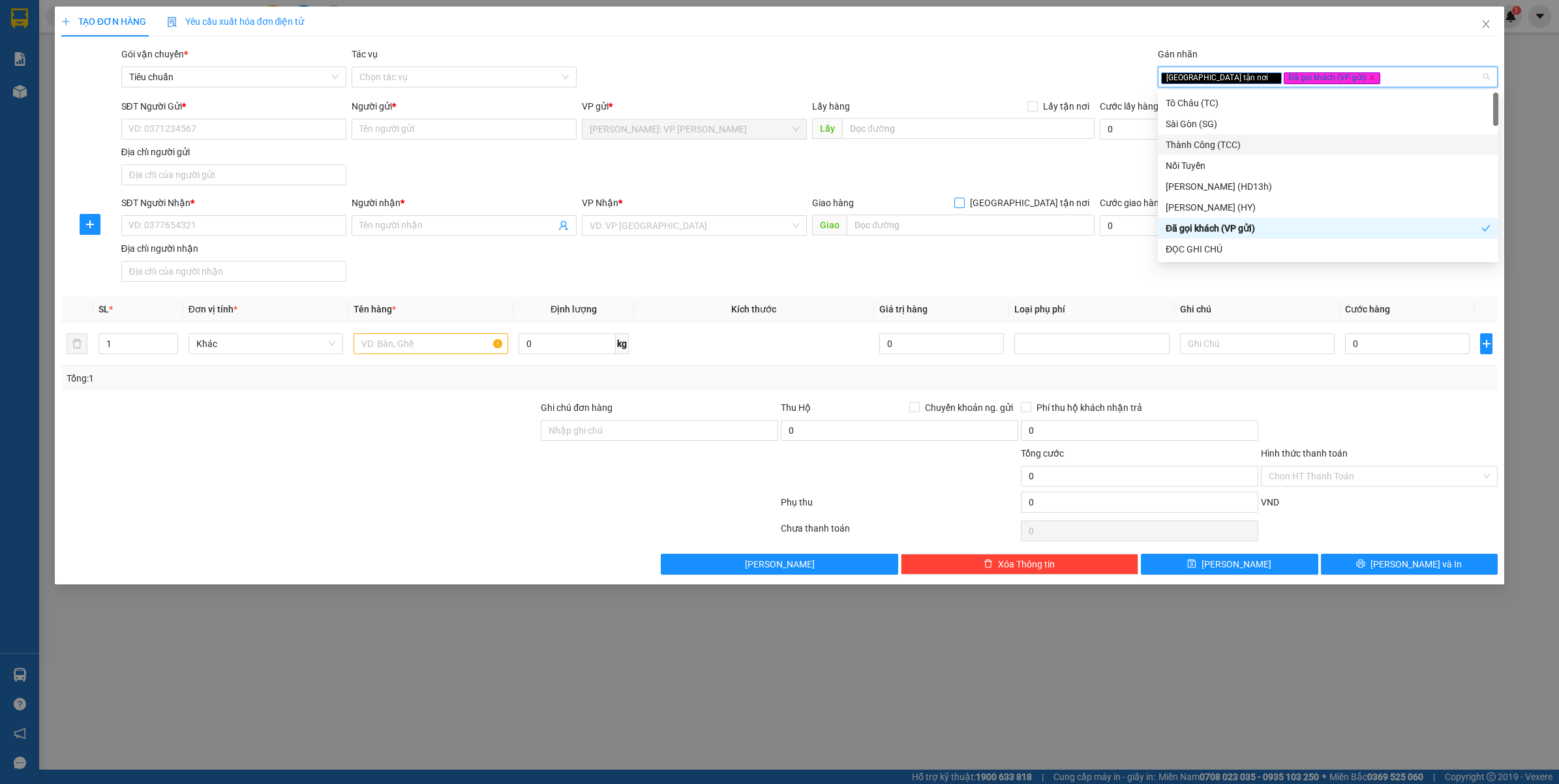
checkbox input "true"
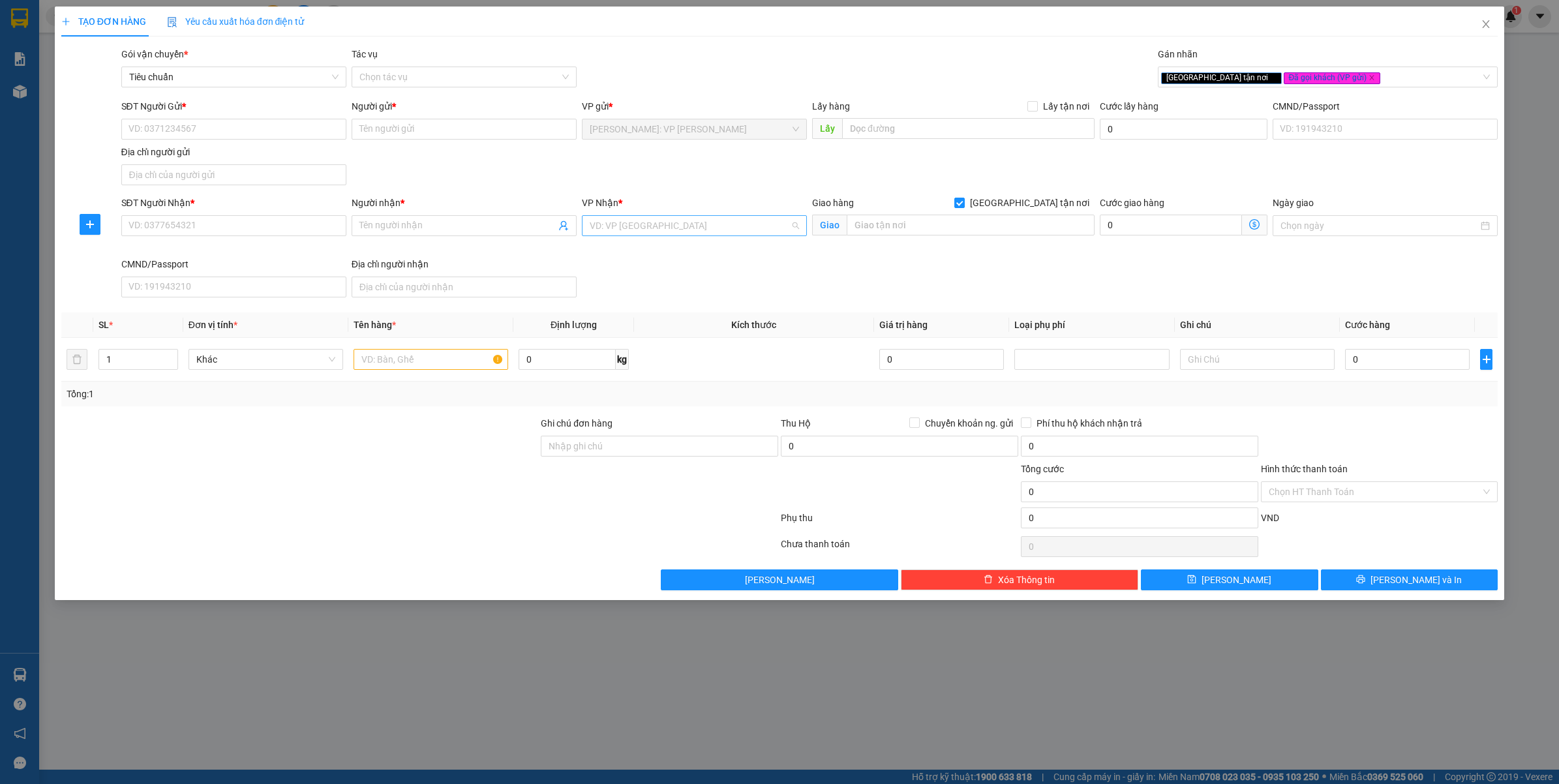
click at [663, 232] on input "search" at bounding box center [689, 226] width 200 height 20
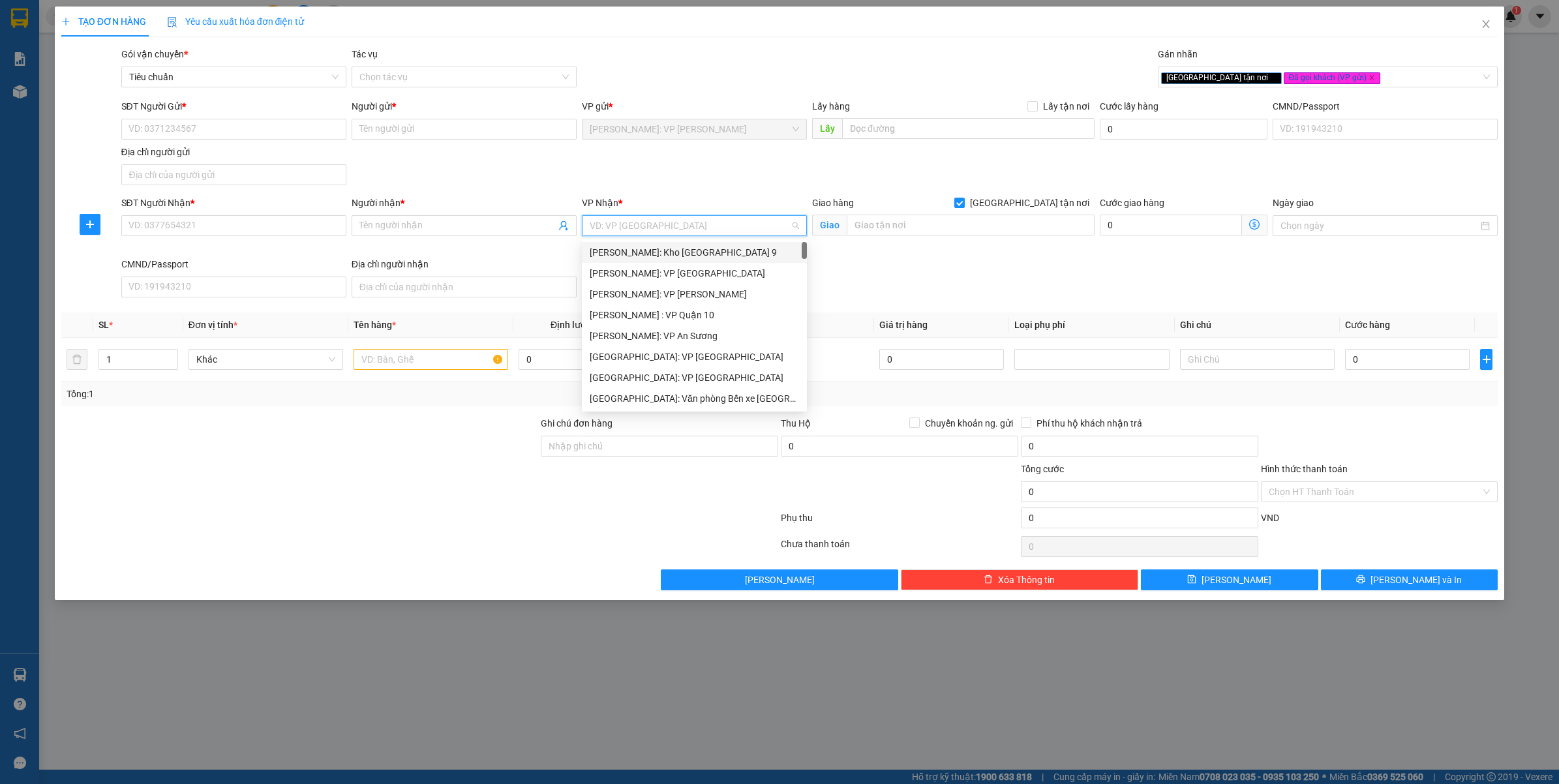
type input "D"
type input "ĐA"
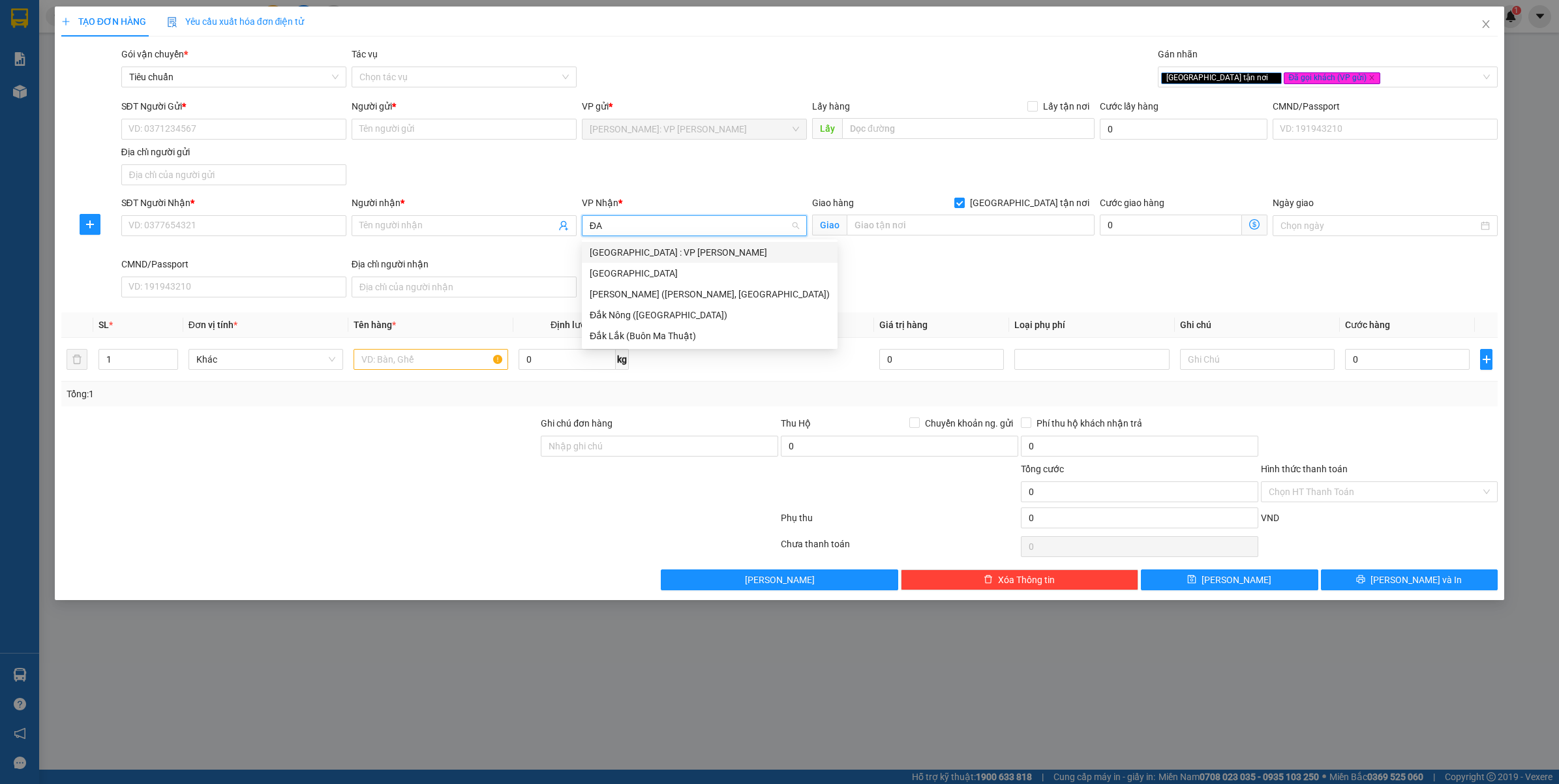
drag, startPoint x: 656, startPoint y: 252, endPoint x: 889, endPoint y: 228, distance: 234.2
click at [656, 251] on div "Đà Nẵng : VP Thanh Khê" at bounding box center [710, 252] width 240 height 14
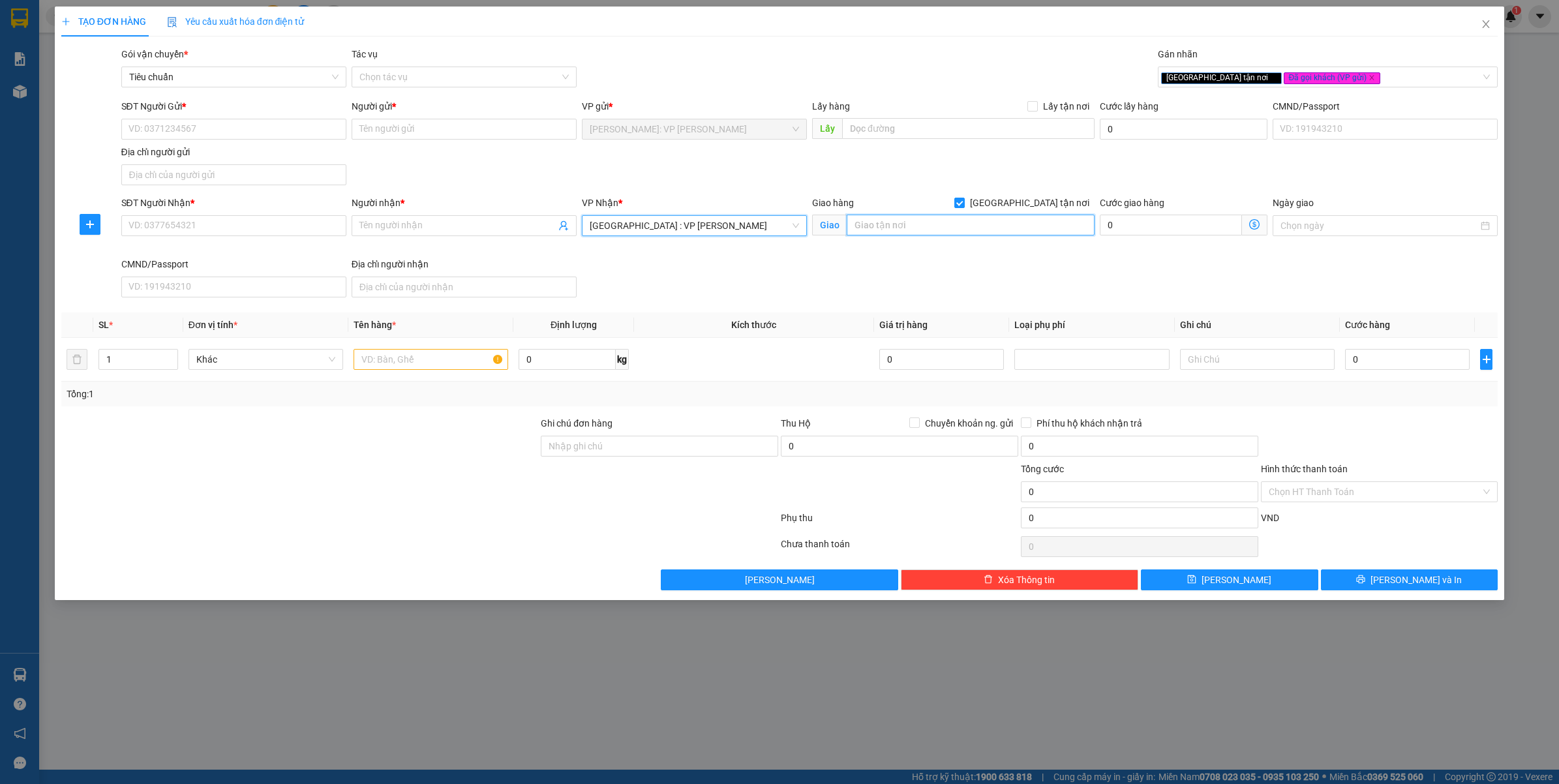
click at [906, 230] on input "text" at bounding box center [971, 225] width 248 height 21
click at [226, 227] on input "SĐT Người Nhận *" at bounding box center [234, 226] width 225 height 21
type input "0986757430"
click at [249, 207] on div "SĐT Người Nhận *" at bounding box center [234, 203] width 225 height 14
click at [249, 215] on input "0986757430" at bounding box center [234, 226] width 225 height 21
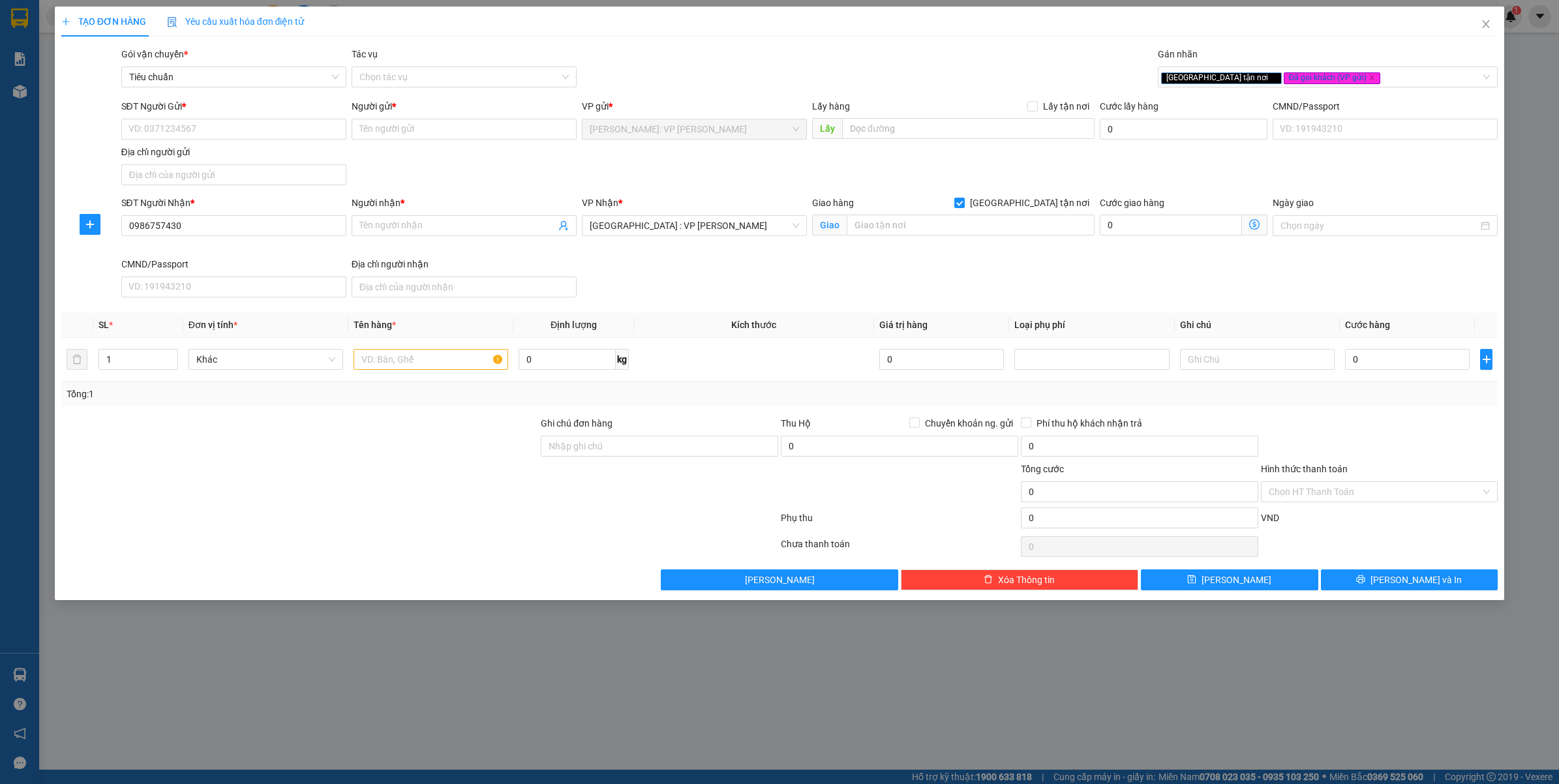
drag, startPoint x: 249, startPoint y: 207, endPoint x: 251, endPoint y: 213, distance: 6.3
click at [251, 212] on div "SĐT Người Nhận *" at bounding box center [234, 205] width 225 height 20
click at [256, 219] on input "0986757430" at bounding box center [234, 226] width 225 height 21
click at [256, 220] on input "0986757430" at bounding box center [234, 226] width 225 height 21
click at [441, 234] on span at bounding box center [464, 226] width 225 height 21
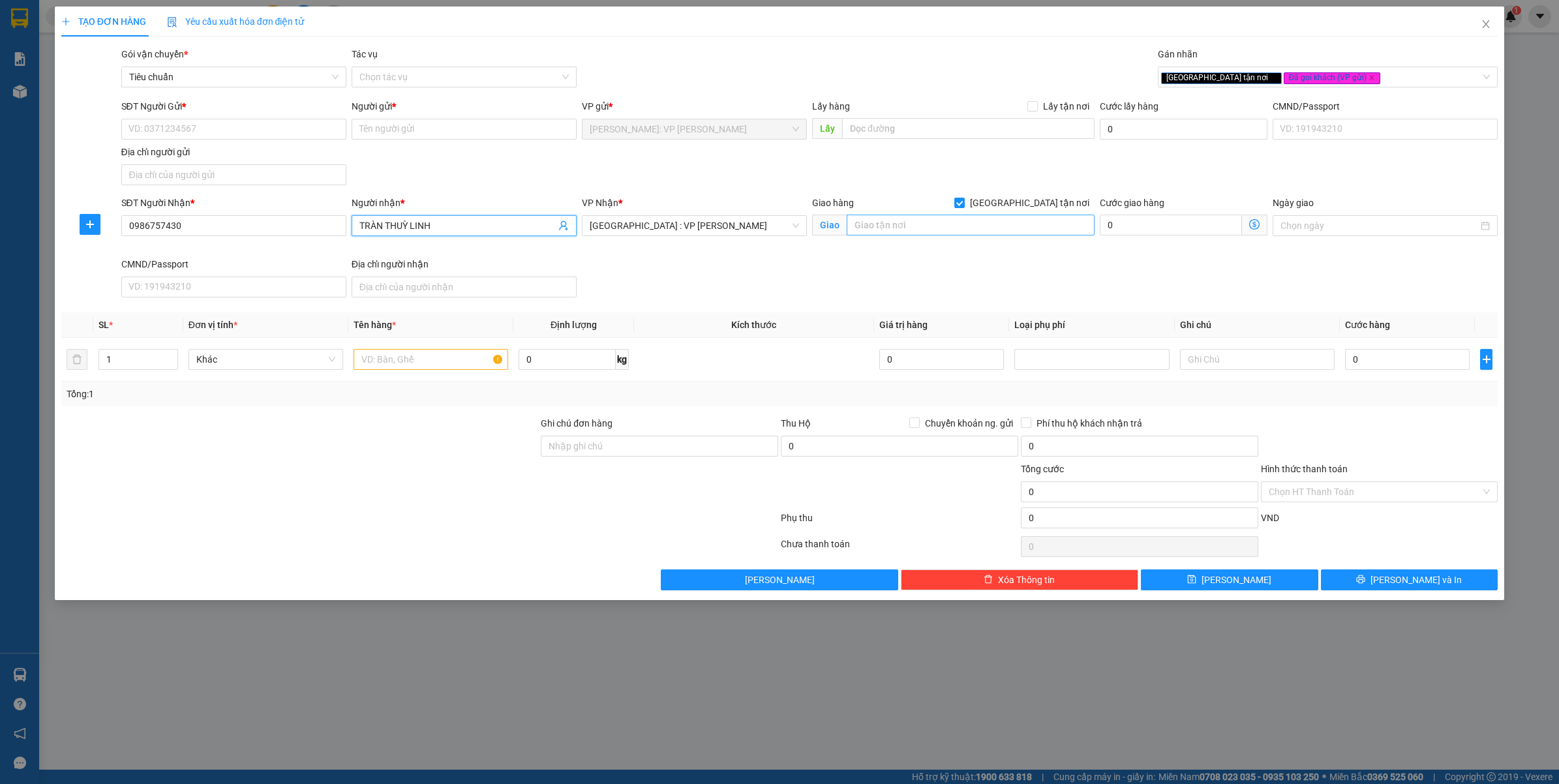
type input "TRÀN THUỲ LINH"
click at [918, 226] on input "text" at bounding box center [971, 225] width 248 height 21
click at [191, 119] on input "SĐT Người Gửi *" at bounding box center [234, 129] width 225 height 21
click at [194, 130] on input "0937733135" at bounding box center [234, 129] width 225 height 21
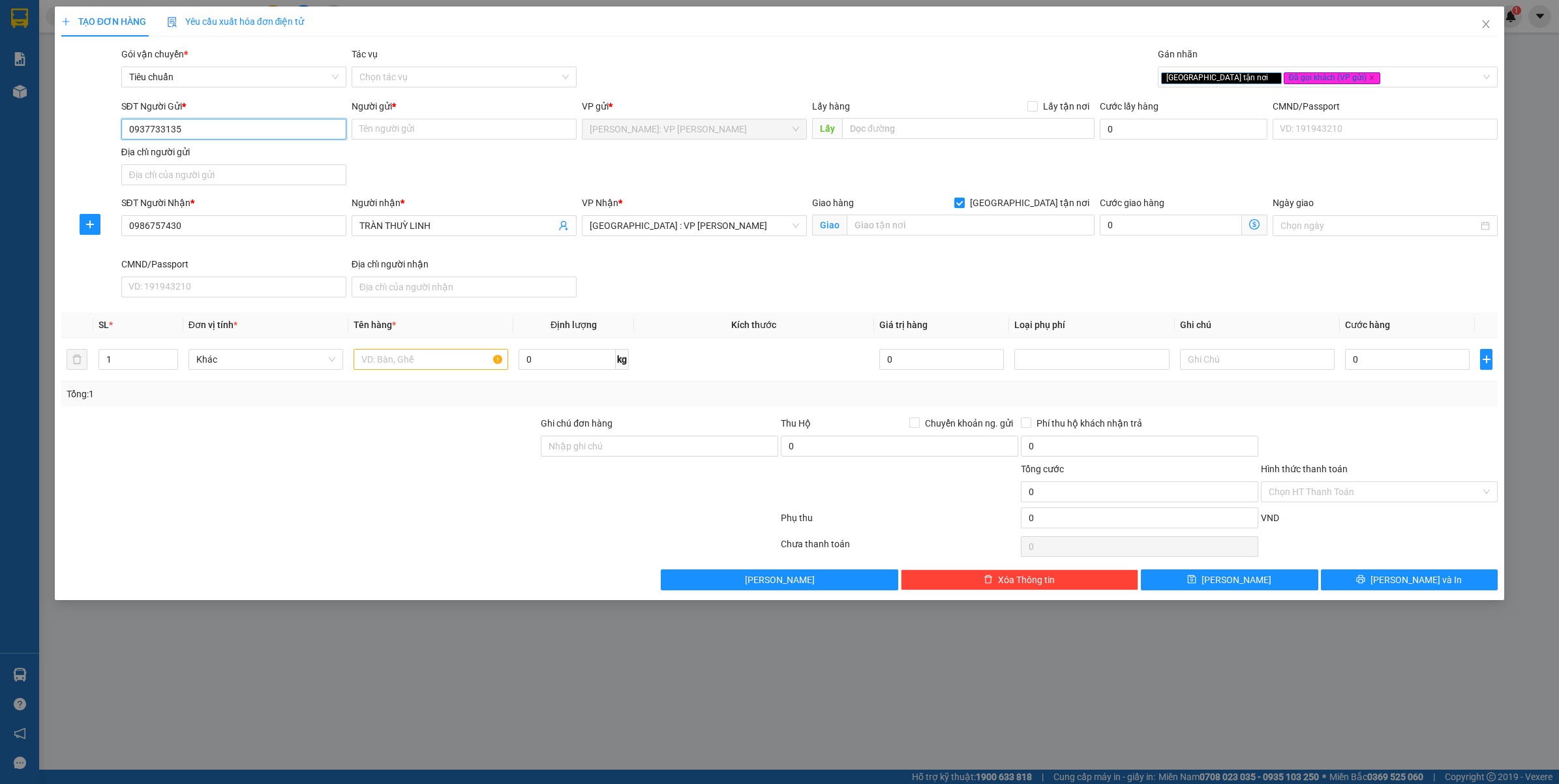
type input "0937733135"
click at [460, 129] on input "Người gửi *" at bounding box center [464, 129] width 225 height 21
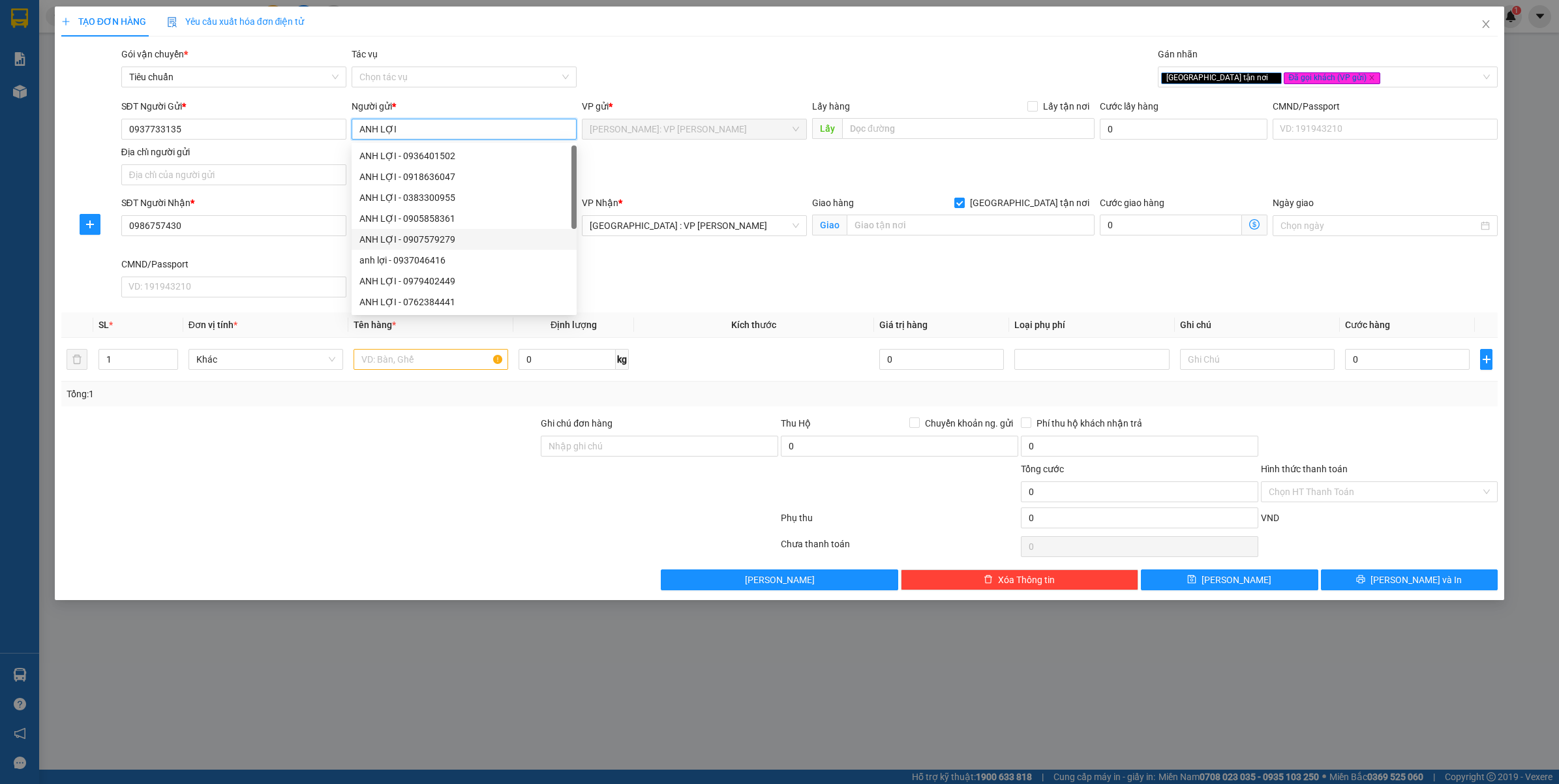
type input "ANH LỢI"
click at [735, 178] on div "SĐT Người Gửi * 0937733135 Người gửi * ANH LỢI VP gửi * Hồ Chí Minh: VP Bình Th…" at bounding box center [809, 144] width 1382 height 91
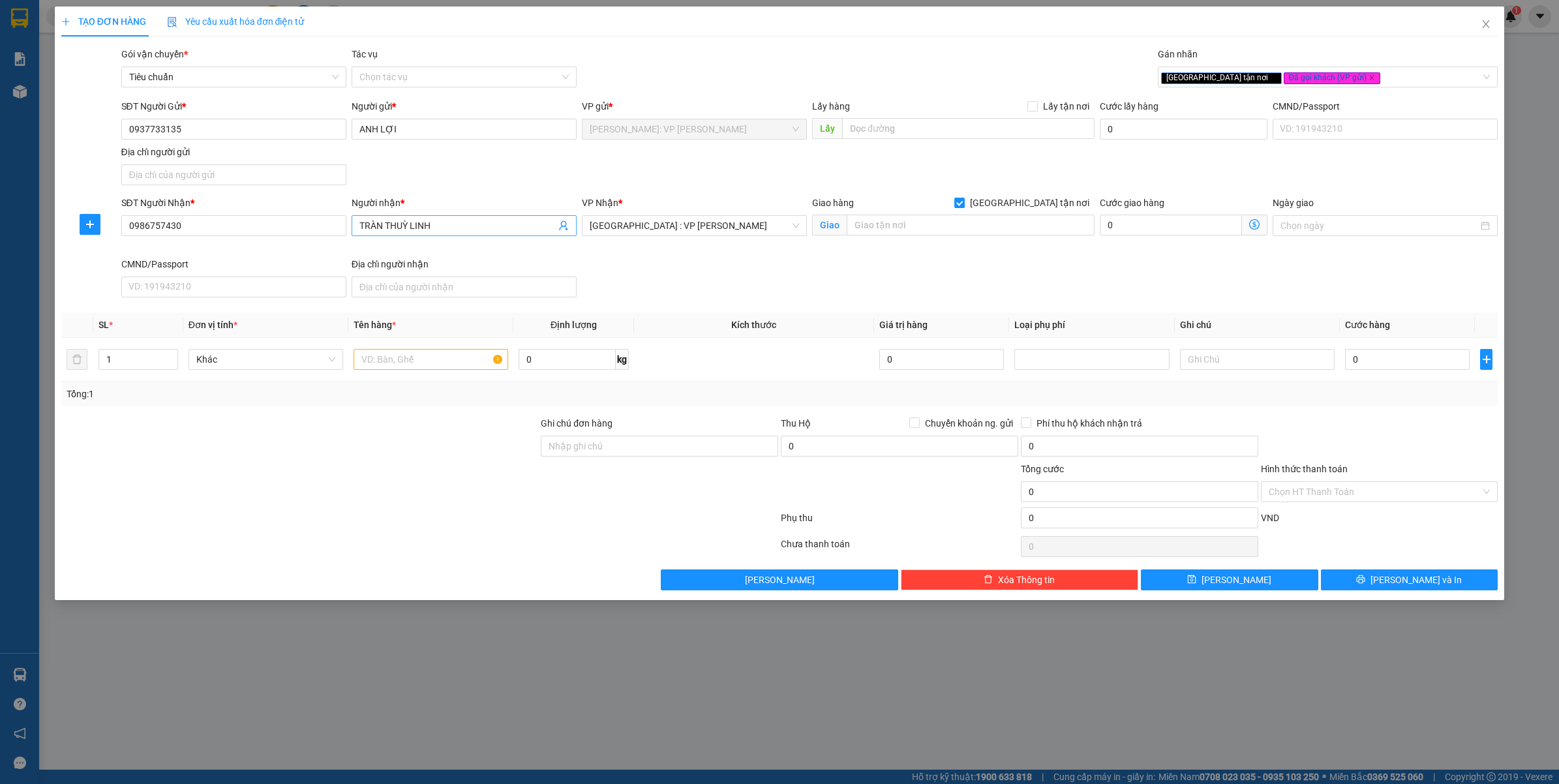
click at [508, 220] on input "TRÀN THUỲ LINH" at bounding box center [458, 225] width 197 height 14
type input "TRẦN THUỲ LINH"
click at [927, 230] on input "text" at bounding box center [971, 225] width 248 height 21
type input "35 Đ.LÊ ẤM - F.HOÀ XUÂN -"
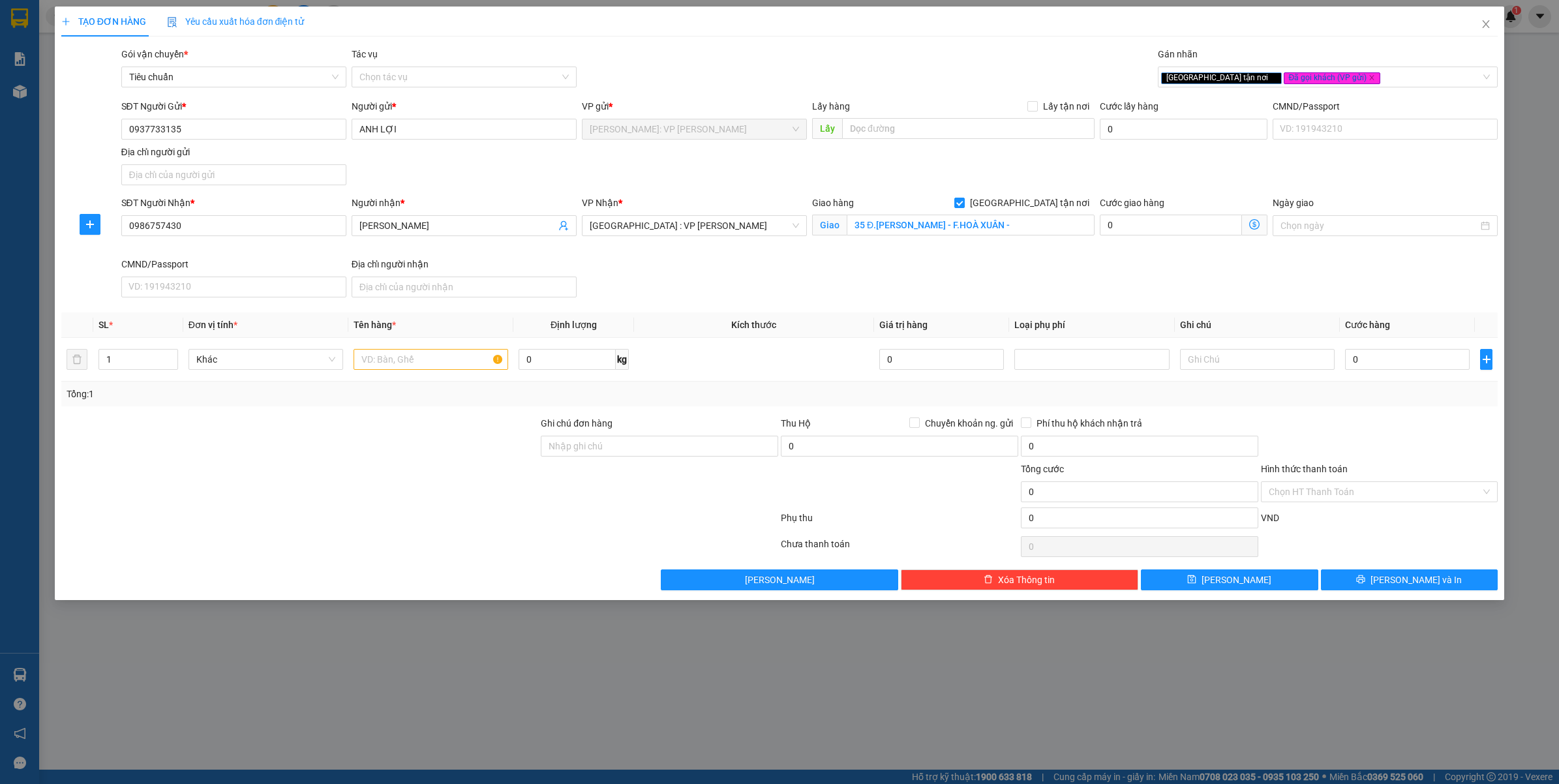
click at [988, 284] on div "SĐT Người Nhận * 0986757430 Người nhận * TRẦN THUỲ LINH VP Nhận * Đà Nẵng : VP …" at bounding box center [809, 249] width 1382 height 107
click at [405, 357] on input "text" at bounding box center [431, 359] width 155 height 21
type input "1 THÙNG GIẤY ( ĐỒ DÙNG CÁ NHÂN )"
drag, startPoint x: 408, startPoint y: 481, endPoint x: 402, endPoint y: 422, distance: 59.3
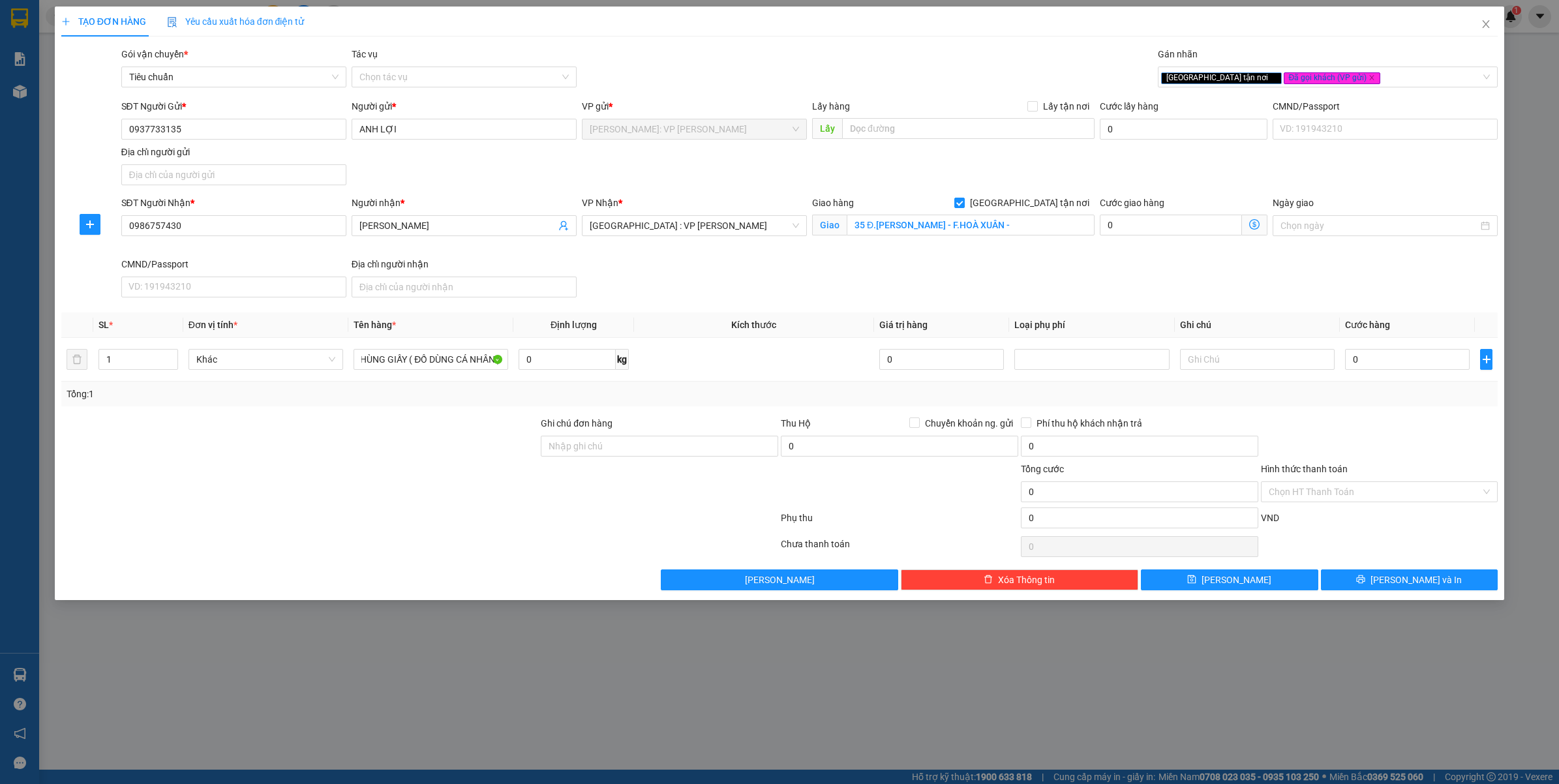
click at [409, 478] on div at bounding box center [300, 484] width 480 height 45
click at [624, 445] on input "Ghi chú đơn hàng" at bounding box center [660, 446] width 237 height 21
type input "VẬN CHUYỂN NHẸ TAY - HƯ VỠ KHÔNG ĐỀN"
click at [500, 520] on div at bounding box center [420, 520] width 719 height 26
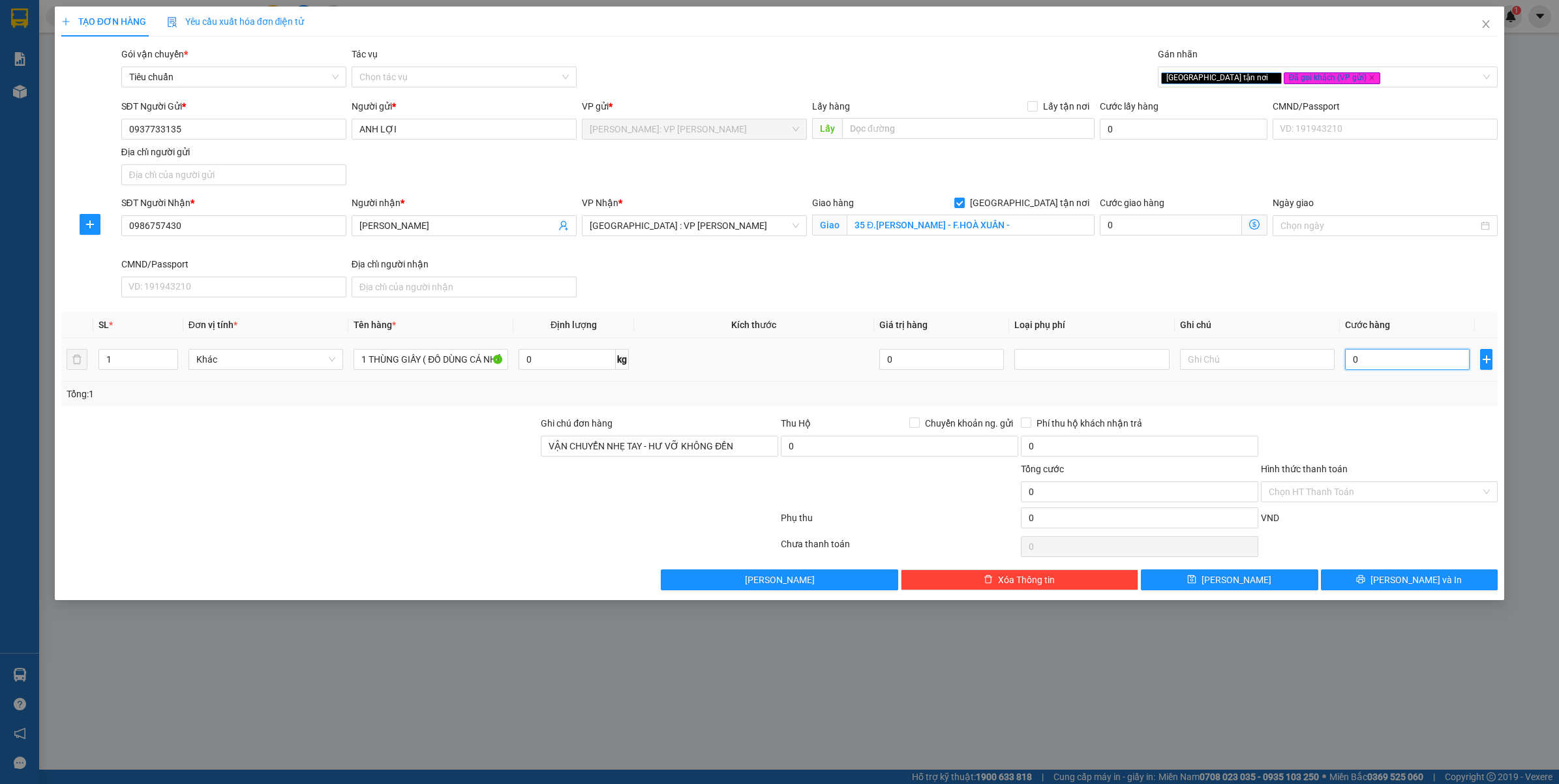
click at [1392, 366] on input "0" at bounding box center [1407, 359] width 125 height 21
type input "1"
type input "10"
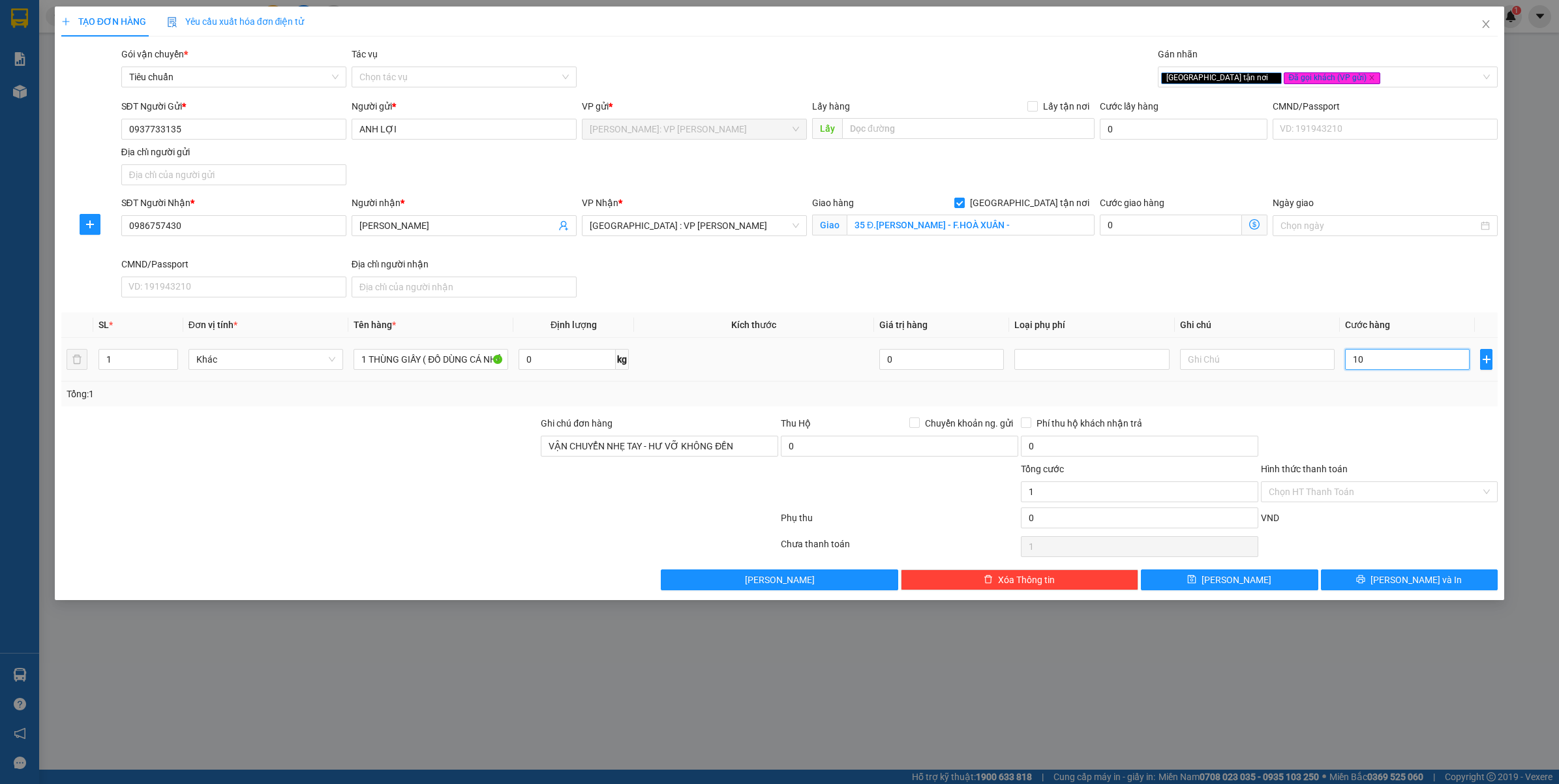
type input "10"
type input "100"
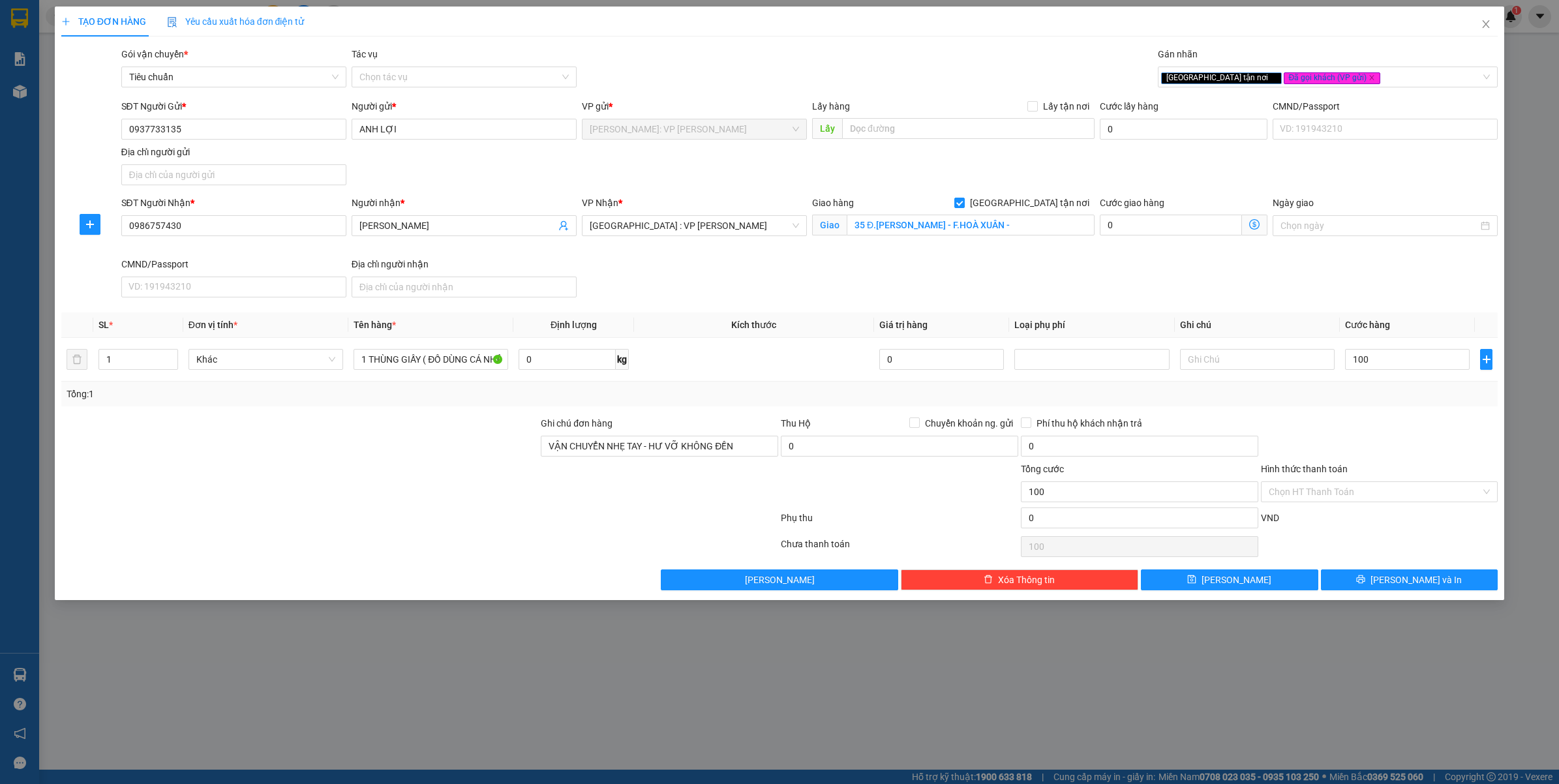
type input "100.000"
click at [1335, 432] on div at bounding box center [1379, 438] width 240 height 45
click at [1012, 230] on input "35 Đ.LÊ ẤM - F.HOÀ XUÂN -" at bounding box center [971, 225] width 248 height 21
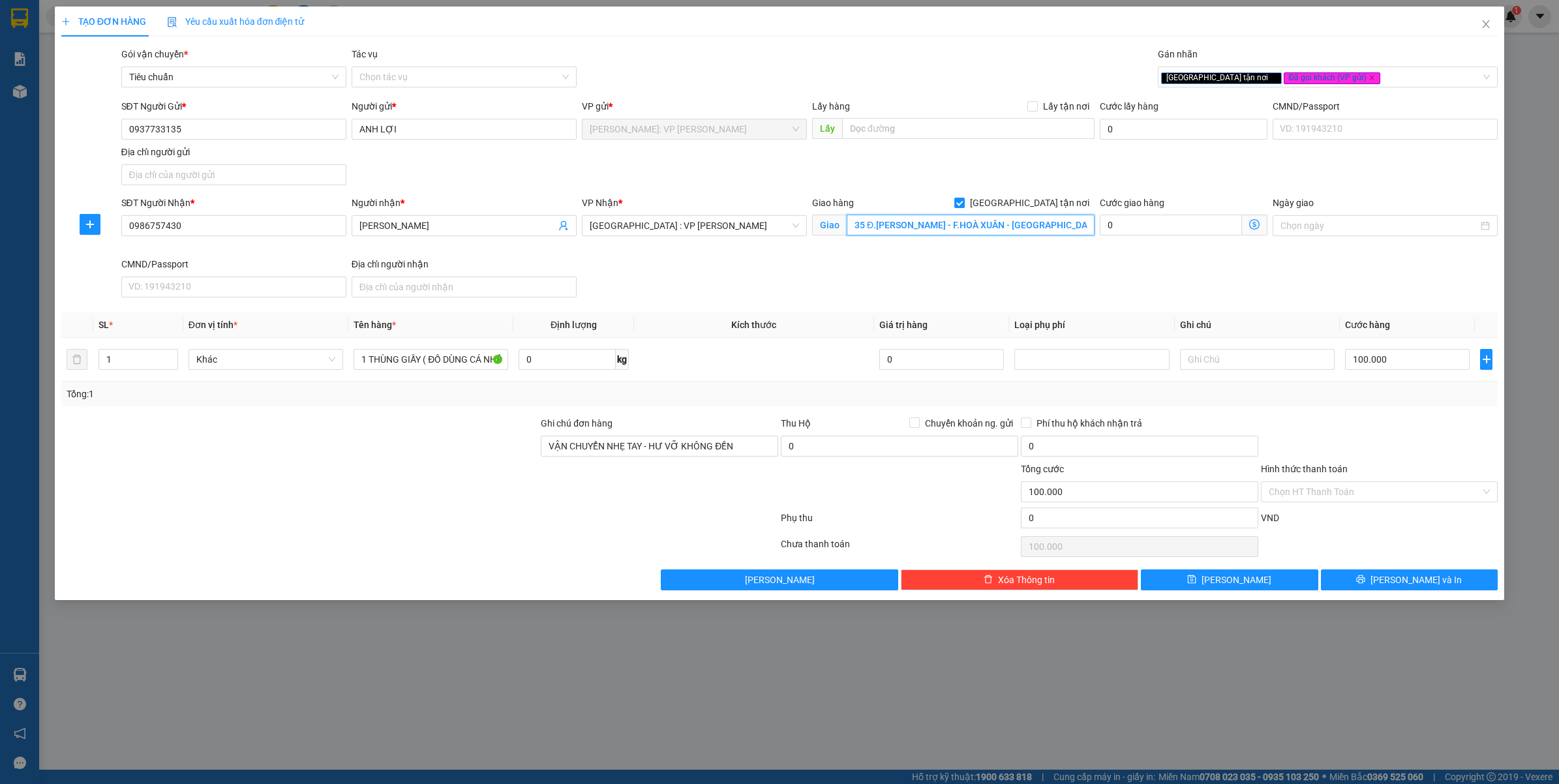
type input "35 Đ.LÊ ẤM - F.HOÀ XUÂN - CẨM LỆ - ĐÀ NẴNG"
click at [1007, 285] on div "SĐT Người Nhận * 0986757430 Người nhận * TRẦN THUỲ LINH VP Nhận * Đà Nẵng : VP …" at bounding box center [809, 249] width 1382 height 107
click at [1374, 499] on input "Hình thức thanh toán" at bounding box center [1375, 491] width 213 height 20
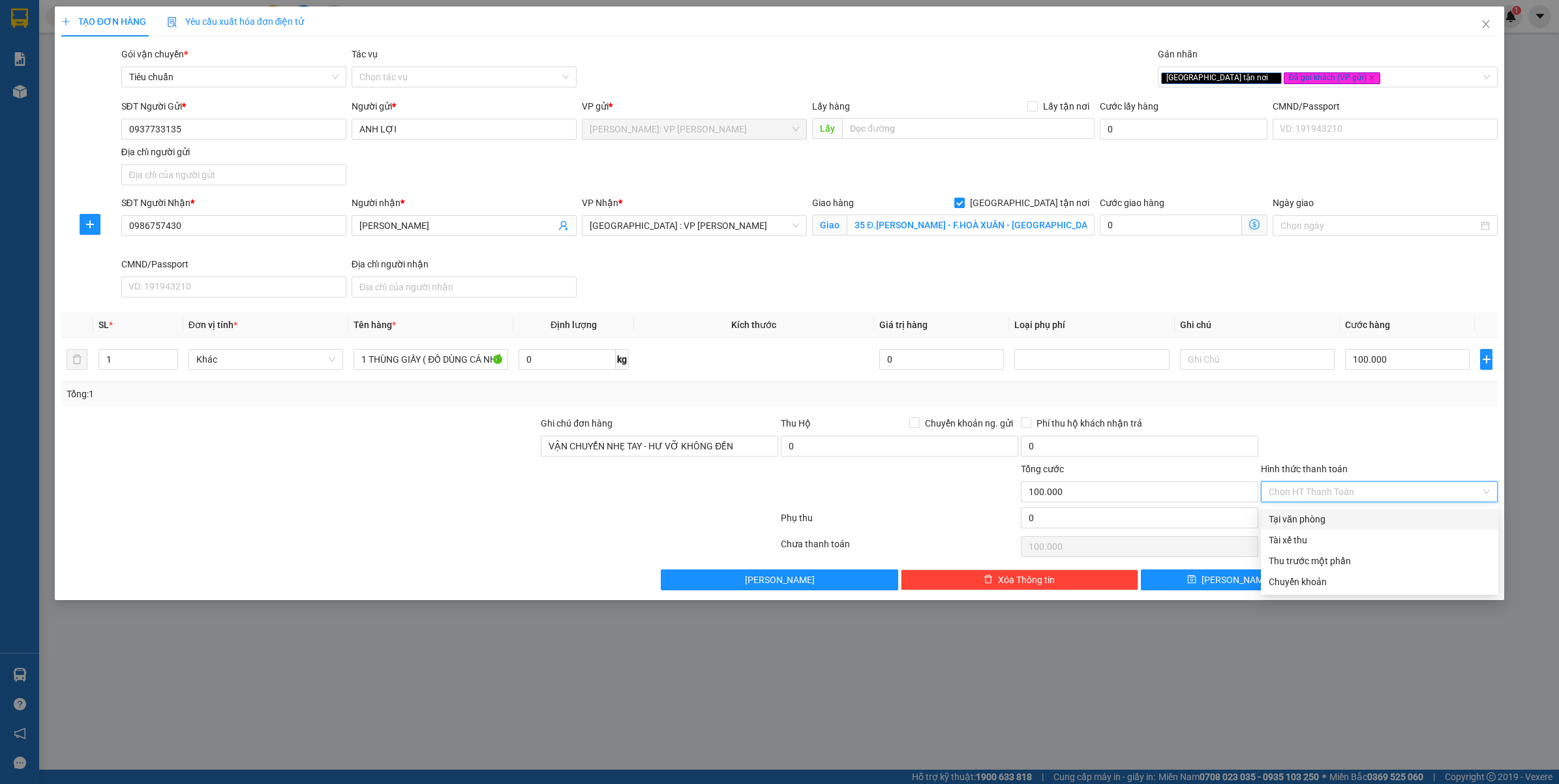
click at [1322, 517] on div "Tại văn phòng" at bounding box center [1379, 518] width 222 height 14
type input "0"
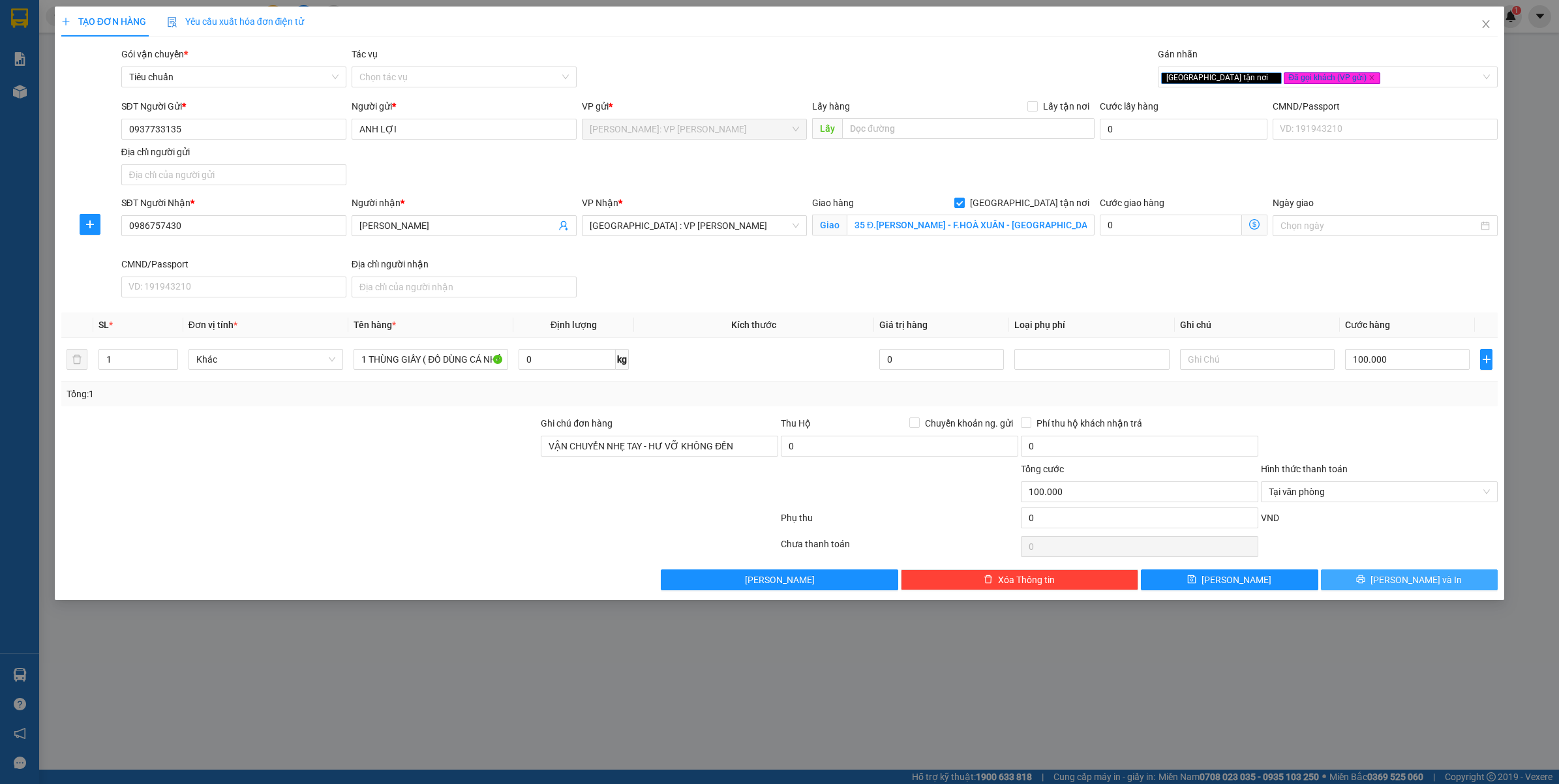
click at [1373, 583] on button "Lưu và In" at bounding box center [1410, 579] width 178 height 21
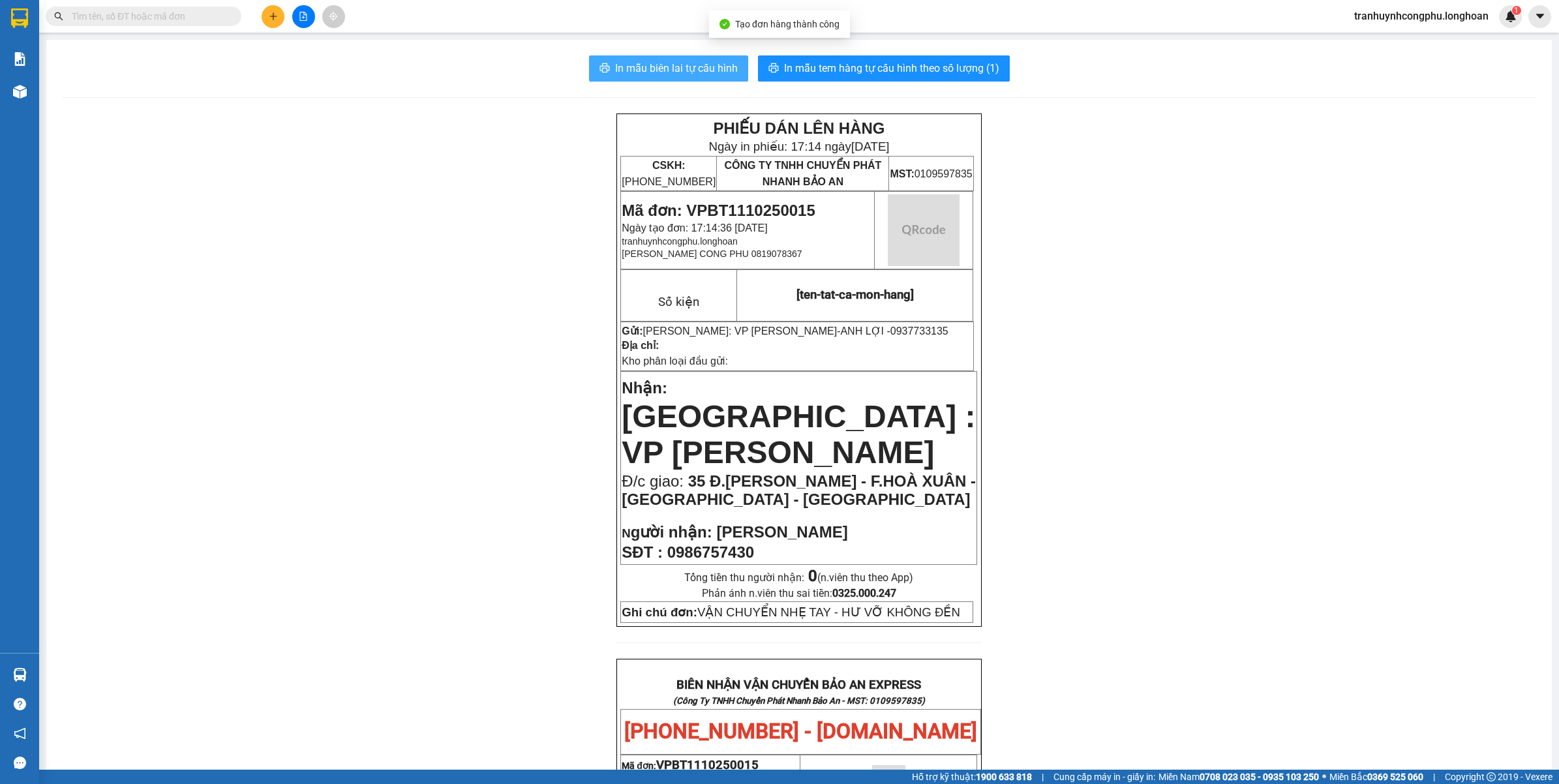
click at [613, 60] on button "In mẫu biên lai tự cấu hình" at bounding box center [668, 68] width 159 height 26
click at [754, 213] on span "Mã đơn: VPBT1110250015" at bounding box center [718, 210] width 193 height 18
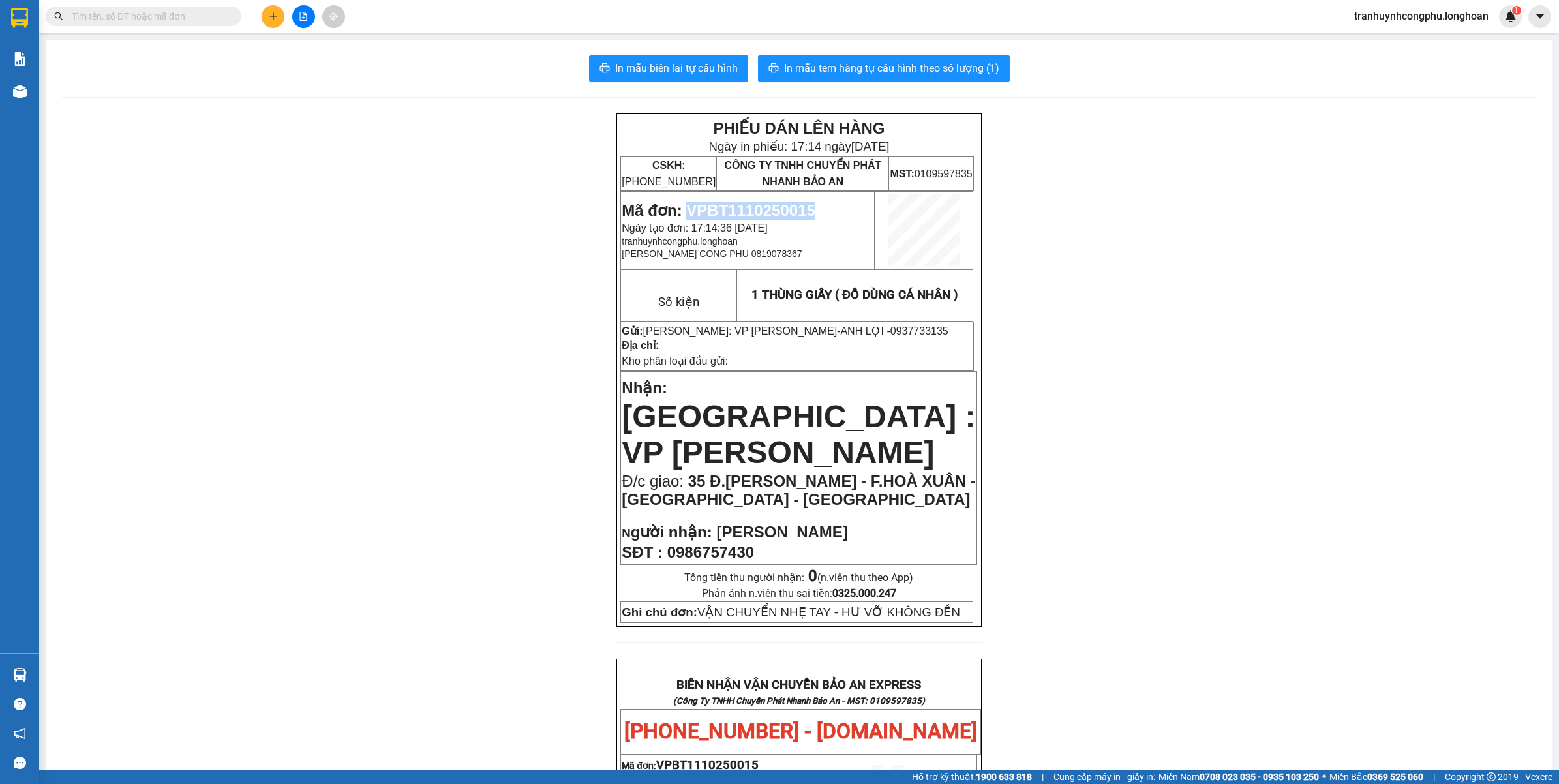
click at [754, 213] on span "Mã đơn: VPBT1110250015" at bounding box center [718, 210] width 193 height 18
copy span "VPBT1110250015"
click at [359, 483] on div "PHIẾU DÁN LÊN HÀNG Ngày in phiếu: 17:14 ngày 11-10-2025 CSKH: 1900.06.88.33 CÔN…" at bounding box center [798, 770] width 1474 height 1313
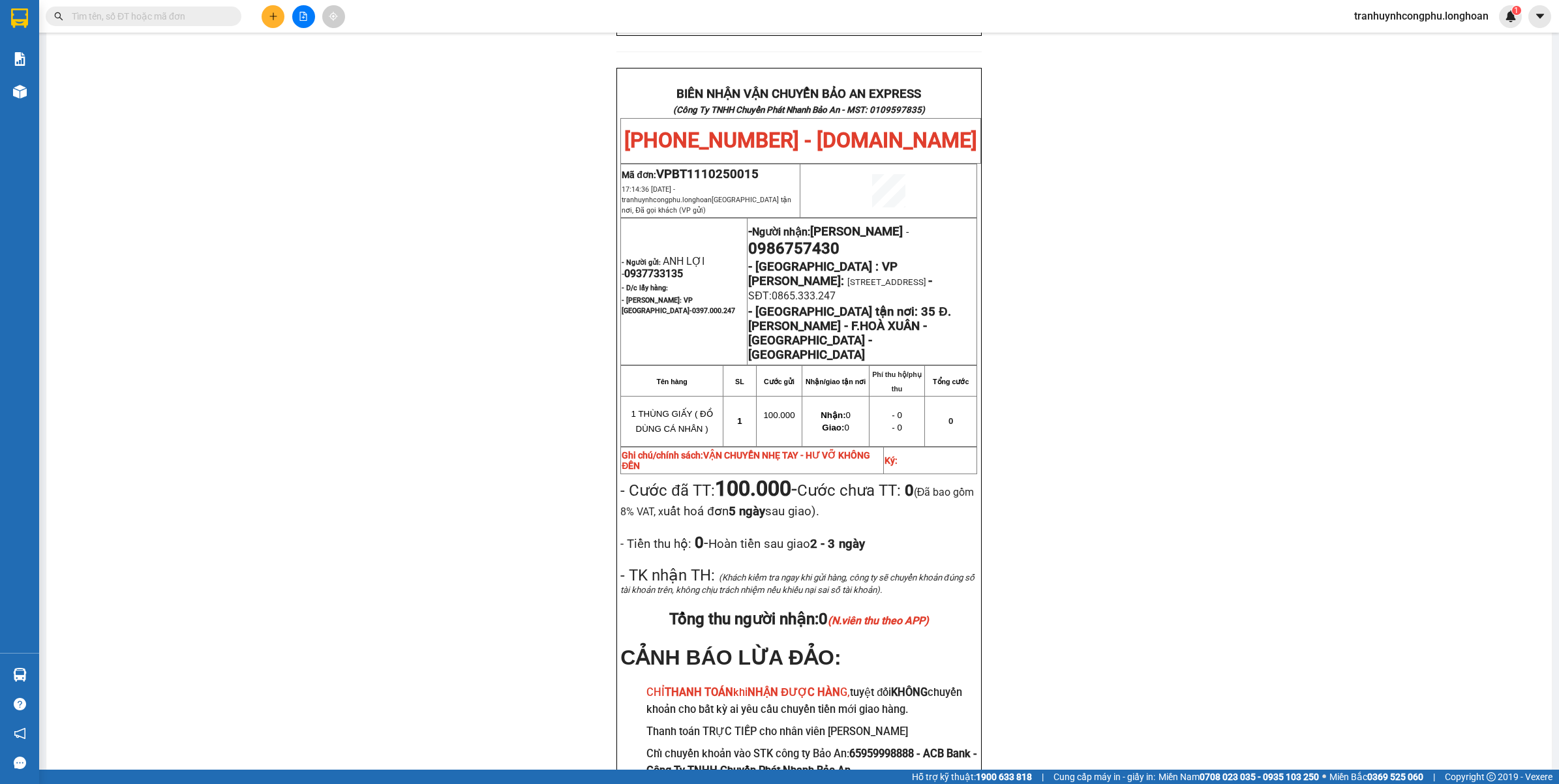
scroll to position [606, 0]
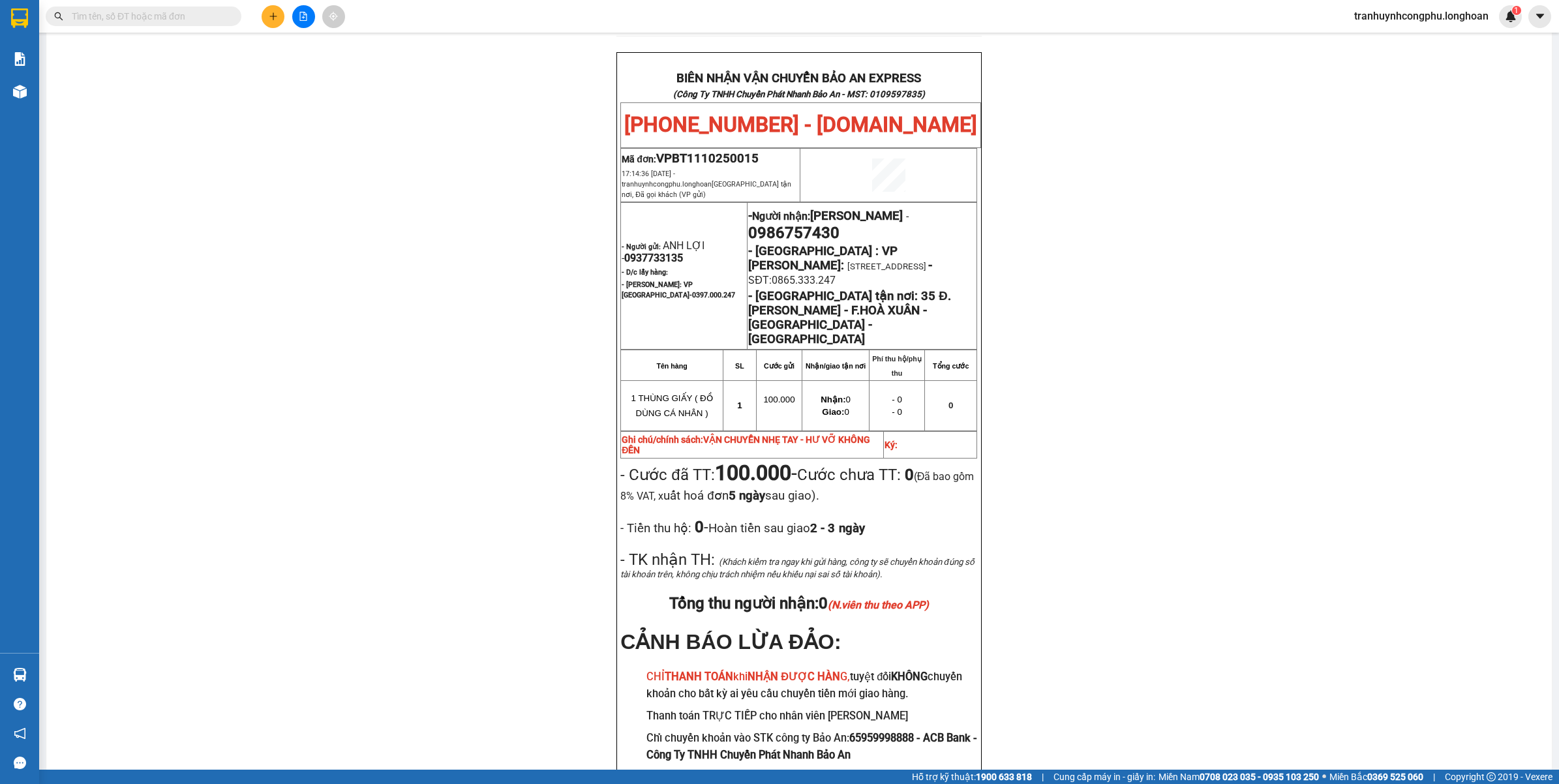
click at [1176, 423] on div "PHIẾU DÁN LÊN HÀNG Ngày in phiếu: 17:14 ngày 11-10-2025 CSKH: 1900.06.88.33 CÔN…" at bounding box center [798, 163] width 1474 height 1313
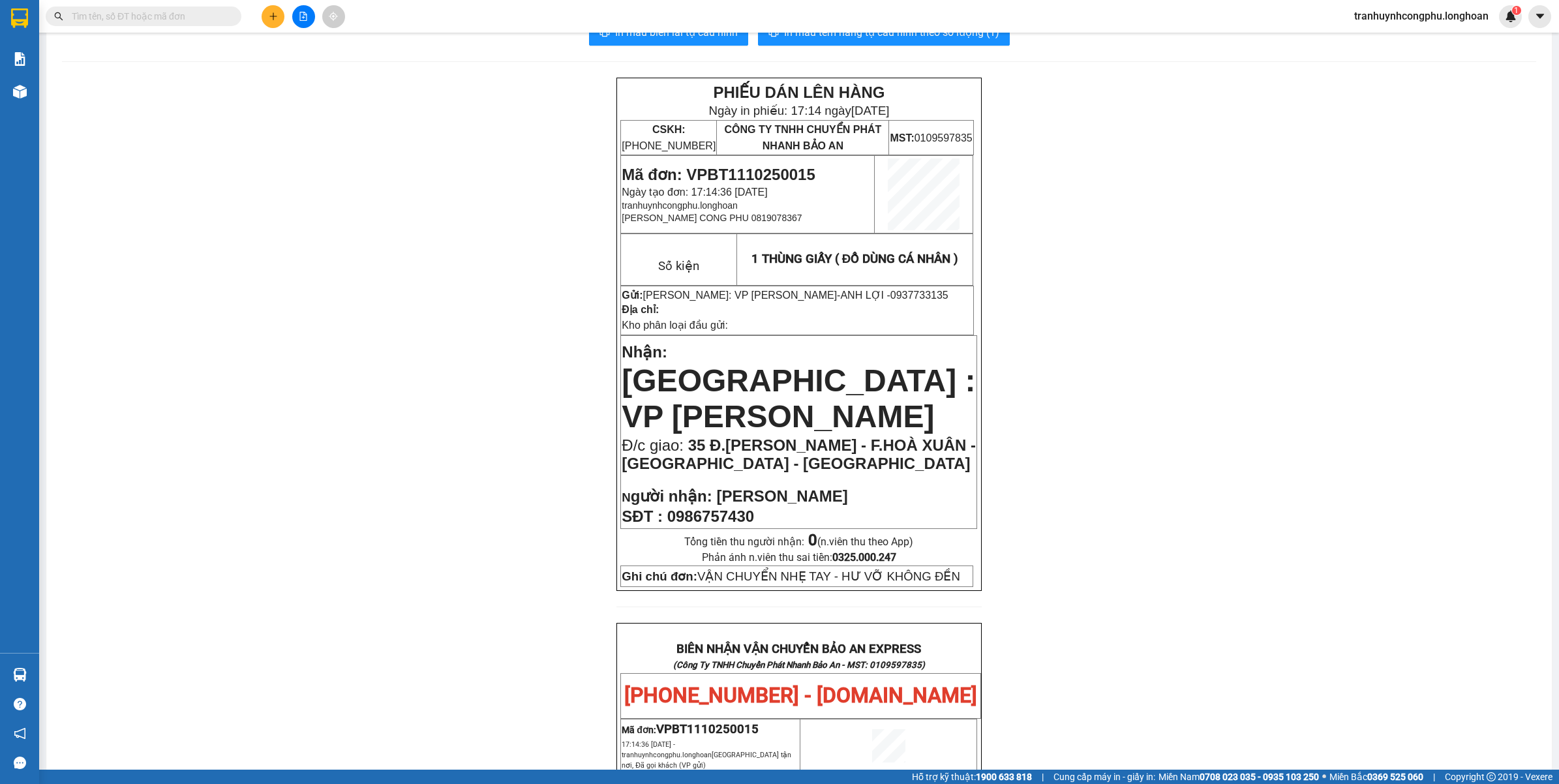
scroll to position [0, 0]
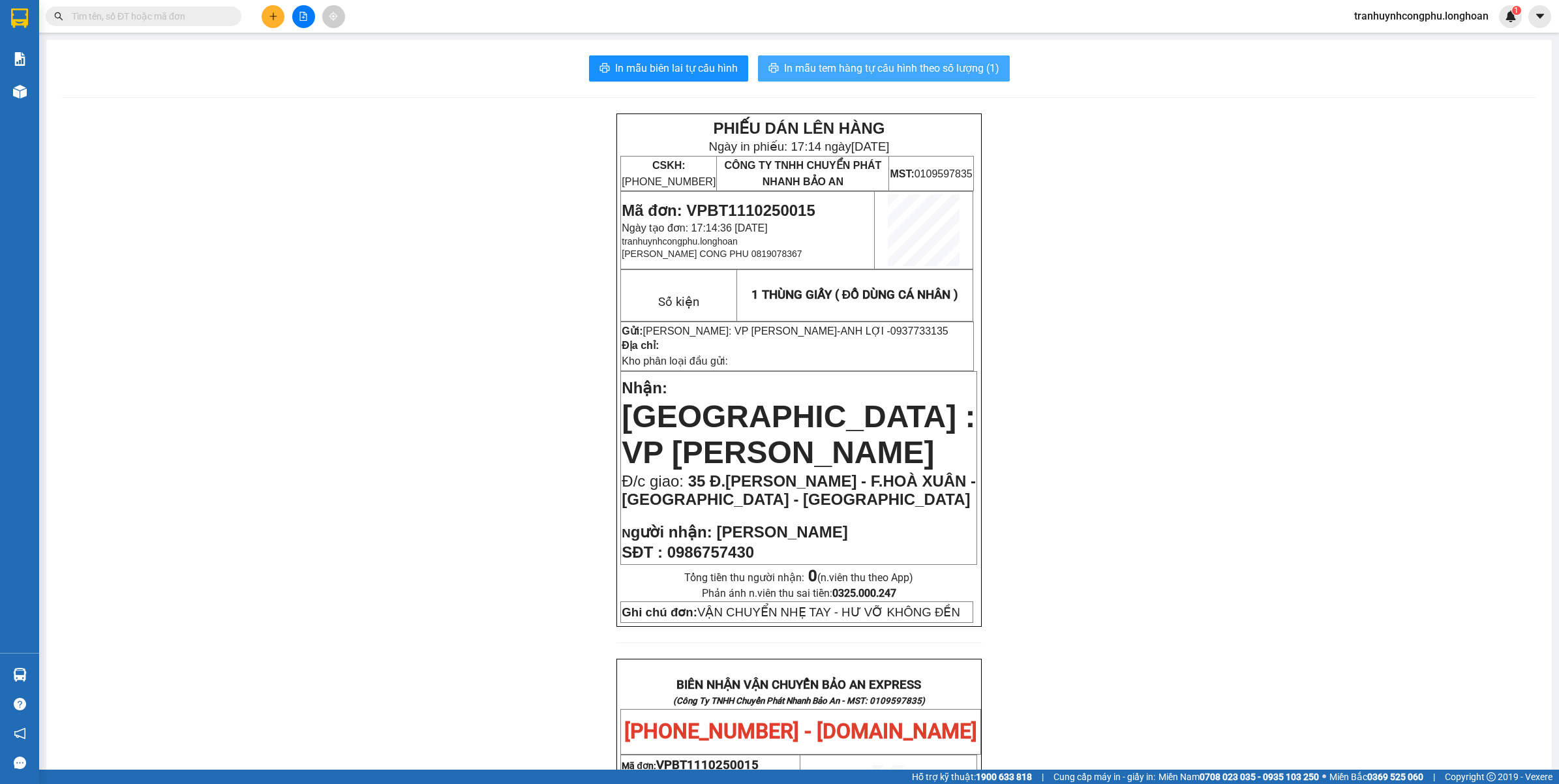
click at [944, 62] on span "In mẫu tem hàng tự cấu hình theo số lượng (1)" at bounding box center [892, 68] width 216 height 16
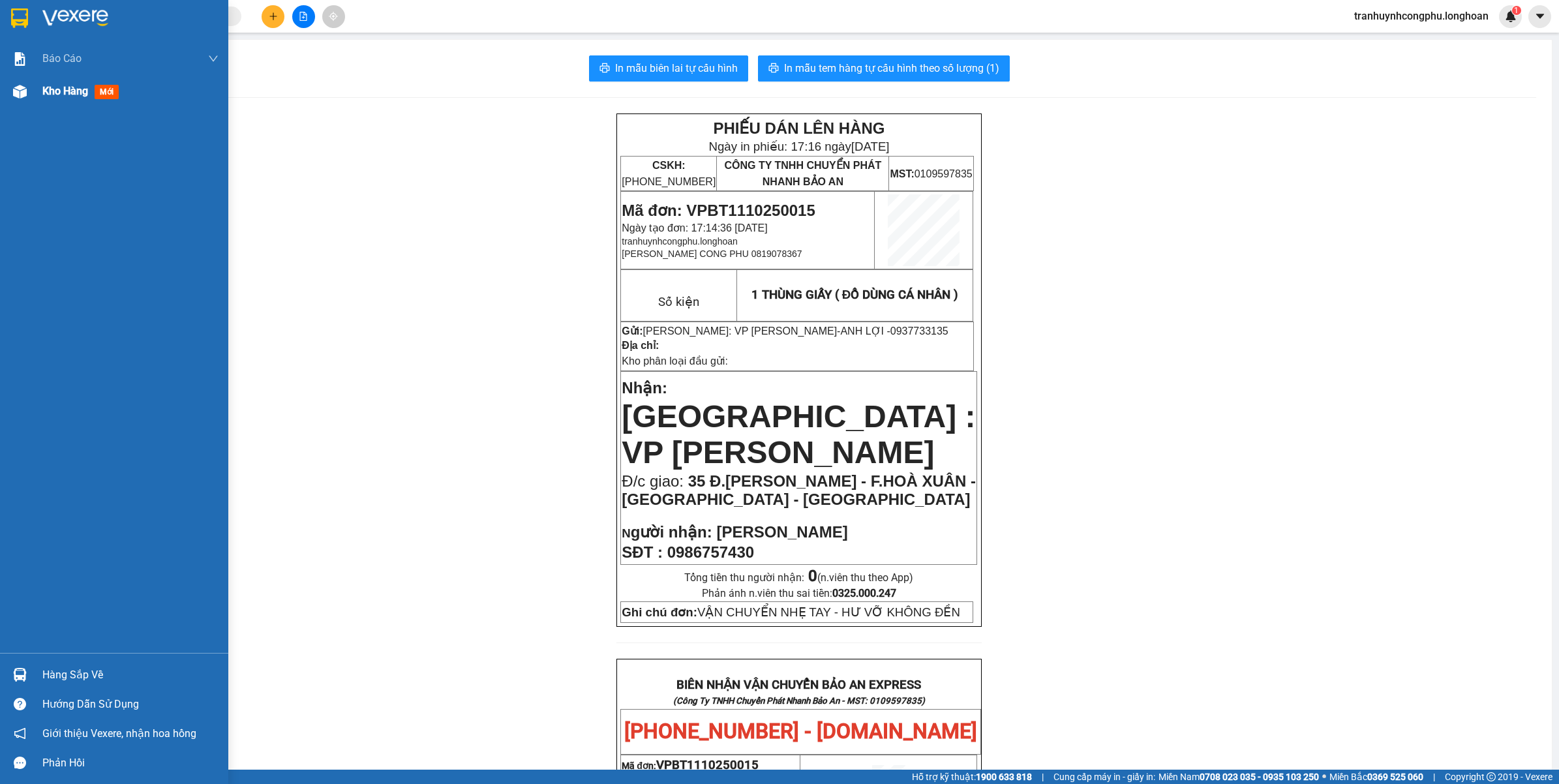
click at [9, 95] on div at bounding box center [20, 91] width 23 height 23
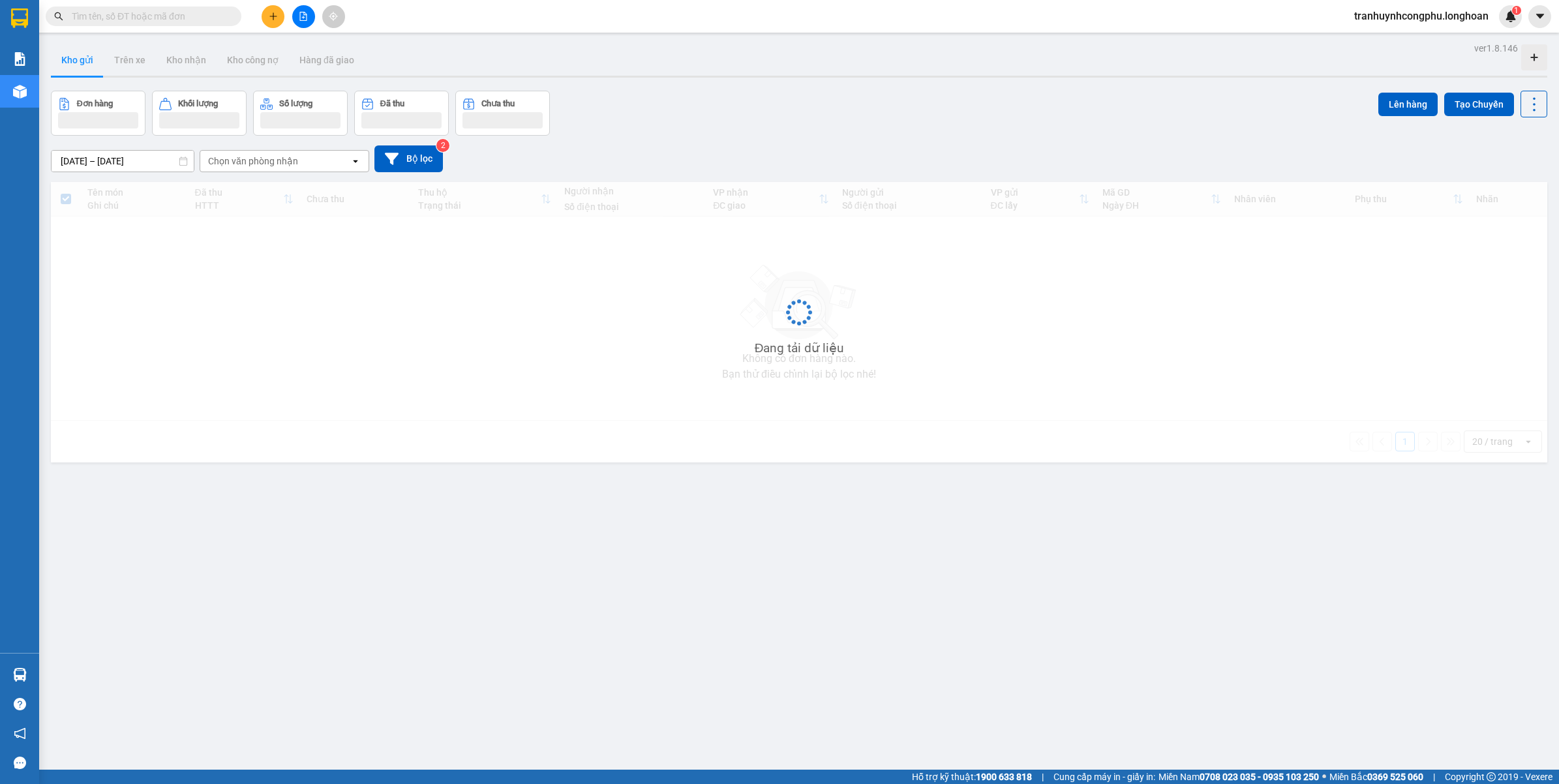
click at [402, 613] on div "ver 1.8.146 Kho gửi Trên xe Kho nhận Kho công nợ Hàng đã giao Đơn hàng Khối lượ…" at bounding box center [798, 431] width 1507 height 784
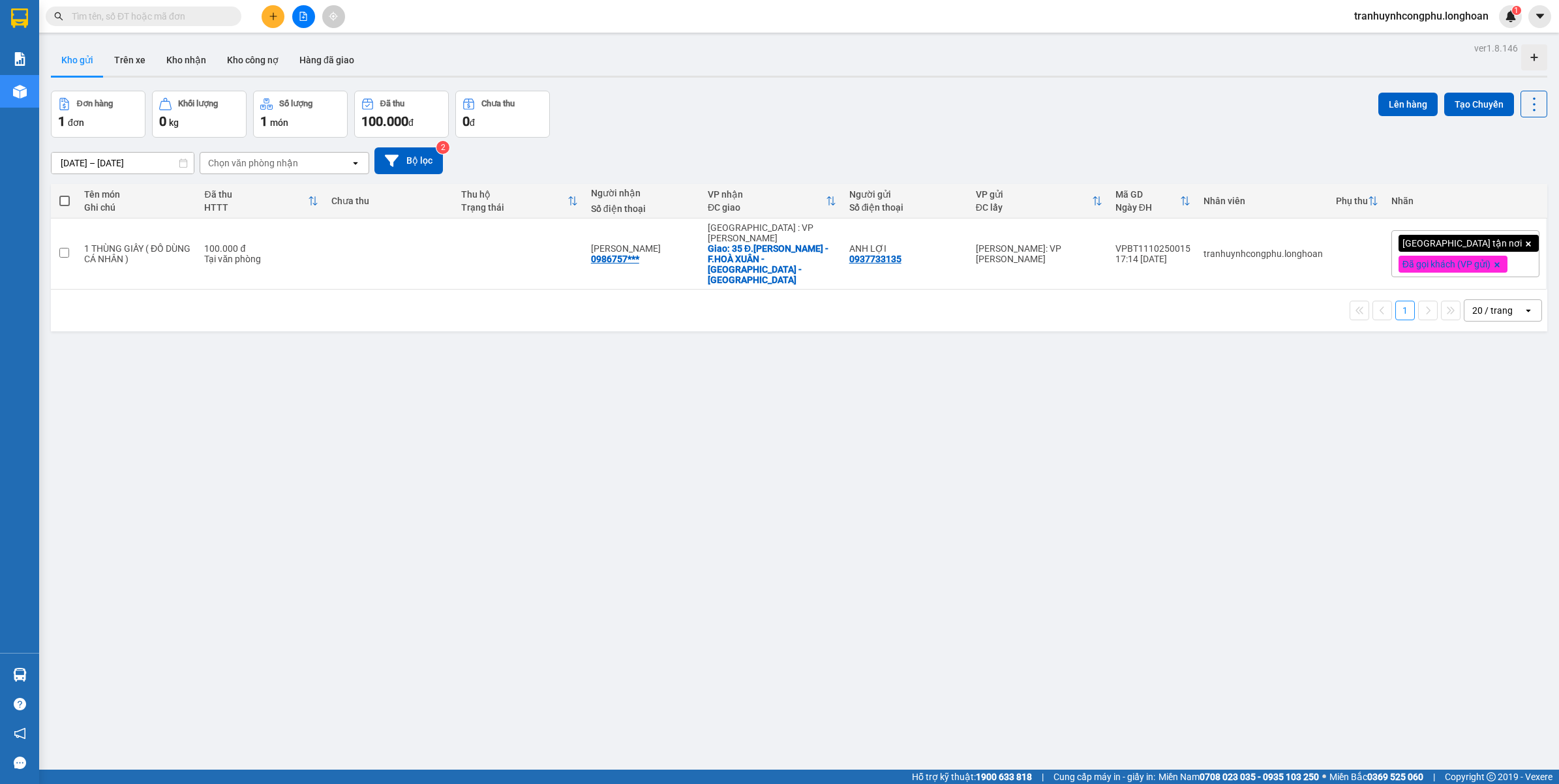
click at [281, 16] on button at bounding box center [273, 17] width 23 height 23
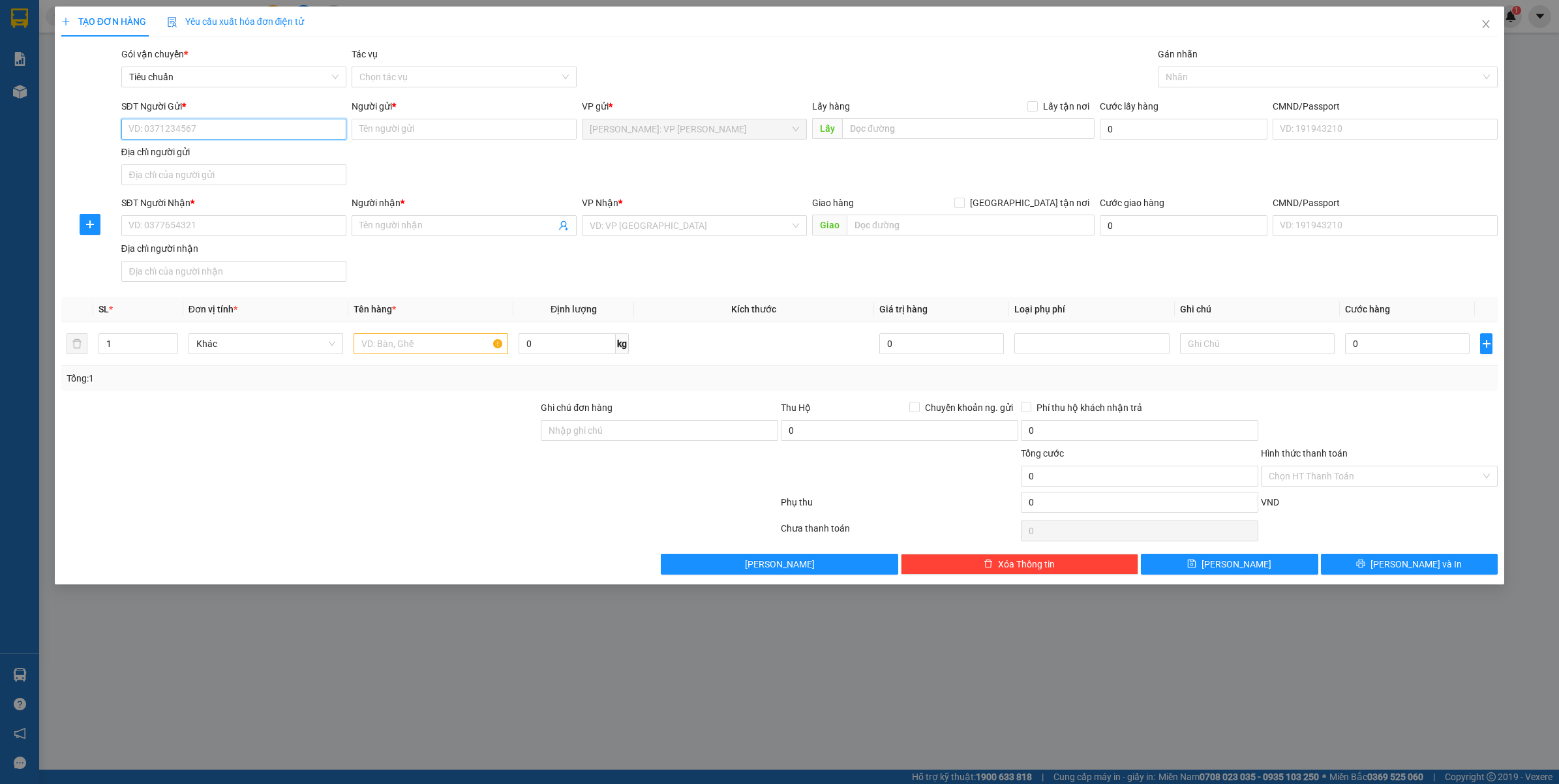
paste input "0945511566"
type input "0945511566"
click at [235, 147] on div "0945511566 - THÁI VÕ" at bounding box center [234, 156] width 225 height 21
type input "THÁI VÕ"
click at [1202, 79] on div at bounding box center [1321, 77] width 321 height 16
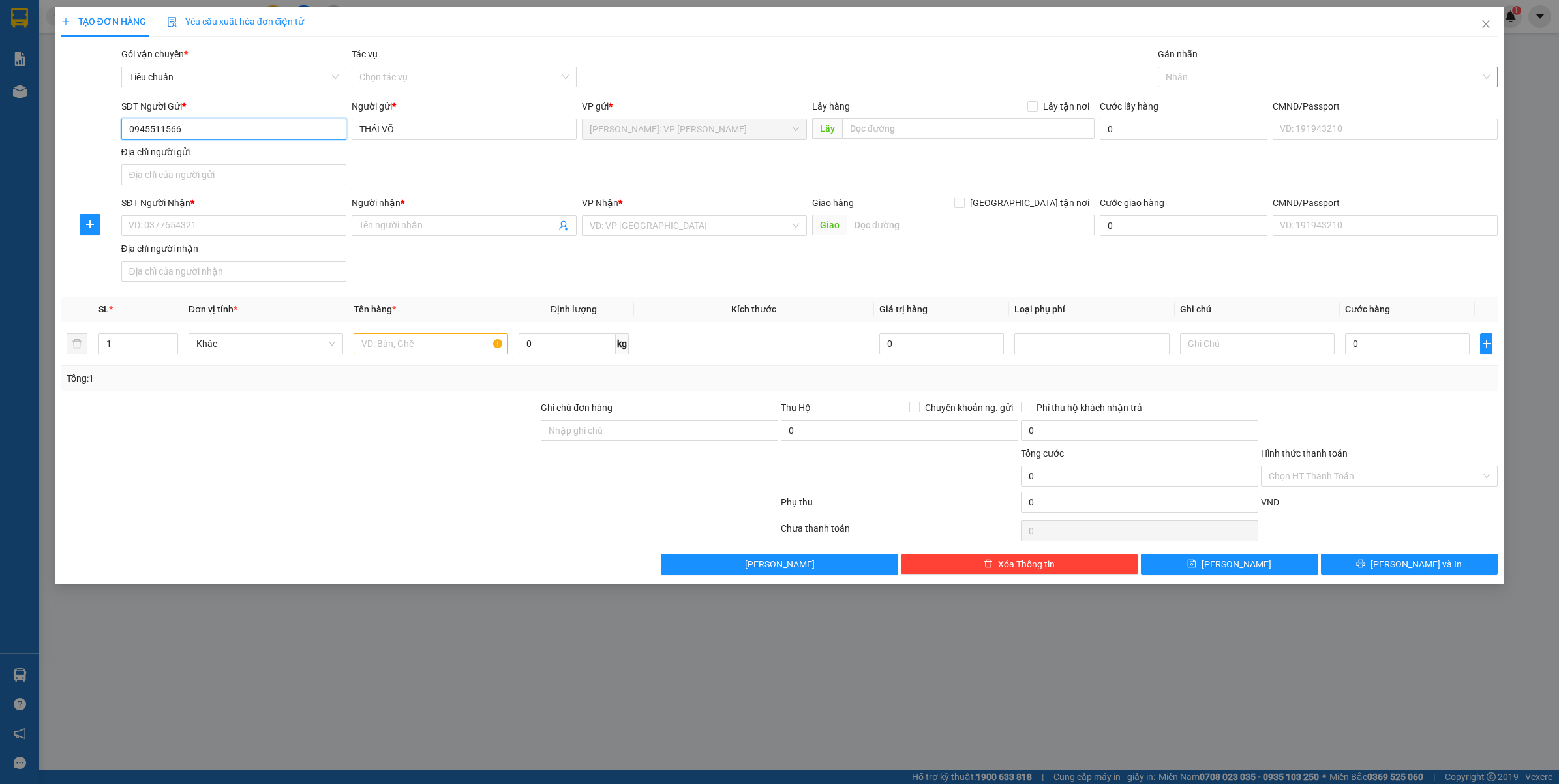
type input "0945511566"
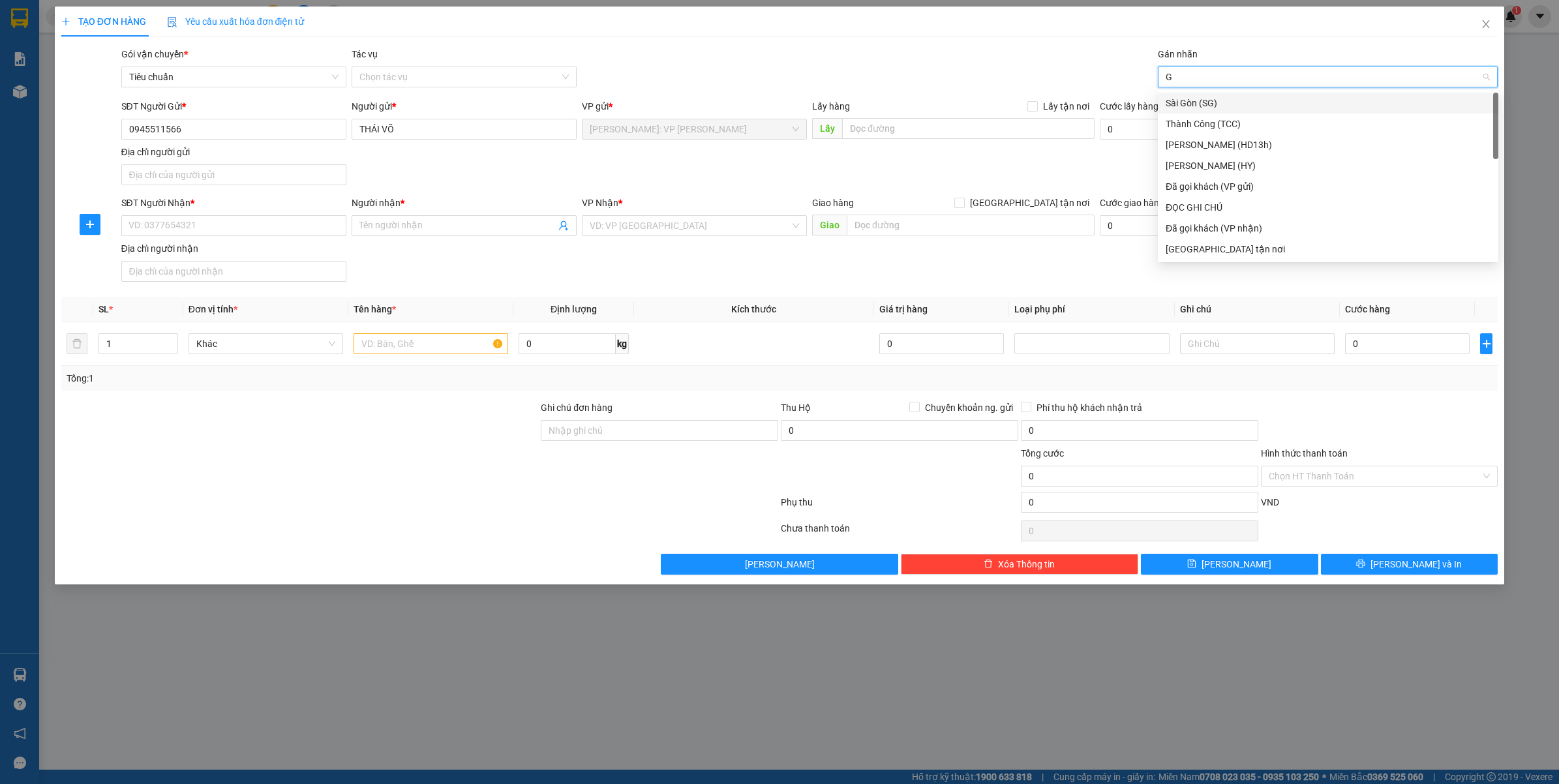
type input "GT"
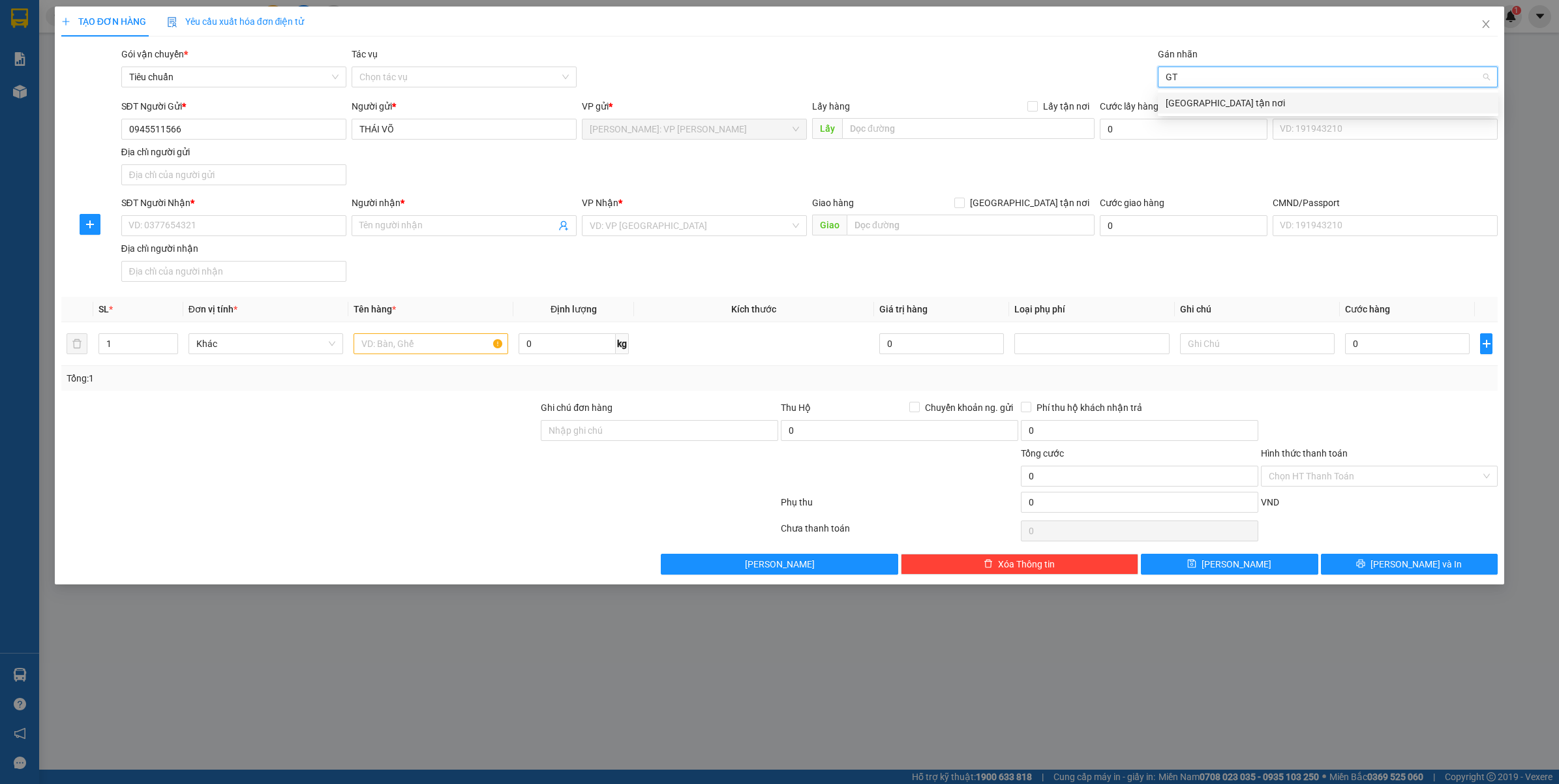
click at [1200, 96] on div "Giao tận nơi" at bounding box center [1328, 102] width 325 height 14
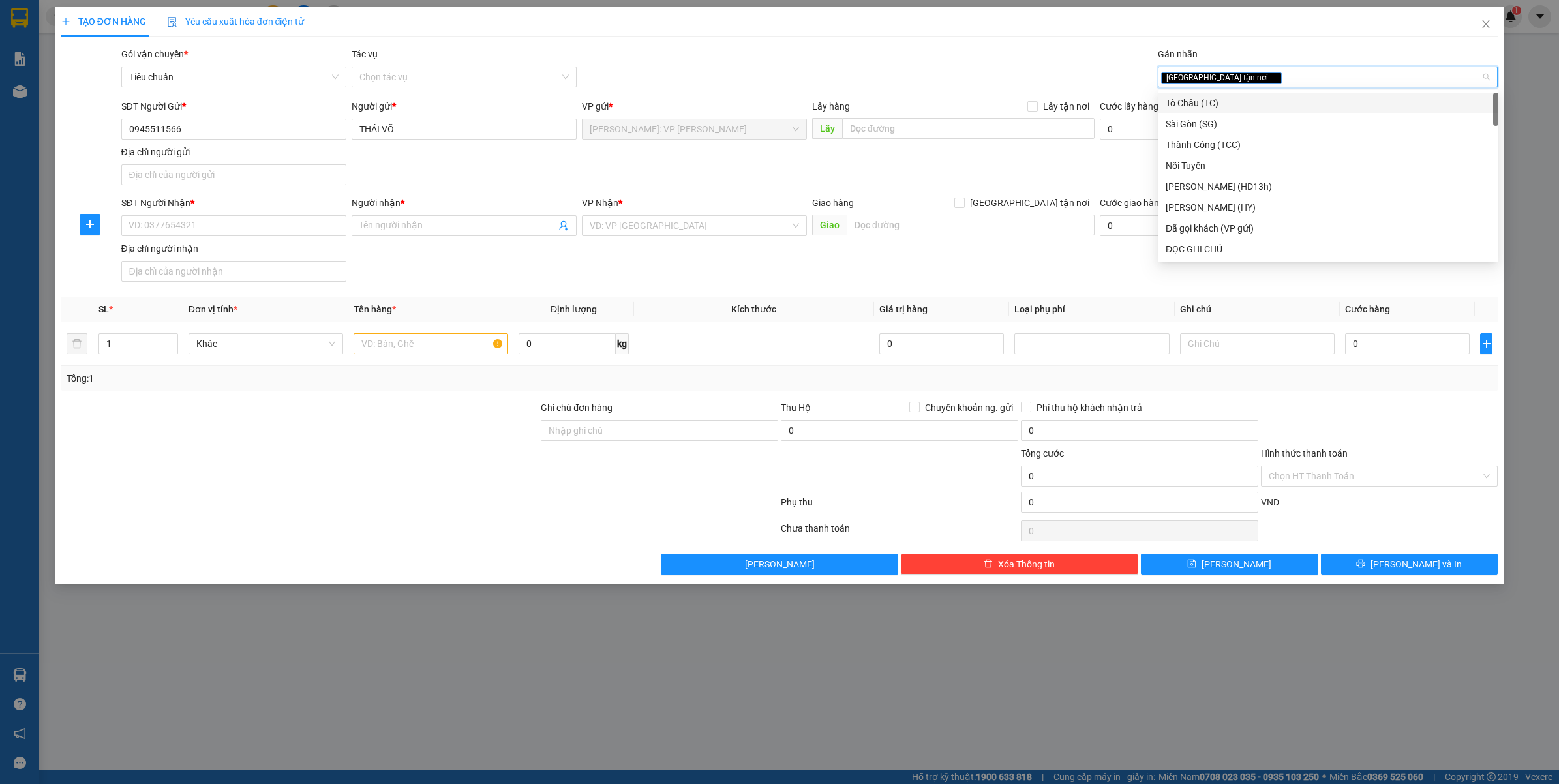
type input "D"
type input "ĐA"
click at [1200, 96] on div "Đã gọi khách (VP gửi)" at bounding box center [1328, 102] width 325 height 14
click at [1045, 199] on span "Giao tận nơi" at bounding box center [1030, 203] width 130 height 14
click at [963, 199] on input "Giao tận nơi" at bounding box center [958, 202] width 9 height 9
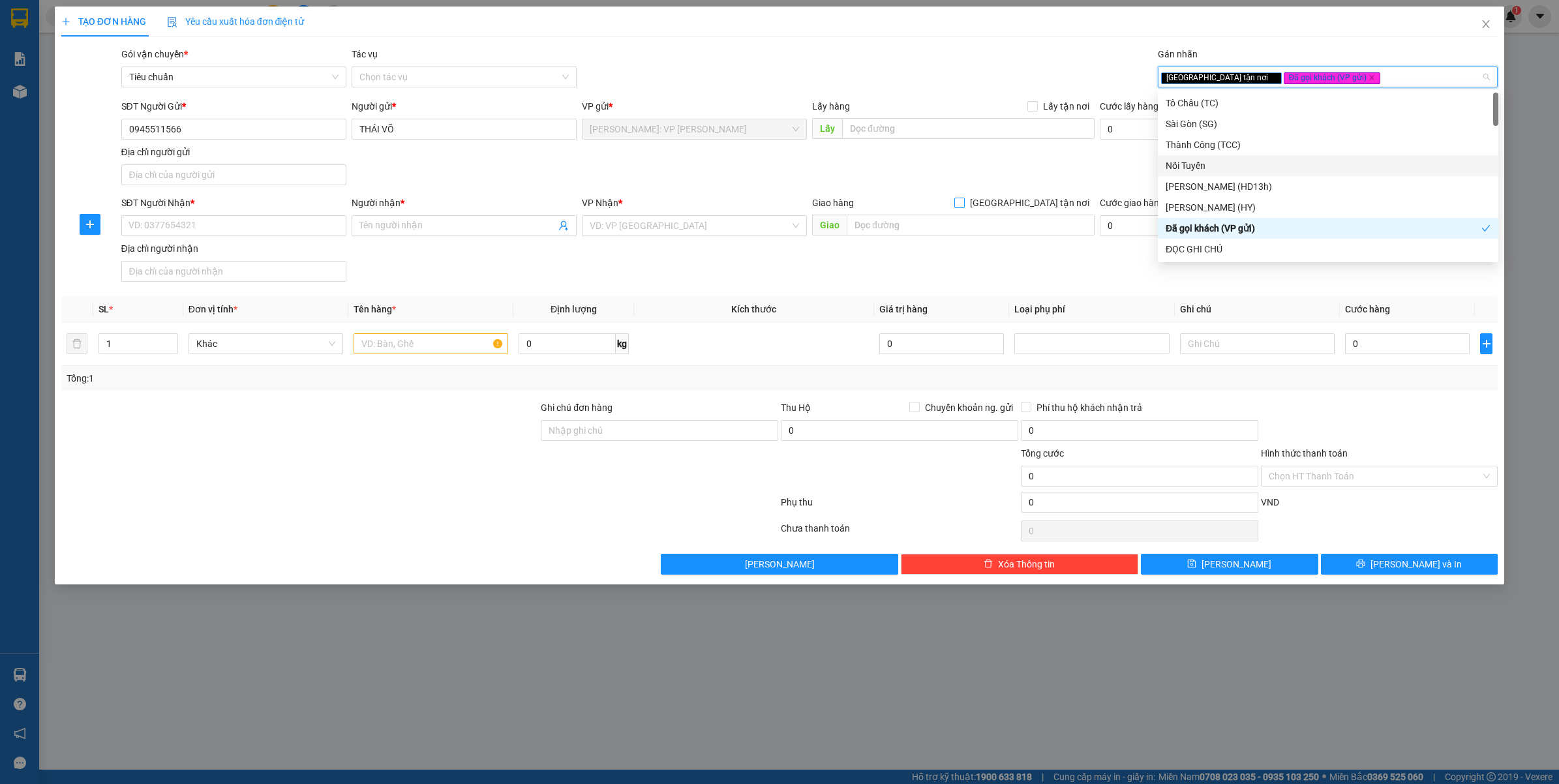
checkbox input "true"
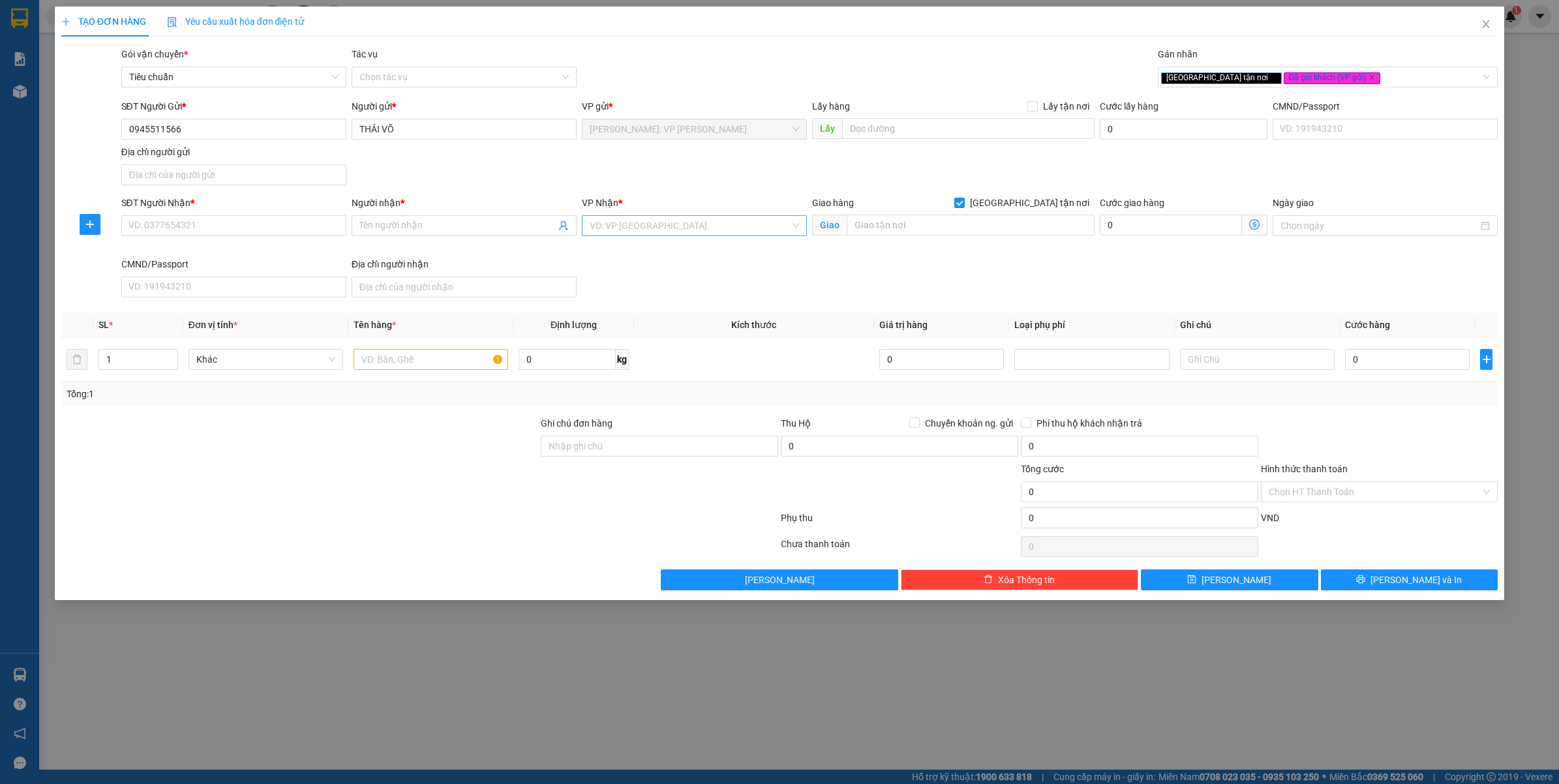
click at [735, 236] on div "VD: VP Sài Gòn" at bounding box center [694, 226] width 225 height 21
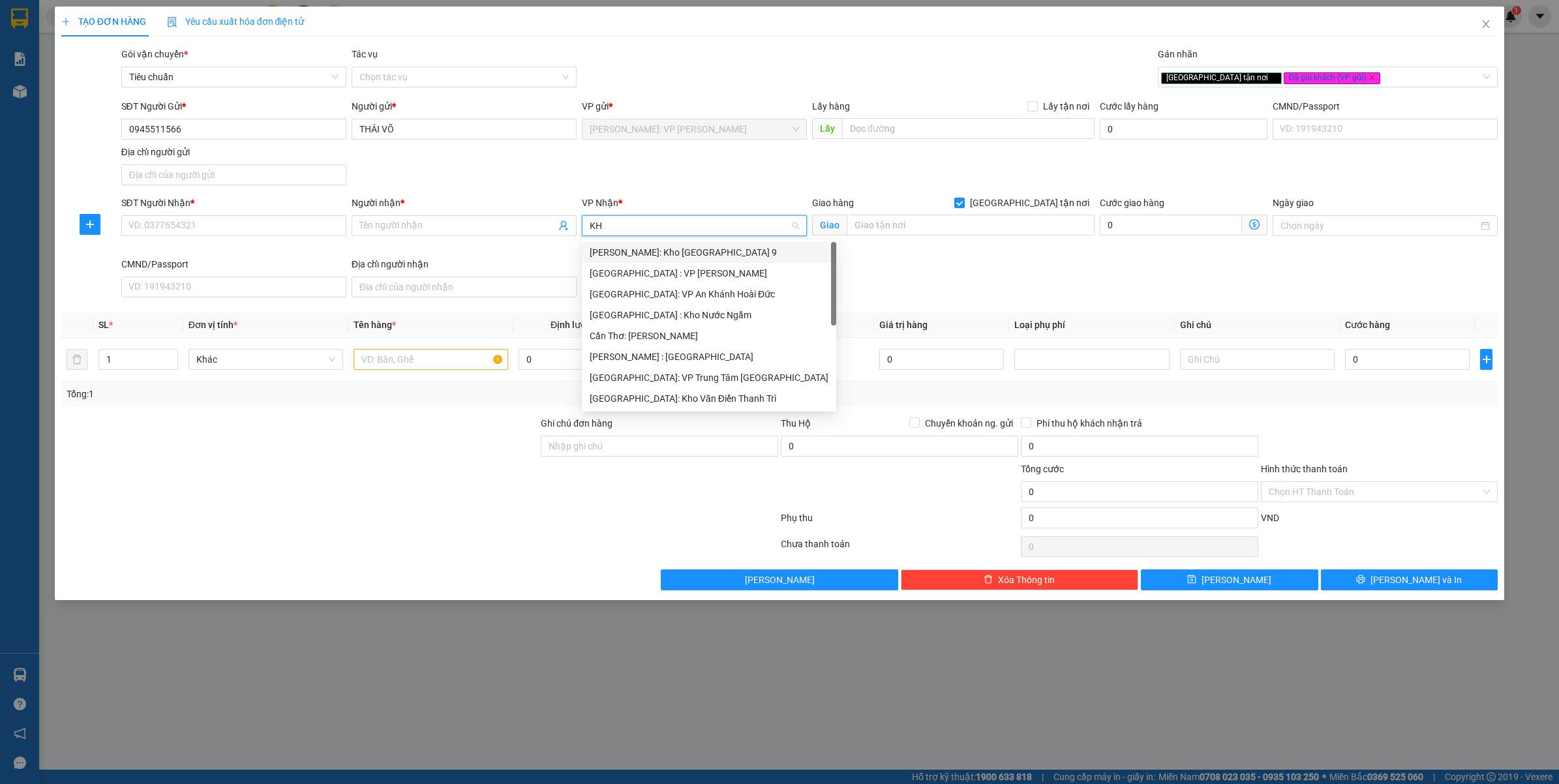
type input "KHO"
click at [676, 314] on div "Hồ Chí Minh : Kho Quận 12" at bounding box center [694, 314] width 209 height 14
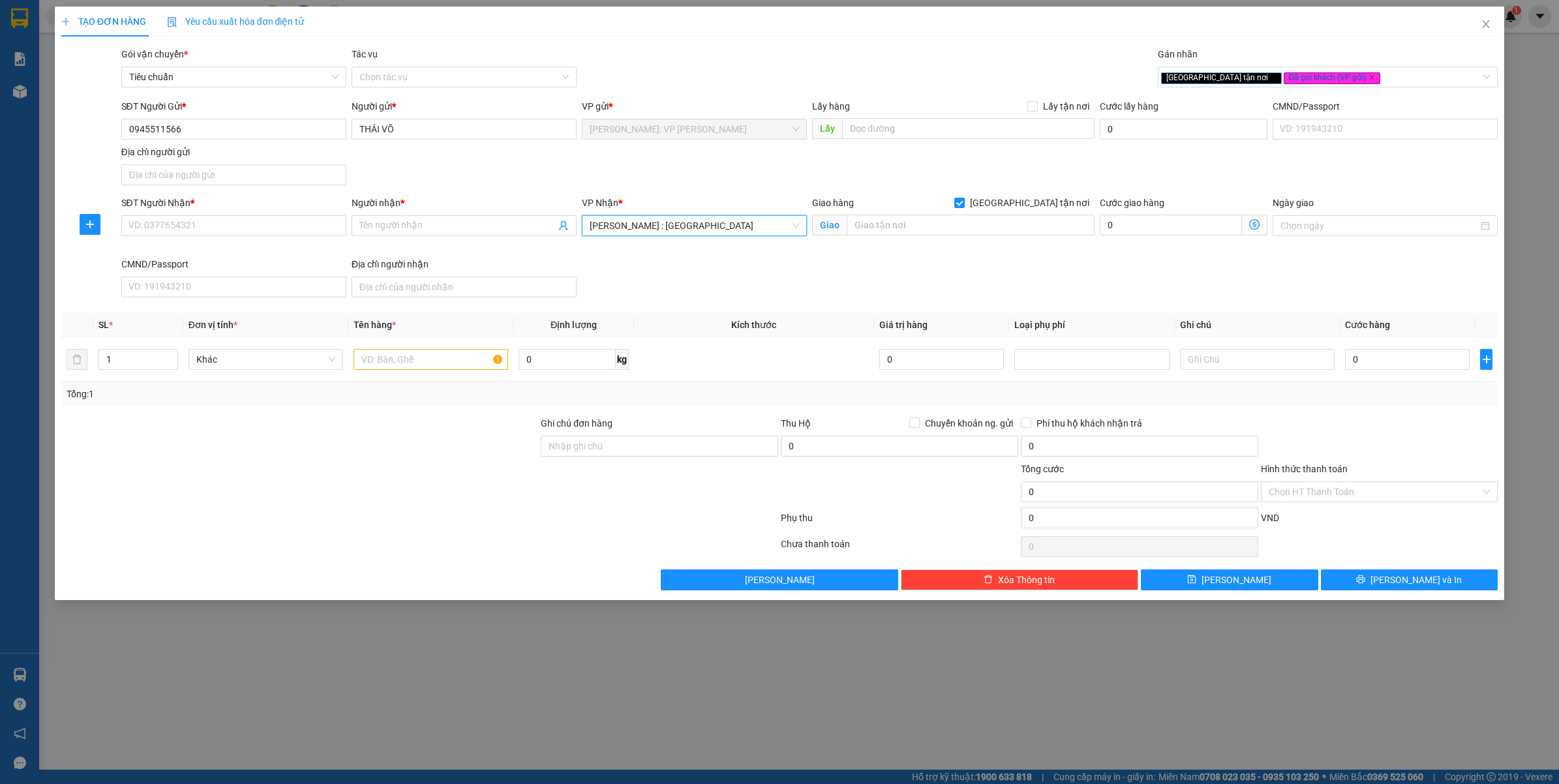
click at [916, 238] on div "Giao hàng Giao tận nơi Giao" at bounding box center [953, 218] width 283 height 45
click at [922, 230] on input "text" at bounding box center [971, 225] width 248 height 21
paste input "S.N 21 - THÔN 4 - ĐẠ OAI - ĐẠ HUOAI - LẦM ĐỒNG - ĐÀ LẠT"
click at [413, 737] on div "TẠO ĐƠN HÀNG Yêu cầu xuất hóa đơn điện tử Transit Pickup Surcharge Ids Transit …" at bounding box center [779, 392] width 1559 height 784
click at [922, 226] on input "S.N 21 - THÔN 4 - ĐẠ OAI - ĐẠ HUOAI - LẦM ĐỒNG (" at bounding box center [971, 225] width 248 height 21
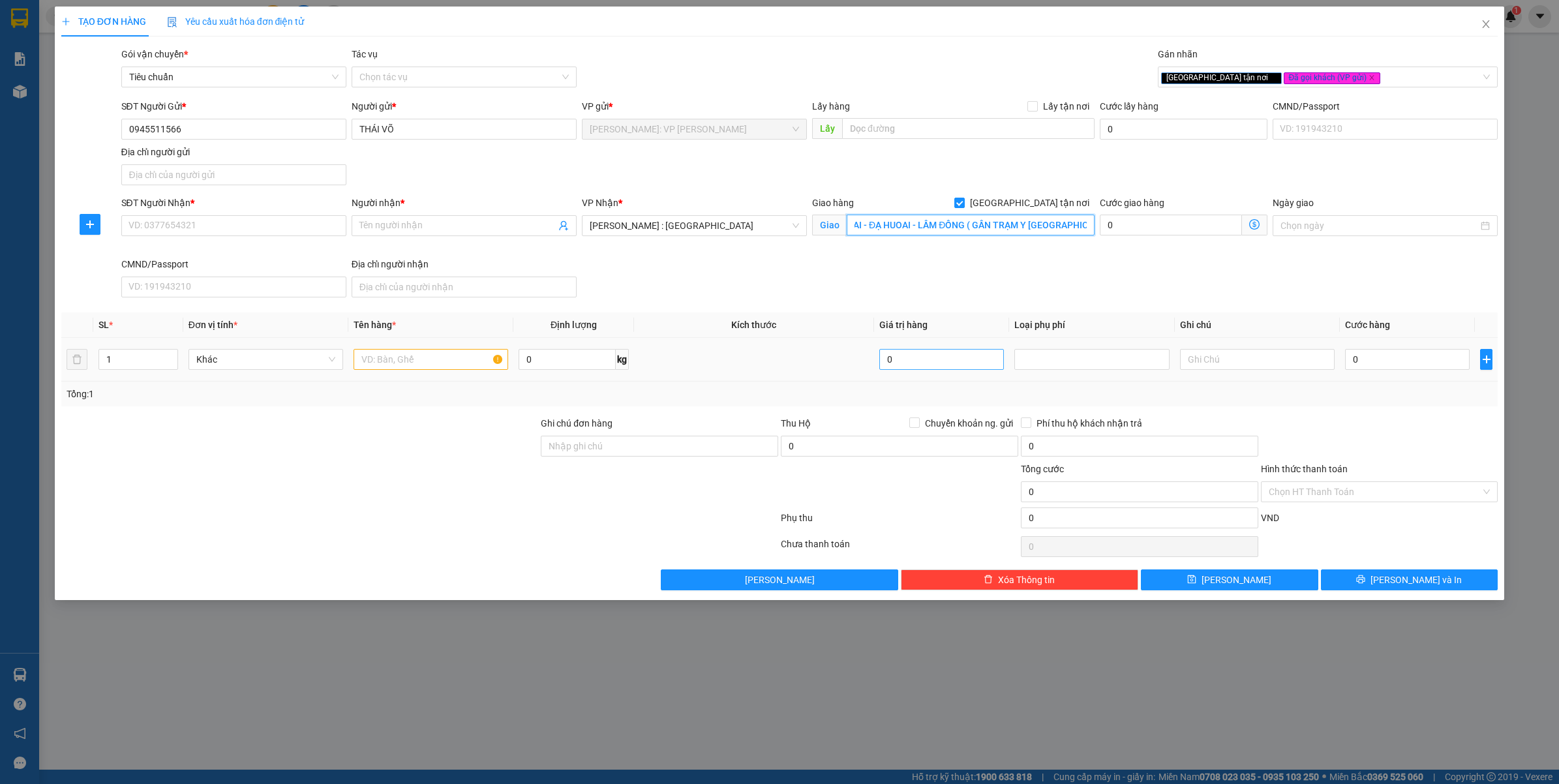
scroll to position [0, 102]
type input "S.N 21 - THÔN 4 - ĐẠ OAI - ĐẠ HUOAI - LẦM ĐỒNG ( GẦN TRẠM Y TẾ ĐẠ OAI )"
drag, startPoint x: 950, startPoint y: 293, endPoint x: 957, endPoint y: 269, distance: 25.0
click at [950, 291] on div "SĐT Người Nhận * VD: 0377654321 Người nhận * Tên người nhận VP Nhận * Hồ Chí Mi…" at bounding box center [809, 249] width 1382 height 107
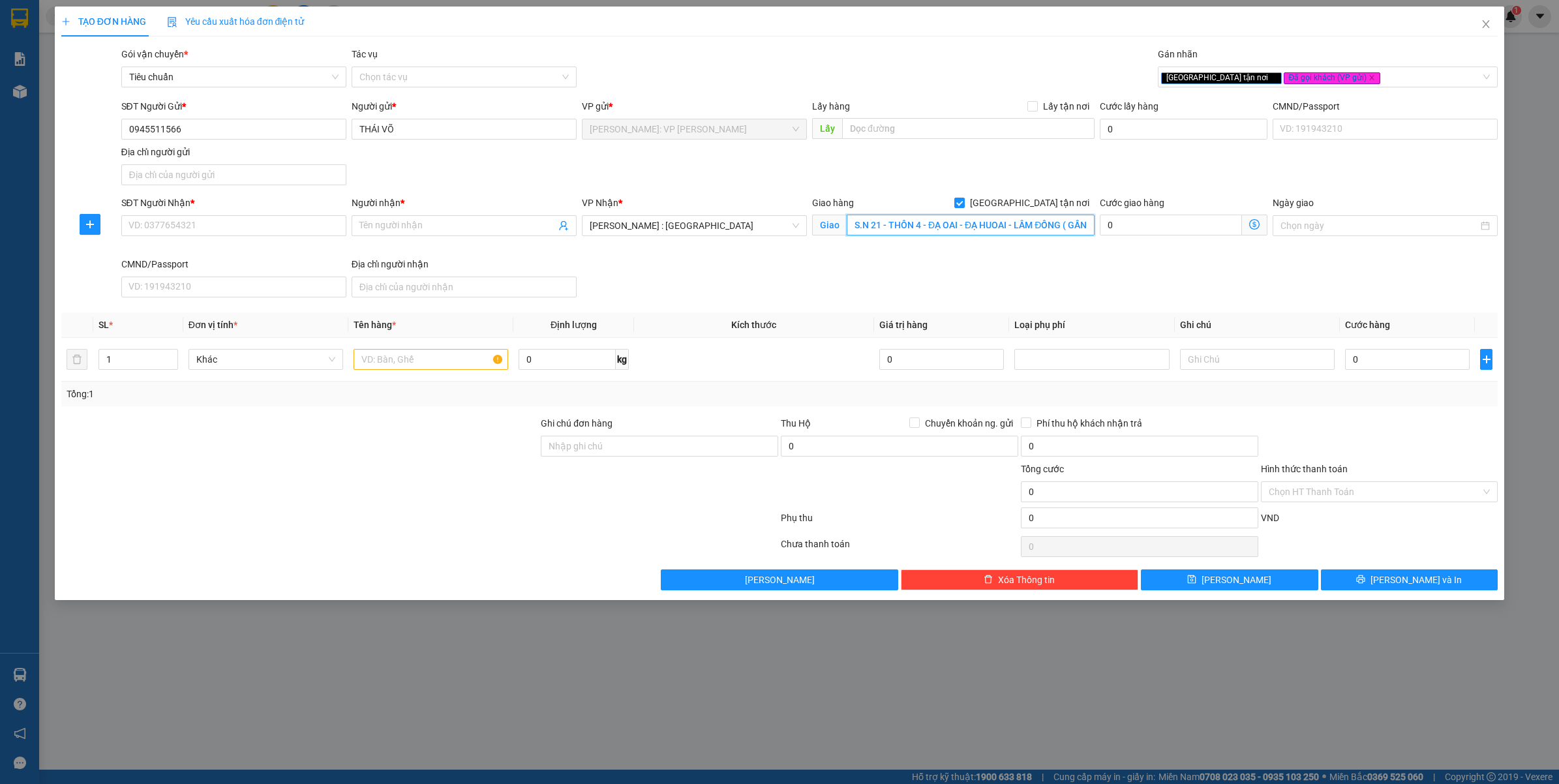
click at [969, 229] on input "S.N 21 - THÔN 4 - ĐẠ OAI - ĐẠ HUOAI - LẦM ĐỒNG ( GẦN TRẠM Y TẾ ĐẠ OAI )" at bounding box center [971, 225] width 248 height 21
click at [247, 234] on input "SĐT Người Nhận *" at bounding box center [234, 226] width 225 height 21
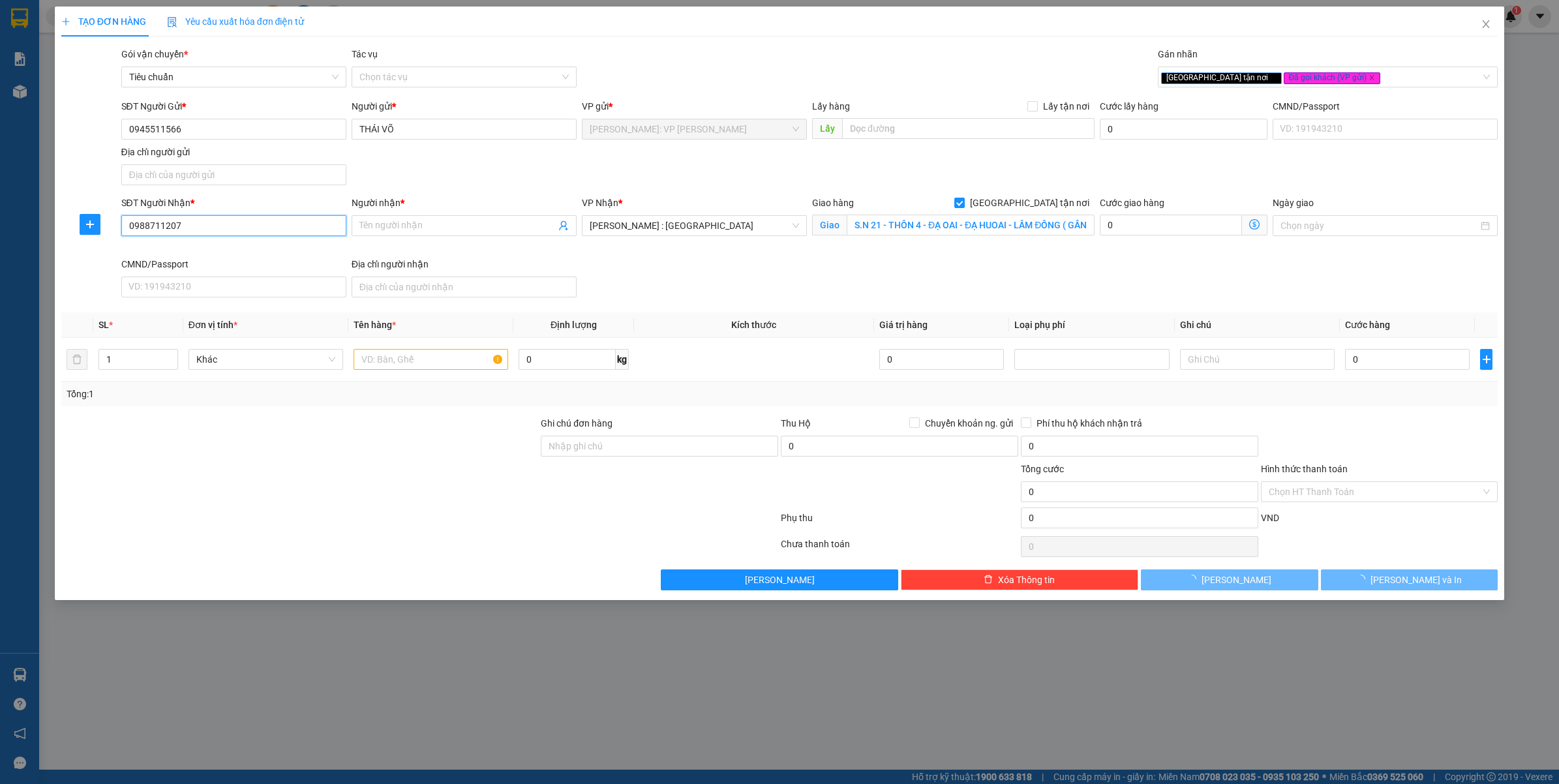
click at [251, 232] on input "0988711207" at bounding box center [234, 226] width 225 height 21
click at [251, 232] on input "0988711207" at bounding box center [234, 226] width 225 height 21
type input "0988711207"
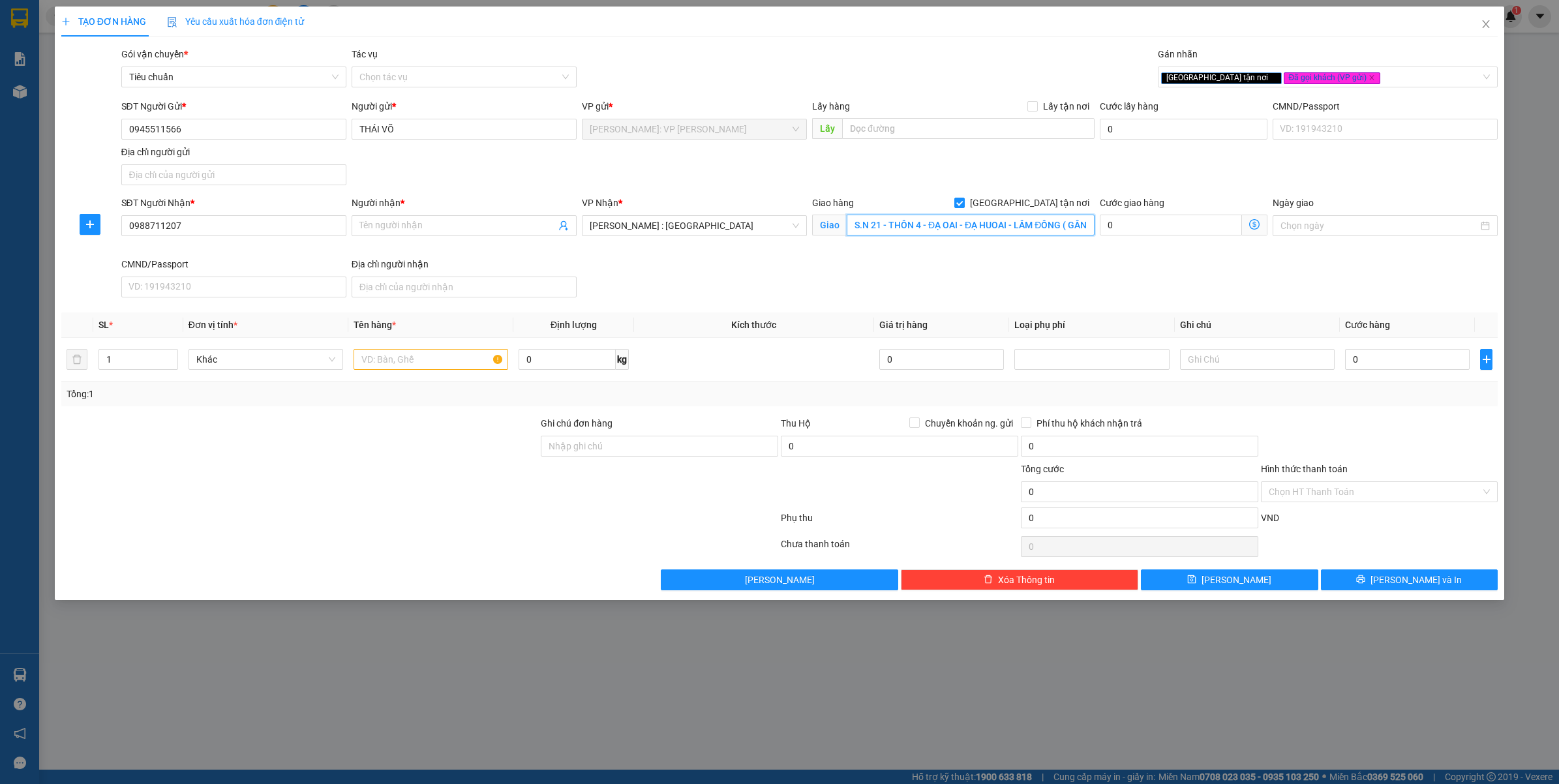
click at [934, 224] on input "S.N 21 - THÔN 4 - ĐẠ OAI - ĐẠ HUOAI - LẦM ĐỒNG ( GẦN TRẠM Y TẾ ĐẠ OAI )" at bounding box center [971, 225] width 248 height 21
type input "S.N 21 - THÔN 4 - ĐẠ OAI - ĐẠ HUOAI - LẦM ĐỒNG ( GẦN TRẠM Y TẾ ĐẠ OAI ) ĐÀ LẠT"
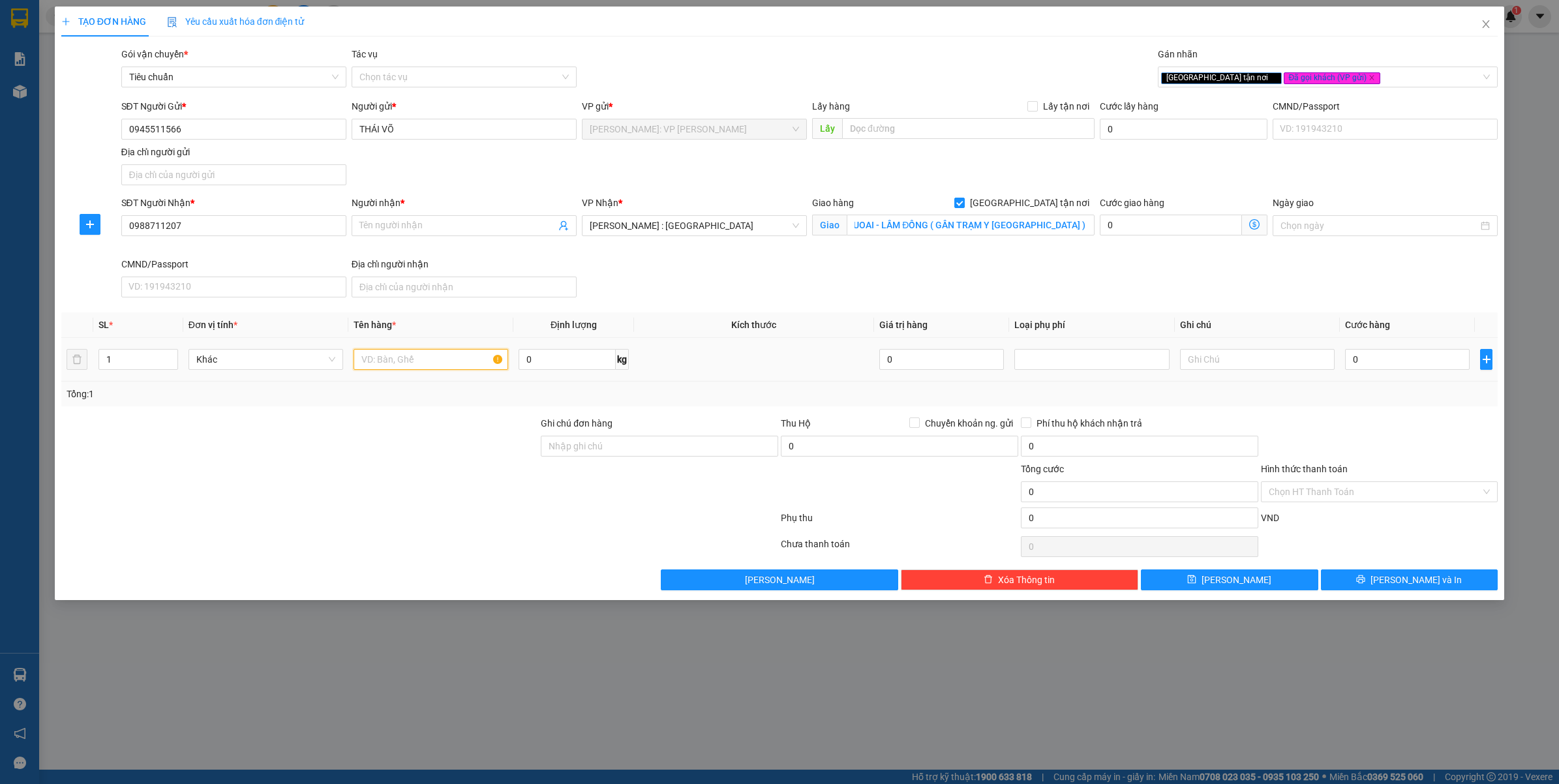
click at [441, 363] on input "text" at bounding box center [431, 359] width 155 height 21
type input "1 THÙNG XỐP VÀNG ( MÁY BƠM )"
click at [390, 442] on div at bounding box center [300, 438] width 480 height 45
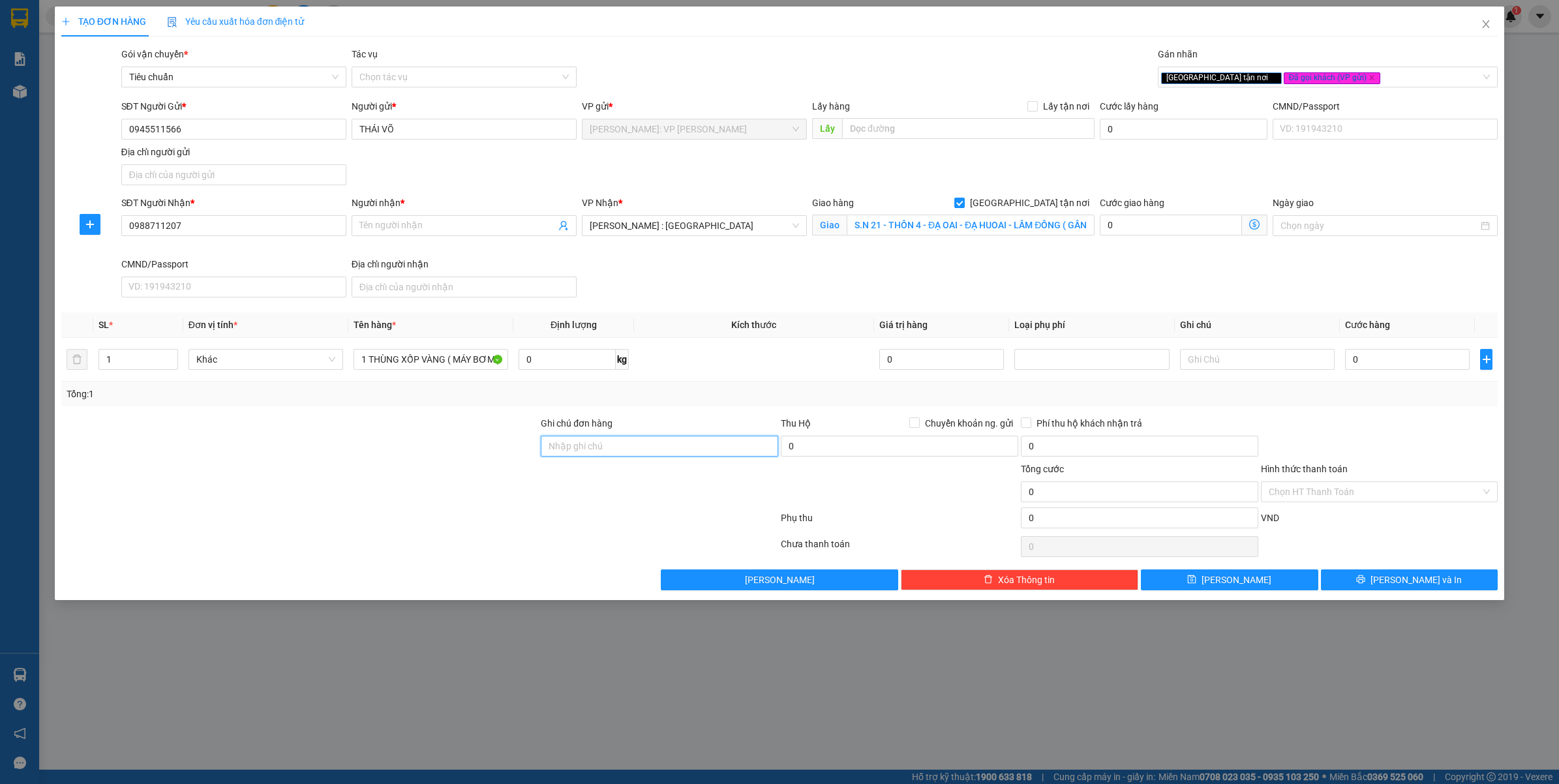
click at [580, 442] on input "Ghi chú đơn hàng" at bounding box center [660, 446] width 237 height 21
type input "VẬN CHUYỂN NHẸ TAY - HƯ VỠ KHÔNG ĐỀN"
click at [484, 501] on div at bounding box center [300, 484] width 480 height 45
click at [939, 422] on span "Chuyển khoản ng. gửi" at bounding box center [969, 423] width 98 height 14
click at [918, 422] on input "Chuyển khoản ng. gửi" at bounding box center [913, 421] width 9 height 9
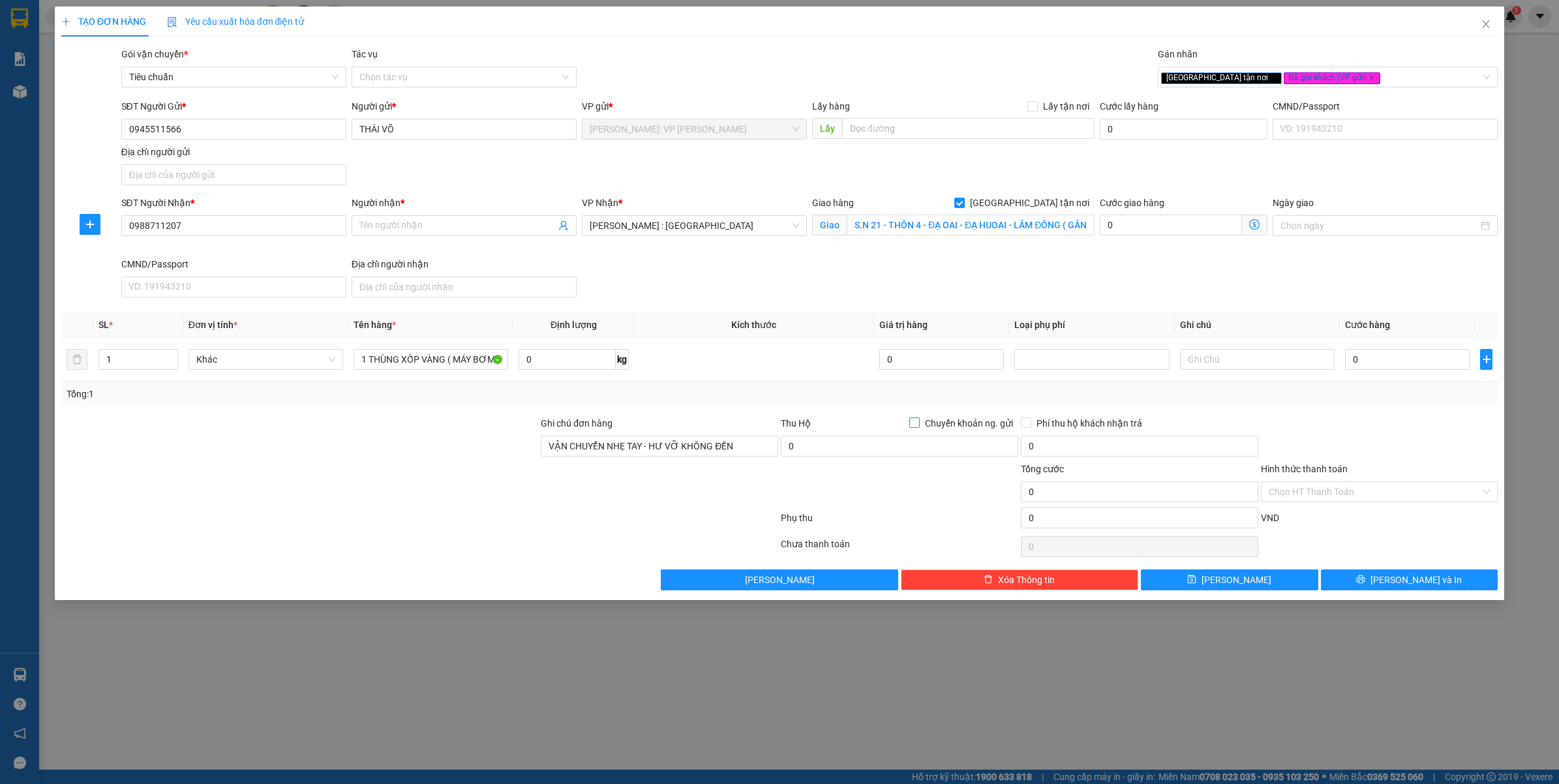
checkbox input "true"
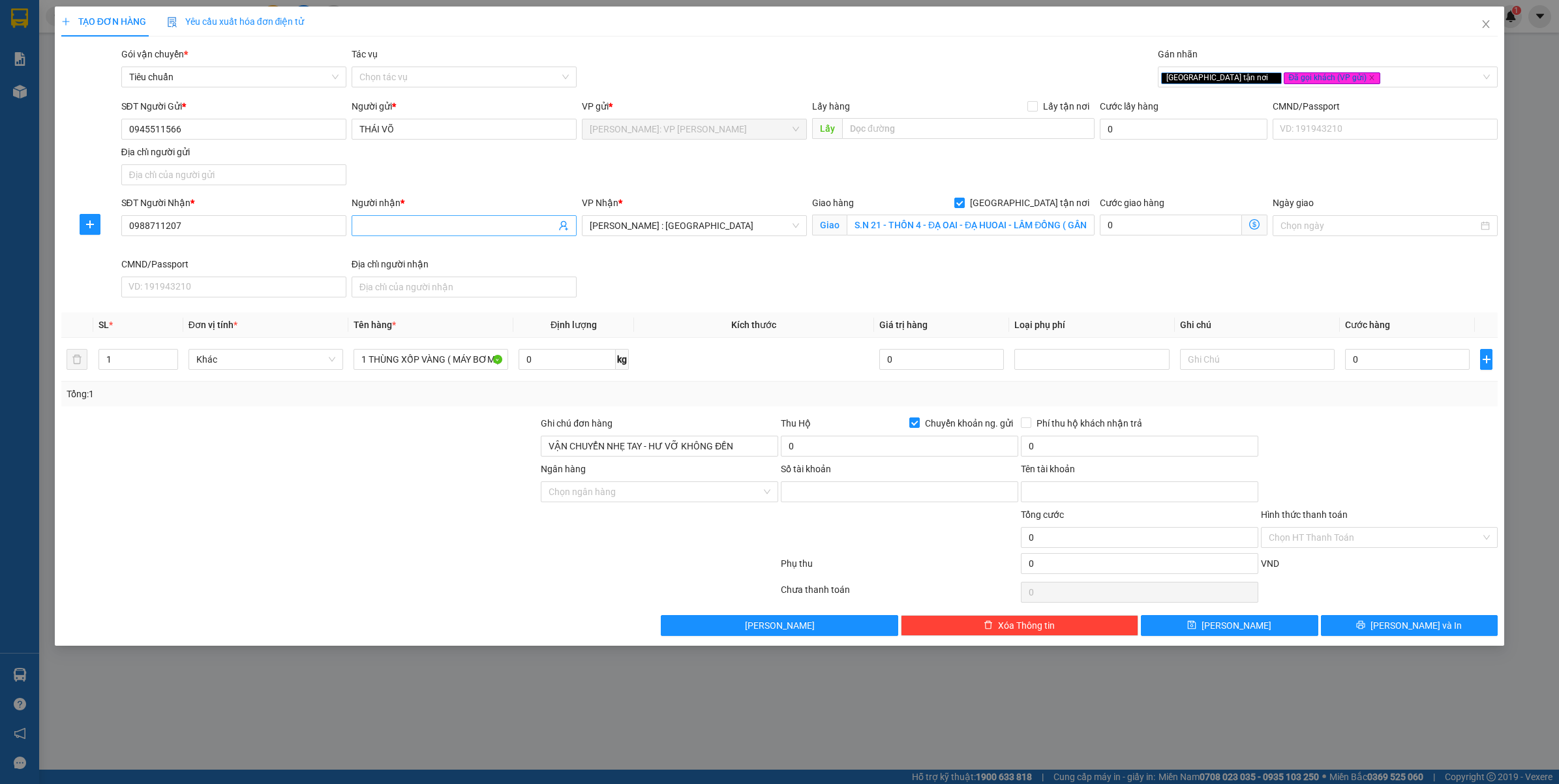
click at [396, 230] on input "Người nhận *" at bounding box center [458, 225] width 197 height 14
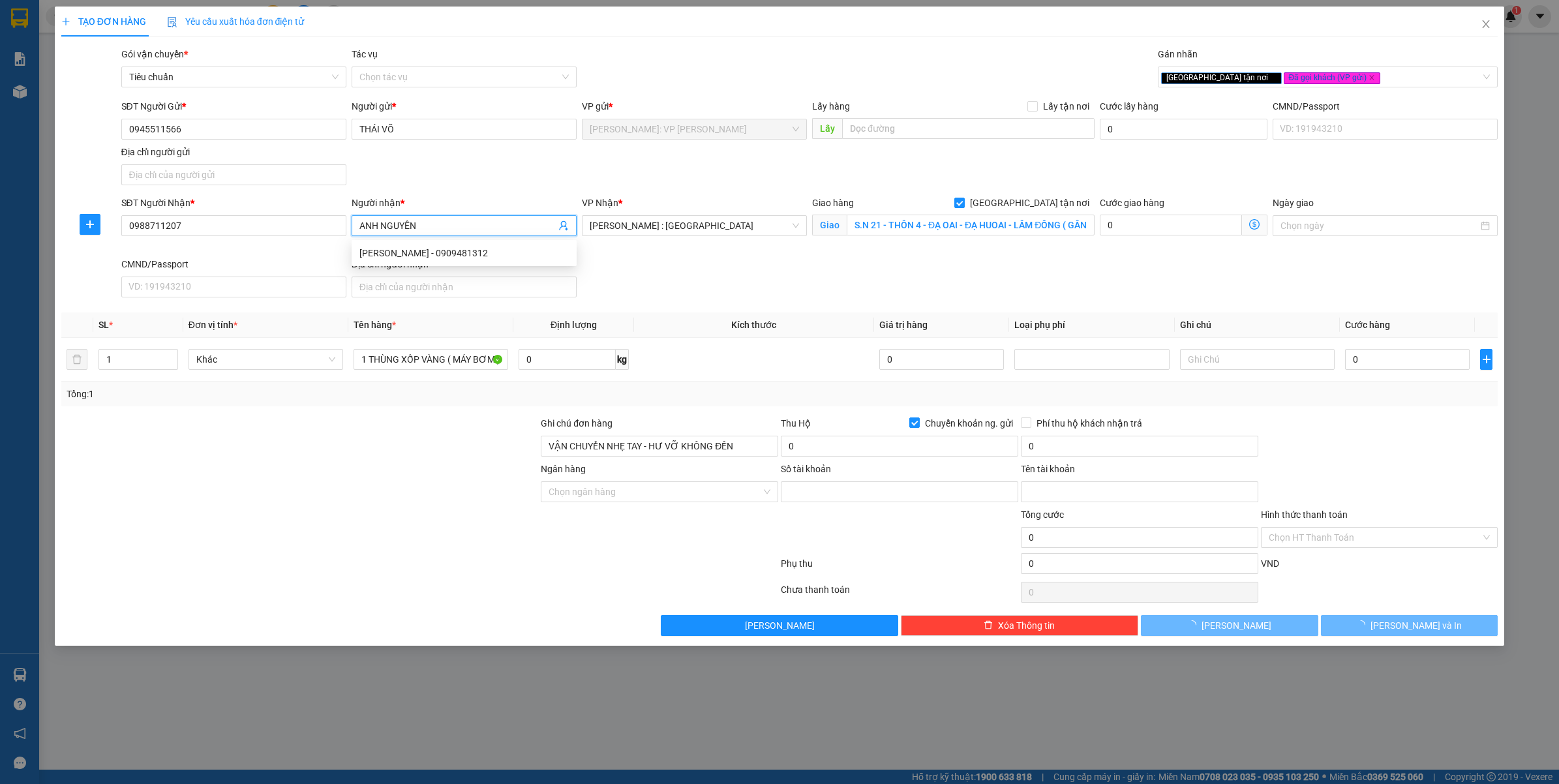
type input "ANH NGUYÊN"
click at [477, 182] on div "SĐT Người Gửi * 0945511566 Người gửi * THÁI VÕ VP gửi * Hồ Chí Minh: VP Bình Th…" at bounding box center [809, 144] width 1382 height 91
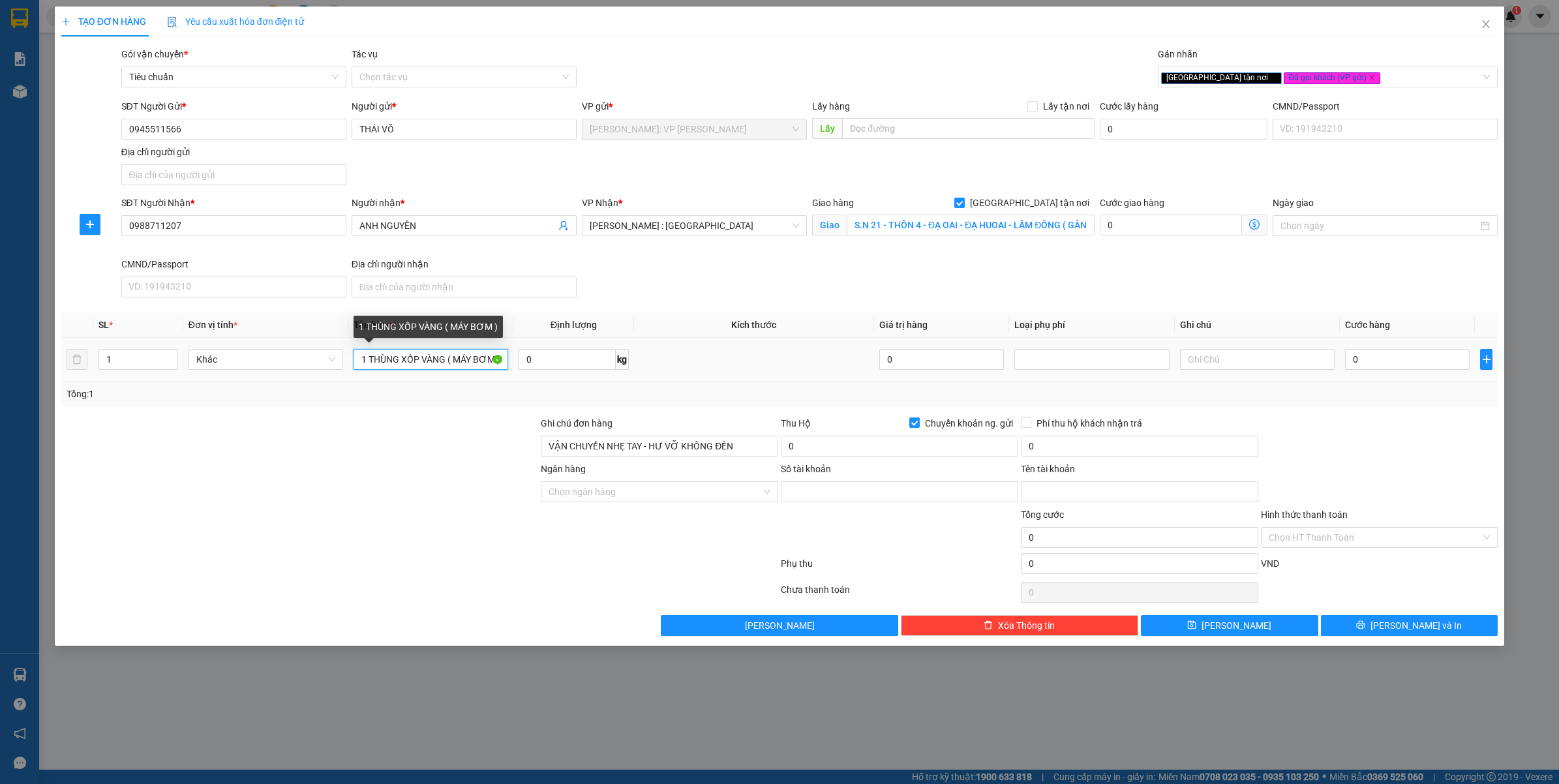
click at [415, 356] on input "1 THÙNG XỐP VÀNG ( MÁY BƠM )" at bounding box center [431, 359] width 155 height 21
type input "1 THÙNG XỐP VÀNG ( MÁY HÀN )"
click at [418, 473] on div at bounding box center [300, 484] width 480 height 45
click at [474, 351] on input "1 THÙNG XỐP VÀNG ( MÁY HÀN )" at bounding box center [431, 359] width 155 height 21
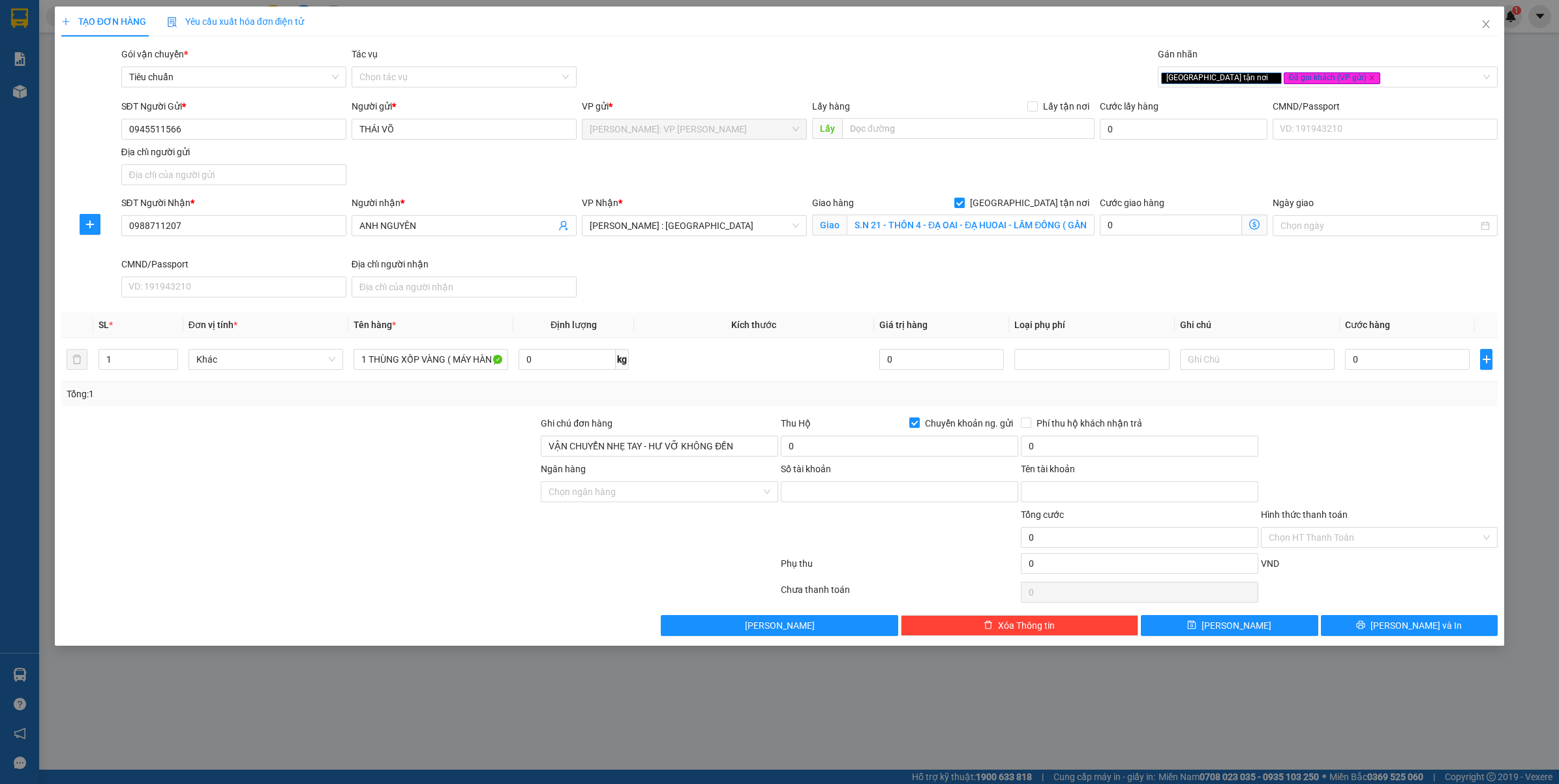
click at [441, 480] on div at bounding box center [300, 484] width 480 height 45
click at [649, 499] on input "Ngân hàng" at bounding box center [655, 491] width 213 height 20
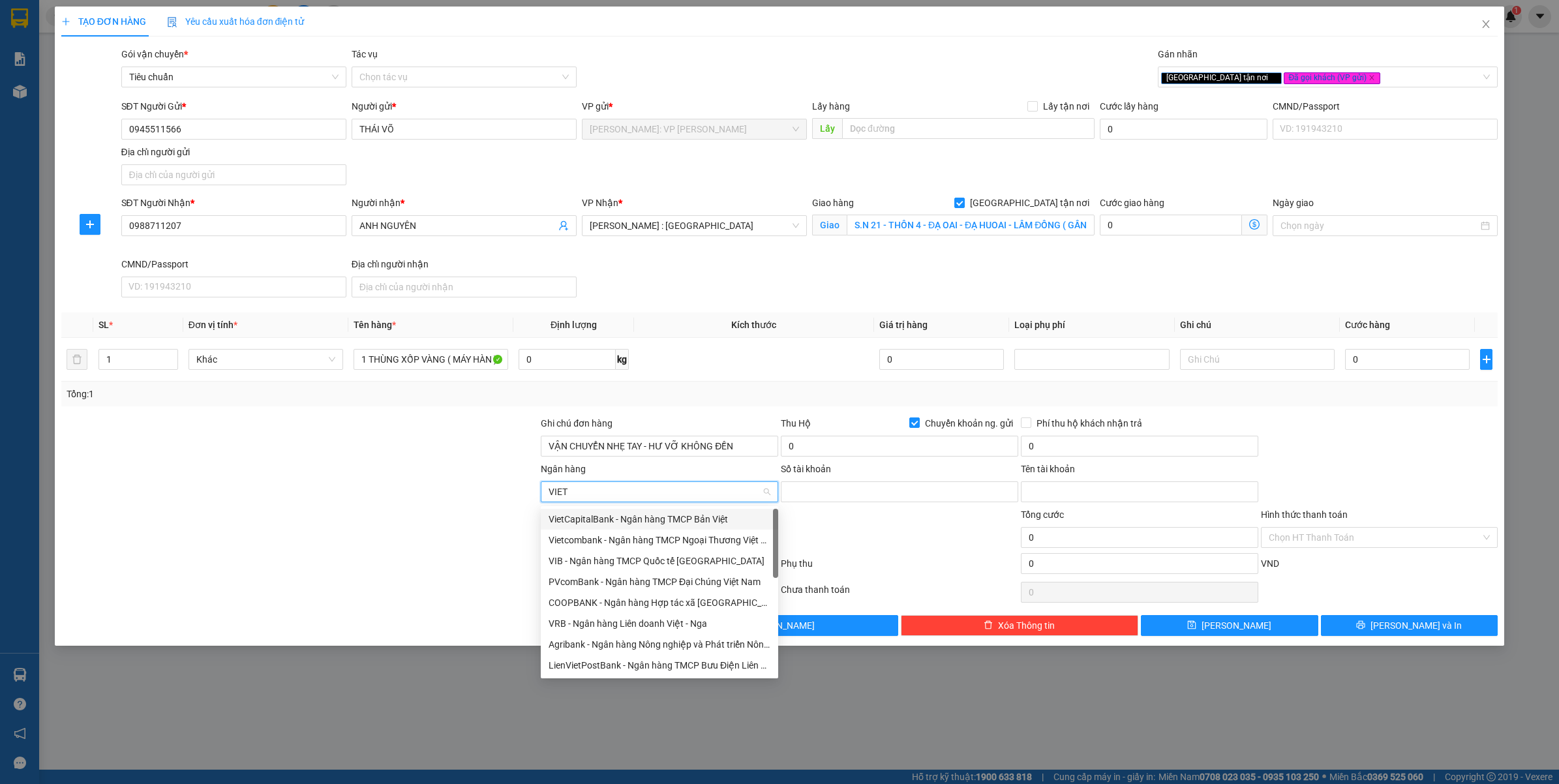
type input "VIETI"
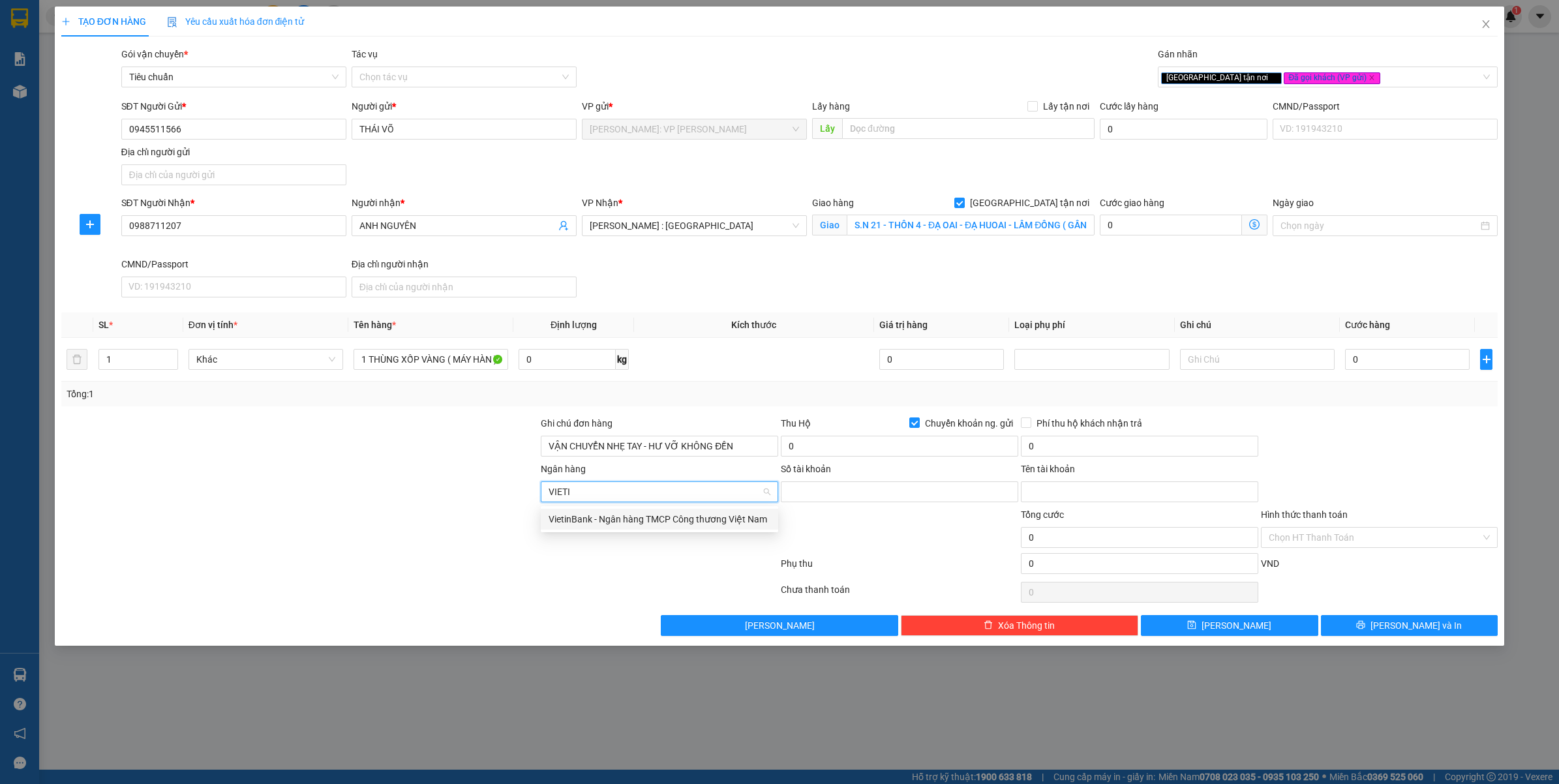
click at [639, 528] on div "VietinBank - Ngân hàng TMCP Công thương Việt Nam" at bounding box center [660, 519] width 237 height 21
click at [830, 480] on div "Số tài khoản" at bounding box center [899, 471] width 237 height 20
click at [828, 491] on input "Số tài khoản" at bounding box center [899, 491] width 237 height 21
paste input "107004837959"
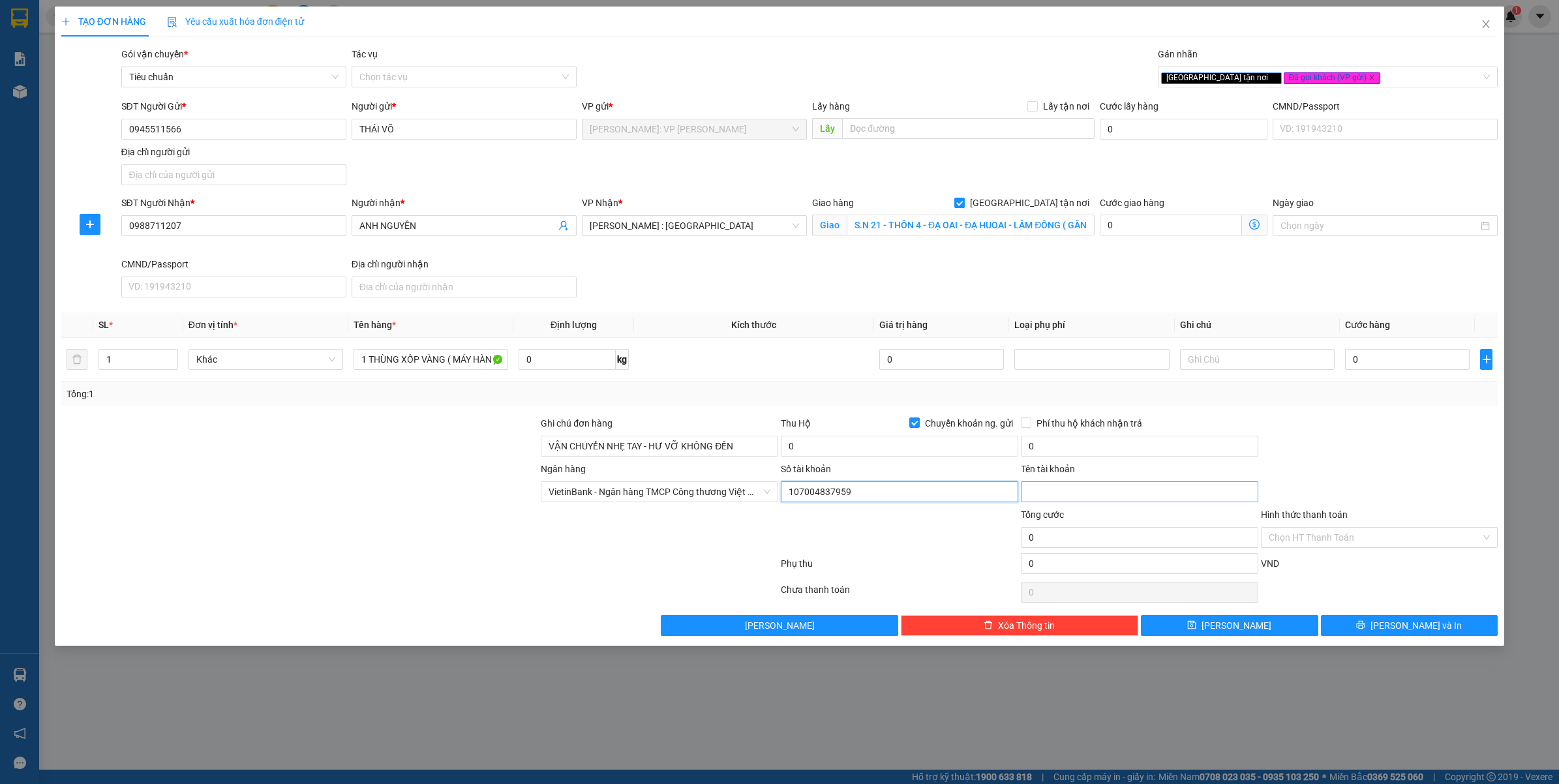
type input "107004837959"
click at [1073, 490] on input "Tên tài khoản" at bounding box center [1139, 491] width 237 height 21
type input "VÕ PHƯỚC THÁI"
click at [882, 454] on input "0" at bounding box center [899, 446] width 237 height 21
type input "11.650.000"
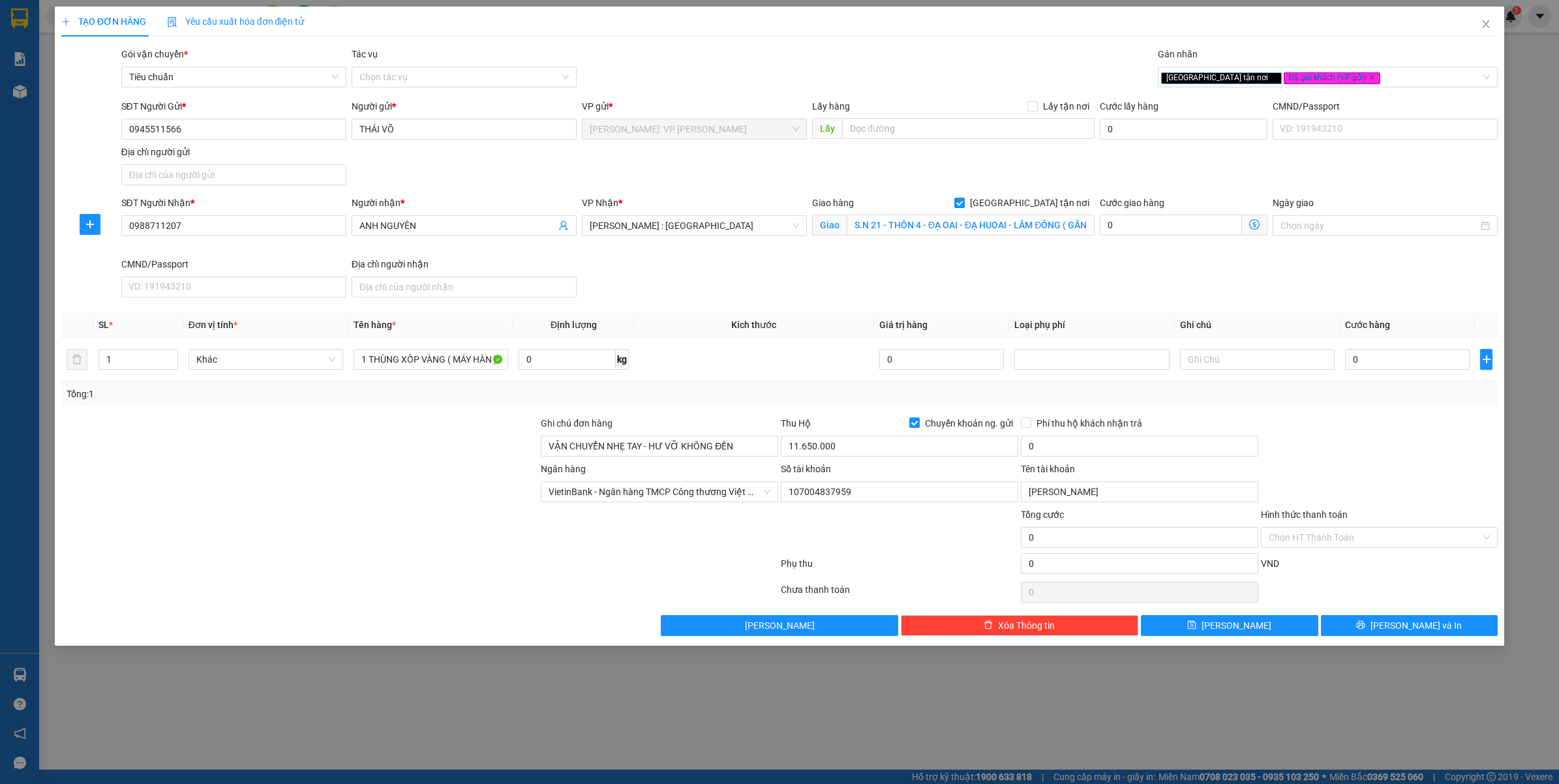
click at [874, 415] on div "Transit Pickup Surcharge Ids Transit Deliver Surcharge Ids Transit Deliver Surc…" at bounding box center [779, 341] width 1437 height 589
click at [1028, 424] on input "Phí thu hộ khách nhận trả" at bounding box center [1025, 421] width 9 height 9
checkbox input "true"
click at [1059, 448] on input "0" at bounding box center [1139, 446] width 237 height 21
type input "30.000"
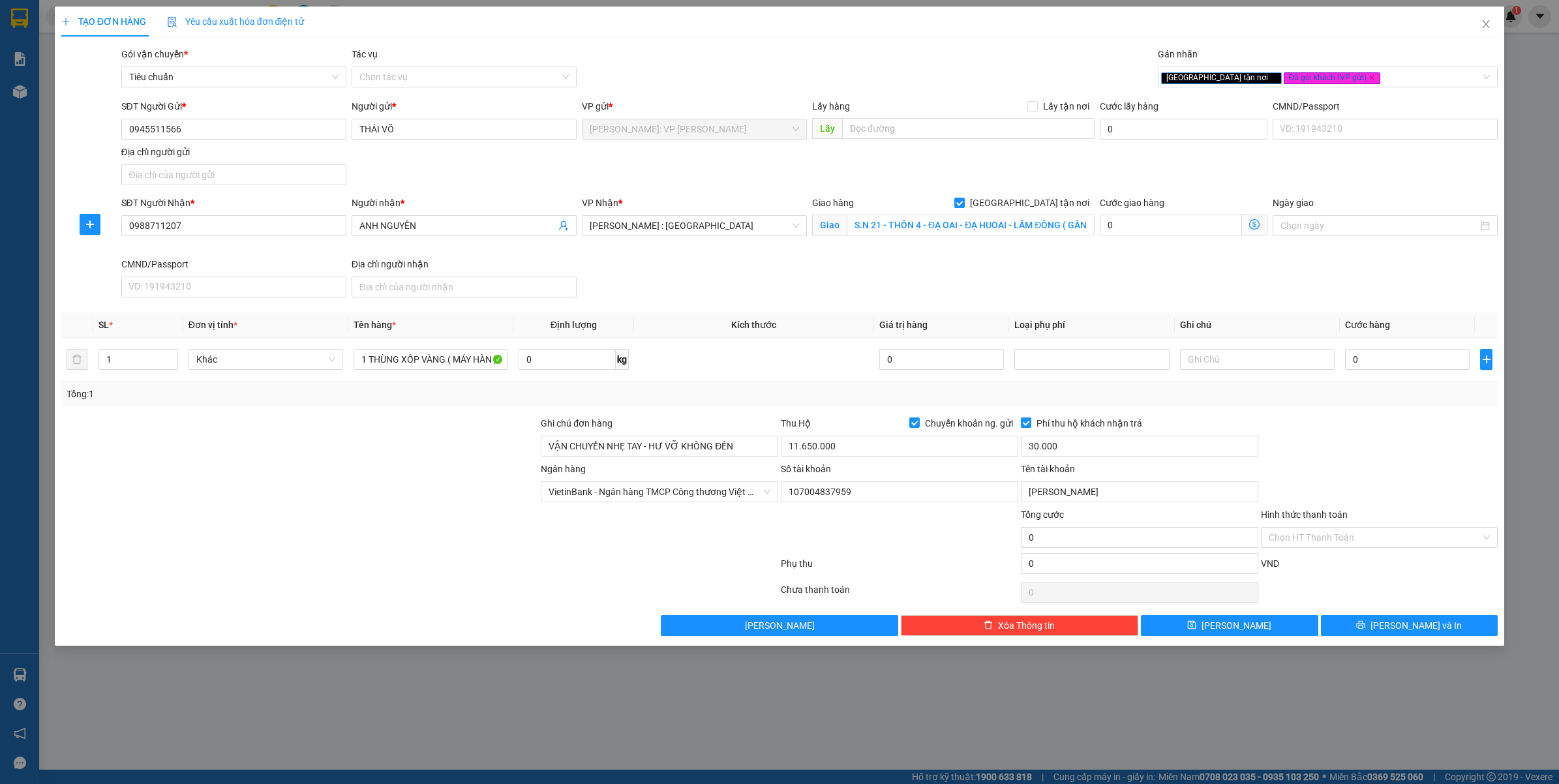
click at [1392, 434] on div at bounding box center [1379, 438] width 240 height 45
click at [1415, 355] on input "0" at bounding box center [1407, 359] width 125 height 21
type input "3"
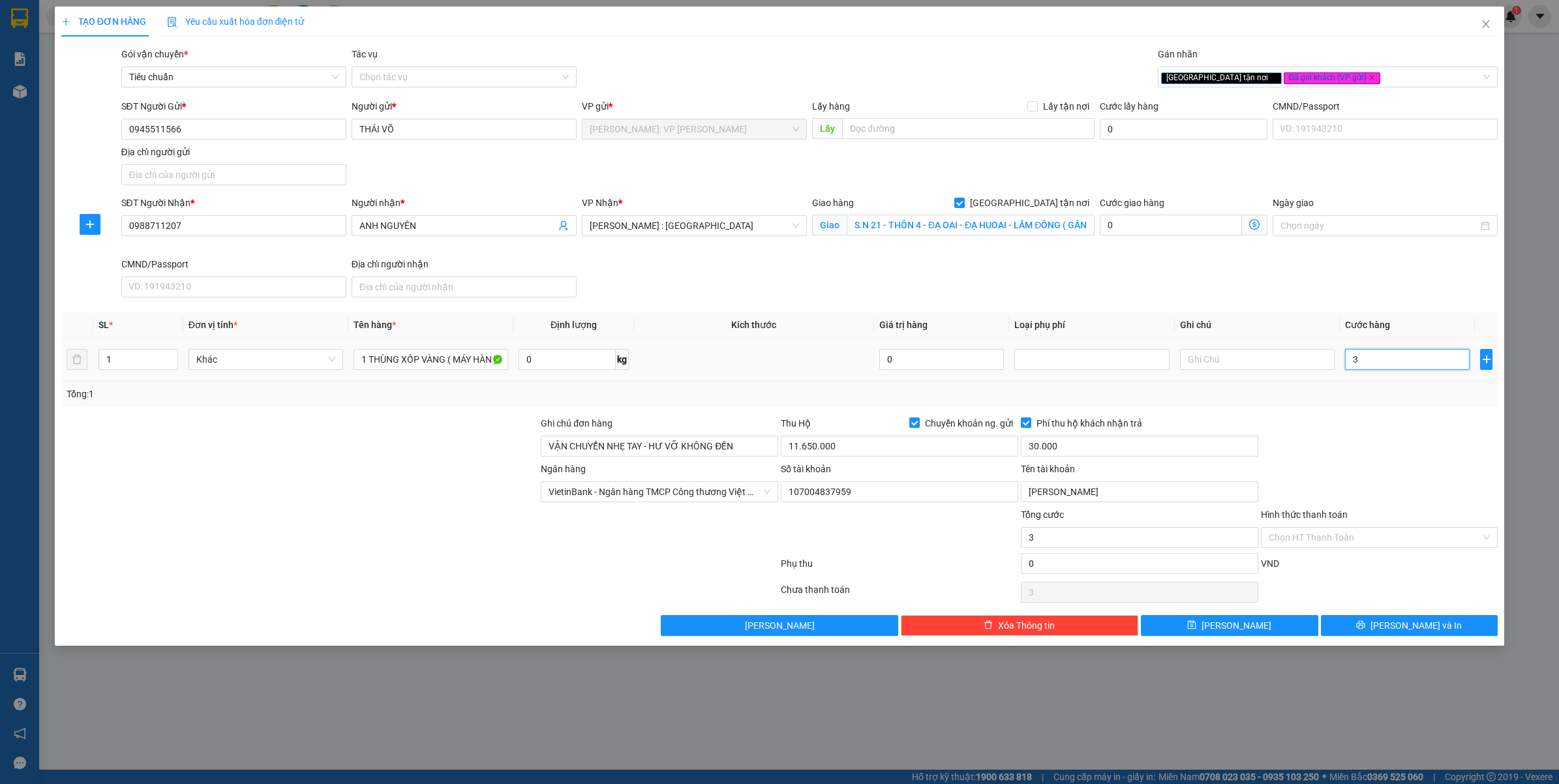
type input "32"
type input "320"
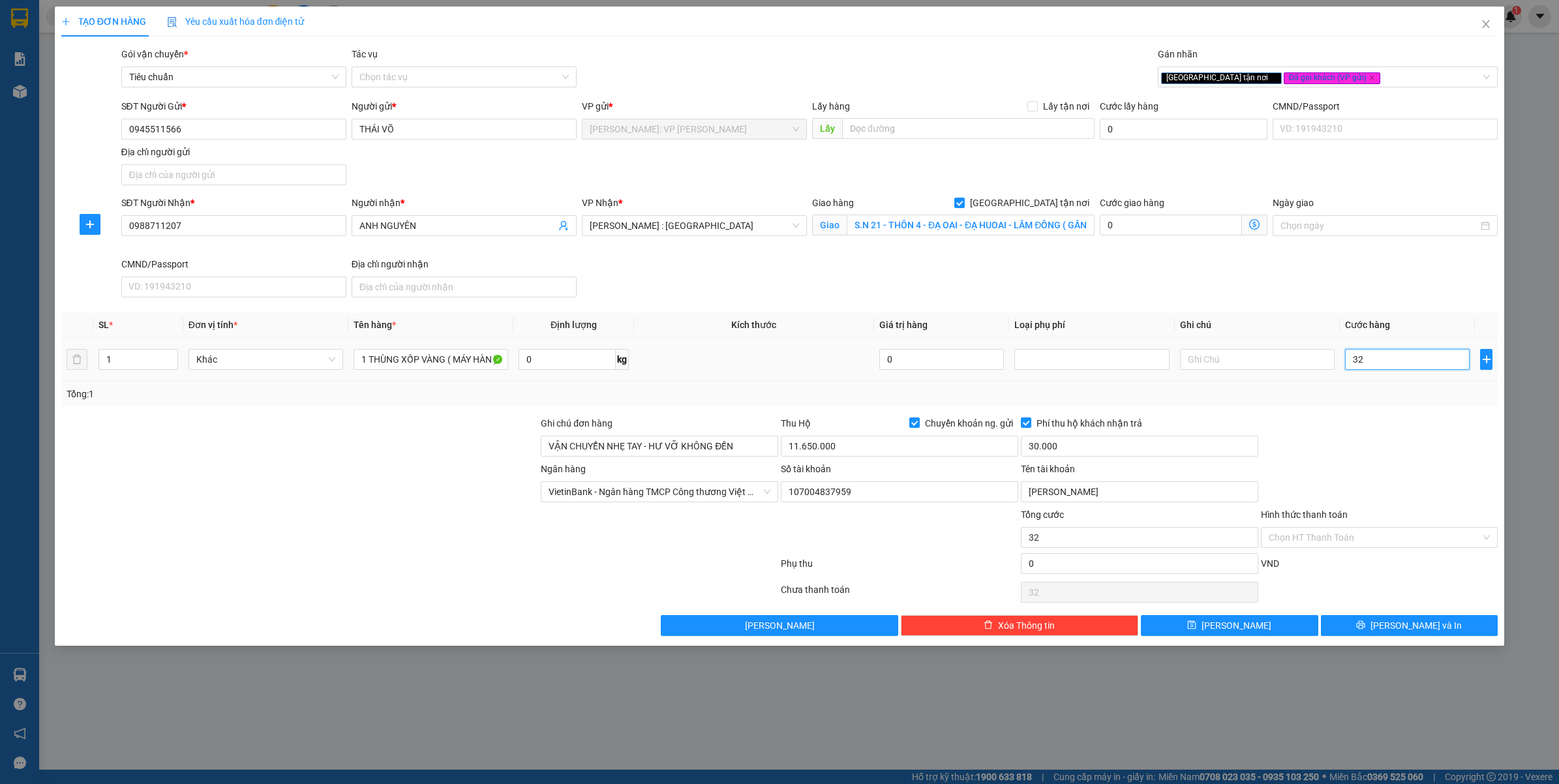
type input "320"
type input "320.000"
click at [1366, 421] on div at bounding box center [1379, 438] width 240 height 45
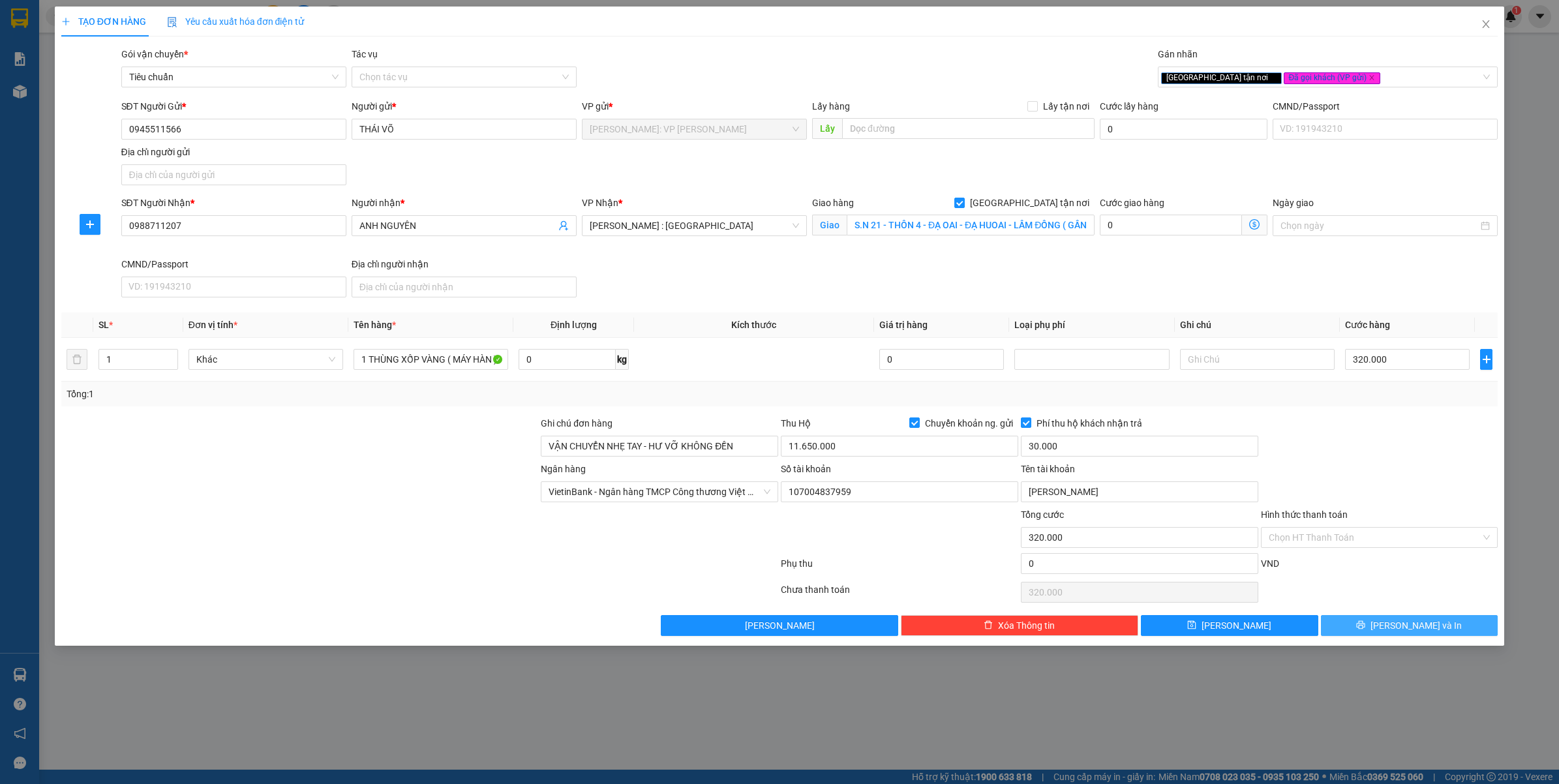
click at [1377, 630] on button "Lưu và In" at bounding box center [1410, 625] width 178 height 21
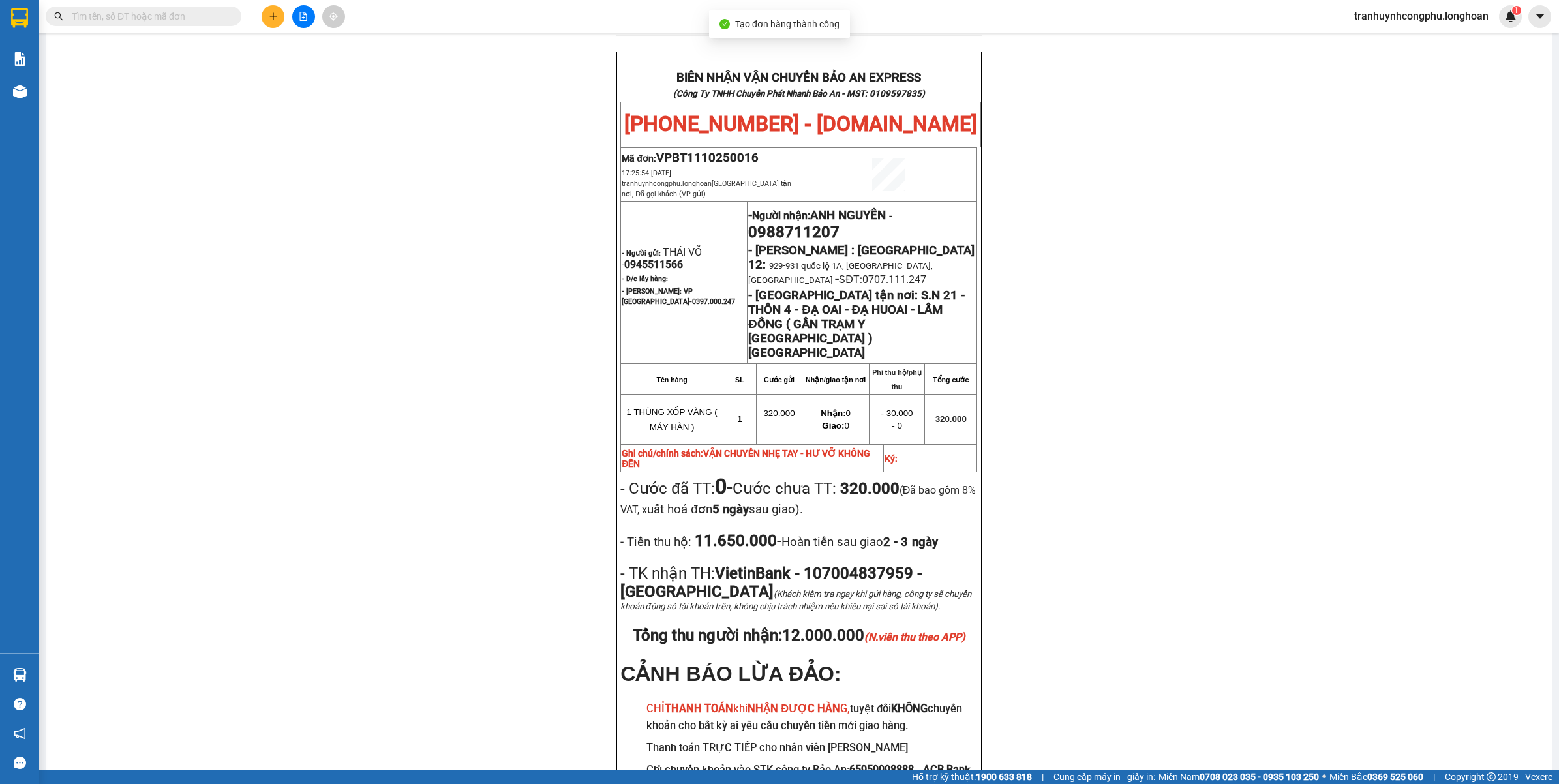
scroll to position [613, 0]
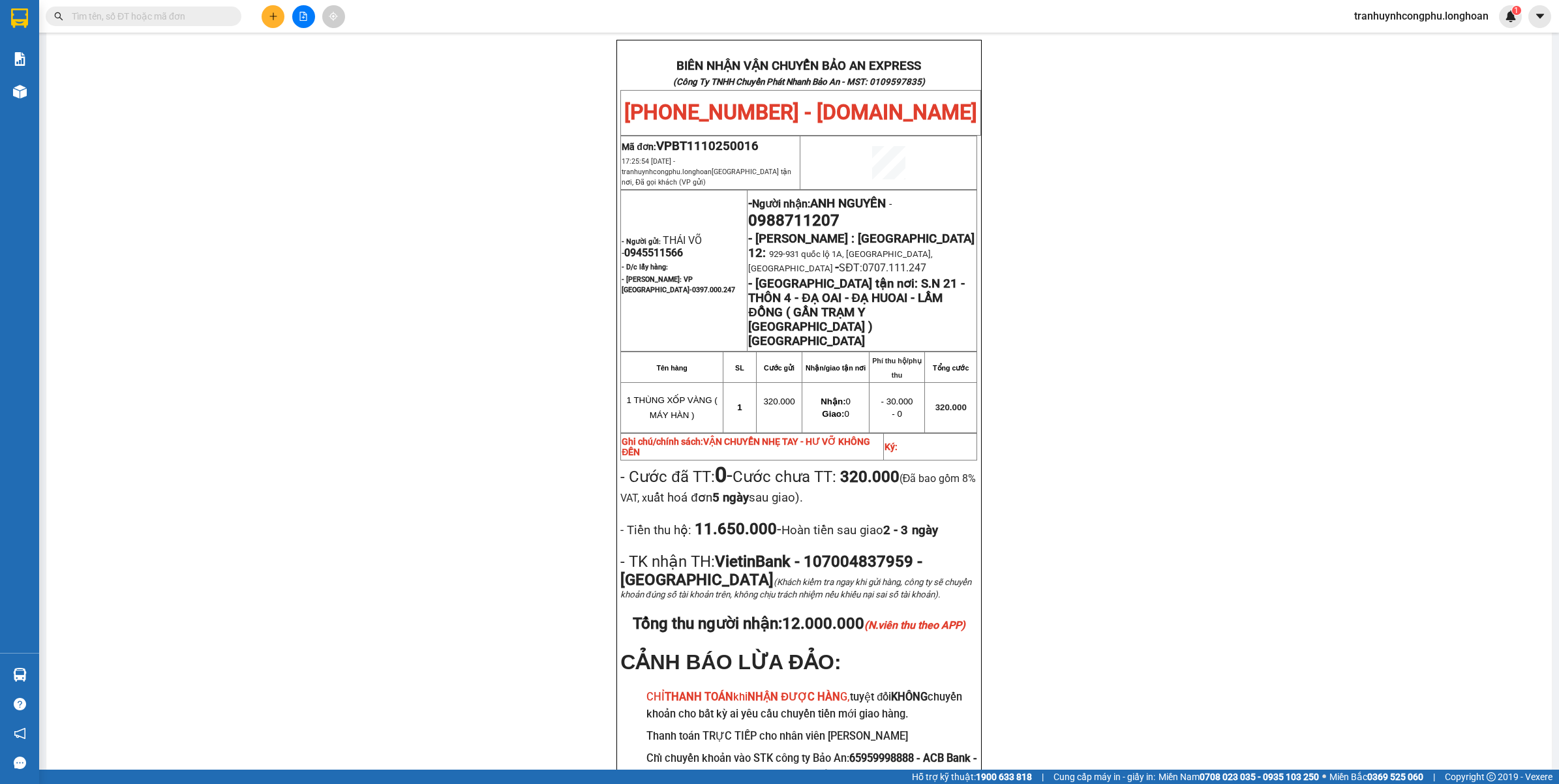
click at [1129, 499] on div "PHIẾU DÁN LÊN HÀNG Ngày in phiếu: 17:25 ngày 11-10-2025 CSKH: 1900.06.88.33 CÔN…" at bounding box center [798, 171] width 1474 height 1340
click at [393, 520] on div "PHIẾU DÁN LÊN HÀNG Ngày in phiếu: 17:25 ngày 11-10-2025 CSKH: 1900.06.88.33 CÔN…" at bounding box center [798, 171] width 1474 height 1340
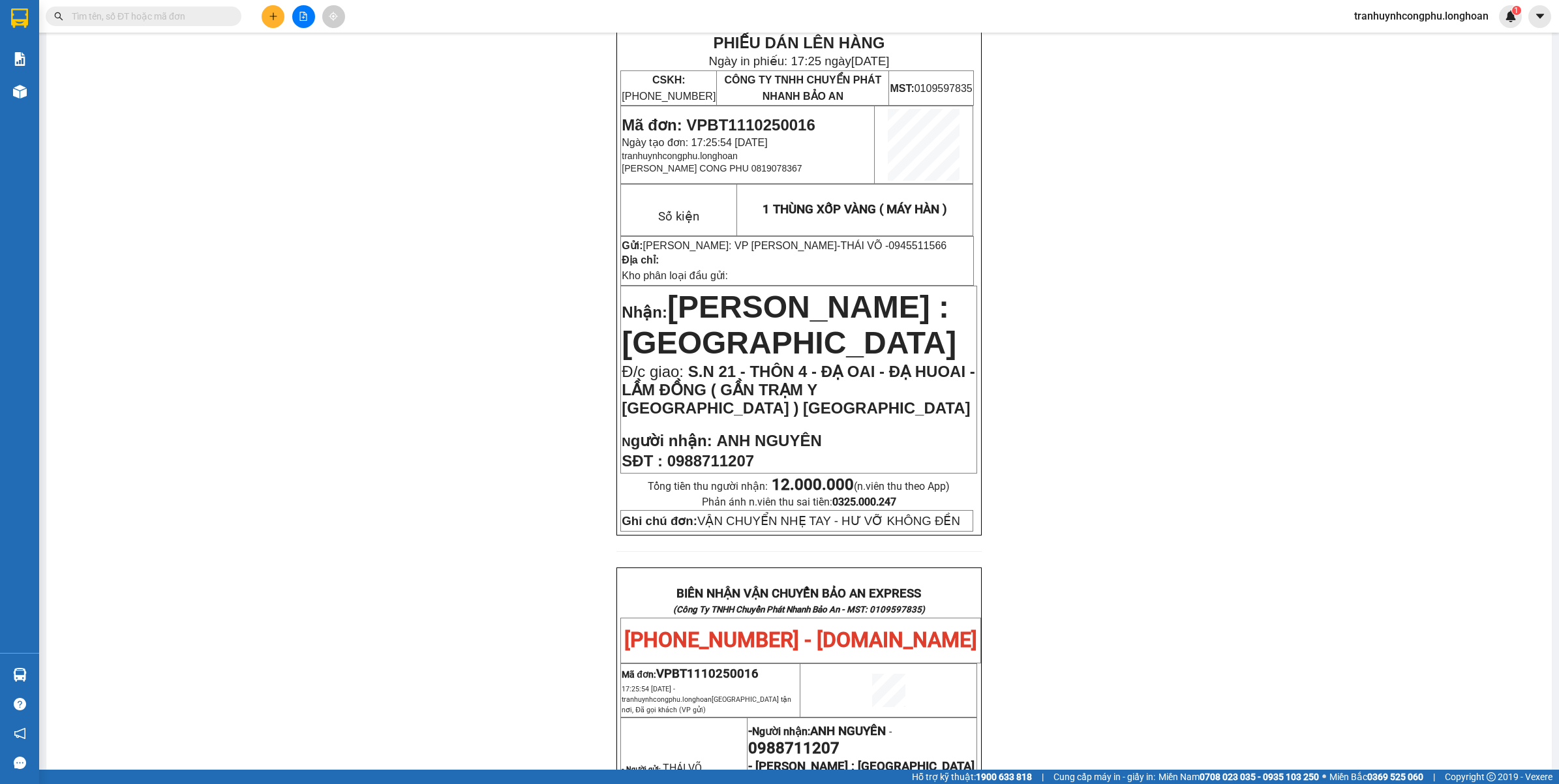
scroll to position [0, 0]
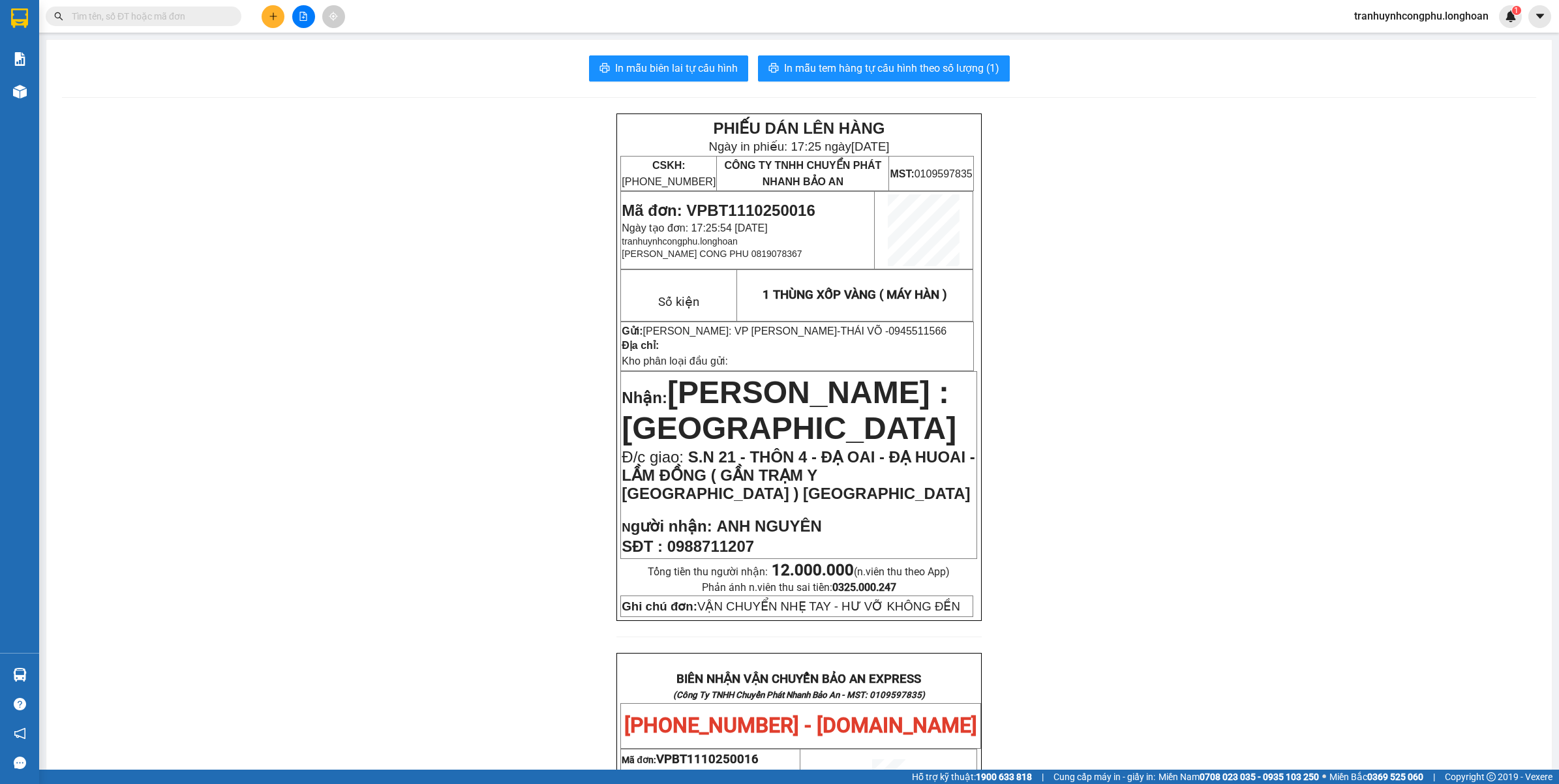
drag, startPoint x: 531, startPoint y: 520, endPoint x: 576, endPoint y: 506, distance: 47.1
click at [540, 520] on div "PHIẾU DÁN LÊN HÀNG Ngày in phiếu: 17:25 ngày 11-10-2025 CSKH: 1900.06.88.33 CÔN…" at bounding box center [798, 783] width 1474 height 1340
click at [939, 66] on span "In mẫu tem hàng tự cấu hình theo số lượng (1)" at bounding box center [892, 68] width 216 height 16
click at [1202, 327] on div "PHIẾU DÁN LÊN HÀNG Ngày in phiếu: 17:27 ngày 11-10-2025 CSKH: 1900.06.88.33 CÔN…" at bounding box center [798, 783] width 1474 height 1340
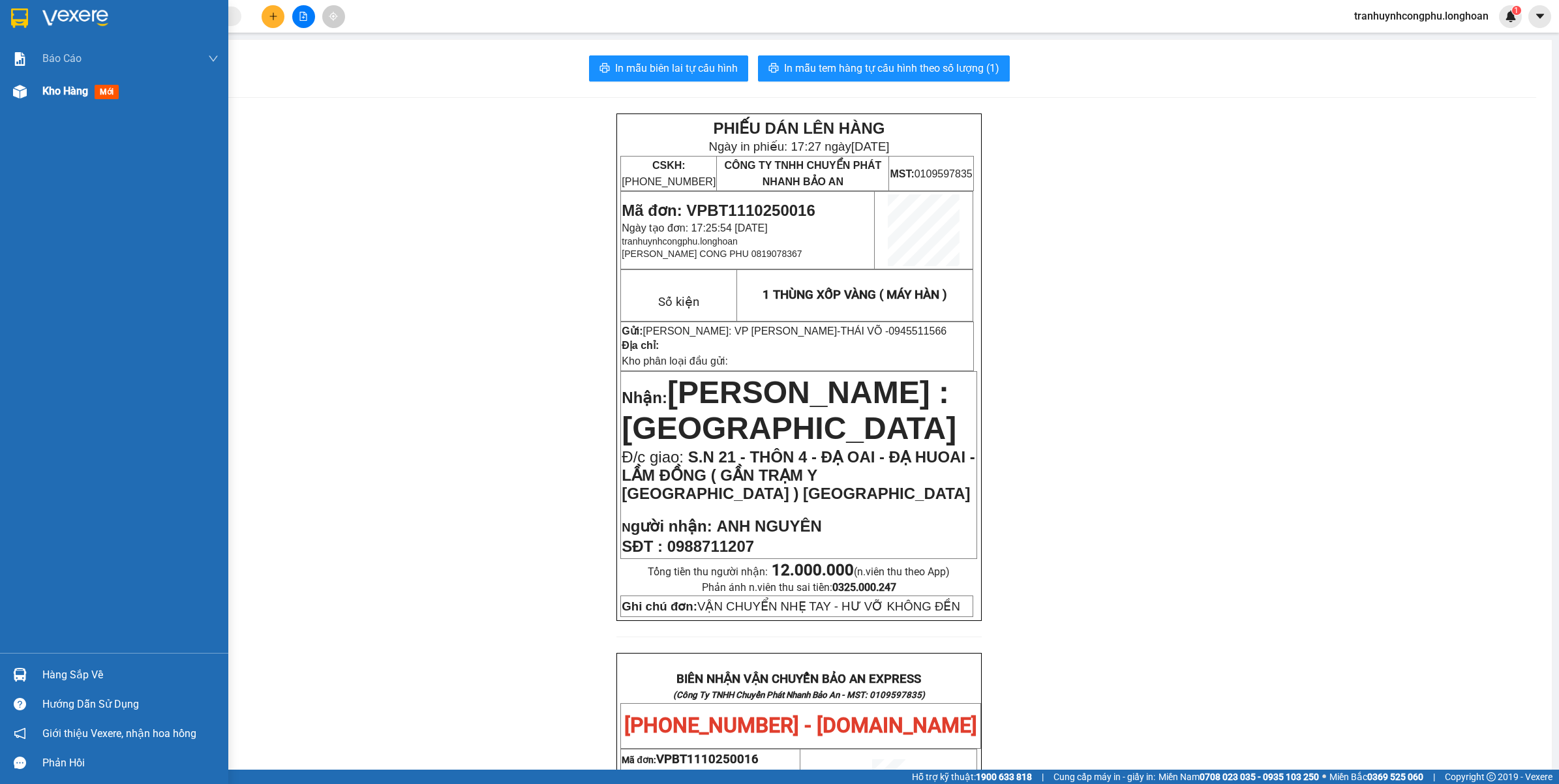
click at [49, 101] on div "Kho hàng mới" at bounding box center [131, 91] width 176 height 33
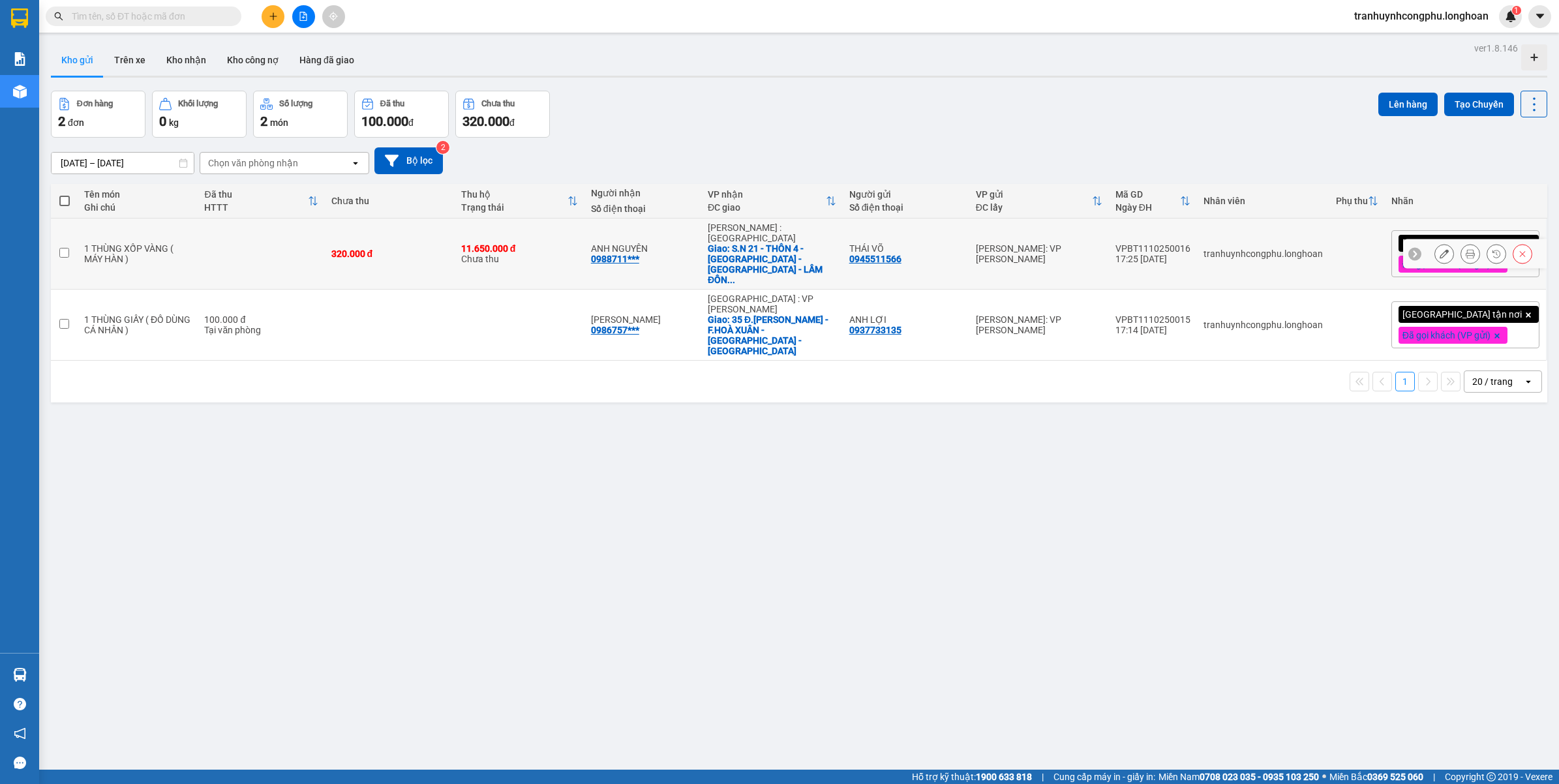
click at [1420, 247] on div at bounding box center [1475, 253] width 144 height 29
click at [1435, 246] on button at bounding box center [1444, 254] width 18 height 23
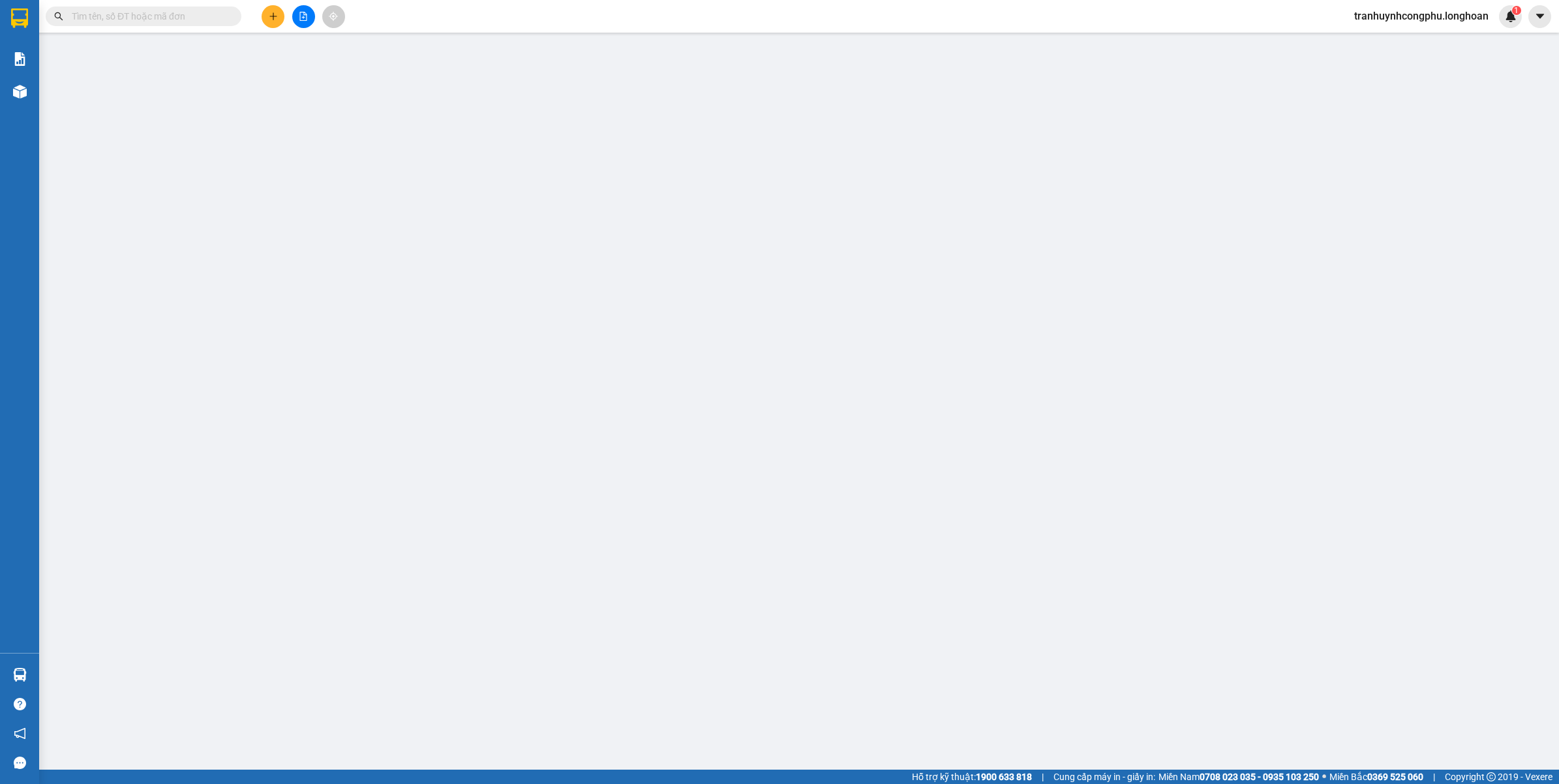
type input "0945511566"
type input "THÁI VÕ"
type input "0988711207"
type input "ANH NGUYÊN"
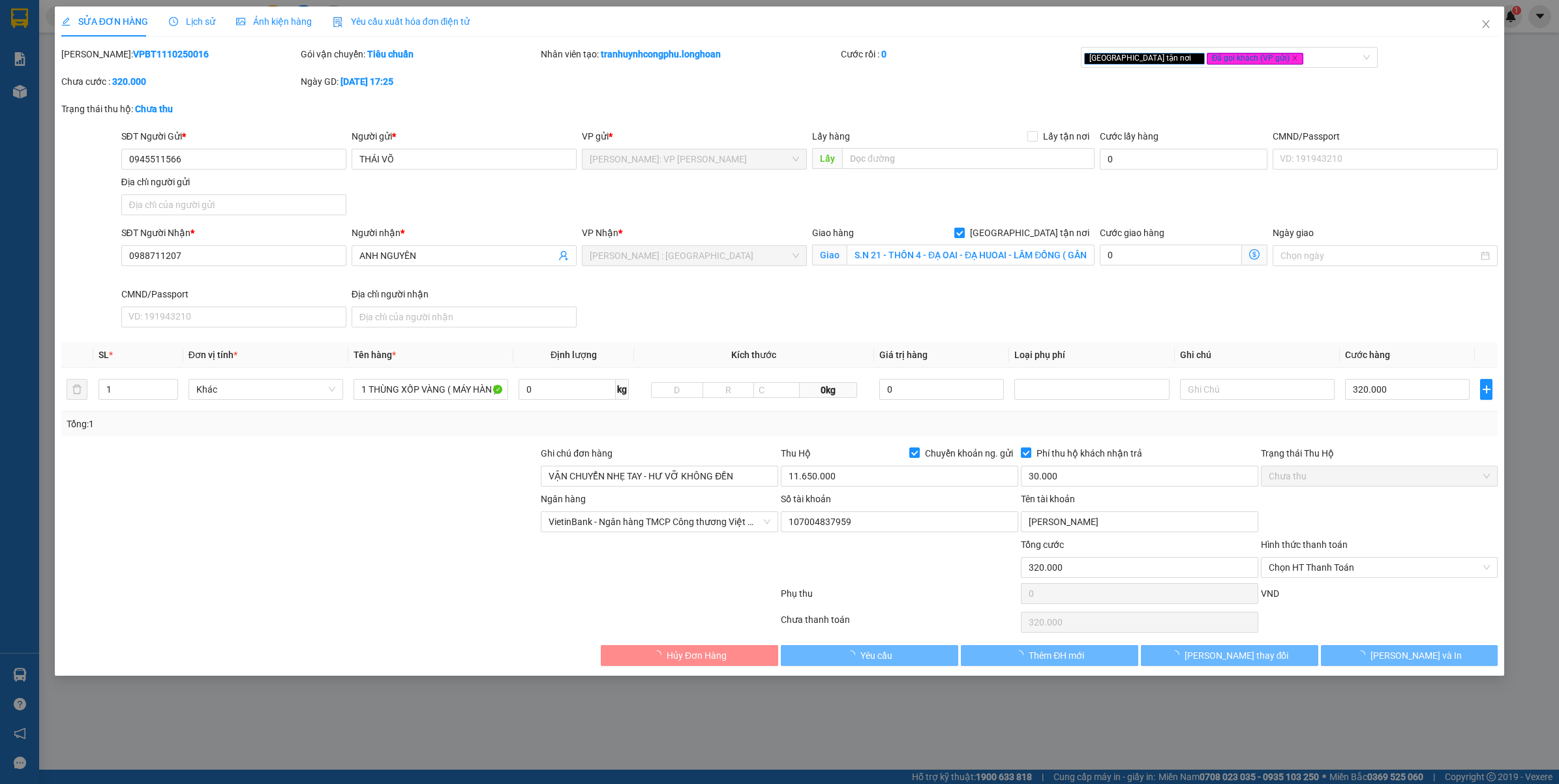
click at [985, 225] on form "SĐT Người Gửi * 0945511566 0945511566 Người gửi * THÁI VÕ VP gửi * Hồ Chí Minh:…" at bounding box center [779, 231] width 1437 height 203
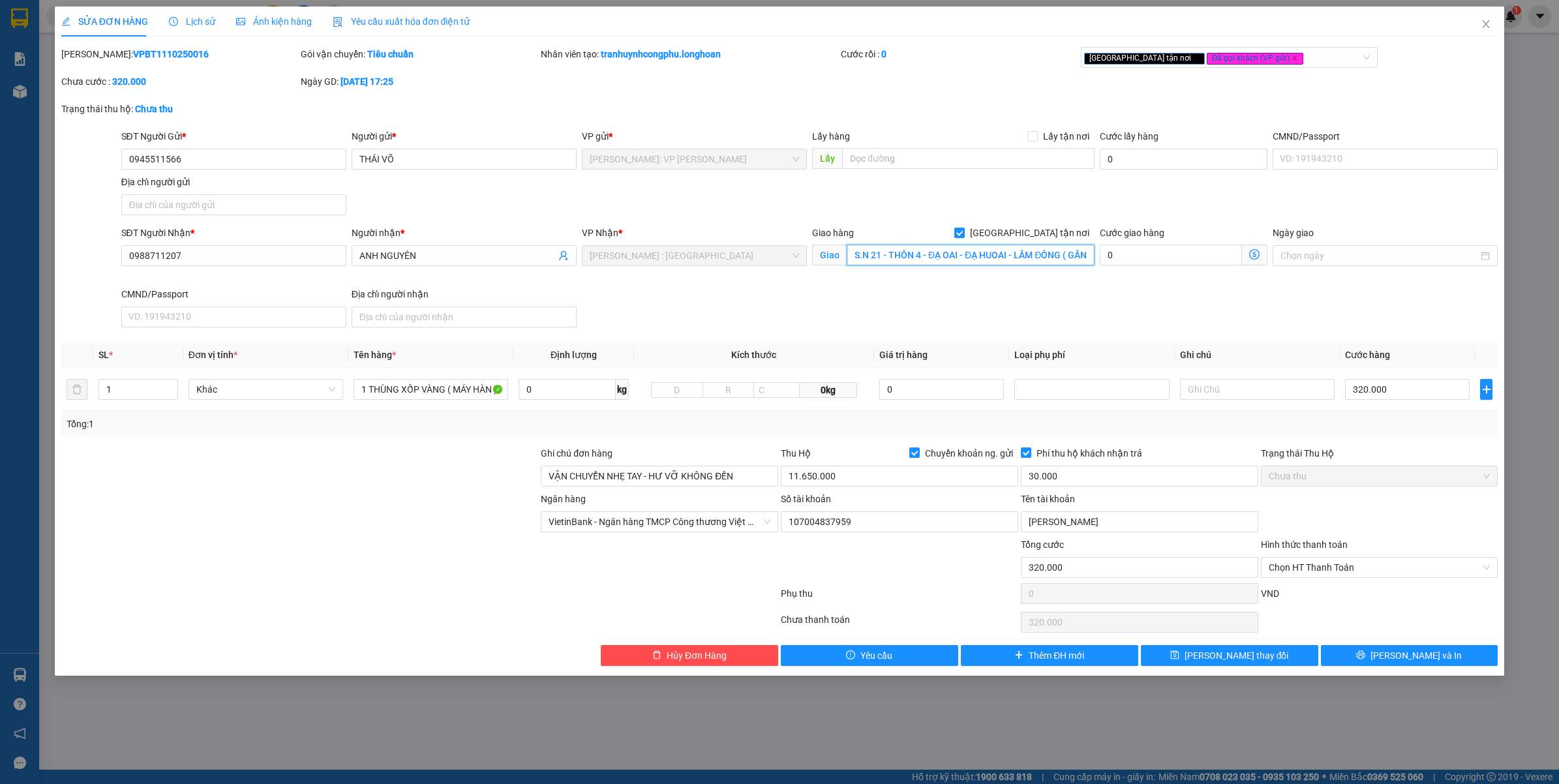
click at [1039, 252] on input "S.N 21 - THÔN 4 - ĐẠ OAI - ĐẠ HUOAI - LẦM ĐỒNG ( GẦN TRẠM Y TẾ ĐẠ OAI ) ĐÀ LẠT" at bounding box center [971, 255] width 248 height 21
click at [1414, 661] on span "Lưu và In" at bounding box center [1416, 655] width 92 height 14
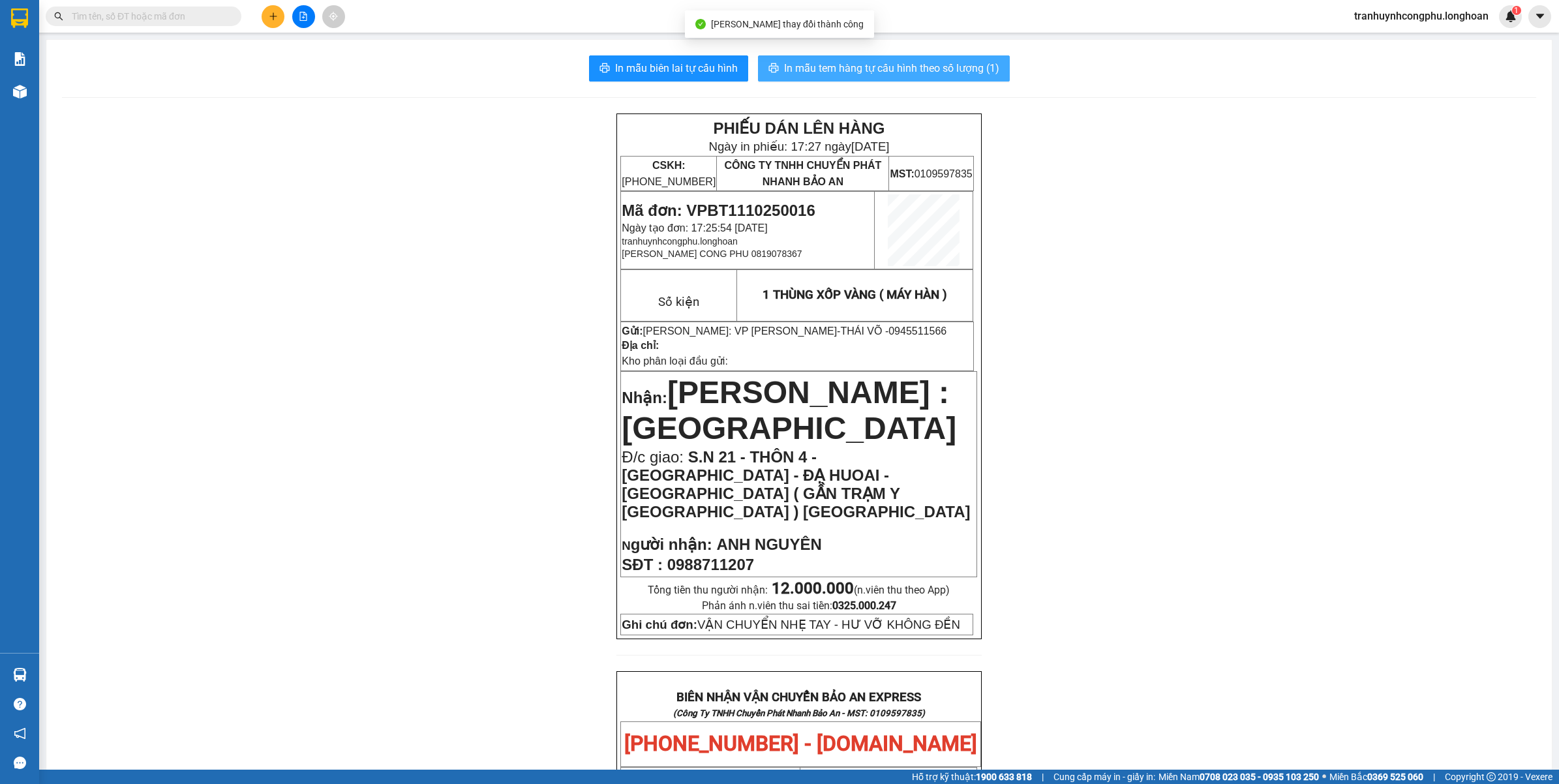
click at [970, 70] on span "In mẫu tem hàng tự cấu hình theo số lượng (1)" at bounding box center [892, 68] width 216 height 16
drag, startPoint x: 451, startPoint y: 367, endPoint x: 242, endPoint y: 204, distance: 265.0
click at [450, 367] on div "PHIẾU DÁN LÊN HÀNG Ngày in phiếu: 17:27 ngày 11-10-2025 CSKH: 1900.06.88.33 CÔN…" at bounding box center [798, 792] width 1474 height 1359
click at [761, 201] on span "Mã đơn: VPBT1110250016" at bounding box center [718, 210] width 193 height 18
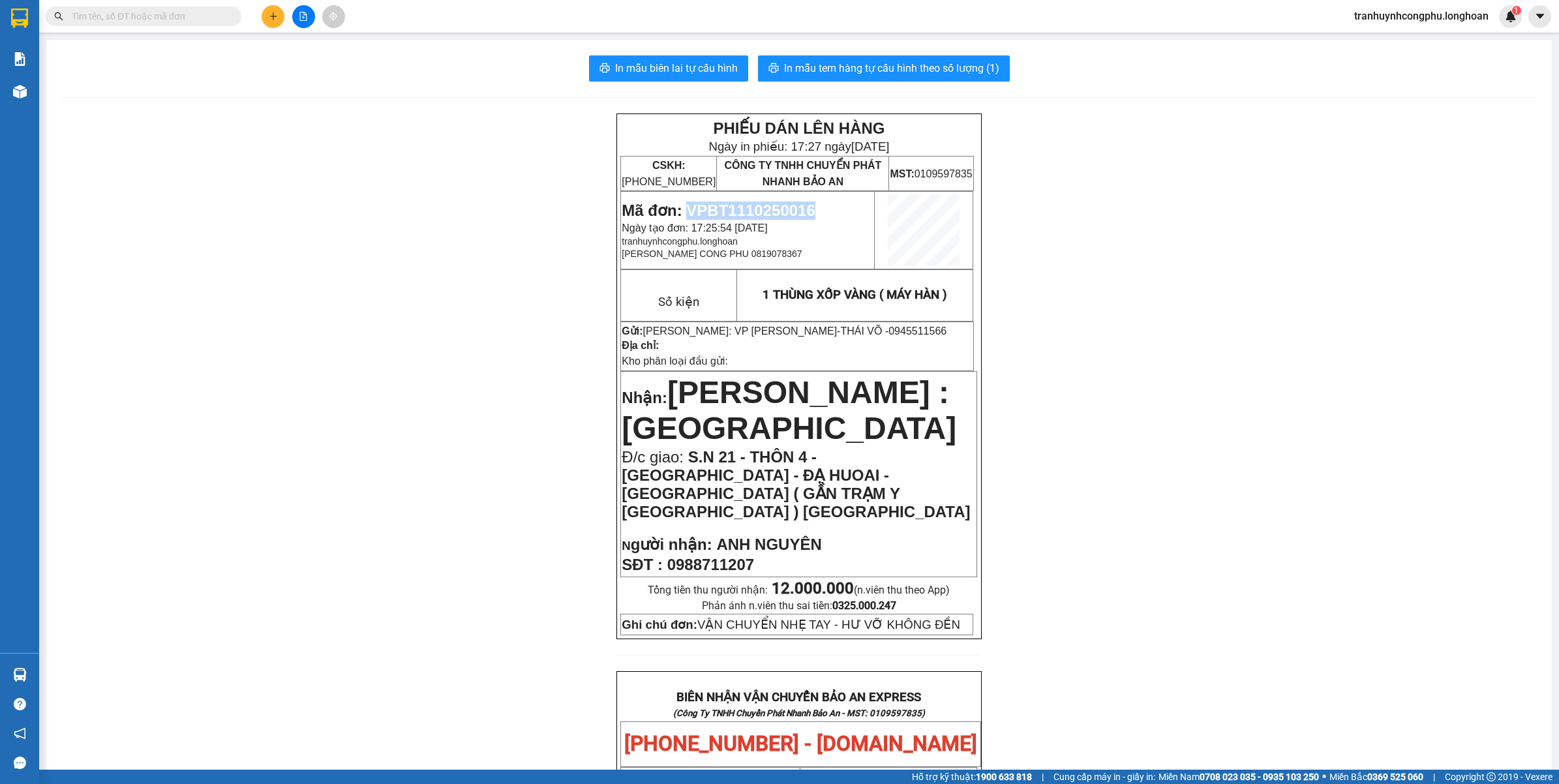
copy span "VPBT1110250016"
click at [233, 400] on div "PHIẾU DÁN LÊN HÀNG Ngày in phiếu: 17:27 ngày 11-10-2025 CSKH: 1900.06.88.33 CÔN…" at bounding box center [798, 792] width 1474 height 1359
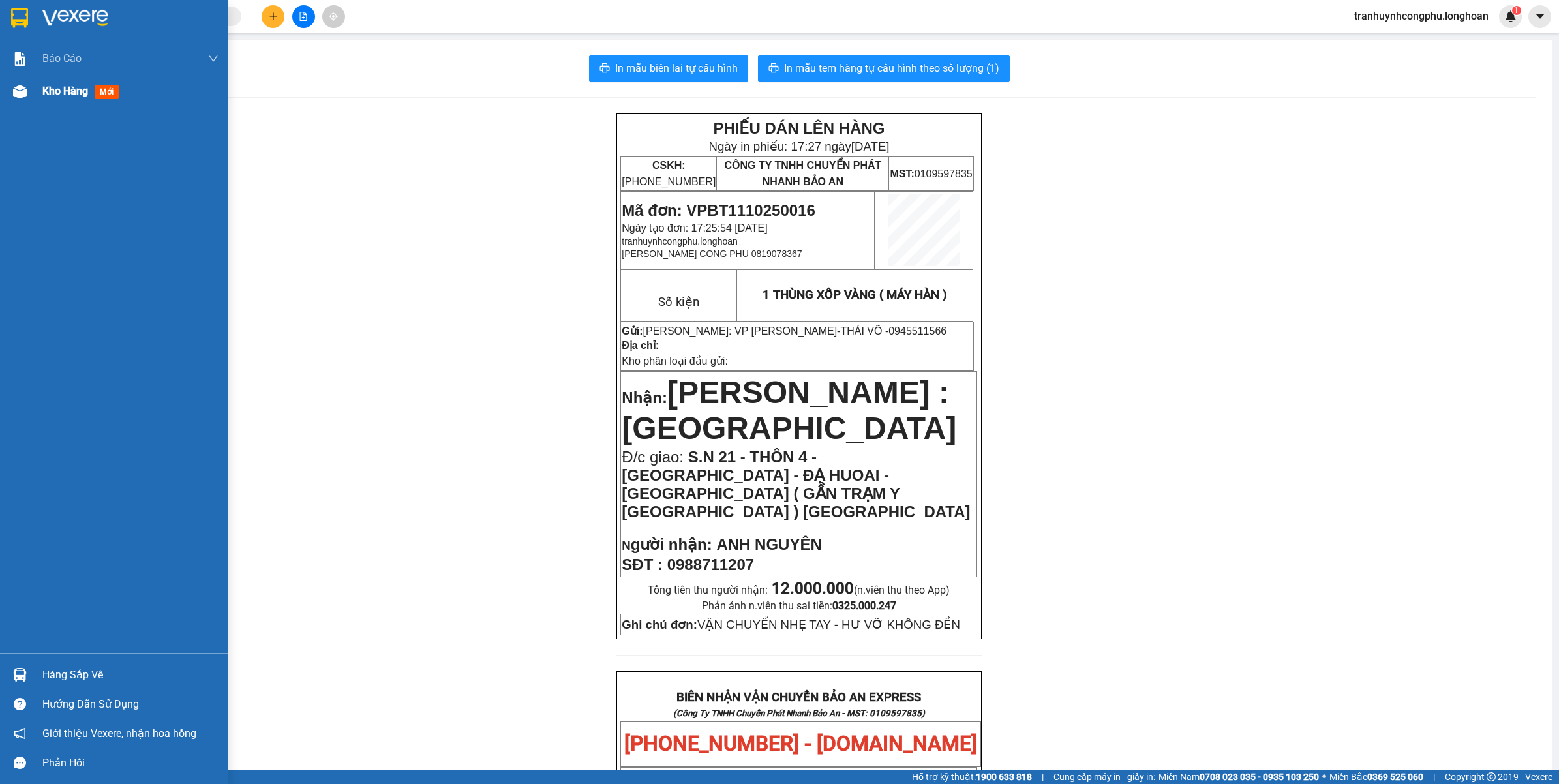
click at [54, 85] on span "Kho hàng" at bounding box center [65, 91] width 45 height 12
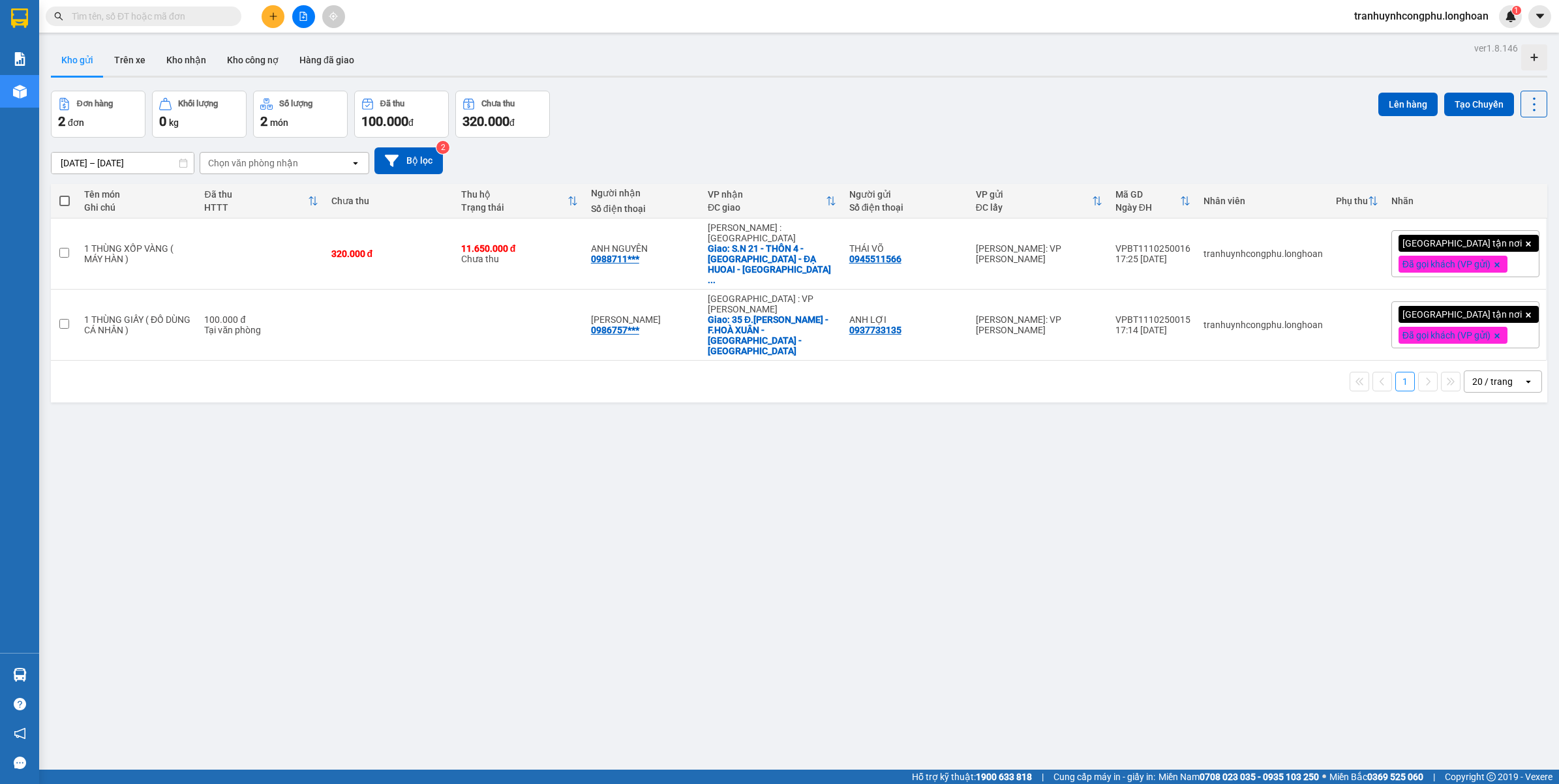
click at [129, 17] on input "text" at bounding box center [148, 16] width 154 height 14
paste input "0818556800"
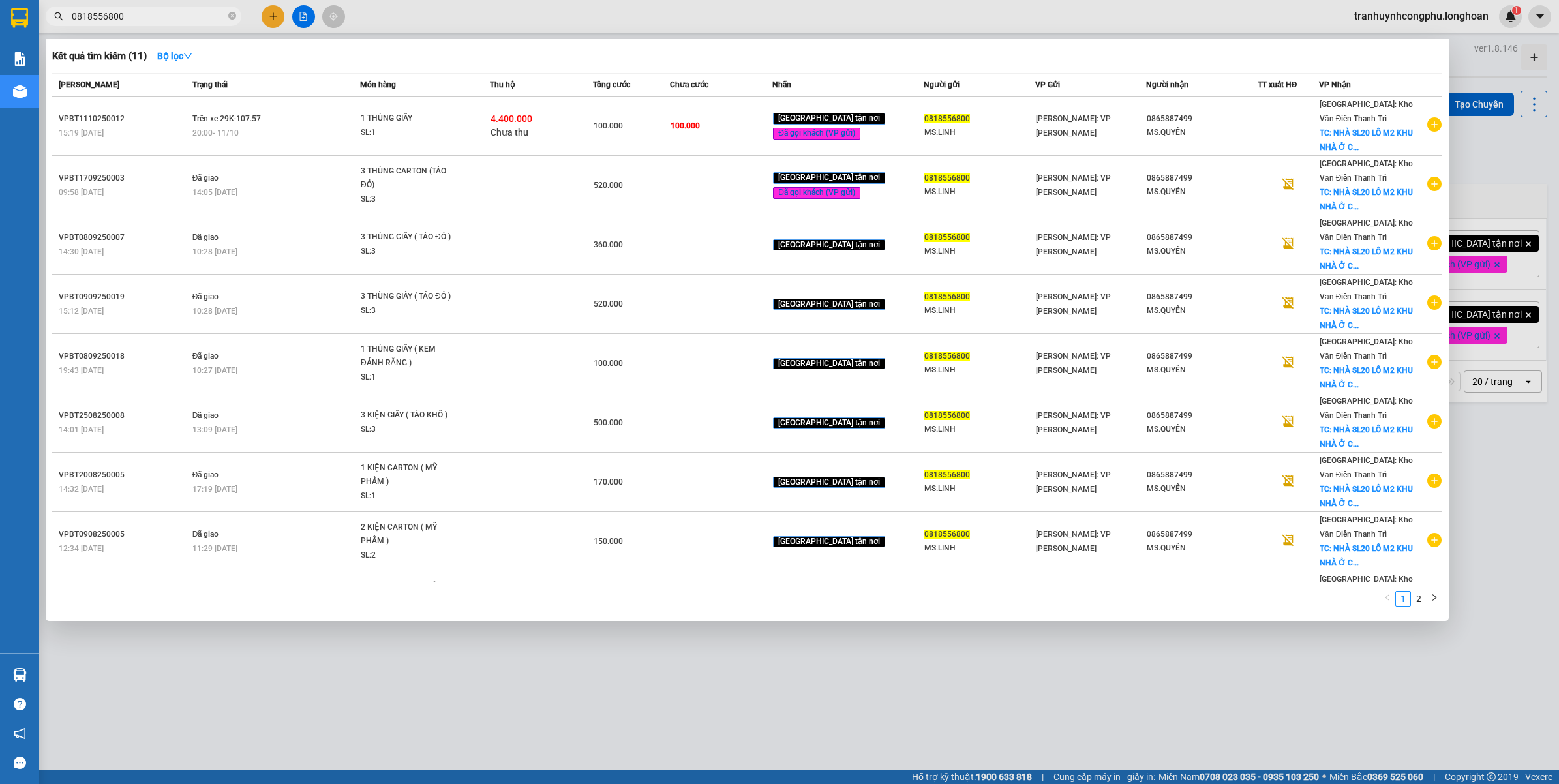
click at [496, 701] on div at bounding box center [779, 392] width 1559 height 784
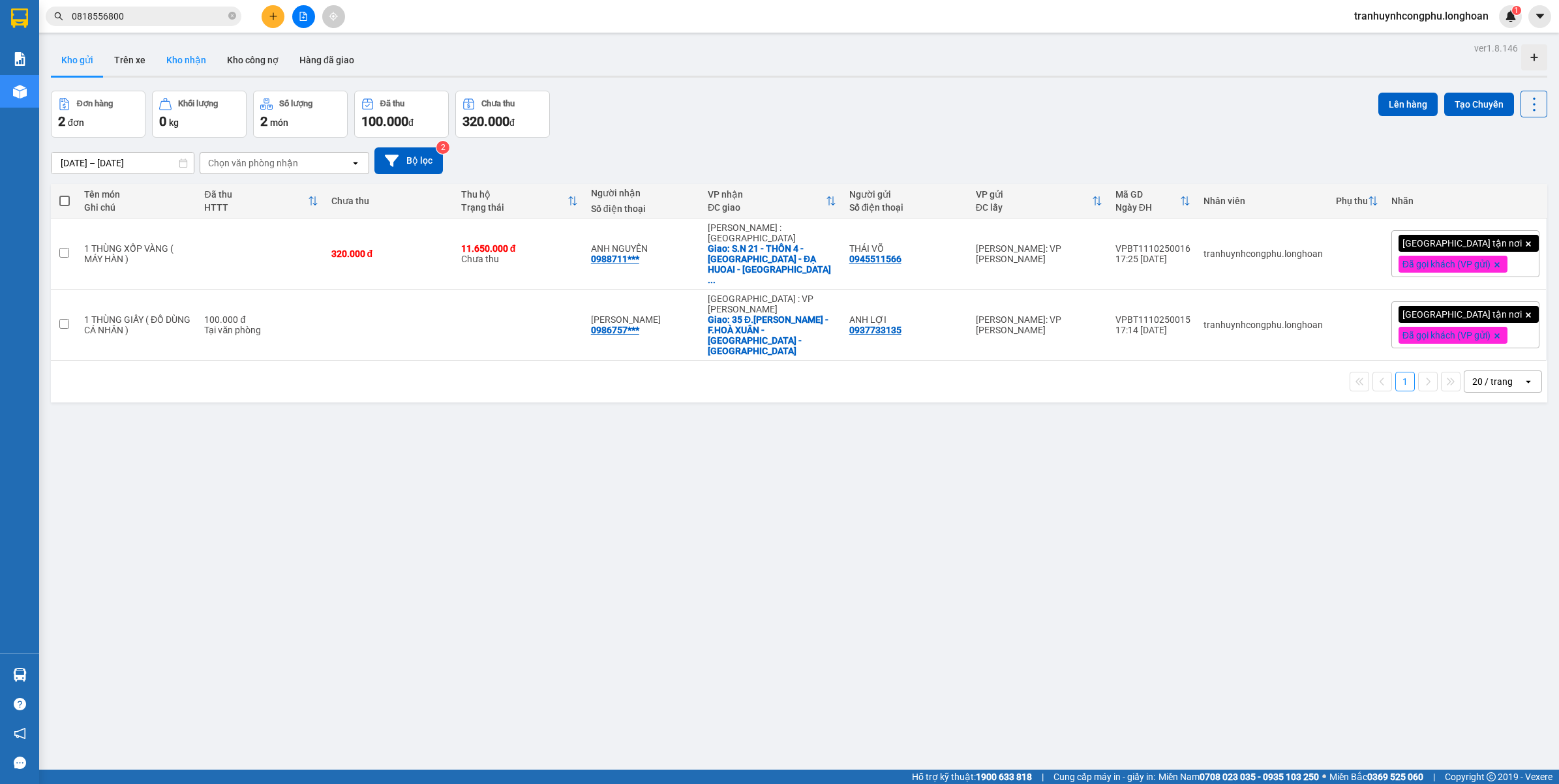
click at [178, 54] on button "Kho nhận" at bounding box center [186, 60] width 60 height 31
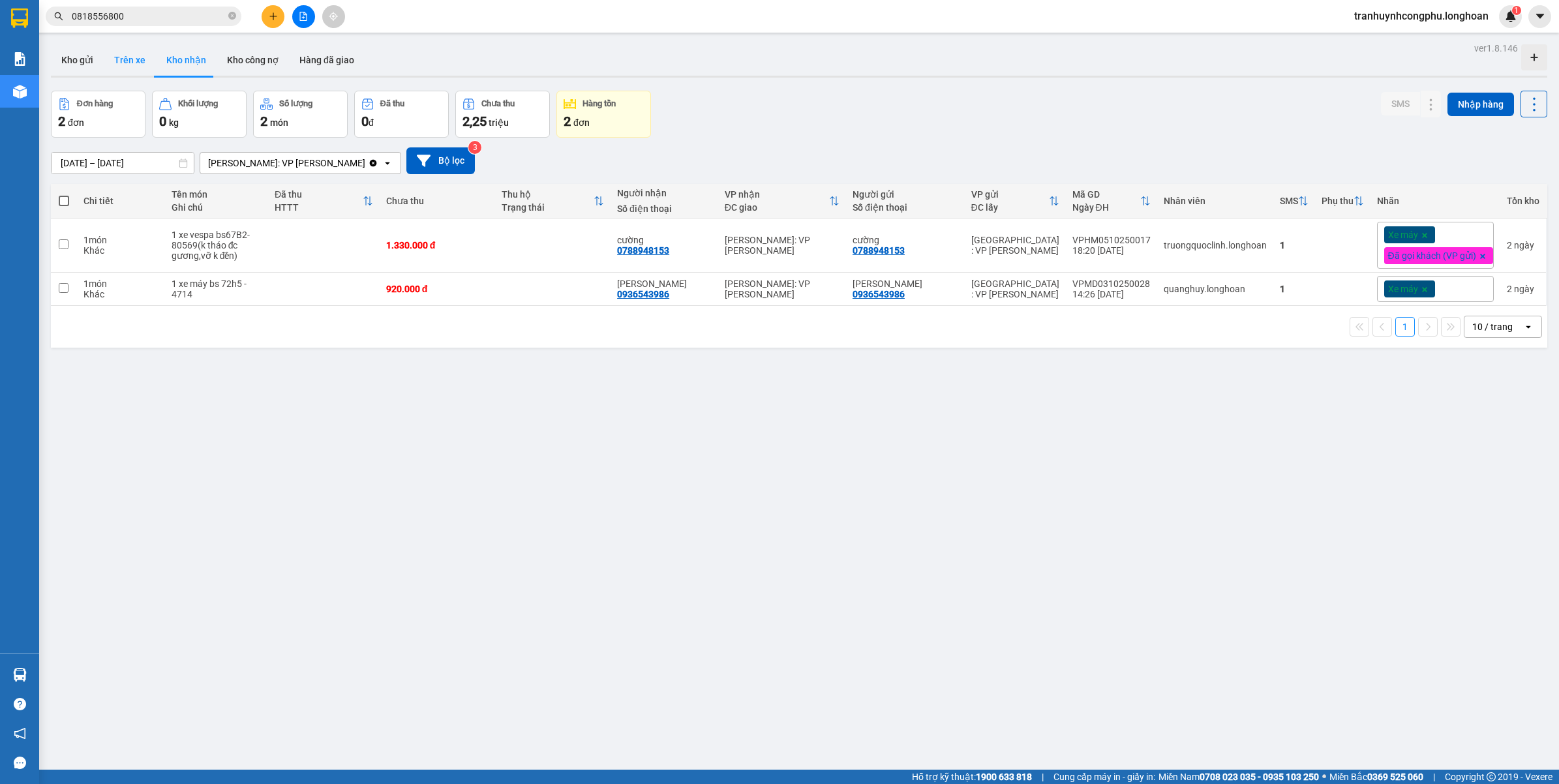
click at [123, 60] on button "Trên xe" at bounding box center [129, 60] width 52 height 31
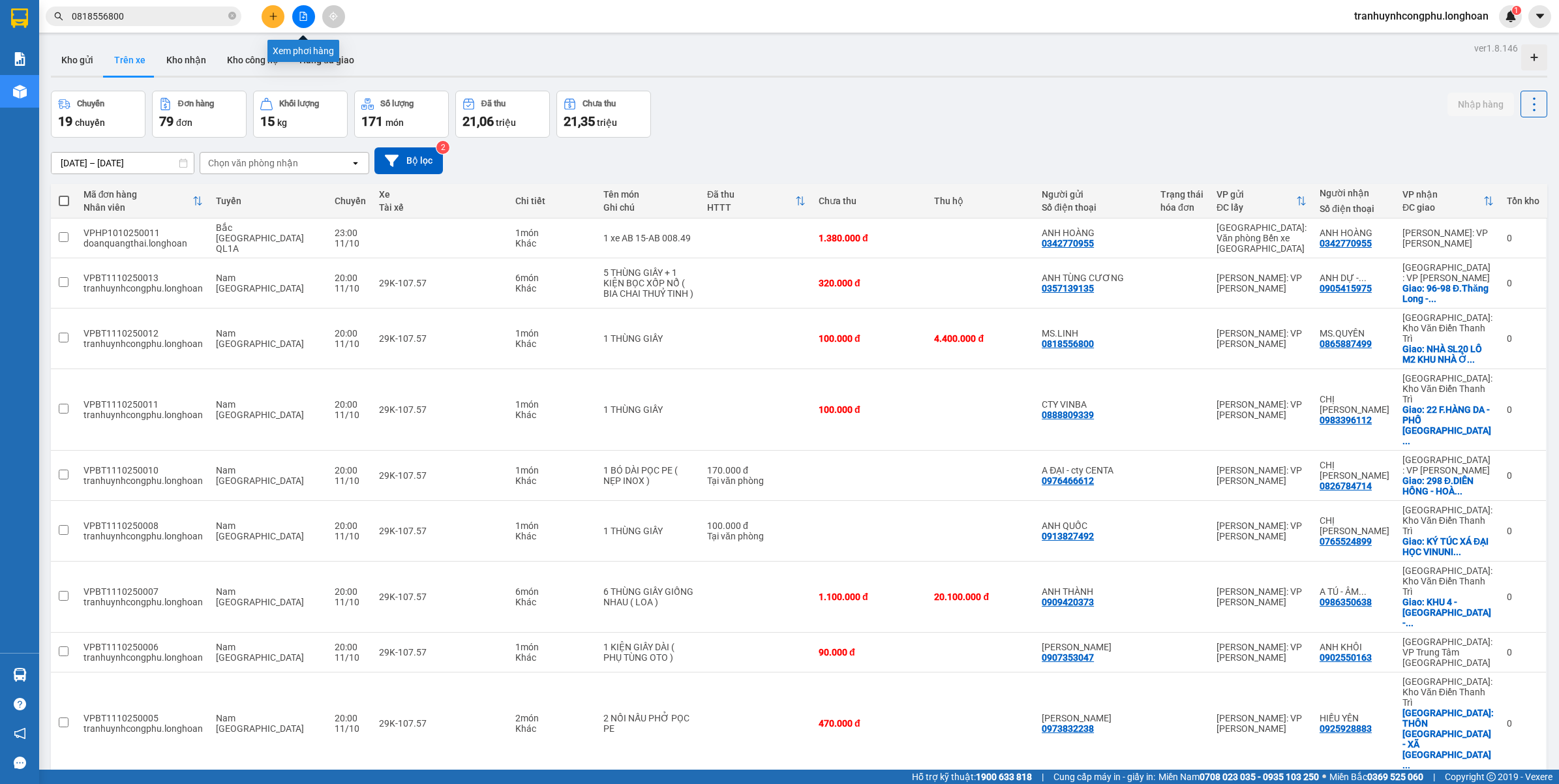
click at [298, 14] on button at bounding box center [304, 17] width 23 height 23
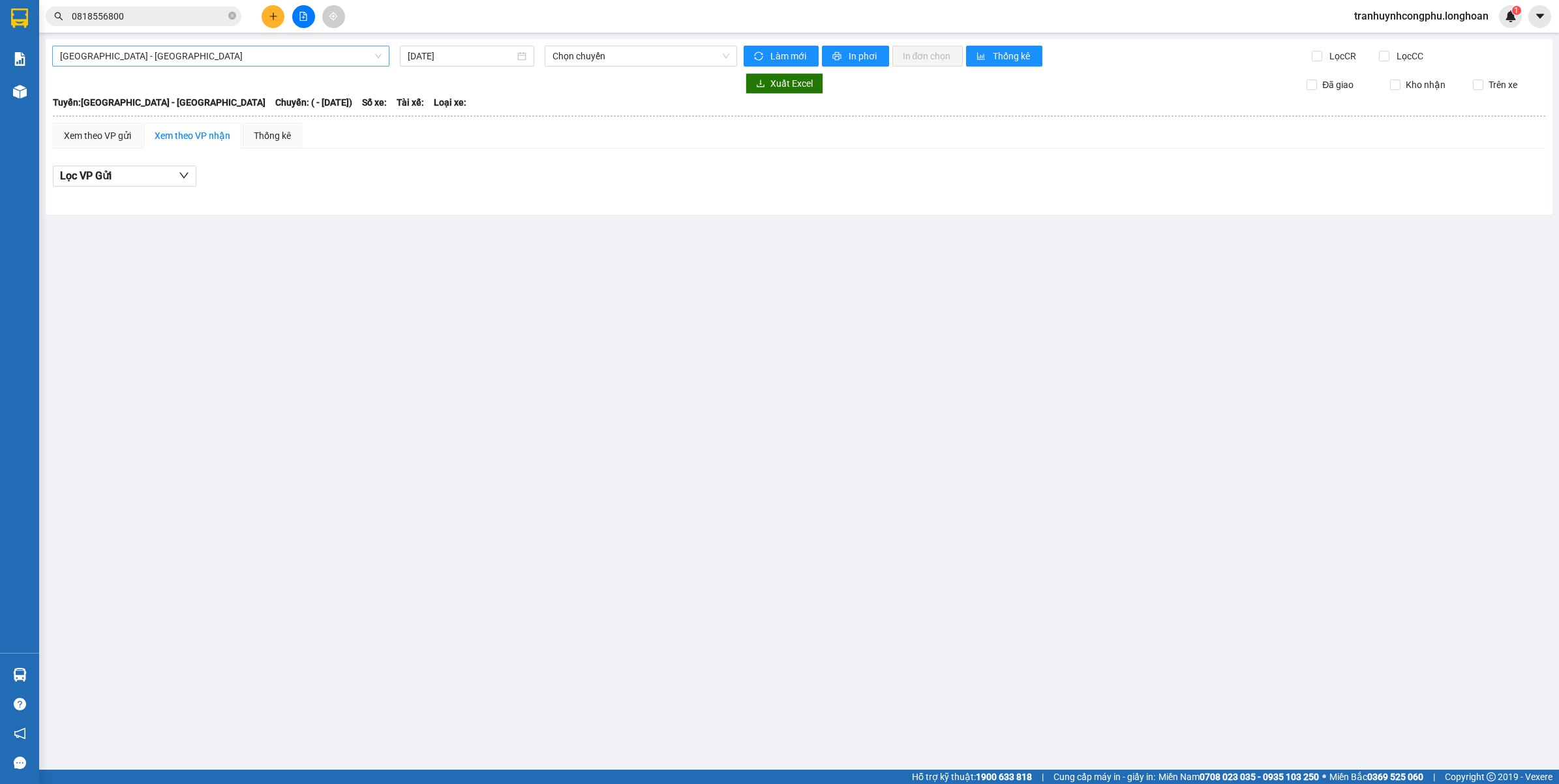
click at [260, 60] on span "Hải Phòng - Hà Nội" at bounding box center [221, 56] width 321 height 20
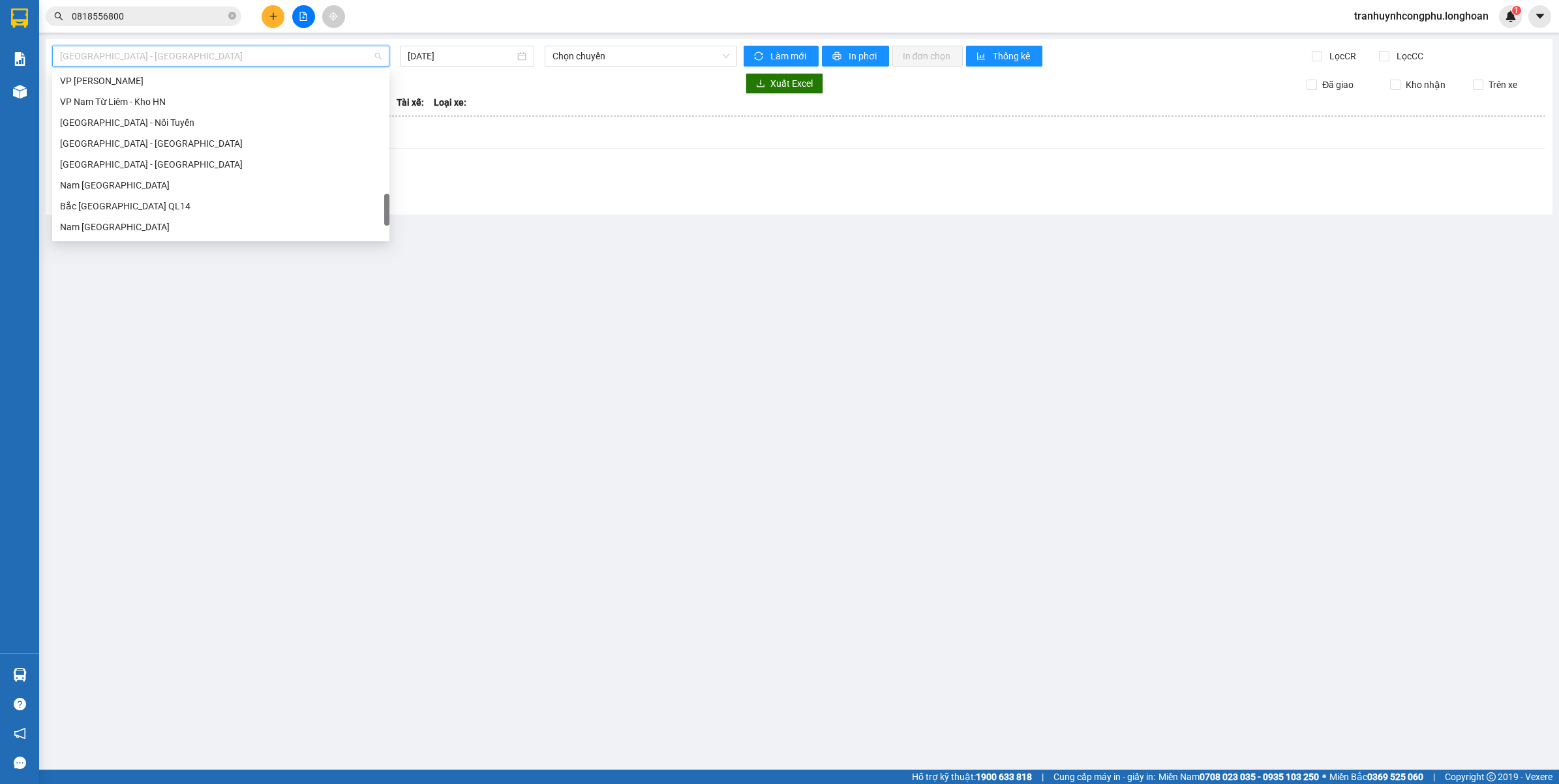
scroll to position [652, 0]
click at [122, 119] on div "VP Bình Thạnh - Kho HCM 1" at bounding box center [221, 119] width 321 height 14
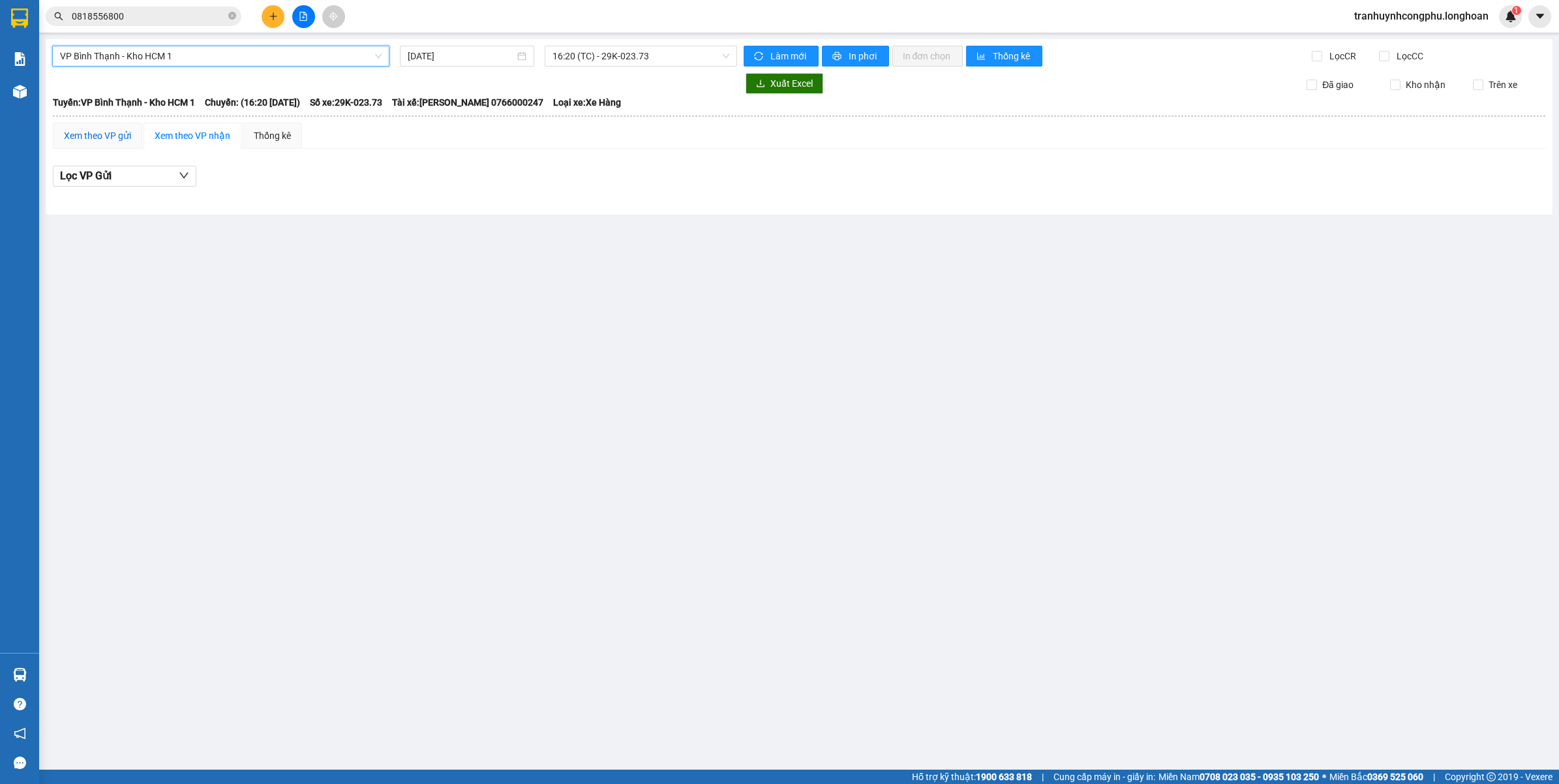
click at [113, 141] on div "Xem theo VP gửi" at bounding box center [97, 136] width 67 height 14
click at [436, 369] on main "VP Bình Thạnh - Kho HCM 1 11/10/2025 16:20 (TC) - 29K-023.73 Làm mới In phơi In…" at bounding box center [779, 385] width 1559 height 770
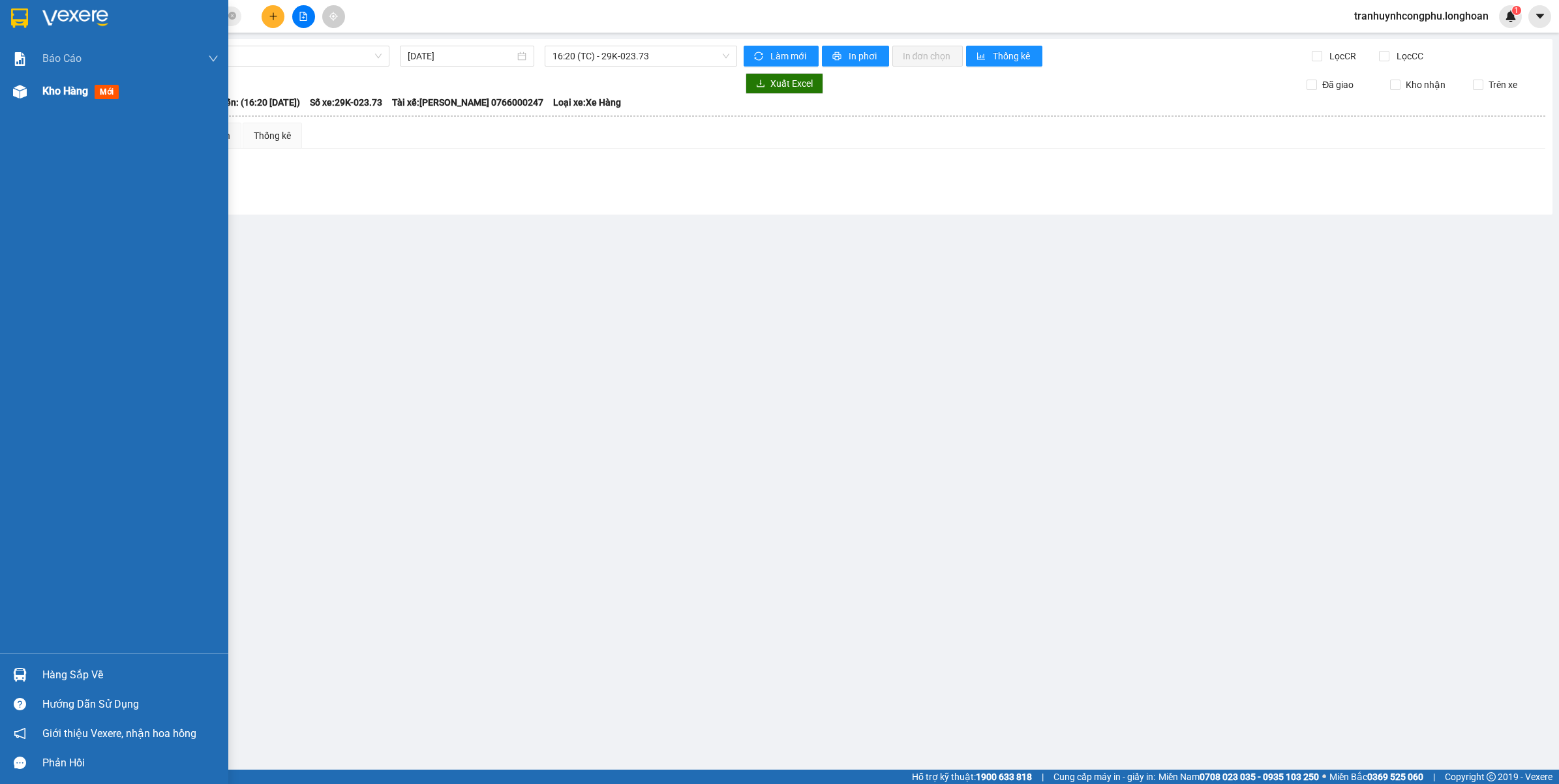
click at [34, 88] on div "Kho hàng mới" at bounding box center [114, 91] width 228 height 33
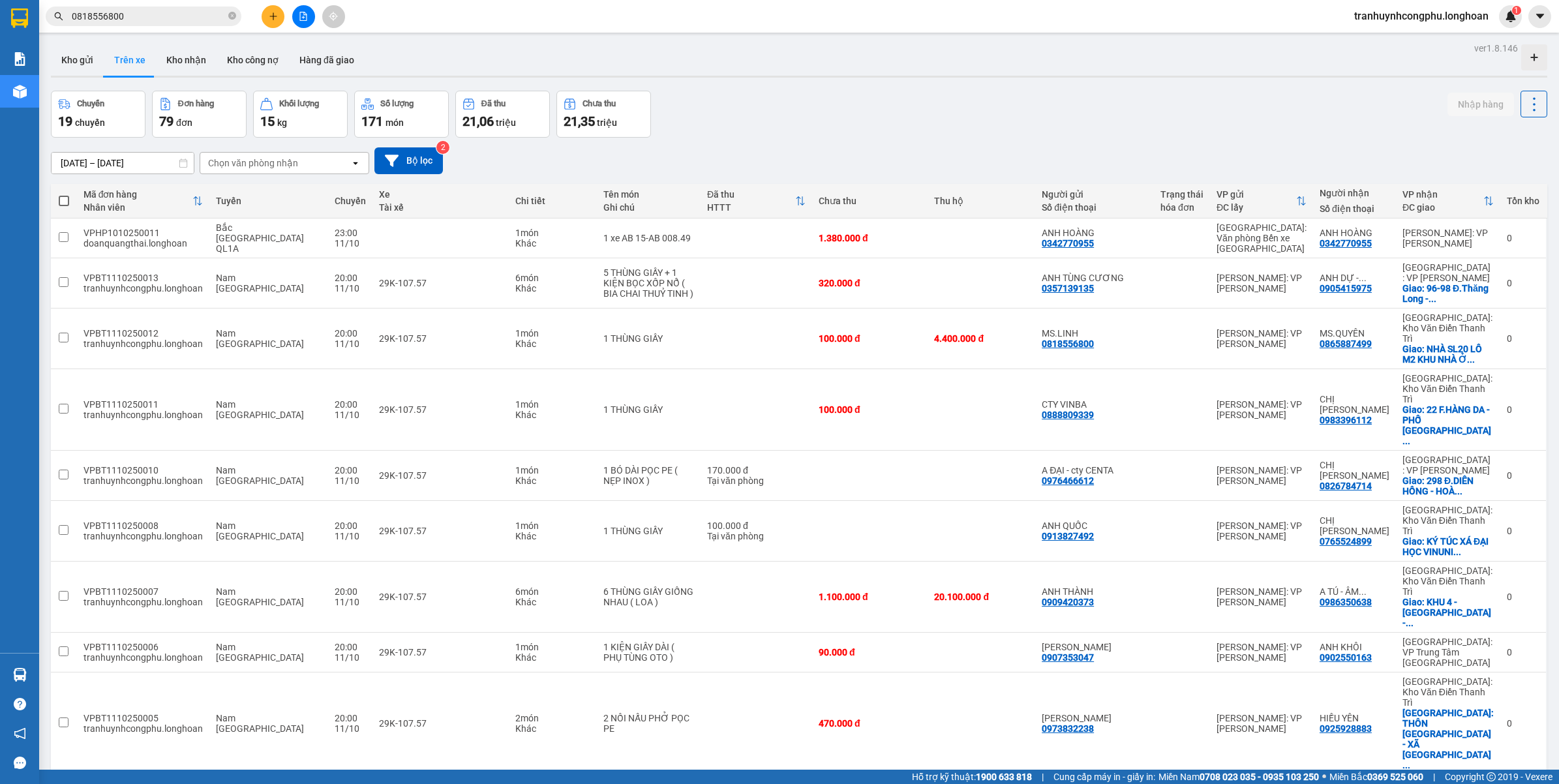
click at [840, 133] on div "Chuyến 19 chuyến Đơn hàng 79 đơn Khối lượng 15 kg Số lượng 171 món Đã thu 21,06…" at bounding box center [799, 114] width 1497 height 47
click at [81, 70] on button "Kho gửi" at bounding box center [77, 60] width 53 height 31
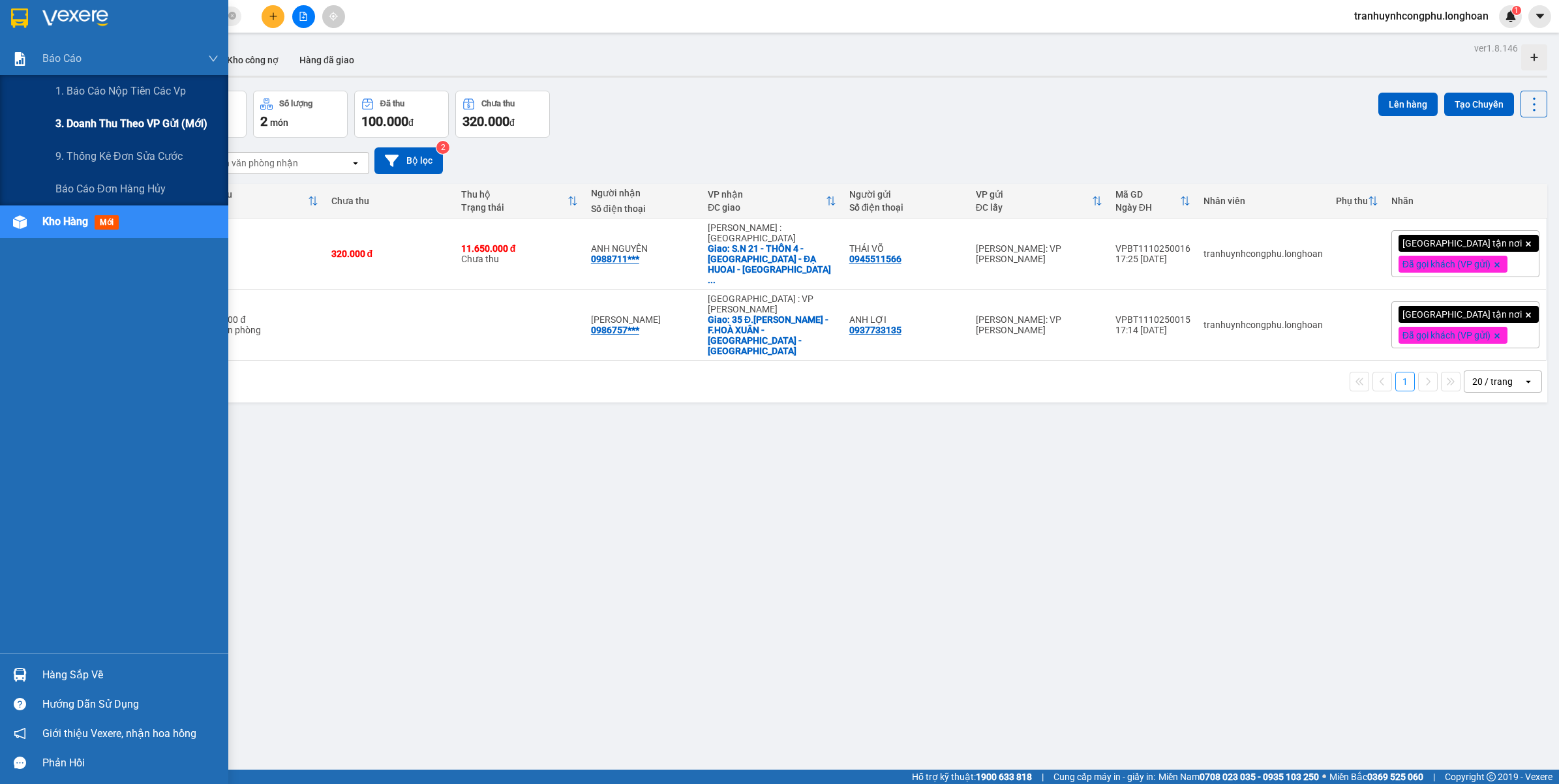
click at [92, 119] on span "3. Doanh Thu theo VP Gửi (mới)" at bounding box center [131, 123] width 152 height 16
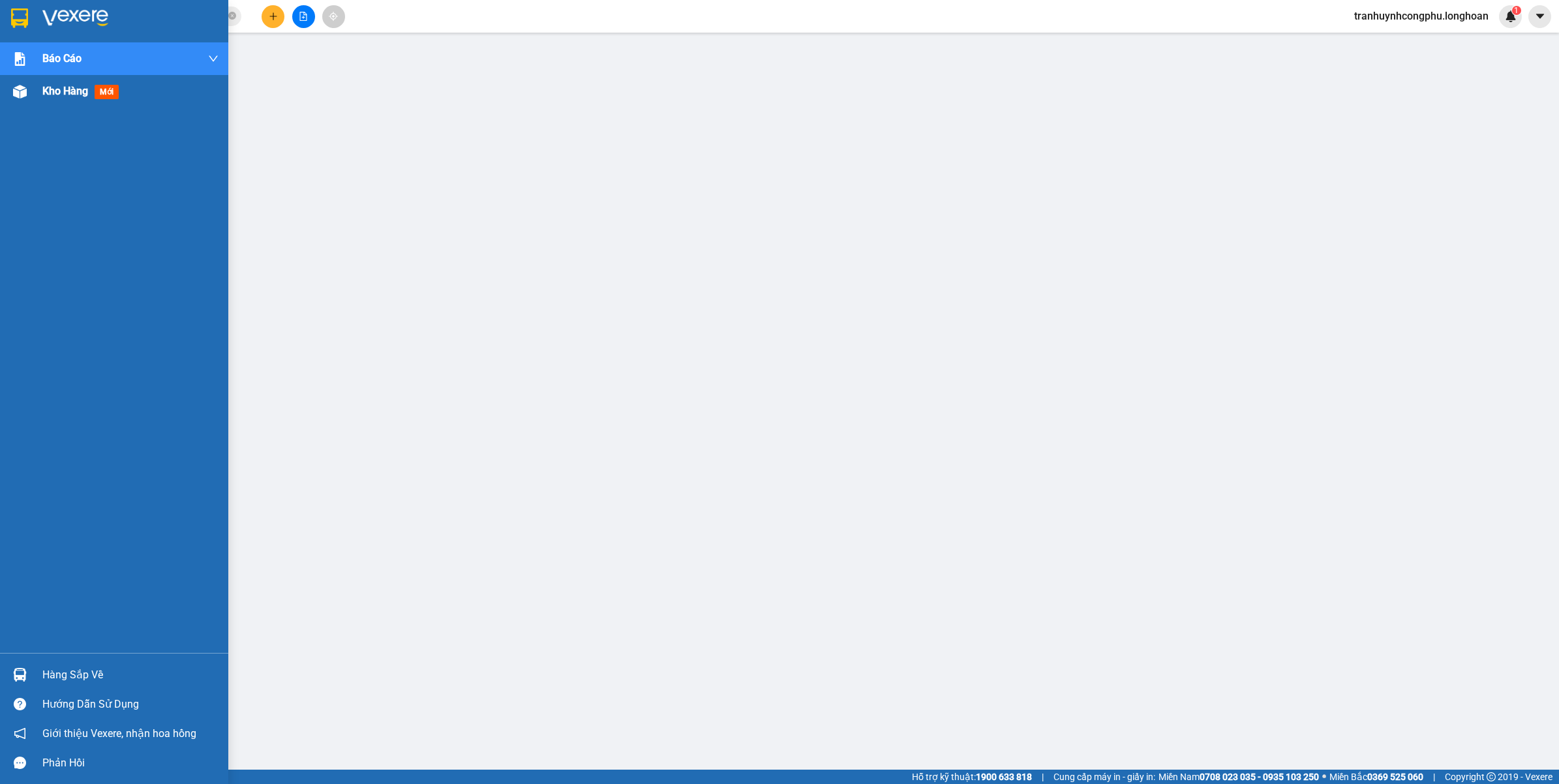
click at [18, 102] on div at bounding box center [20, 91] width 23 height 23
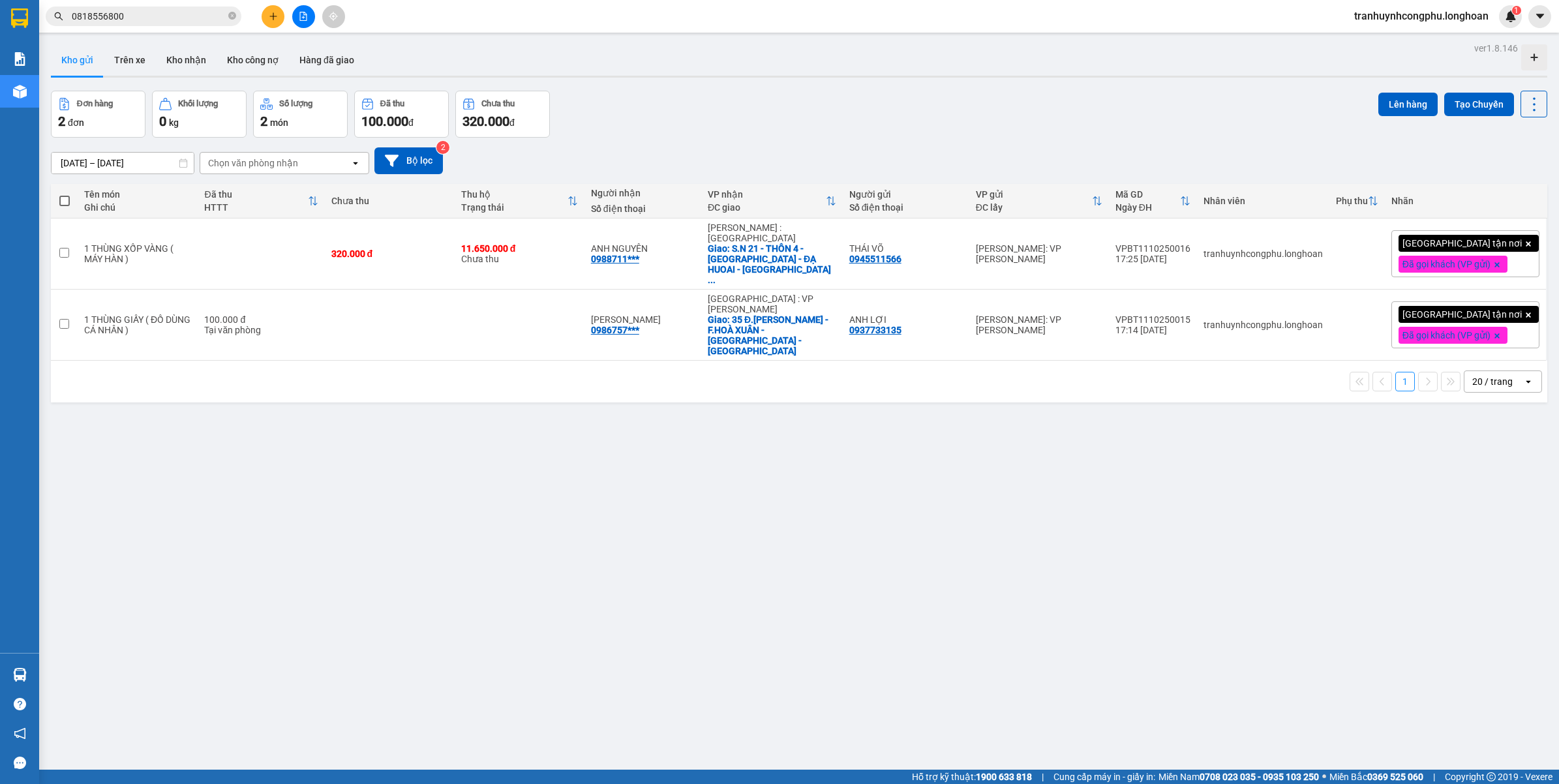
click at [266, 17] on button at bounding box center [273, 17] width 23 height 23
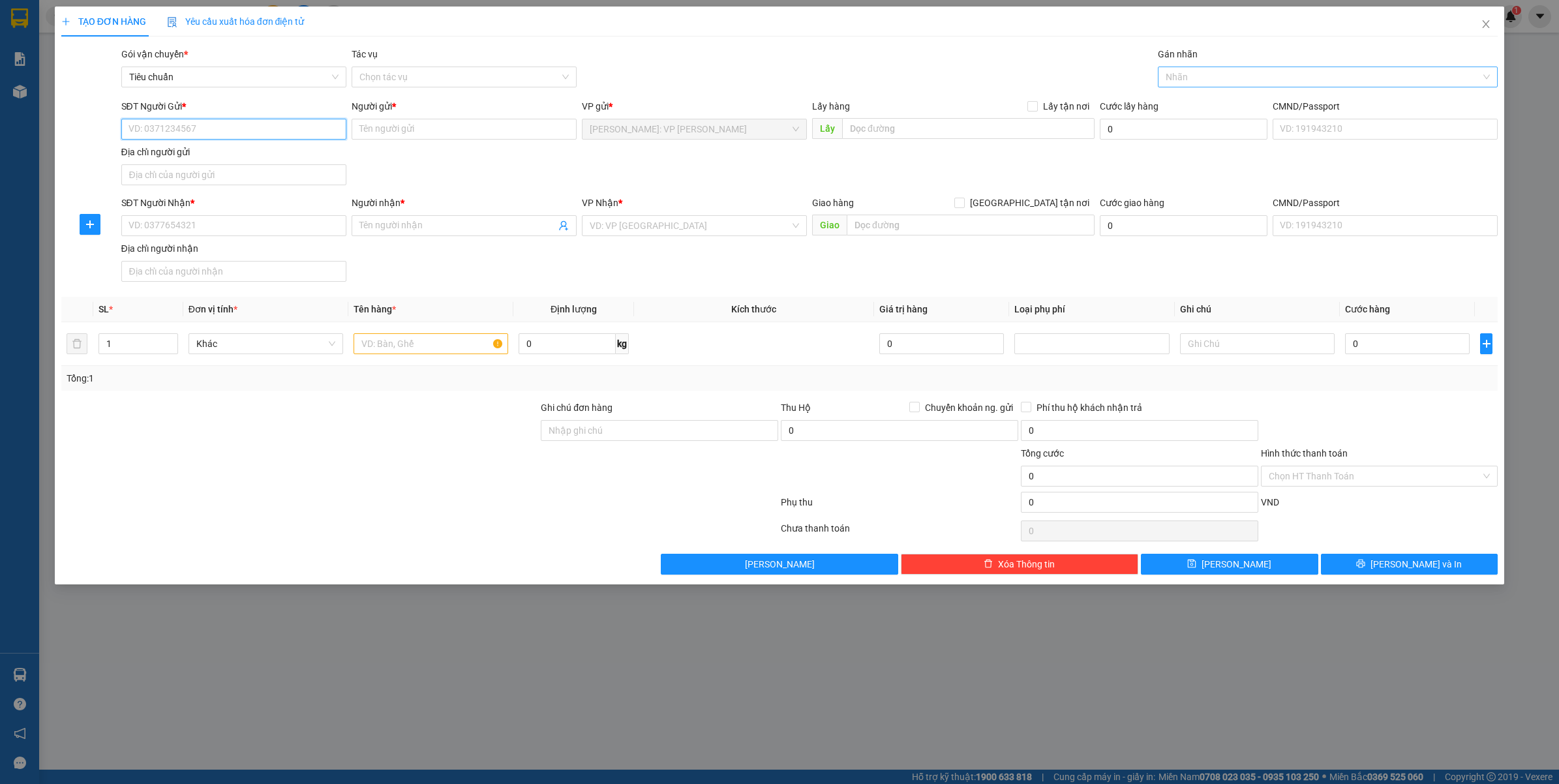
click at [1199, 74] on div at bounding box center [1321, 77] width 321 height 16
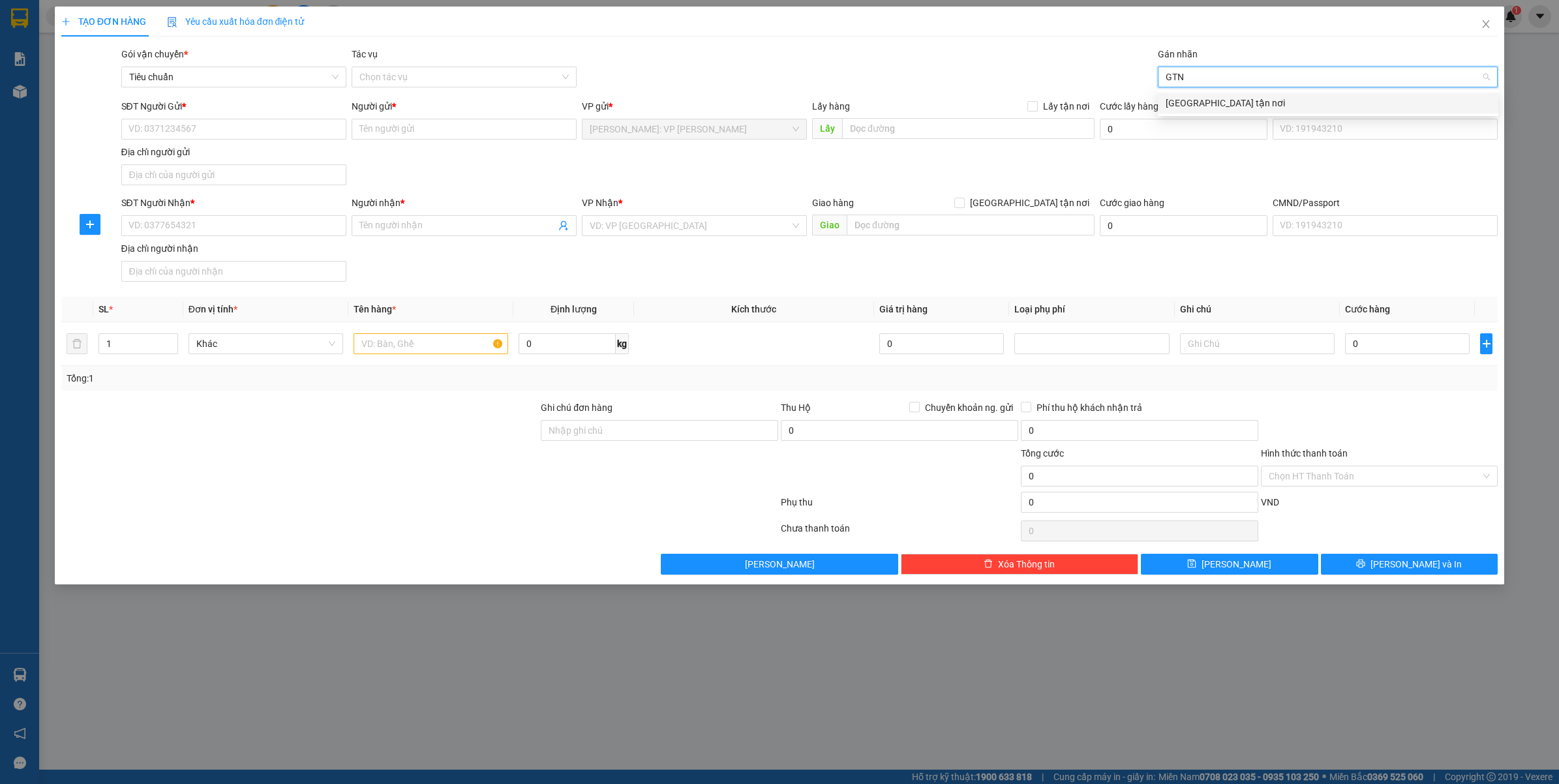
click at [1173, 99] on div "Giao tận nơi" at bounding box center [1328, 102] width 325 height 14
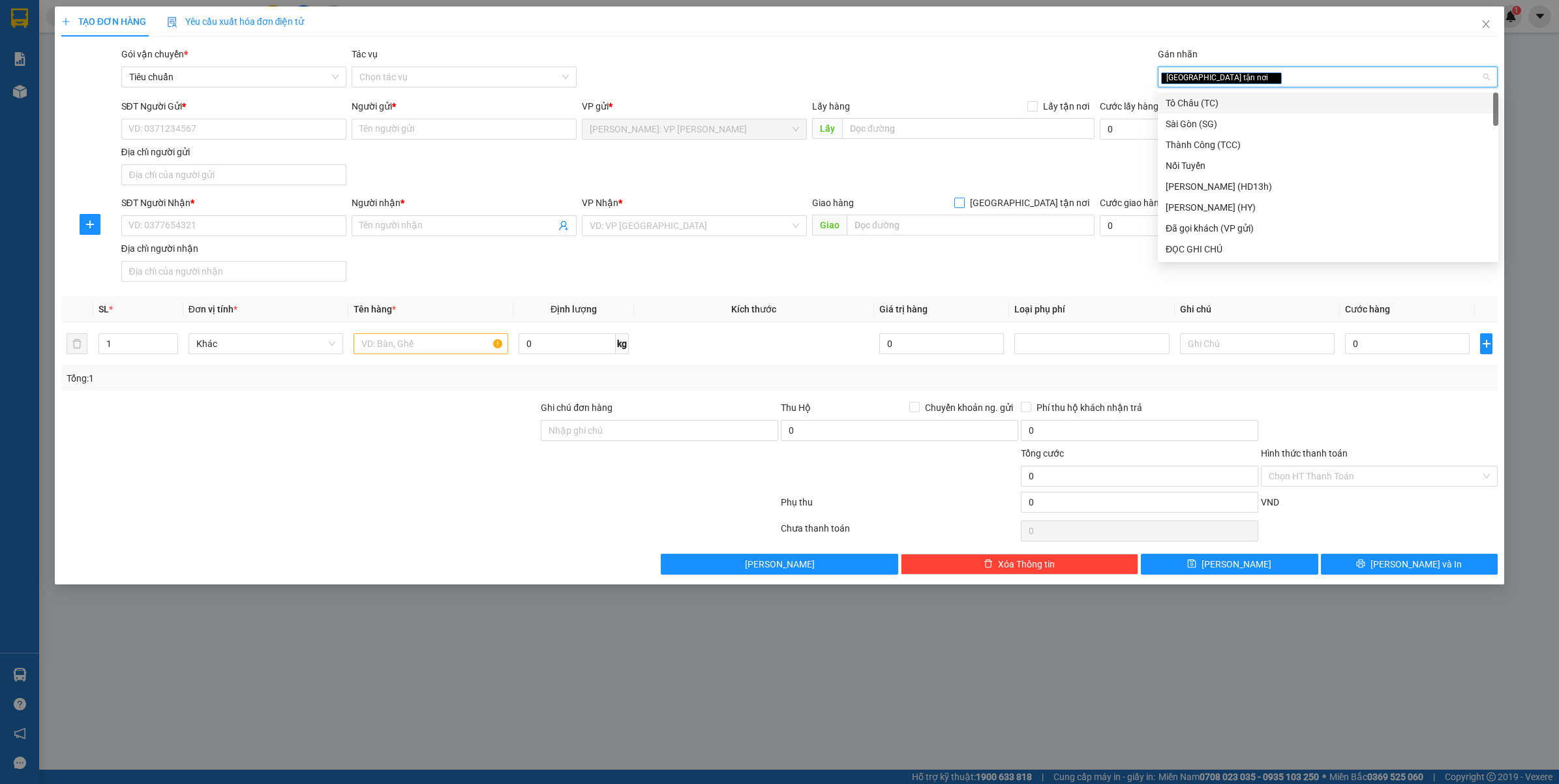
click at [1035, 200] on span "Giao tận nơi" at bounding box center [1030, 203] width 130 height 14
click at [963, 200] on input "Giao tận nơi" at bounding box center [958, 202] width 9 height 9
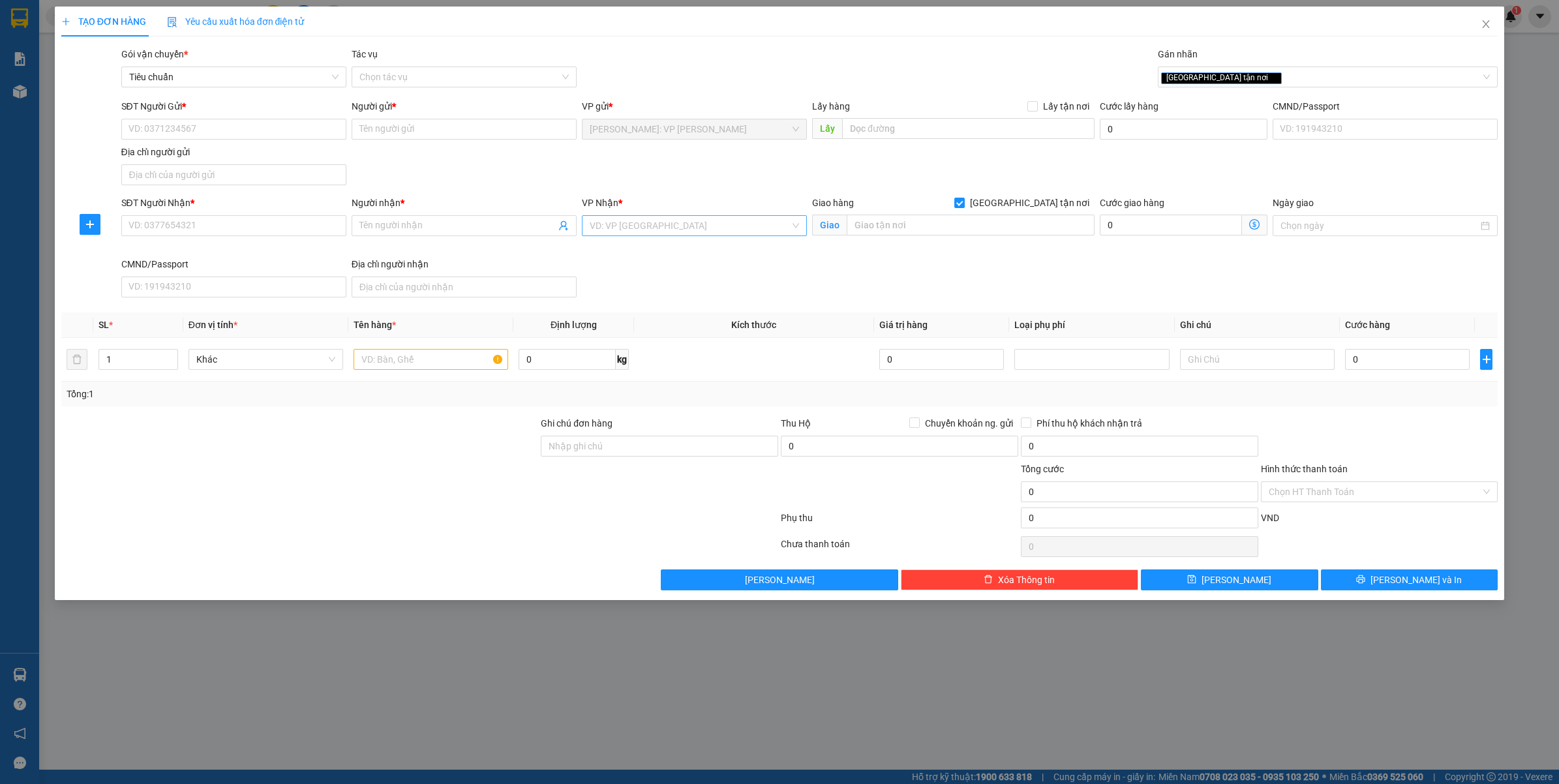
click at [640, 236] on div "VD: VP Sài Gòn" at bounding box center [694, 226] width 225 height 21
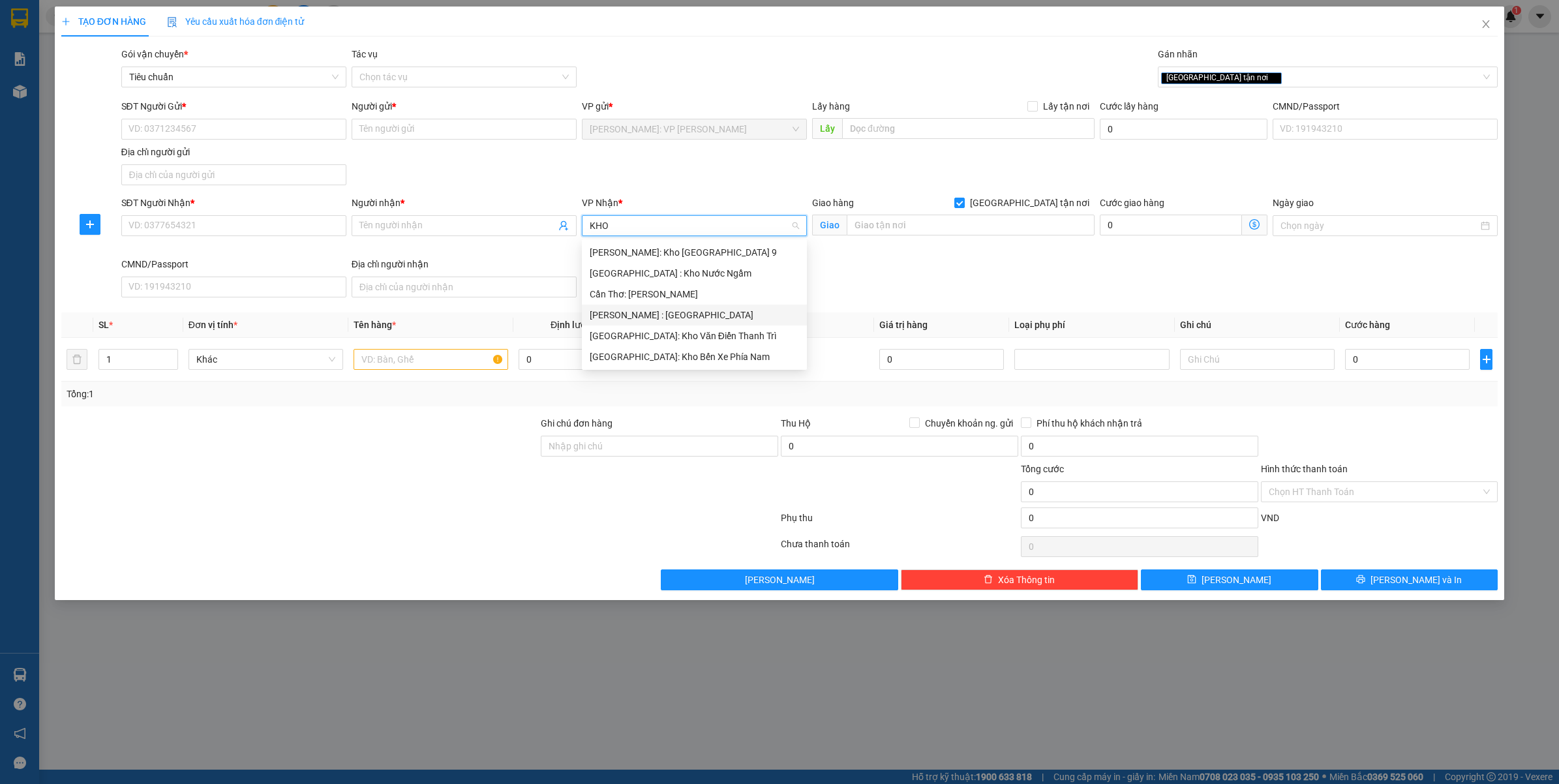
click at [680, 320] on div "Hồ Chí Minh : Kho Quận 12" at bounding box center [694, 314] width 209 height 14
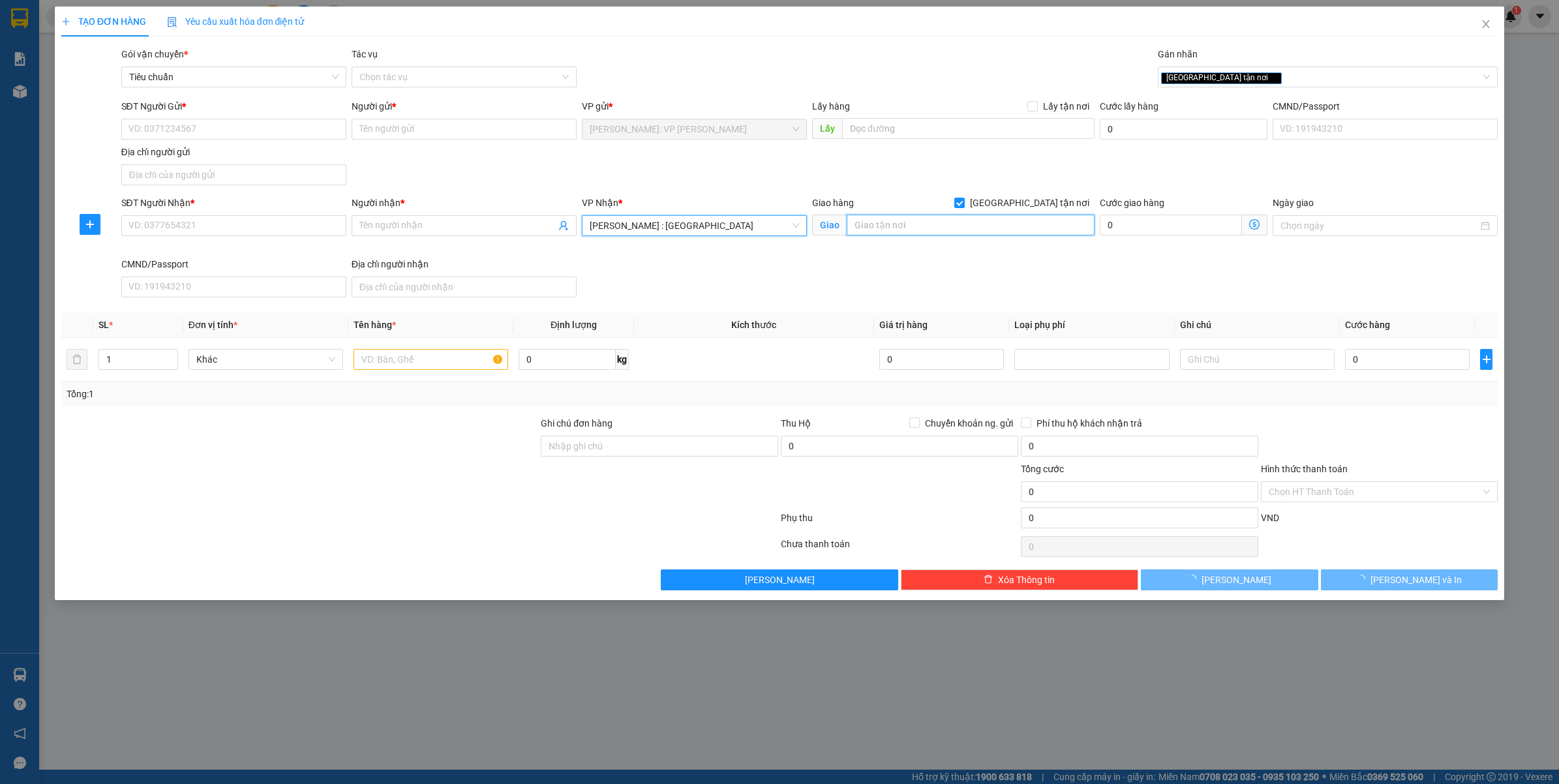
click at [904, 235] on input "text" at bounding box center [971, 225] width 248 height 21
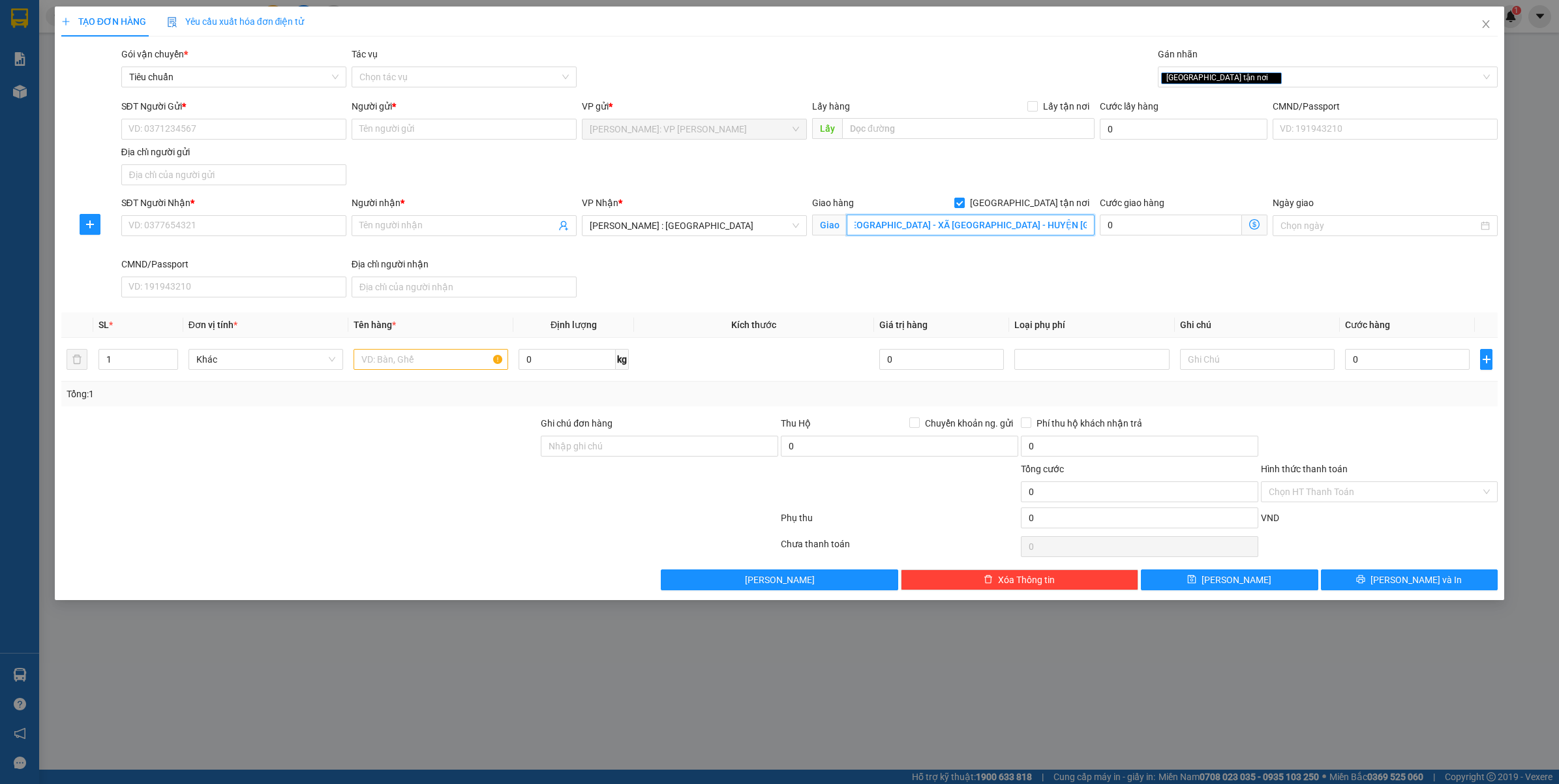
scroll to position [0, 113]
click at [227, 235] on input "SĐT Người Nhận *" at bounding box center [234, 226] width 225 height 21
click at [424, 226] on input "Người nhận *" at bounding box center [458, 225] width 197 height 14
click at [230, 159] on div "Địa chỉ người gửi" at bounding box center [234, 152] width 225 height 14
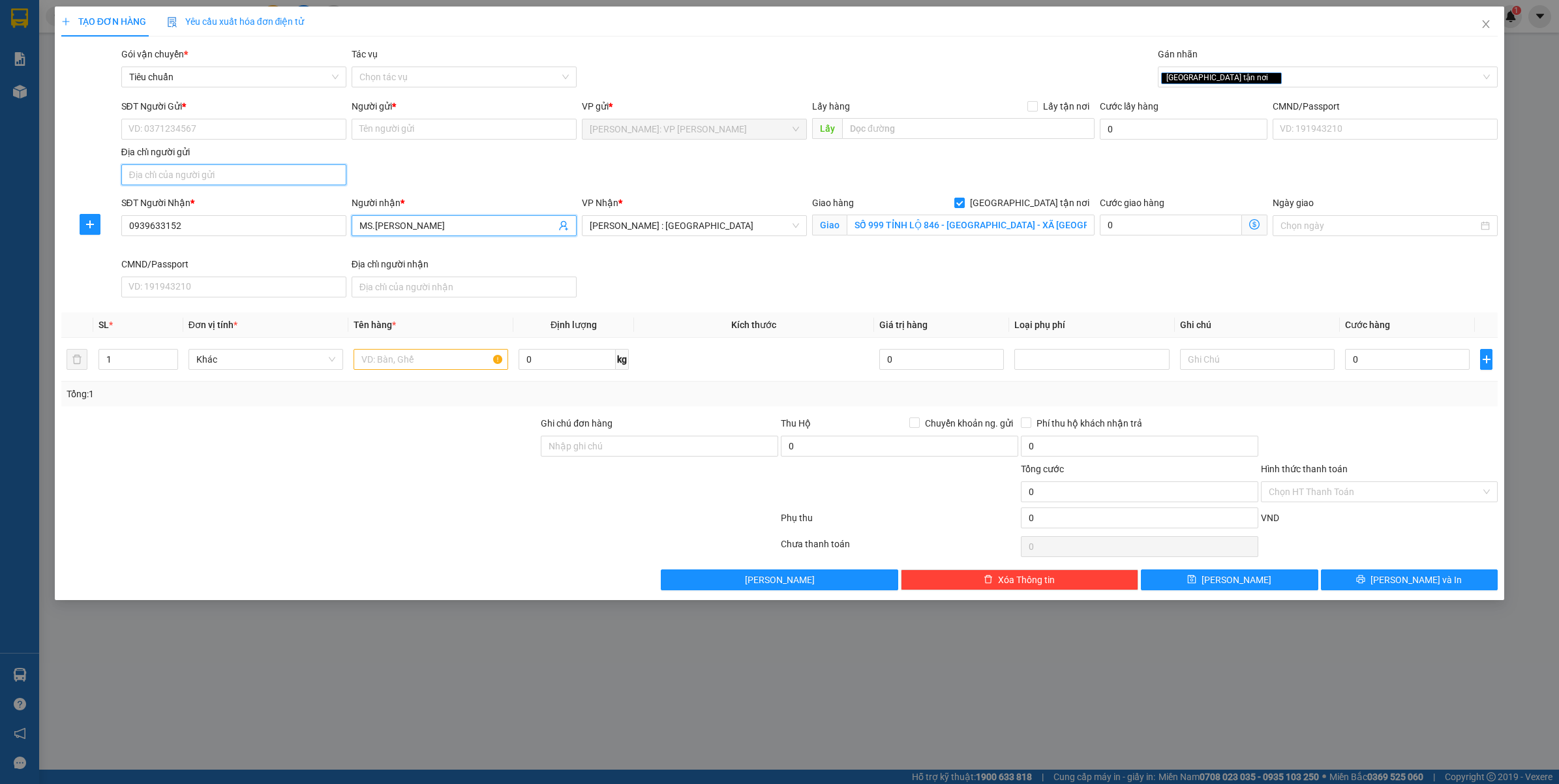
click at [230, 165] on input "Địa chỉ người gửi" at bounding box center [234, 175] width 225 height 21
click at [239, 125] on input "SĐT Người Gửi *" at bounding box center [234, 129] width 225 height 21
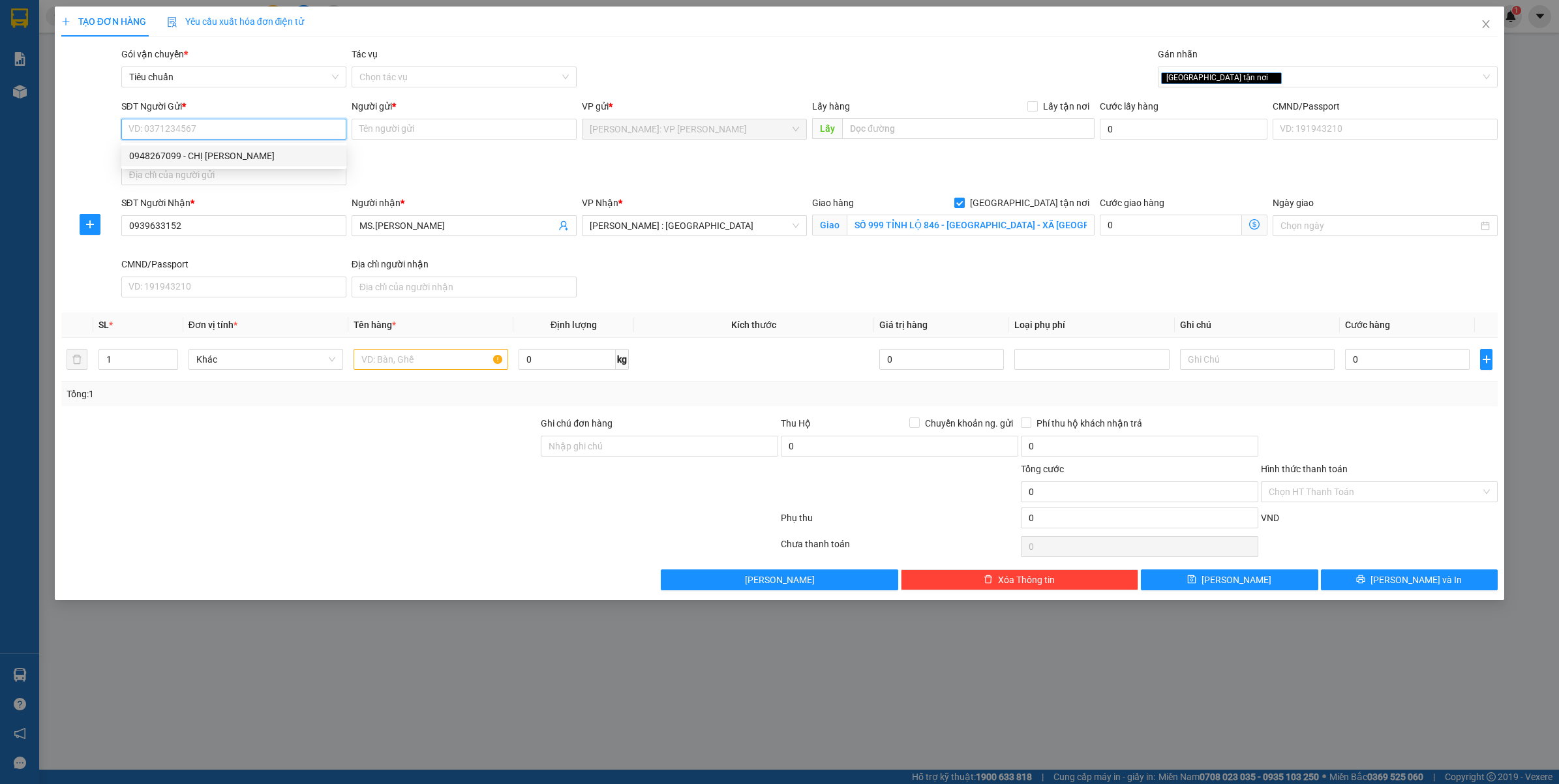
click at [217, 154] on div "0948267099 - CHỊ KHÁNH" at bounding box center [234, 155] width 209 height 14
click at [499, 173] on div "SĐT Người Gửi * 0948267099 0948267099 Người gửi * CHỊ KHÁNH VP gửi * Hồ Chí Min…" at bounding box center [809, 144] width 1382 height 91
click at [414, 354] on input "text" at bounding box center [431, 359] width 155 height 21
click at [370, 512] on div at bounding box center [420, 520] width 719 height 26
drag, startPoint x: 615, startPoint y: 461, endPoint x: 617, endPoint y: 449, distance: 12.2
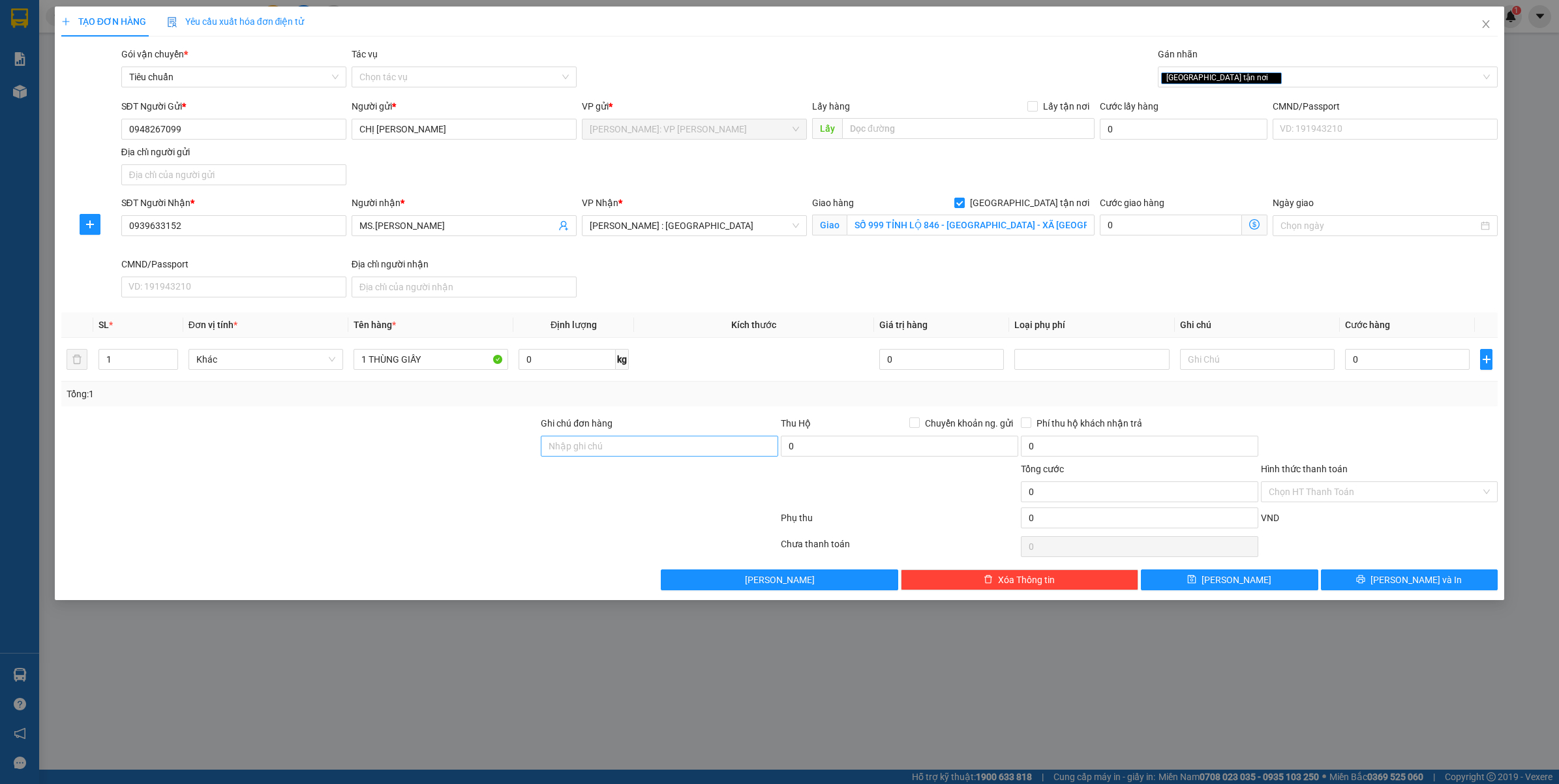
click at [616, 454] on div "Ghi chú đơn hàng" at bounding box center [660, 438] width 237 height 45
click at [617, 448] on input "Ghi chú đơn hàng" at bounding box center [660, 446] width 237 height 21
click at [455, 493] on div at bounding box center [300, 484] width 480 height 45
click at [201, 217] on input "0939633152" at bounding box center [234, 226] width 225 height 21
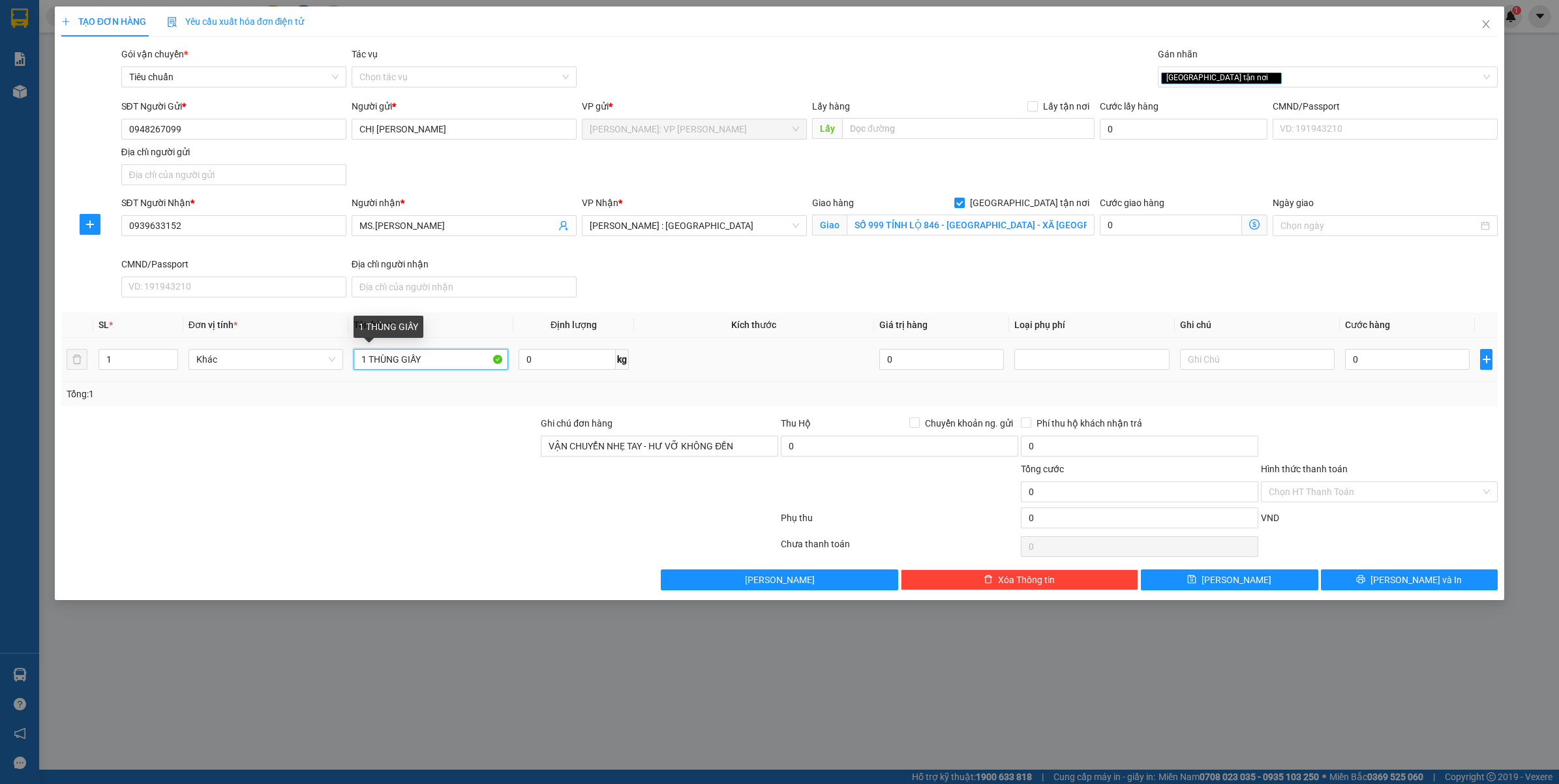
click at [445, 363] on input "1 THÙNG GIẤY" at bounding box center [431, 359] width 155 height 21
click at [365, 442] on div at bounding box center [300, 438] width 480 height 45
click at [1390, 363] on input "0" at bounding box center [1407, 359] width 125 height 21
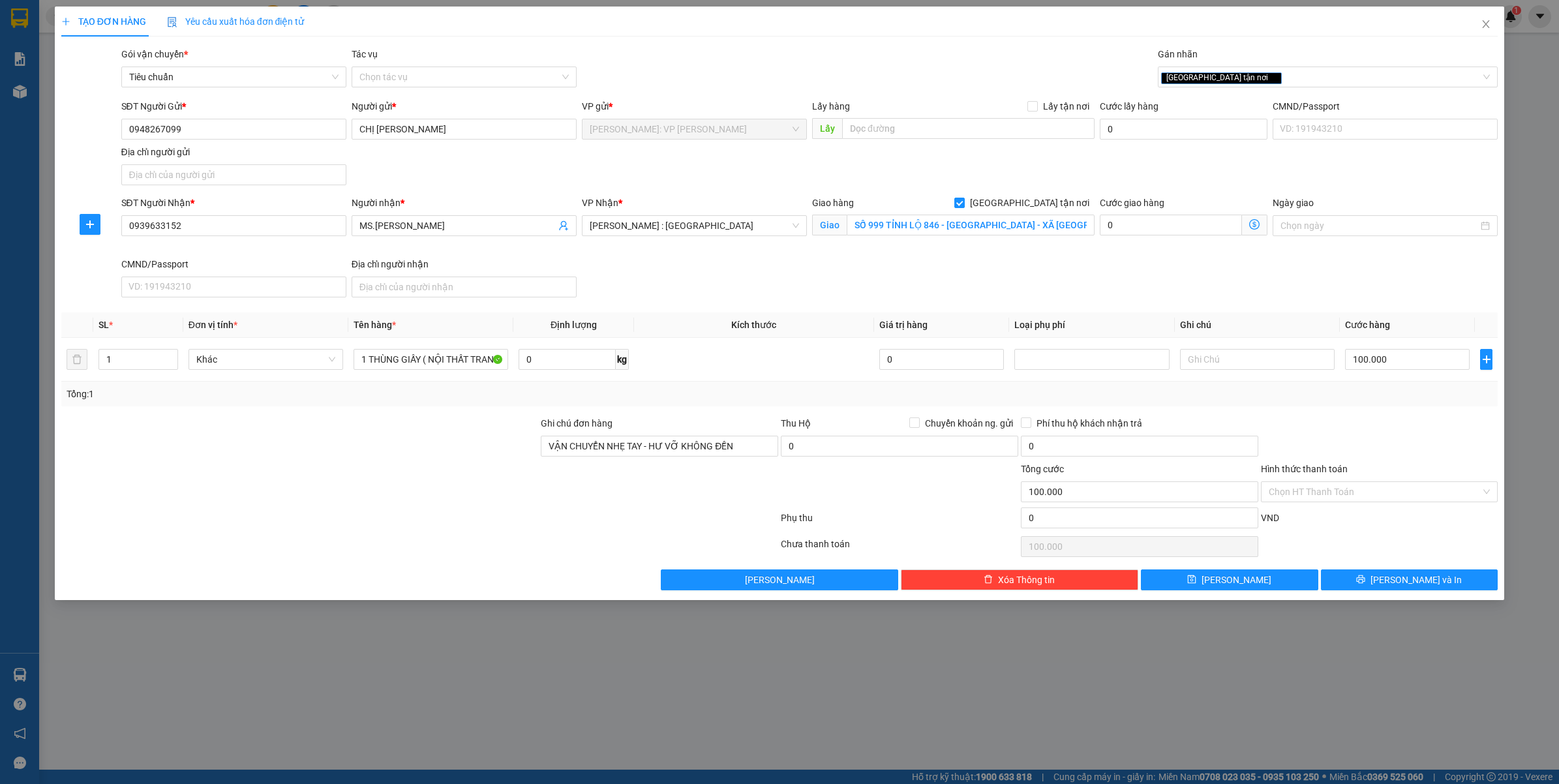
click at [1396, 424] on div at bounding box center [1379, 438] width 240 height 45
click at [1272, 83] on div "Giao tận nơi" at bounding box center [1321, 77] width 321 height 16
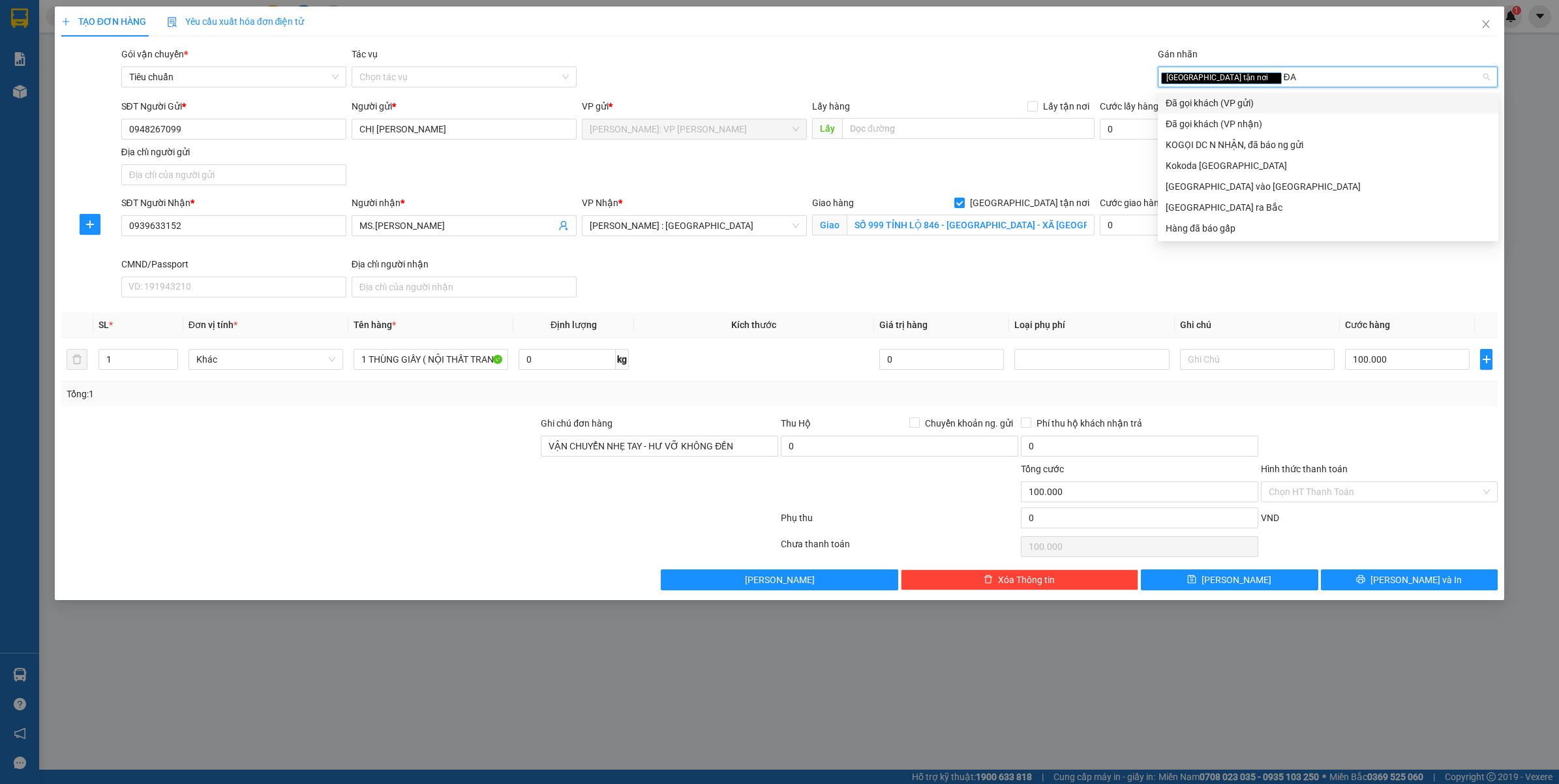
click at [1251, 96] on div "Đã gọi khách (VP gửi)" at bounding box center [1328, 102] width 325 height 14
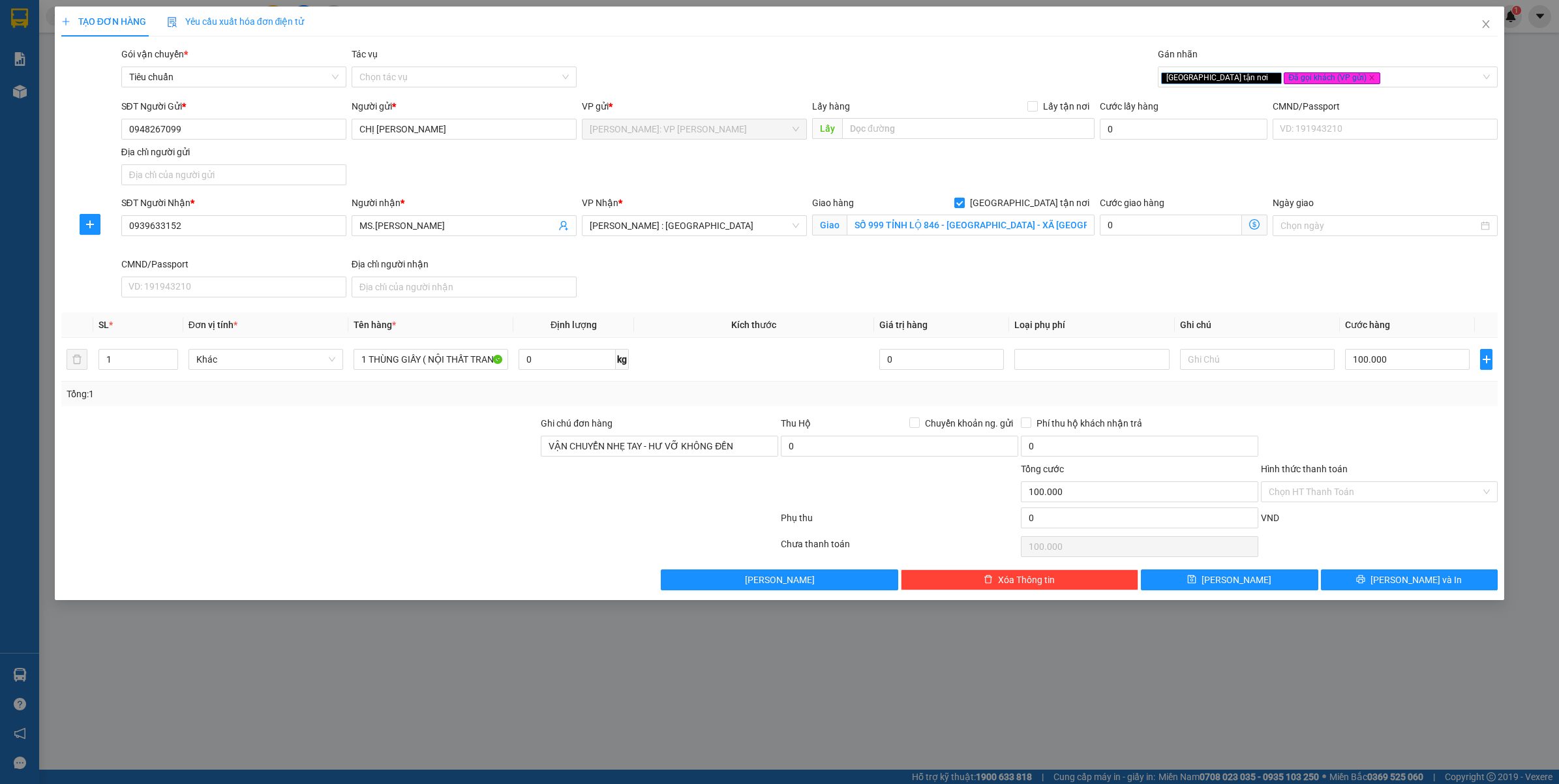
click at [1013, 67] on div "Gói vận chuyển * Tiêu chuẩn Tác vụ Chọn tác vụ Gán nhãn Giao tận nơi Đã gọi k…" at bounding box center [809, 69] width 1382 height 45
click at [790, 281] on div "SĐT Người Nhận * 0939633152 Người nhận * MS.GIA NGHI VP Nhận * Hồ Chí Minh : Kh…" at bounding box center [809, 249] width 1382 height 107
click at [240, 215] on input "0939633152" at bounding box center [234, 226] width 225 height 21
click at [226, 220] on input "0939633152" at bounding box center [234, 226] width 225 height 21
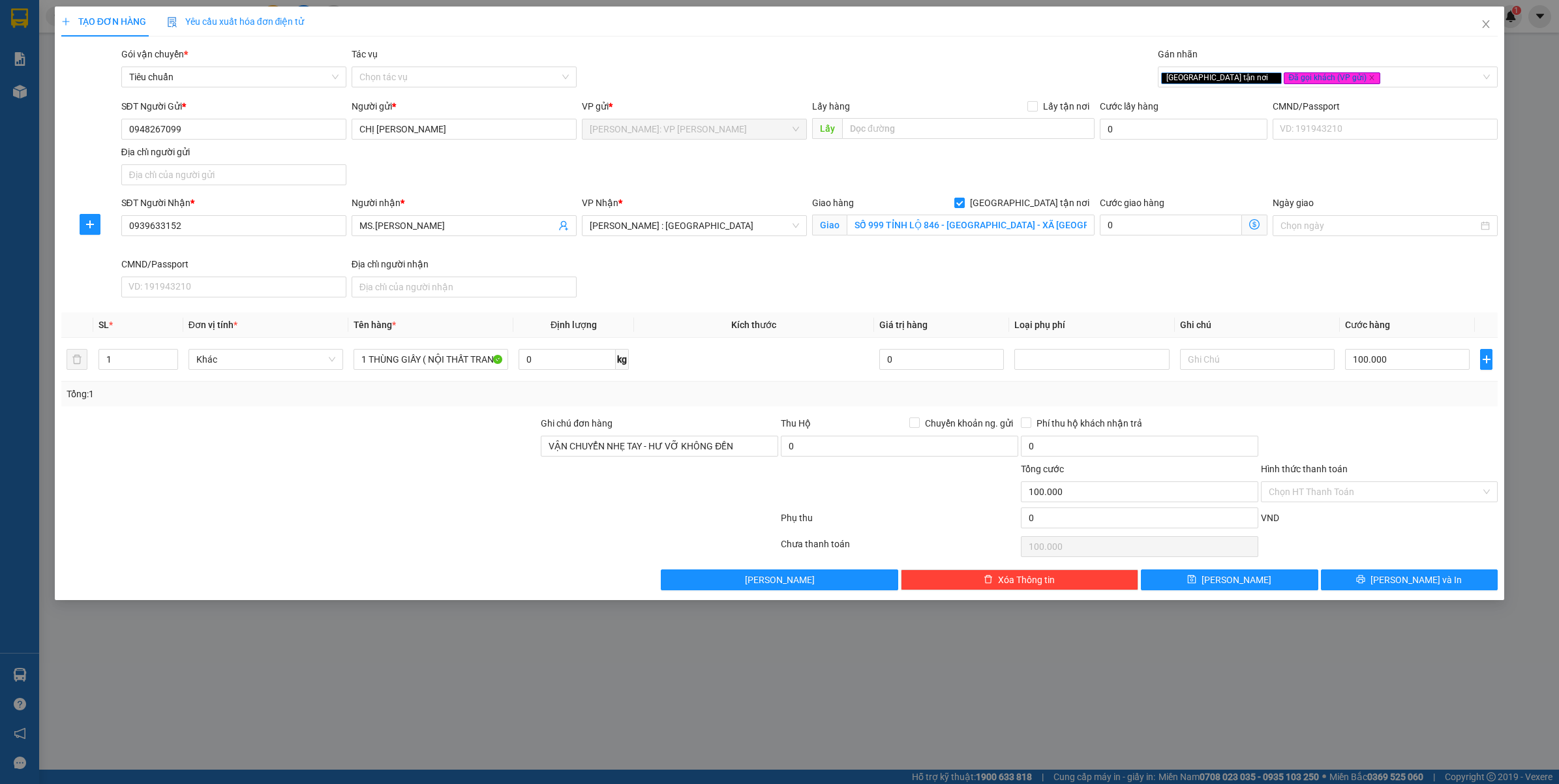
click at [493, 709] on div "TẠO ĐƠN HÀNG Yêu cầu xuất hóa đơn điện tử Transit Pickup Surcharge Ids Transit …" at bounding box center [779, 392] width 1559 height 784
click at [1360, 579] on button "Lưu và In" at bounding box center [1410, 579] width 178 height 21
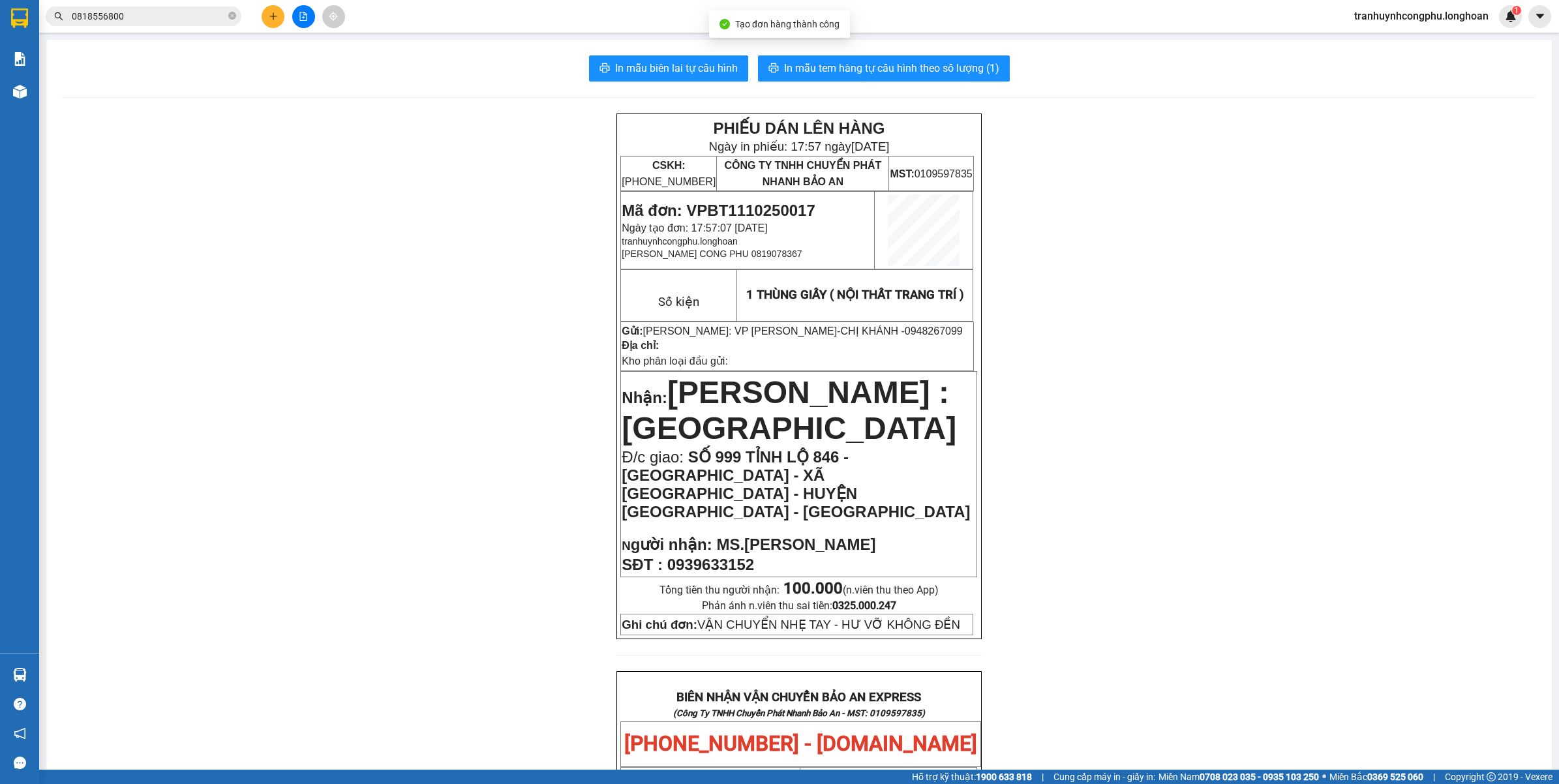
click at [1357, 500] on div "PHIẾU DÁN LÊN HÀNG Ngày in phiếu: 17:57 ngày 11-10-2025 CSKH: 1900.06.88.33 CÔN…" at bounding box center [798, 783] width 1474 height 1340
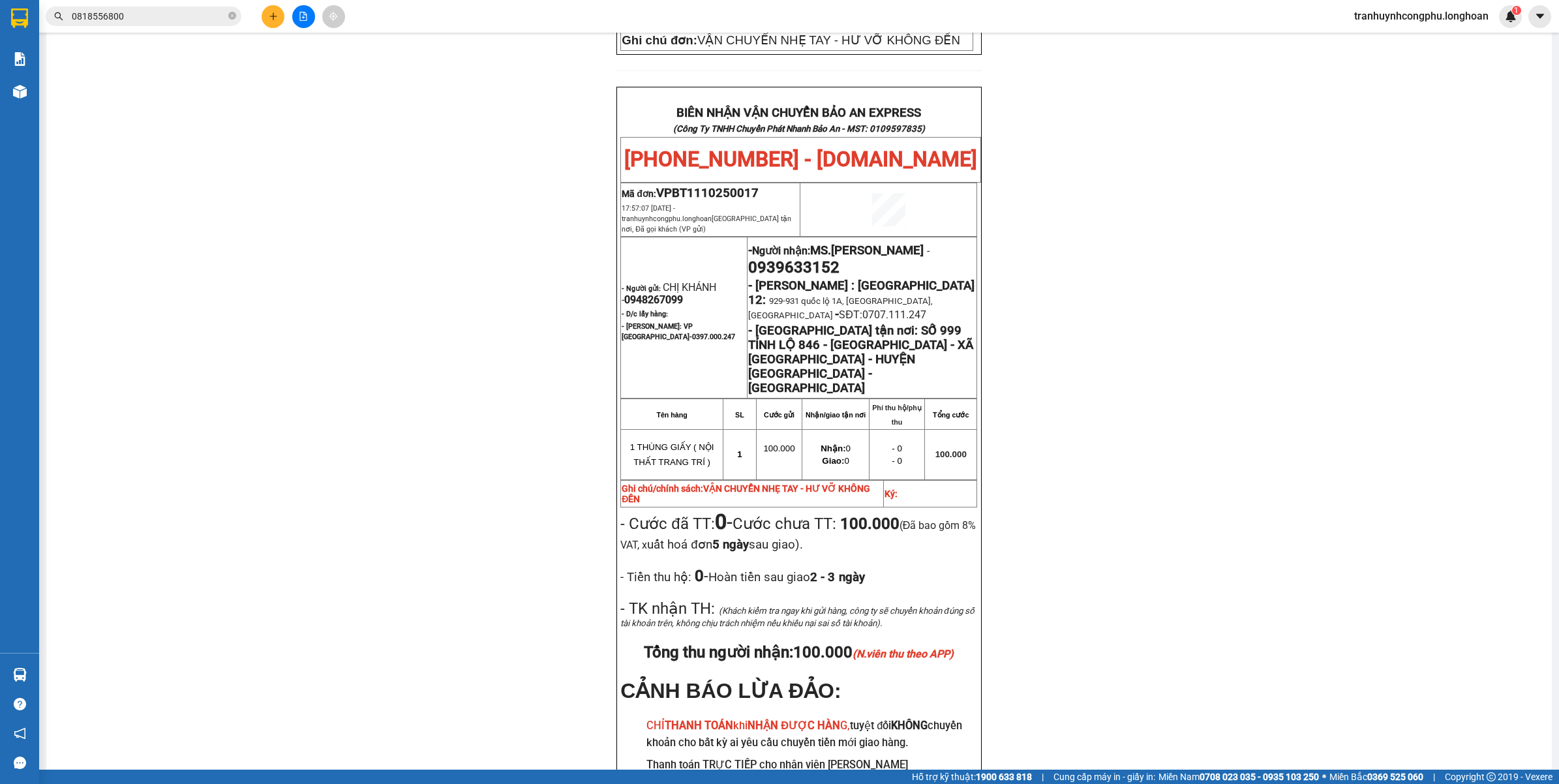
scroll to position [587, 0]
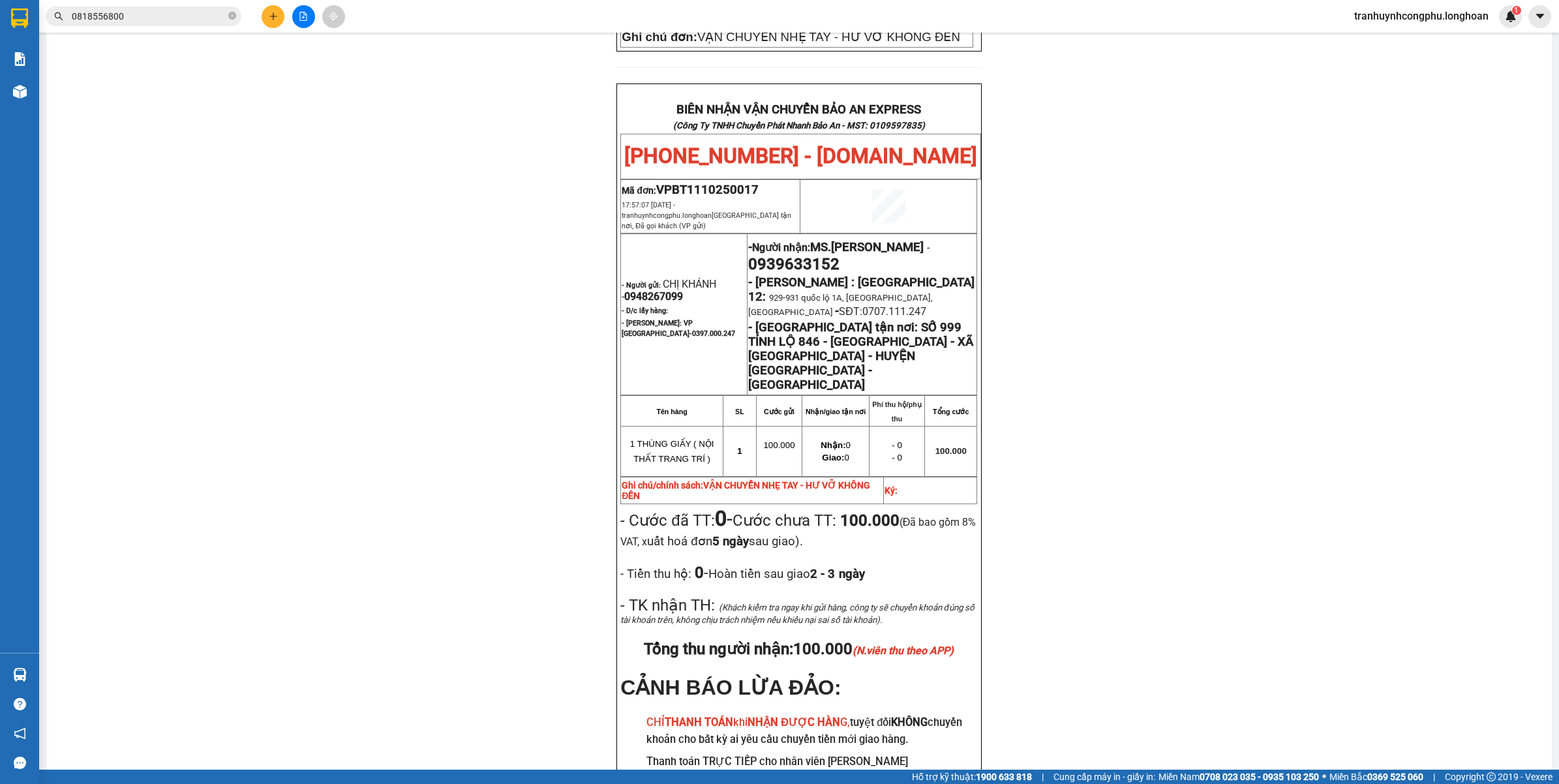
click at [531, 438] on div "PHIẾU DÁN LÊN HÀNG Ngày in phiếu: 17:57 ngày 11-10-2025 CSKH: 1900.06.88.33 CÔN…" at bounding box center [798, 196] width 1474 height 1340
click at [722, 182] on span "VPBT1110250017" at bounding box center [707, 189] width 102 height 14
copy span "VPBT1110250017"
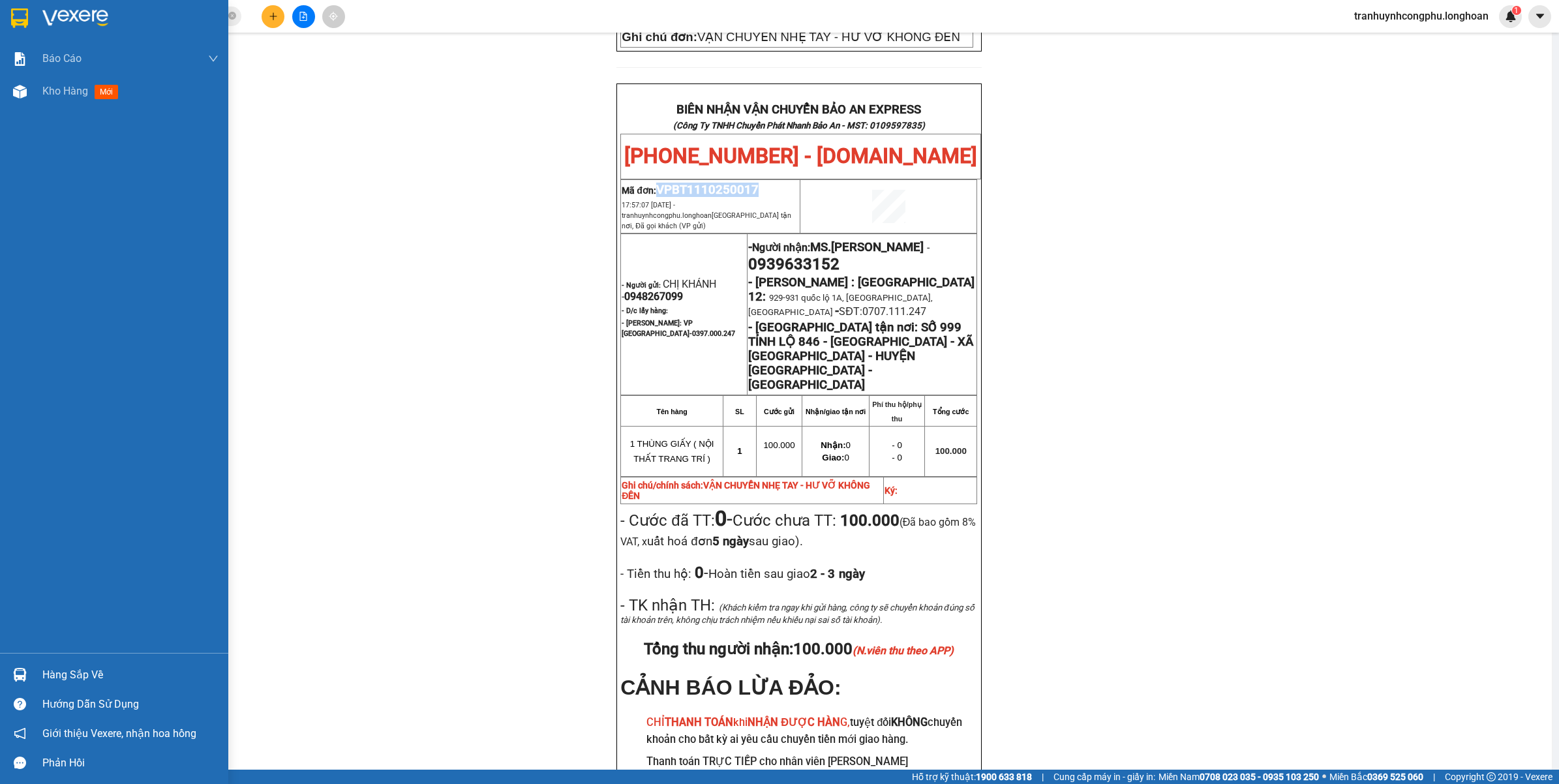
click at [20, 116] on div "Báo cáo 1. Báo cáo nộp tiền các vp 3. Doanh Thu theo VP Gửi (mới) 9. Thống kê đ…" at bounding box center [114, 348] width 228 height 611
click at [34, 99] on div "Kho hàng mới" at bounding box center [114, 91] width 228 height 33
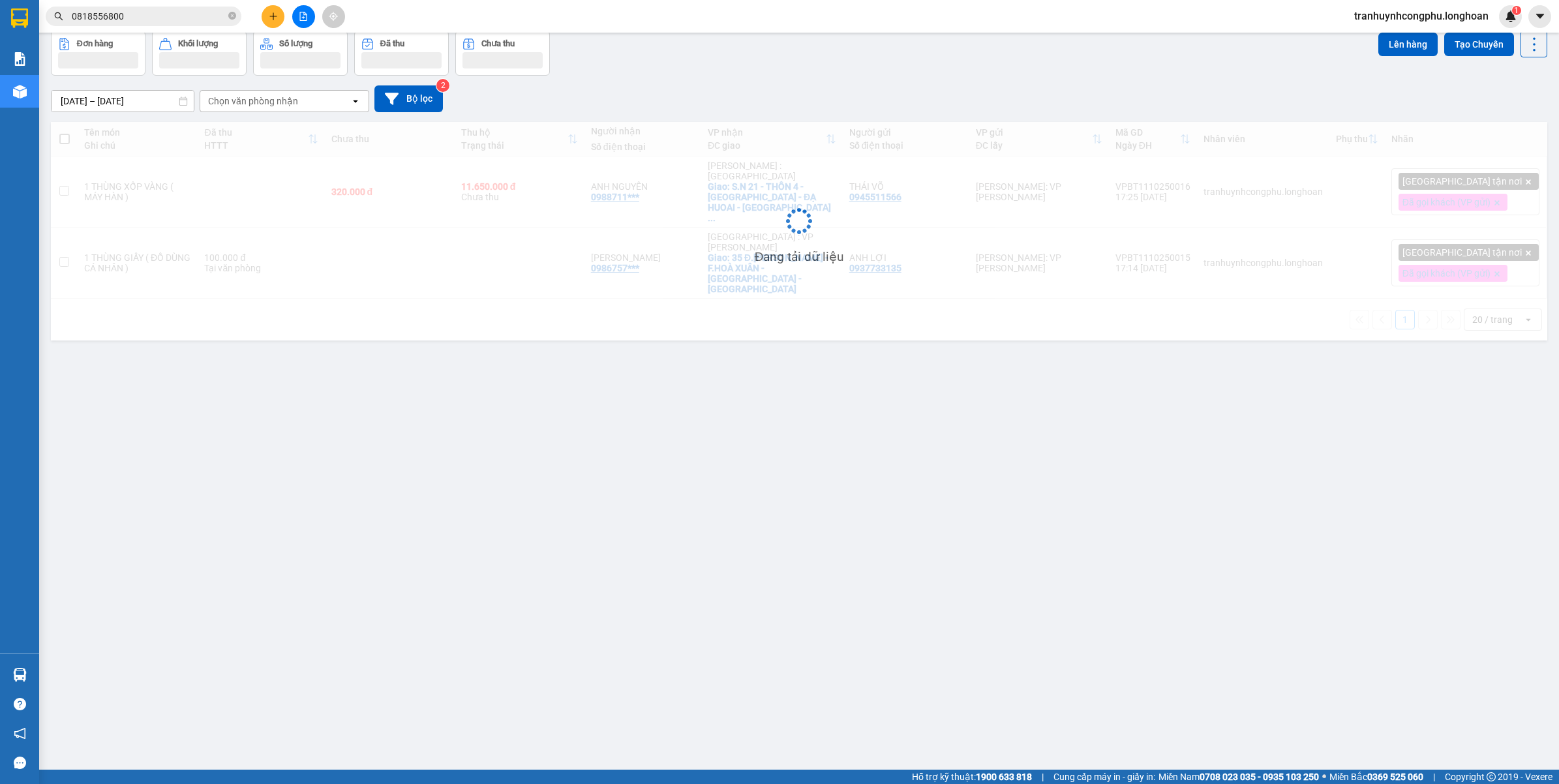
scroll to position [60, 0]
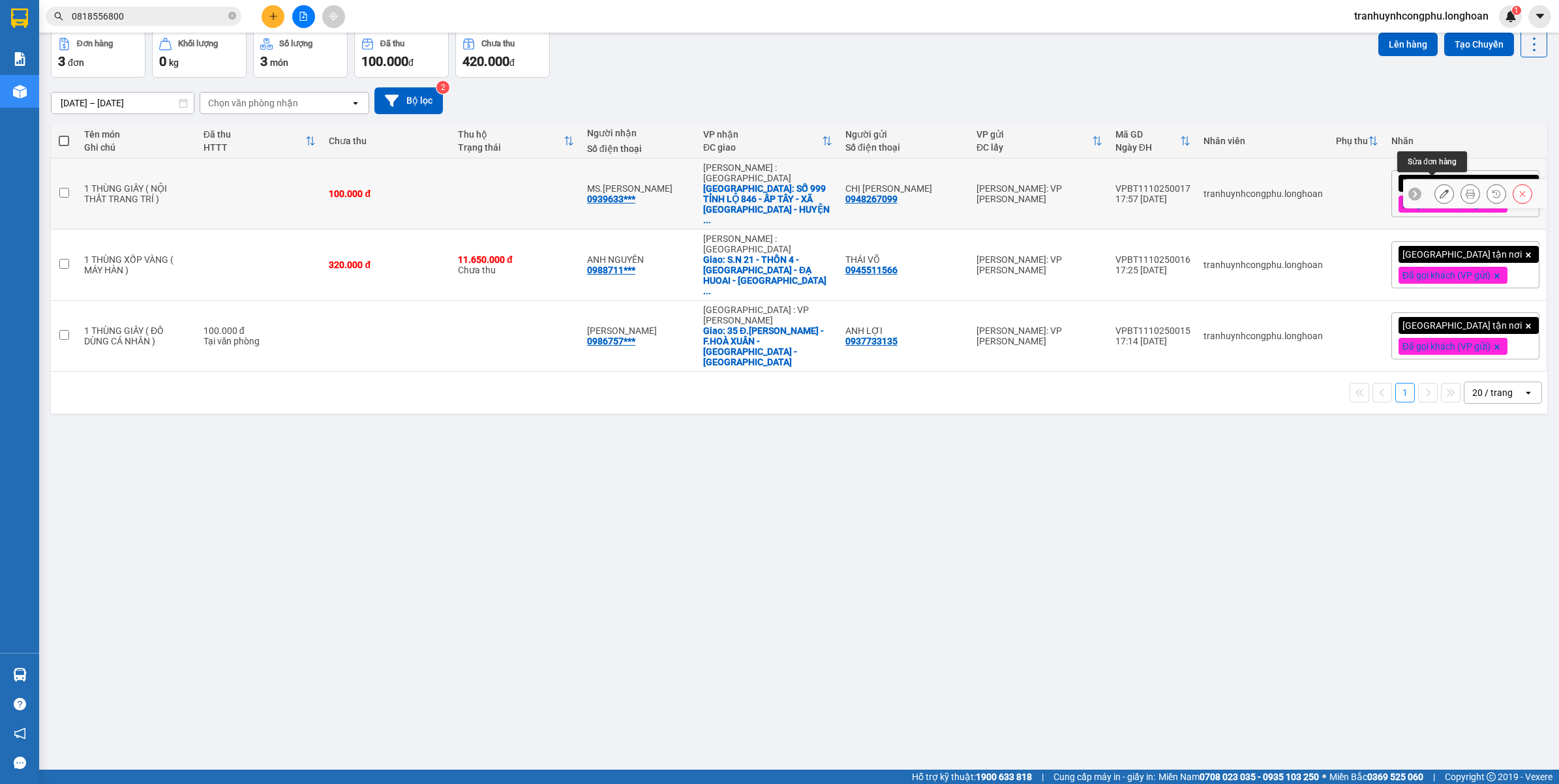
click at [1440, 189] on icon at bounding box center [1444, 193] width 9 height 9
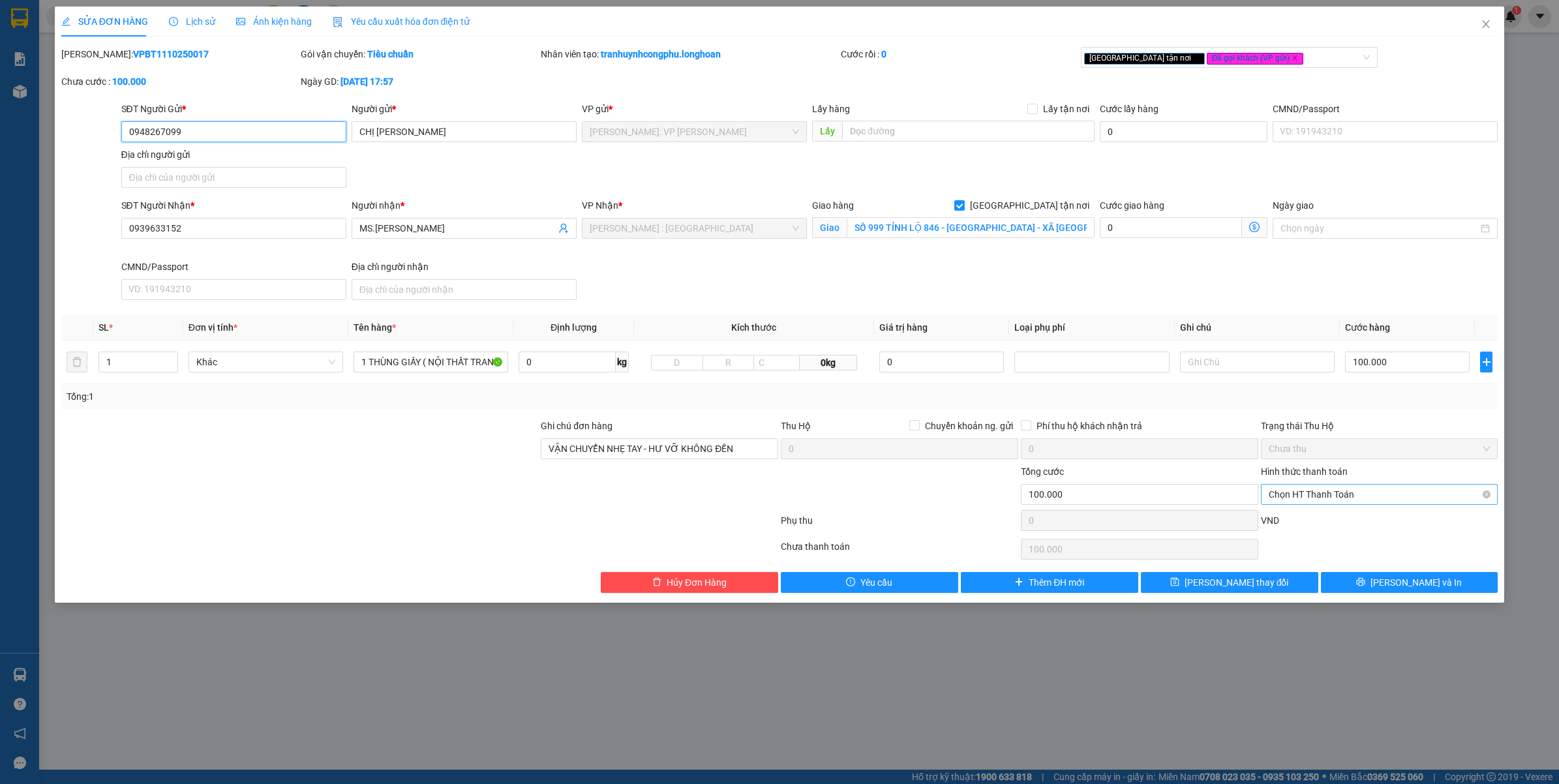
click at [1337, 493] on span "Chọn HT Thanh Toán" at bounding box center [1379, 494] width 222 height 20
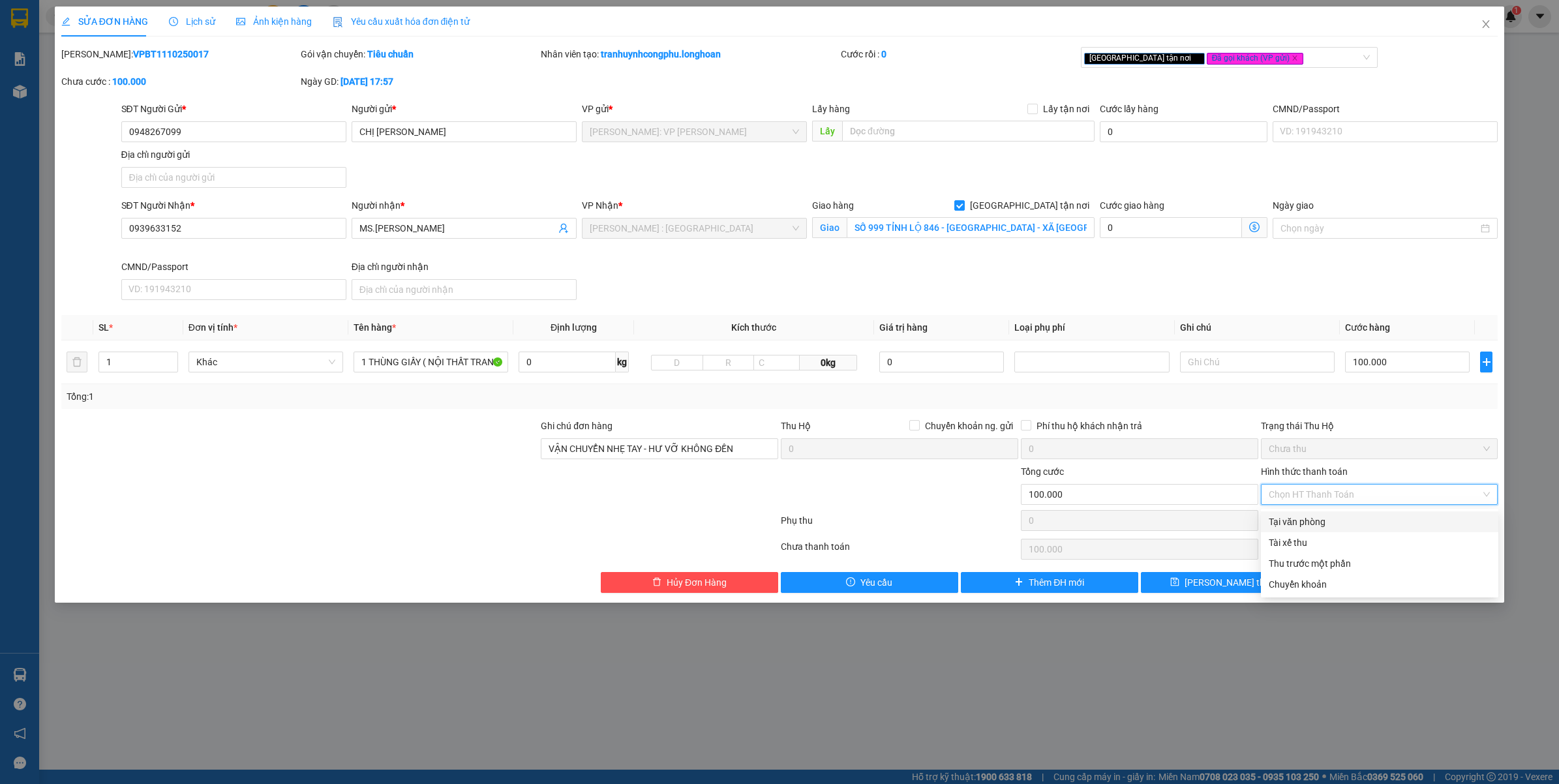
click at [1323, 520] on div "Tại văn phòng" at bounding box center [1379, 521] width 222 height 14
click at [1363, 580] on button "Lưu và In" at bounding box center [1410, 582] width 178 height 21
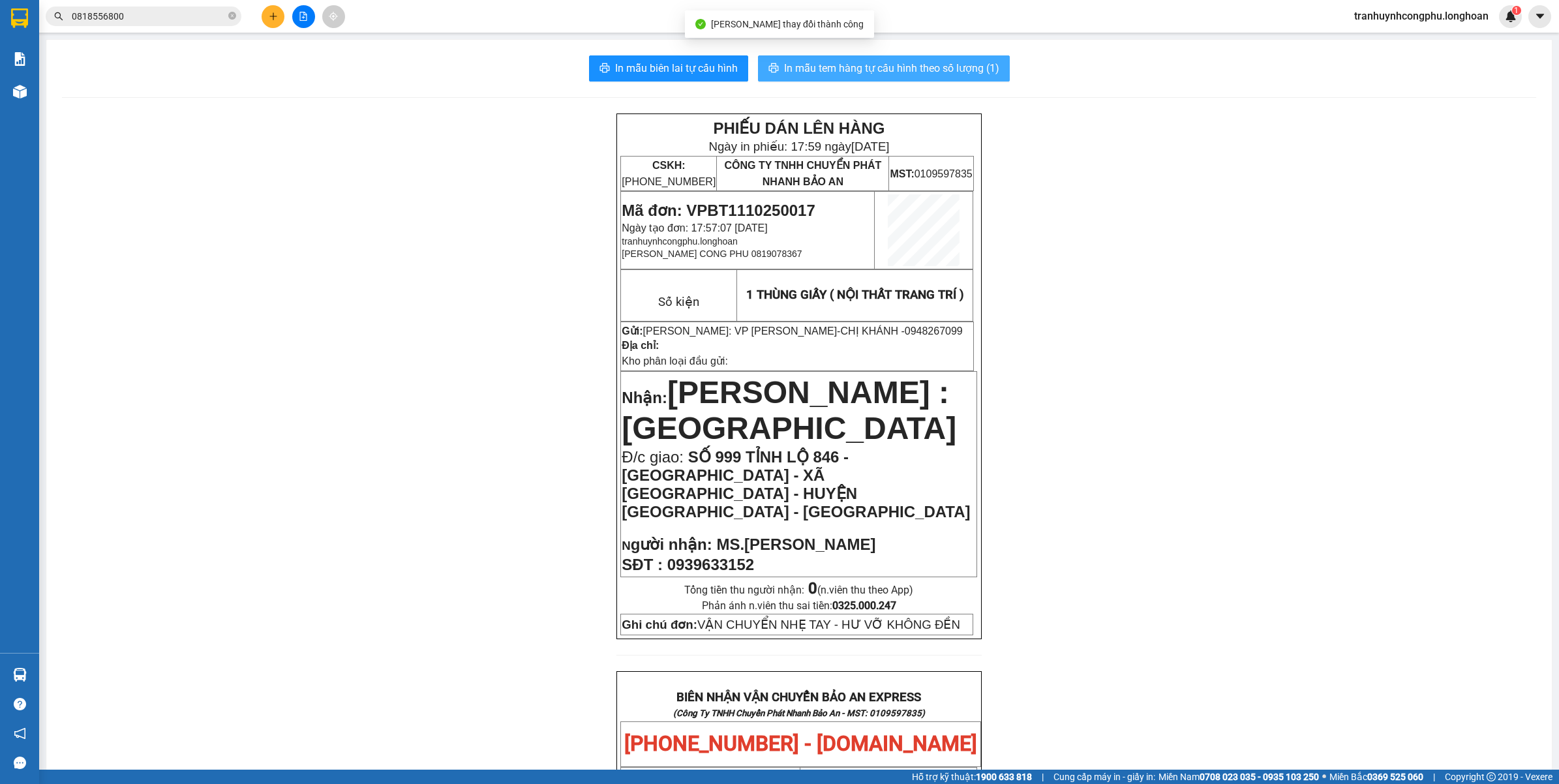
click at [944, 67] on span "In mẫu tem hàng tự cấu hình theo số lượng (1)" at bounding box center [892, 68] width 216 height 16
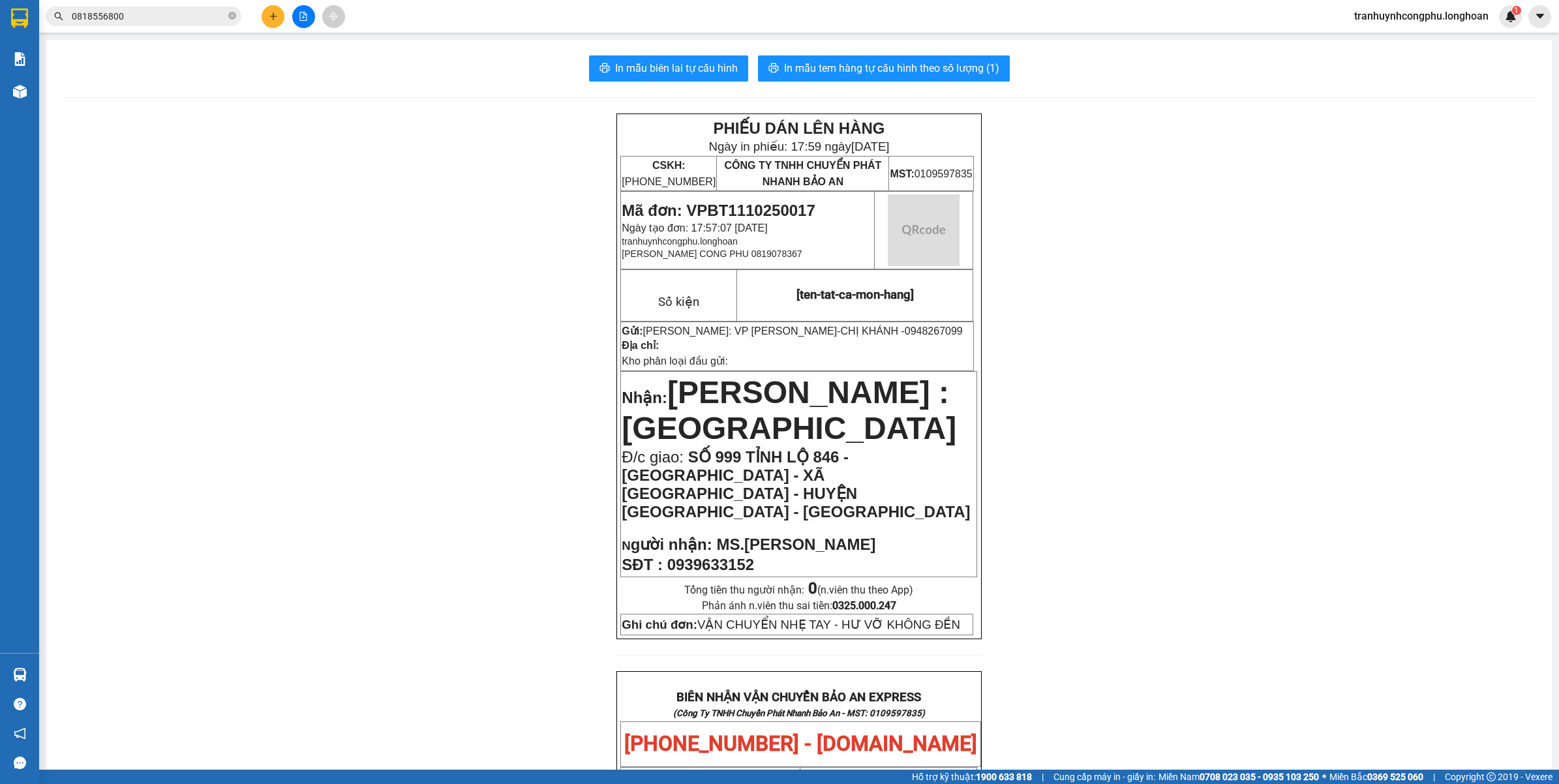
click at [1061, 227] on div "PHIẾU DÁN LÊN HÀNG Ngày in phiếu: 17:59 ngày 11-10-2025 CSKH: 1900.06.88.33 CÔN…" at bounding box center [798, 783] width 1474 height 1340
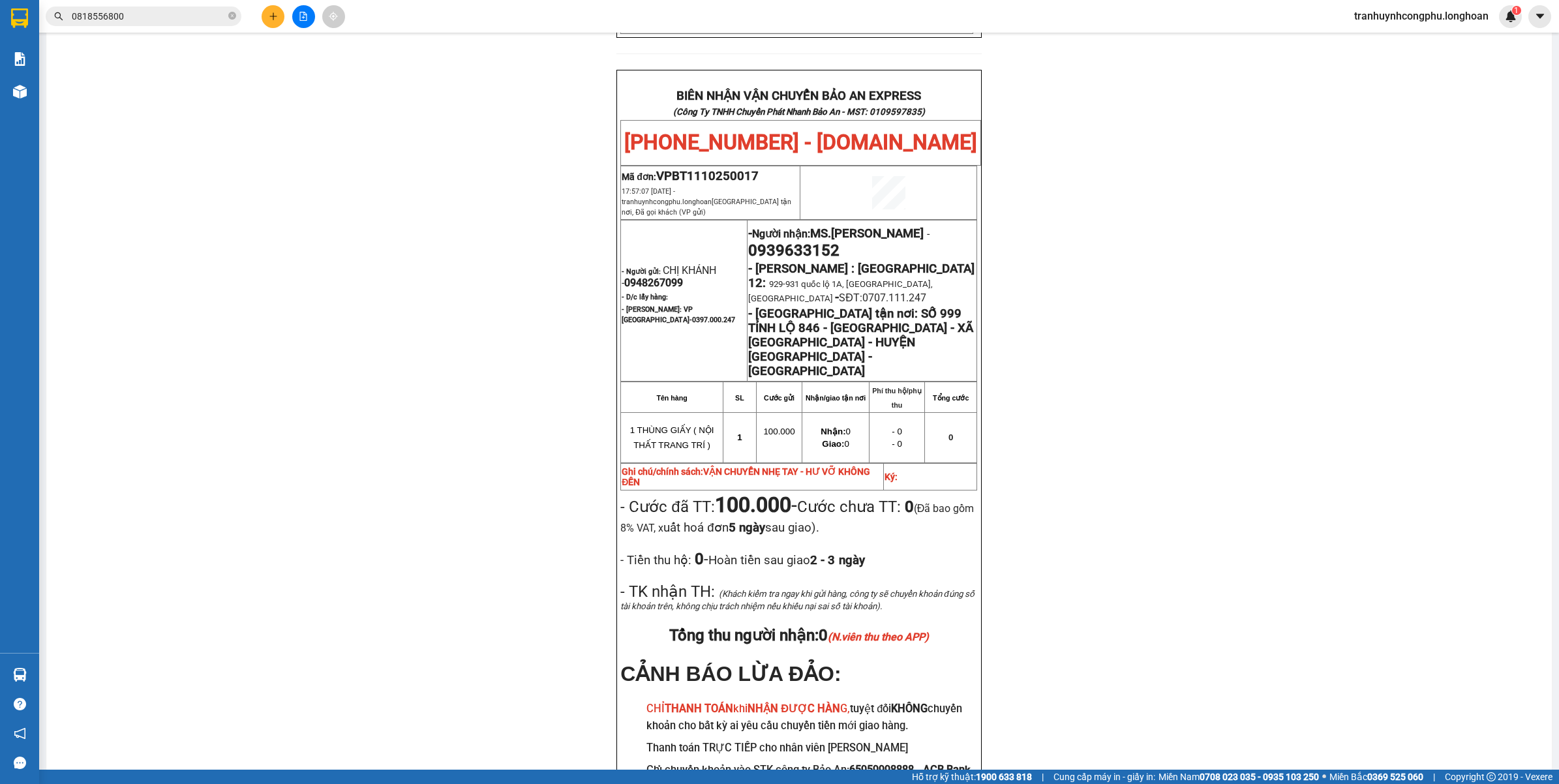
scroll to position [603, 0]
click at [479, 583] on div "PHIẾU DÁN LÊN HÀNG Ngày in phiếu: 17:59 ngày 11-10-2025 CSKH: 1900.06.88.33 CÔN…" at bounding box center [798, 180] width 1474 height 1340
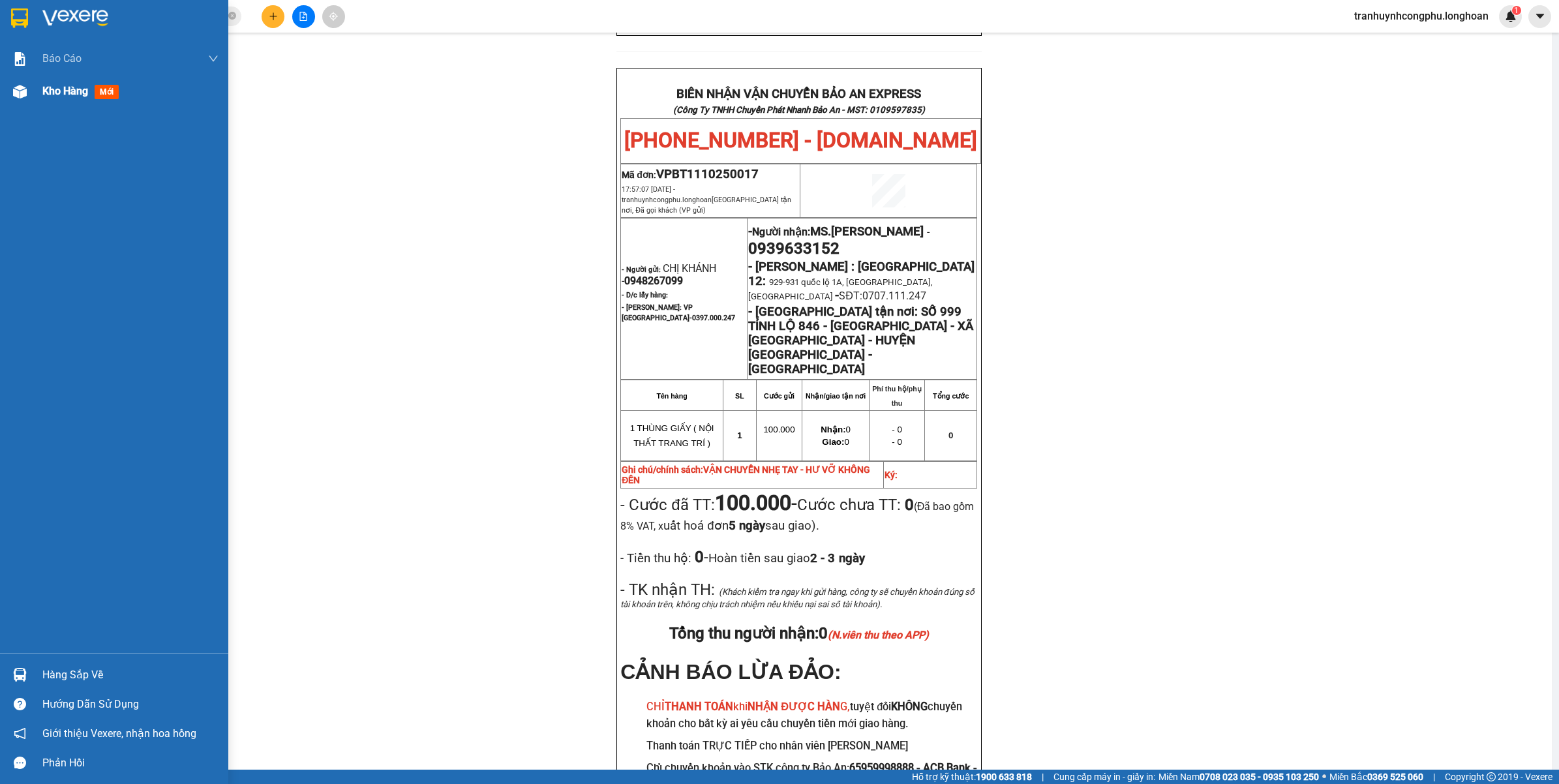
click at [31, 102] on div "Kho hàng mới" at bounding box center [114, 91] width 228 height 33
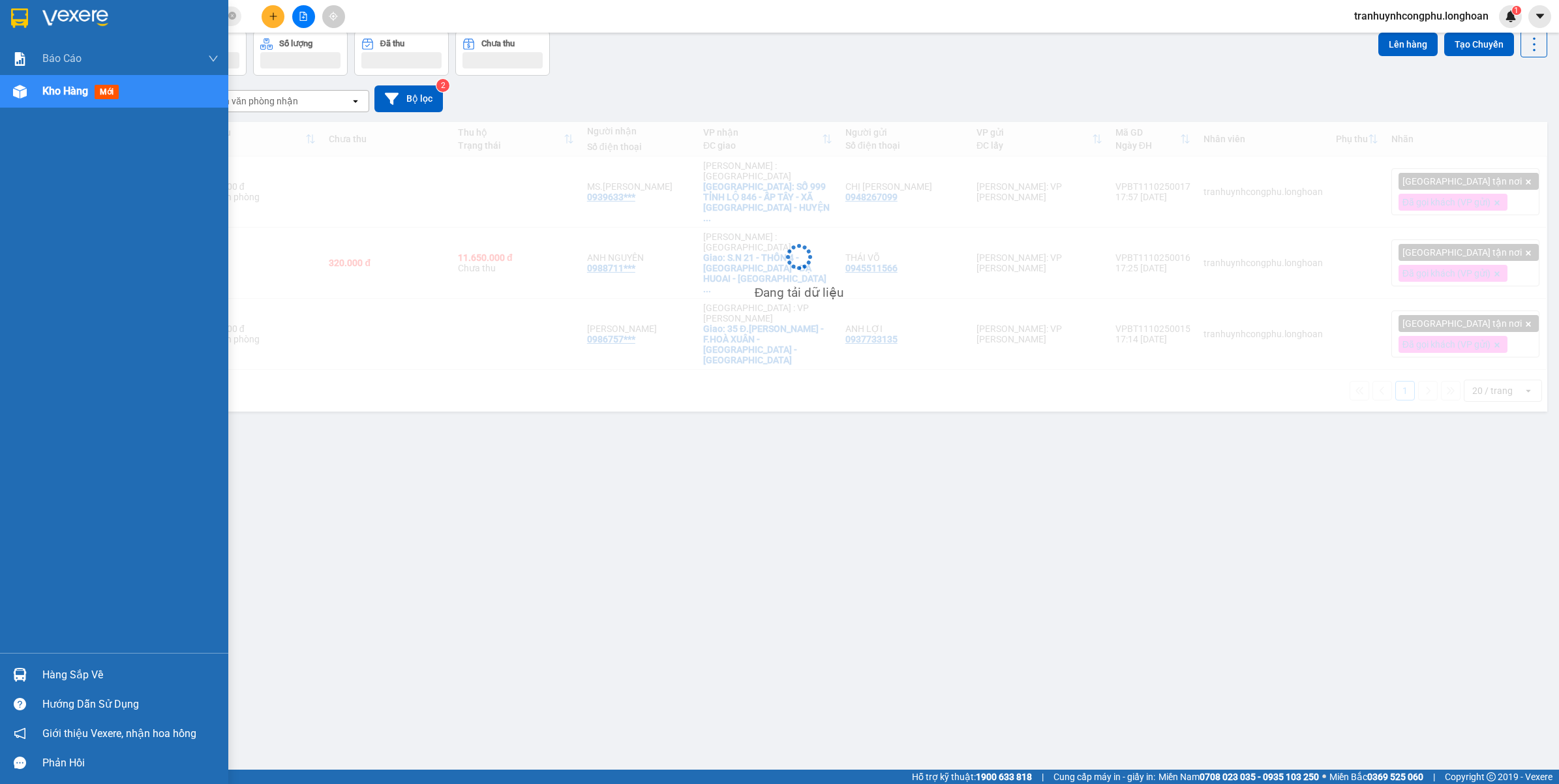
scroll to position [60, 0]
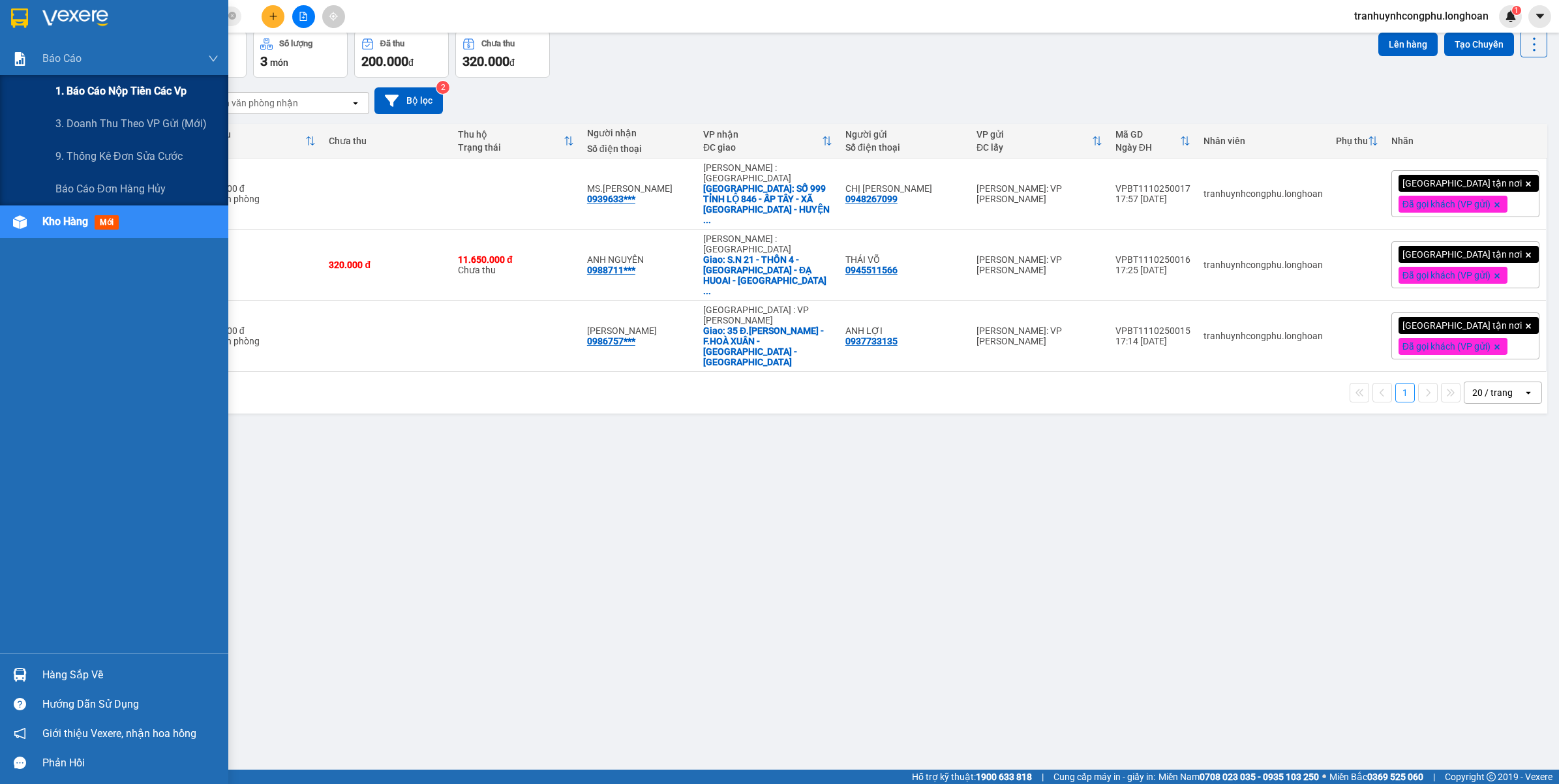
click at [104, 103] on div "1. Báo cáo nộp tiền các vp" at bounding box center [137, 91] width 163 height 33
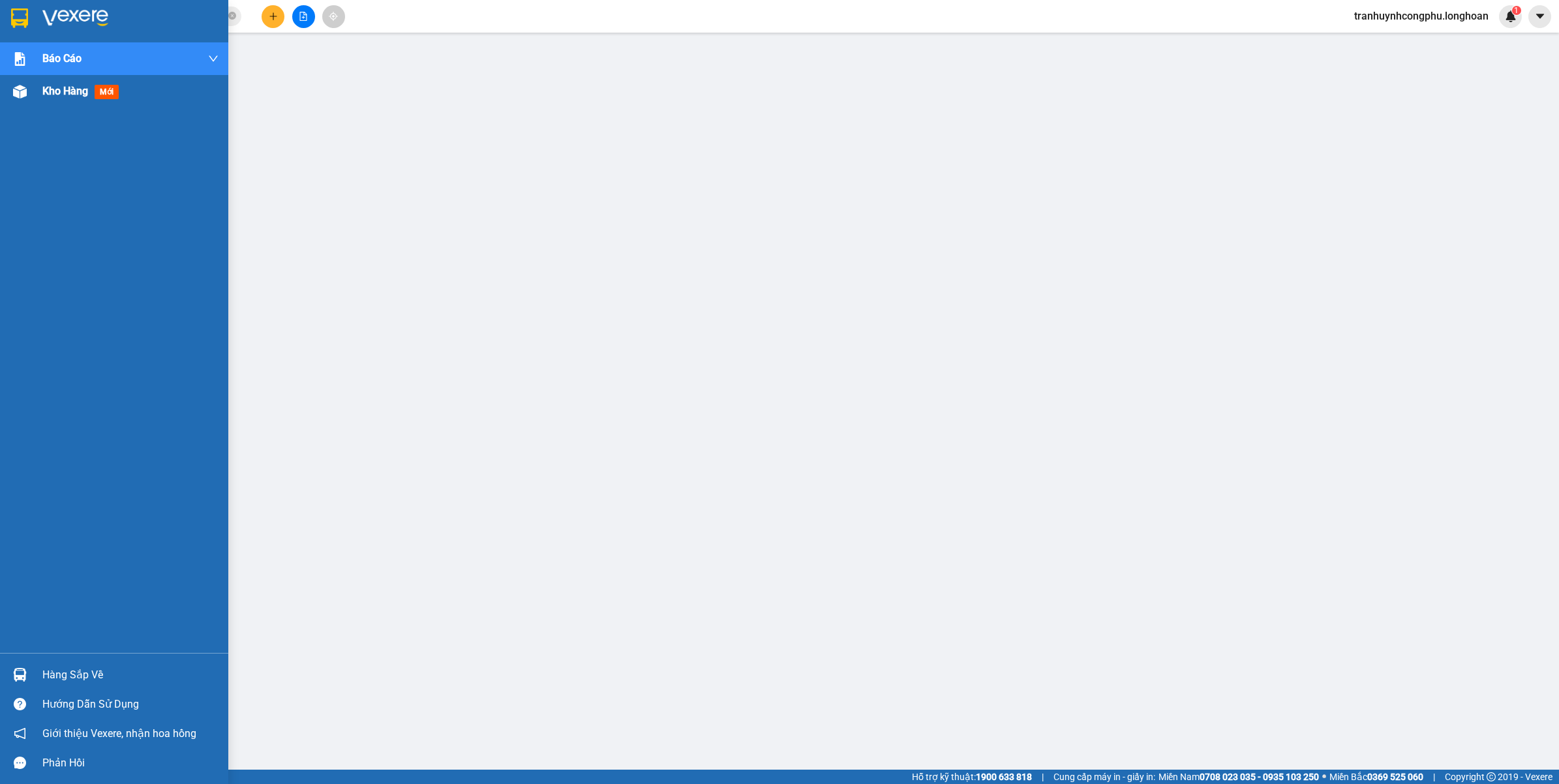
click at [33, 85] on div "Kho hàng mới" at bounding box center [114, 91] width 228 height 33
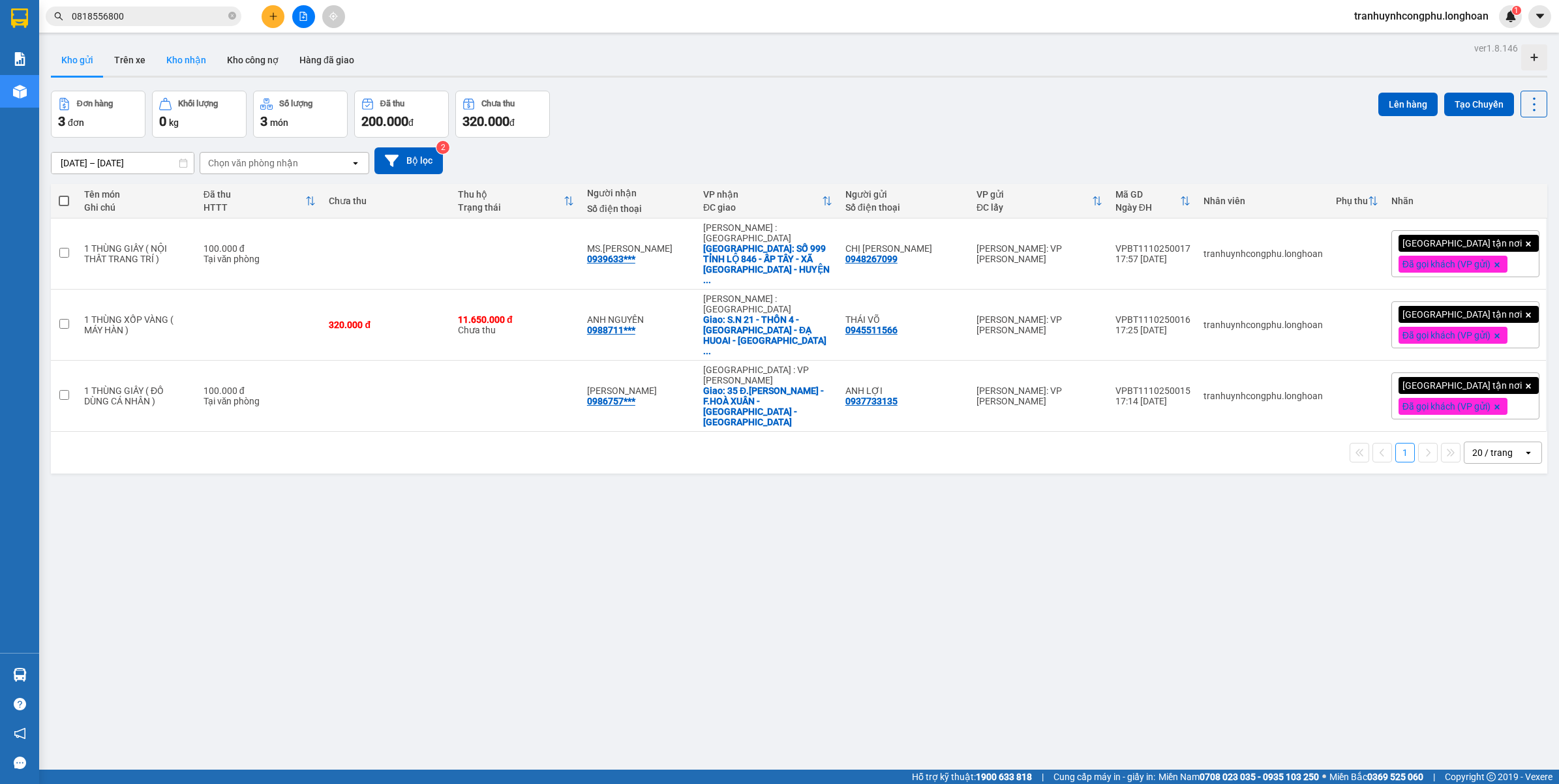
click at [181, 58] on button "Kho nhận" at bounding box center [186, 60] width 60 height 31
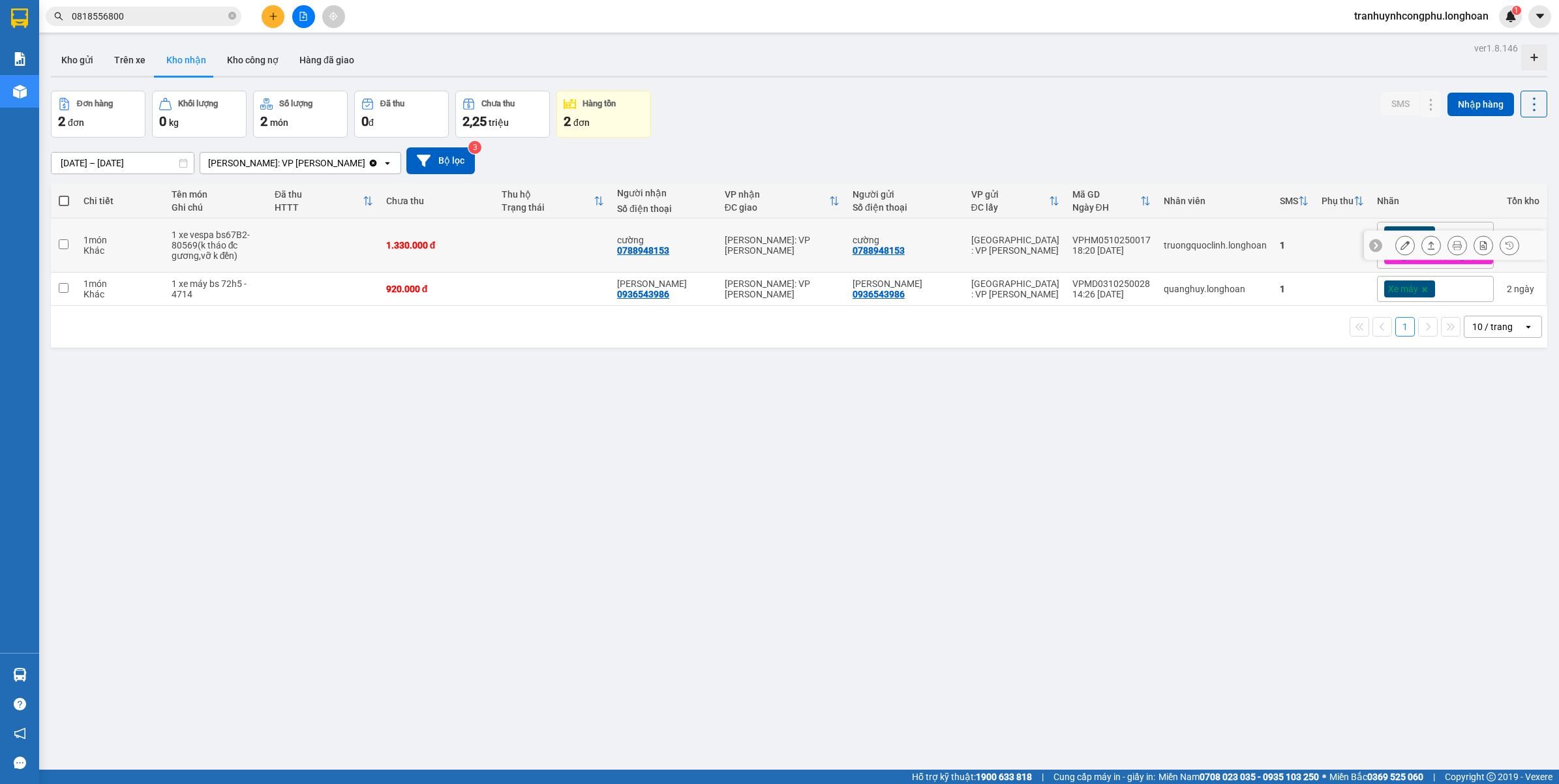
click at [1400, 250] on icon at bounding box center [1404, 245] width 9 height 9
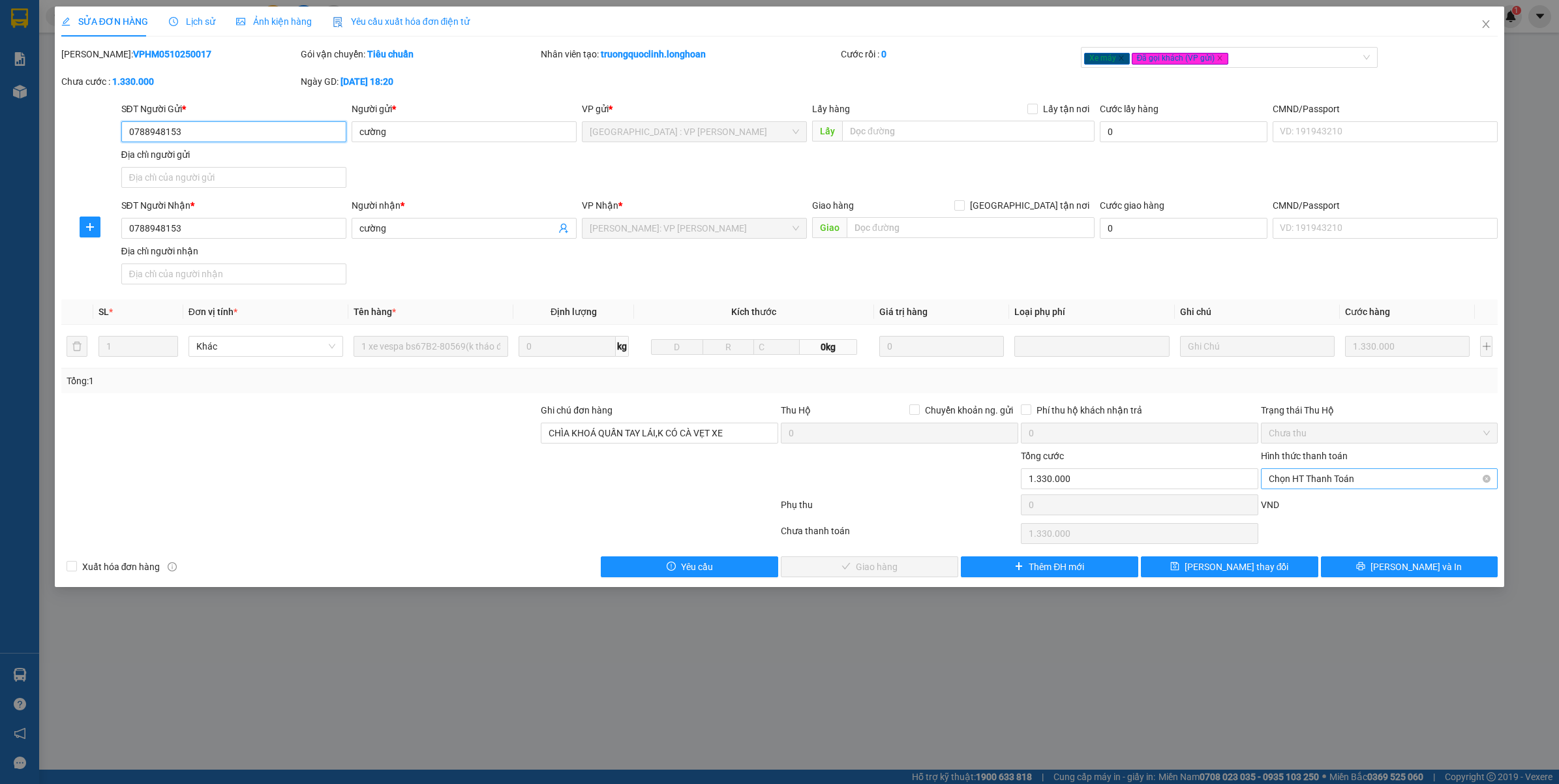
click at [1348, 486] on span "Chọn HT Thanh Toán" at bounding box center [1379, 478] width 222 height 20
click at [1316, 510] on div "Tại văn phòng" at bounding box center [1379, 506] width 222 height 14
click at [872, 569] on span "Lưu và Giao hàng" at bounding box center [876, 566] width 125 height 14
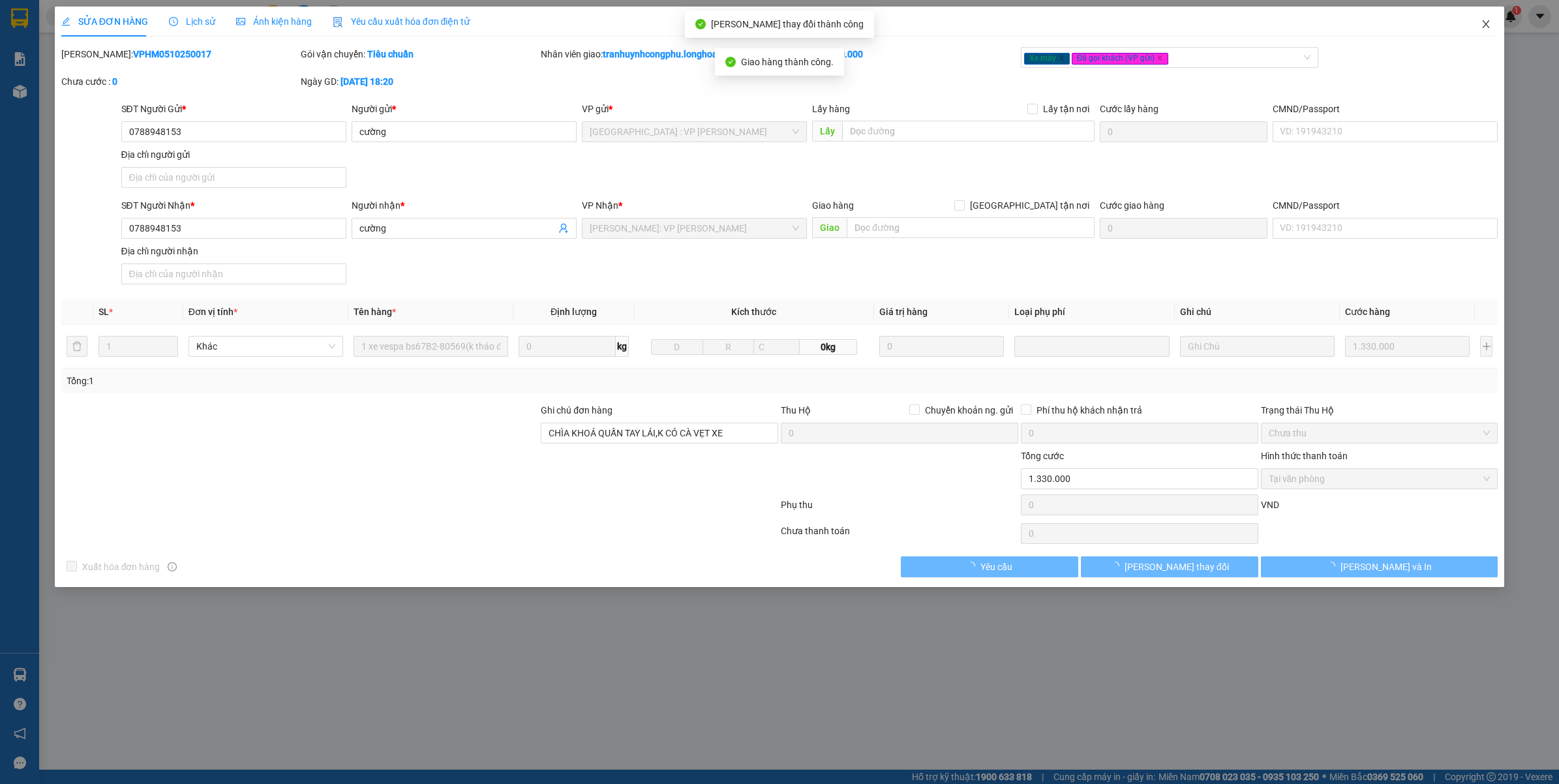
click at [1491, 24] on icon "close" at bounding box center [1485, 24] width 10 height 10
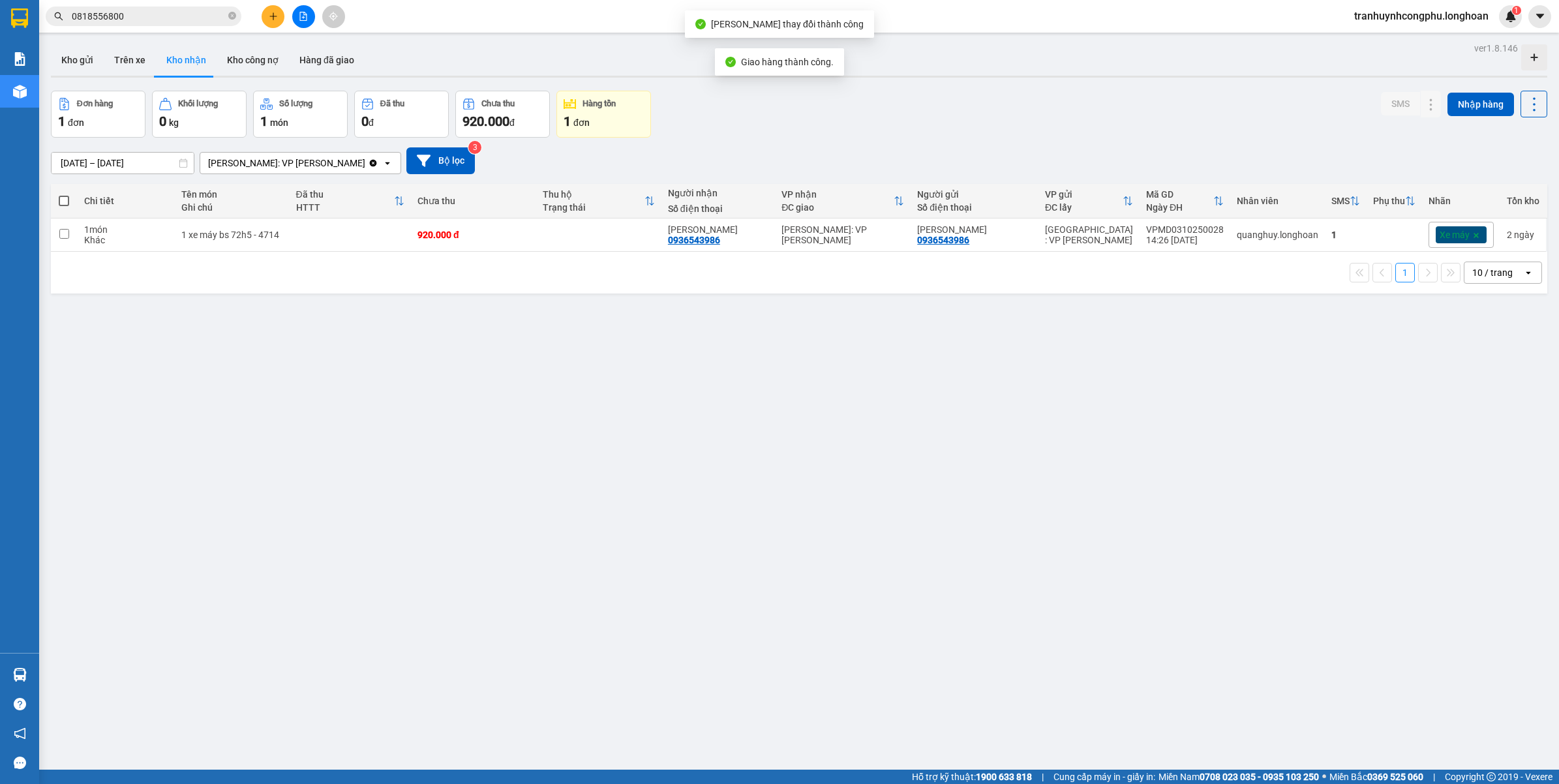
click at [1113, 499] on div "ver 1.8.146 Kho gửi Trên xe Kho nhận Kho công nợ Hàng đã giao Đơn hàng 1 đơn Kh…" at bounding box center [798, 431] width 1507 height 784
click at [763, 438] on div "ver 1.8.146 Kho gửi Trên xe Kho nhận Kho công nợ Hàng đã giao Đơn hàng 1 đơn Kh…" at bounding box center [798, 431] width 1507 height 784
click at [789, 585] on div "ver 1.8.146 Kho gửi Trên xe Kho nhận Kho công nợ Hàng đã giao Đơn hàng 1 đơn Kh…" at bounding box center [798, 431] width 1507 height 784
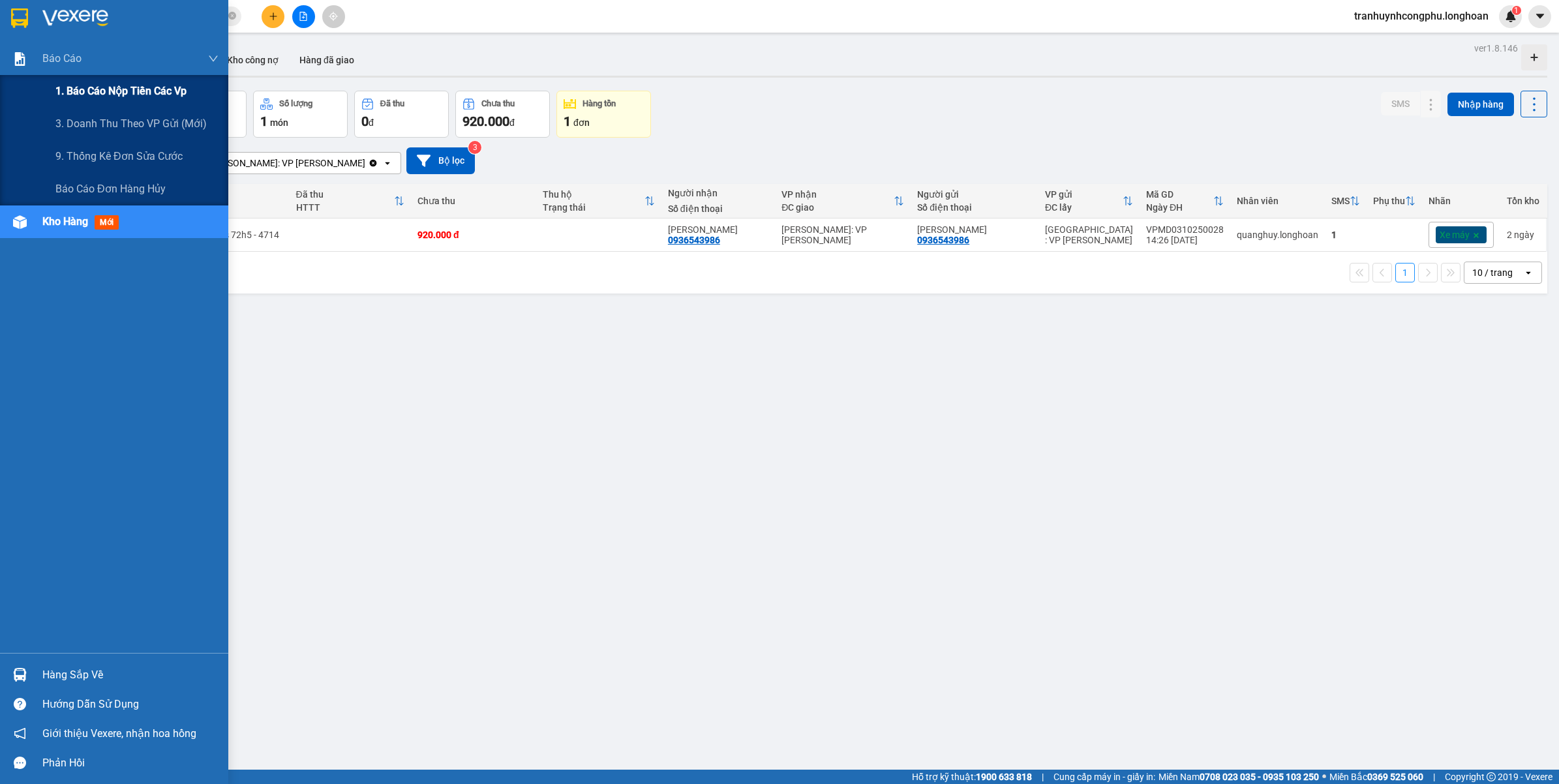
click at [57, 85] on span "1. Báo cáo nộp tiền các vp" at bounding box center [121, 91] width 131 height 16
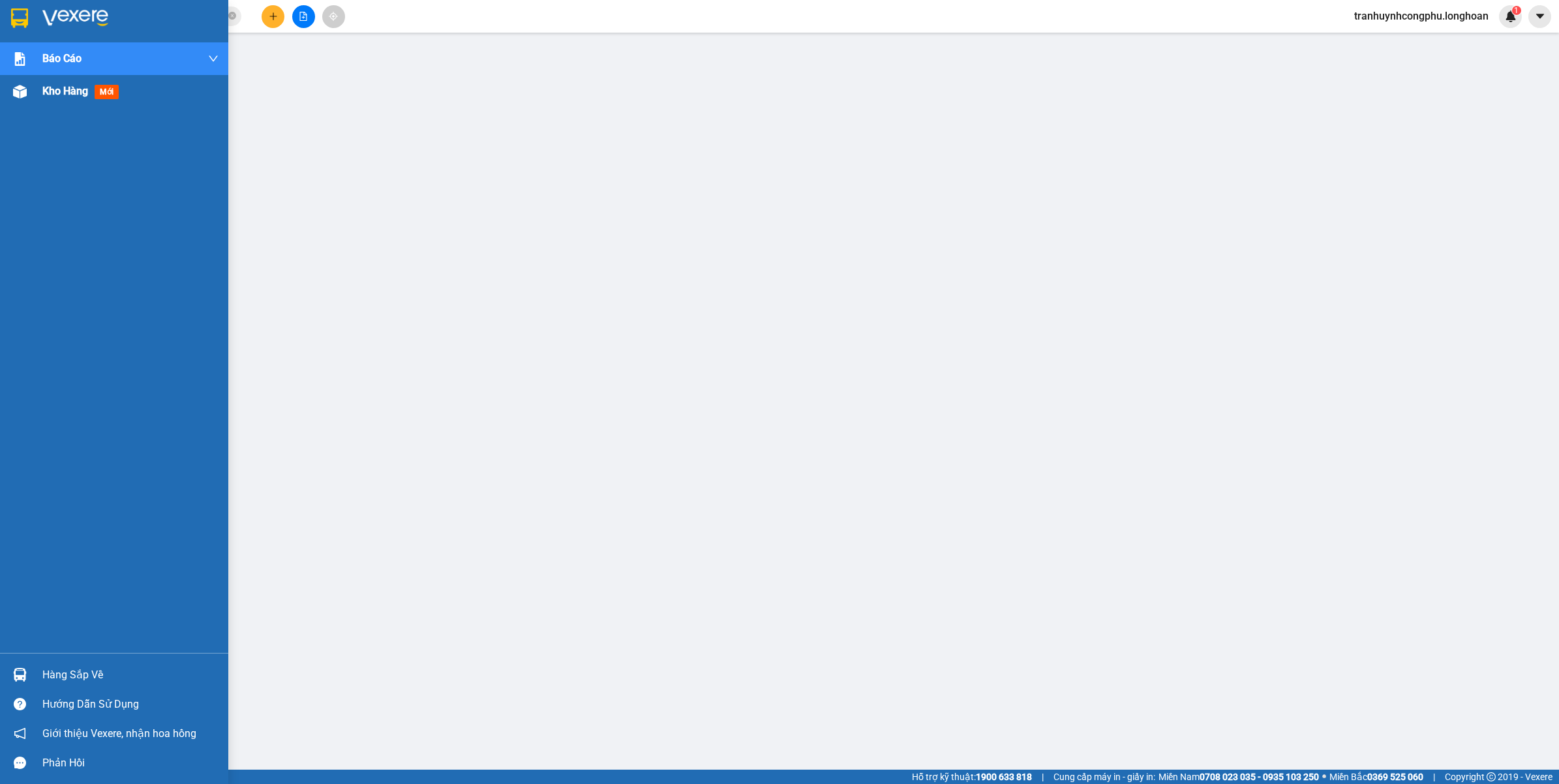
click at [11, 100] on div "Kho hàng mới" at bounding box center [114, 91] width 228 height 33
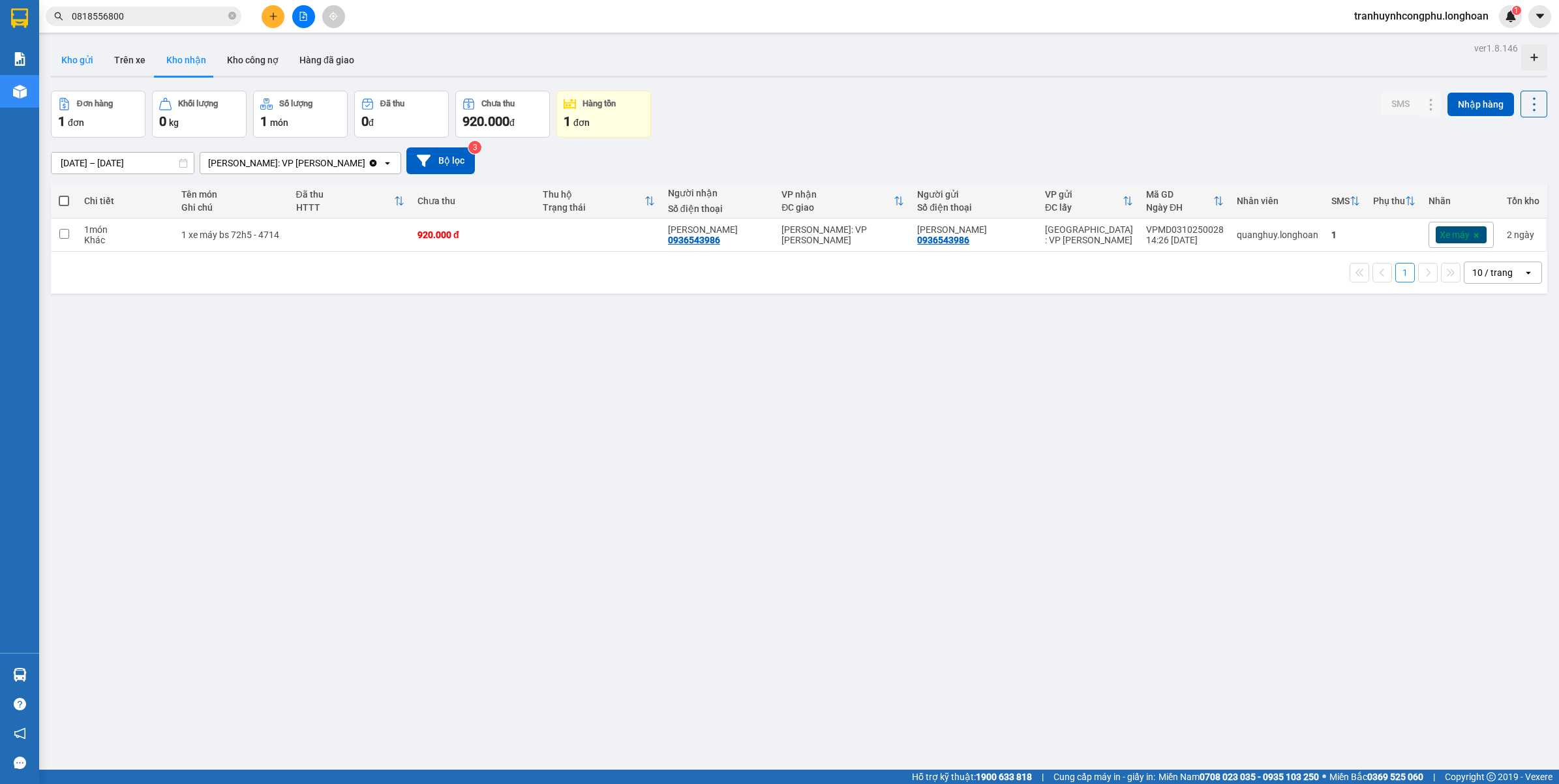
click at [63, 66] on button "Kho gửi" at bounding box center [77, 60] width 53 height 31
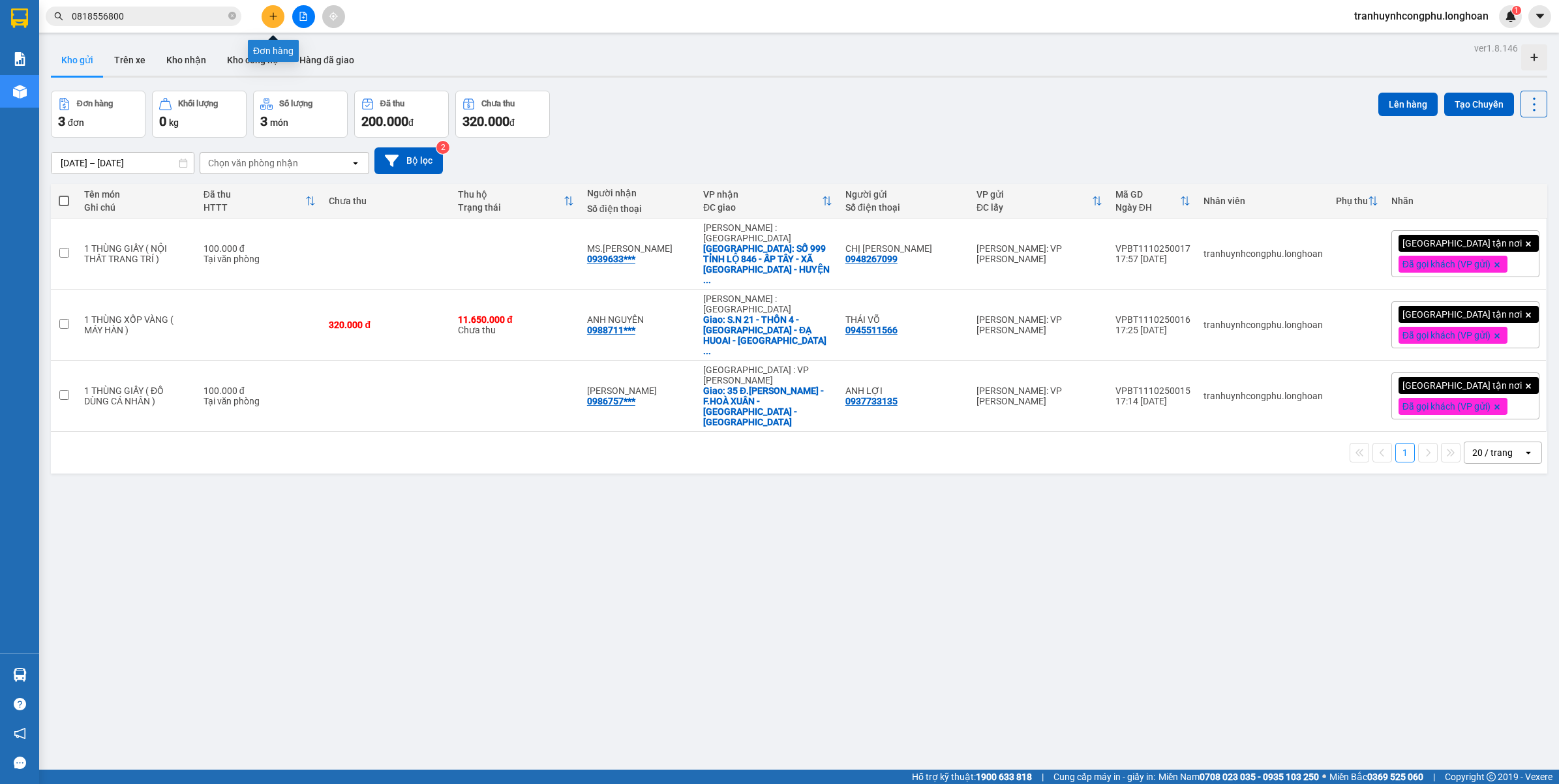
click at [276, 20] on icon "plus" at bounding box center [272, 16] width 9 height 9
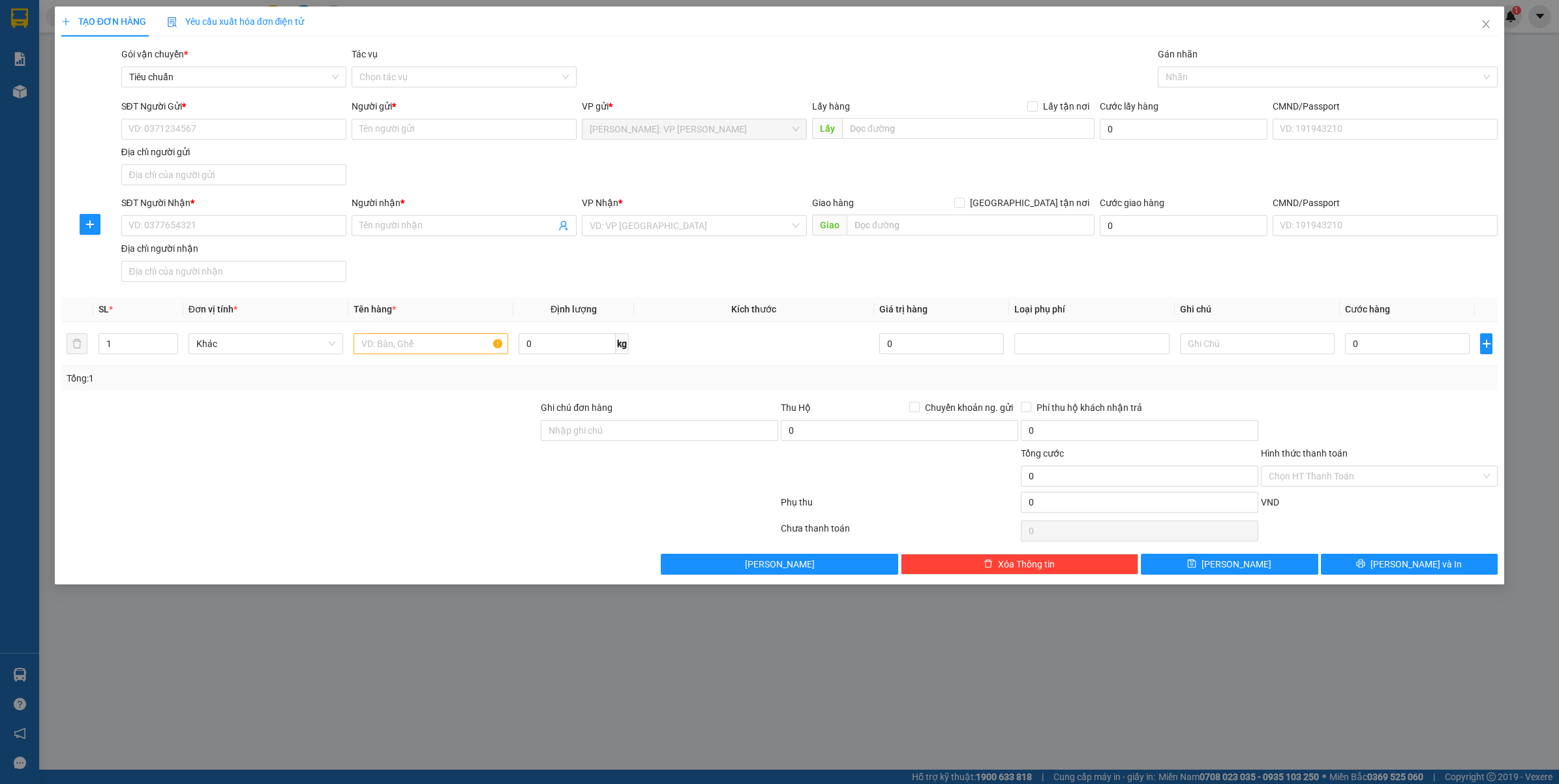
click at [1227, 65] on div "Gán nhãn" at bounding box center [1328, 56] width 340 height 20
click at [1226, 69] on div at bounding box center [1321, 77] width 321 height 16
click at [1226, 93] on div "Trống" at bounding box center [1328, 123] width 340 height 60
click at [1192, 102] on div "Xe máy" at bounding box center [1328, 102] width 325 height 14
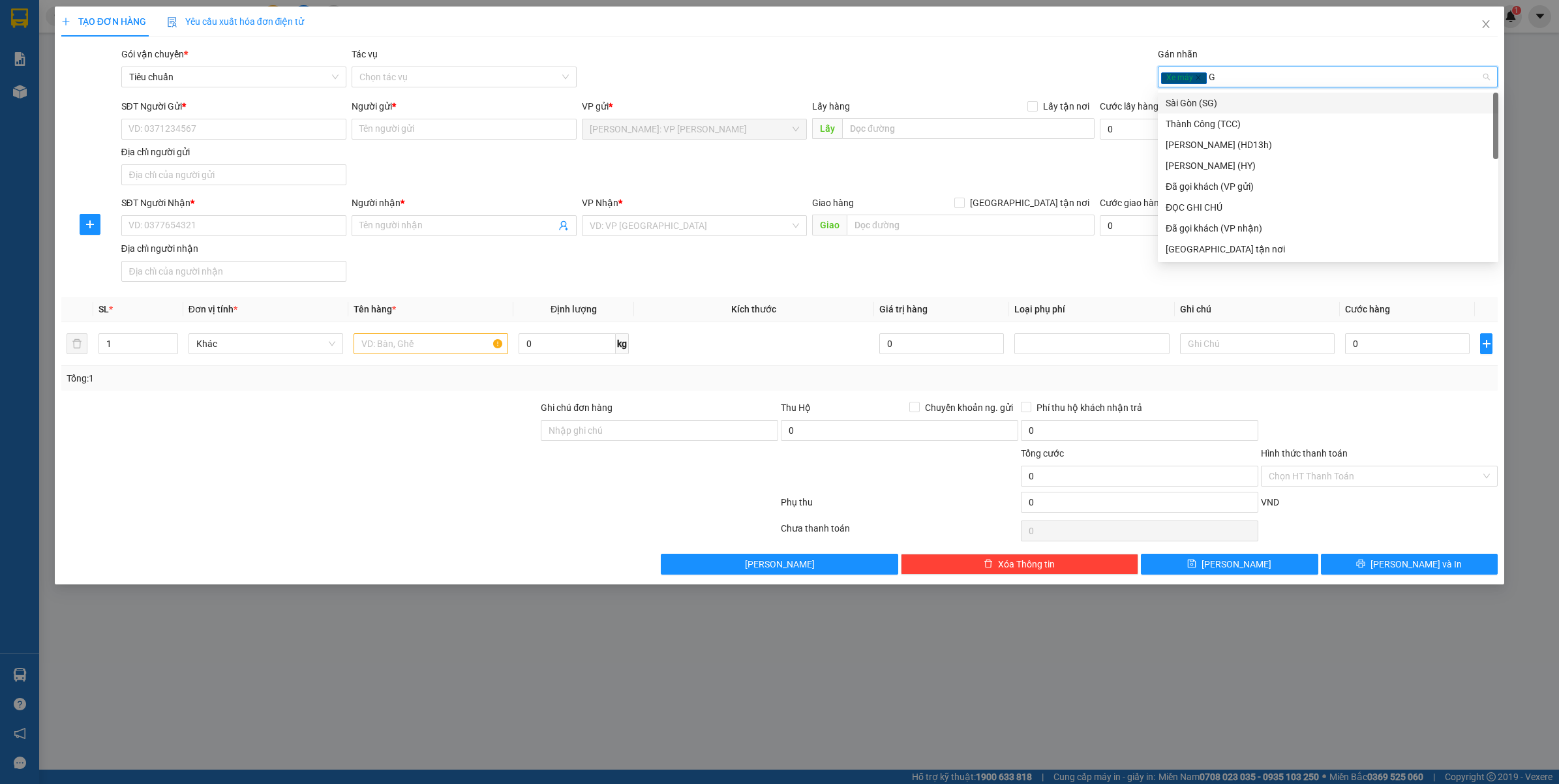
click at [1192, 103] on div "Sài Gòn (SG)" at bounding box center [1328, 102] width 325 height 14
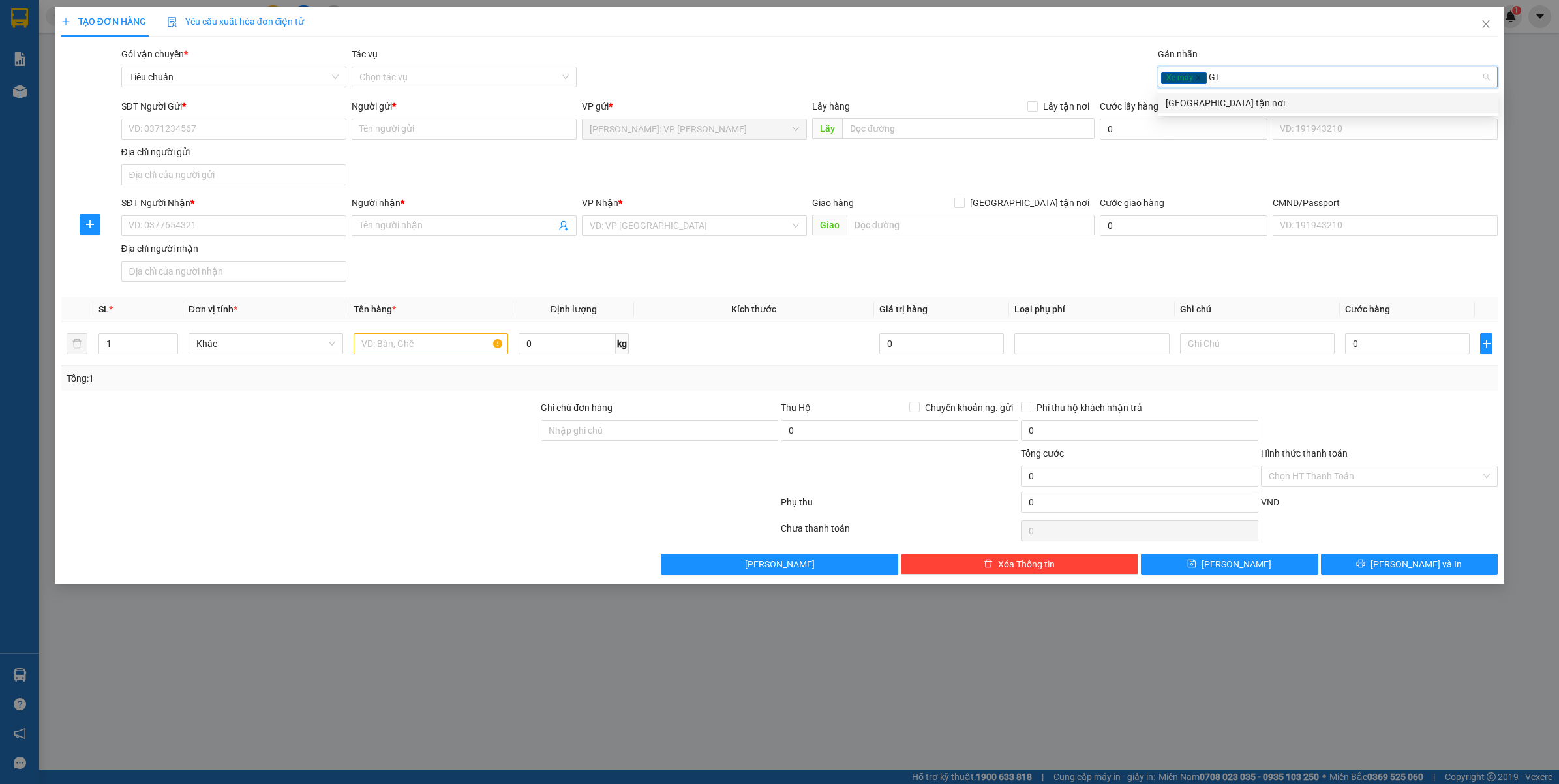
click at [1192, 103] on div "Giao tận nơi" at bounding box center [1328, 102] width 325 height 14
click at [1192, 103] on div "ĐỌC GHI CHÚ" at bounding box center [1328, 102] width 325 height 14
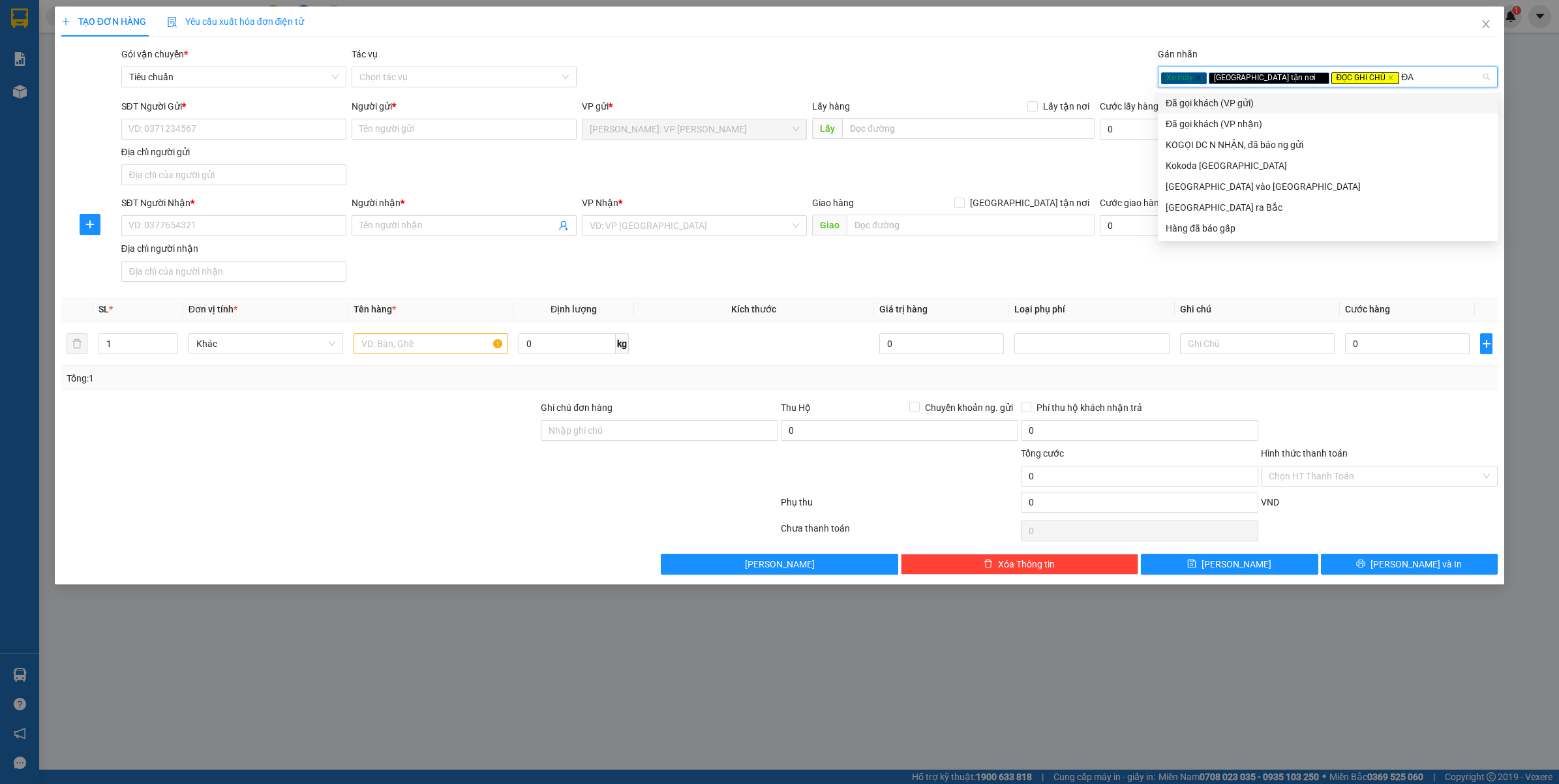
click at [1192, 103] on div "Đã gọi khách (VP gửi)" at bounding box center [1328, 102] width 325 height 14
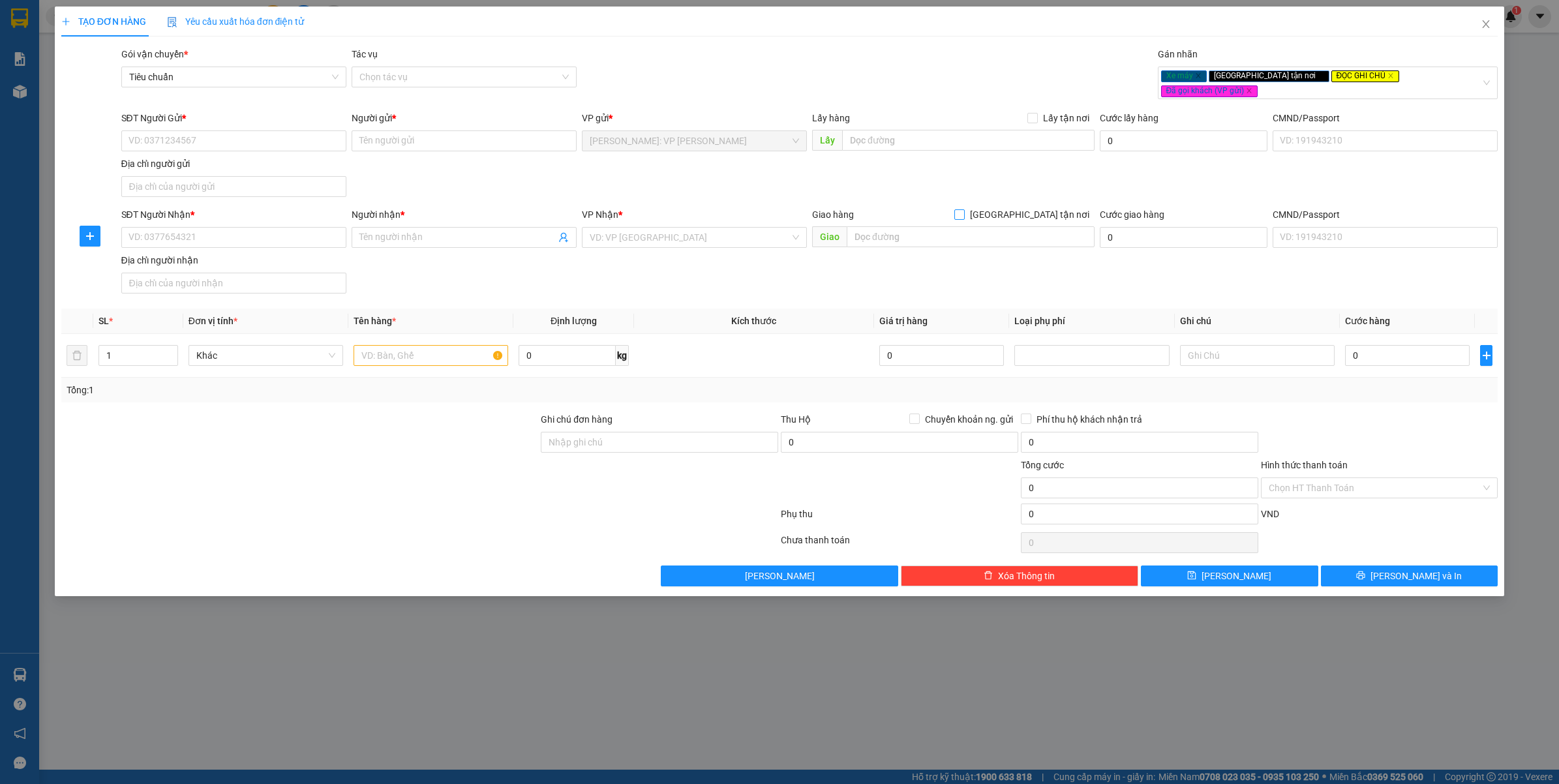
click at [1049, 207] on span "Giao tận nơi" at bounding box center [1030, 214] width 130 height 14
click at [963, 209] on input "Giao tận nơi" at bounding box center [958, 213] width 9 height 9
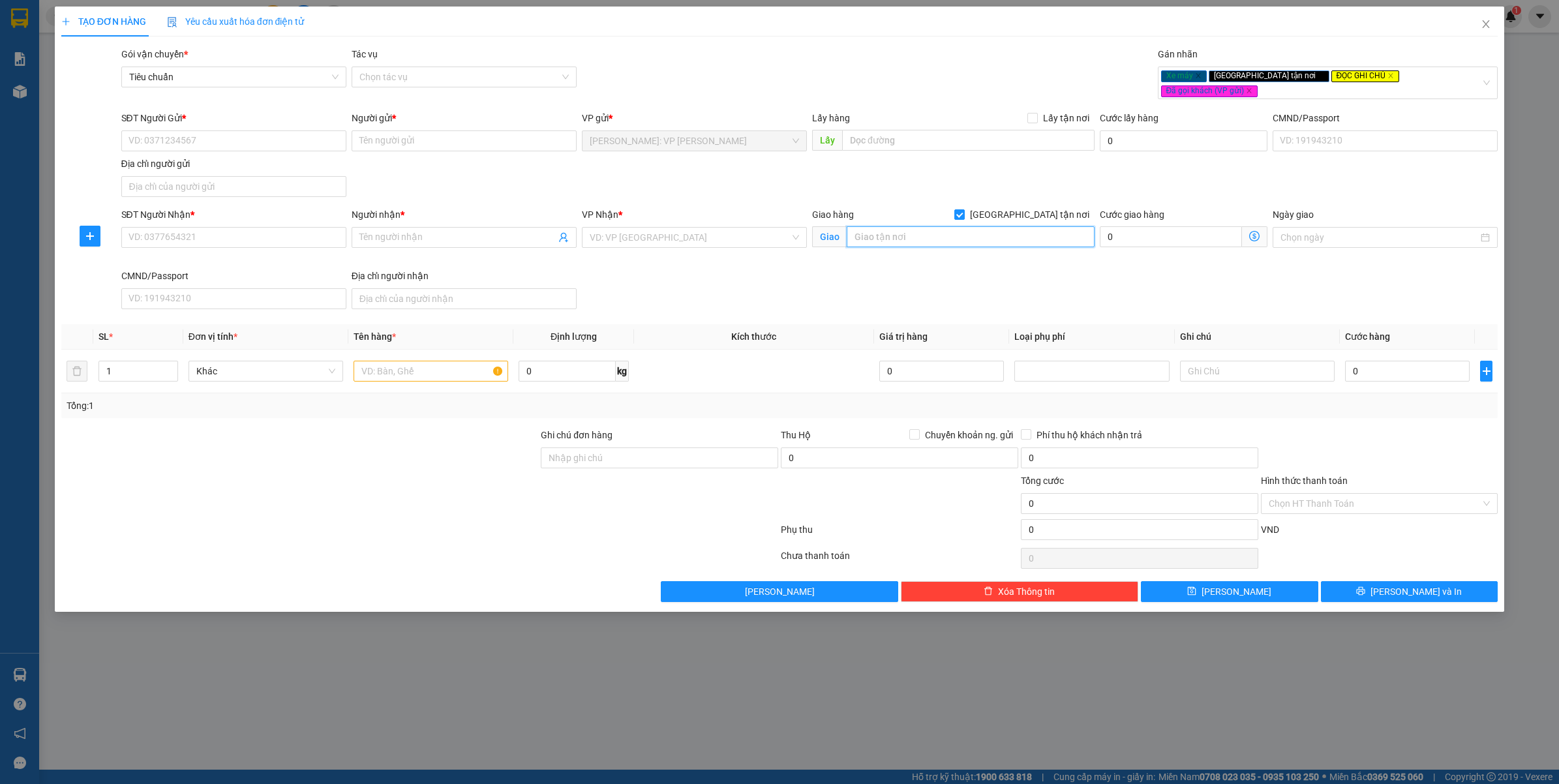
click at [922, 234] on input "text" at bounding box center [971, 236] width 248 height 21
click at [1047, 207] on span "Giao tận nơi" at bounding box center [1030, 214] width 130 height 14
click at [963, 209] on input "Giao tận nơi" at bounding box center [958, 213] width 9 height 9
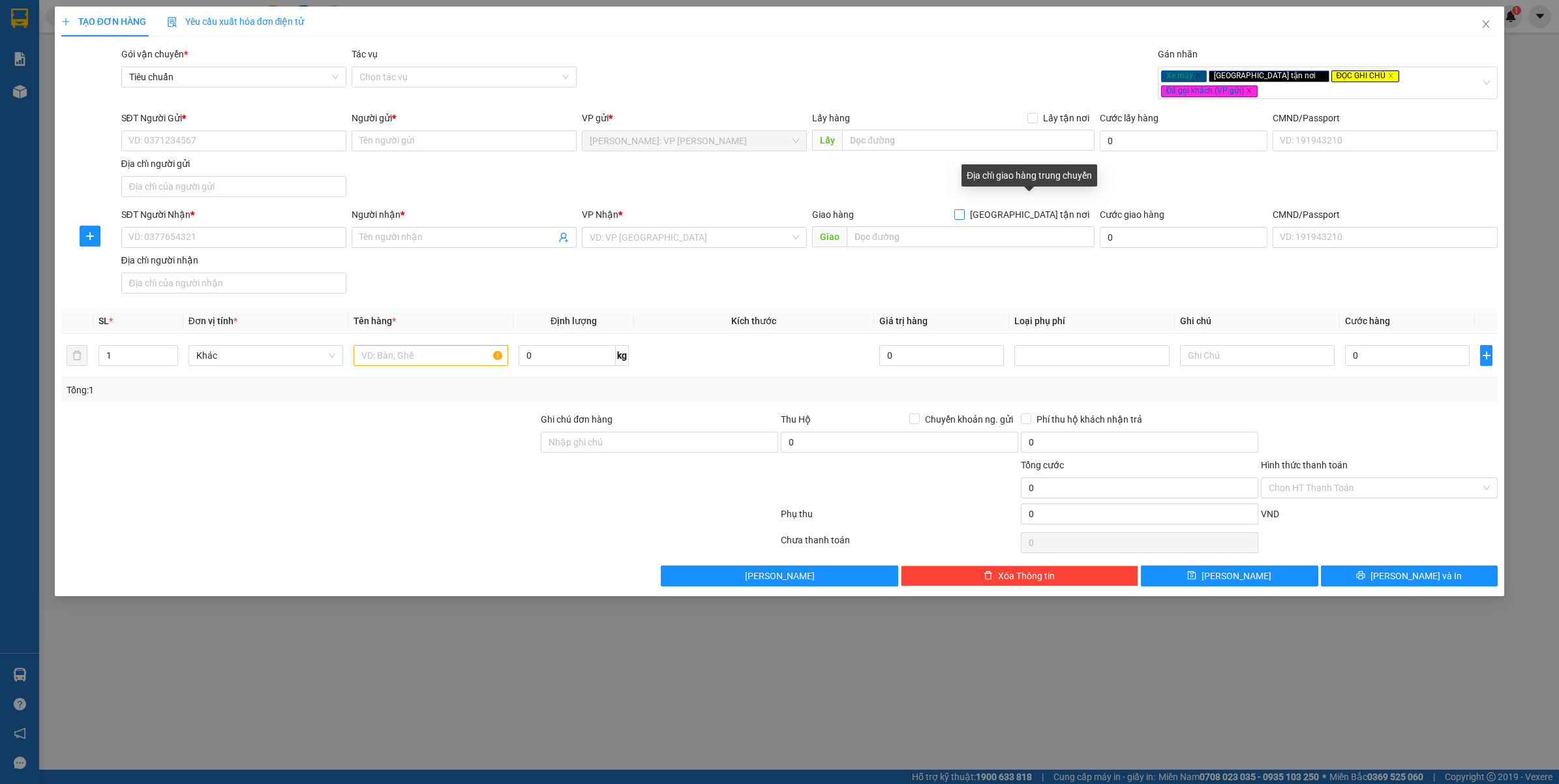
click at [1047, 207] on span "Giao tận nơi" at bounding box center [1030, 214] width 130 height 14
click at [963, 209] on input "Giao tận nơi" at bounding box center [958, 213] width 9 height 9
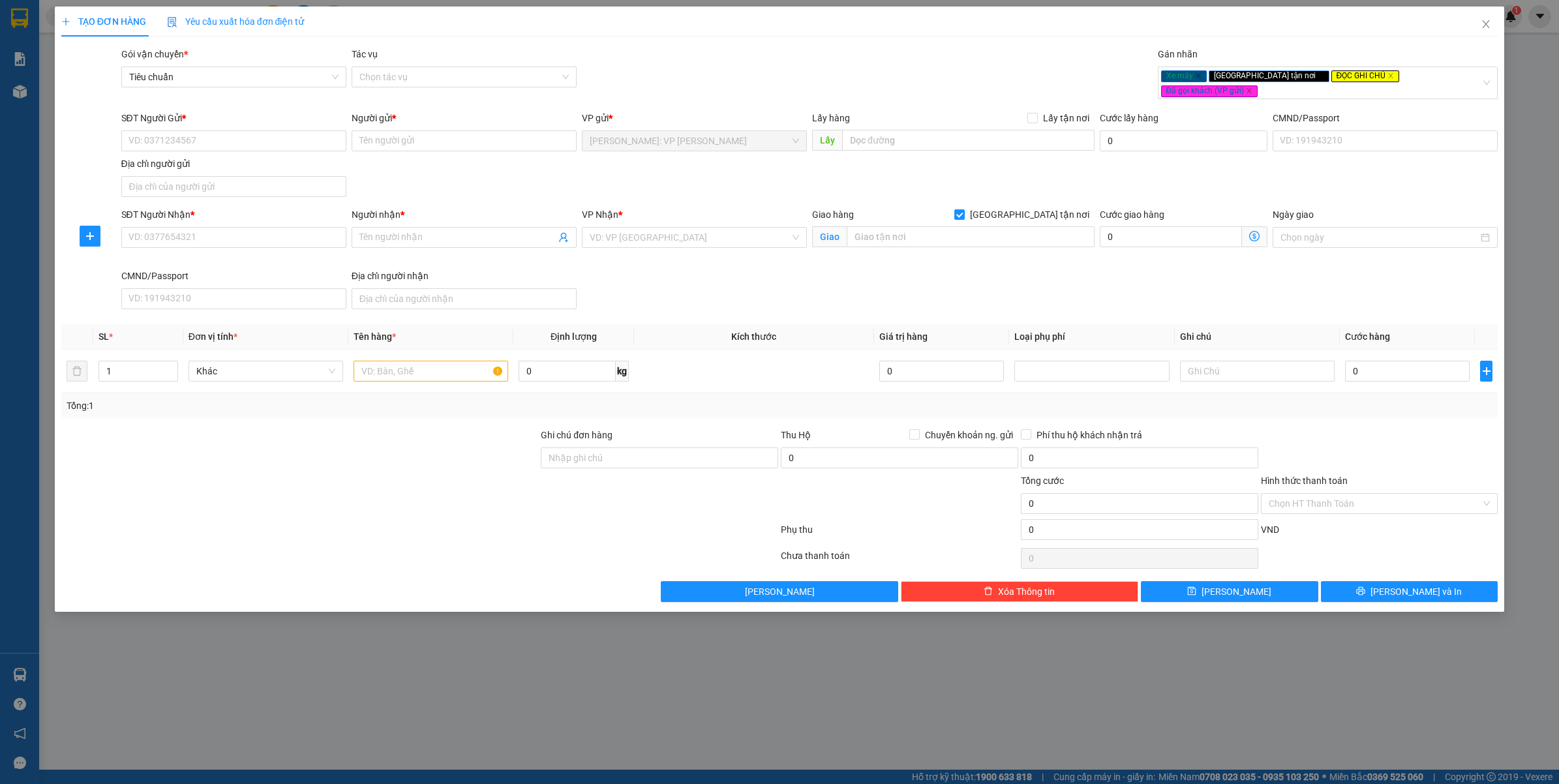
click at [939, 284] on div "SĐT Người Nhận * VD: 0377654321 Người nhận * Tên người nhận VP Nhận * VD: VP Sà…" at bounding box center [809, 261] width 1382 height 107
click at [887, 226] on input "text" at bounding box center [971, 236] width 248 height 21
click at [386, 360] on input "text" at bounding box center [431, 371] width 155 height 21
click at [601, 447] on input "Ghi chú đơn hàng" at bounding box center [660, 457] width 237 height 21
click at [454, 519] on div at bounding box center [420, 532] width 719 height 26
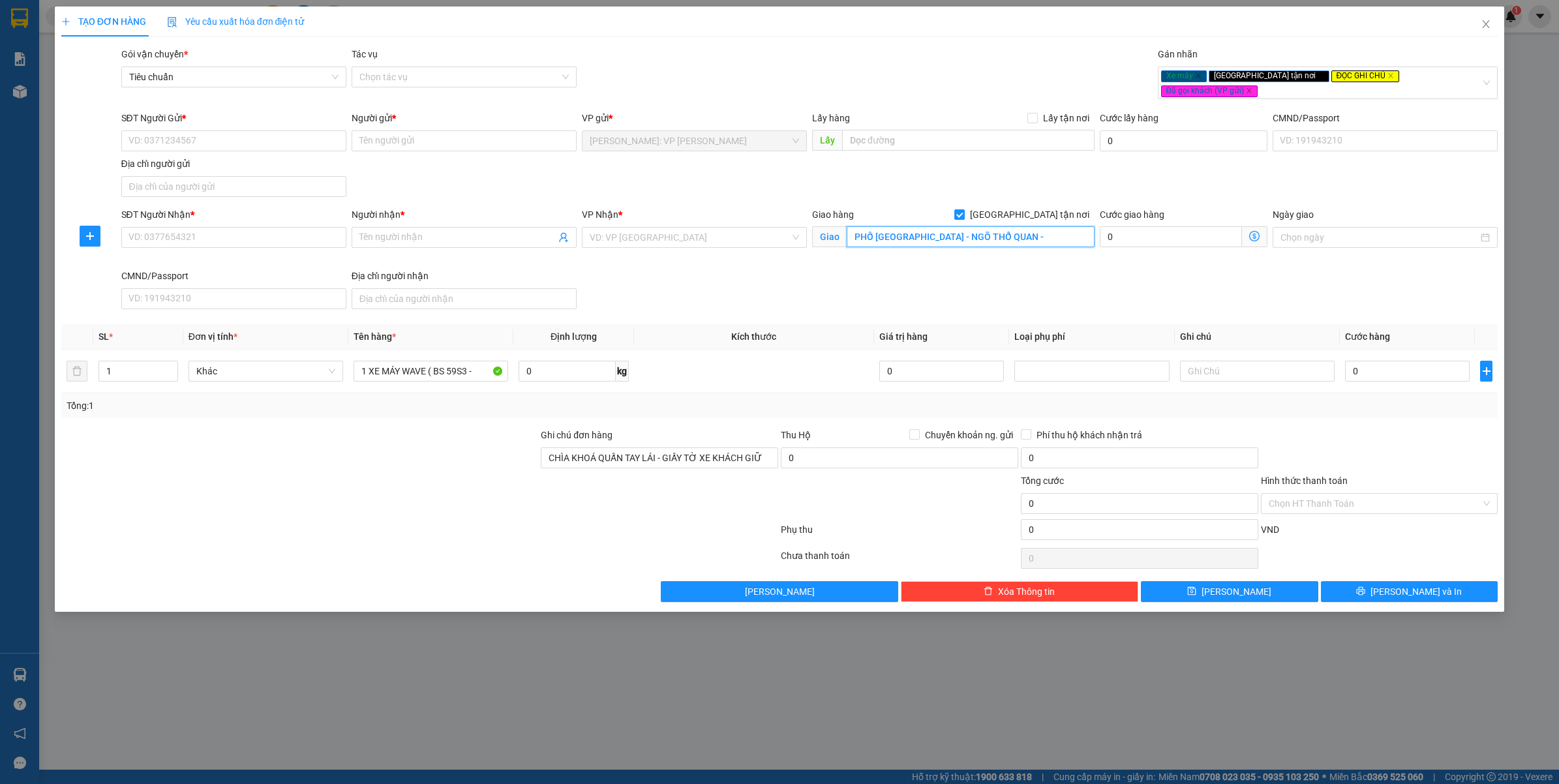
click at [1042, 230] on input "PHỐ KHÂM THIÊN - NGÕ THỔ QUAN -" at bounding box center [971, 236] width 248 height 21
click at [863, 275] on div "SĐT Người Nhận * VD: 0377654321 Người nhận * Tên người nhận VP Nhận * VD: VP Sà…" at bounding box center [809, 261] width 1382 height 107
click at [480, 360] on input "1 XE MÁY WAVE ( BS 59S3 -" at bounding box center [431, 371] width 155 height 21
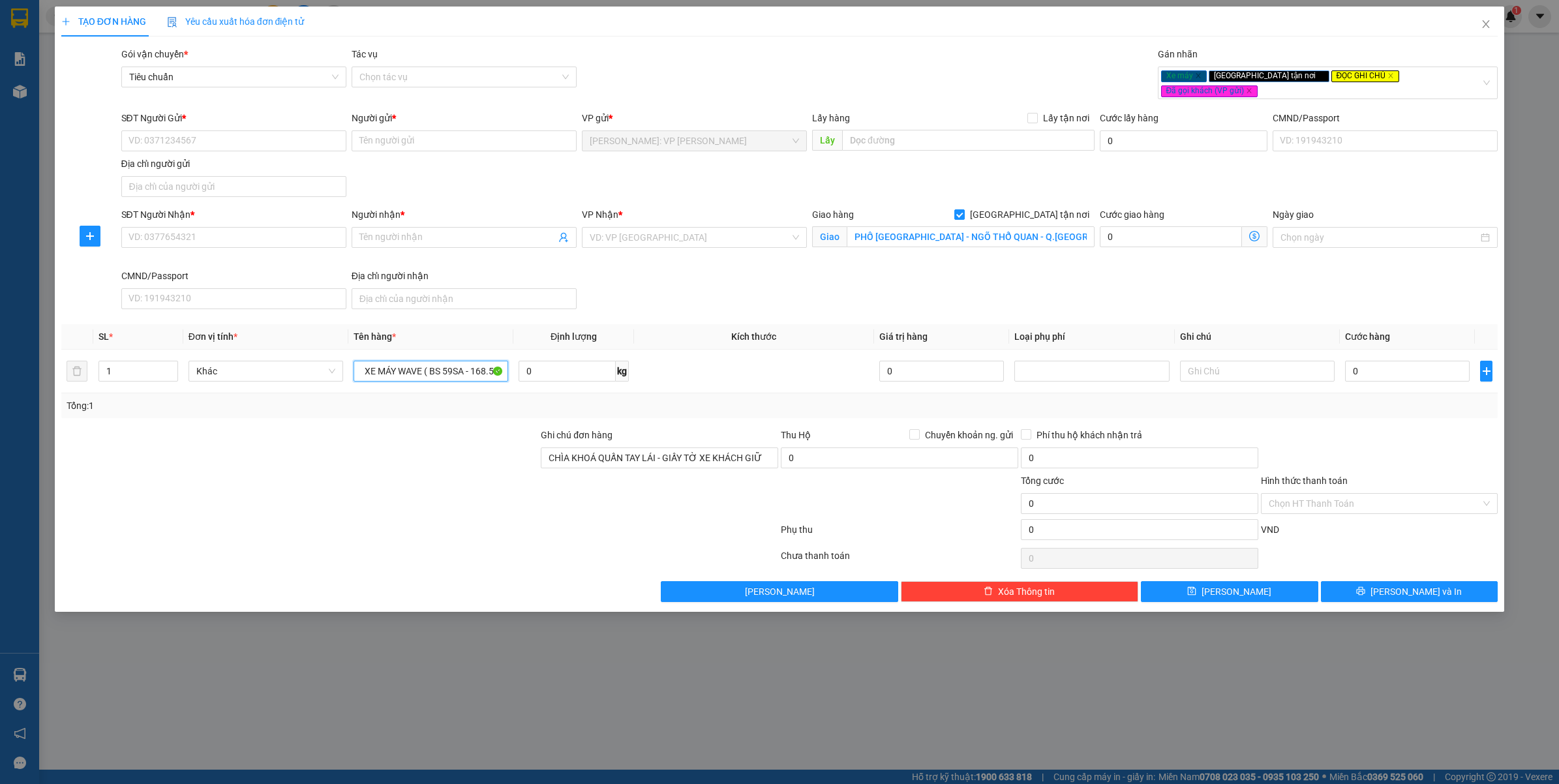
scroll to position [0, 9]
click at [530, 494] on div at bounding box center [300, 496] width 480 height 45
click at [193, 130] on input "SĐT Người Gửi *" at bounding box center [234, 140] width 225 height 21
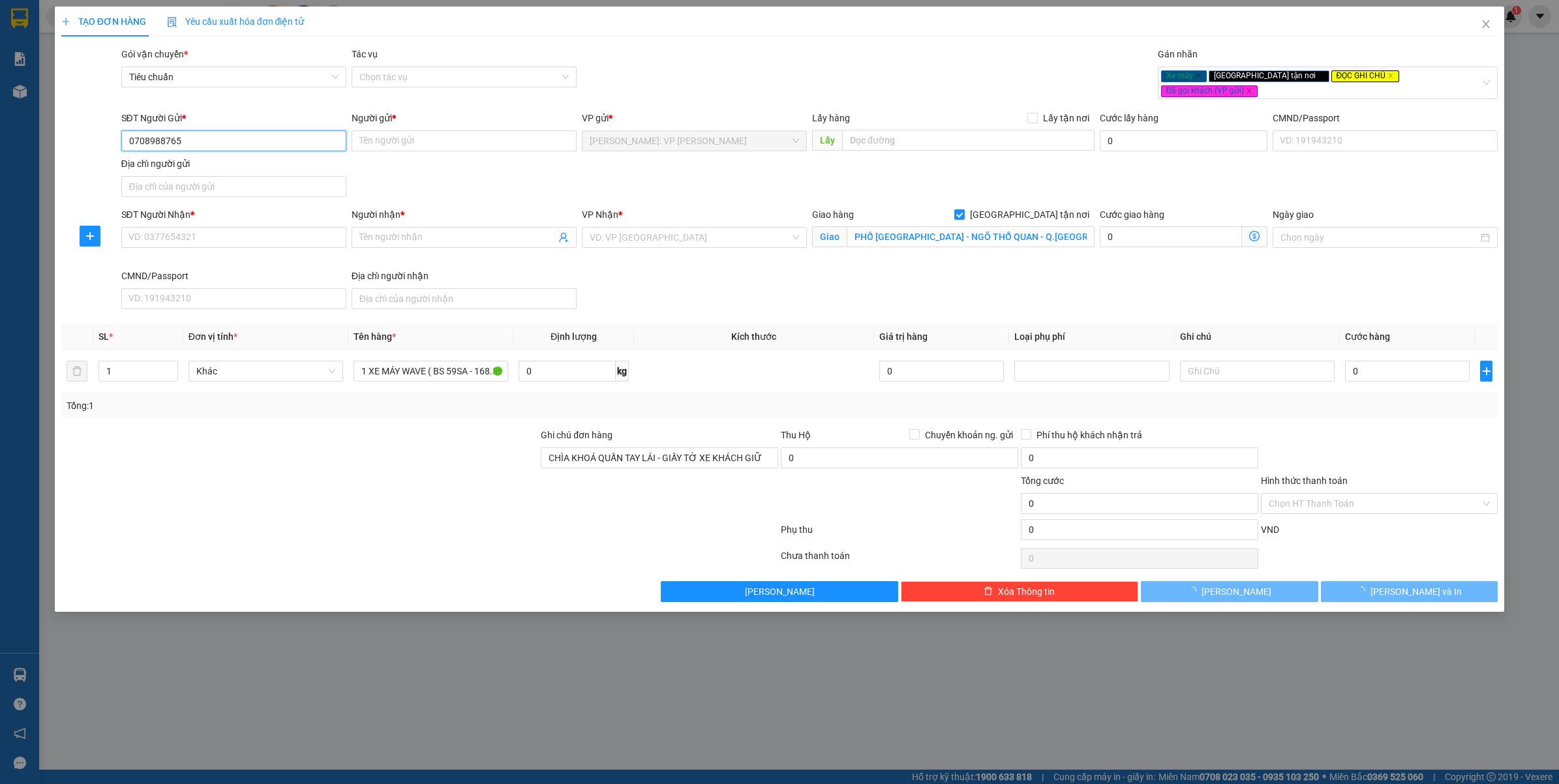
click at [193, 130] on input "0708988765" at bounding box center [234, 140] width 225 height 21
click at [400, 132] on input "Người gửi *" at bounding box center [464, 140] width 225 height 21
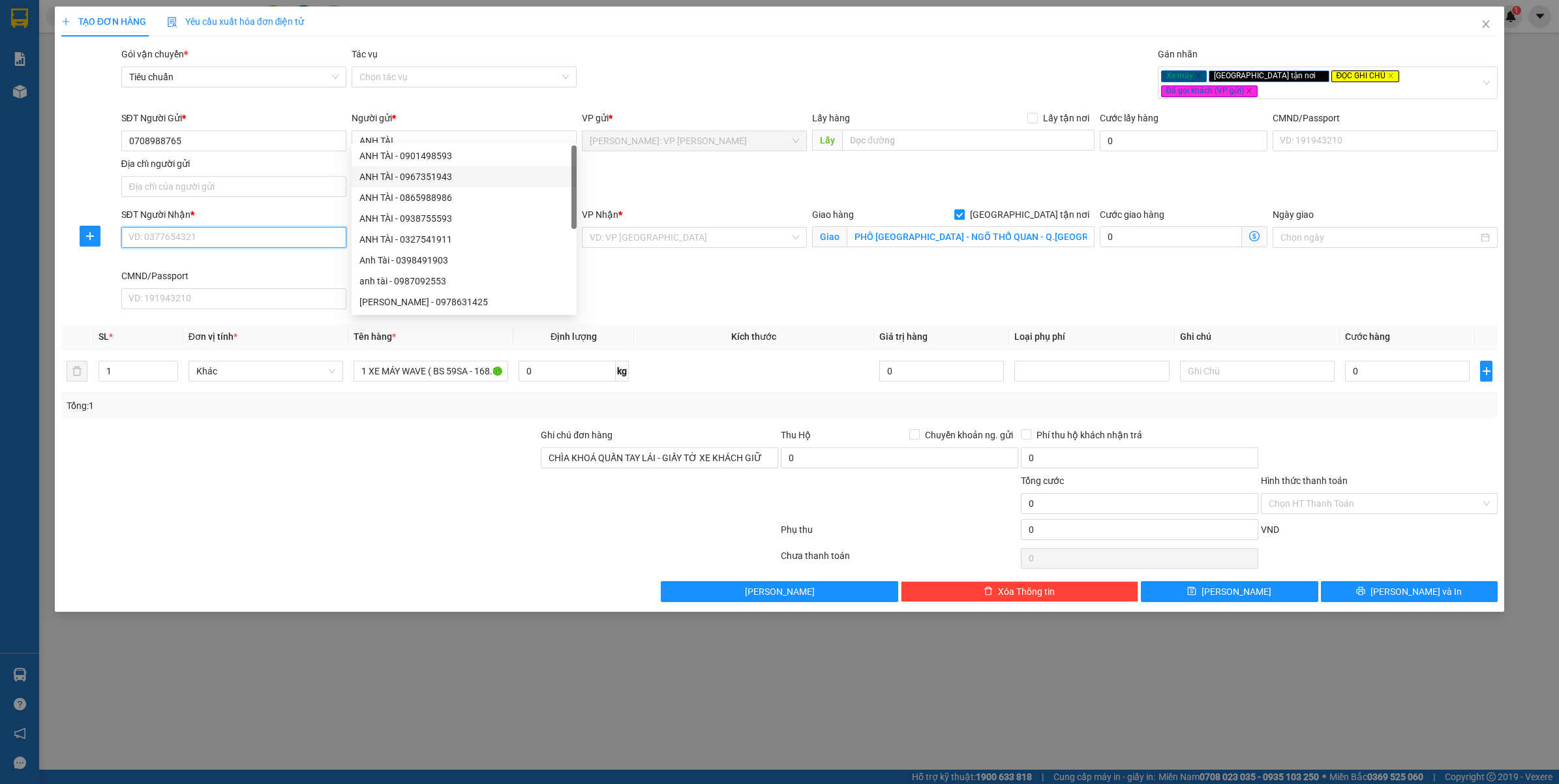
click at [232, 230] on input "SĐT Người Nhận *" at bounding box center [234, 237] width 225 height 21
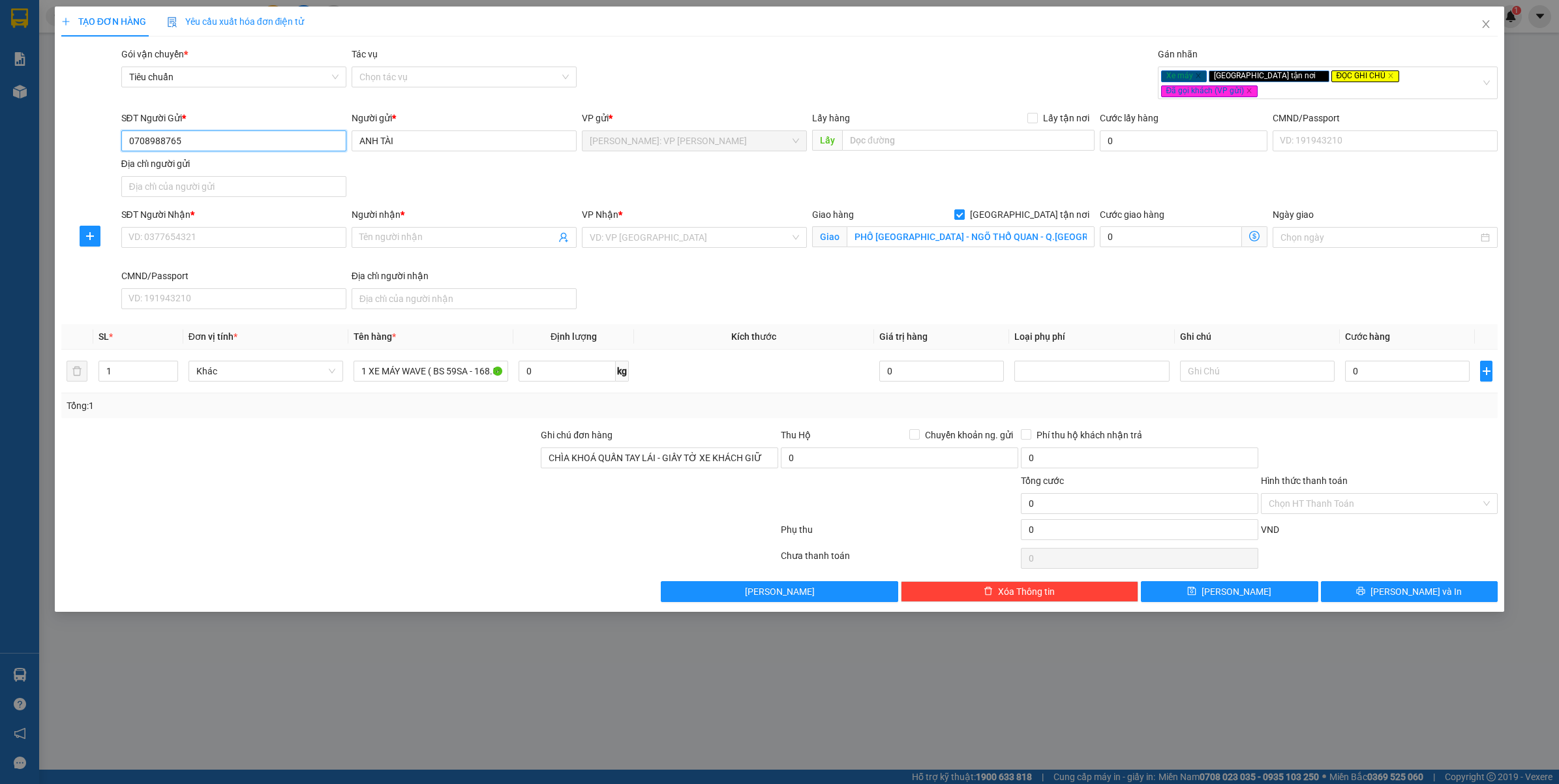
click at [186, 130] on input "0708988765" at bounding box center [234, 140] width 225 height 21
click at [232, 232] on input "SĐT Người Nhận *" at bounding box center [234, 237] width 225 height 21
paste input "0708988765"
click at [409, 230] on input "Người nhận *" at bounding box center [458, 237] width 197 height 14
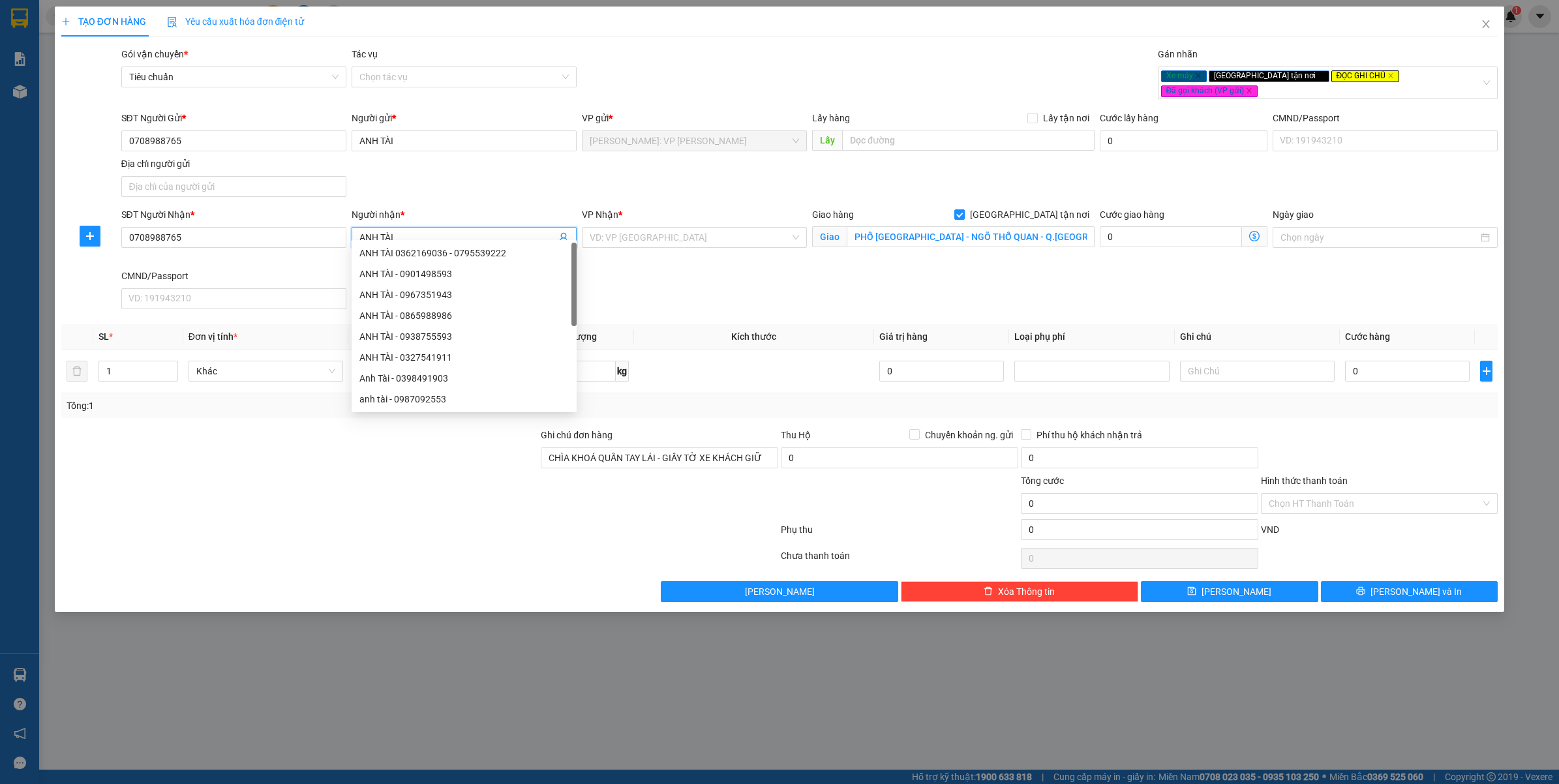
click at [510, 155] on div "SĐT Người Gửi * 0708988765 Người gửi * ANH TÀI VP gửi * Hồ Chí Minh: VP Bình Th…" at bounding box center [809, 157] width 1382 height 91
click at [733, 243] on div "VP Nhận * VD: VP Sài Gòn" at bounding box center [695, 238] width 230 height 61
click at [733, 234] on input "search" at bounding box center [689, 237] width 200 height 20
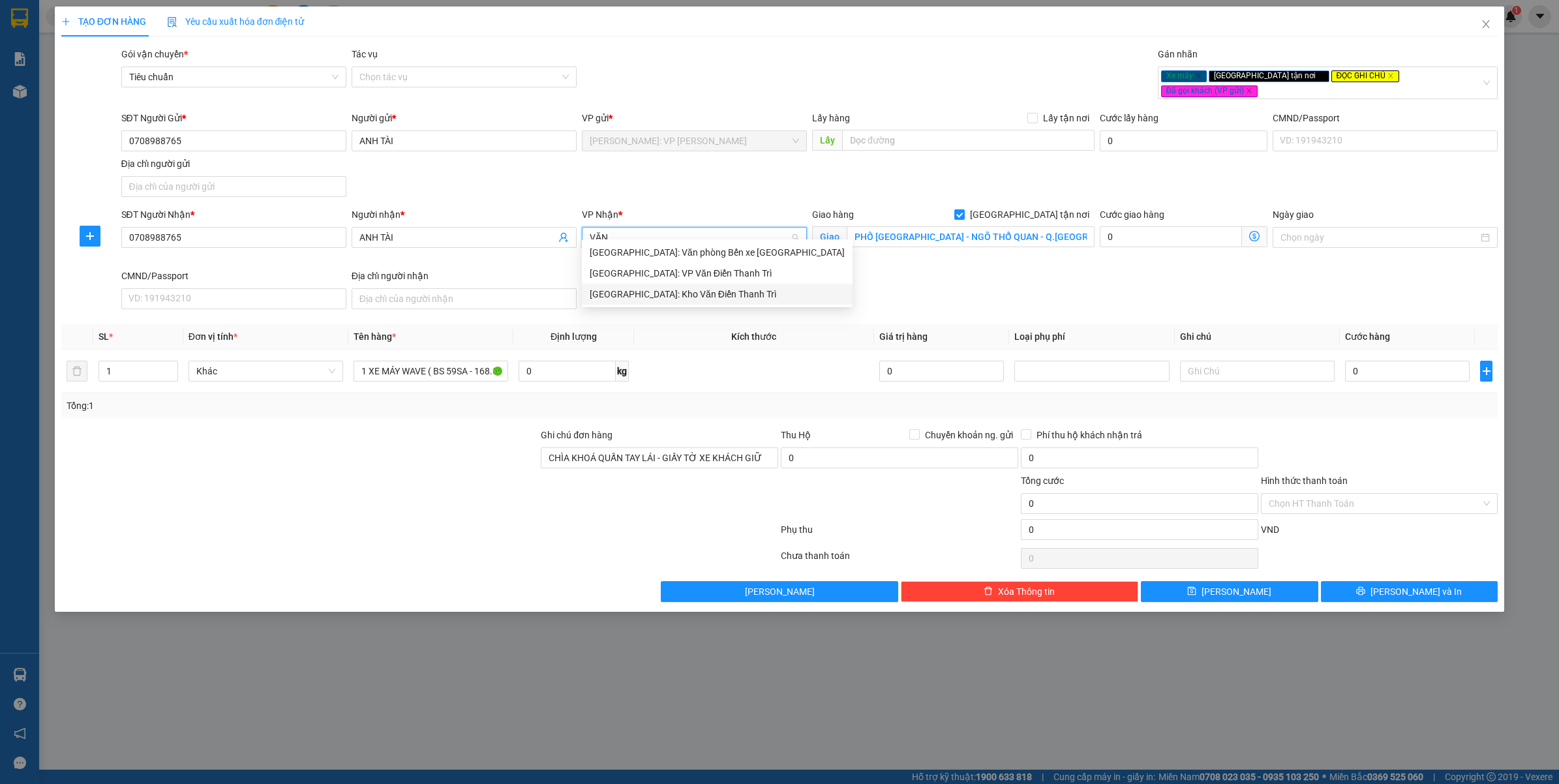
click at [660, 291] on div "Hà Nội: Kho Văn Điển Thanh Trì" at bounding box center [717, 293] width 255 height 14
click at [683, 192] on form "SĐT Người Gửi * 0708988765 Người gửi * ANH TÀI VP gửi * Hồ Chí Minh: VP Bình Th…" at bounding box center [779, 213] width 1437 height 203
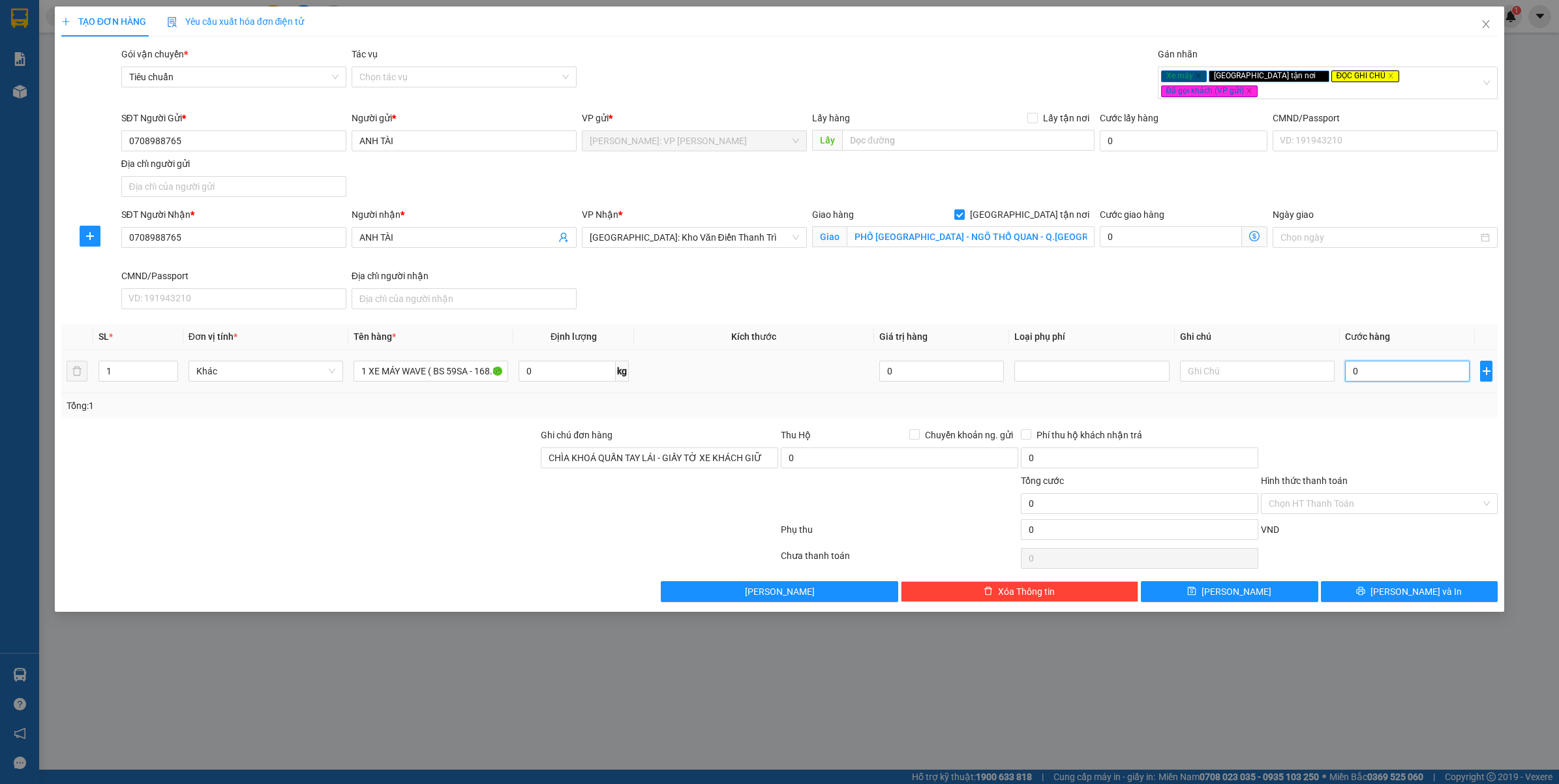
click at [1371, 360] on input "0" at bounding box center [1407, 371] width 125 height 21
click at [1394, 428] on div at bounding box center [1379, 450] width 240 height 45
click at [1352, 497] on input "Hình thức thanh toán" at bounding box center [1375, 503] width 213 height 20
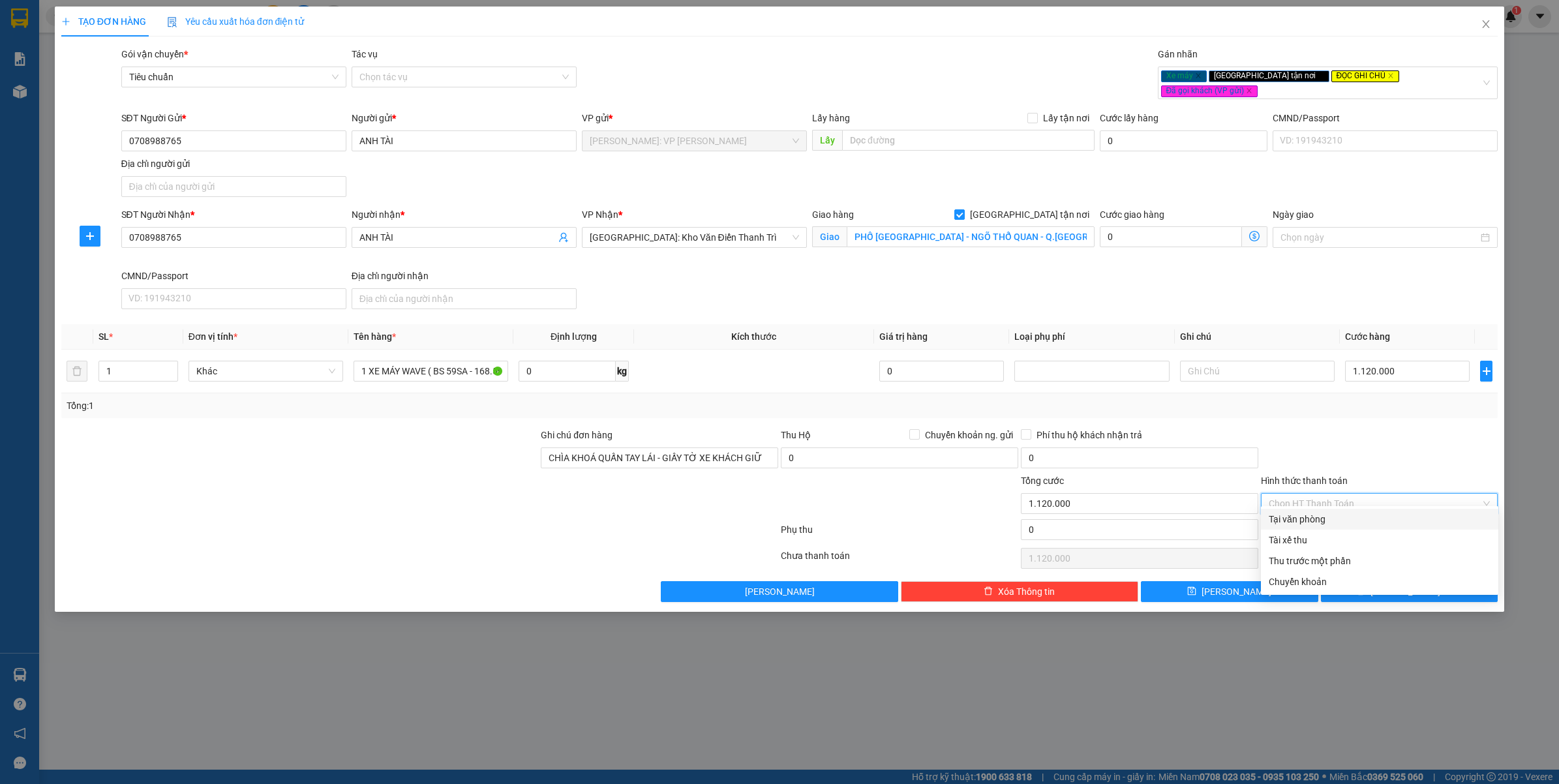
click at [1320, 520] on div "Tại văn phòng" at bounding box center [1379, 518] width 222 height 14
click at [1332, 428] on div at bounding box center [1379, 450] width 240 height 45
click at [1371, 581] on button "Lưu và In" at bounding box center [1410, 591] width 178 height 21
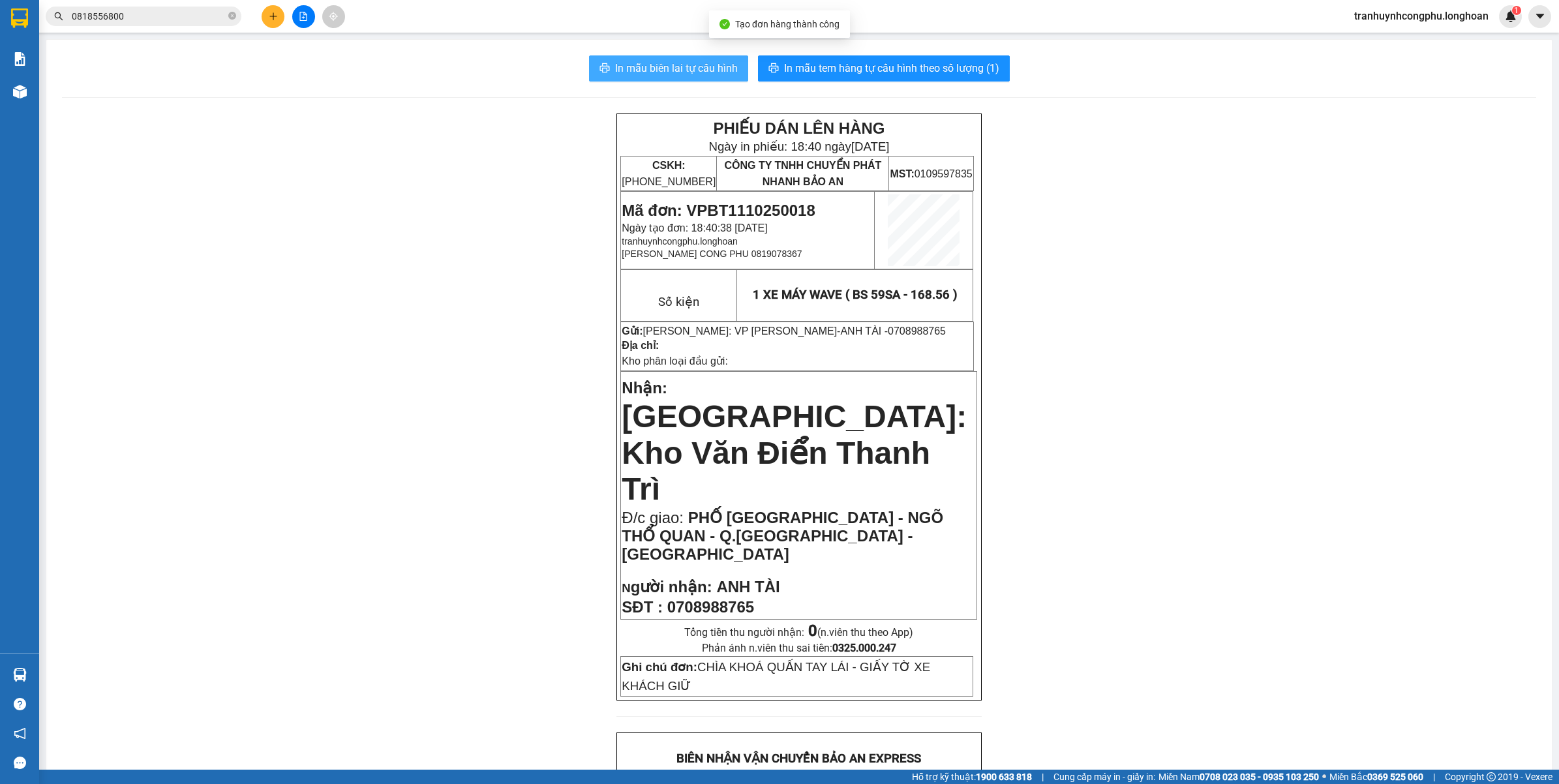
click at [651, 74] on span "In mẫu biên lai tự cấu hình" at bounding box center [676, 68] width 123 height 16
drag, startPoint x: 1197, startPoint y: 376, endPoint x: 1310, endPoint y: 329, distance: 122.4
click at [1198, 377] on div "PHIẾU DÁN LÊN HÀNG Ngày in phiếu: 18:40 ngày 11-10-2025 CSKH: 1900.06.88.33 CÔN…" at bounding box center [798, 798] width 1474 height 1369
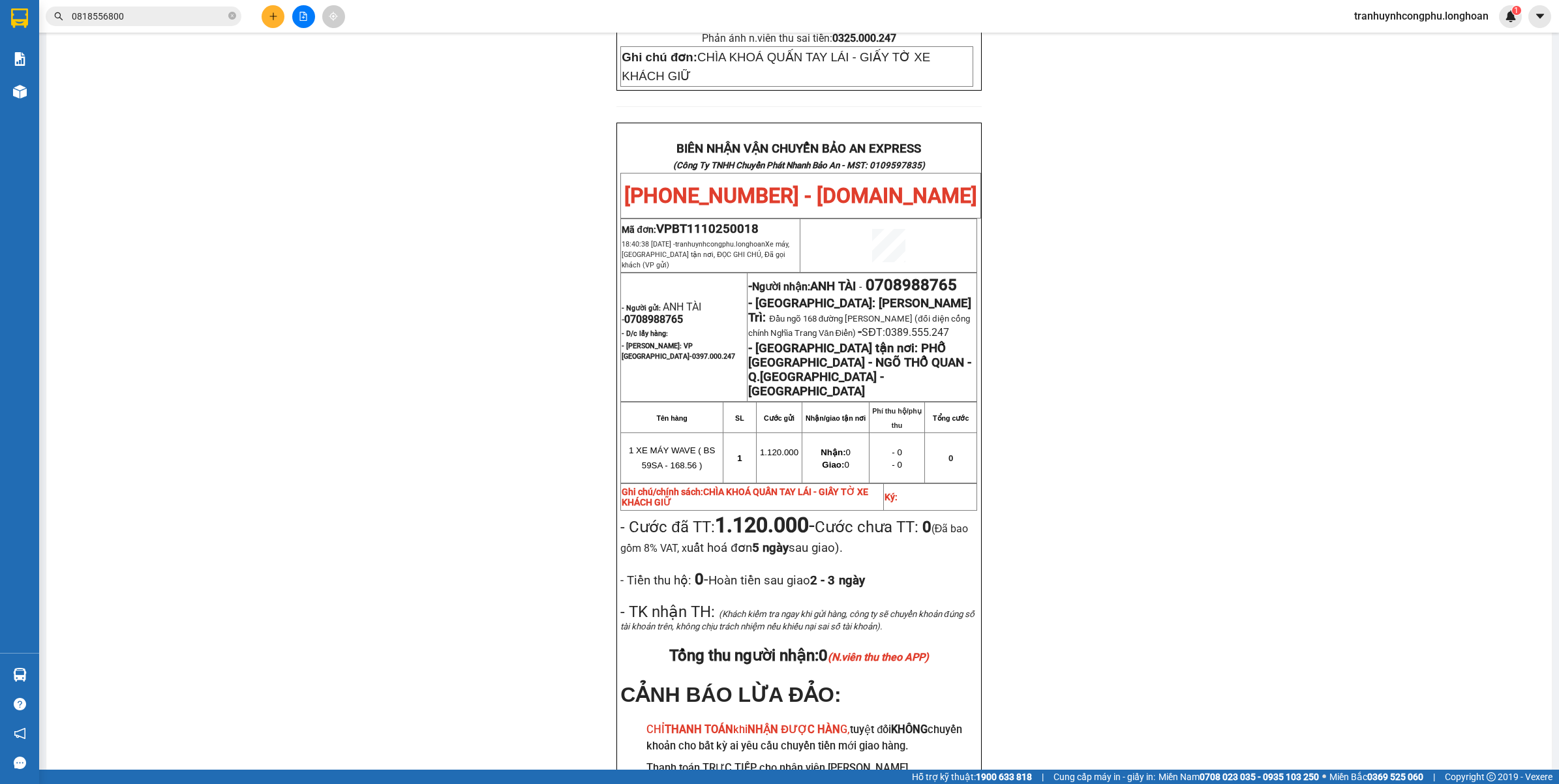
scroll to position [611, 0]
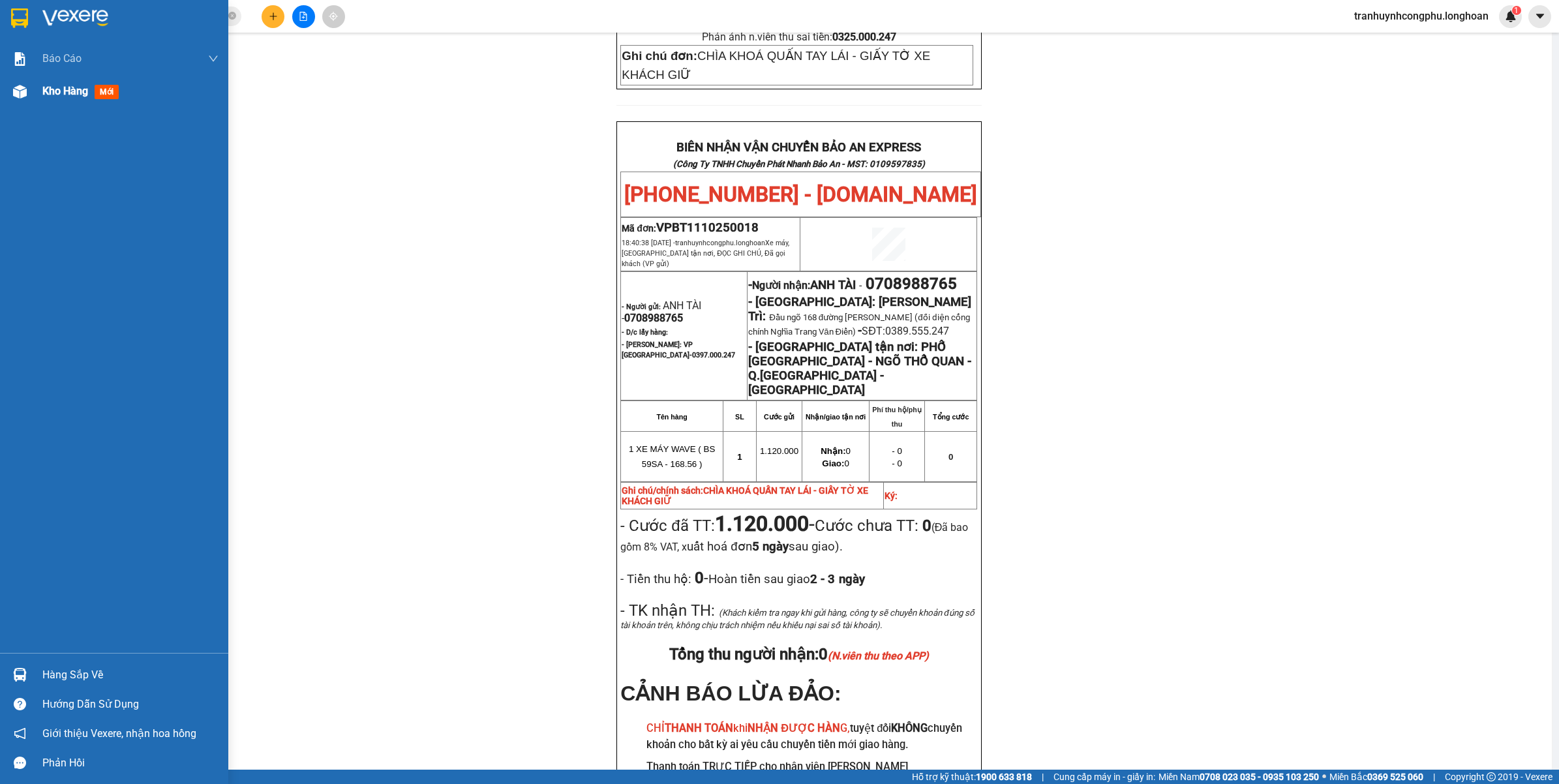
click at [20, 89] on img at bounding box center [20, 91] width 14 height 14
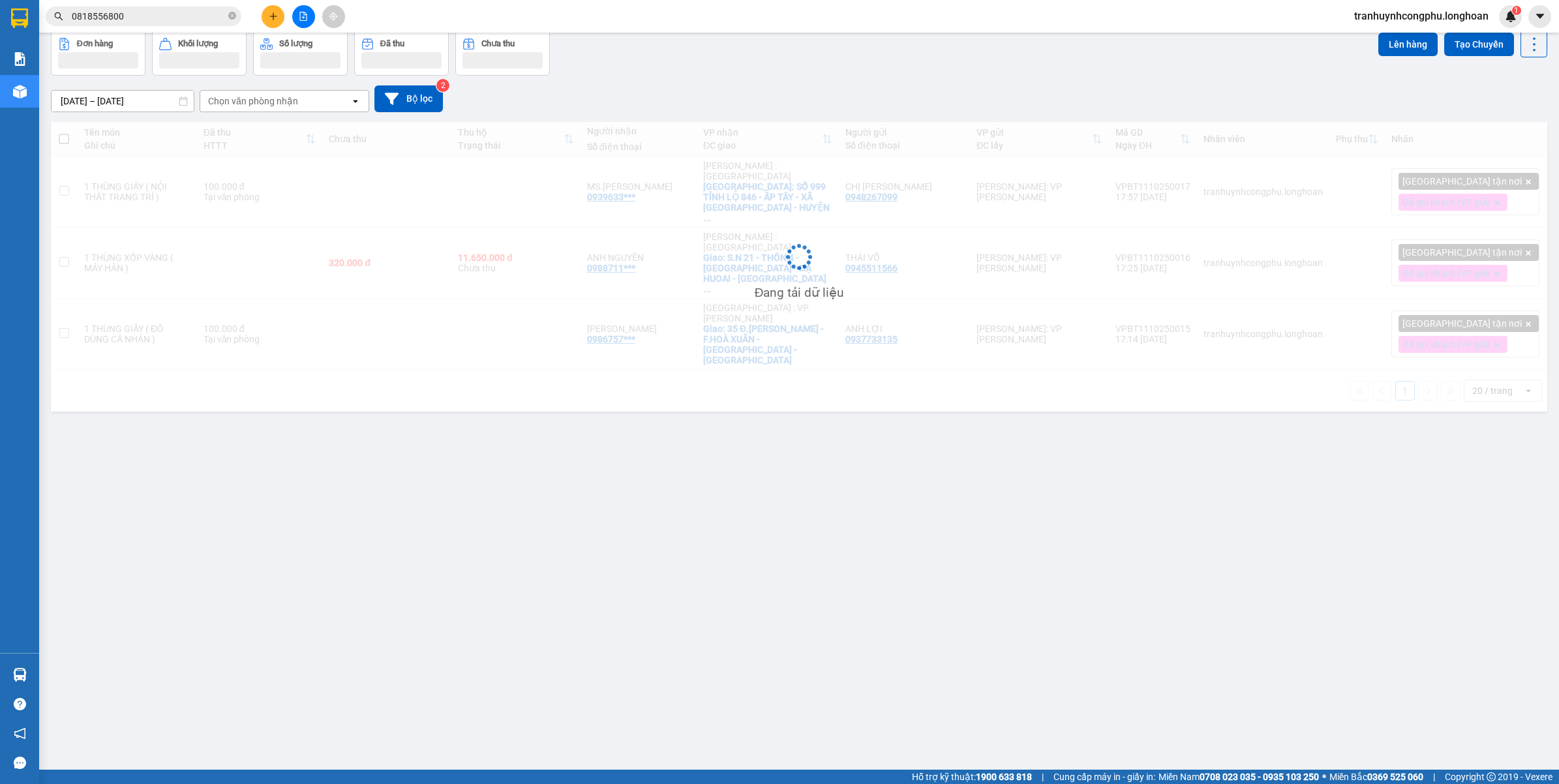
scroll to position [60, 0]
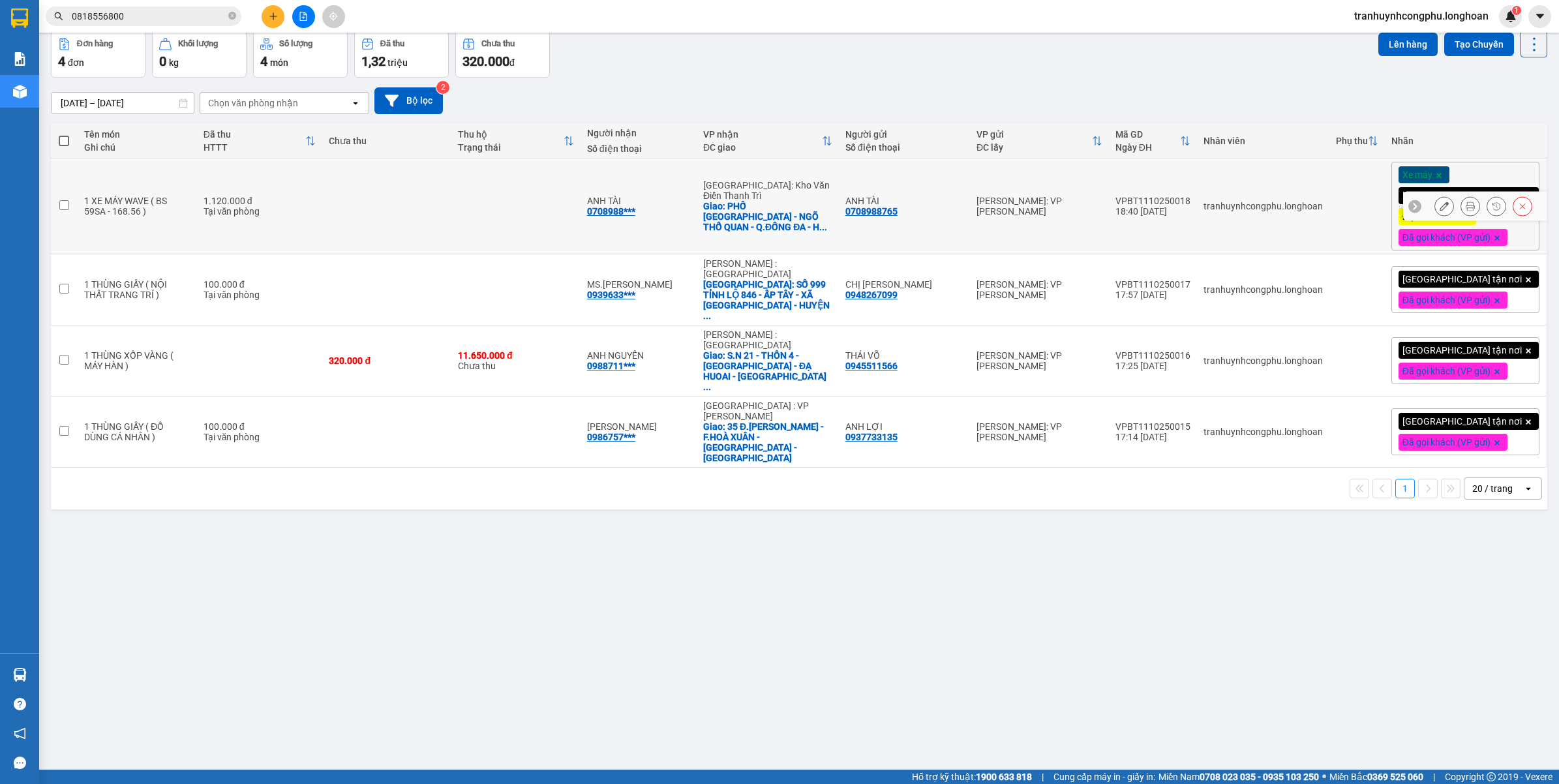
click at [1440, 209] on icon at bounding box center [1444, 205] width 9 height 9
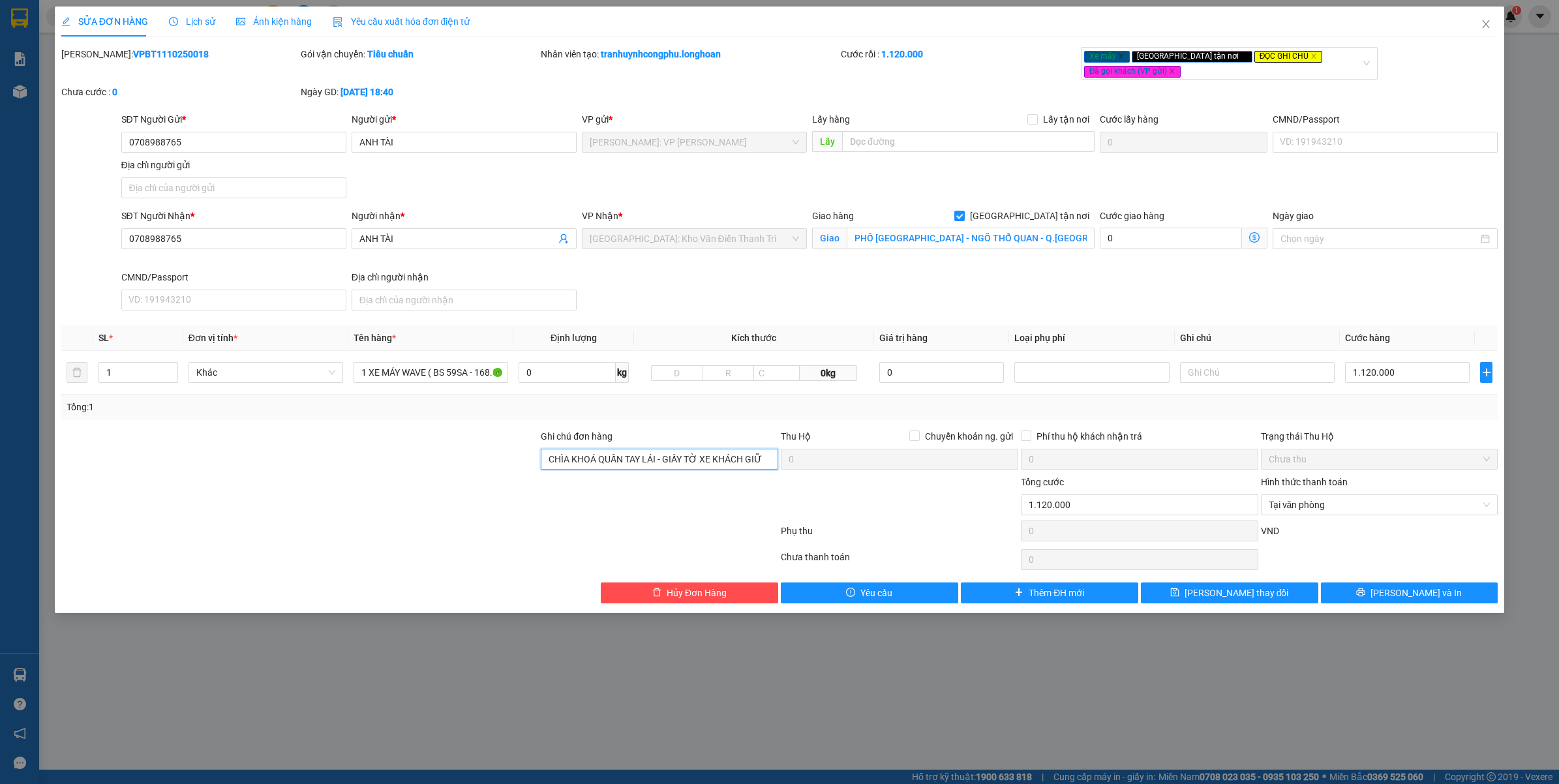
click at [703, 463] on input "CHÌA KHOÁ QUẤN TAY LÁI - GIẤY TỜ XE KHÁCH GIỮ" at bounding box center [660, 459] width 237 height 21
click at [1411, 596] on span "Lưu và In" at bounding box center [1416, 592] width 92 height 14
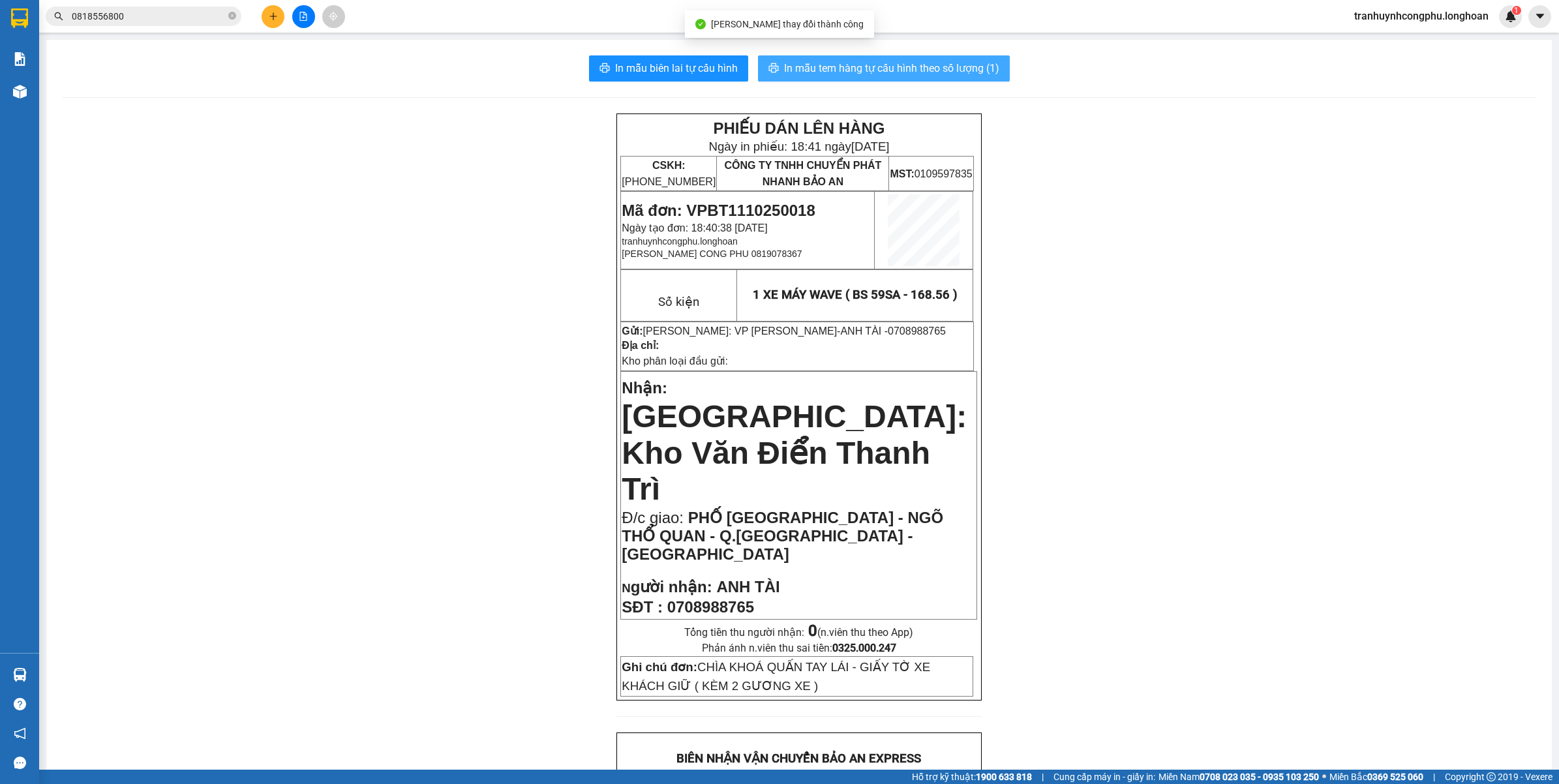
click at [894, 78] on button "In mẫu tem hàng tự cấu hình theo số lượng (1)" at bounding box center [883, 68] width 251 height 26
click at [749, 209] on span "Mã đơn: VPBT1110250018" at bounding box center [718, 210] width 193 height 18
copy span "VPBT1110250018"
click at [240, 250] on div "PHIẾU DÁN LÊN HÀNG Ngày in phiếu: 18:41 ngày 11-10-2025 CSKH: 1900.06.88.33 CÔN…" at bounding box center [798, 798] width 1474 height 1369
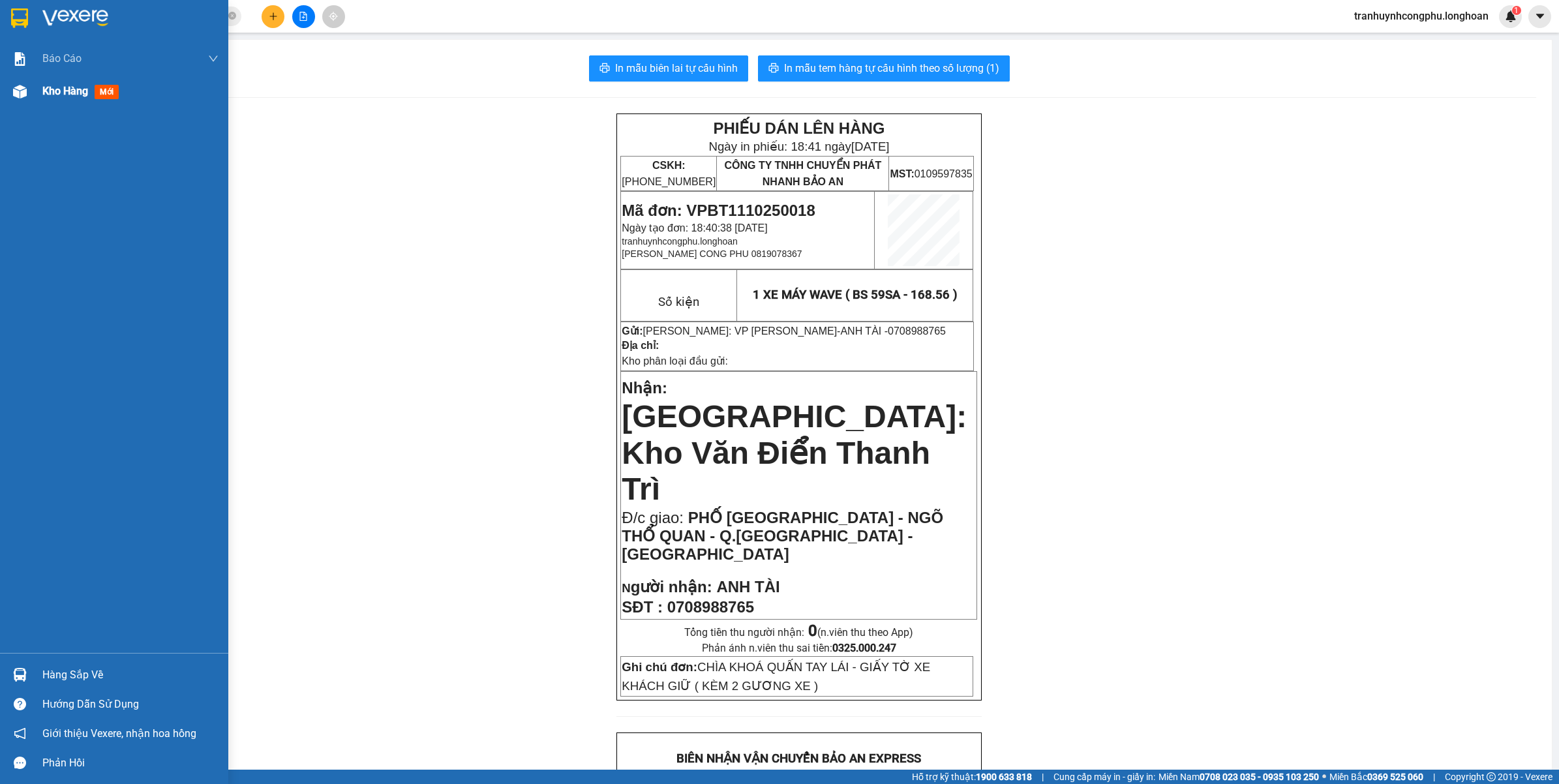
click at [36, 103] on div "Kho hàng mới" at bounding box center [114, 91] width 228 height 33
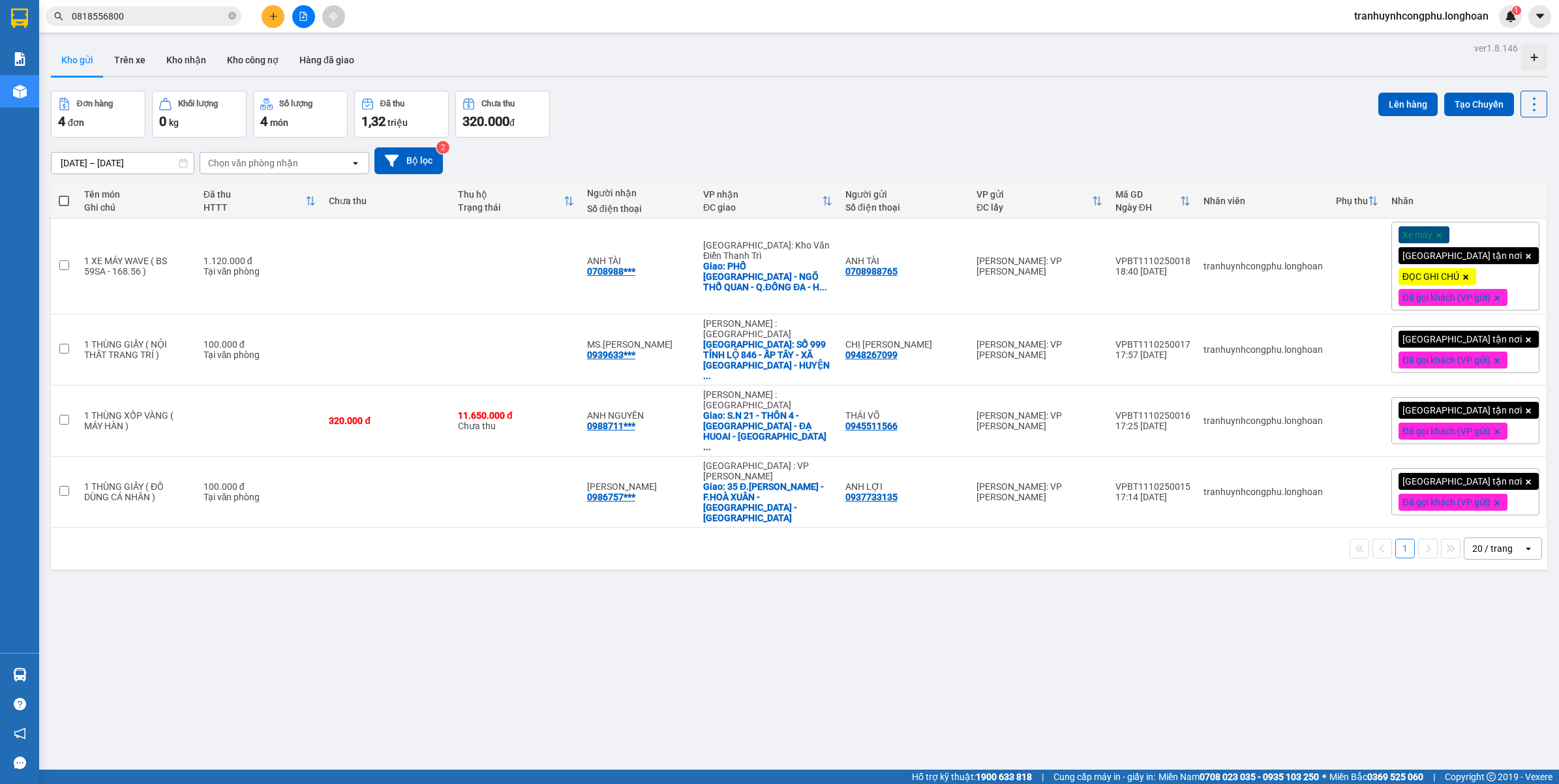
drag, startPoint x: 601, startPoint y: 604, endPoint x: 504, endPoint y: 552, distance: 110.1
click at [600, 605] on div "ver 1.8.146 Kho gửi Trên xe Kho nhận Kho công nợ Hàng đã giao Đơn hàng 4 đơn Kh…" at bounding box center [798, 431] width 1507 height 784
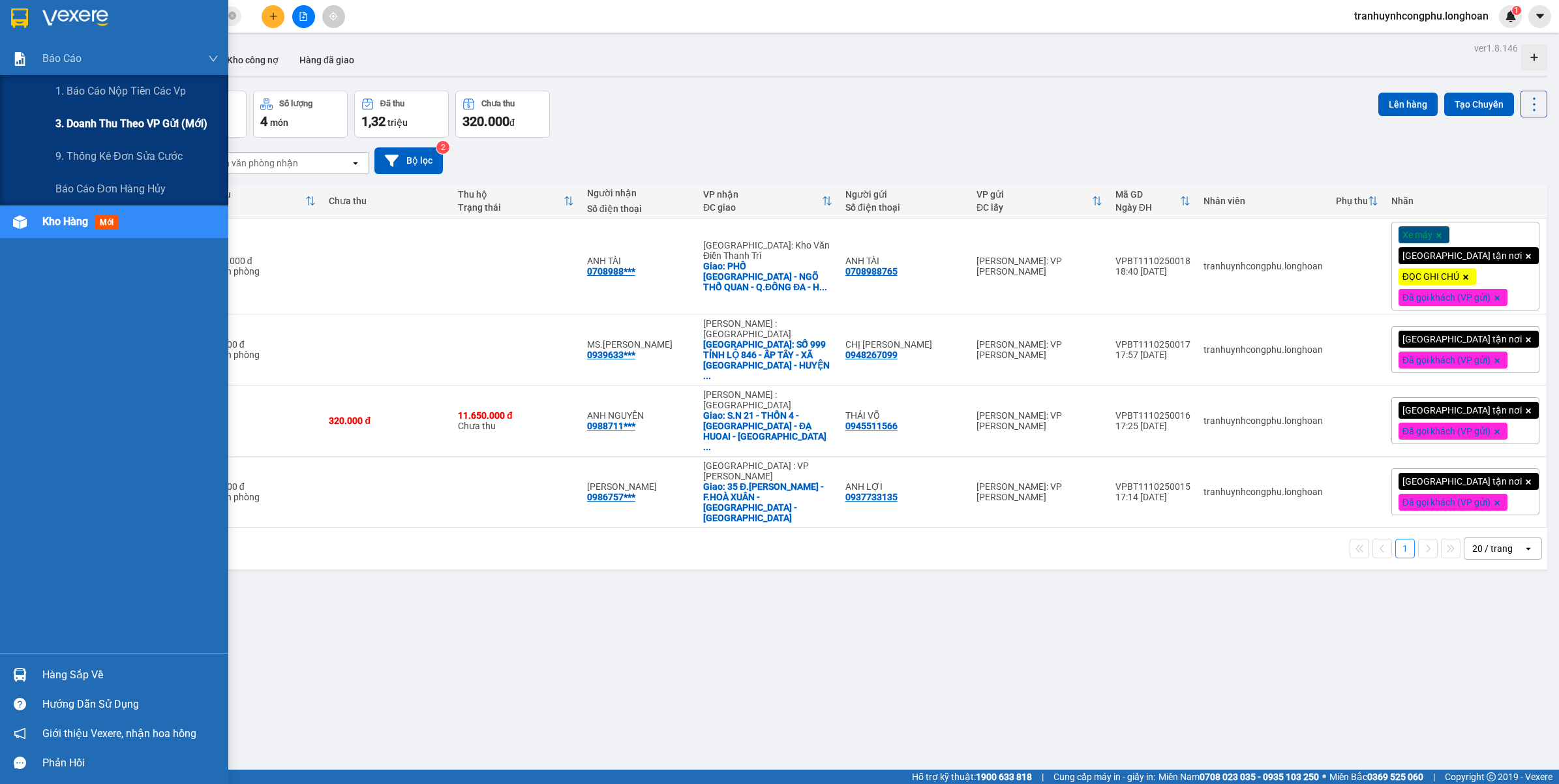
click at [66, 95] on span "1. Báo cáo nộp tiền các vp" at bounding box center [121, 91] width 130 height 16
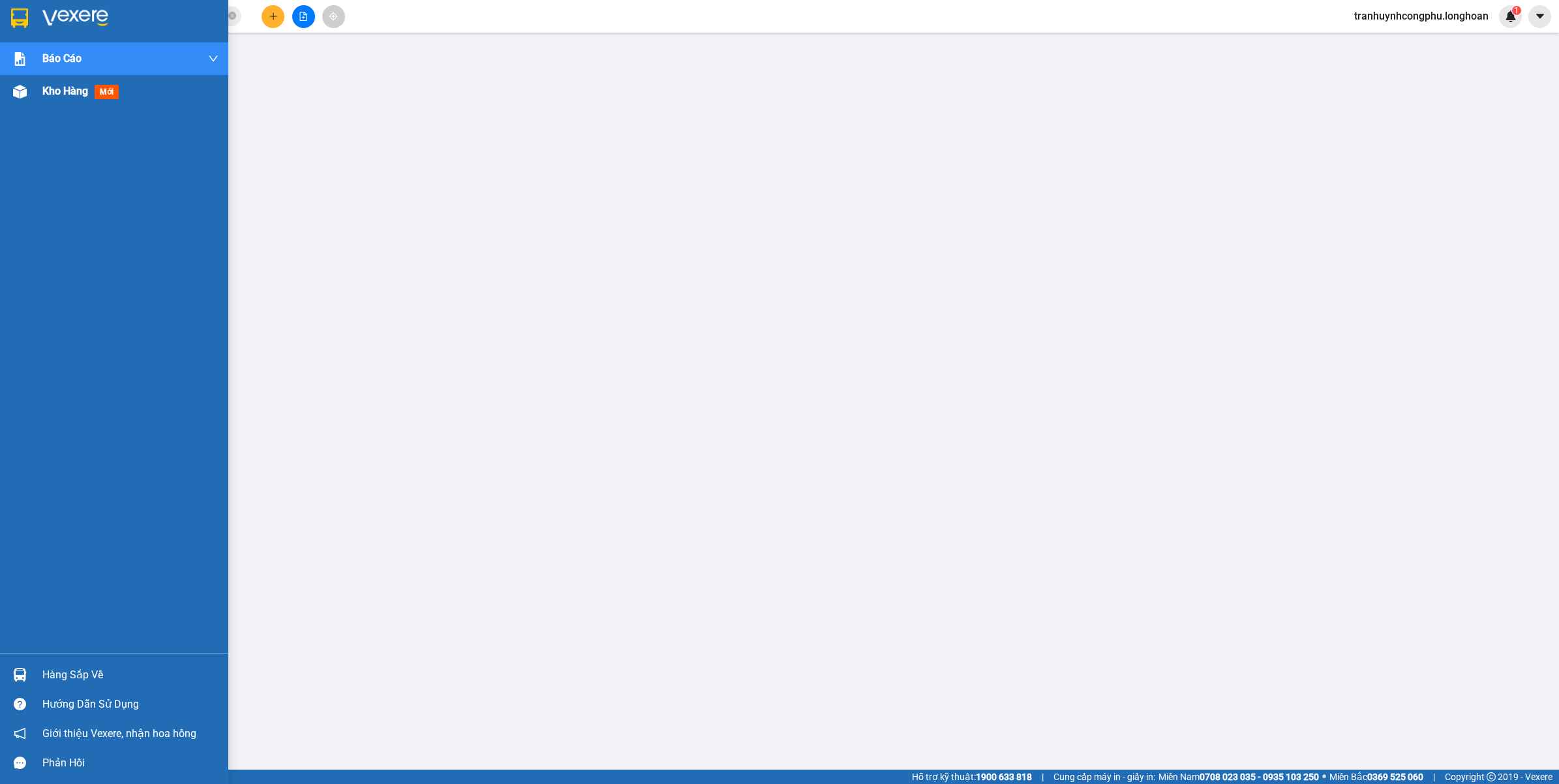
click at [30, 106] on div "Kho hàng mới" at bounding box center [114, 91] width 228 height 33
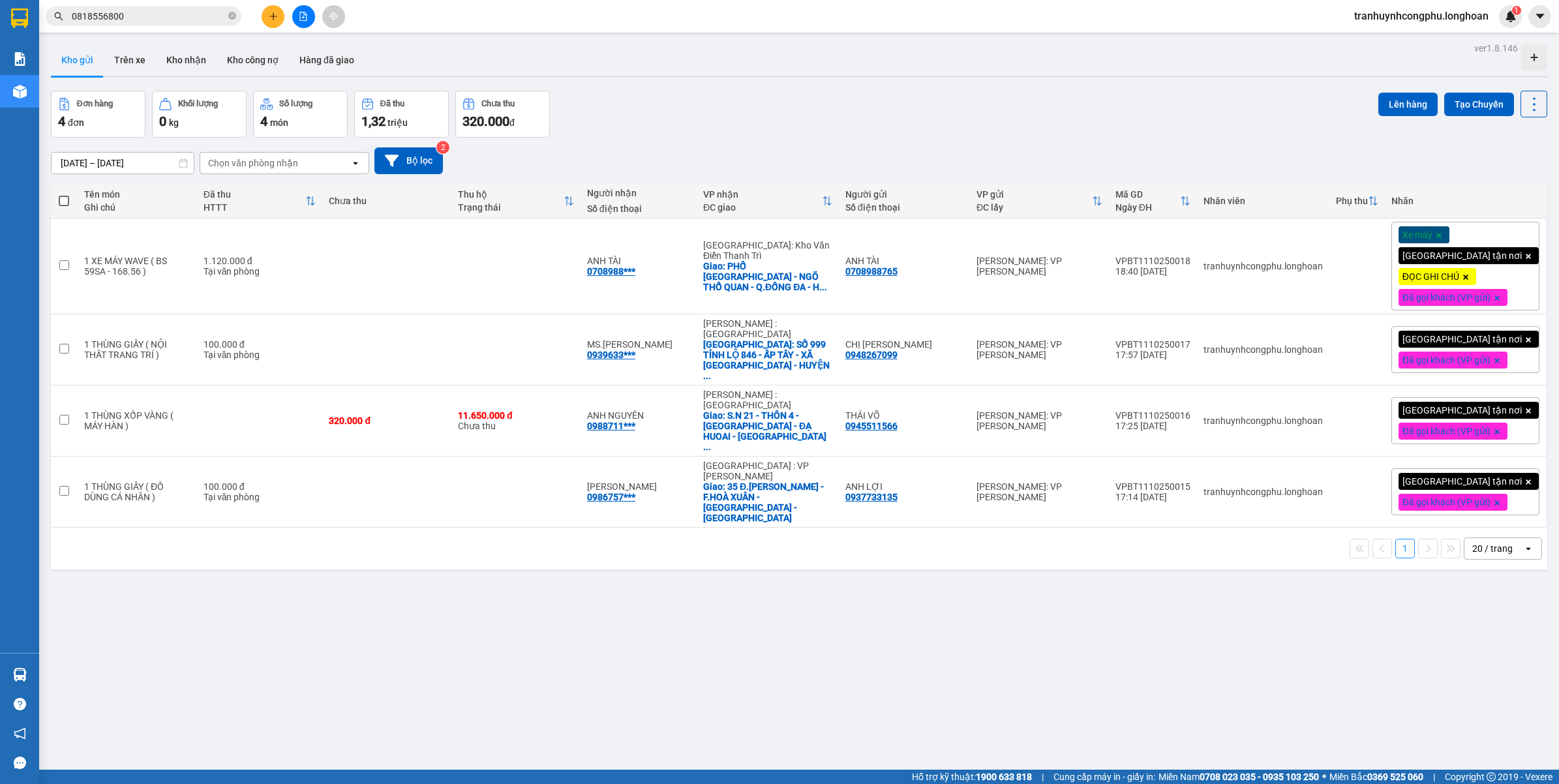
click at [542, 684] on div "ver 1.8.146 Kho gửi Trên xe Kho nhận Kho công nợ Hàng đã giao Đơn hàng 4 đơn Kh…" at bounding box center [798, 431] width 1507 height 784
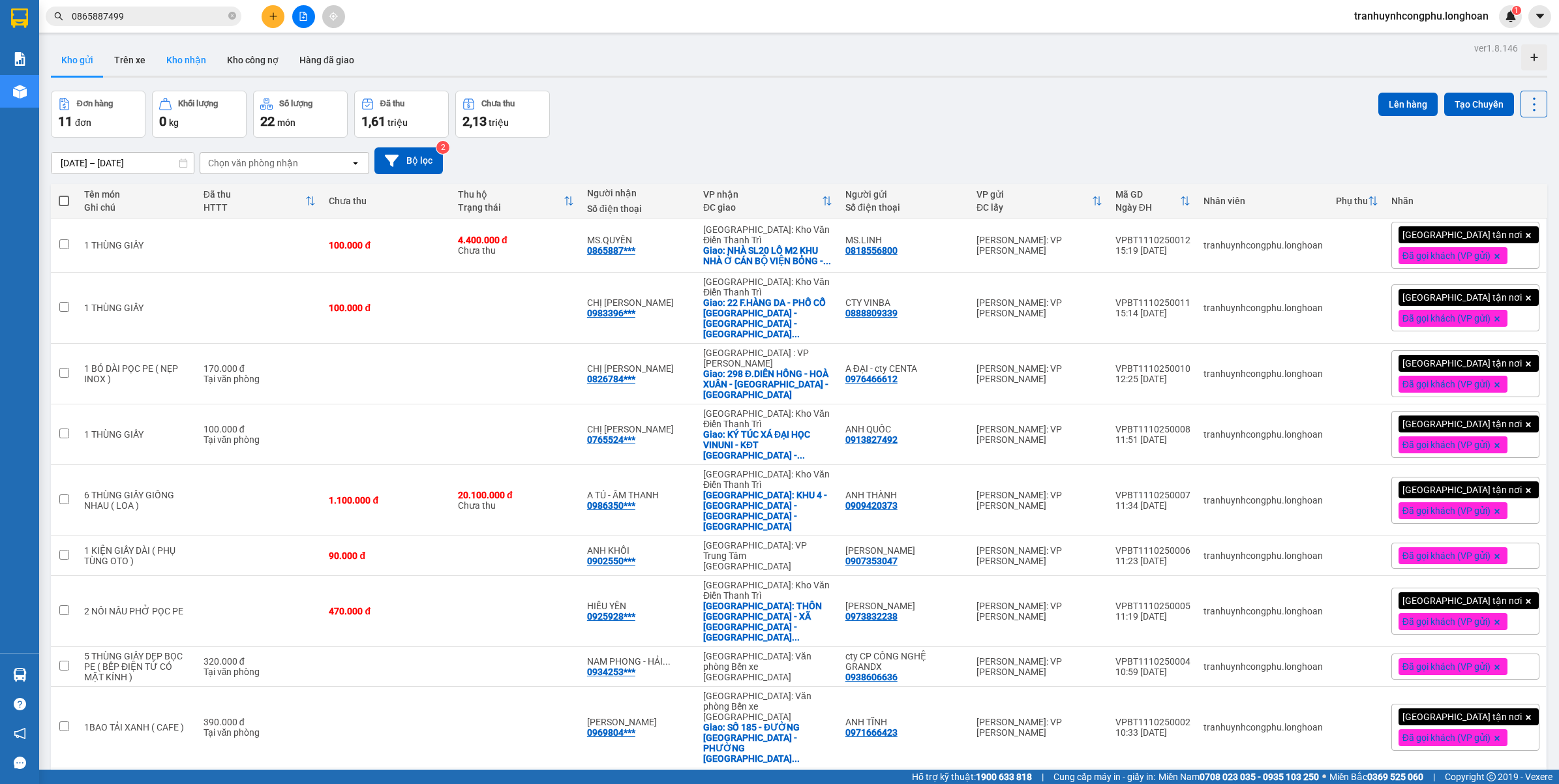
click at [171, 57] on button "Kho nhận" at bounding box center [186, 60] width 60 height 31
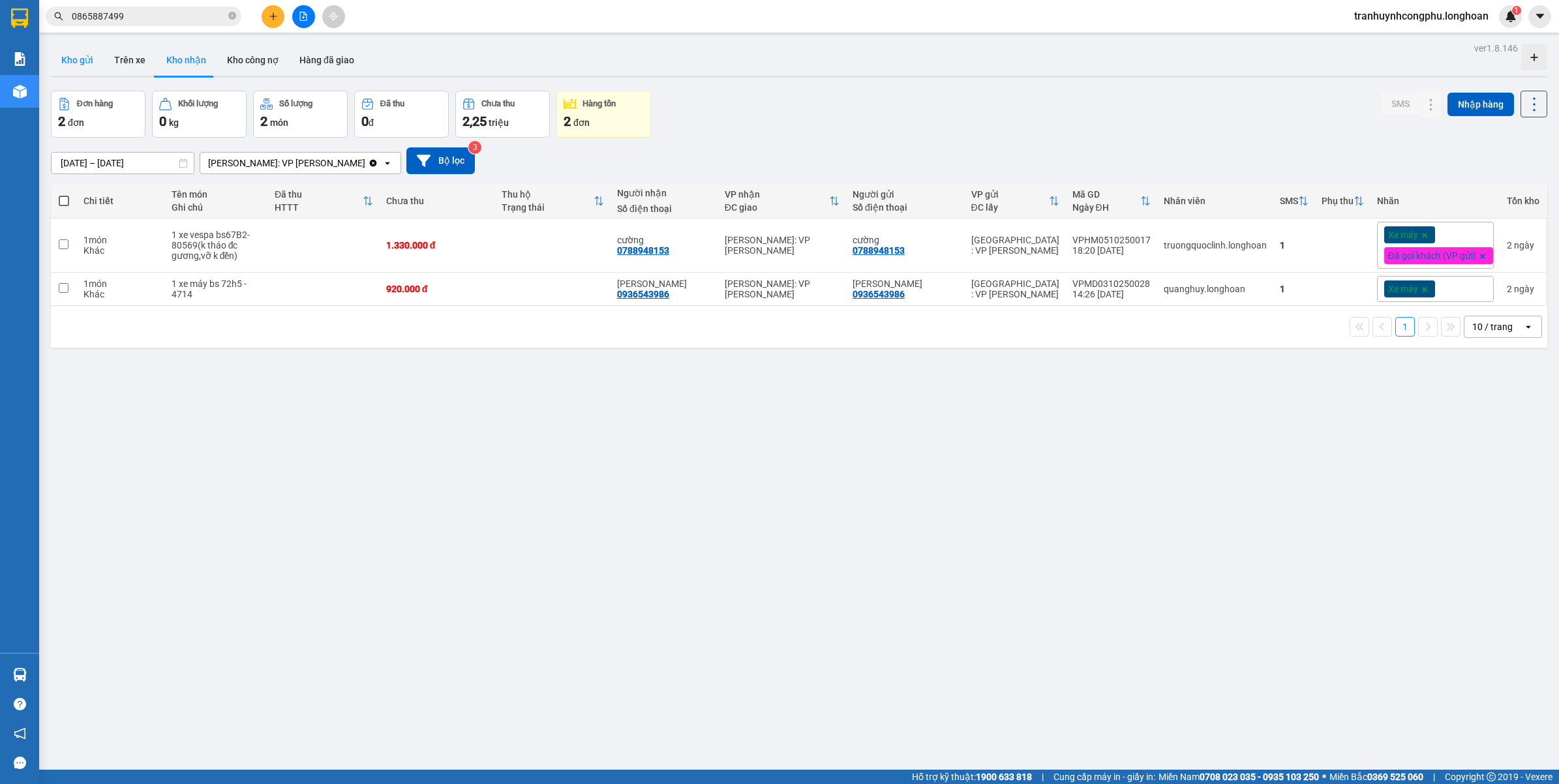
click at [80, 56] on button "Kho gửi" at bounding box center [77, 60] width 53 height 31
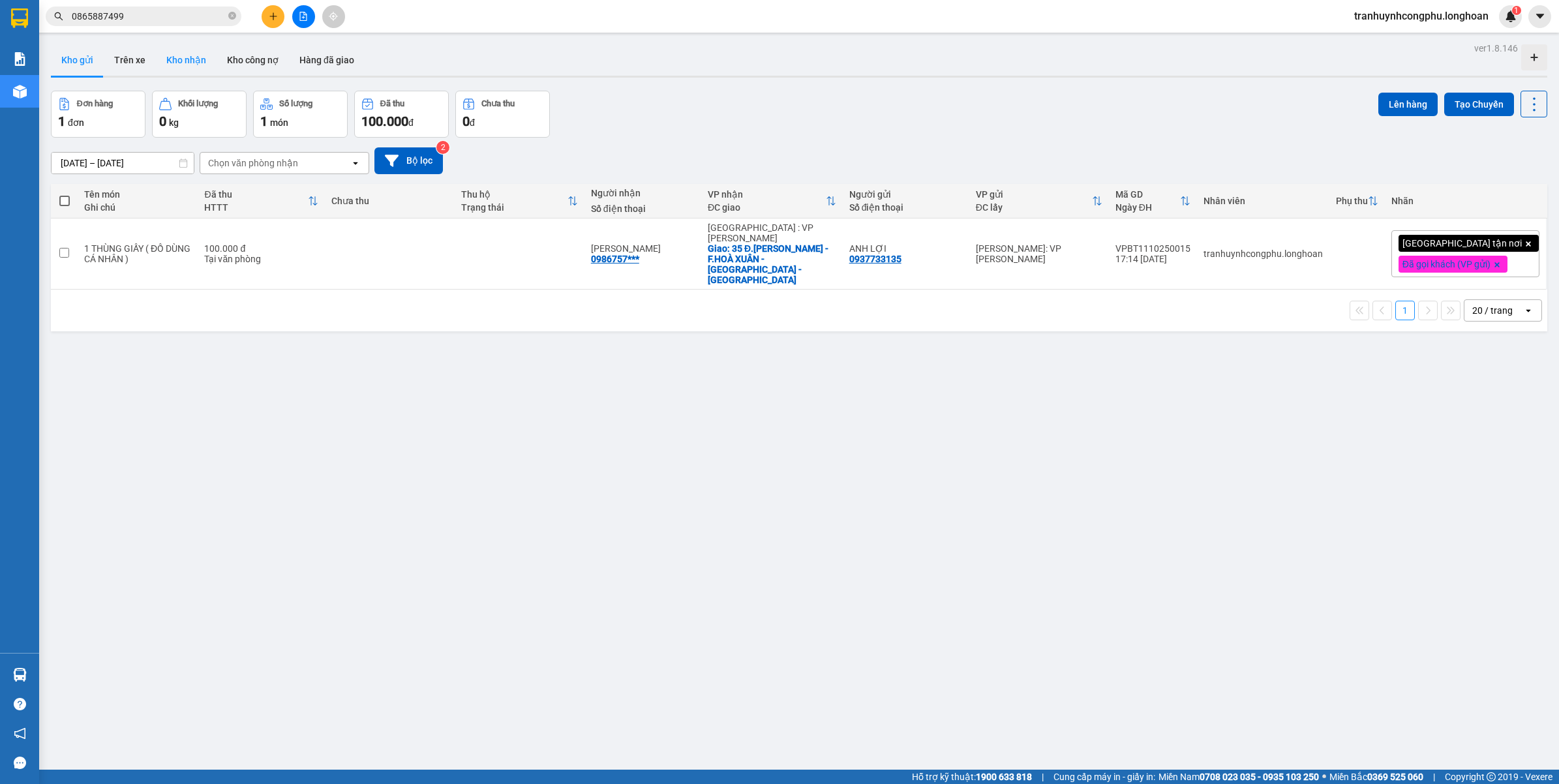
click at [189, 66] on button "Kho nhận" at bounding box center [186, 60] width 60 height 31
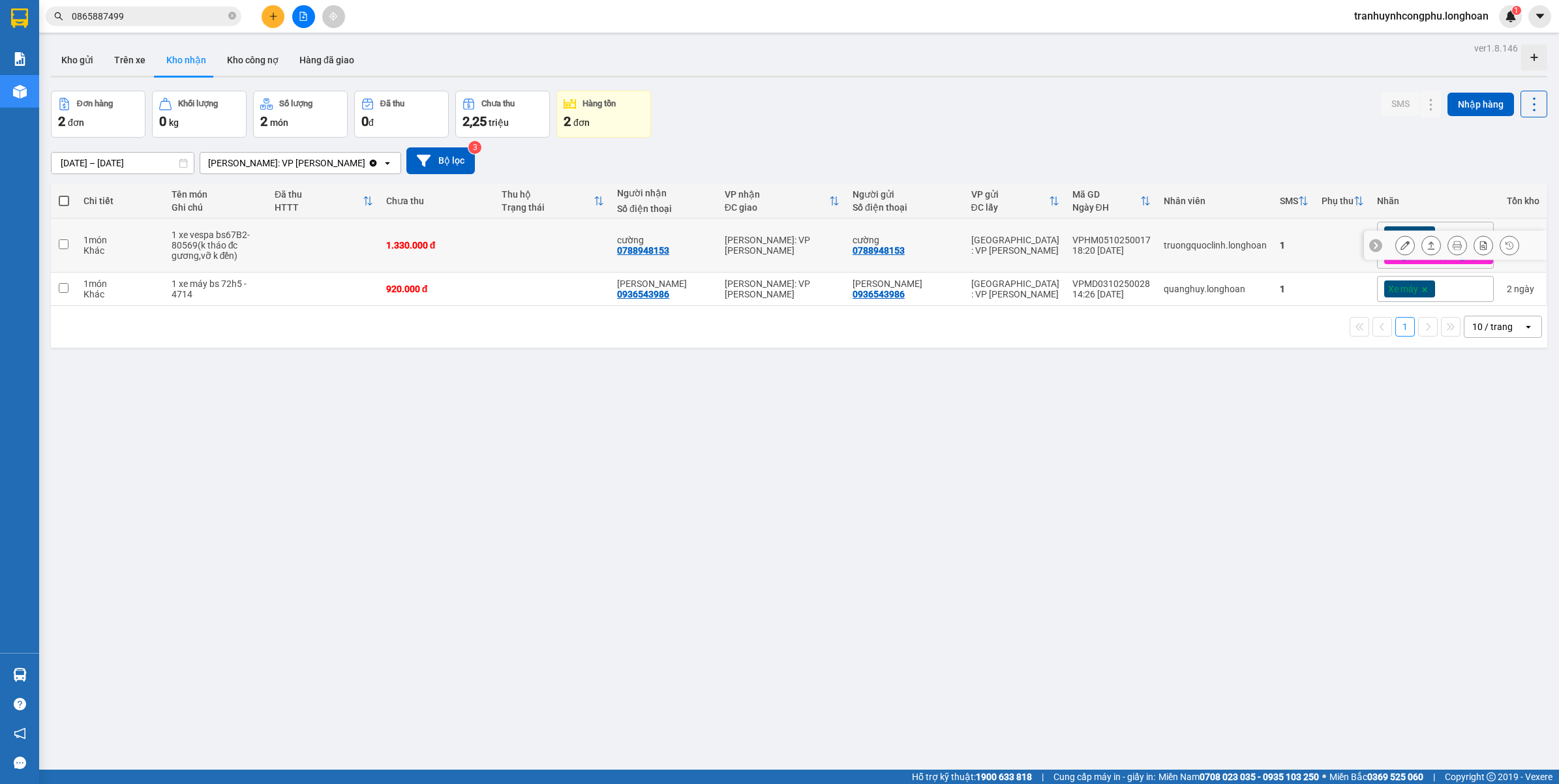
click at [1400, 247] on icon at bounding box center [1404, 245] width 9 height 9
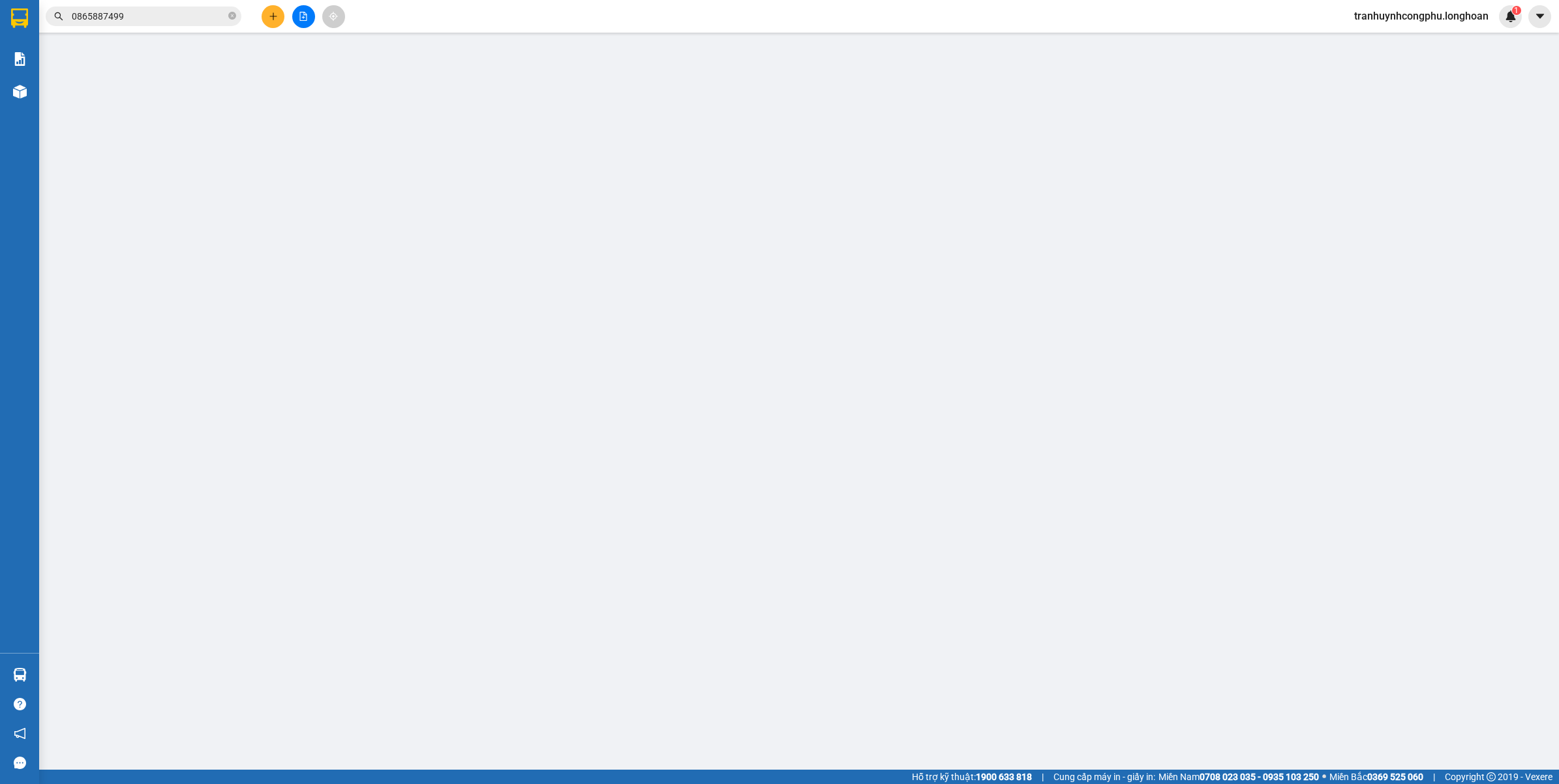
type input "0788948153"
type input "cường"
type input "0788948153"
type input "cường"
type input "CHÌA KHOÁ QUẤN TAY LÁI,K CÓ CÀ VẸT XE"
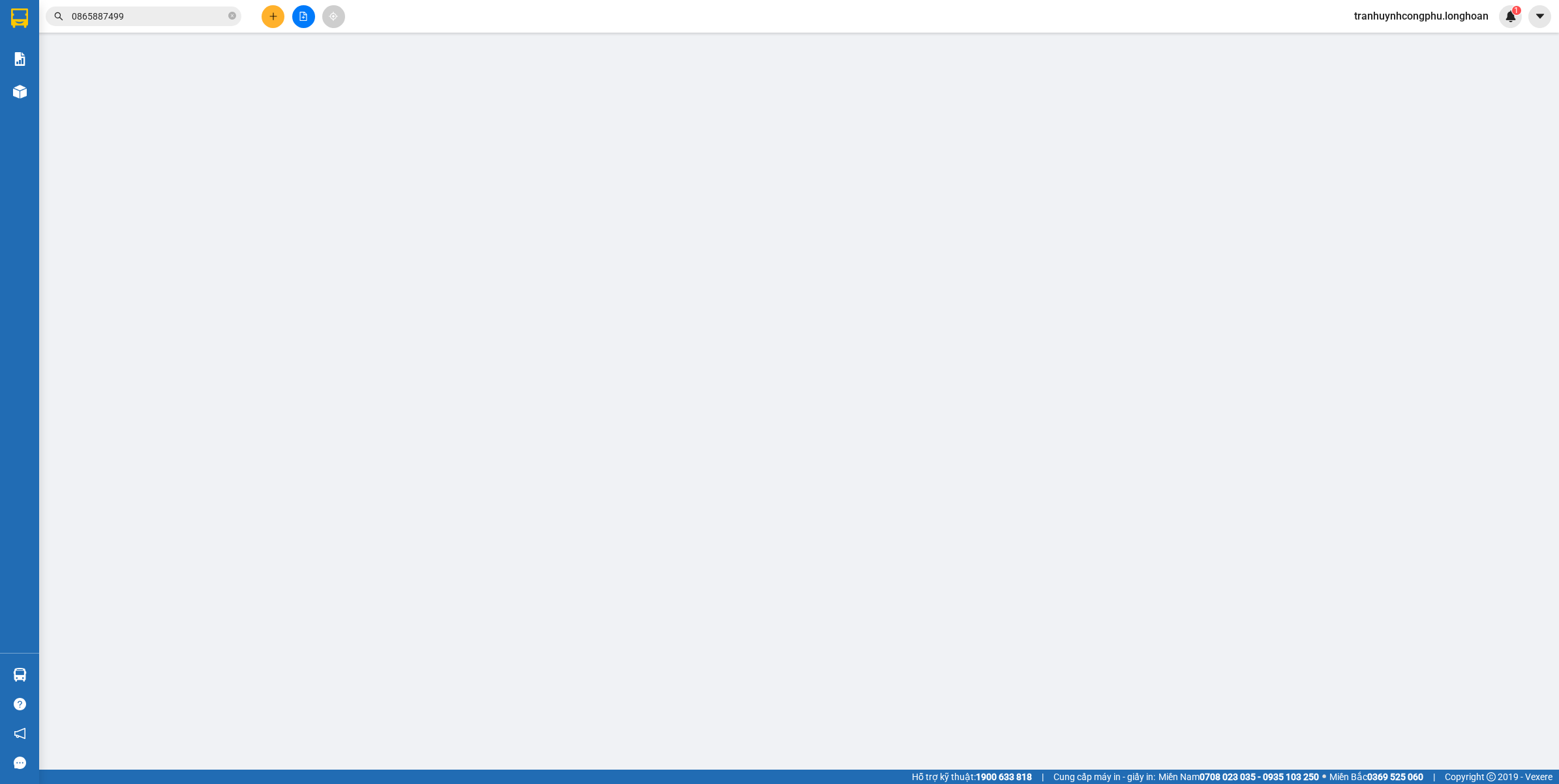
type input "0"
type input "1.330.000"
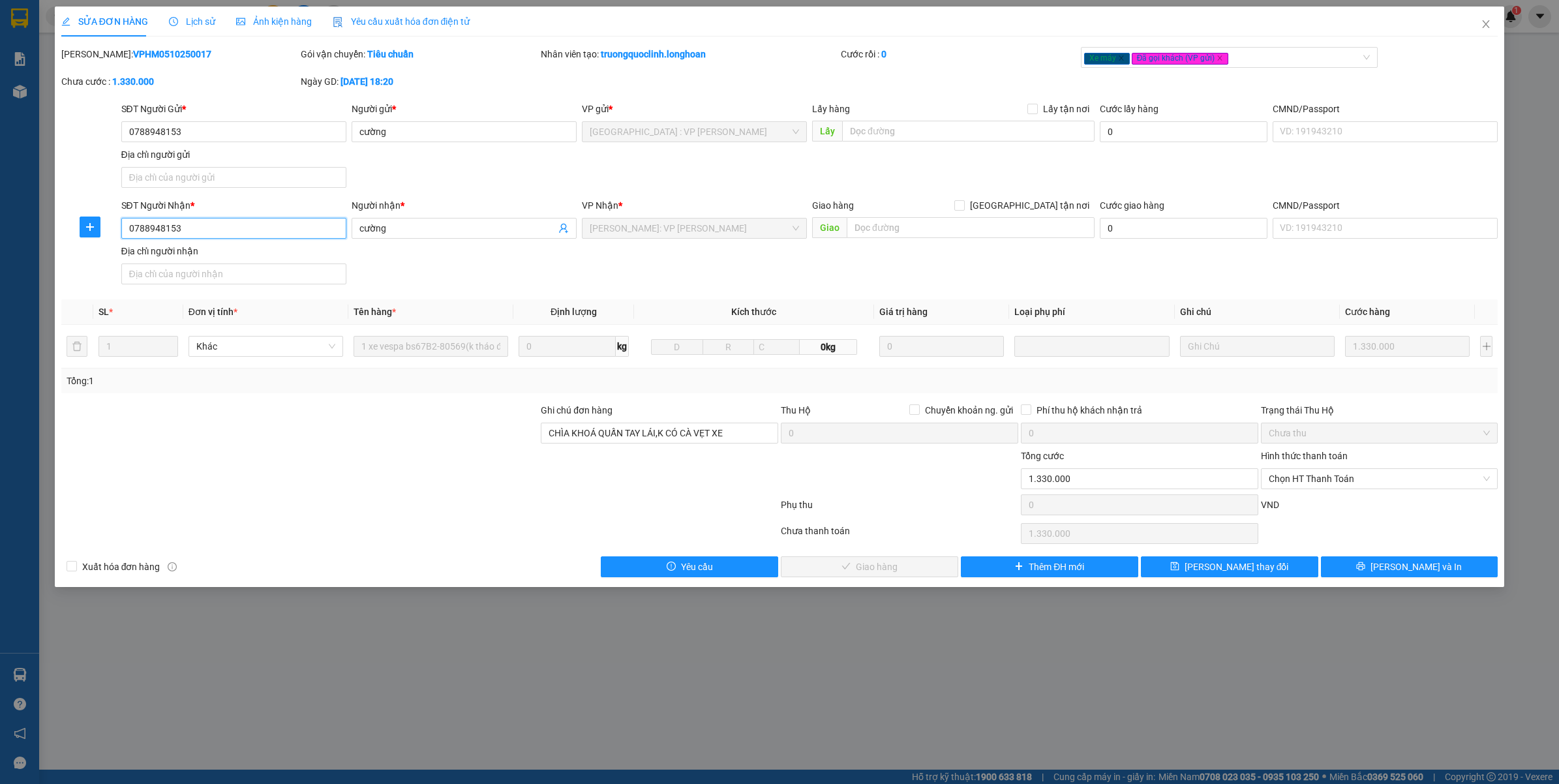
click at [214, 230] on input "0788948153" at bounding box center [234, 228] width 225 height 21
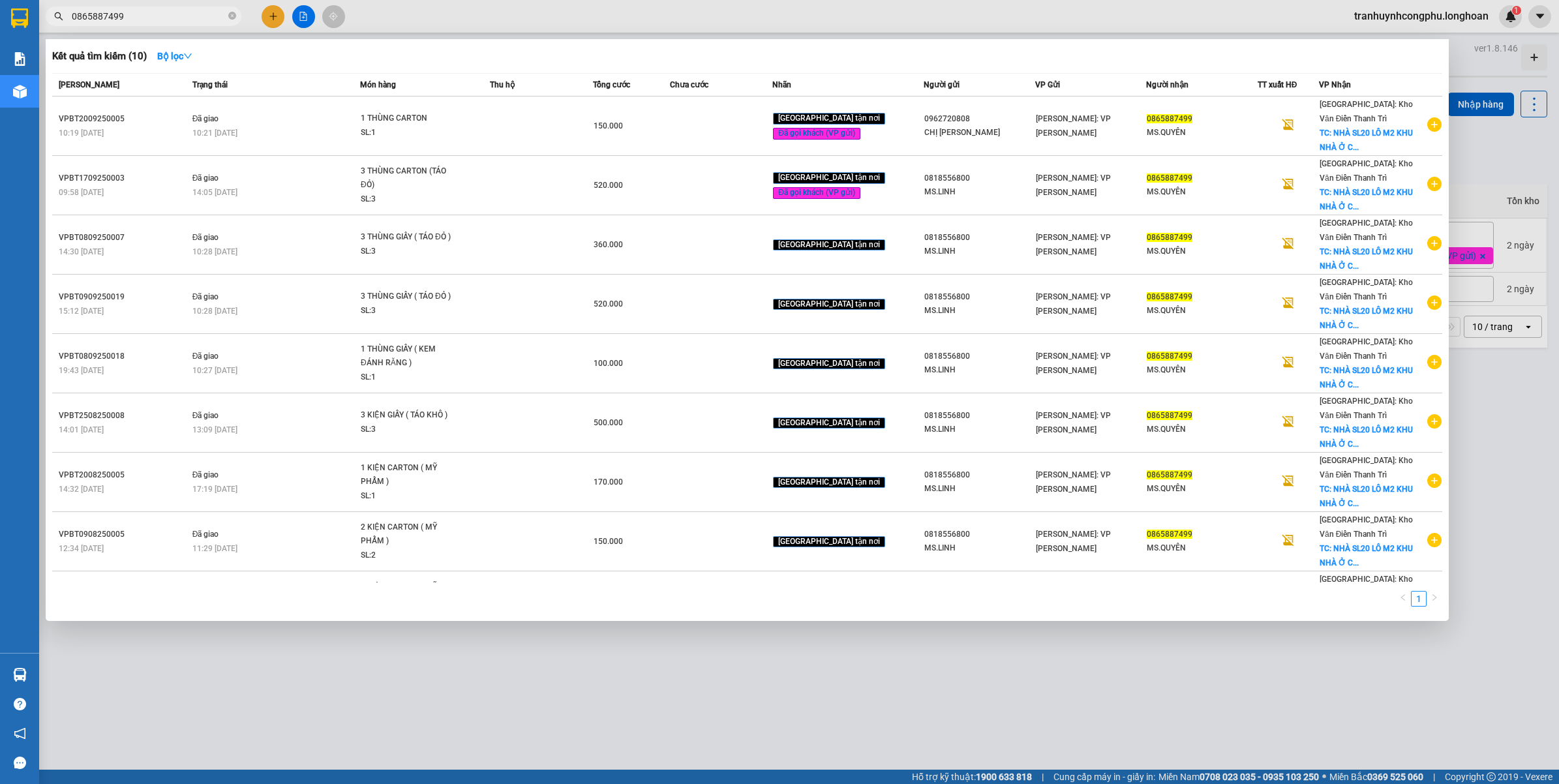
click at [145, 22] on input "0865887499" at bounding box center [148, 16] width 154 height 14
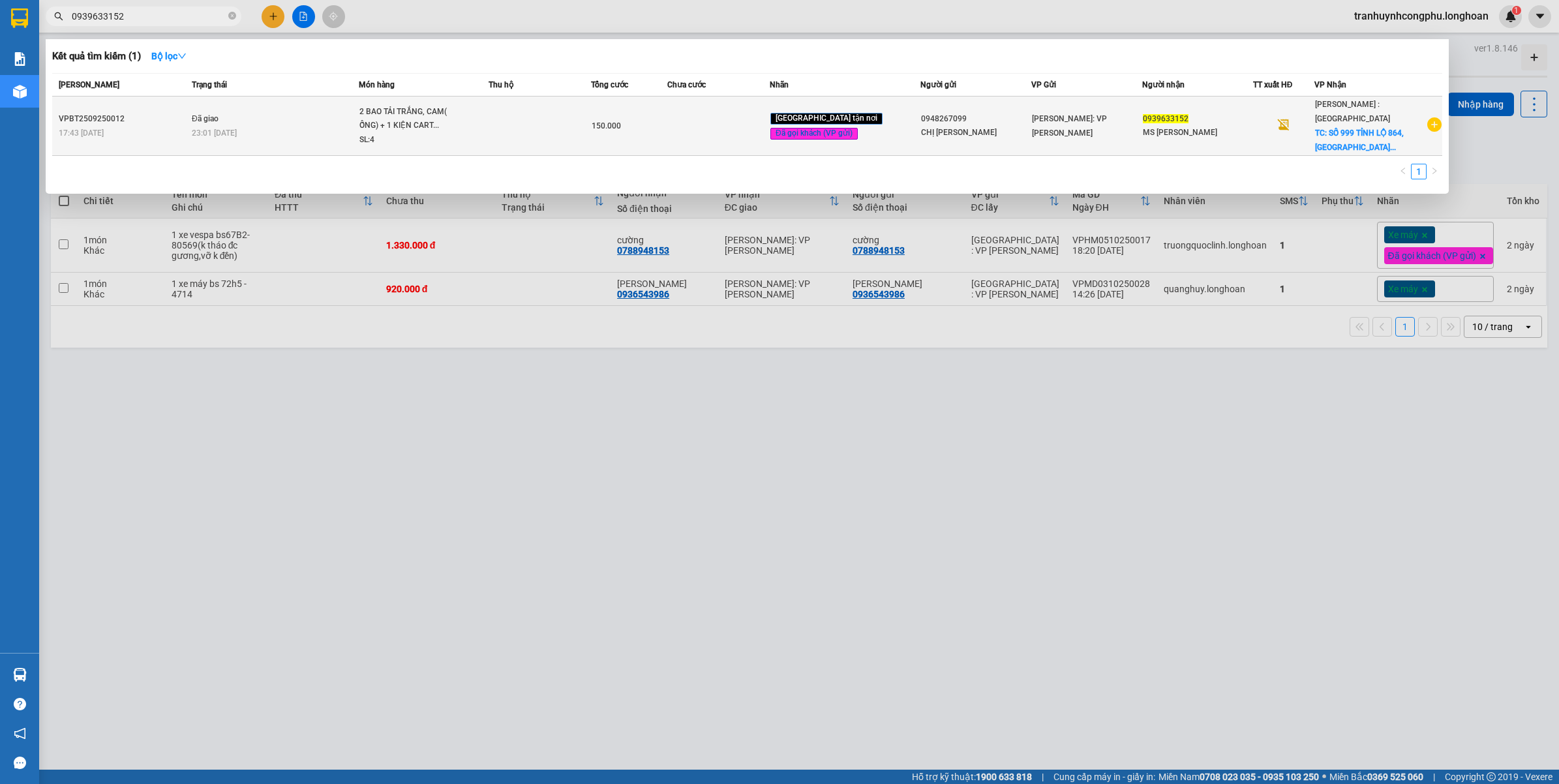
type input "0939633152"
click at [351, 131] on div "23:01 - 28/09" at bounding box center [275, 133] width 166 height 14
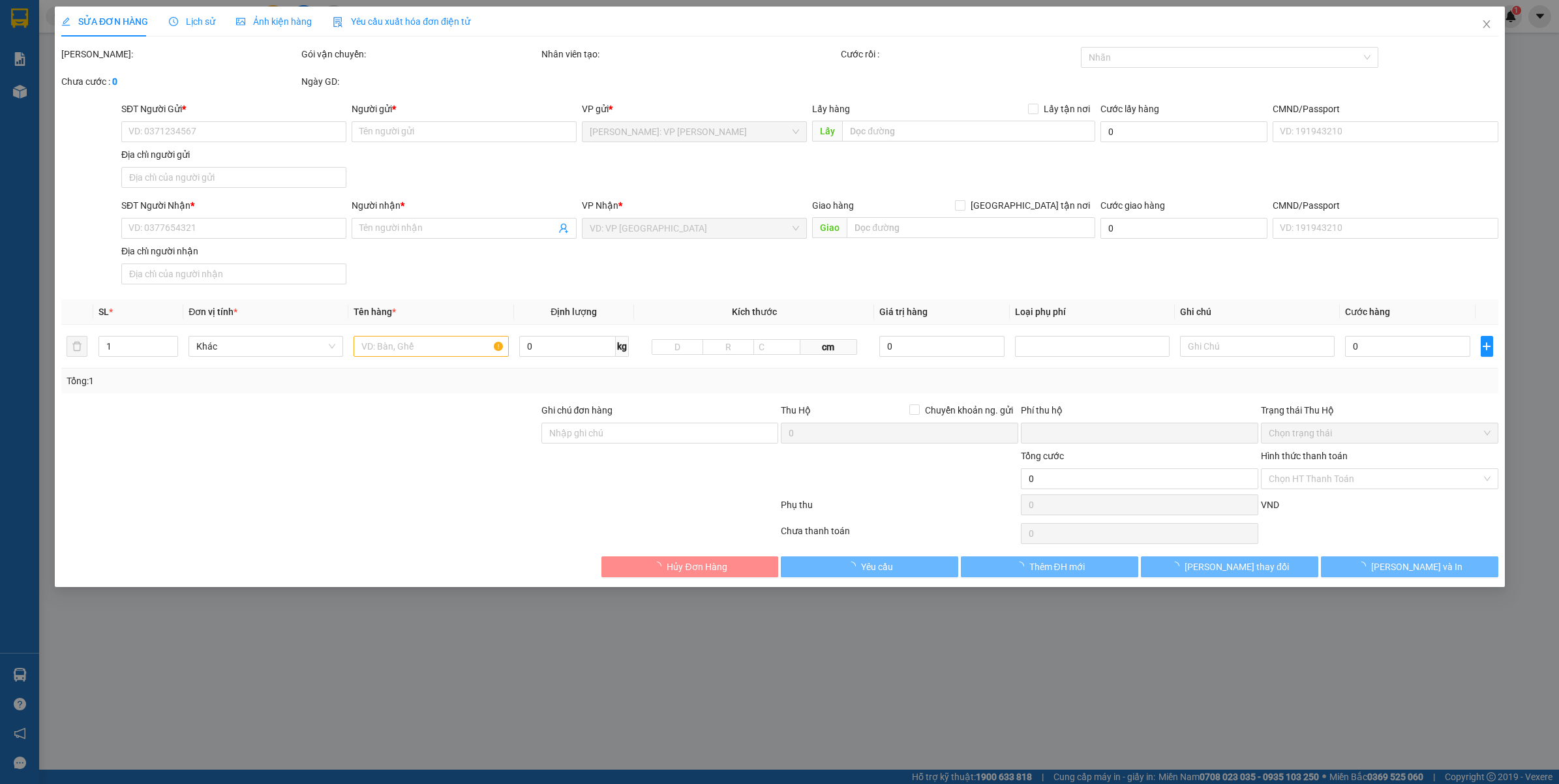
click at [174, 24] on icon "clock-circle" at bounding box center [173, 21] width 9 height 9
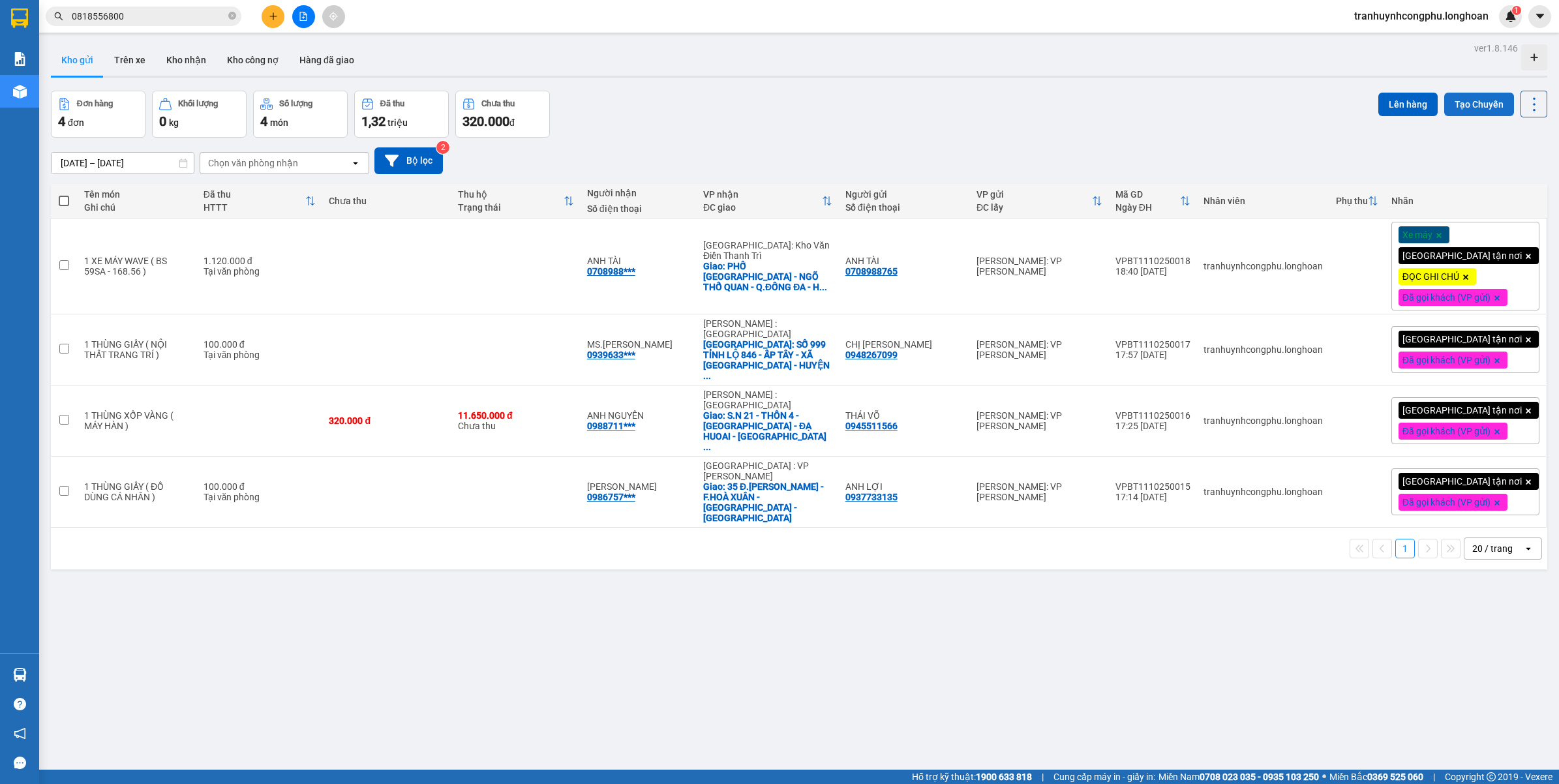
click at [1469, 96] on button "Tạo Chuyến" at bounding box center [1479, 104] width 70 height 24
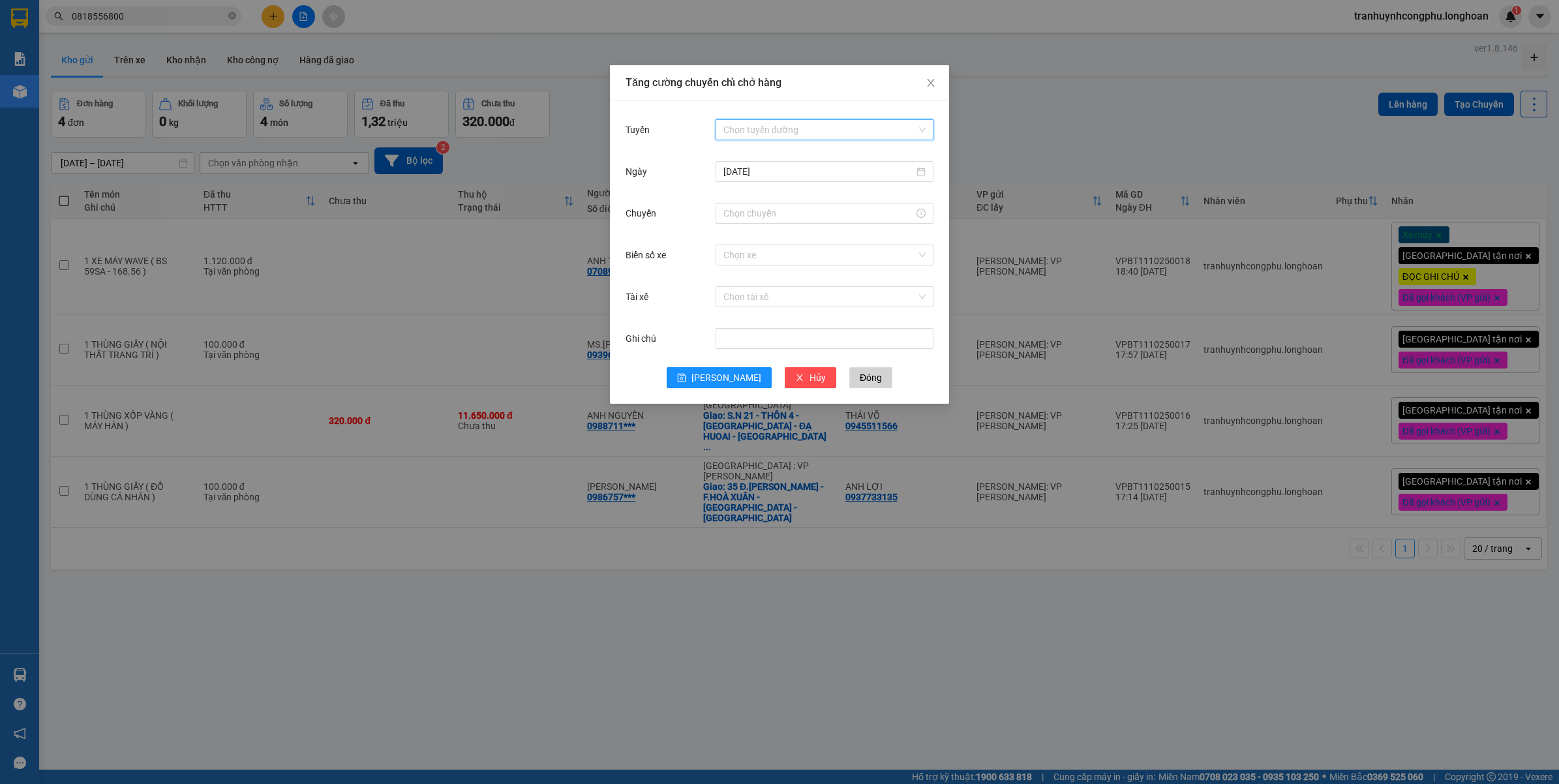
click at [815, 126] on input "Tuyến" at bounding box center [819, 129] width 193 height 20
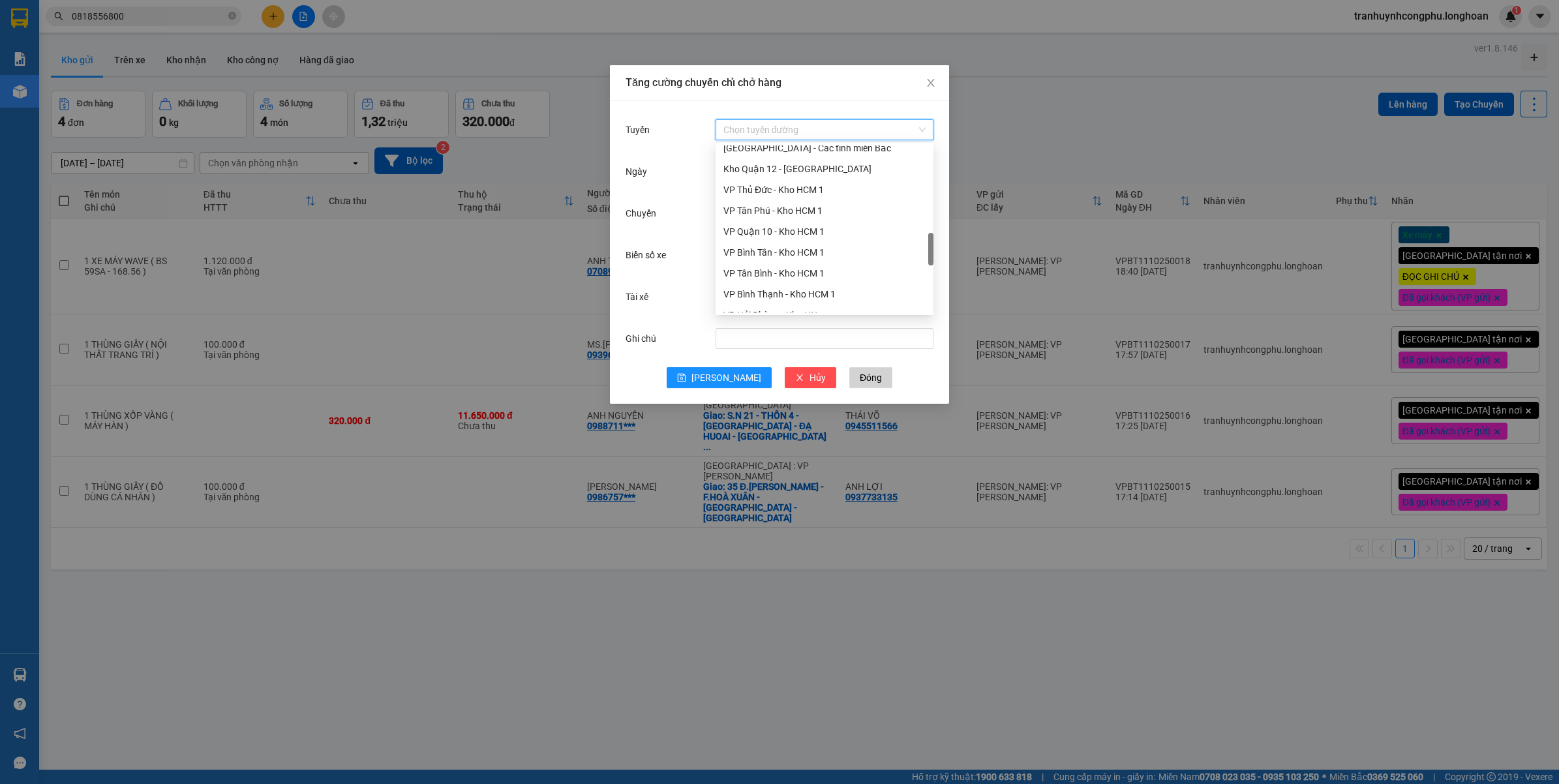
scroll to position [537, 0]
drag, startPoint x: 930, startPoint y: 171, endPoint x: 933, endPoint y: 260, distance: 89.1
click at [933, 260] on div at bounding box center [931, 250] width 5 height 33
click at [820, 285] on div "VP Bình Thạnh - Kho HCM 1" at bounding box center [824, 287] width 202 height 14
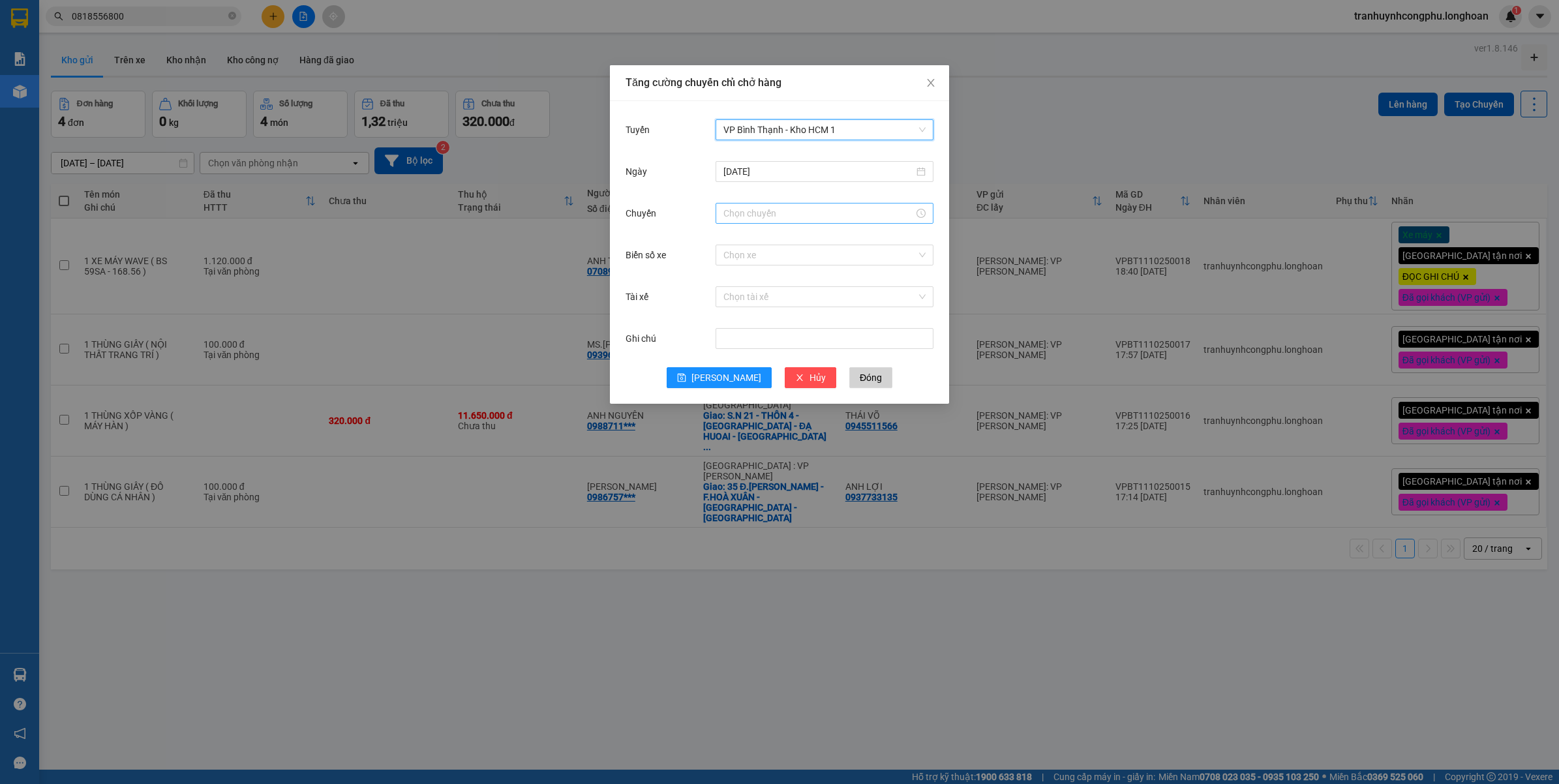
click at [774, 217] on input "Chuyến" at bounding box center [818, 213] width 190 height 14
click at [729, 323] on div "19" at bounding box center [734, 324] width 37 height 18
drag, startPoint x: 768, startPoint y: 346, endPoint x: 778, endPoint y: 398, distance: 53.0
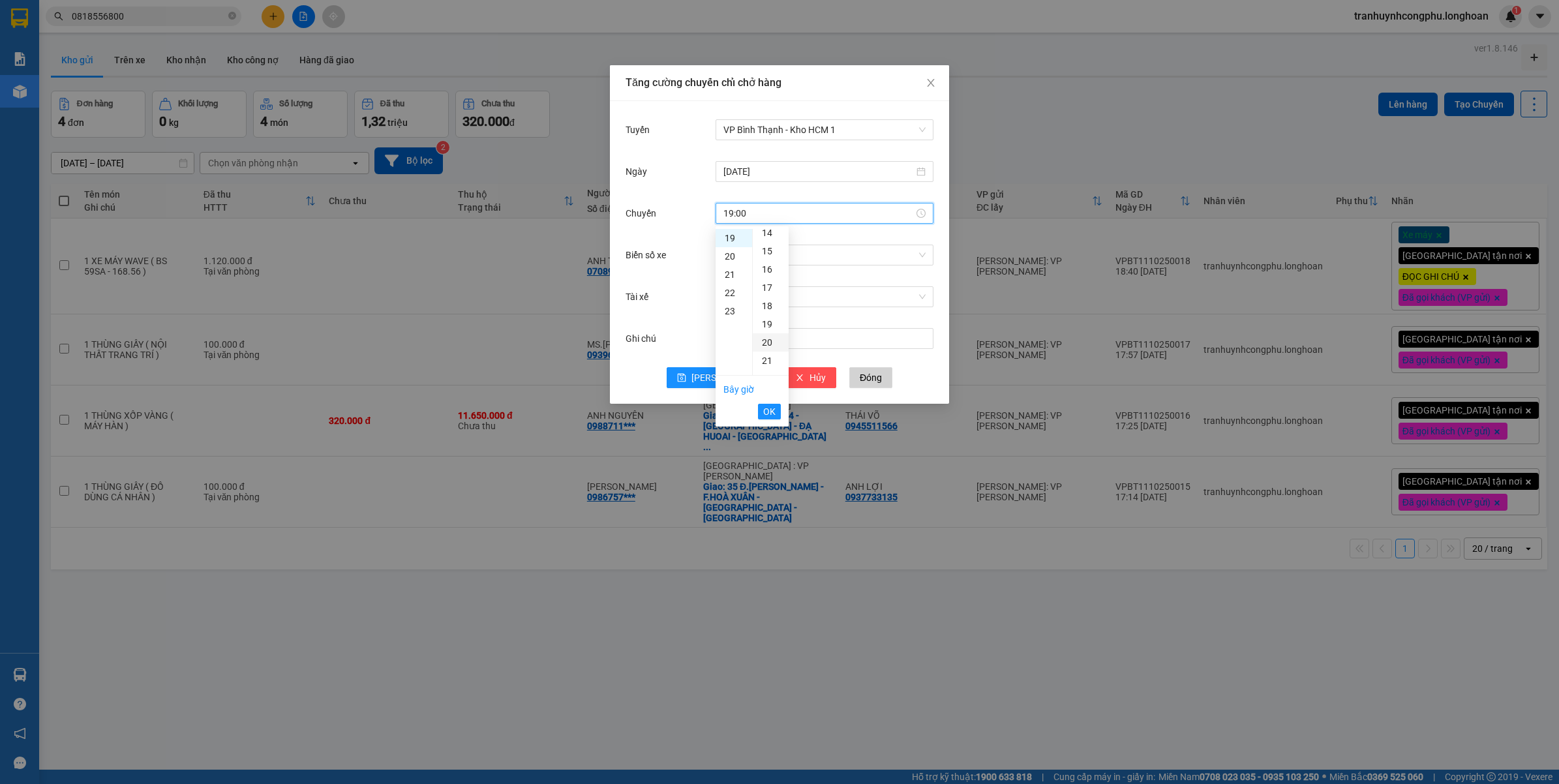
click at [768, 346] on div "20" at bounding box center [771, 342] width 36 height 18
type input "19:20"
drag, startPoint x: 770, startPoint y: 412, endPoint x: 755, endPoint y: 409, distance: 15.3
click at [769, 412] on span "OK" at bounding box center [769, 411] width 12 height 14
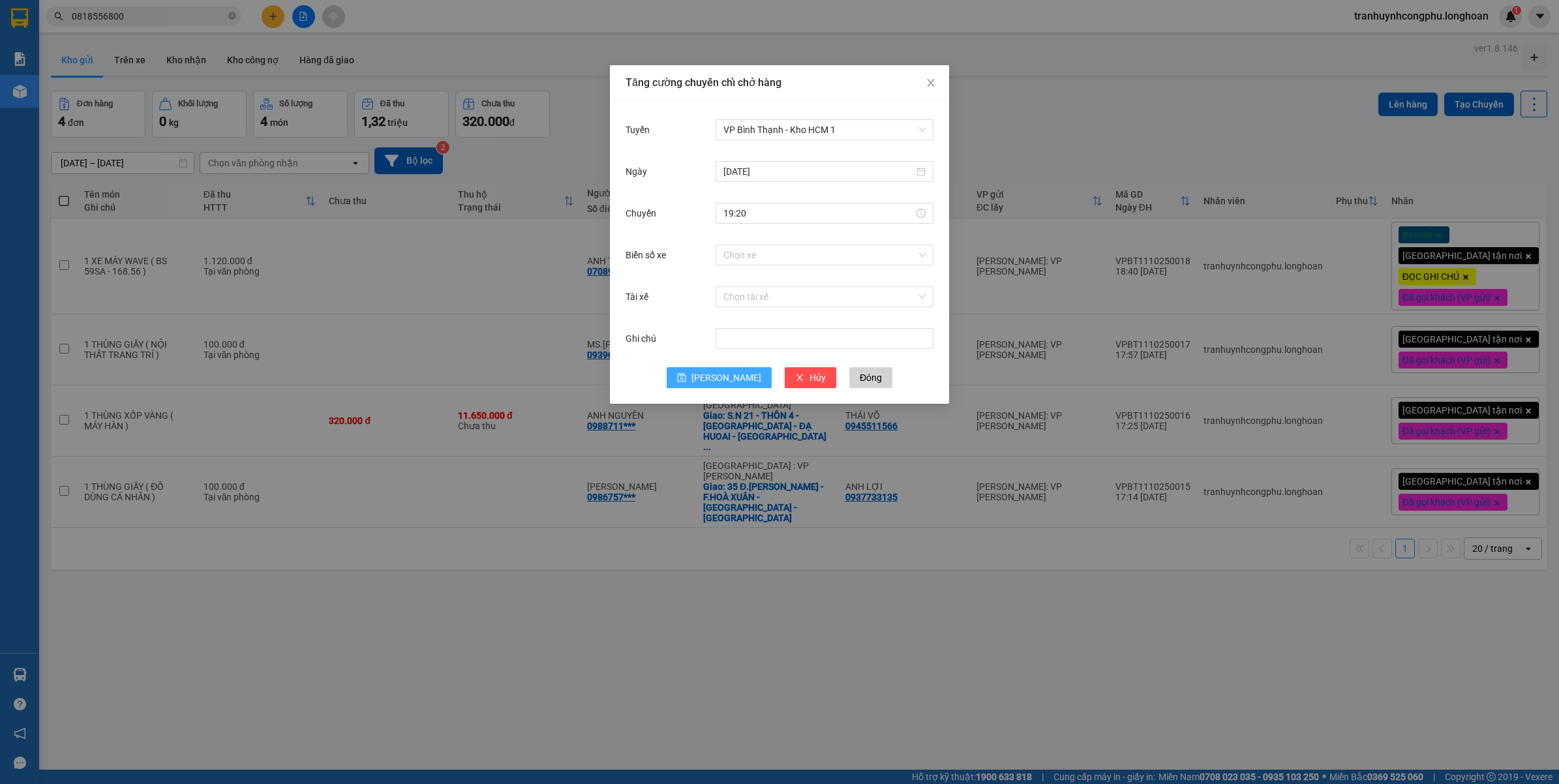
click at [721, 379] on span "[PERSON_NAME]" at bounding box center [726, 377] width 70 height 14
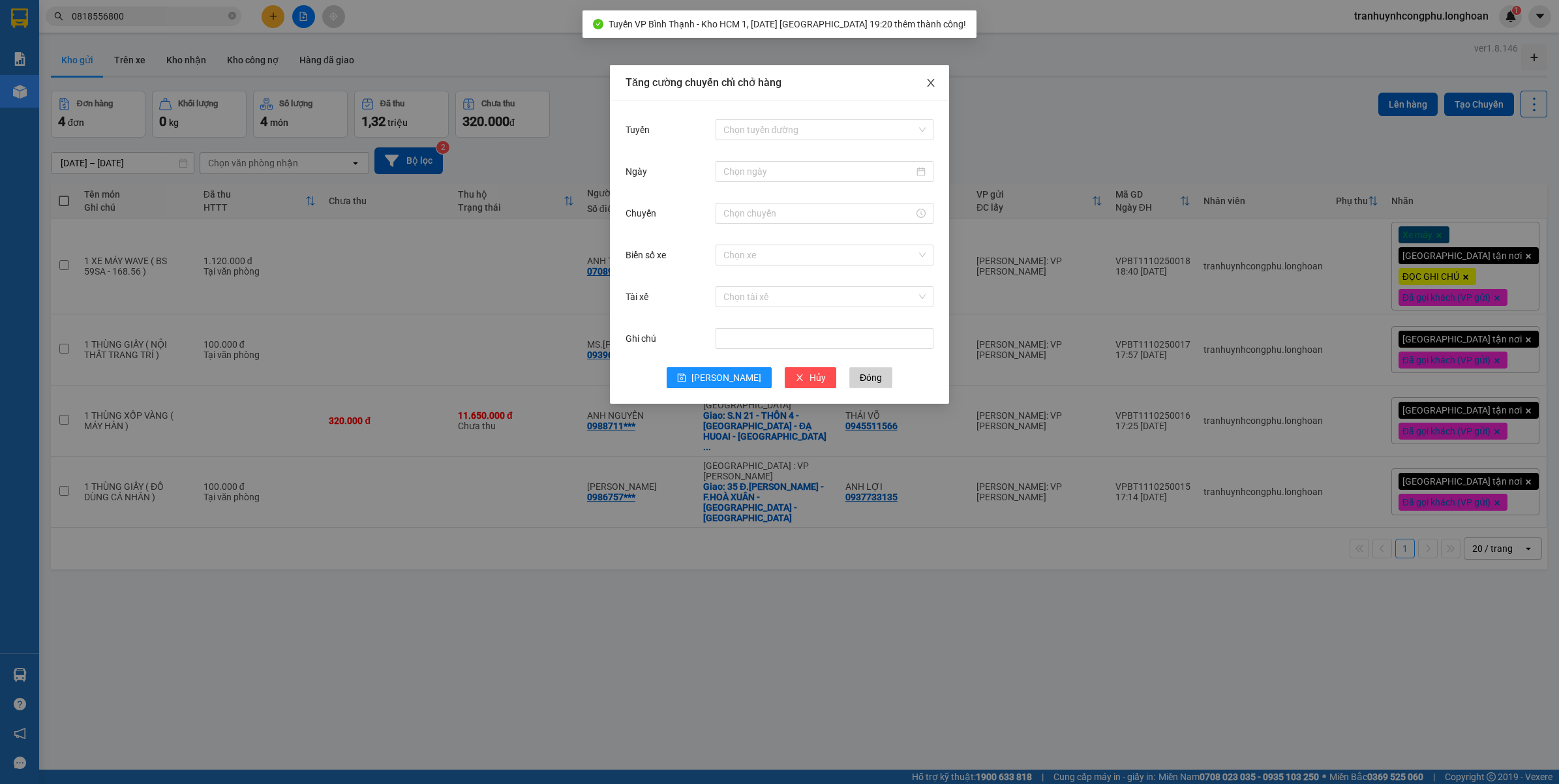
click at [928, 78] on icon "close" at bounding box center [931, 83] width 10 height 10
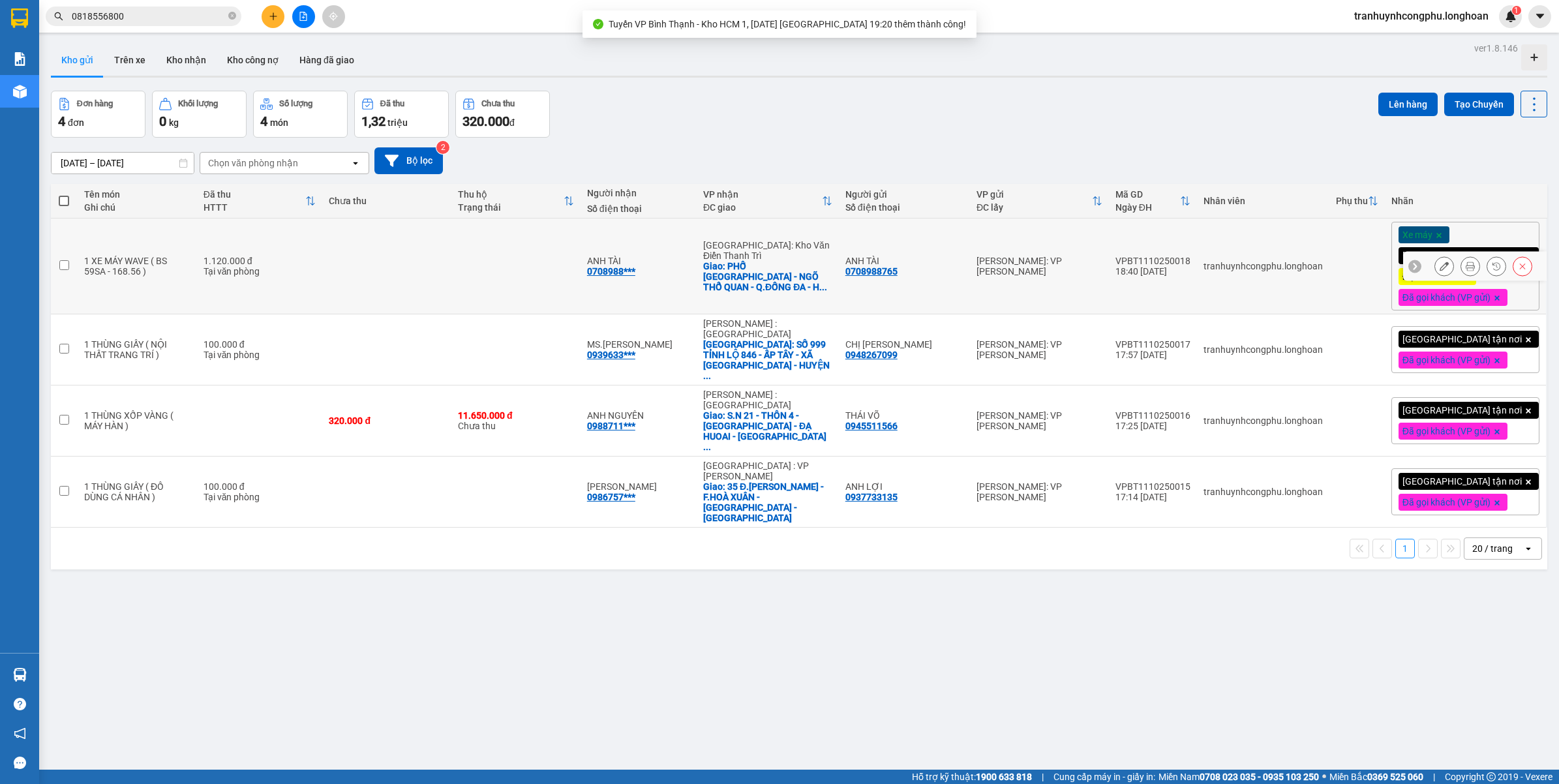
click at [171, 268] on div "1 XE MÁY WAVE ( BS 59SA - 168.56 )" at bounding box center [137, 266] width 106 height 21
checkbox input "true"
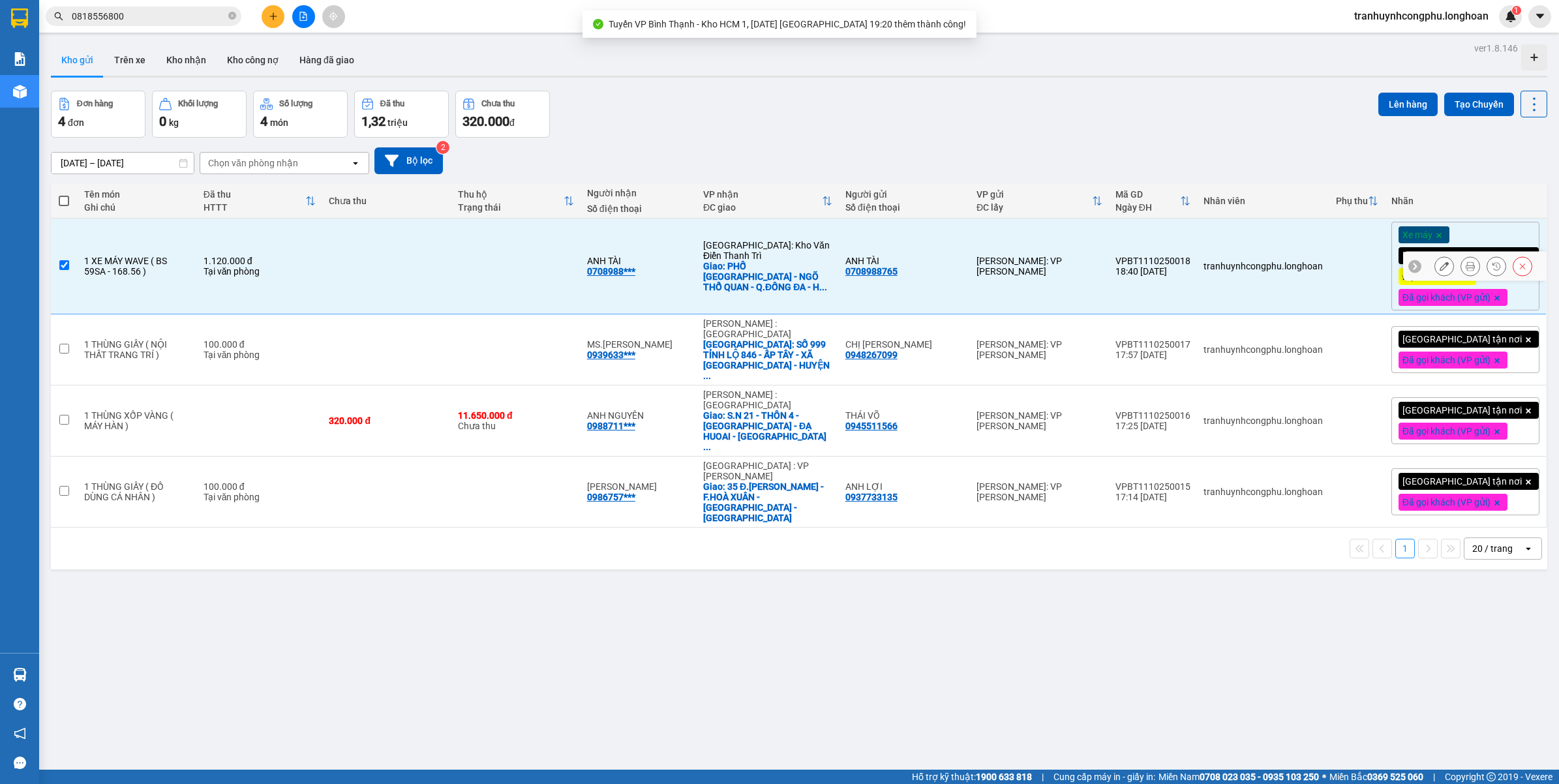
click at [178, 315] on td "1 THÙNG GIẤY ( NỘI THẤT TRANG TRÍ )" at bounding box center [138, 350] width 119 height 71
checkbox input "true"
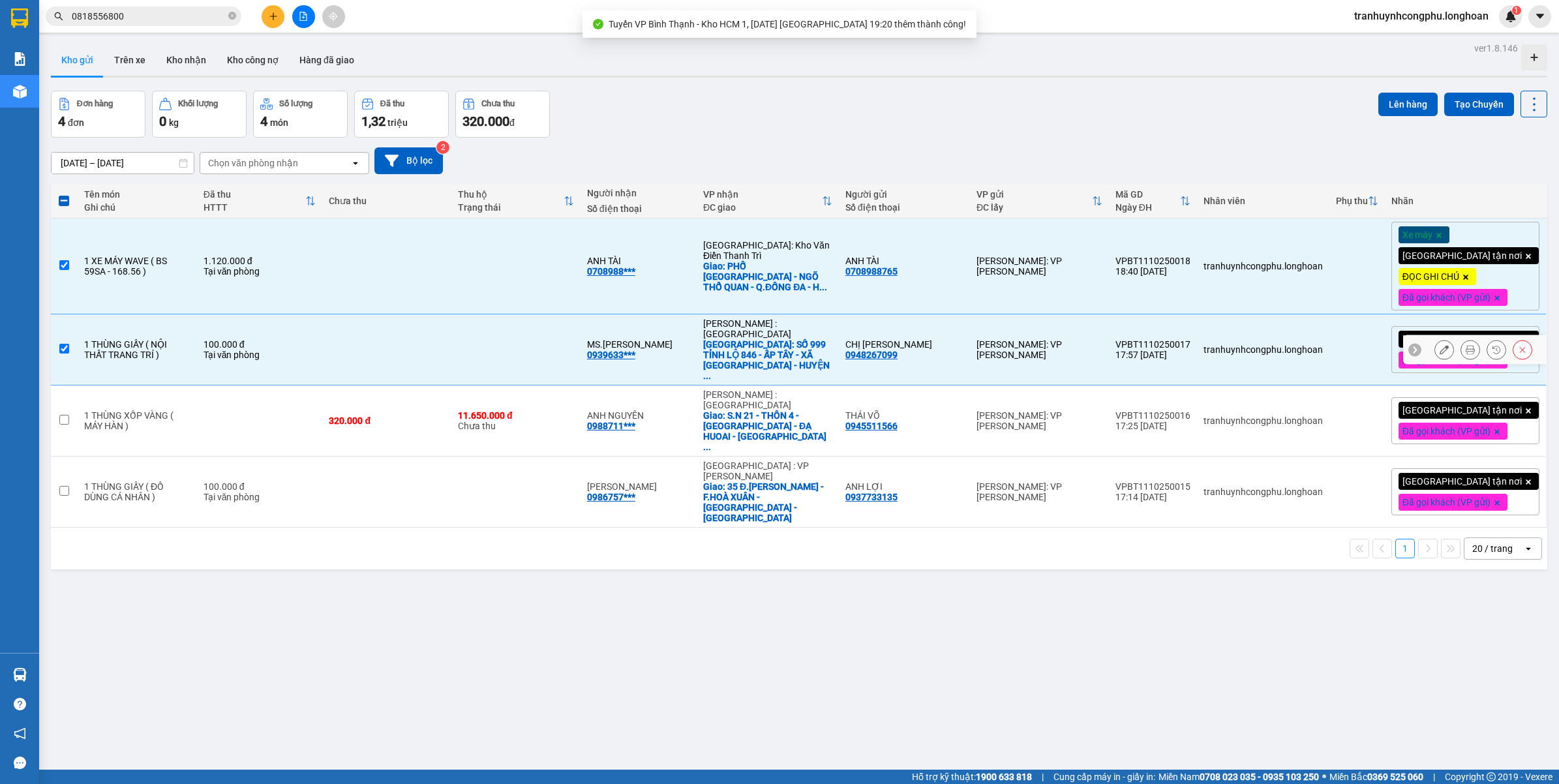
click at [161, 410] on div "1 THÙNG XỐP VÀNG ( MÁY HÀN )" at bounding box center [137, 420] width 106 height 21
checkbox input "true"
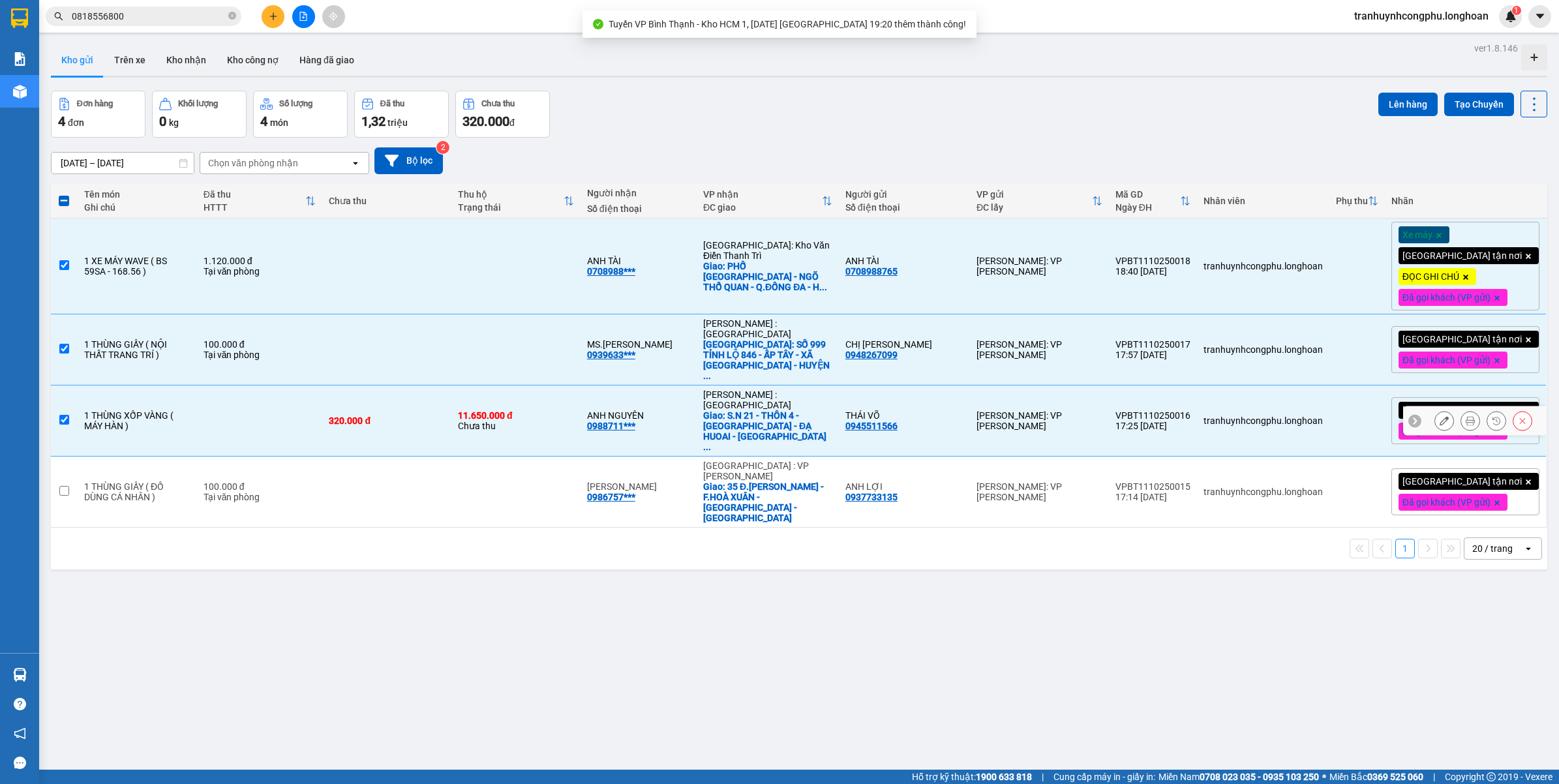
click at [161, 457] on td "1 THÙNG GIẤY ( ĐỒ DÙNG CÁ NHÂN )" at bounding box center [138, 492] width 119 height 71
checkbox input "true"
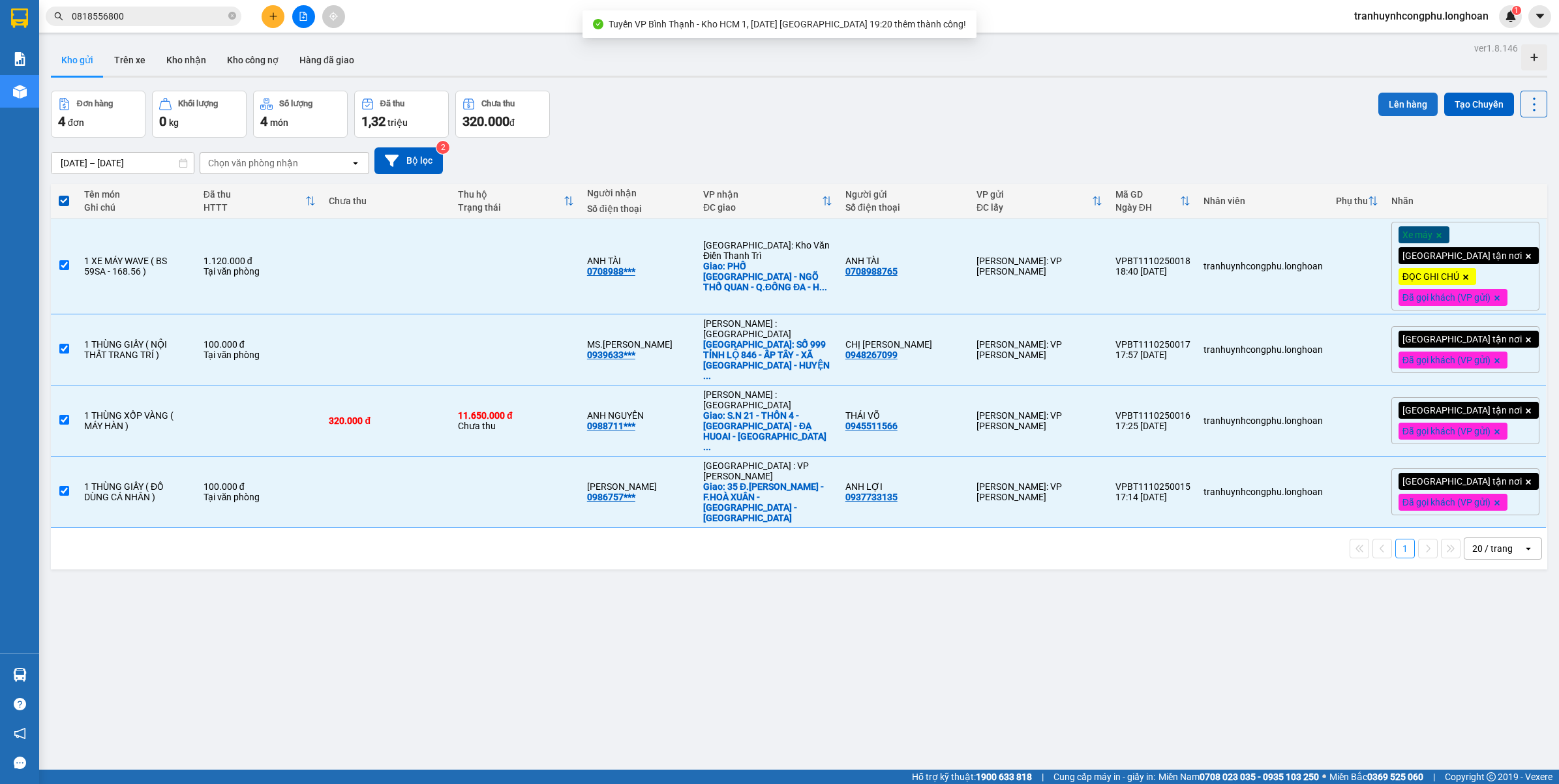
click at [1401, 109] on button "Lên hàng" at bounding box center [1408, 104] width 60 height 24
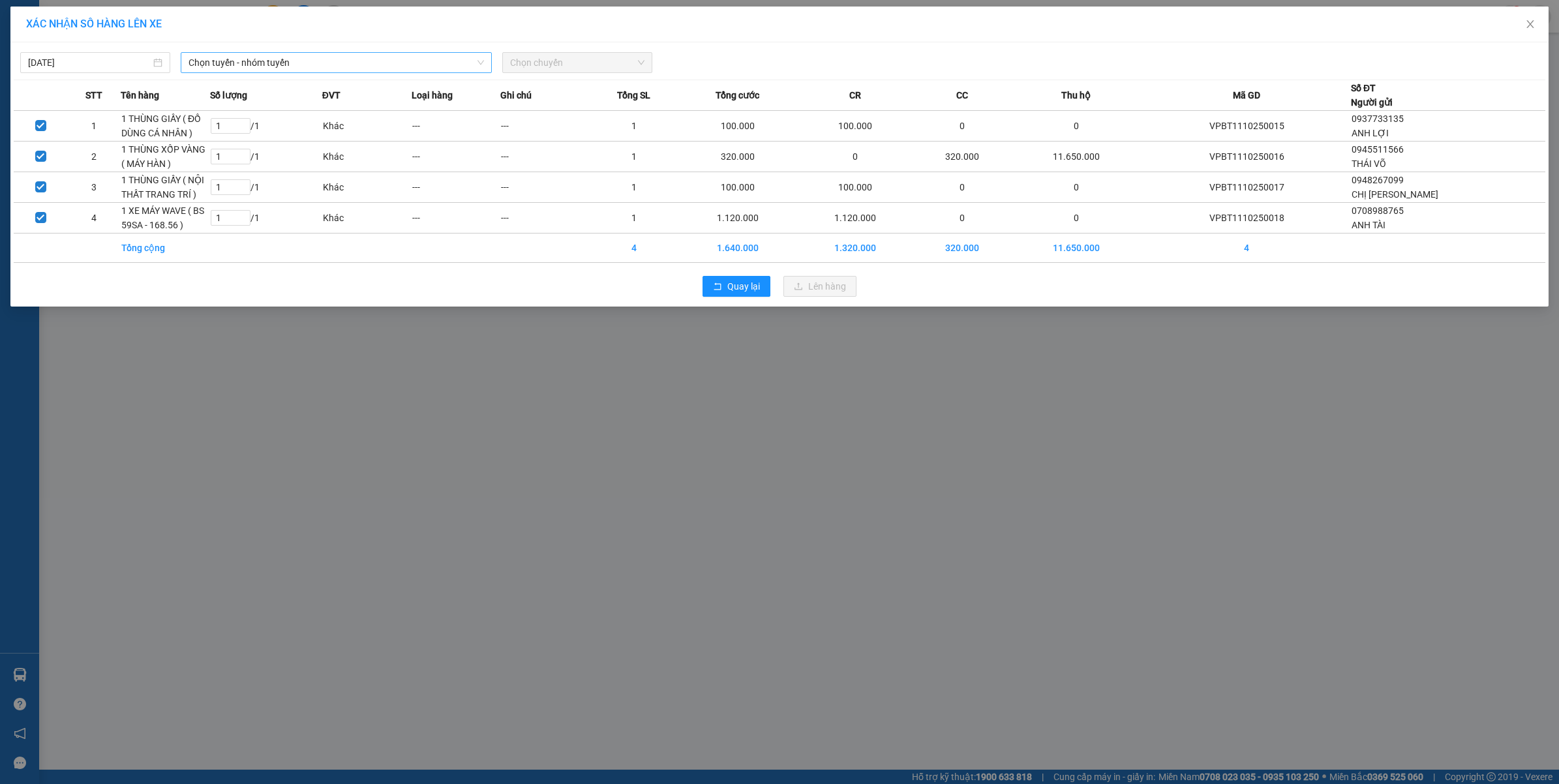
click at [300, 65] on span "Chọn tuyến - nhóm tuyến" at bounding box center [336, 62] width 296 height 20
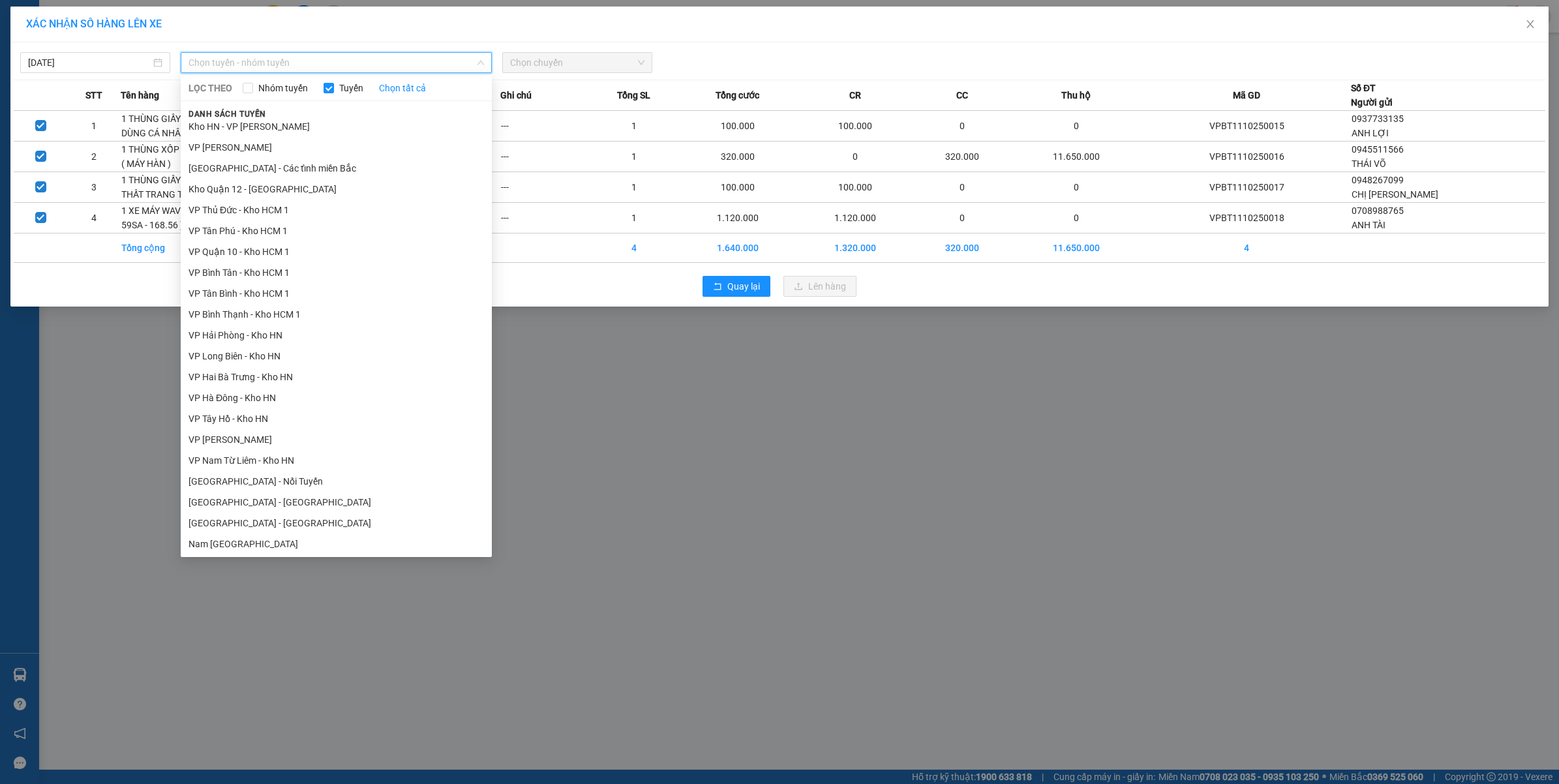
scroll to position [632, 0]
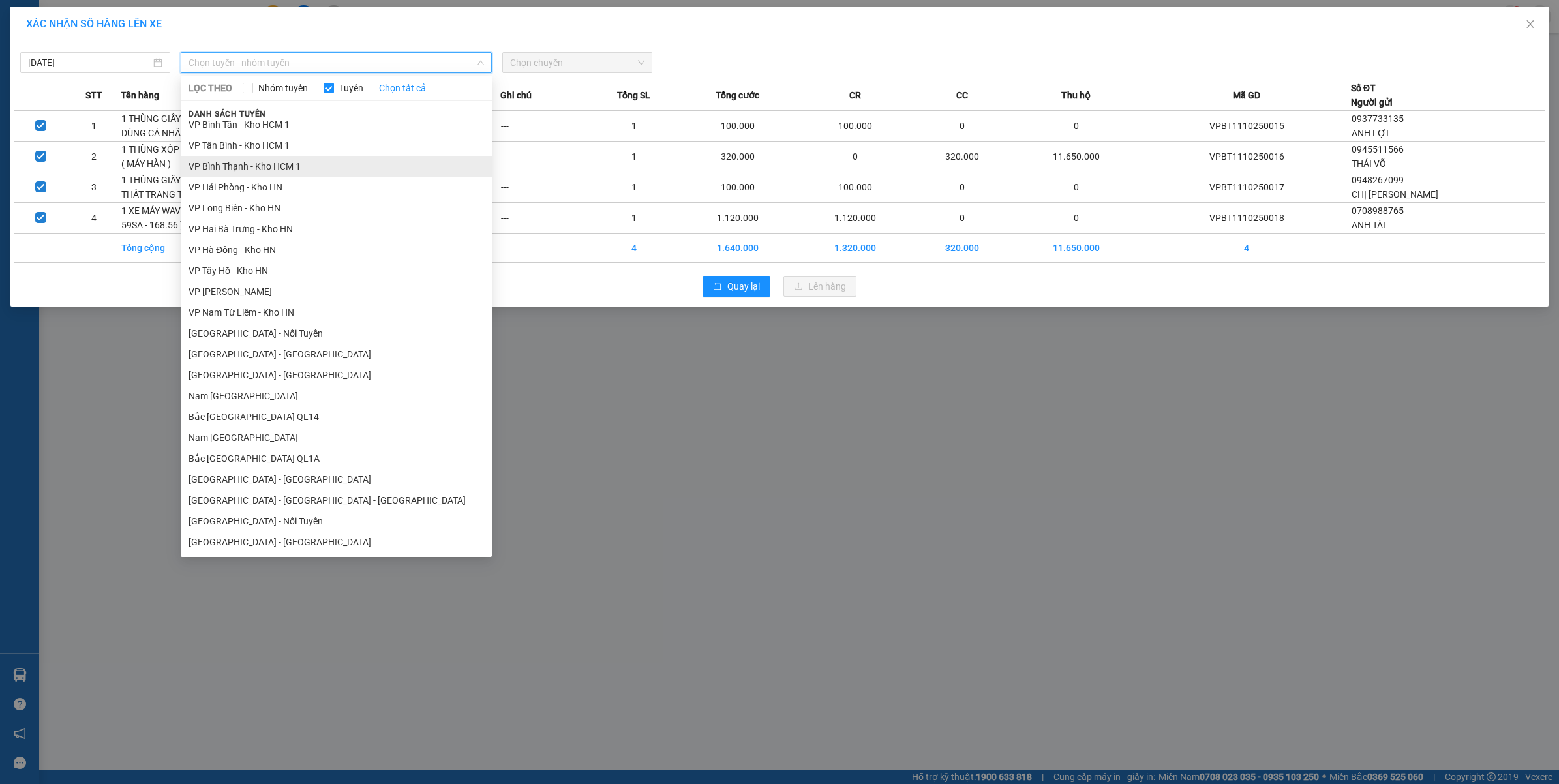
click at [261, 173] on li "VP Bình Thạnh - Kho HCM 1" at bounding box center [336, 166] width 311 height 21
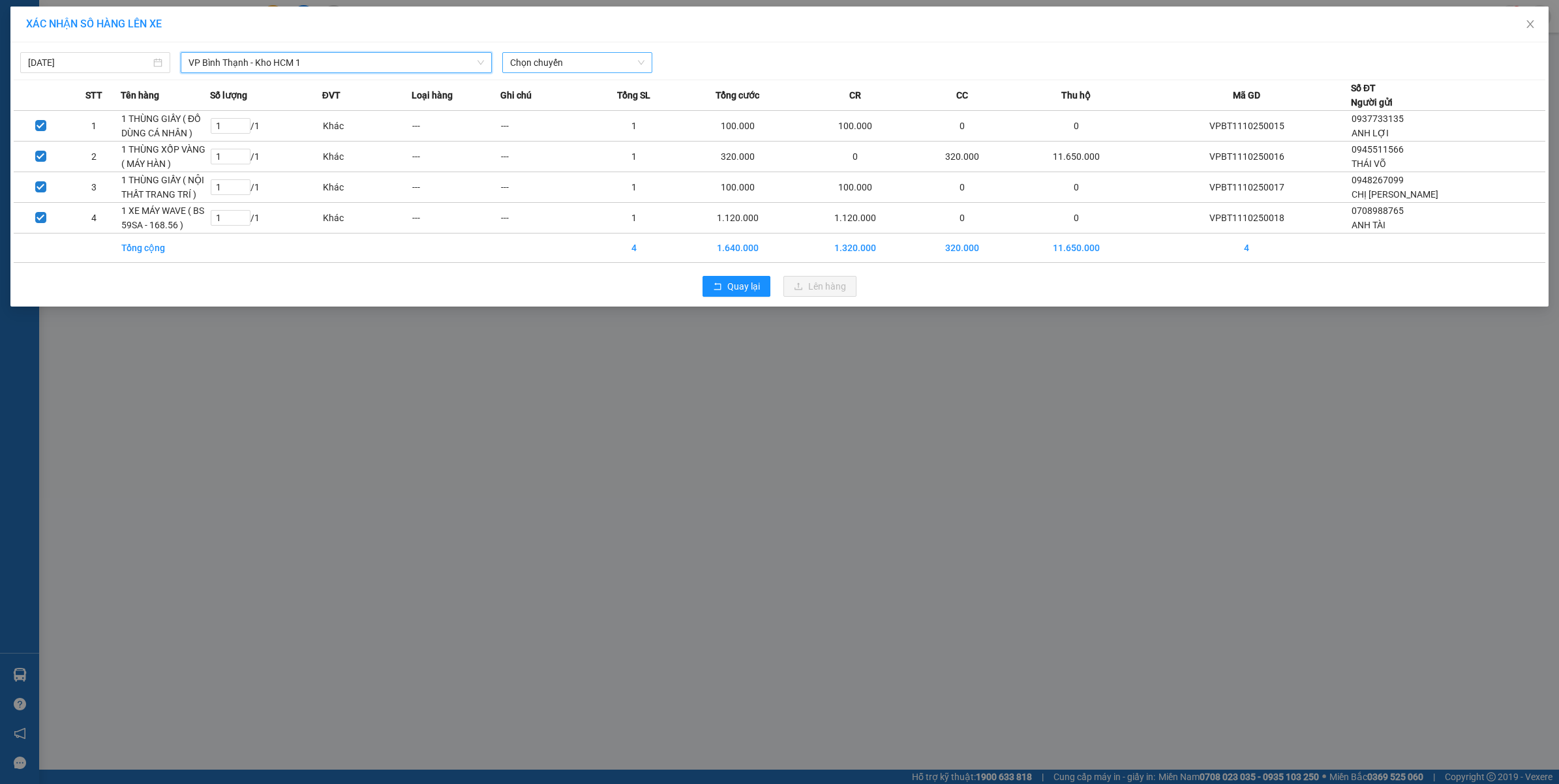
click at [597, 59] on span "Chọn chuyến" at bounding box center [578, 62] width 134 height 20
click at [543, 126] on div "19:20 (TC)" at bounding box center [561, 130] width 102 height 14
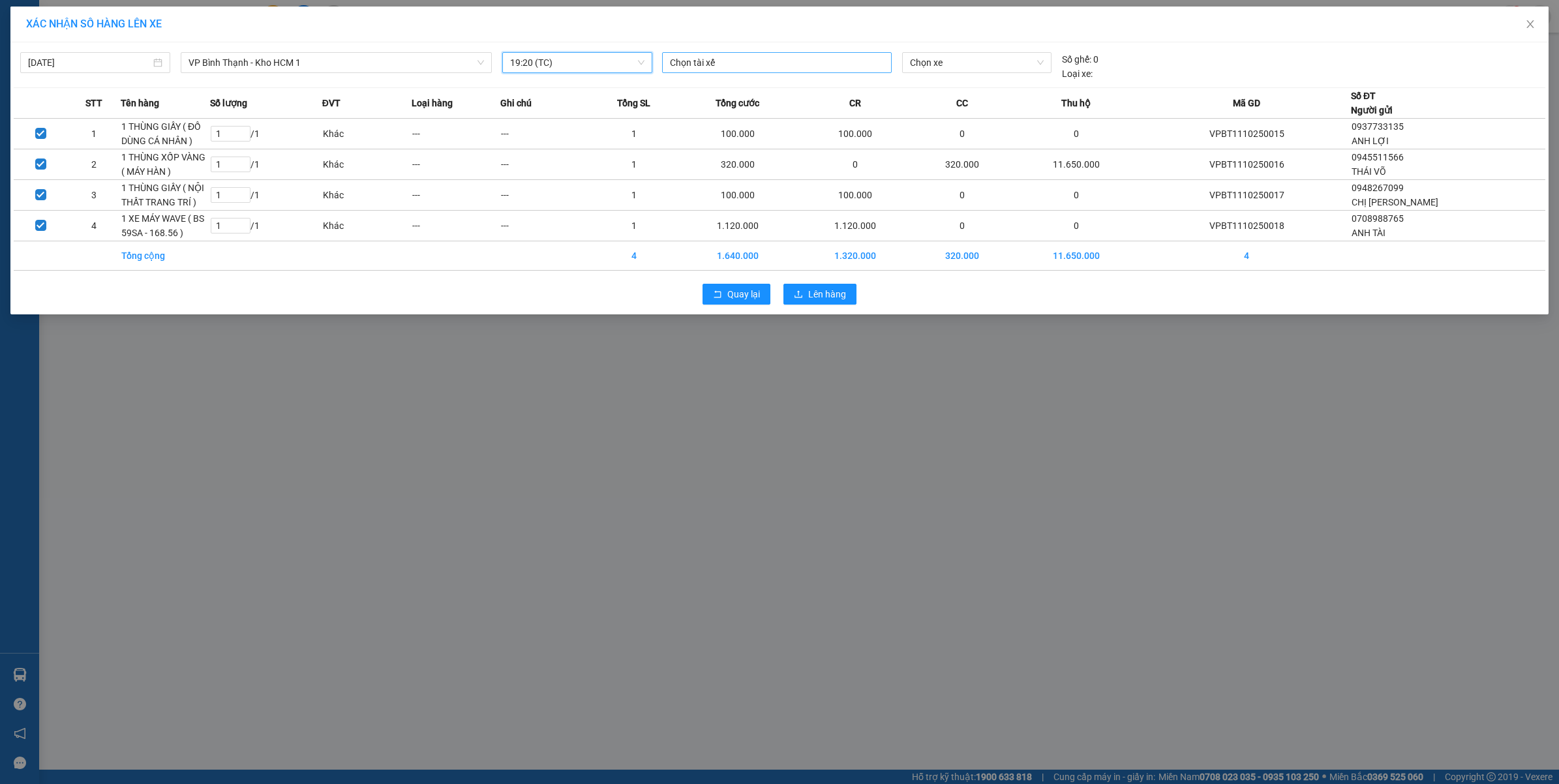
click at [788, 69] on div at bounding box center [777, 62] width 223 height 16
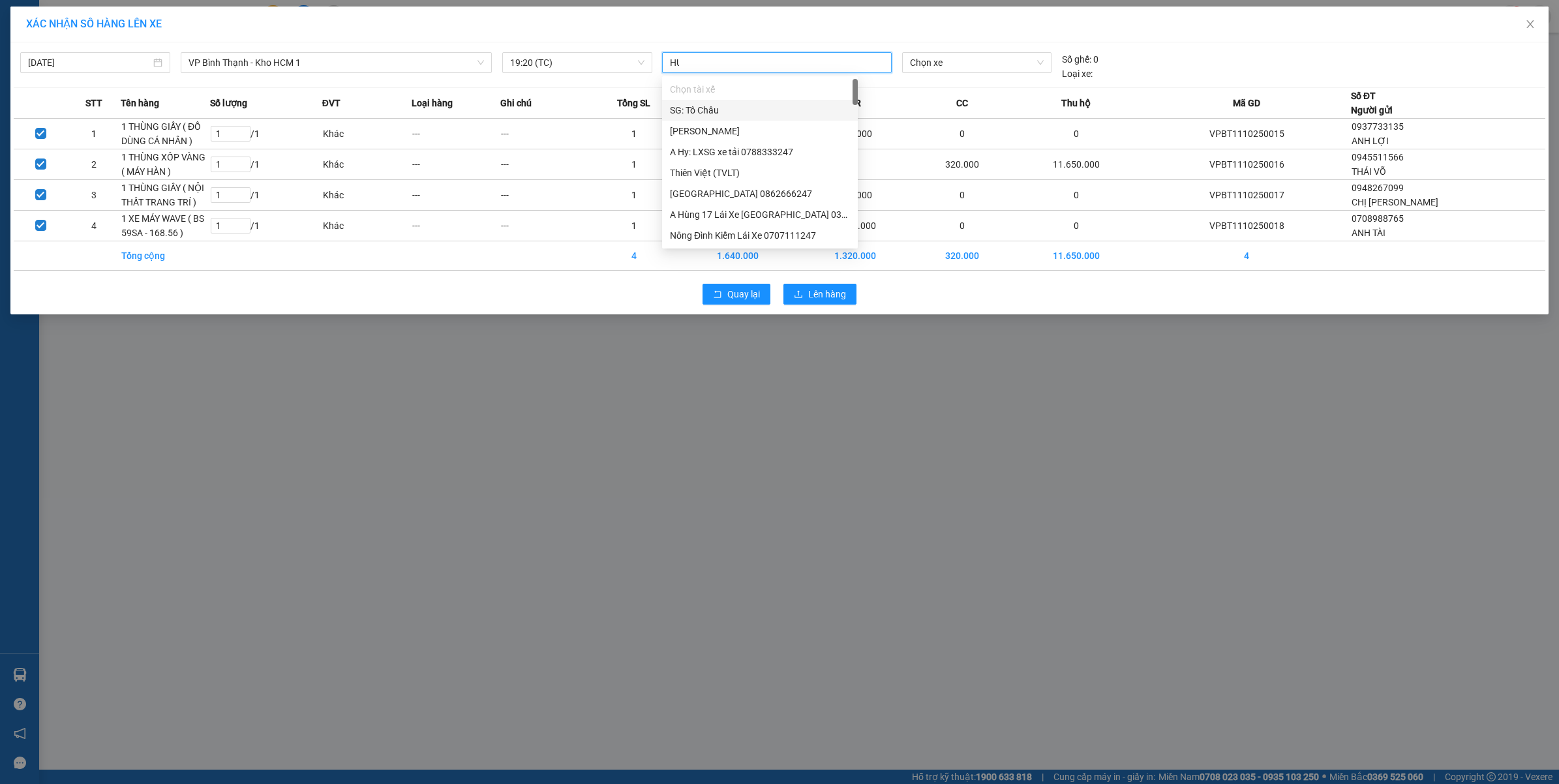
type input "HUY"
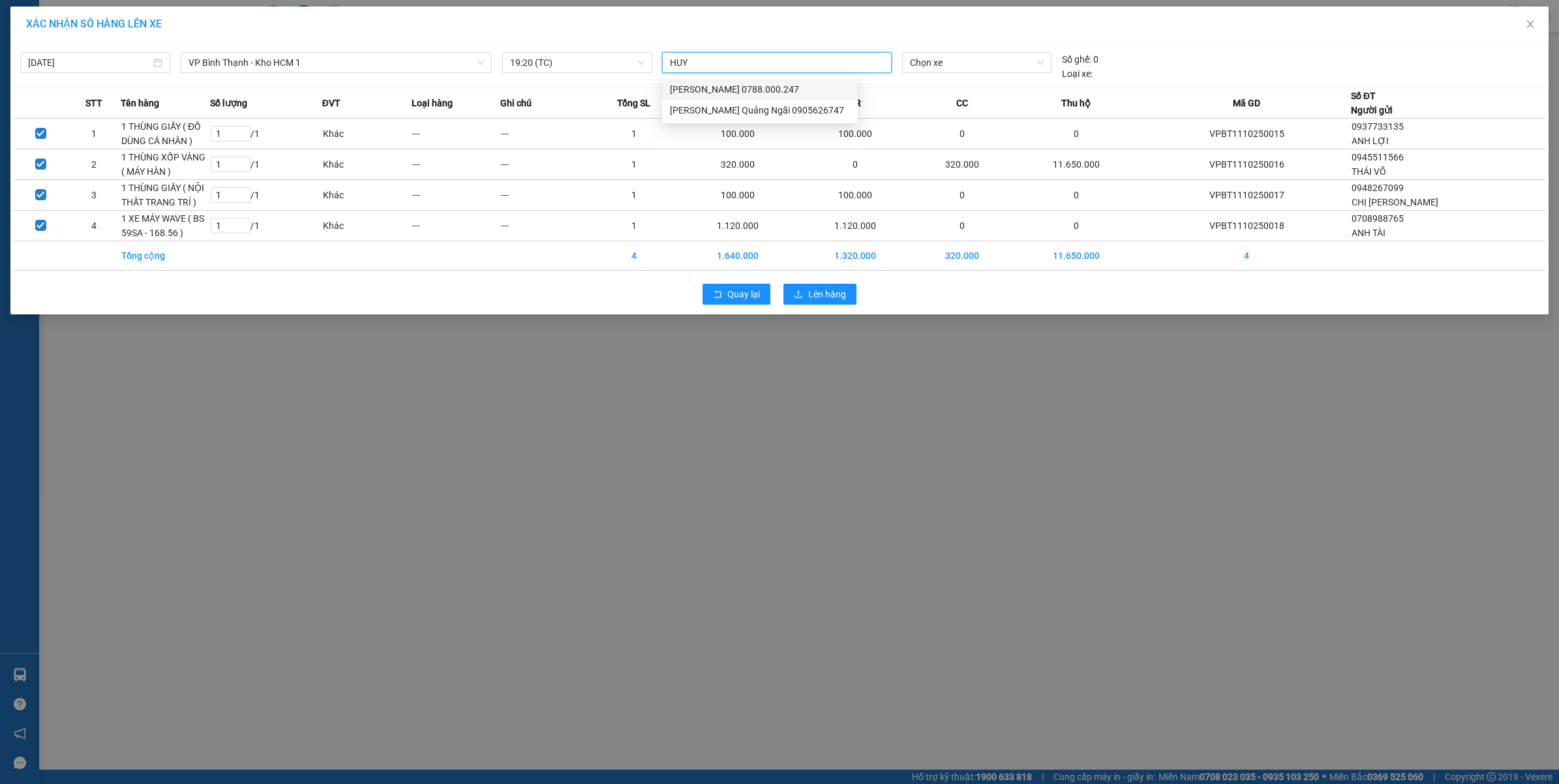
click at [770, 85] on div "[PERSON_NAME] 0788.000.247" at bounding box center [760, 89] width 180 height 14
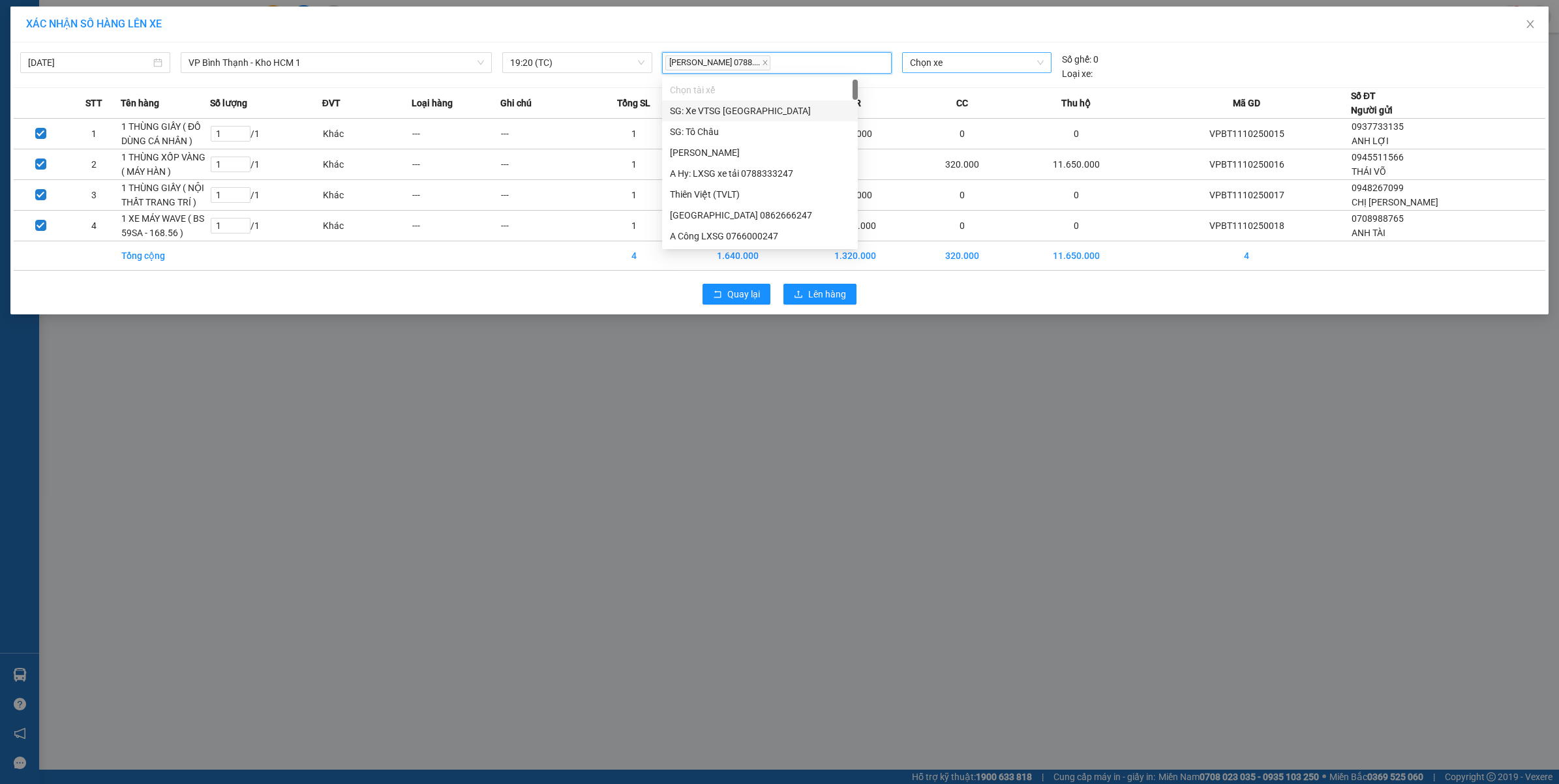
click at [960, 59] on span "Chọn xe" at bounding box center [976, 62] width 134 height 20
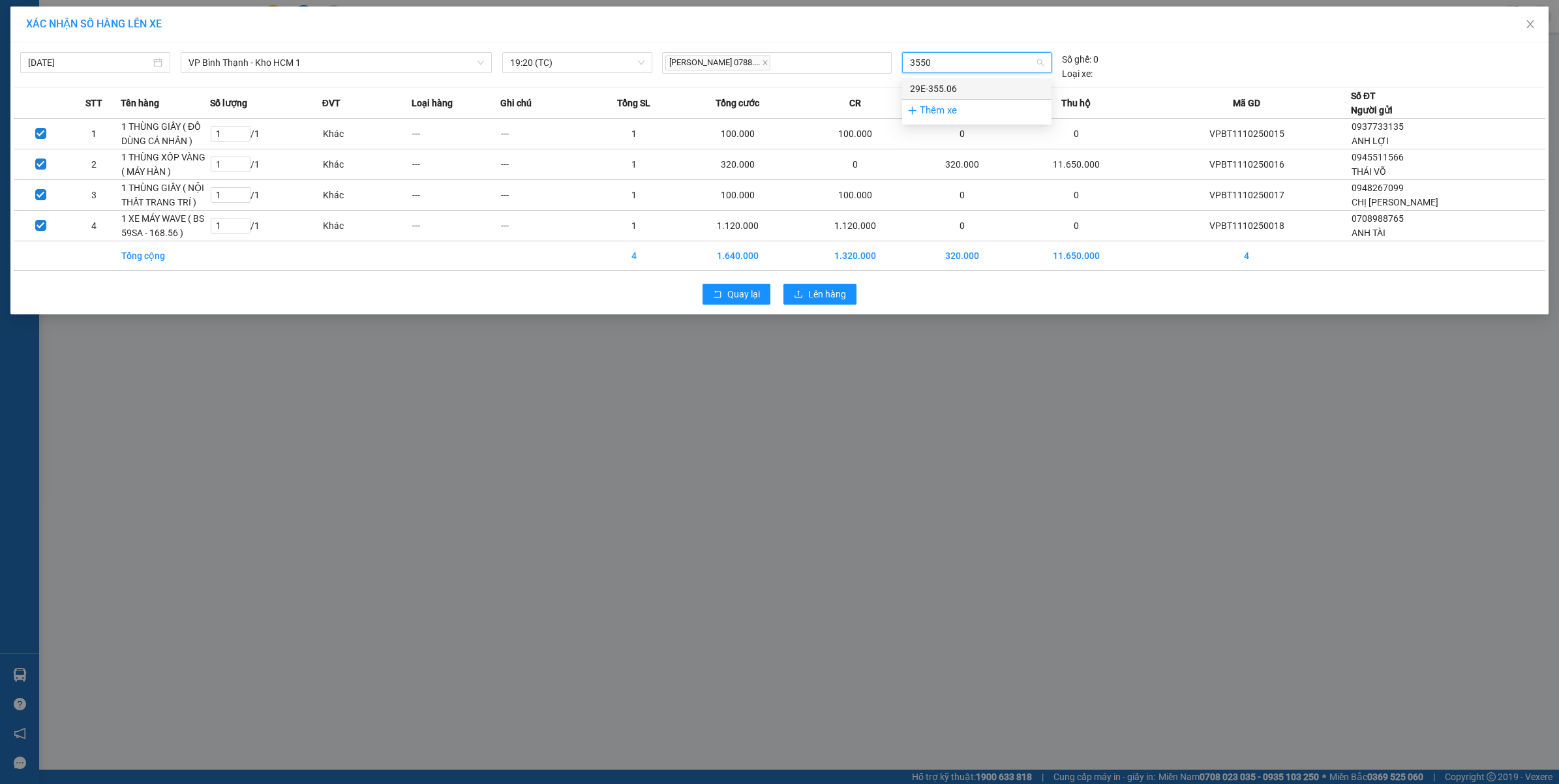
type input "35506"
click at [951, 89] on div "29E-355.06" at bounding box center [976, 88] width 134 height 14
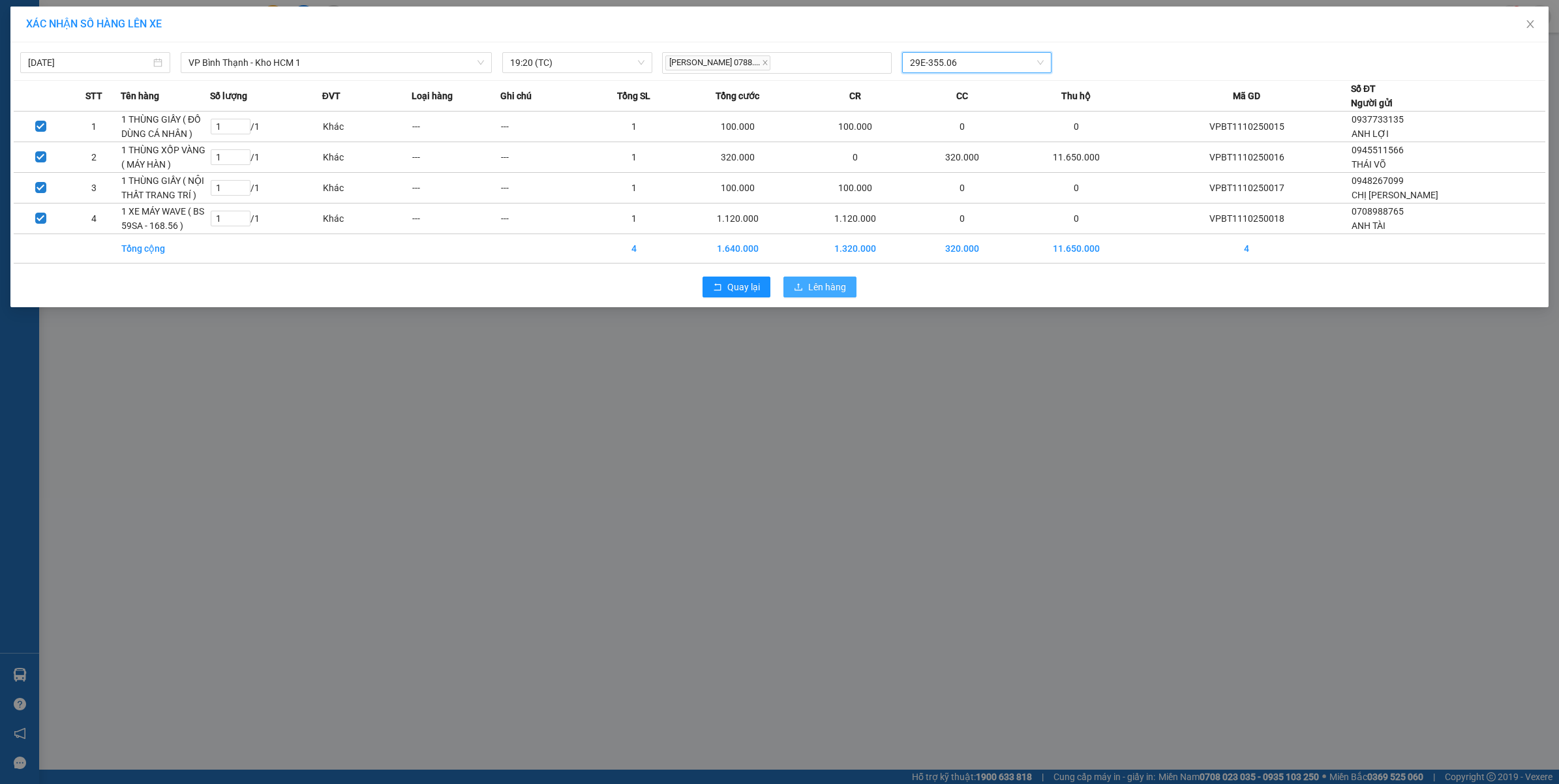
click at [817, 288] on span "Lên hàng" at bounding box center [827, 287] width 38 height 14
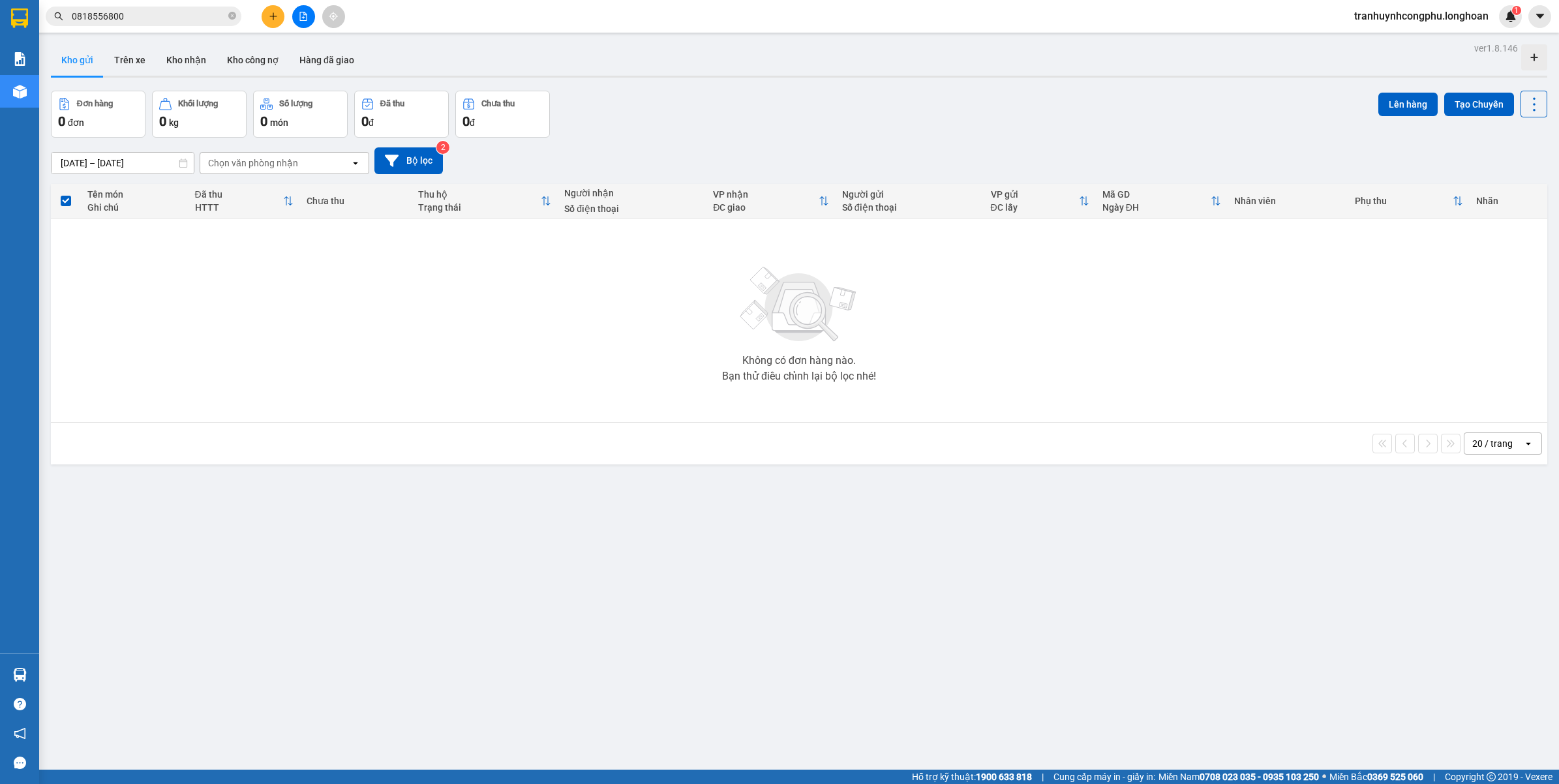
click at [291, 502] on div "ver 1.8.146 Kho gửi Trên xe Kho nhận Kho công nợ Hàng đã giao Đơn hàng 0 đơn Kh…" at bounding box center [798, 431] width 1507 height 784
click at [175, 52] on button "Kho nhận" at bounding box center [186, 60] width 60 height 31
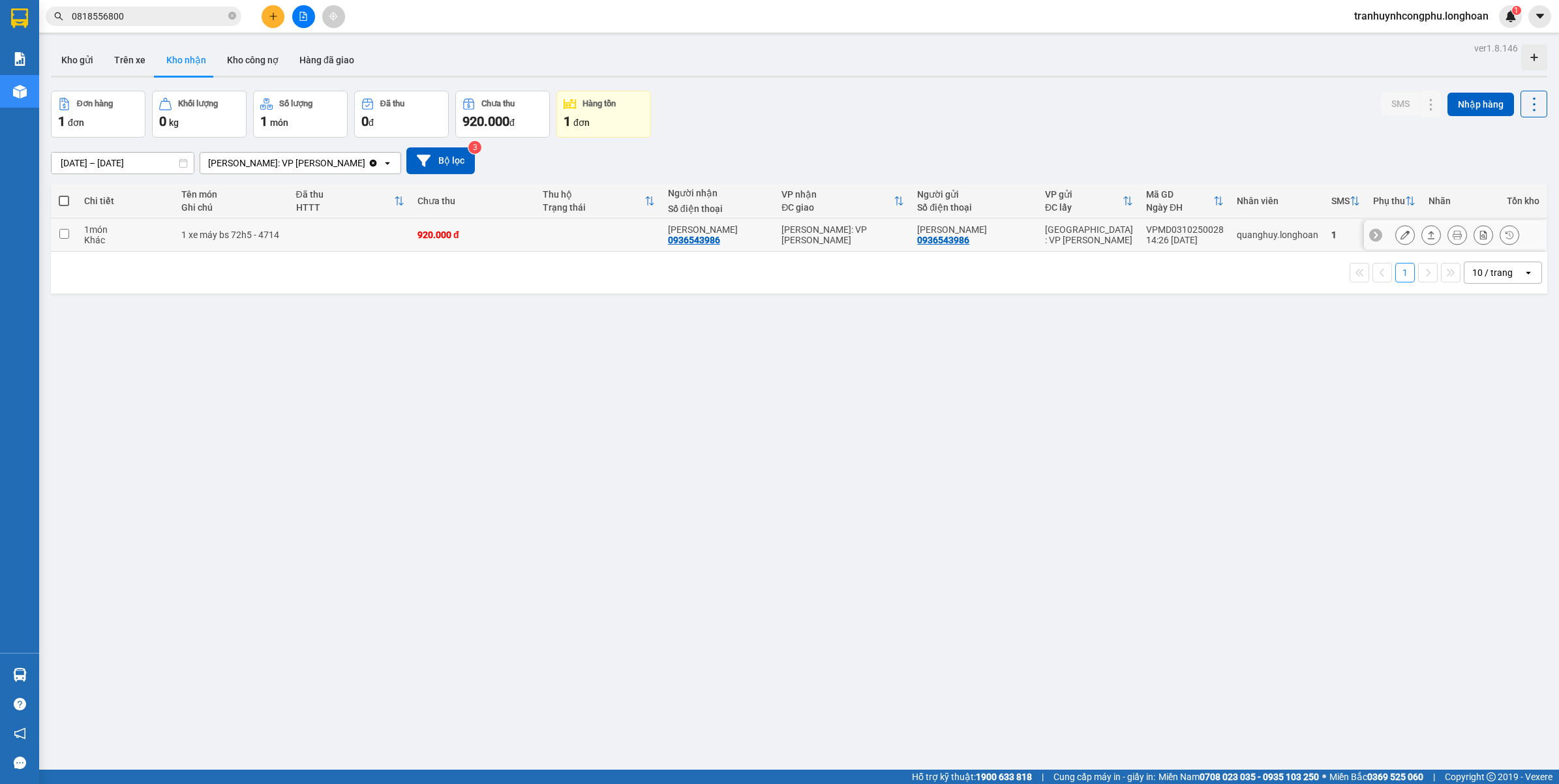
click at [1395, 229] on div at bounding box center [1404, 234] width 20 height 20
click at [1400, 239] on icon at bounding box center [1404, 234] width 9 height 9
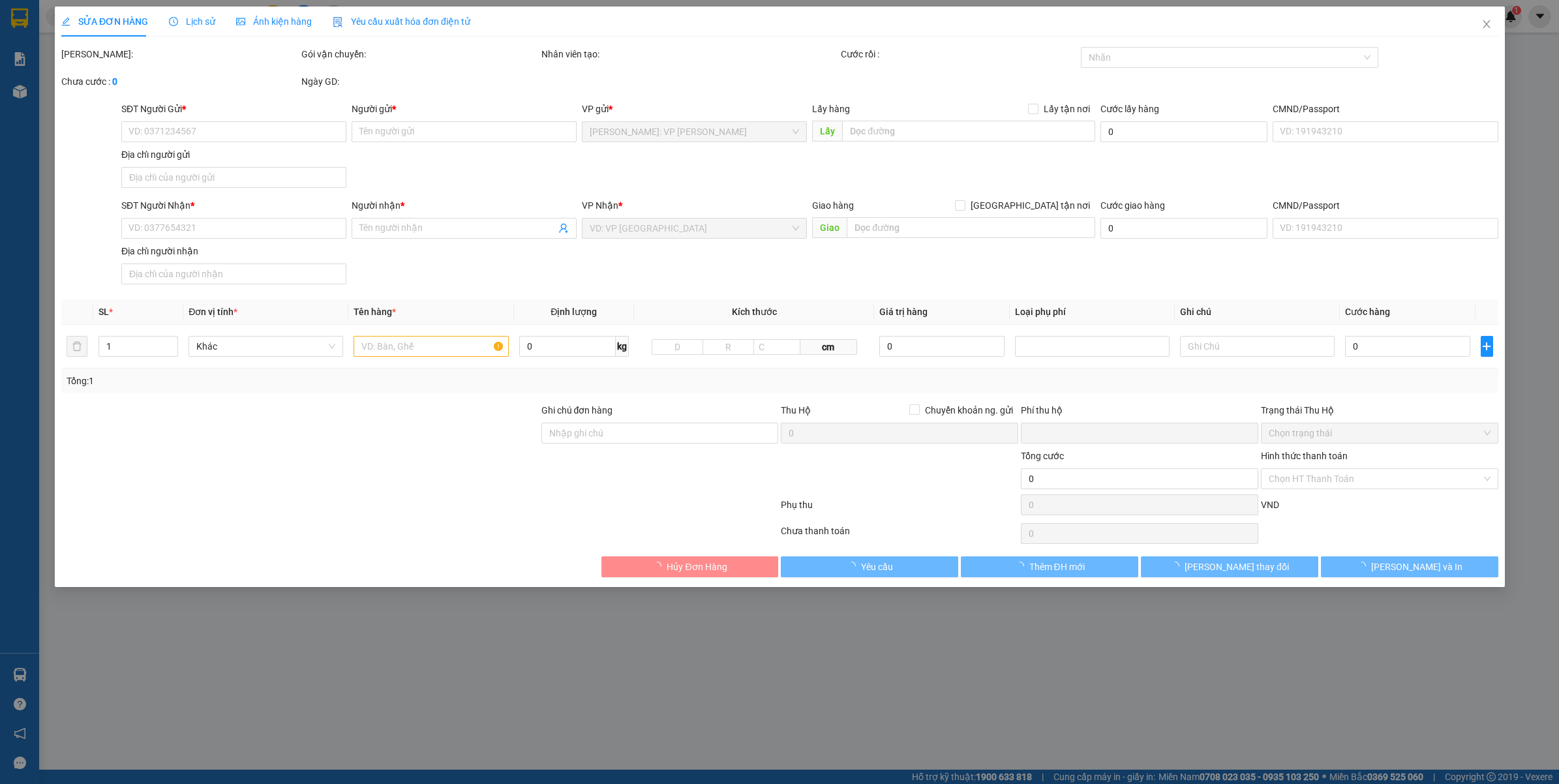
type input "0936543986"
type input "[PERSON_NAME]"
type input "0936543986"
type input "[PERSON_NAME]"
type input "1 chìa khóa cuốn tay lái, giấy tờ khách cầm"
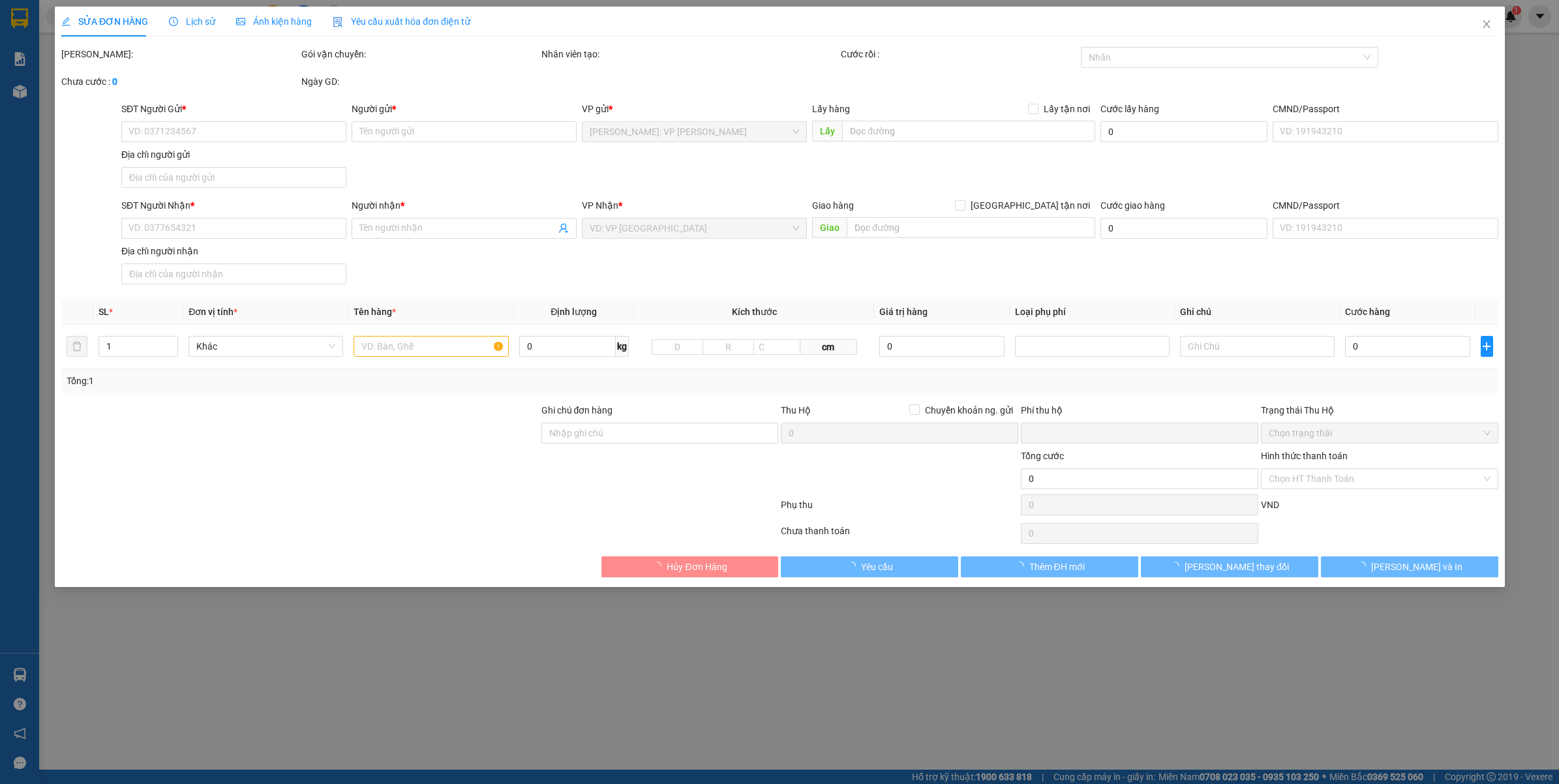
type input "0"
type input "920.000"
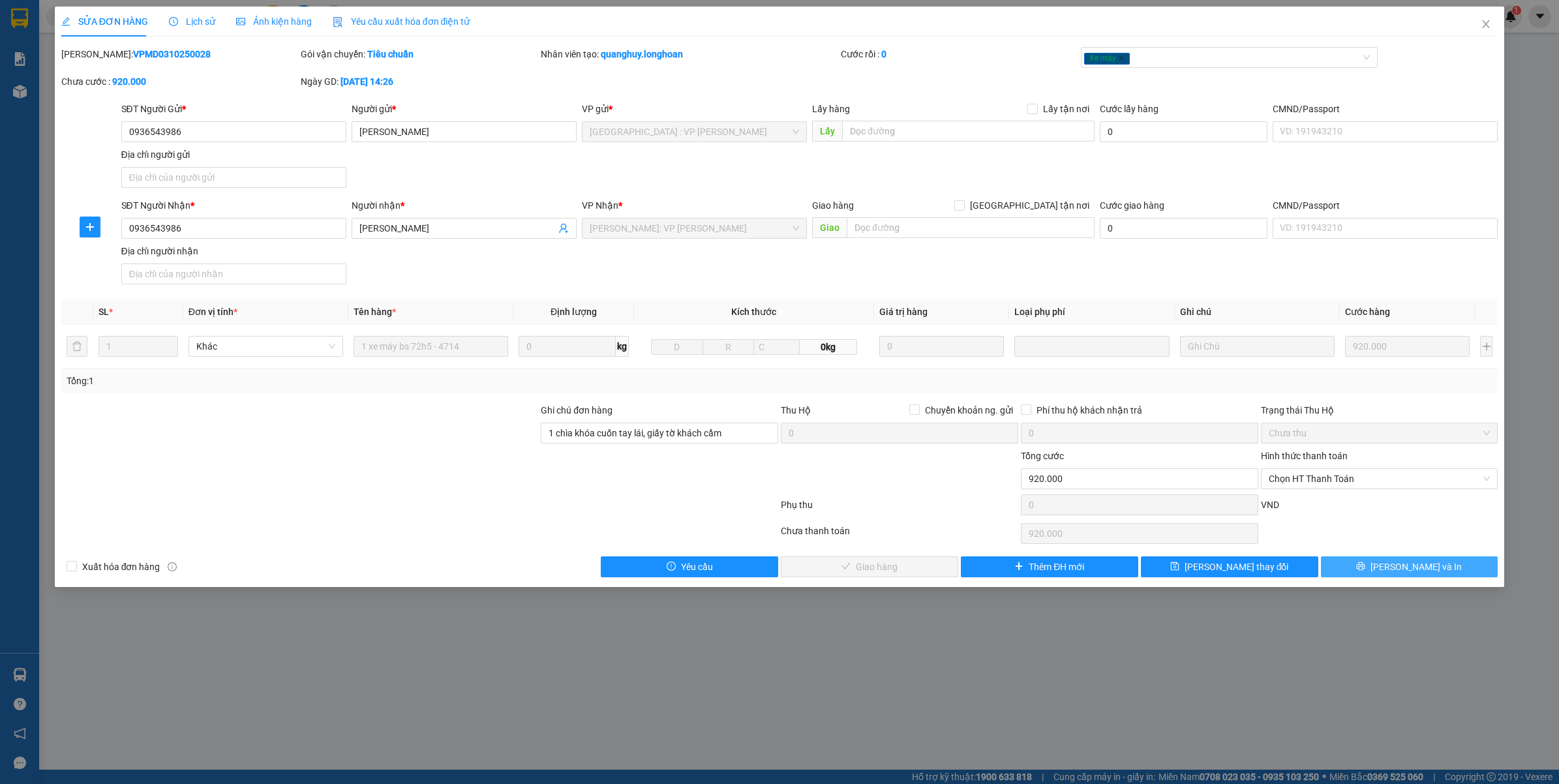
click at [1416, 562] on span "[PERSON_NAME] và In" at bounding box center [1416, 566] width 92 height 14
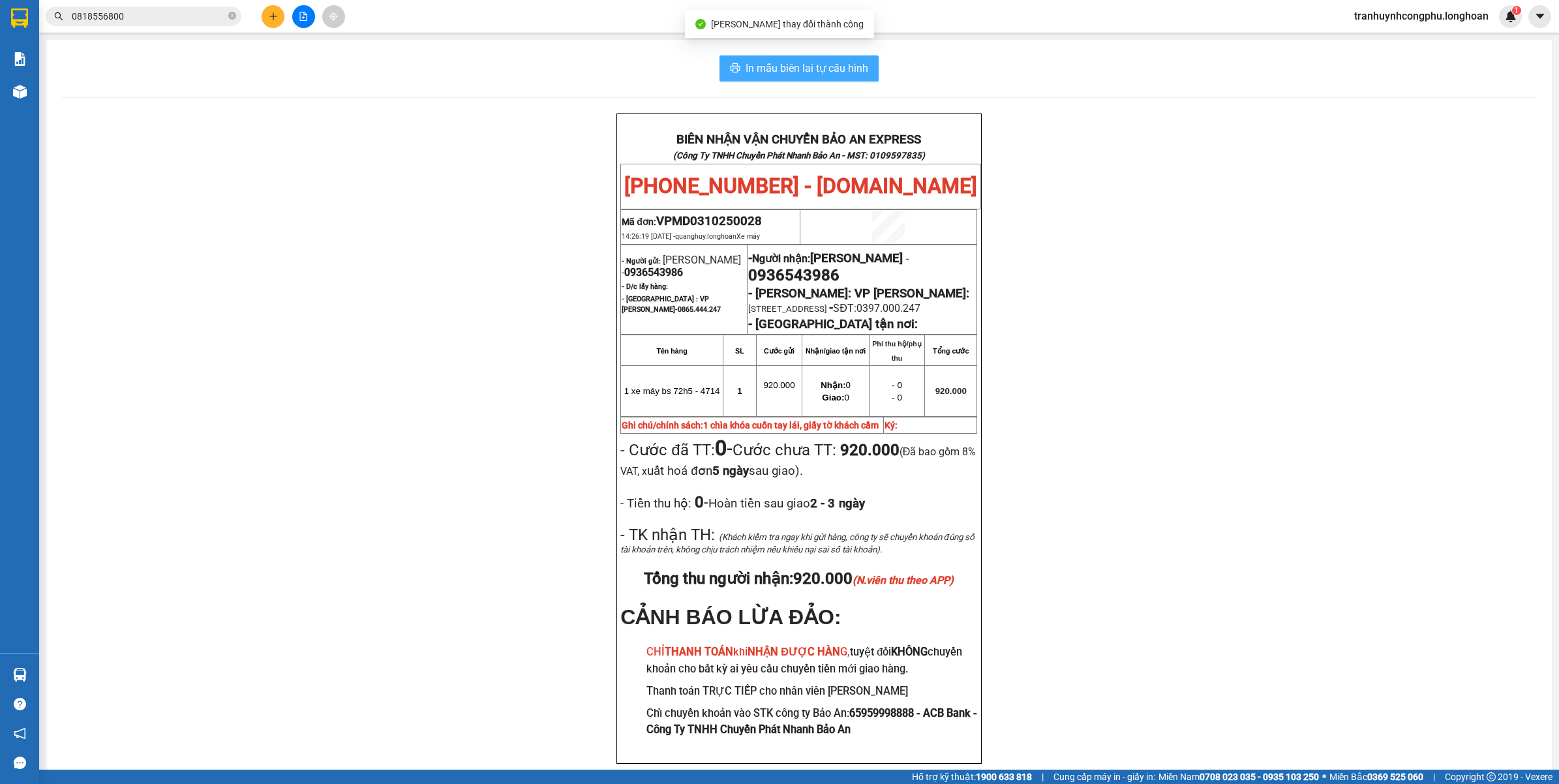
click at [817, 62] on span "In mẫu biên lai tự cấu hình" at bounding box center [807, 68] width 123 height 16
click at [812, 64] on span "In mẫu biên lai tự cấu hình" at bounding box center [807, 68] width 123 height 16
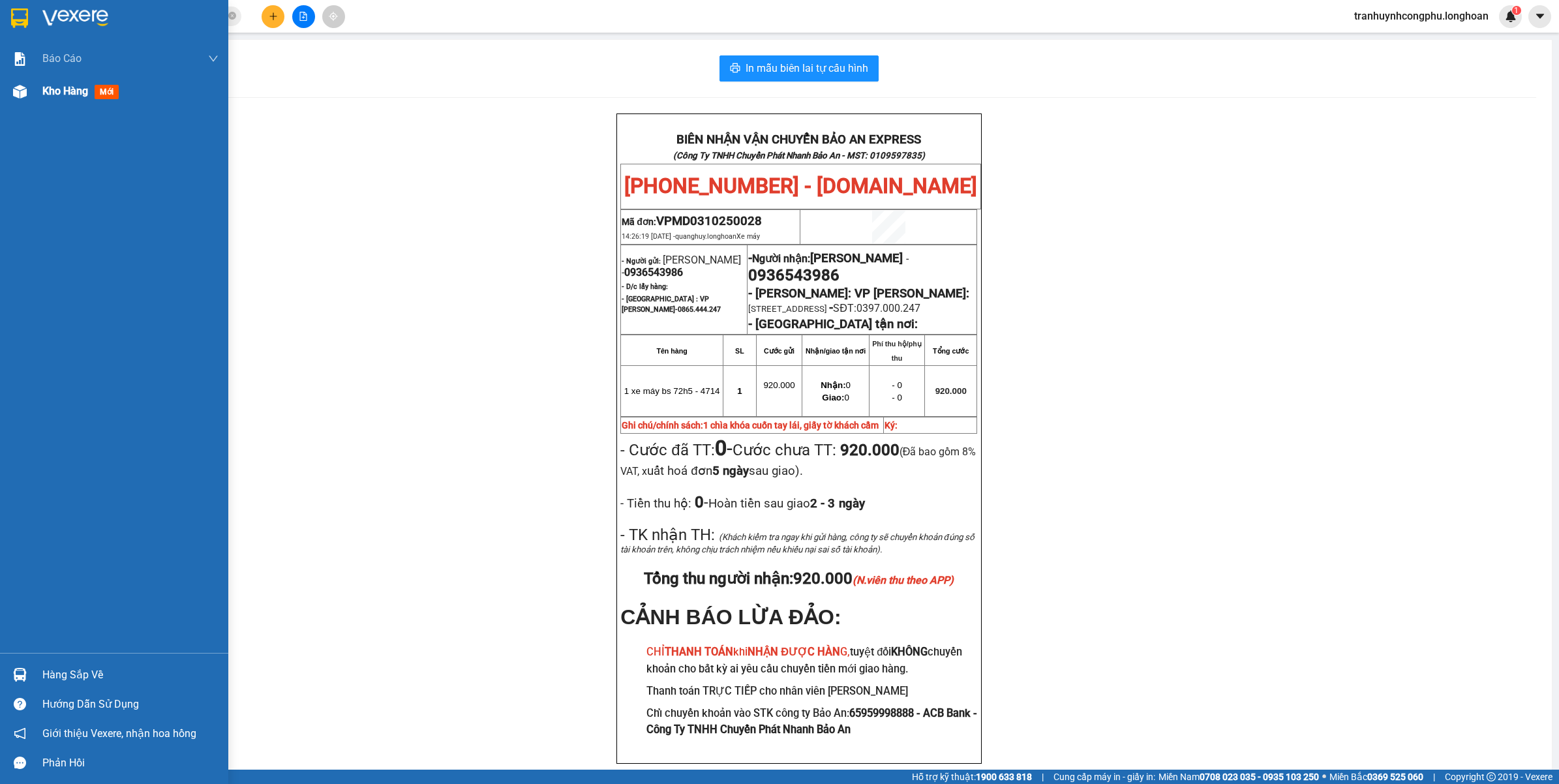
click at [31, 103] on div "Kho hàng mới" at bounding box center [114, 91] width 228 height 33
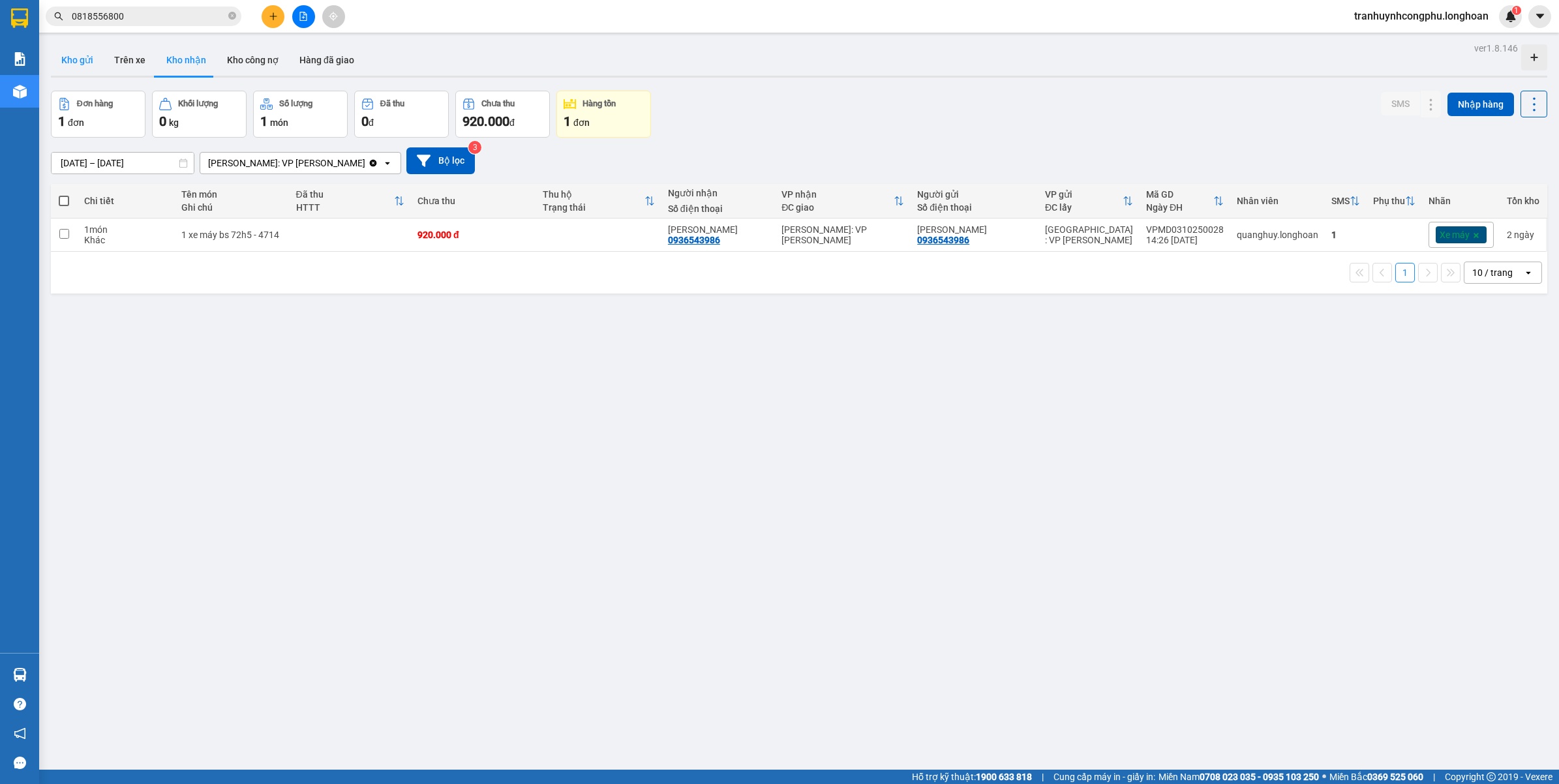
click at [96, 69] on button "Kho gửi" at bounding box center [77, 60] width 53 height 31
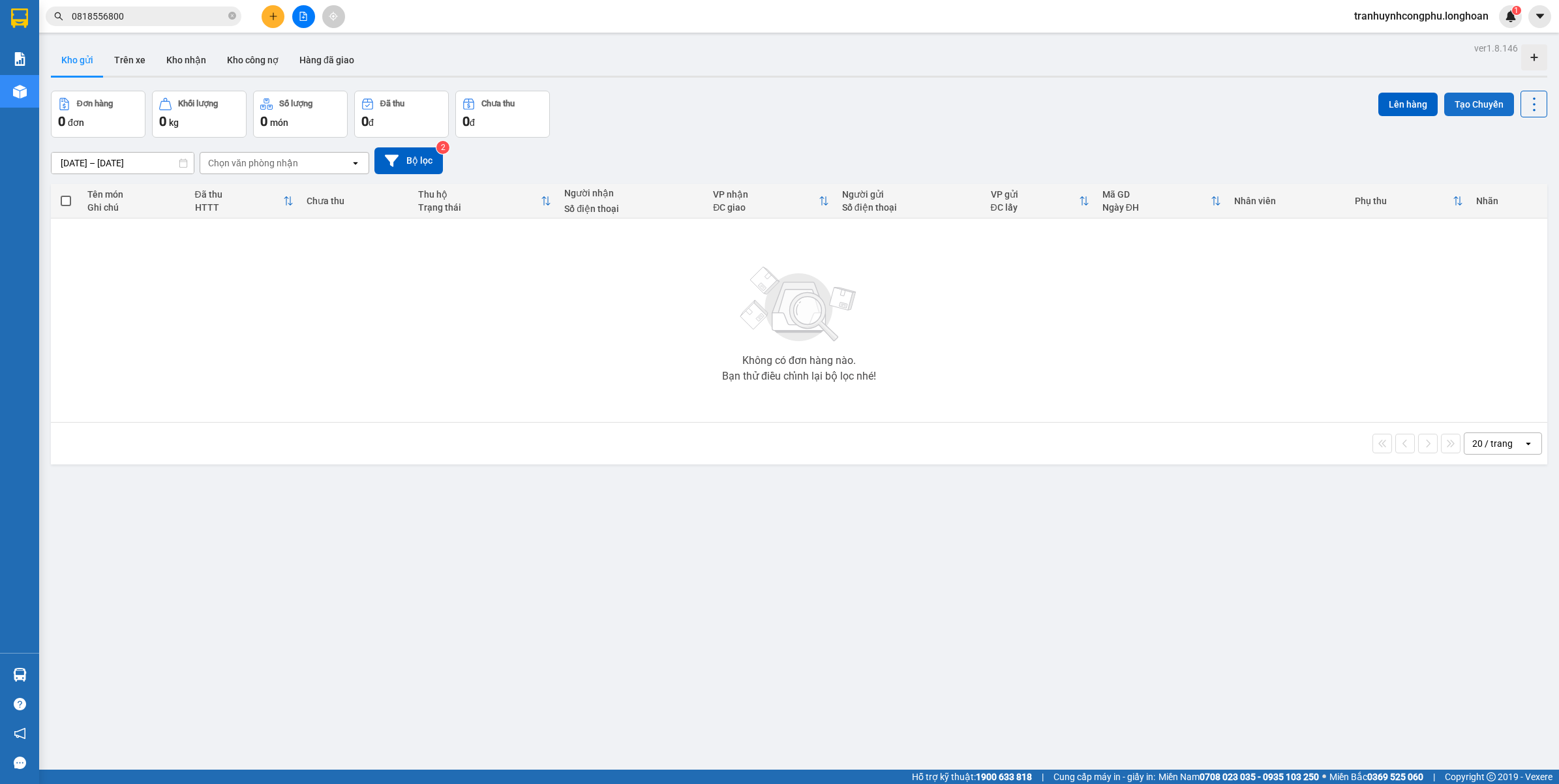
click at [1471, 102] on button "Tạo Chuyến" at bounding box center [1479, 104] width 70 height 24
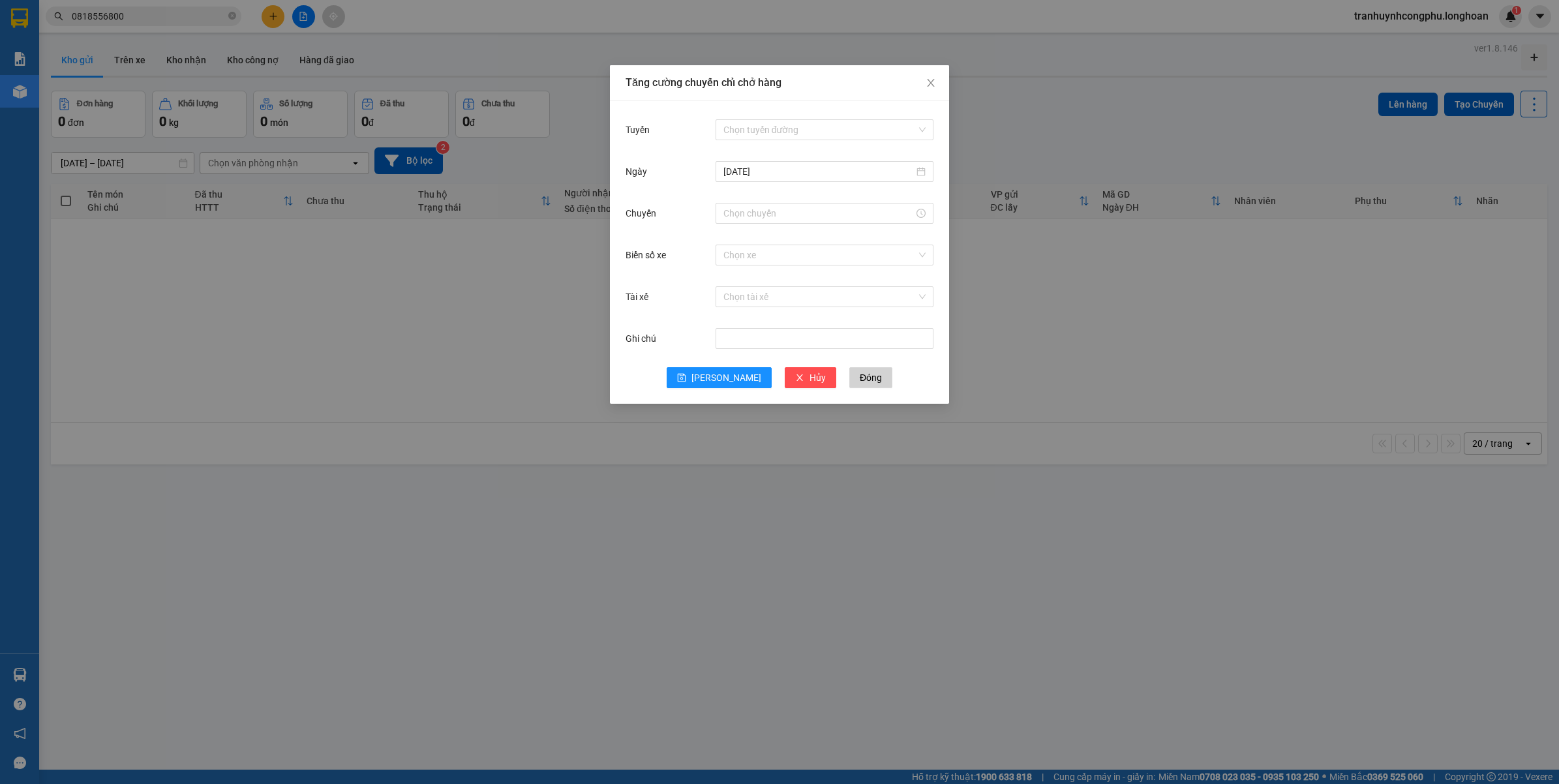
click at [1129, 464] on div "Tăng cường chuyến chỉ chở hàng Tuyến Chọn tuyến đường Ngày 11/10/2025 Chuyến Bi…" at bounding box center [779, 392] width 1559 height 784
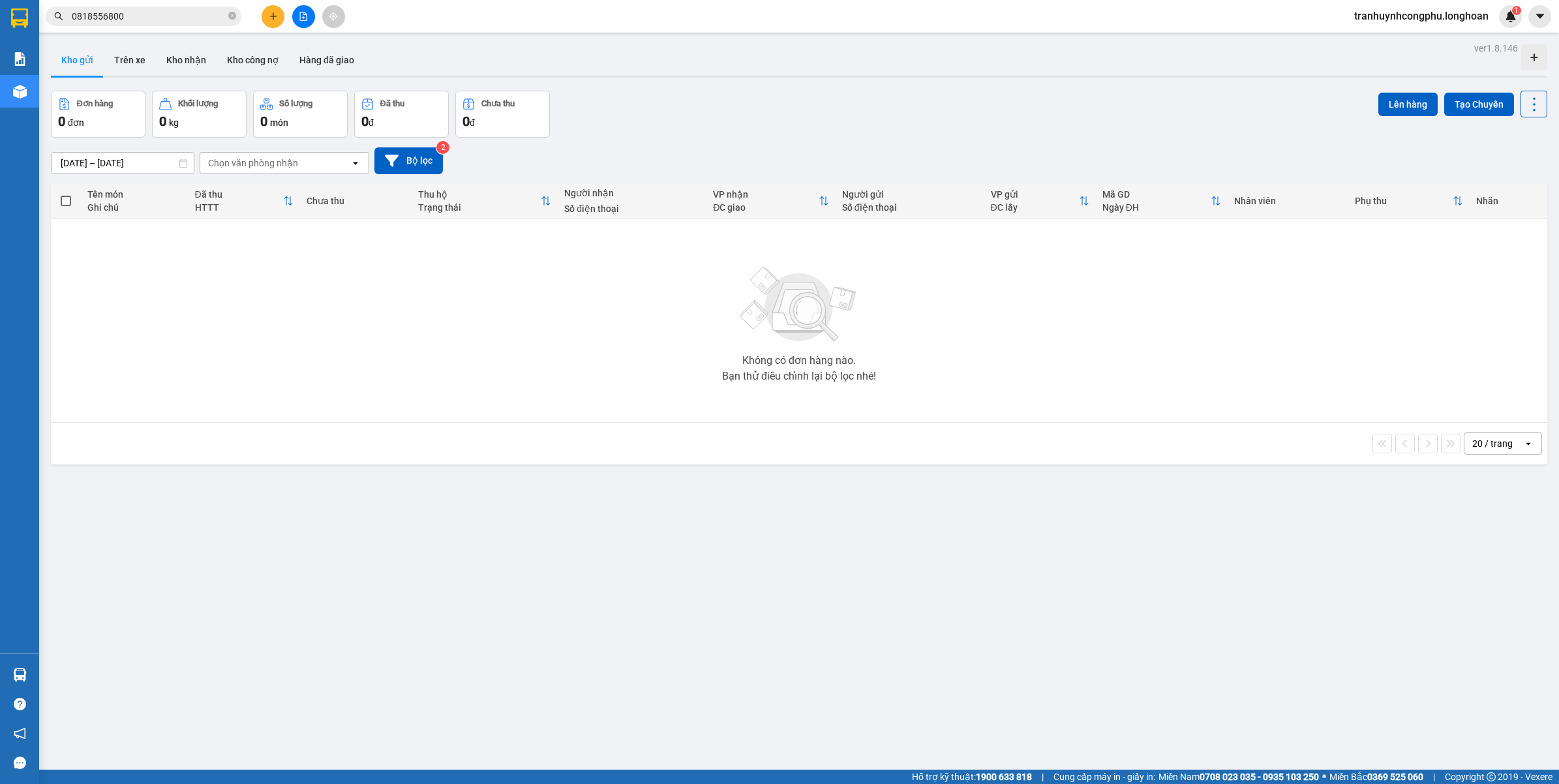
click at [274, 14] on icon "plus" at bounding box center [272, 16] width 9 height 9
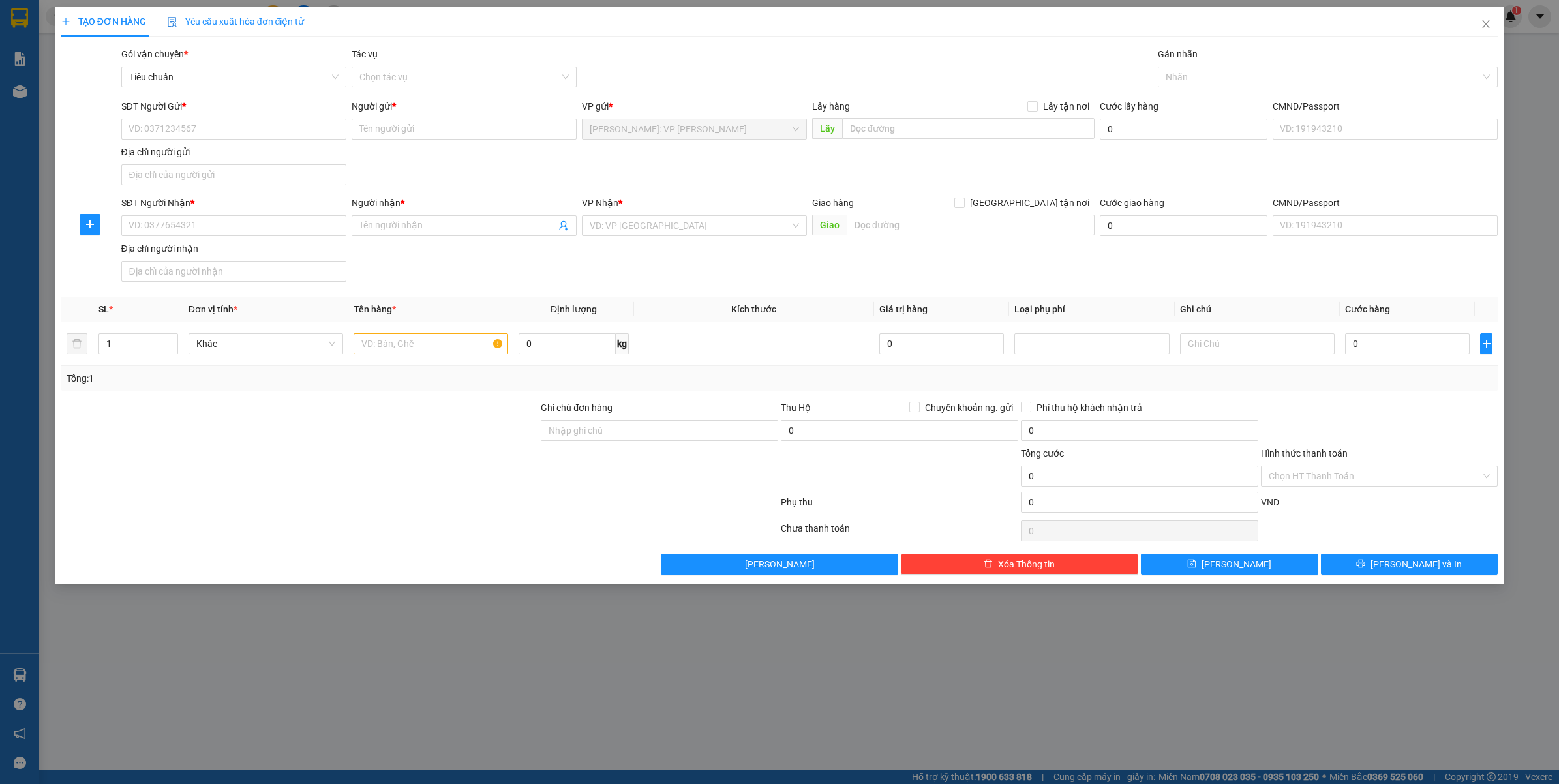
click at [572, 745] on div "TẠO ĐƠN HÀNG Yêu cầu xuất hóa đơn điện tử Transit Pickup Surcharge Ids Transit …" at bounding box center [779, 392] width 1559 height 784
click at [268, 144] on div "SĐT Người Gửi * VD: 0371234567" at bounding box center [234, 121] width 225 height 45
click at [266, 137] on input "SĐT Người Gửi *" at bounding box center [234, 129] width 225 height 21
paste input "0939633152"
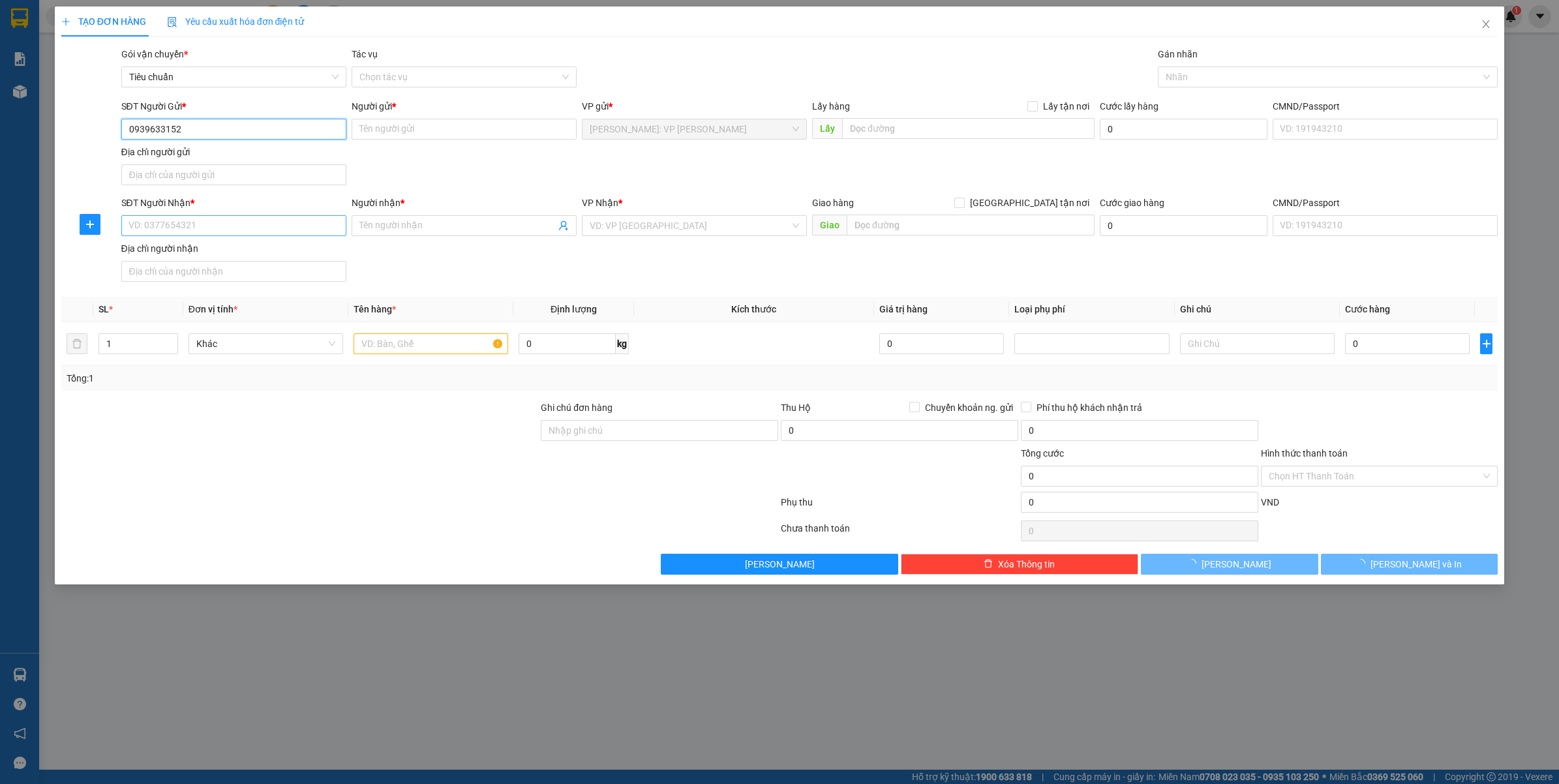
type input "0939633152"
click at [246, 217] on input "SĐT Người Nhận *" at bounding box center [234, 226] width 225 height 21
paste input "0939633152"
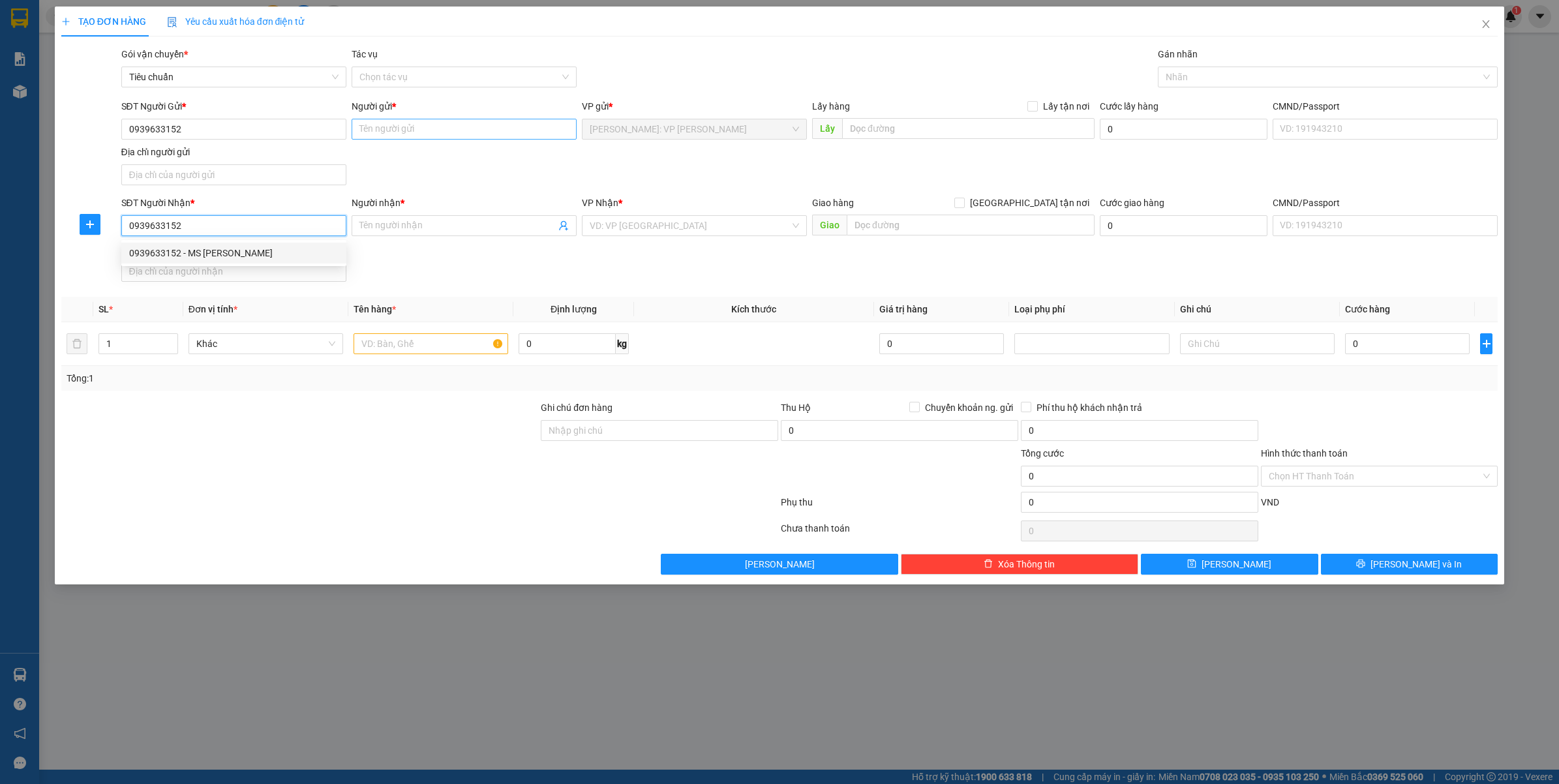
type input "0939633152"
click at [401, 124] on input "Người gửi *" at bounding box center [464, 129] width 225 height 21
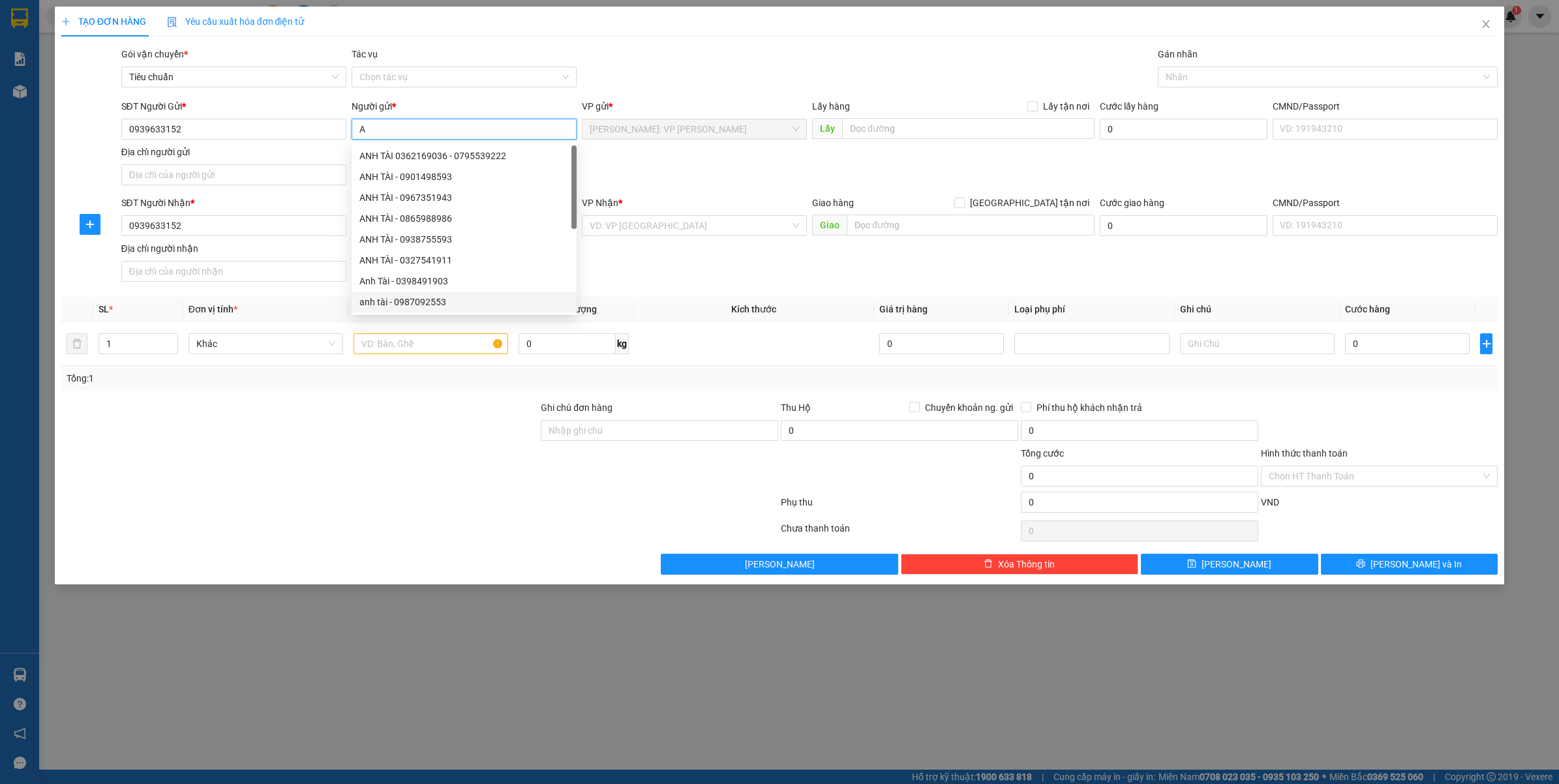
type input "A"
click at [324, 680] on div "TẠO ĐƠN HÀNG Yêu cầu xuất hóa đơn điện tử Transit Pickup Surcharge Ids Transit …" at bounding box center [779, 392] width 1559 height 784
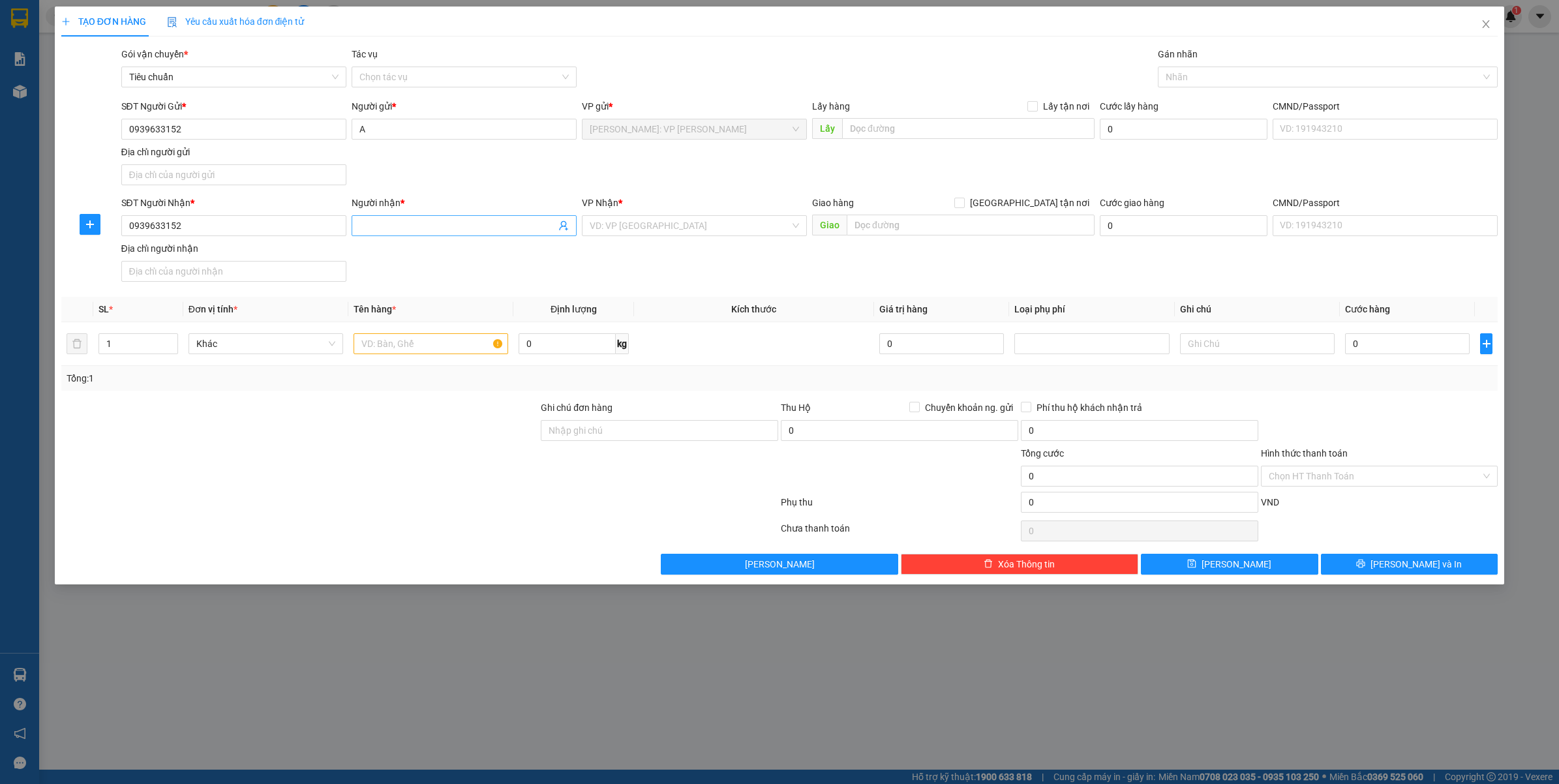
click at [409, 234] on span at bounding box center [464, 226] width 225 height 21
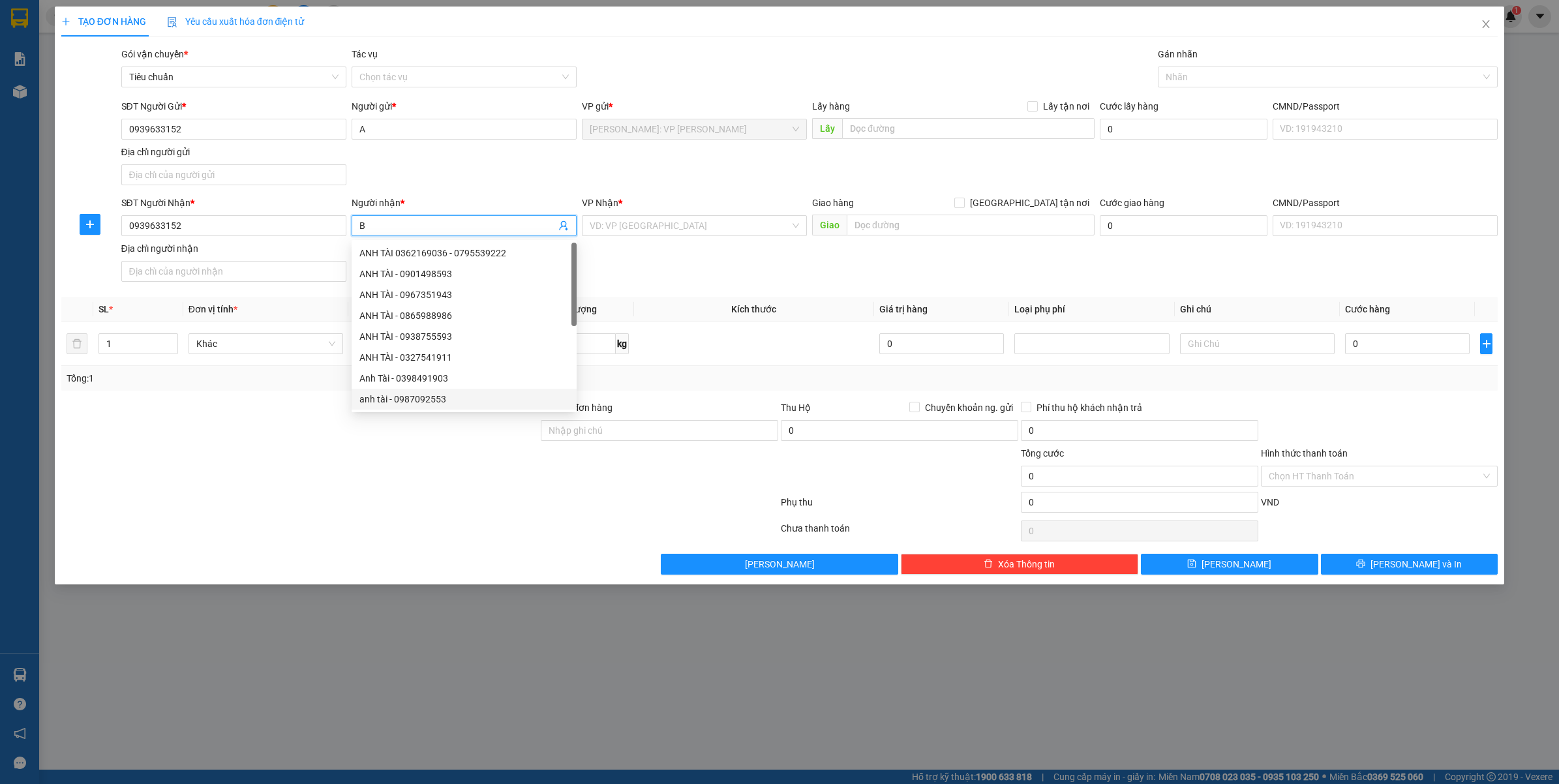
type input "B"
click at [302, 636] on div "TẠO ĐƠN HÀNG Yêu cầu xuất hóa đơn điện tử Transit Pickup Surcharge Ids Transit …" at bounding box center [779, 392] width 1559 height 784
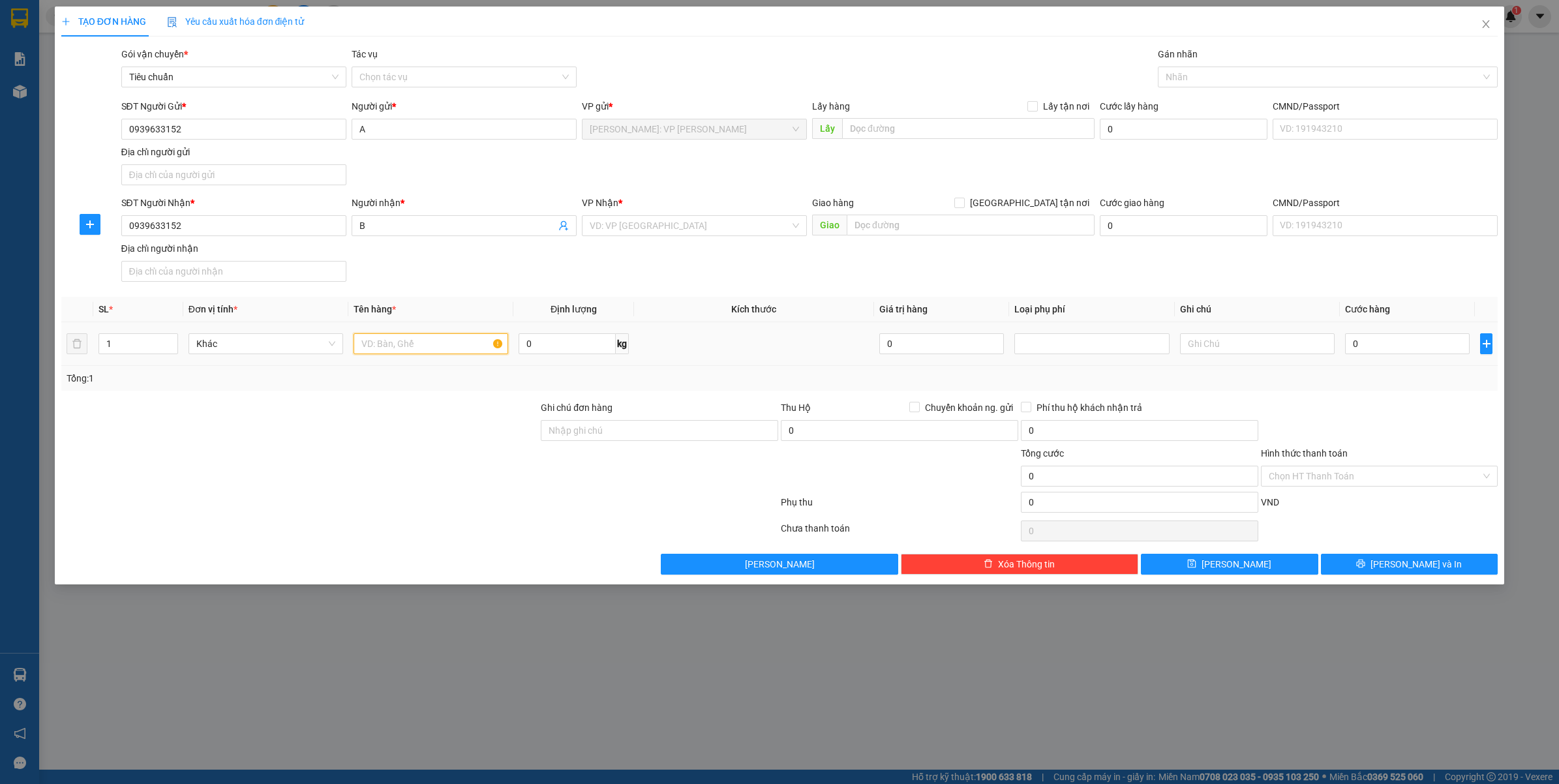
click at [403, 346] on input "text" at bounding box center [431, 344] width 155 height 21
type input "G"
type input "1 THÙNG GIẤY"
click at [597, 431] on input "Ghi chú đơn hàng" at bounding box center [660, 430] width 237 height 21
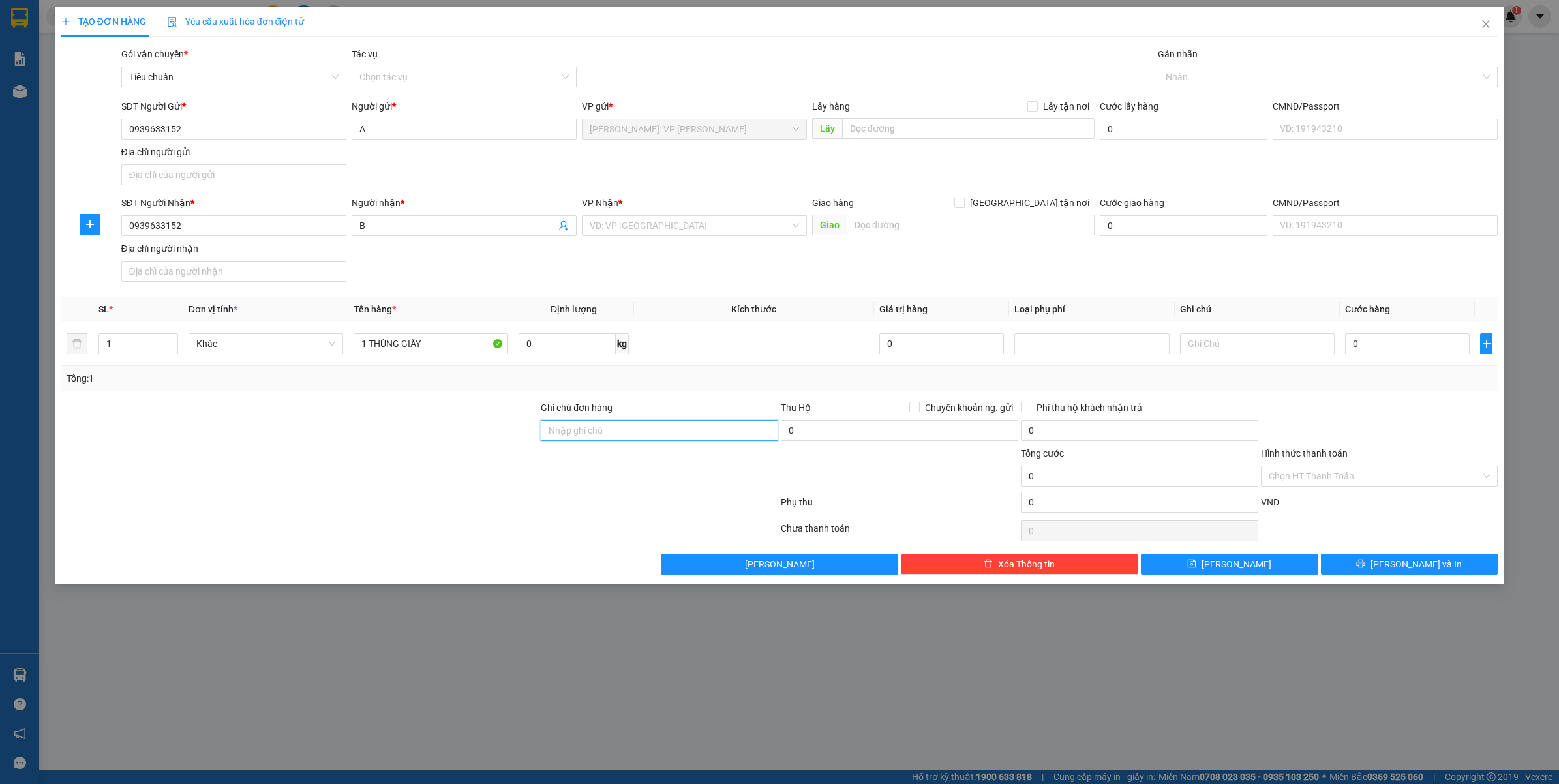
type input "VẬN CHUYỂN NHẸ TAY - HƯ VỠ KHÔNG ĐỀN"
click at [351, 515] on div at bounding box center [420, 505] width 719 height 26
click at [670, 236] on div "VD: VP [GEOGRAPHIC_DATA]" at bounding box center [694, 226] width 225 height 21
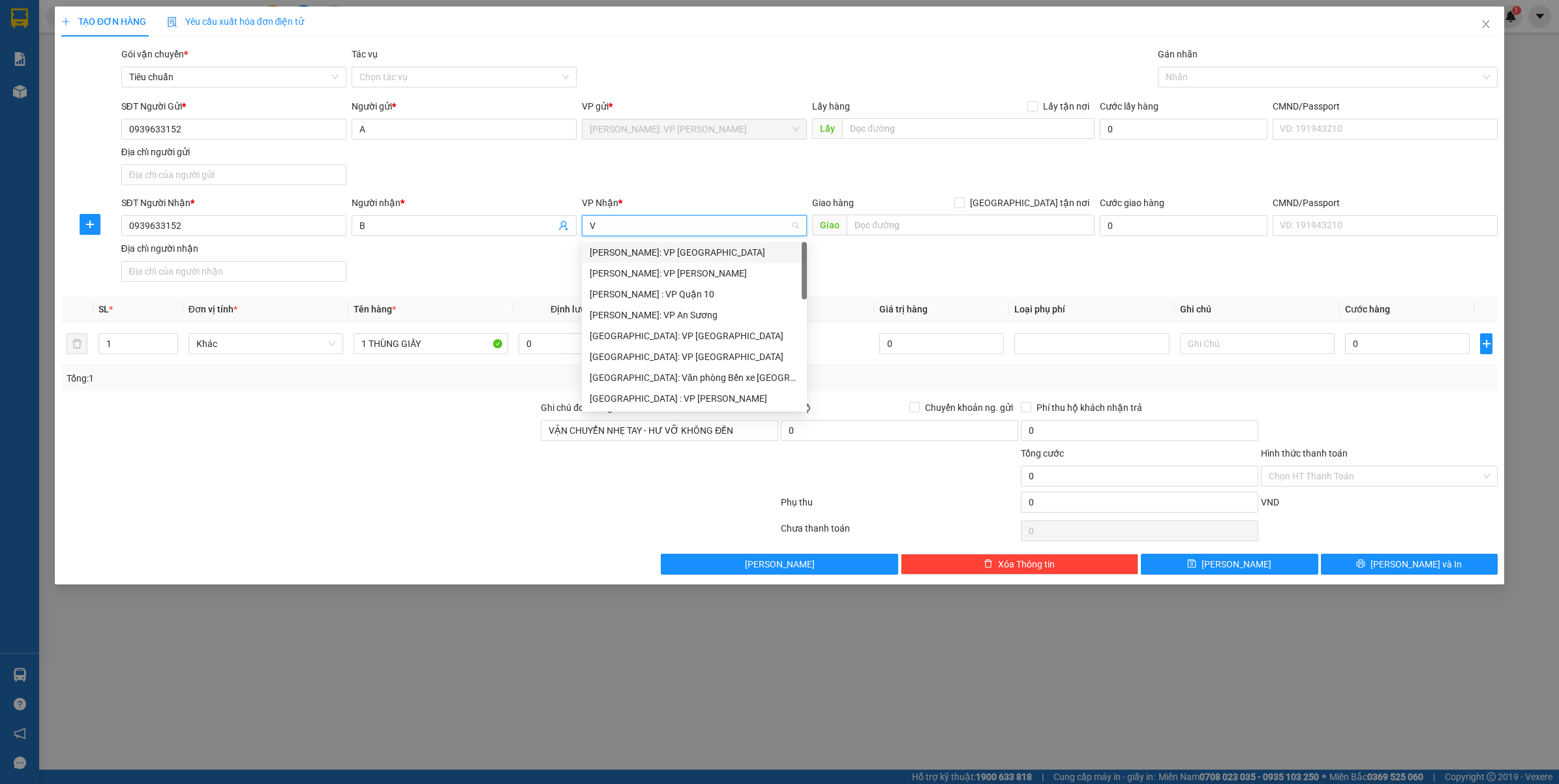
type input "VĂ"
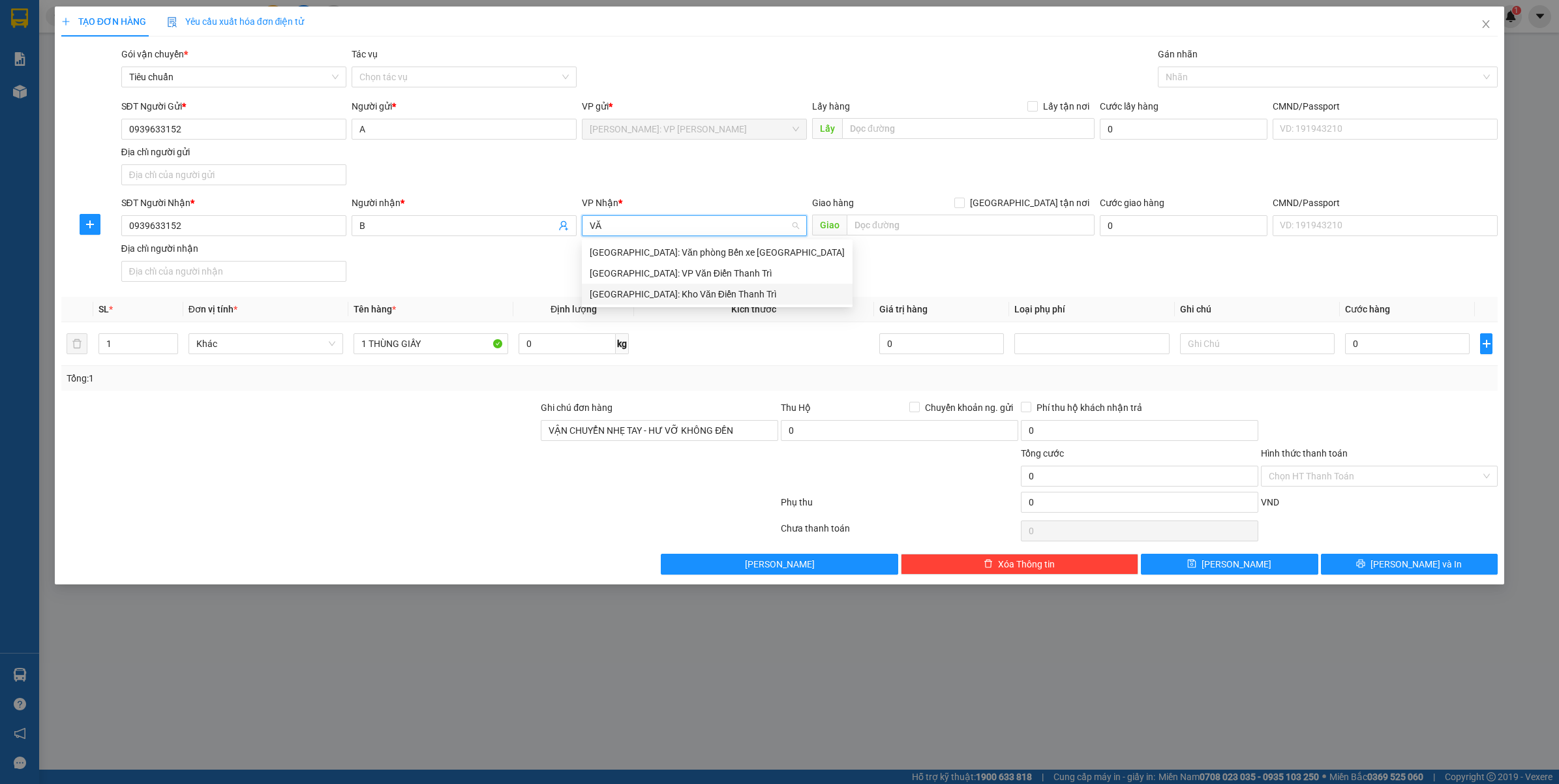
click at [653, 299] on div "Hà Nội: Kho Văn Điển Thanh Trì" at bounding box center [717, 293] width 255 height 14
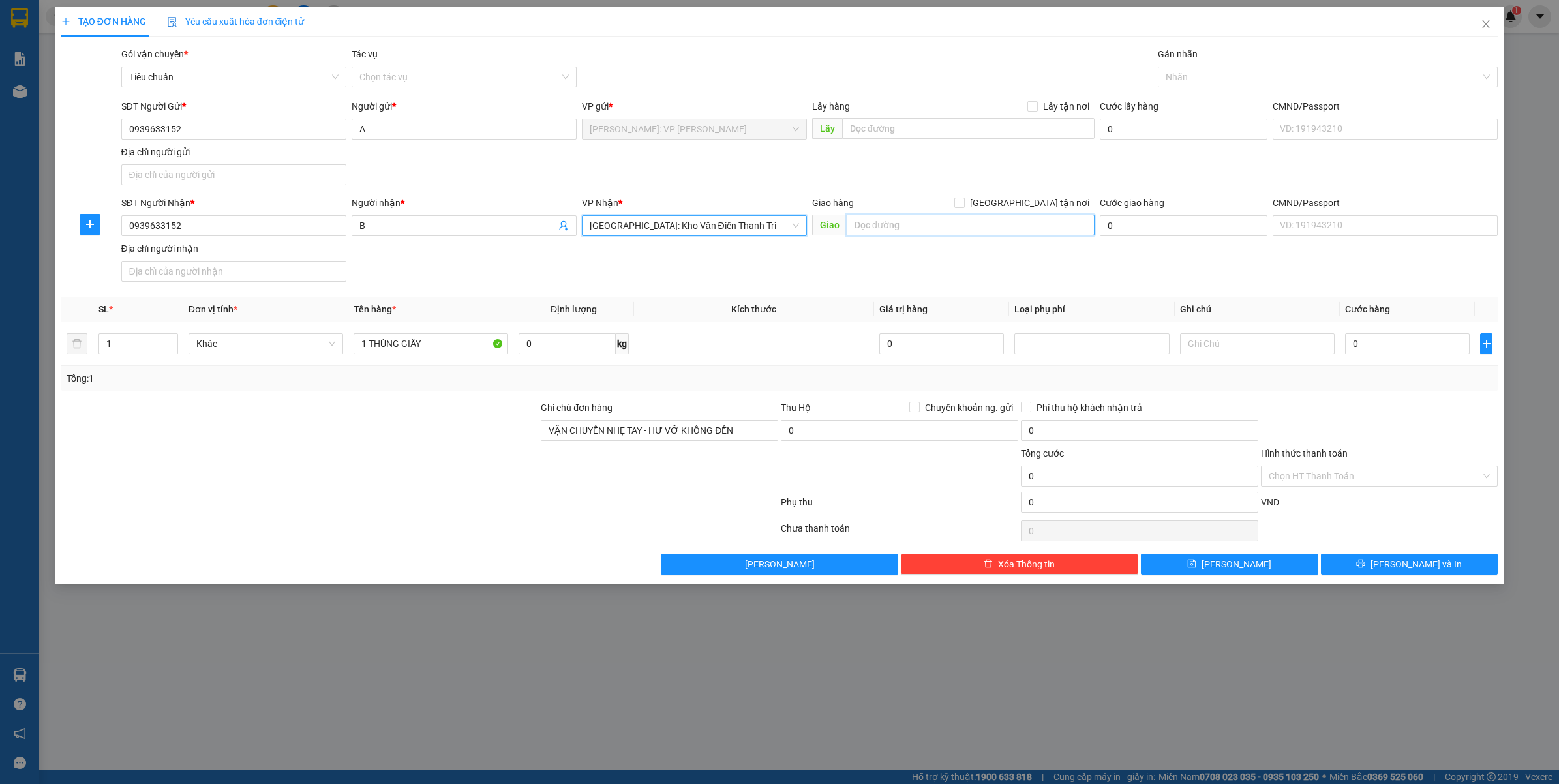
click at [904, 225] on input "text" at bounding box center [971, 225] width 248 height 21
click at [1035, 209] on span "[GEOGRAPHIC_DATA] tận nơi" at bounding box center [1030, 203] width 130 height 14
click at [963, 207] on input "[GEOGRAPHIC_DATA] tận nơi" at bounding box center [958, 202] width 9 height 9
checkbox input "true"
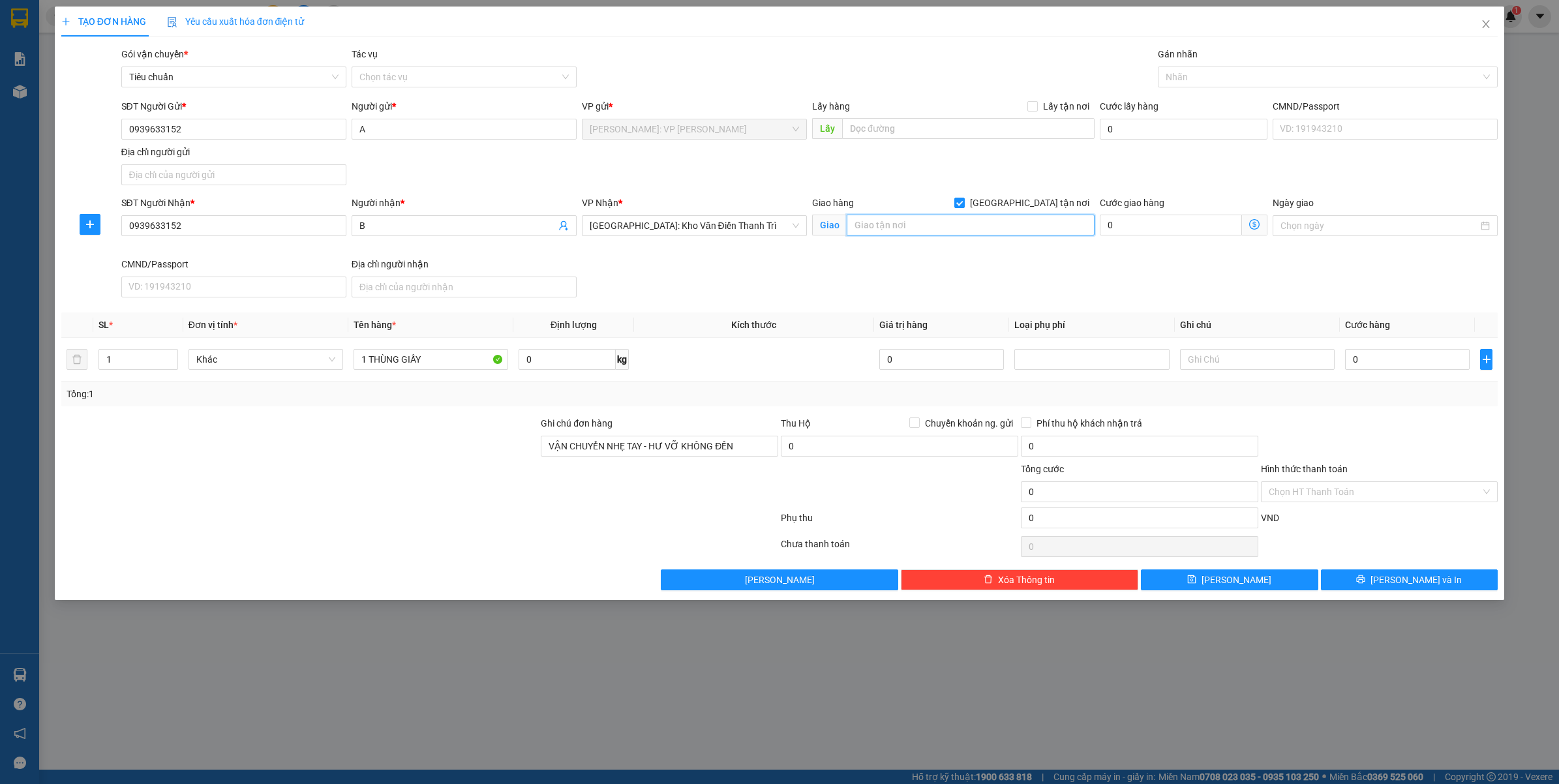
click at [995, 216] on input "text" at bounding box center [971, 225] width 248 height 21
click at [1230, 69] on div at bounding box center [1321, 77] width 321 height 16
type input "HÀ NỘI"
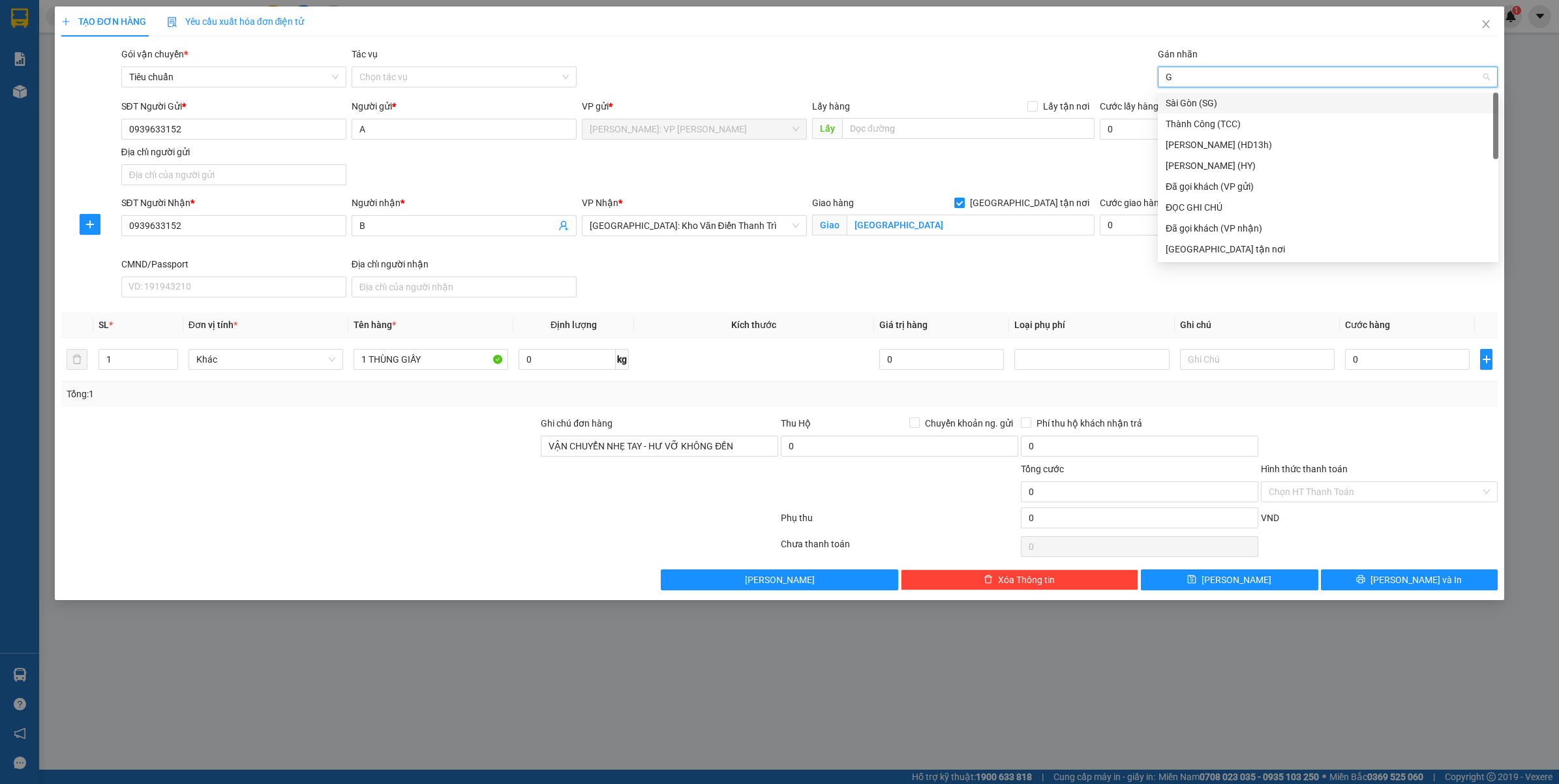
type input "GT"
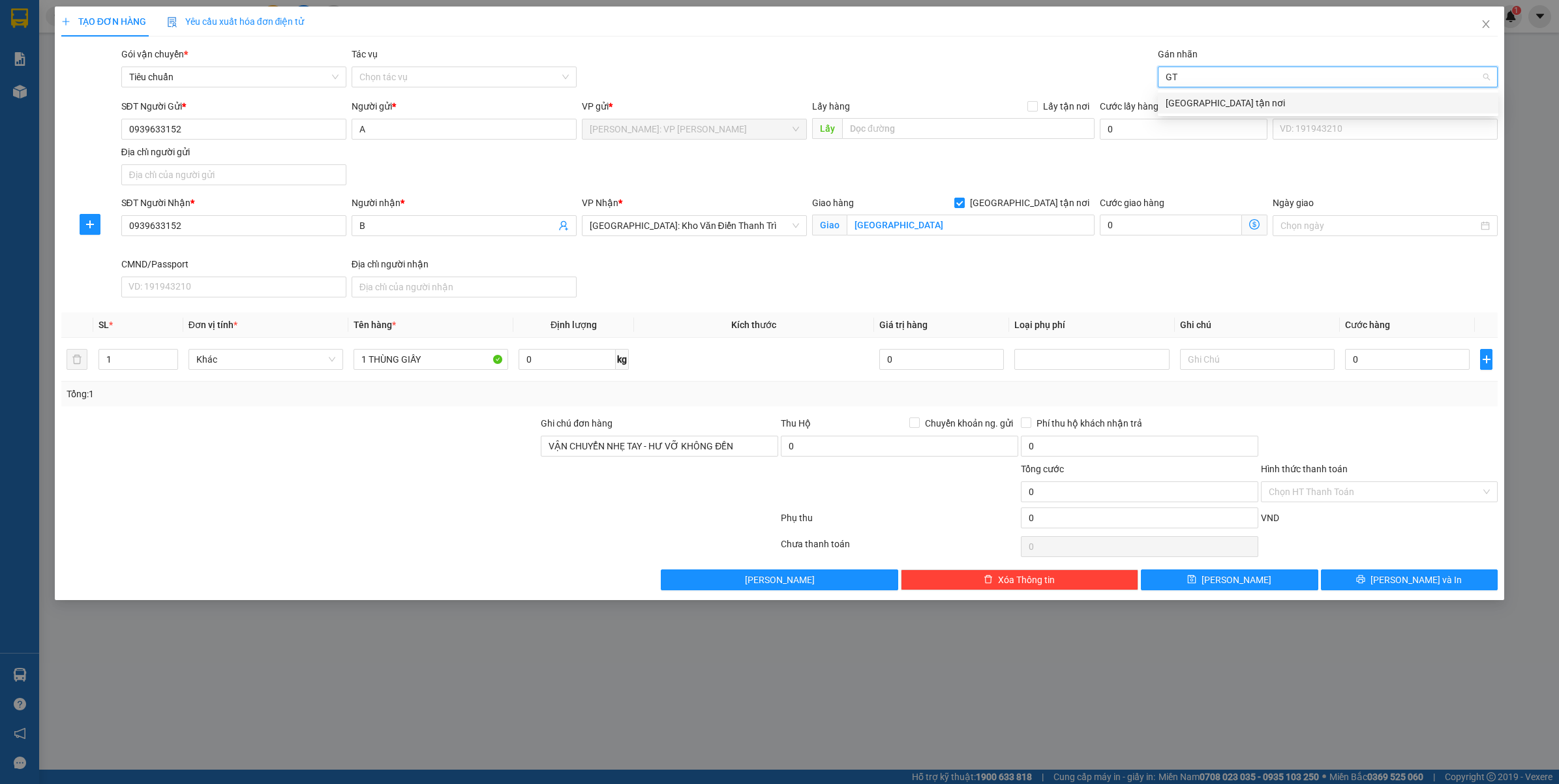
click at [1220, 105] on div "[GEOGRAPHIC_DATA] tận nơi" at bounding box center [1328, 102] width 325 height 14
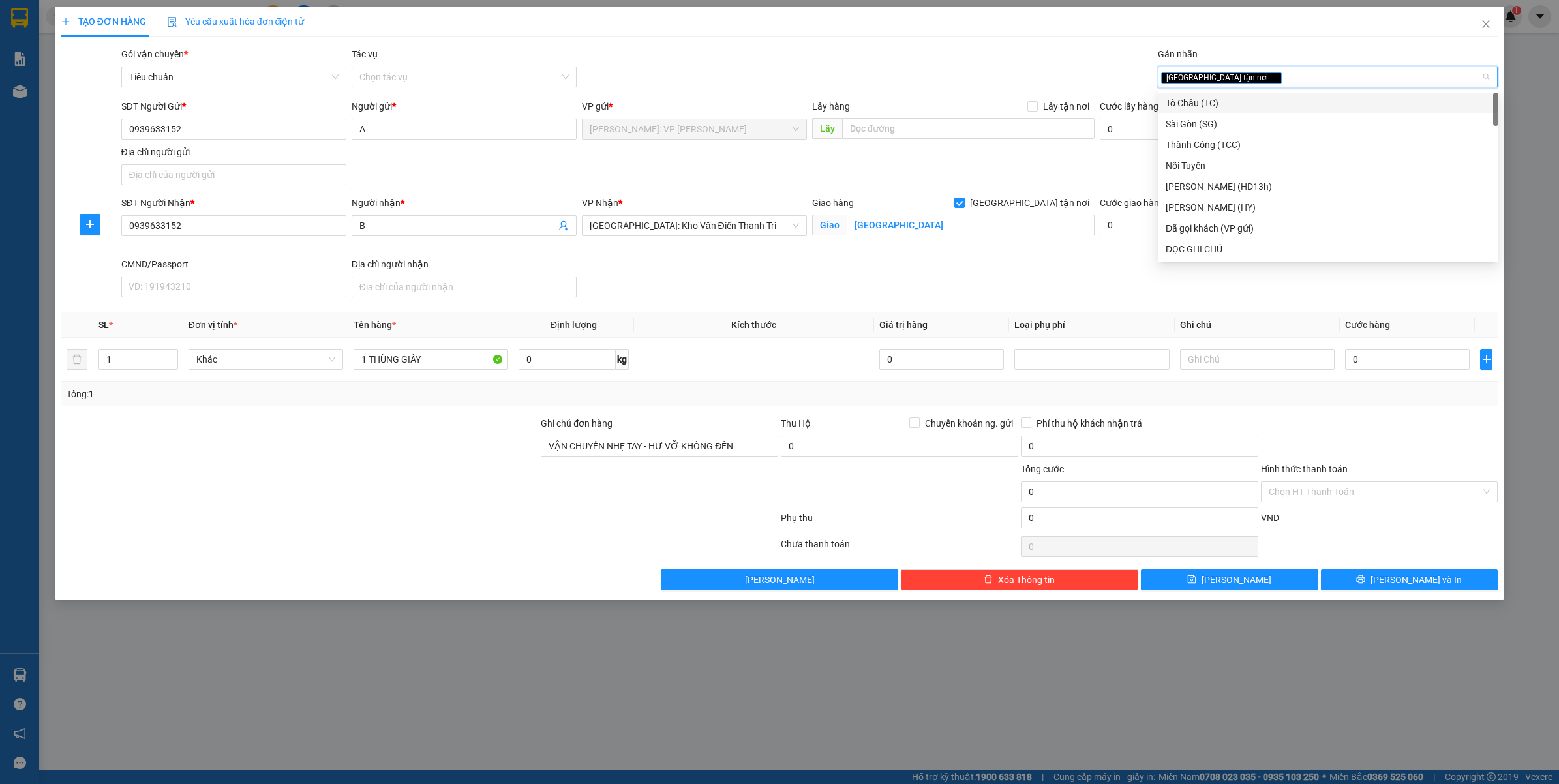
type input "D"
type input "ĐA"
click at [1220, 105] on div "Đã gọi khách (VP gửi)" at bounding box center [1328, 102] width 325 height 14
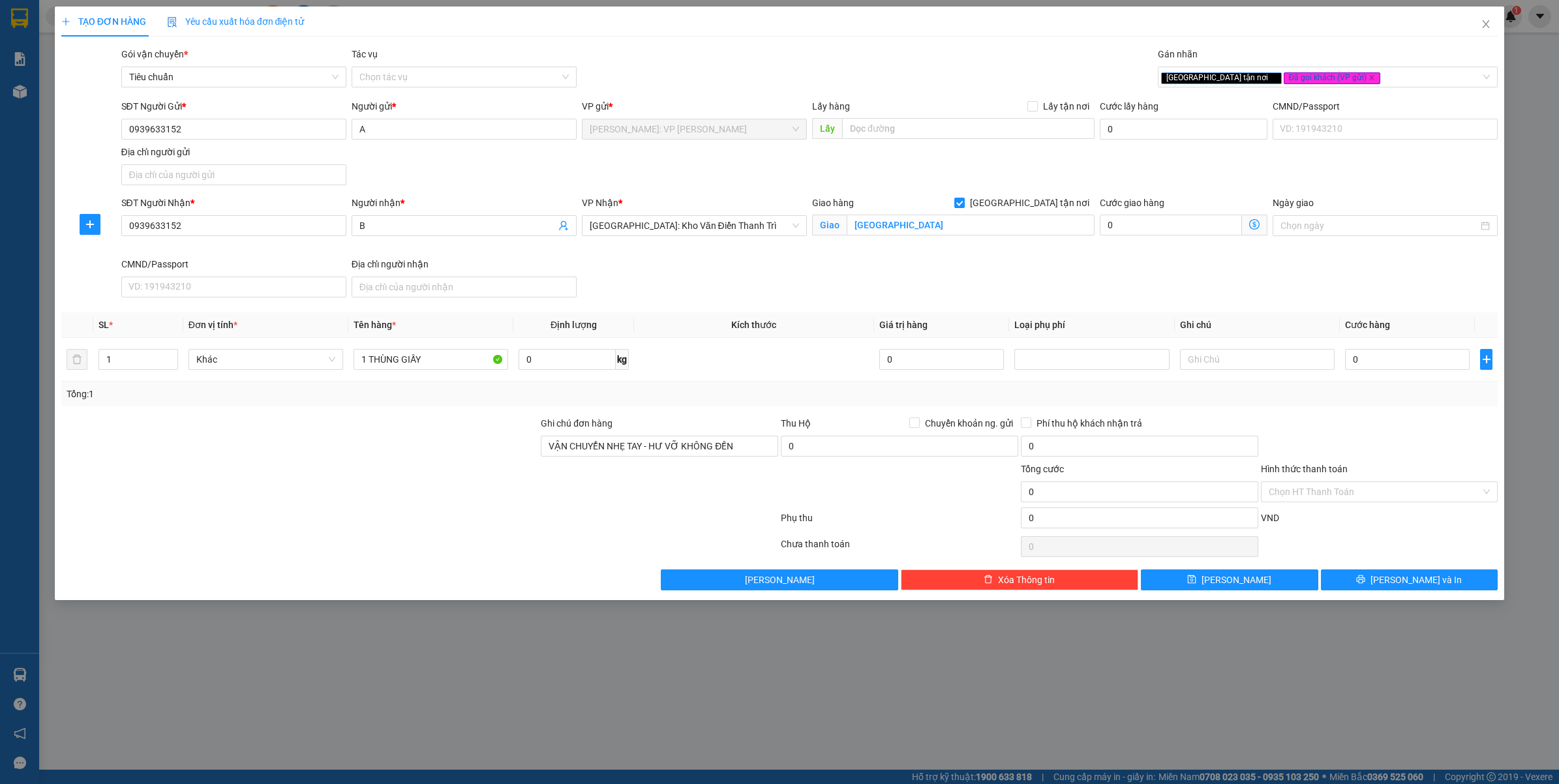
click at [1095, 284] on div "SĐT Người Nhận * 0939633152 Người nhận * B VP Nhận * Hà Nội: Kho Văn Điển Thanh…" at bounding box center [809, 249] width 1382 height 107
click at [1367, 358] on input "0" at bounding box center [1407, 359] width 125 height 21
type input "1"
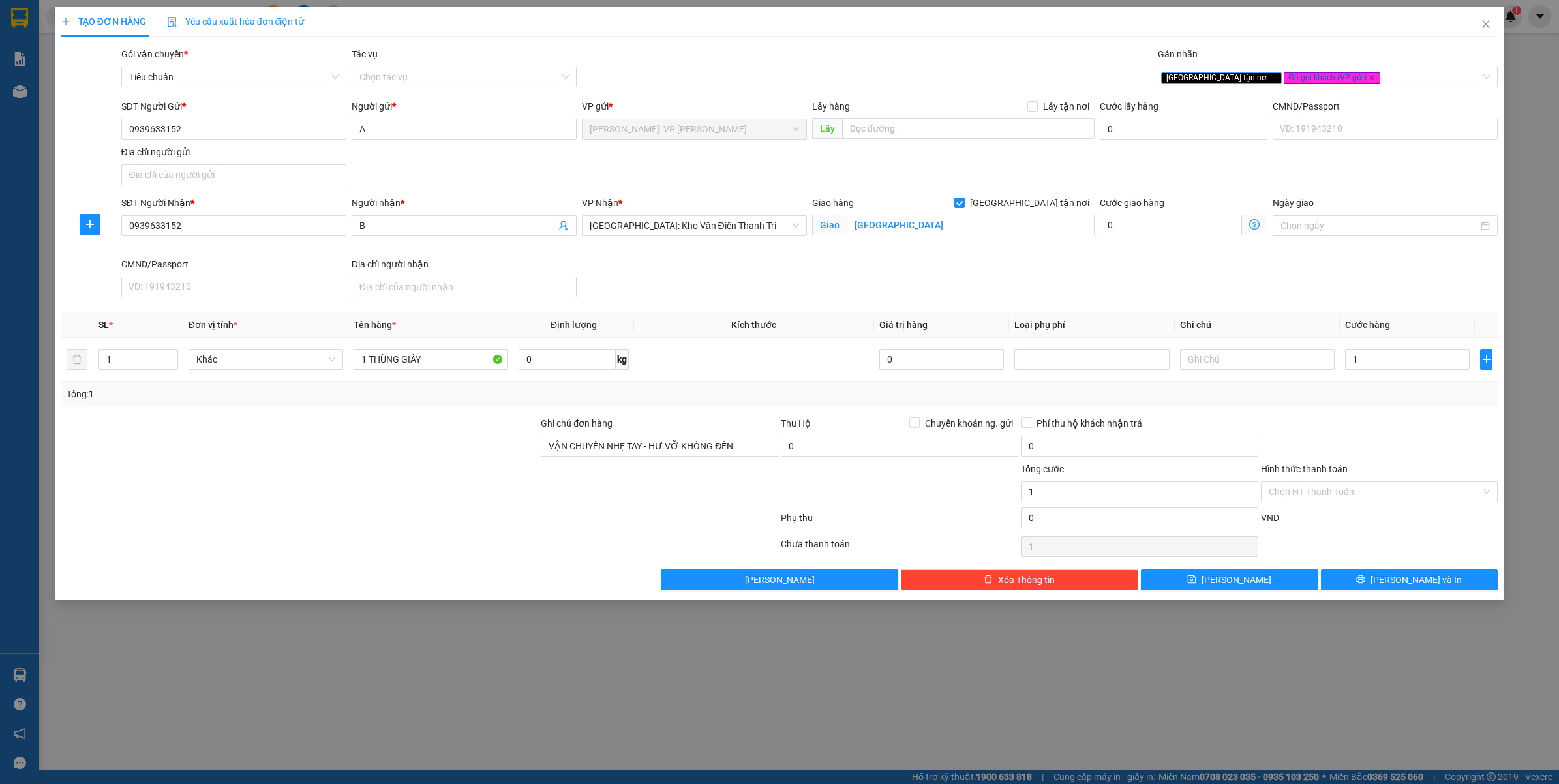
type input "1.000"
click at [1370, 405] on div "Tổng: 1" at bounding box center [779, 394] width 1437 height 25
click at [1360, 587] on button "[PERSON_NAME] và In" at bounding box center [1410, 579] width 178 height 21
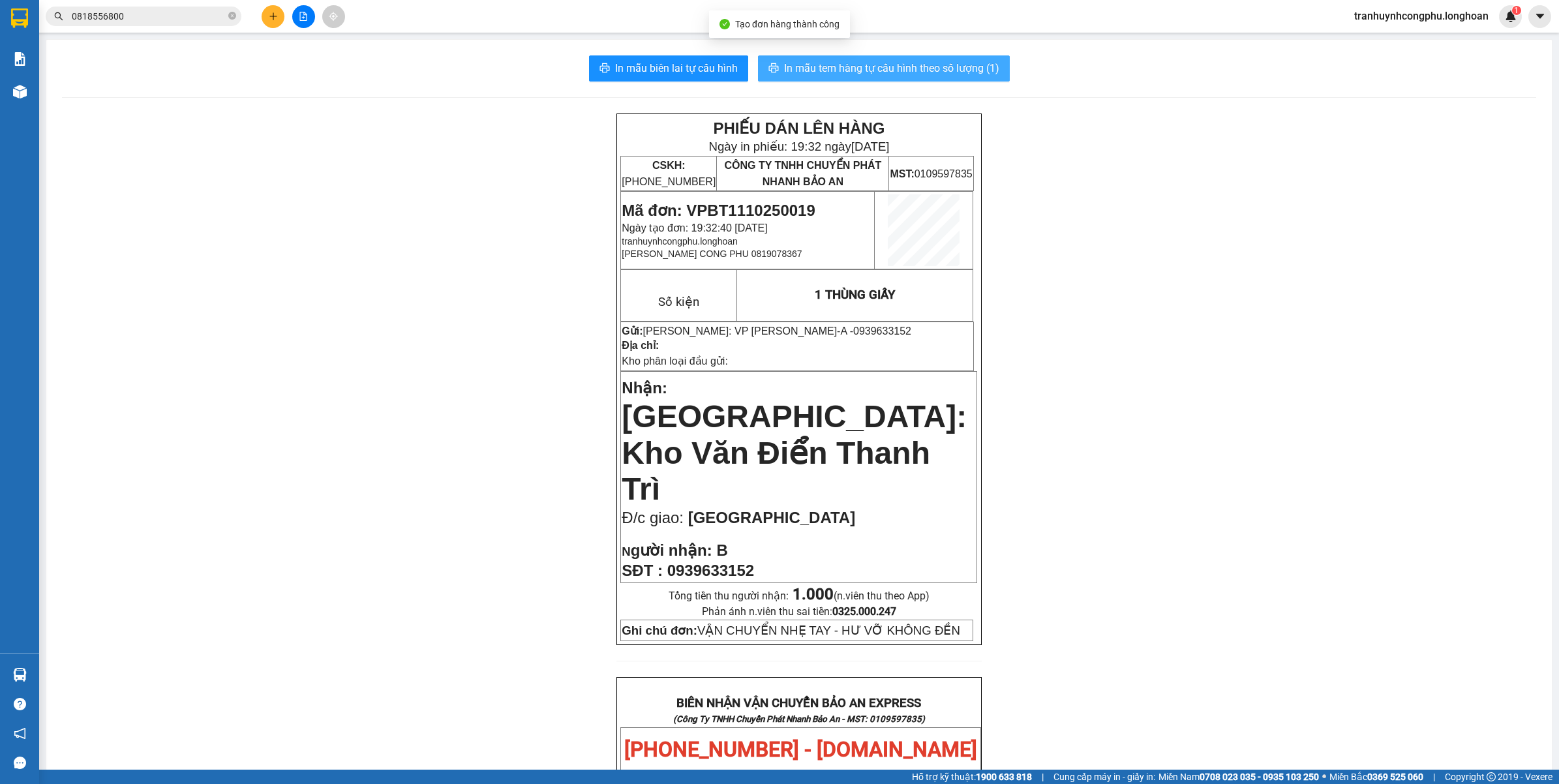
drag, startPoint x: 918, startPoint y: 66, endPoint x: 1151, endPoint y: 327, distance: 349.9
click at [918, 66] on span "In mẫu tem hàng tự cấu hình theo số lượng (1)" at bounding box center [892, 68] width 216 height 16
click at [696, 73] on span "In mẫu biên lai tự cấu hình" at bounding box center [676, 68] width 123 height 16
click at [681, 68] on span "In mẫu biên lai tự cấu hình" at bounding box center [676, 68] width 123 height 16
click at [679, 67] on span "In mẫu biên lai tự cấu hình" at bounding box center [676, 68] width 123 height 16
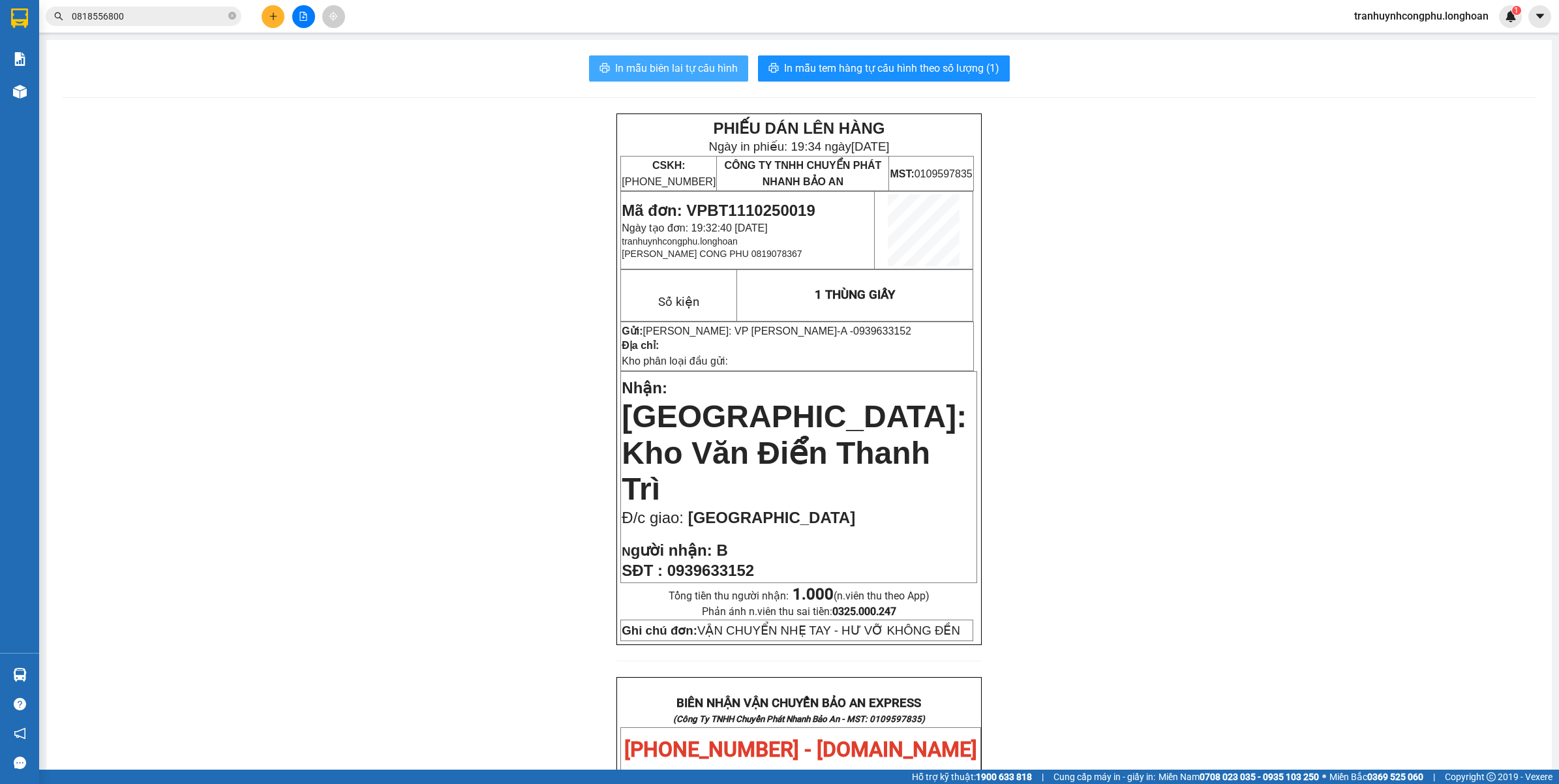
click at [689, 64] on span "In mẫu biên lai tự cấu hình" at bounding box center [676, 68] width 123 height 16
click at [698, 70] on span "In mẫu biên lai tự cấu hình" at bounding box center [676, 68] width 123 height 16
click at [641, 59] on button "In mẫu biên lai tự cấu hình" at bounding box center [668, 68] width 159 height 26
click at [677, 66] on span "In mẫu biên lai tự cấu hình" at bounding box center [676, 68] width 123 height 16
click at [692, 72] on span "In mẫu biên lai tự cấu hình" at bounding box center [676, 68] width 123 height 16
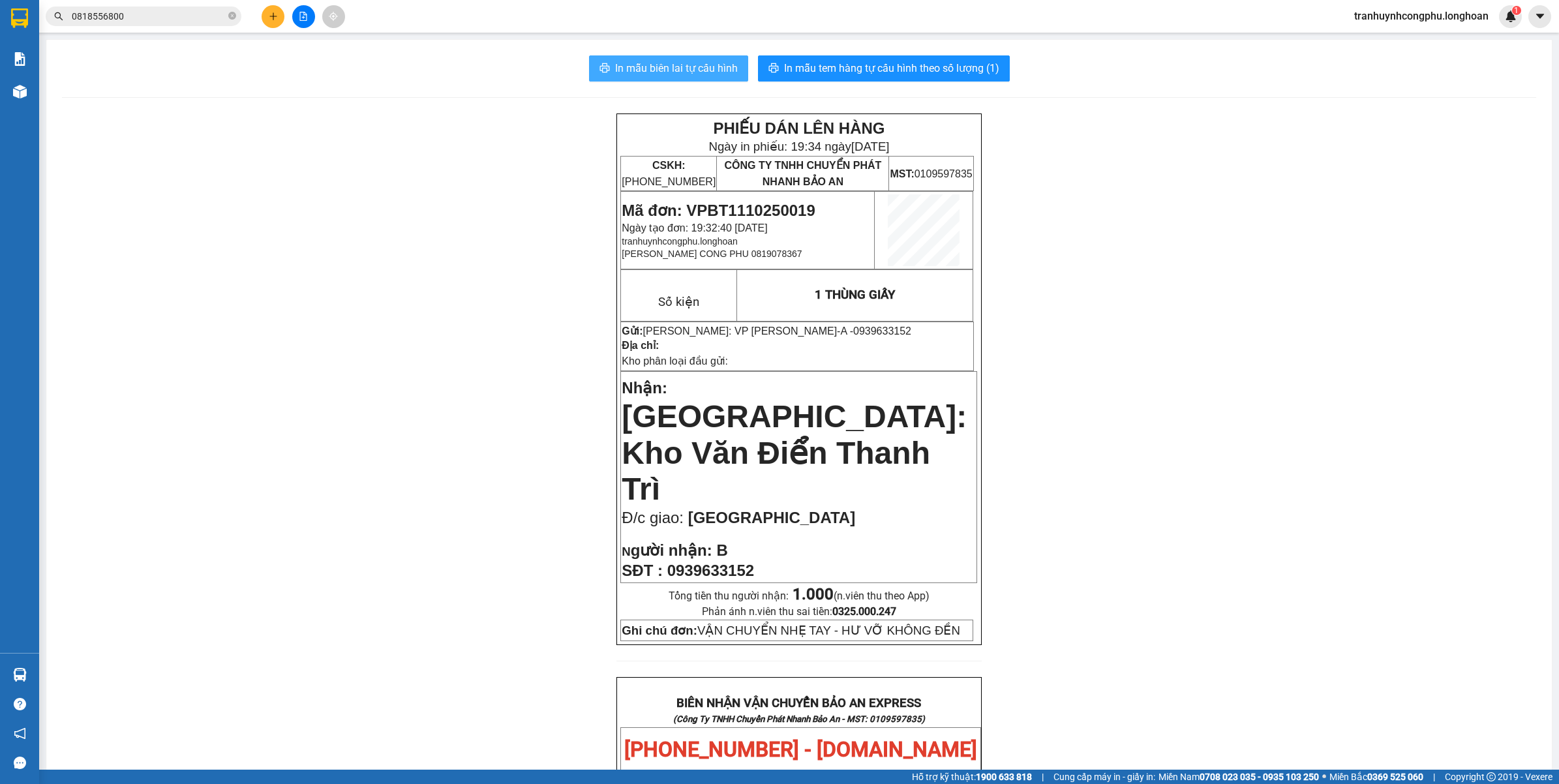
click at [647, 65] on span "In mẫu biên lai tự cấu hình" at bounding box center [676, 68] width 123 height 16
click at [683, 65] on span "In mẫu biên lai tự cấu hình" at bounding box center [676, 68] width 123 height 16
click at [685, 57] on button "In mẫu biên lai tự cấu hình" at bounding box center [668, 68] width 159 height 26
click at [702, 70] on span "In mẫu biên lai tự cấu hình" at bounding box center [676, 68] width 123 height 16
click at [630, 64] on span "In mẫu biên lai tự cấu hình" at bounding box center [676, 68] width 123 height 16
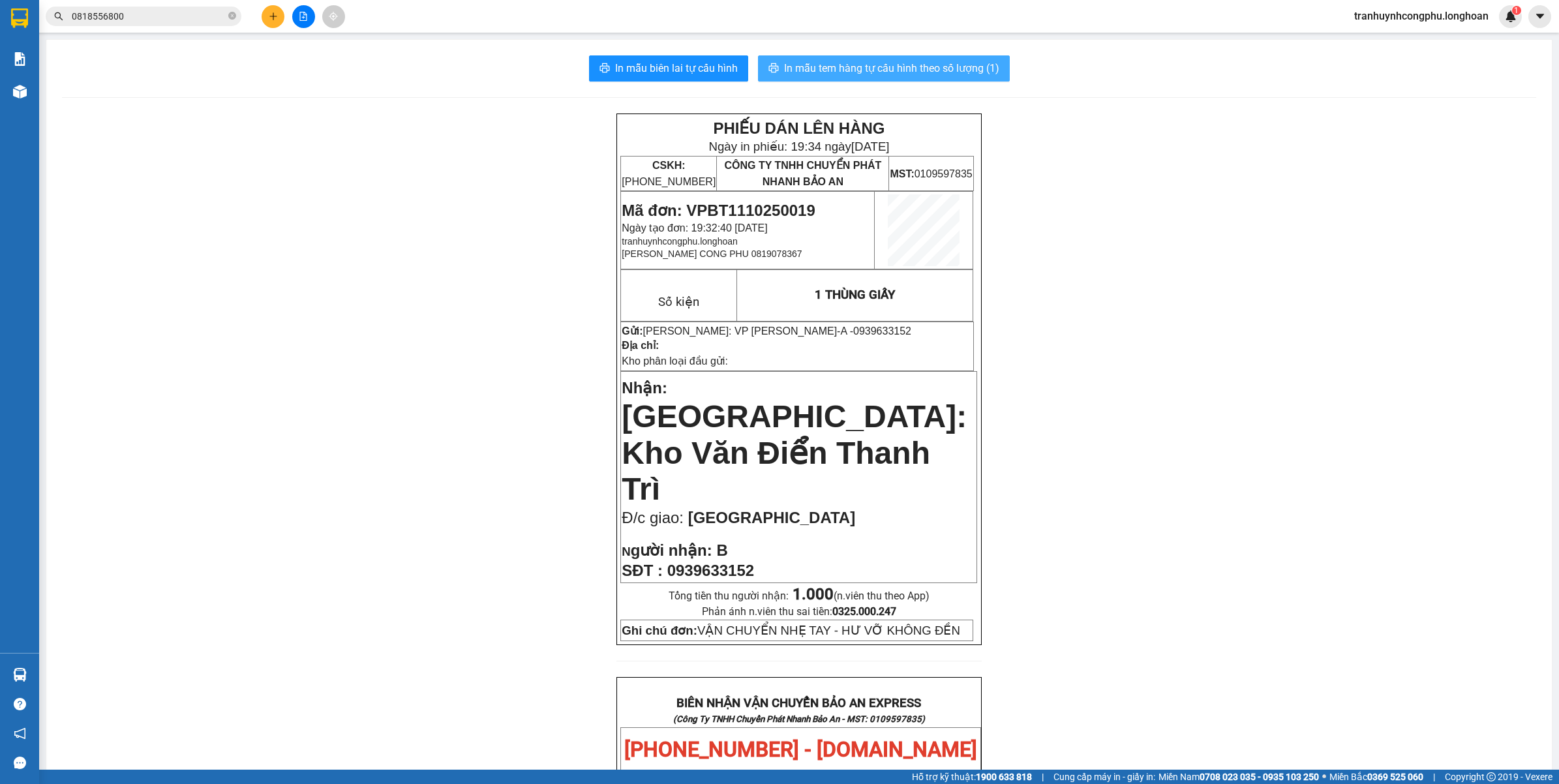
click at [927, 62] on span "In mẫu tem hàng tự cấu hình theo số lượng (1)" at bounding box center [892, 68] width 216 height 16
click at [652, 62] on span "In mẫu biên lai tự cấu hình" at bounding box center [676, 68] width 123 height 16
click at [689, 62] on span "In mẫu biên lai tự cấu hình" at bounding box center [676, 68] width 123 height 16
click at [899, 64] on span "In mẫu tem hàng tự cấu hình theo số lượng (1)" at bounding box center [892, 68] width 216 height 16
click at [687, 54] on div "In mẫu biên lai tự cấu hình In mẫu tem hàng tự cấu hình theo số lượng (1) PHIẾU…" at bounding box center [798, 727] width 1505 height 1374
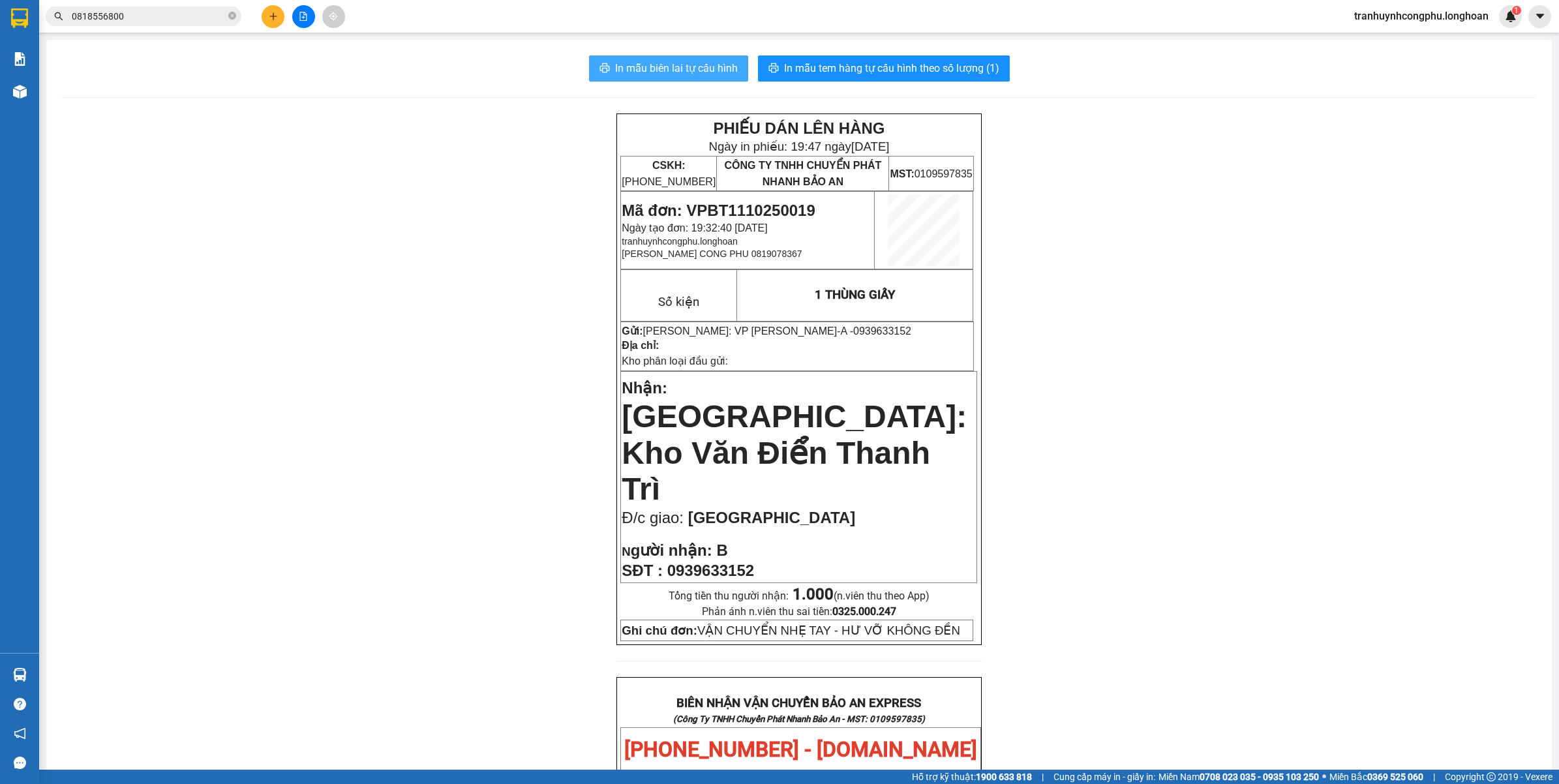
click at [679, 60] on span "In mẫu biên lai tự cấu hình" at bounding box center [676, 68] width 123 height 16
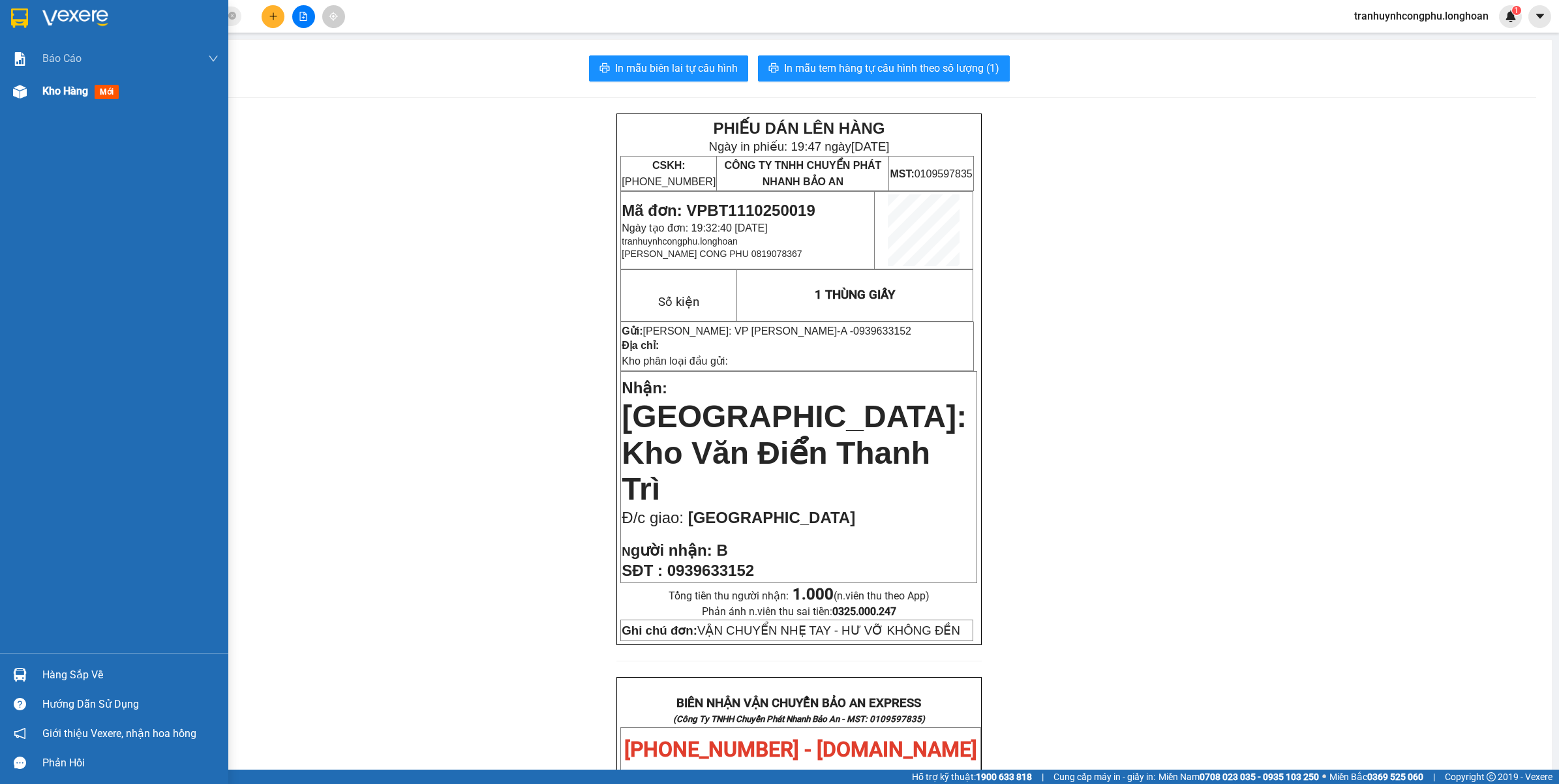
click at [27, 105] on div "Kho hàng mới" at bounding box center [114, 91] width 228 height 33
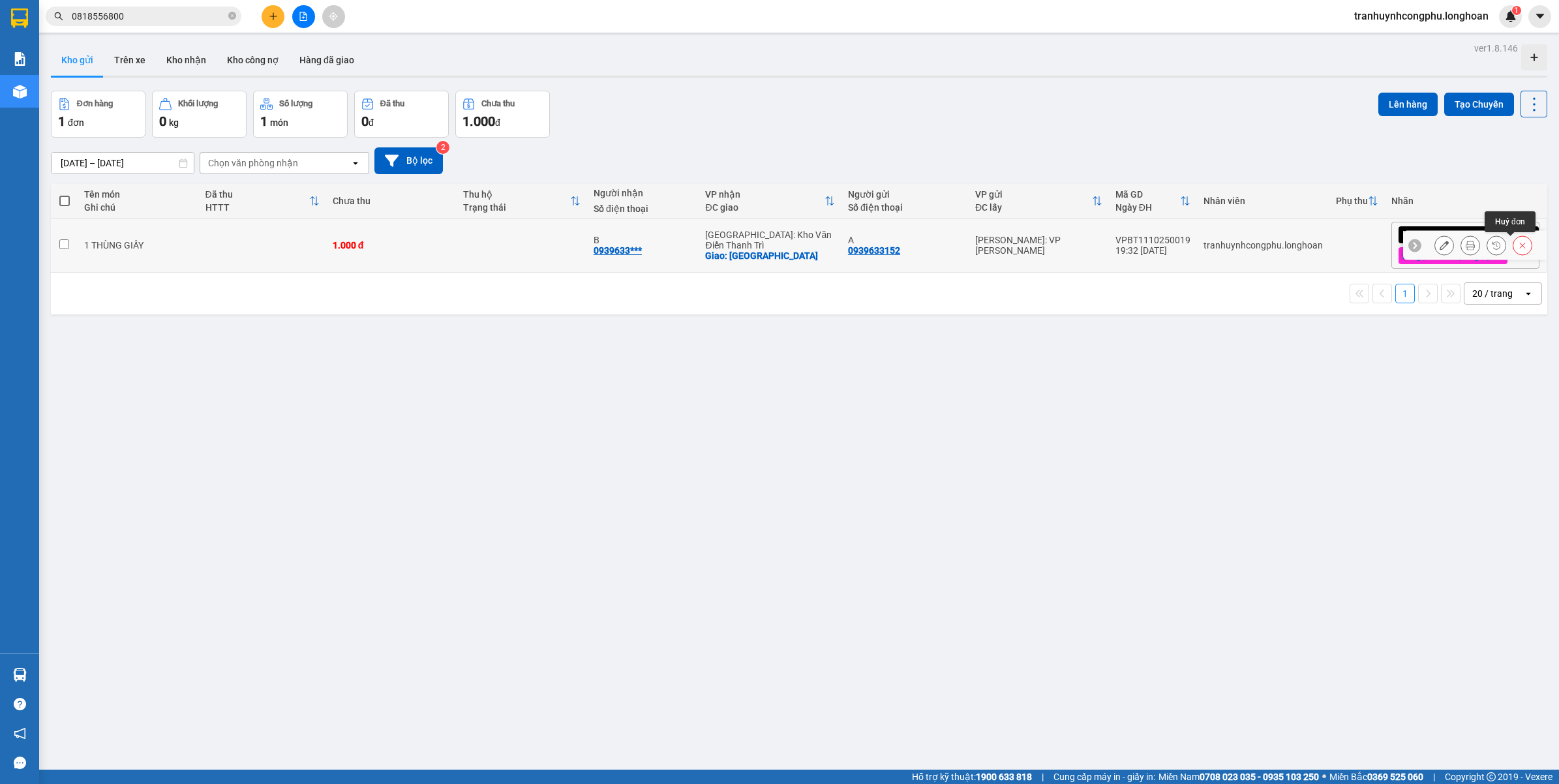
click at [1514, 251] on button at bounding box center [1522, 245] width 18 height 23
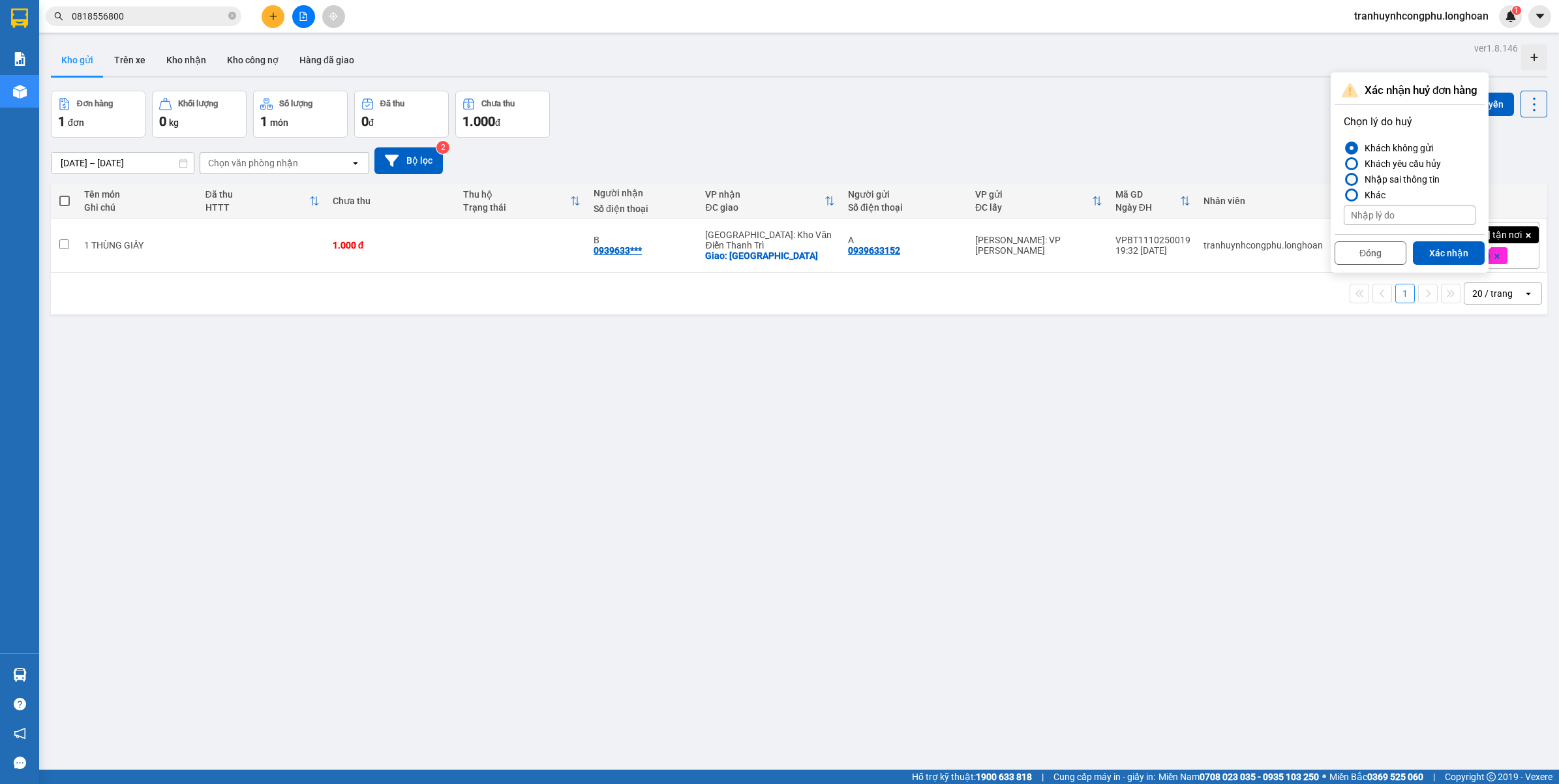
click at [1357, 182] on div at bounding box center [1351, 179] width 13 height 13
click at [1343, 180] on input "Nhập sai thông tin" at bounding box center [1343, 180] width 0 height 0
click at [1434, 249] on button "Xác nhận" at bounding box center [1449, 253] width 72 height 24
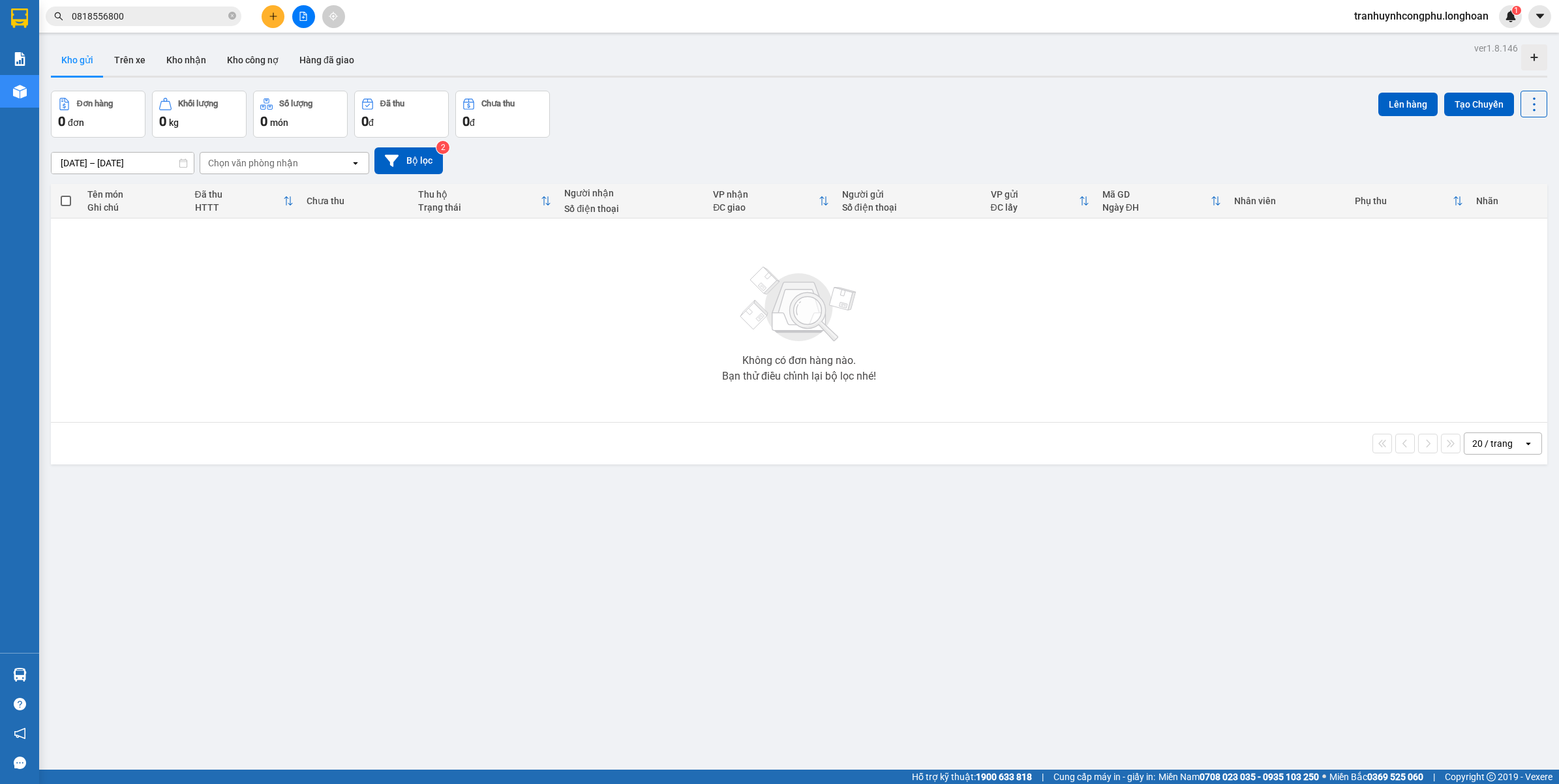
click at [774, 587] on div "ver 1.8.146 Kho gửi Trên xe Kho nhận Kho công nợ Hàng đã giao Đơn hàng 0 đơn Kh…" at bounding box center [798, 431] width 1507 height 784
click at [343, 652] on div "ver 1.8.146 Kho gửi Trên xe Kho nhận Kho công nợ Hàng đã giao Đơn hàng 0 đơn Kh…" at bounding box center [798, 431] width 1507 height 784
click at [290, 608] on div "ver 1.8.146 Kho gửi Trên xe Kho nhận Kho công nợ Hàng đã giao Đơn hàng 0 đơn Kh…" at bounding box center [798, 431] width 1507 height 784
click at [509, 579] on div "ver 1.8.146 Kho gửi Trên xe Kho nhận Kho công nợ Hàng đã giao Đơn hàng 0 đơn Kh…" at bounding box center [798, 431] width 1507 height 784
click at [799, 639] on div "ver 1.8.146 Kho gửi Trên xe Kho nhận Kho công nợ Hàng đã giao Đơn hàng 0 đơn Kh…" at bounding box center [798, 431] width 1507 height 784
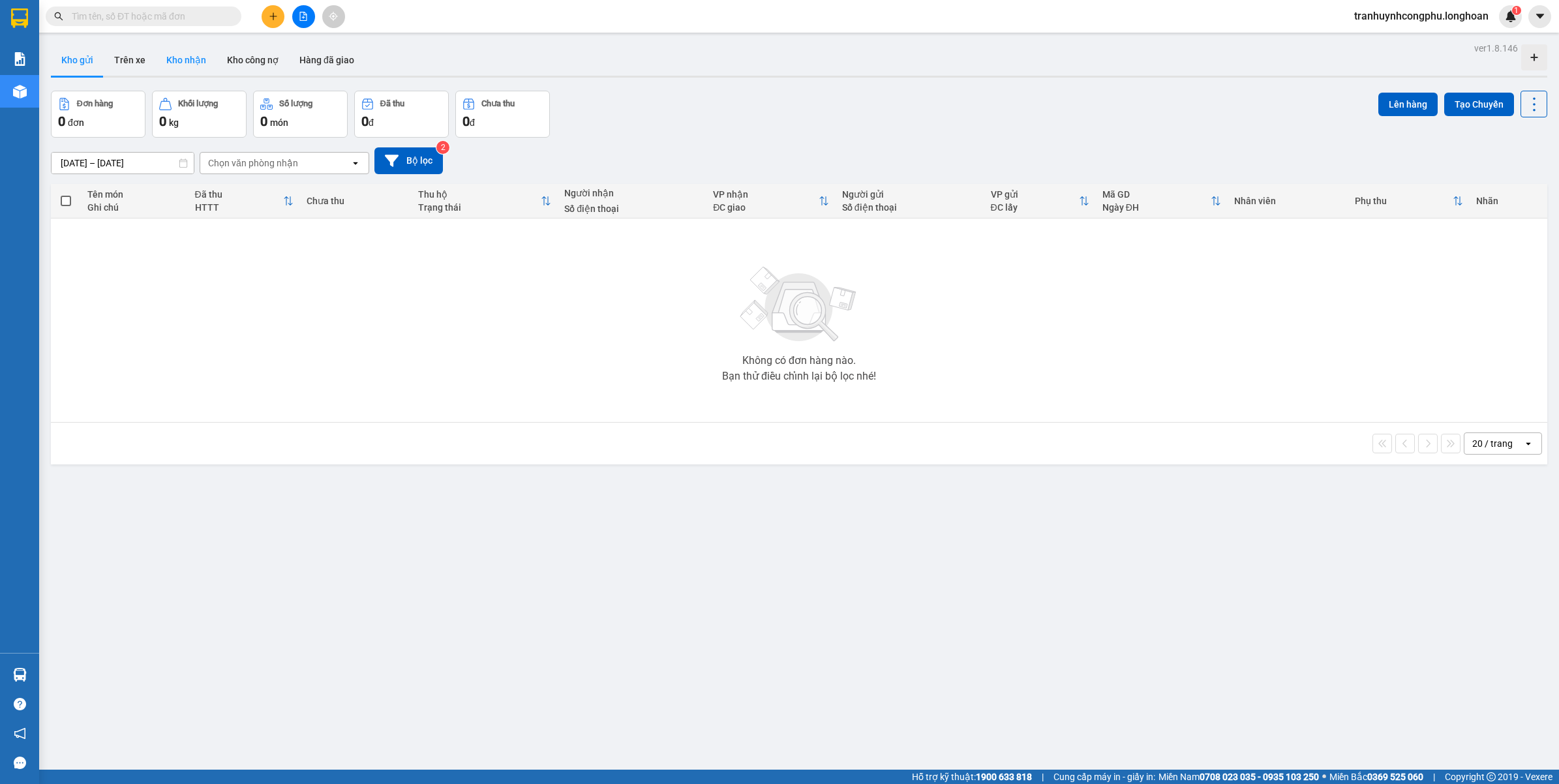
click at [186, 66] on button "Kho nhận" at bounding box center [186, 60] width 60 height 31
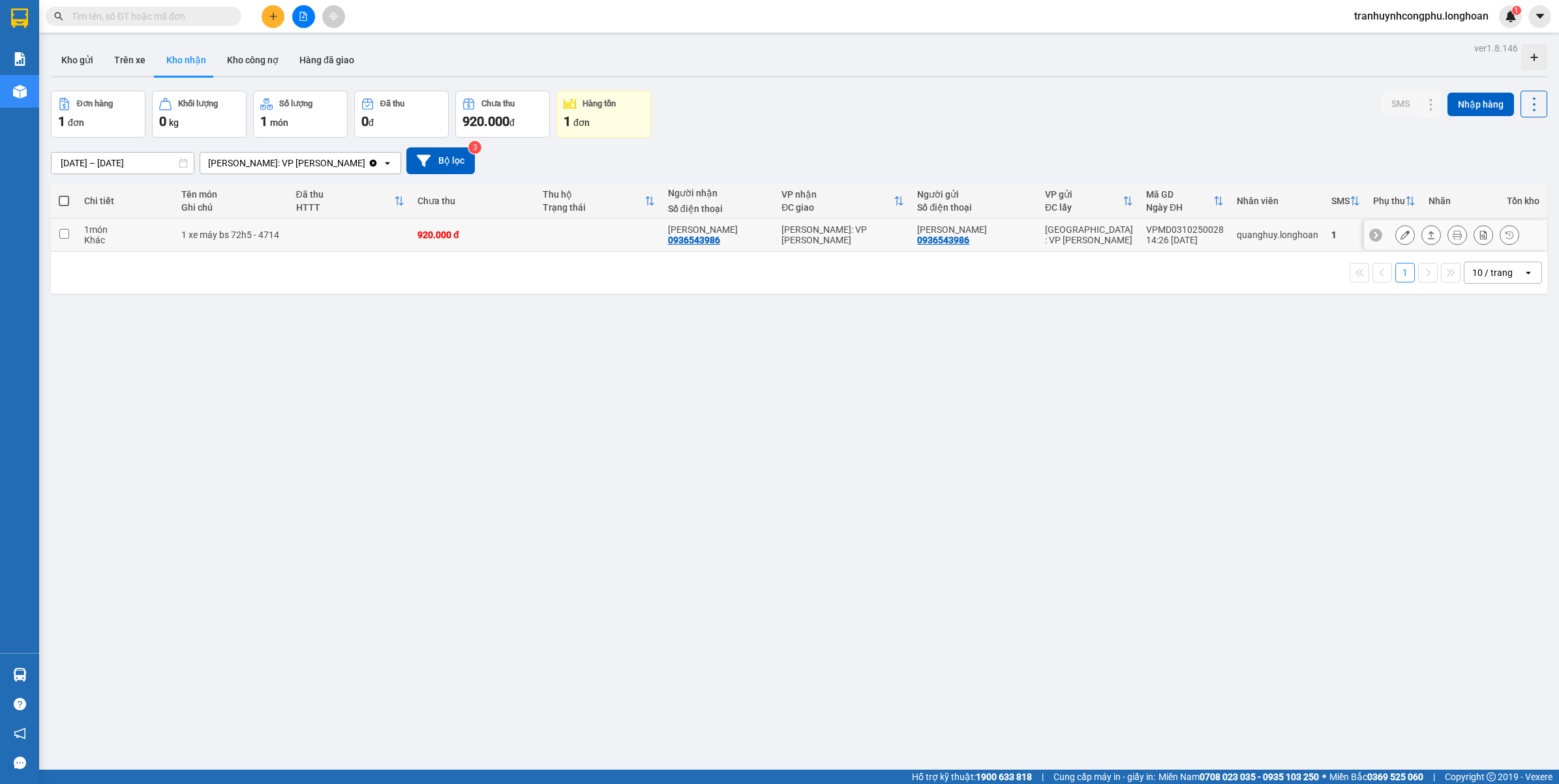
click at [1400, 236] on icon at bounding box center [1404, 234] width 9 height 9
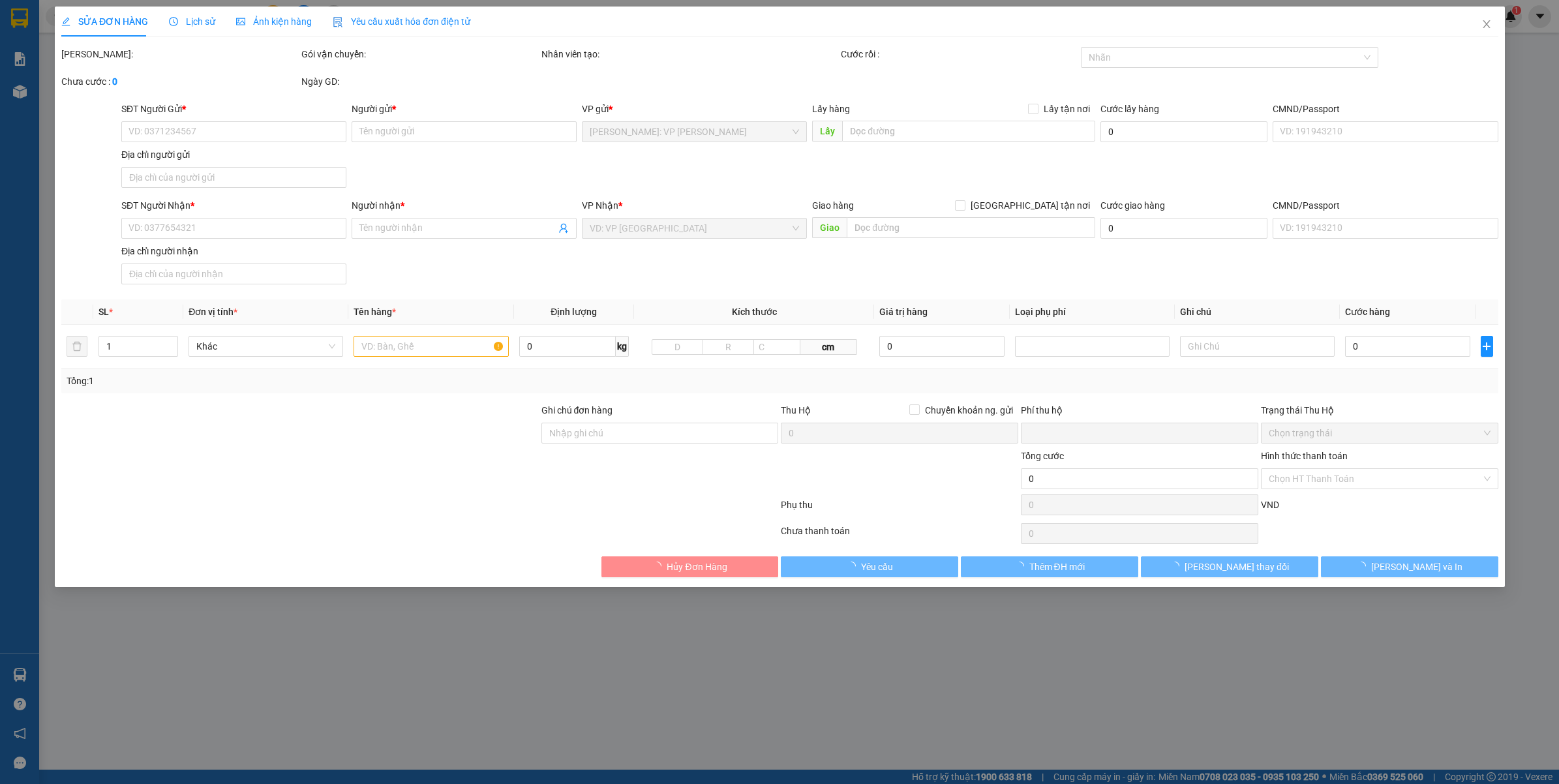
type input "0936543986"
type input "[PERSON_NAME]"
type input "0936543986"
type input "[PERSON_NAME]"
type input "1 chìa khóa cuốn tay lái, giấy tờ khách cầm"
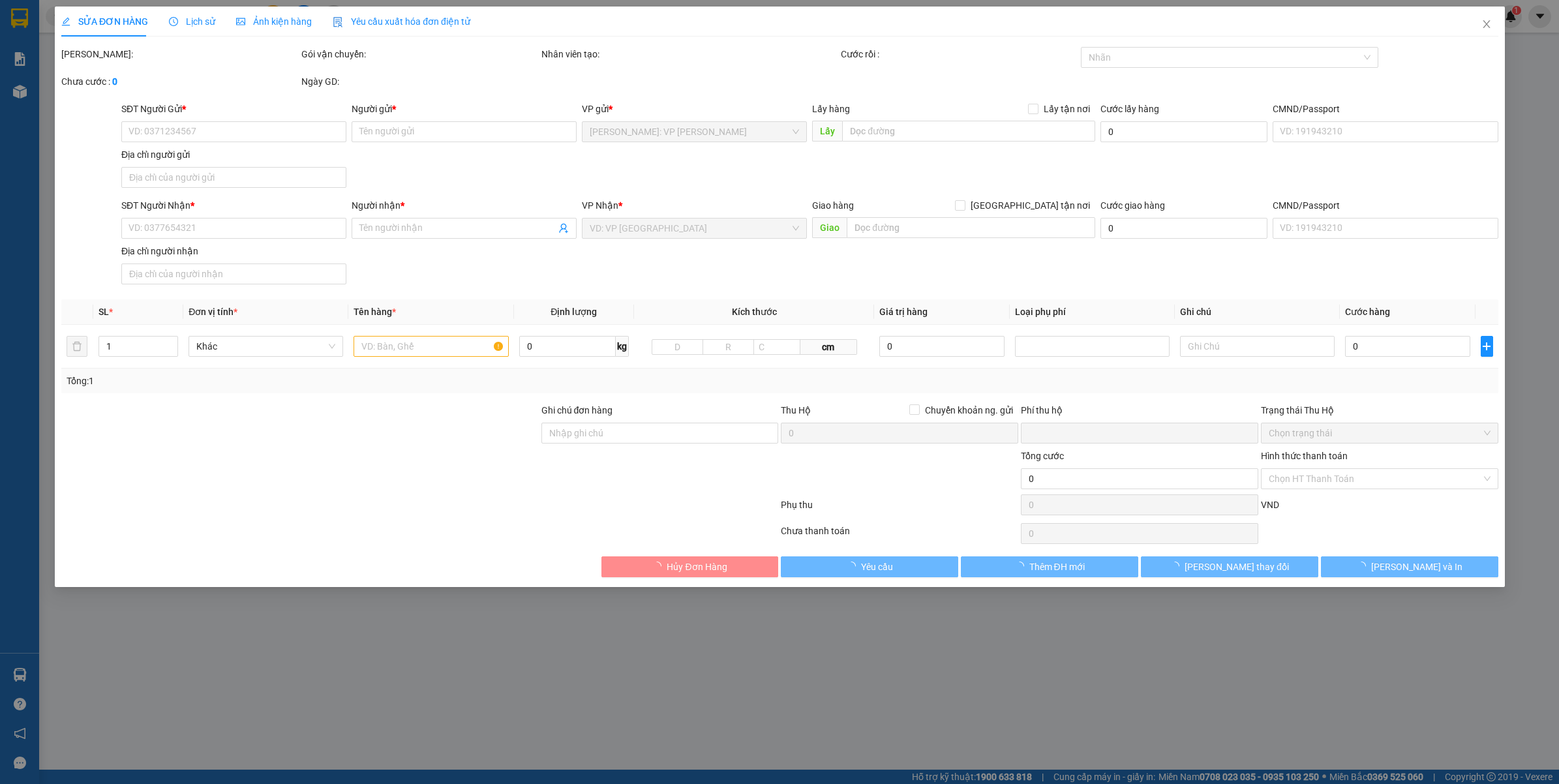
type input "0"
type input "920.000"
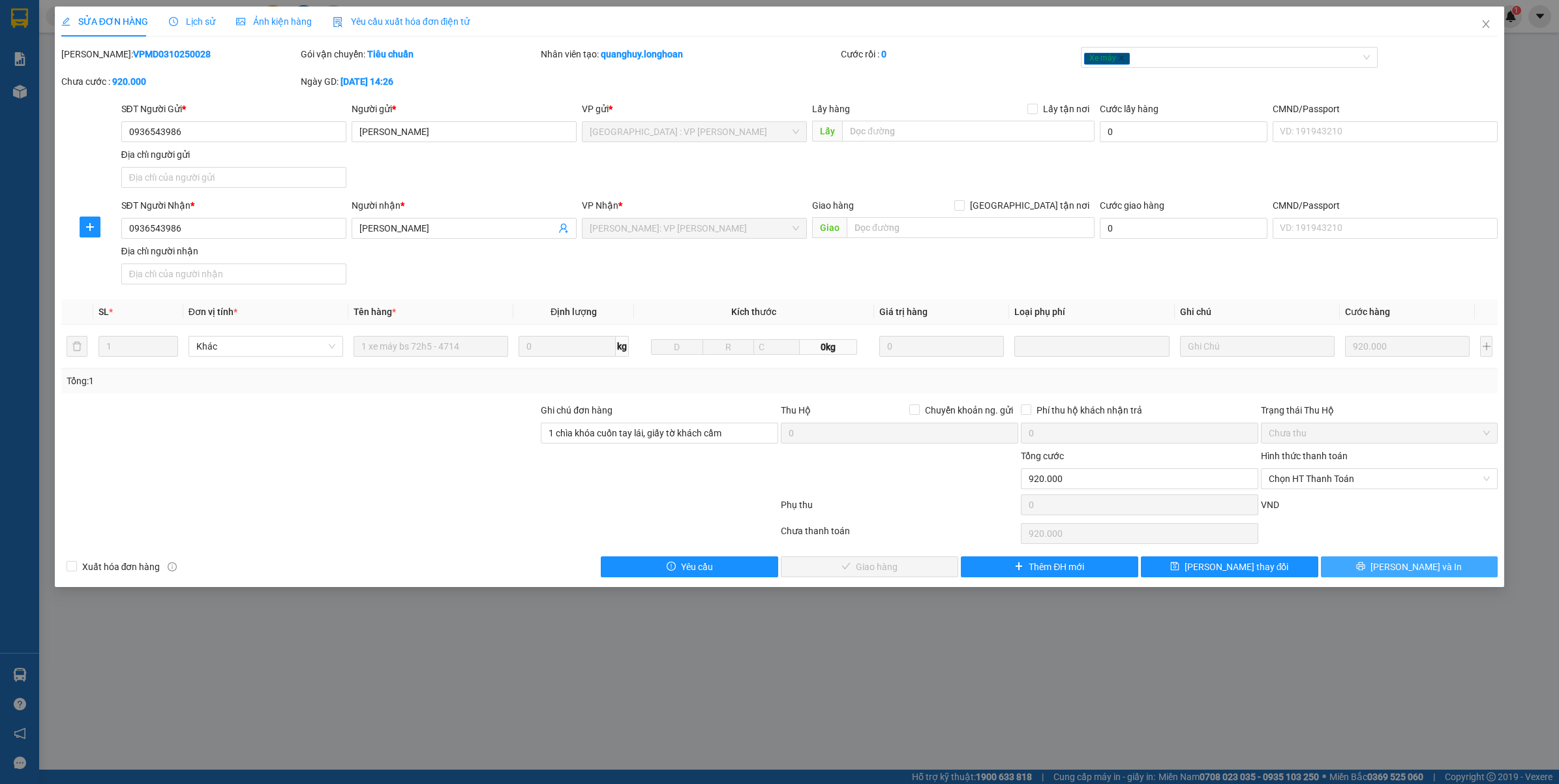
click at [1396, 574] on button "Lưu và In" at bounding box center [1410, 566] width 178 height 21
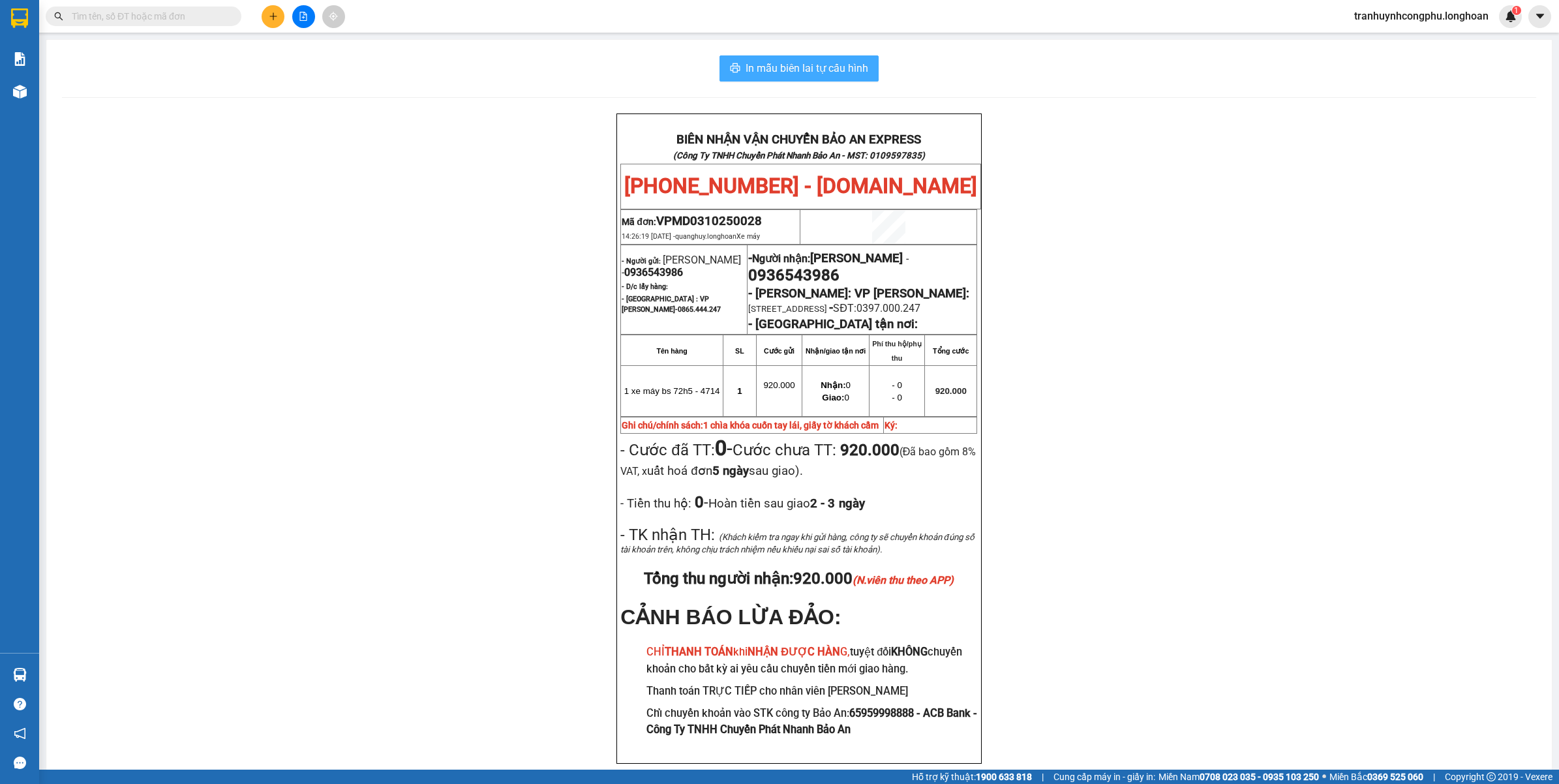
click at [824, 69] on span "In mẫu biên lai tự cấu hình" at bounding box center [807, 68] width 123 height 16
click at [817, 72] on span "In mẫu biên lai tự cấu hình" at bounding box center [807, 68] width 123 height 16
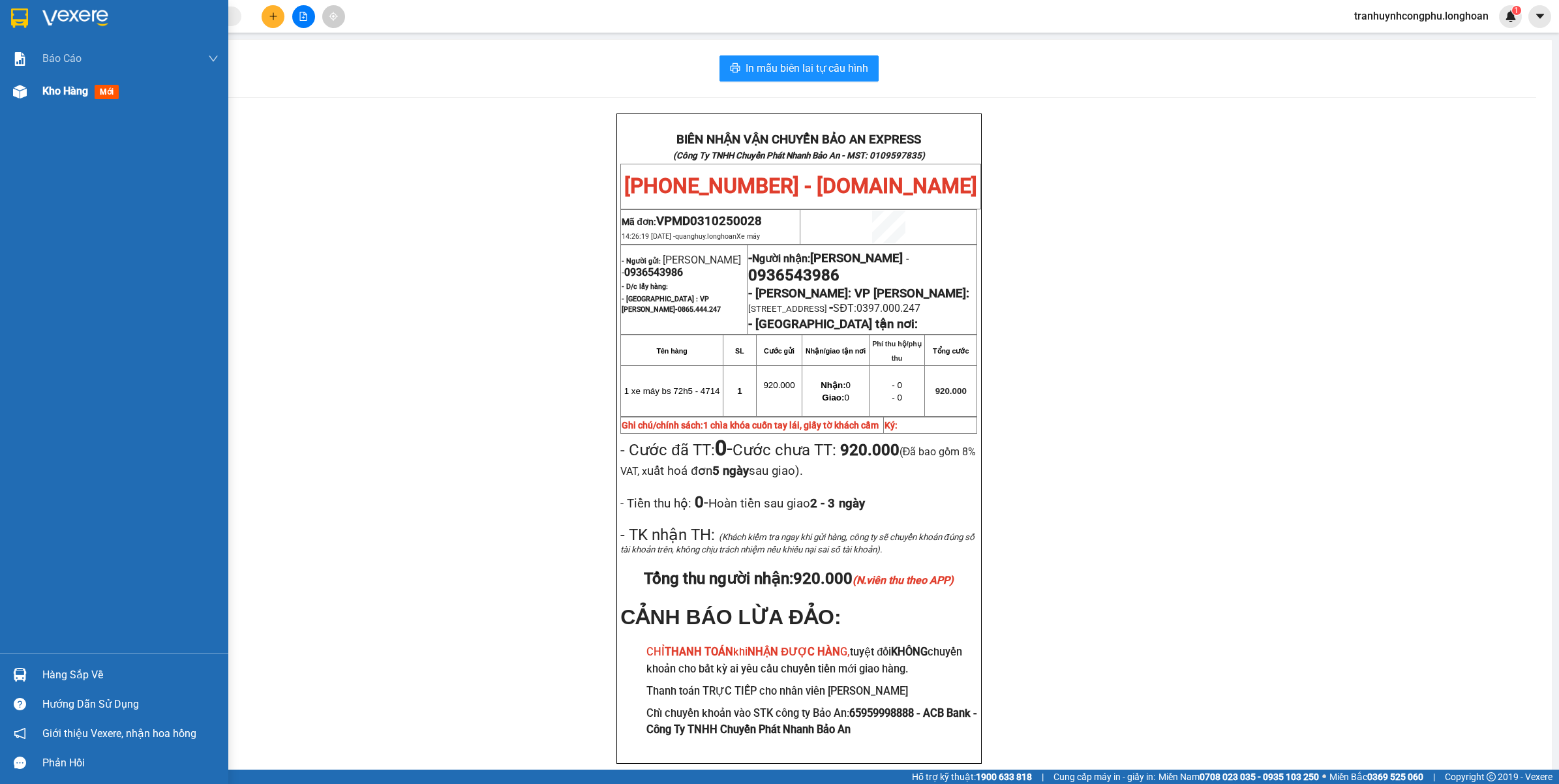
click at [18, 99] on div at bounding box center [20, 91] width 23 height 23
